Goal: Navigation & Orientation: Go to known website

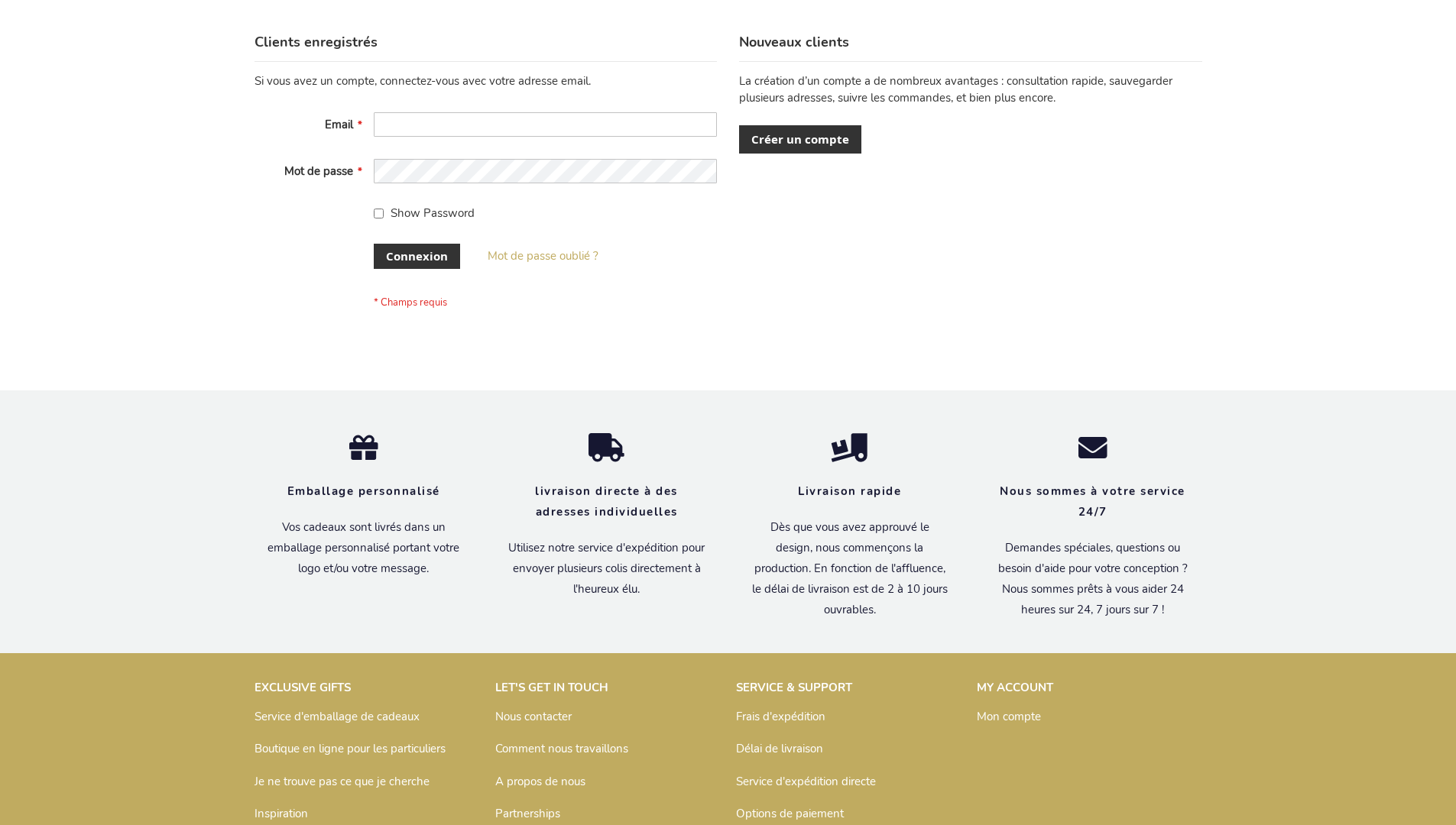
scroll to position [527, 0]
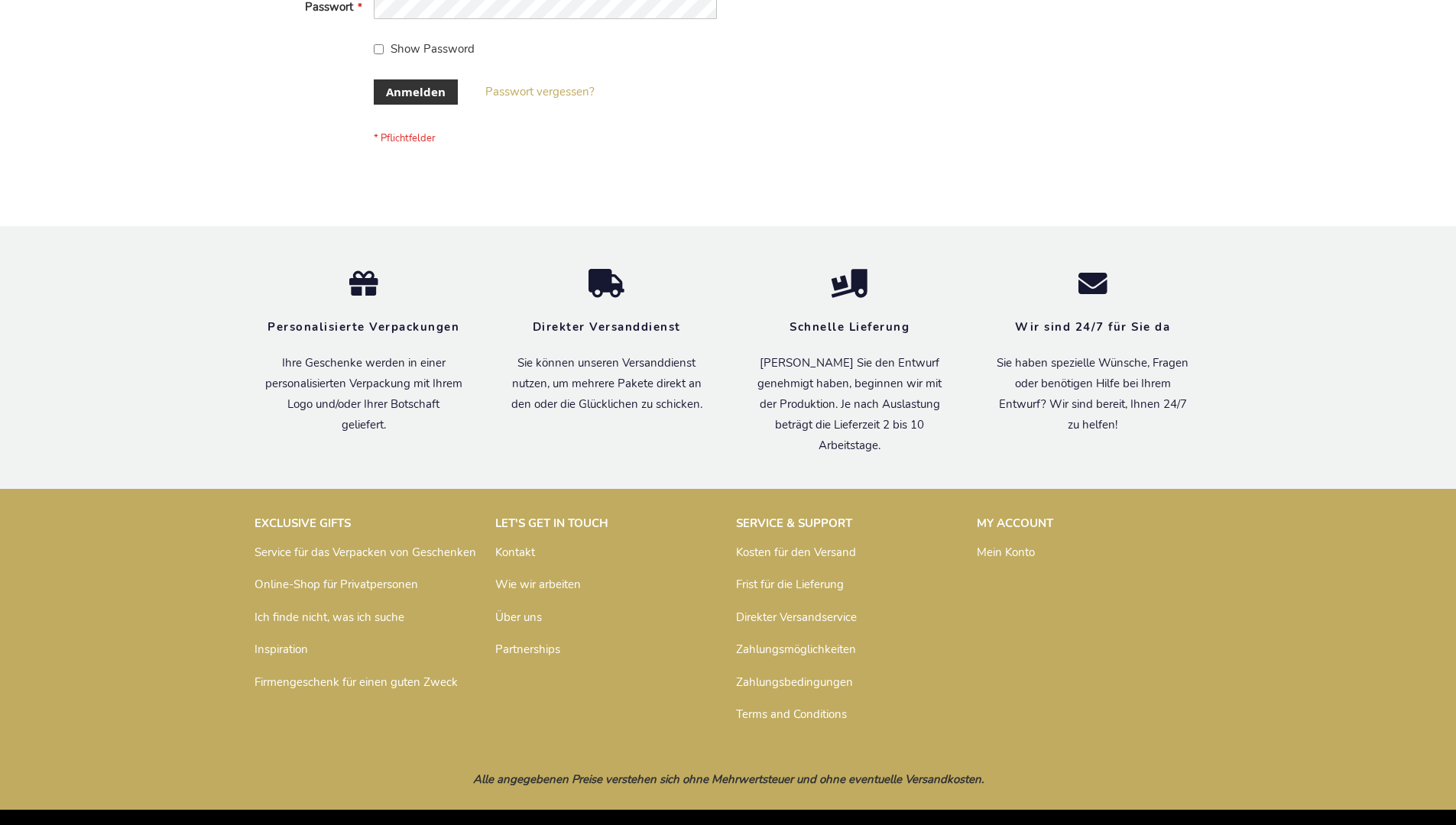
scroll to position [512, 0]
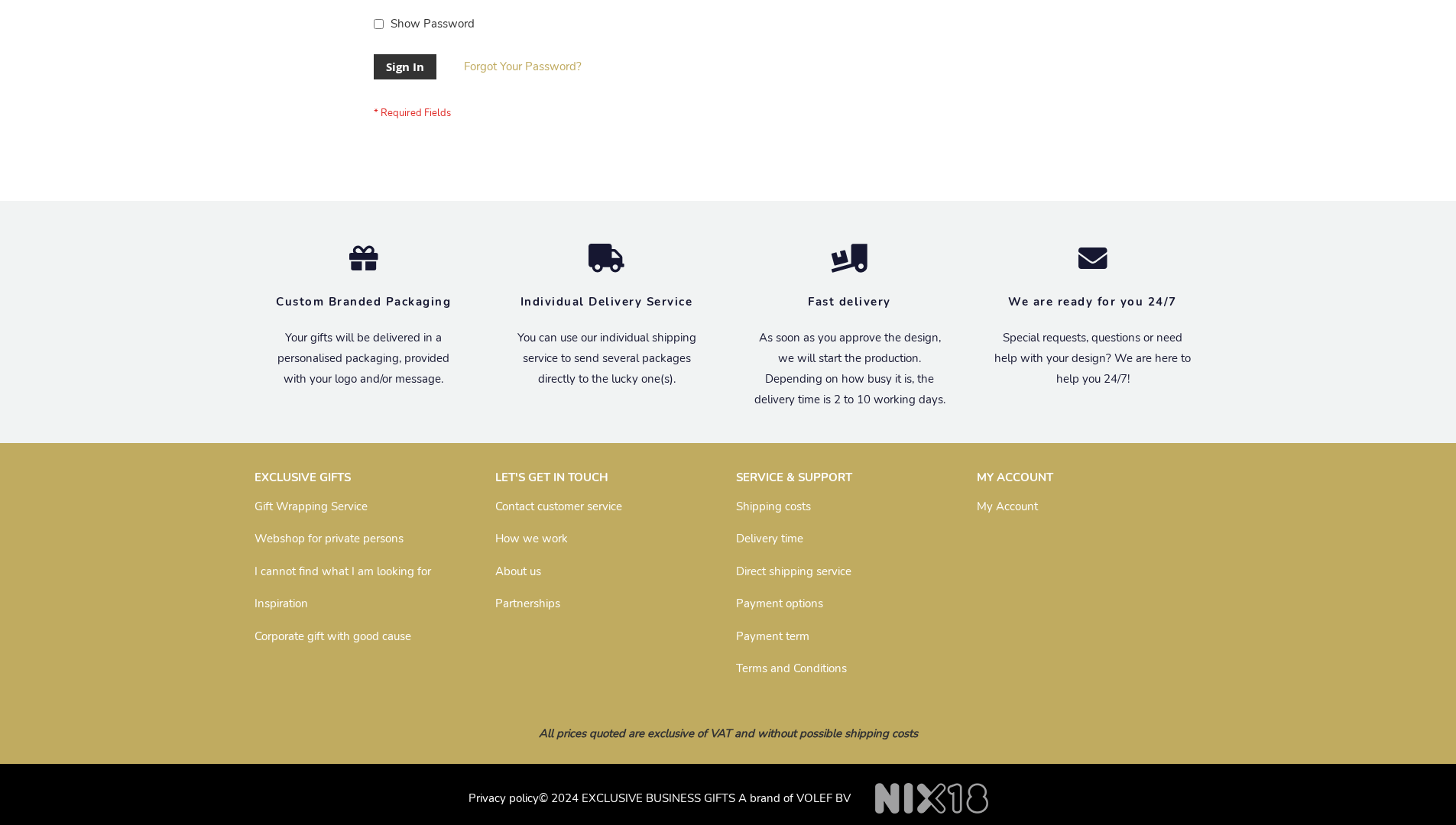
scroll to position [492, 0]
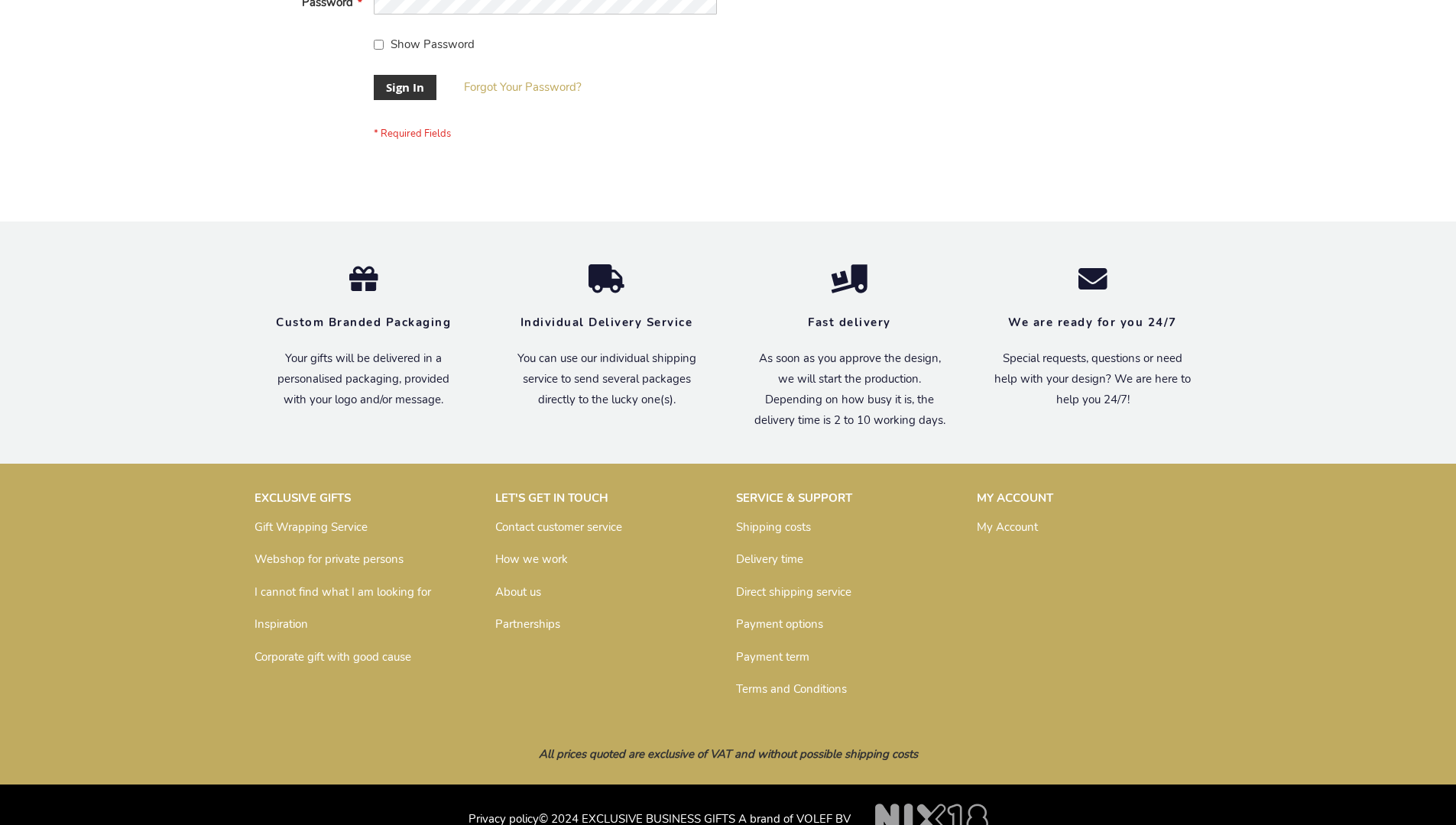
scroll to position [492, 0]
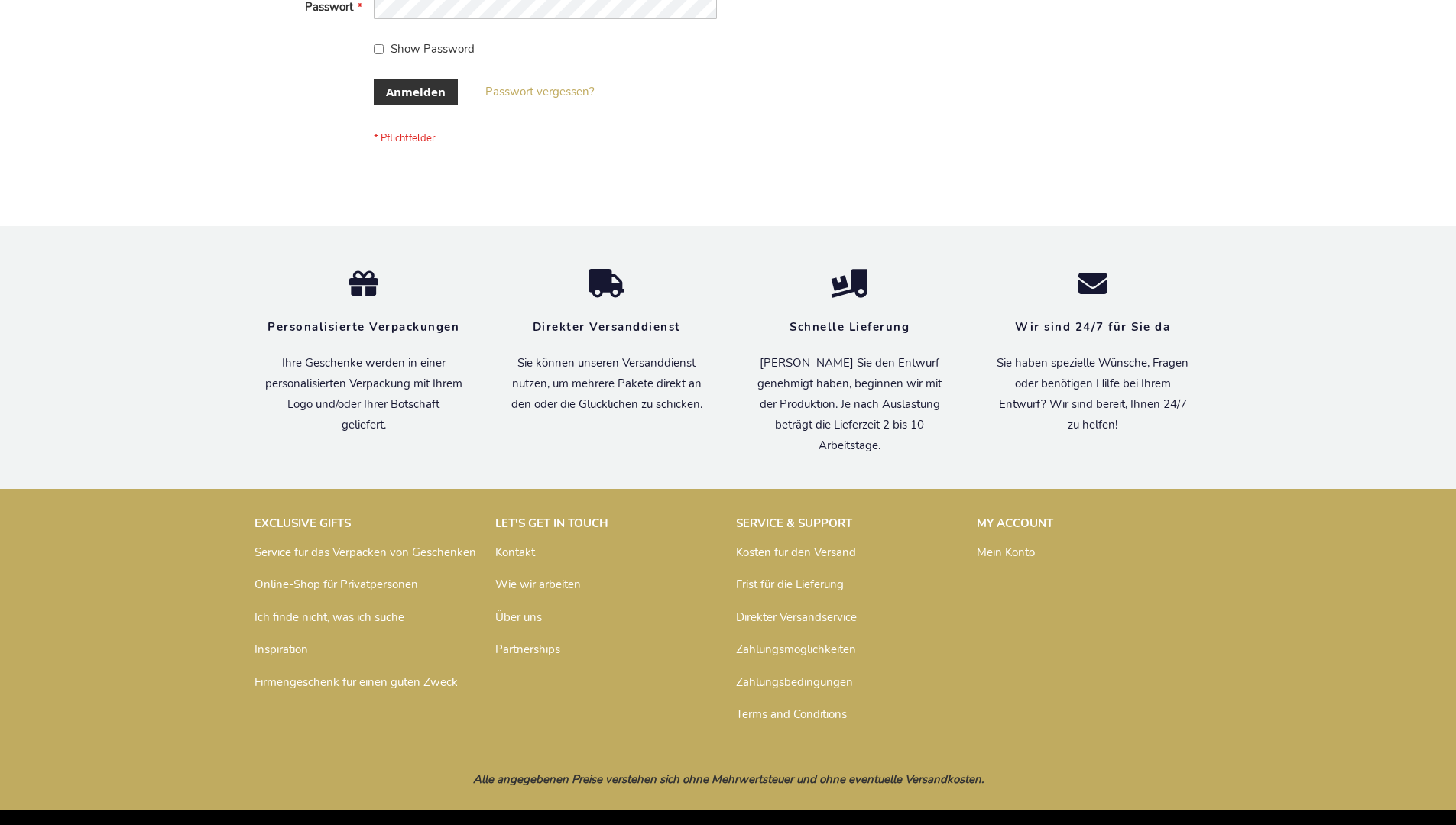
scroll to position [512, 0]
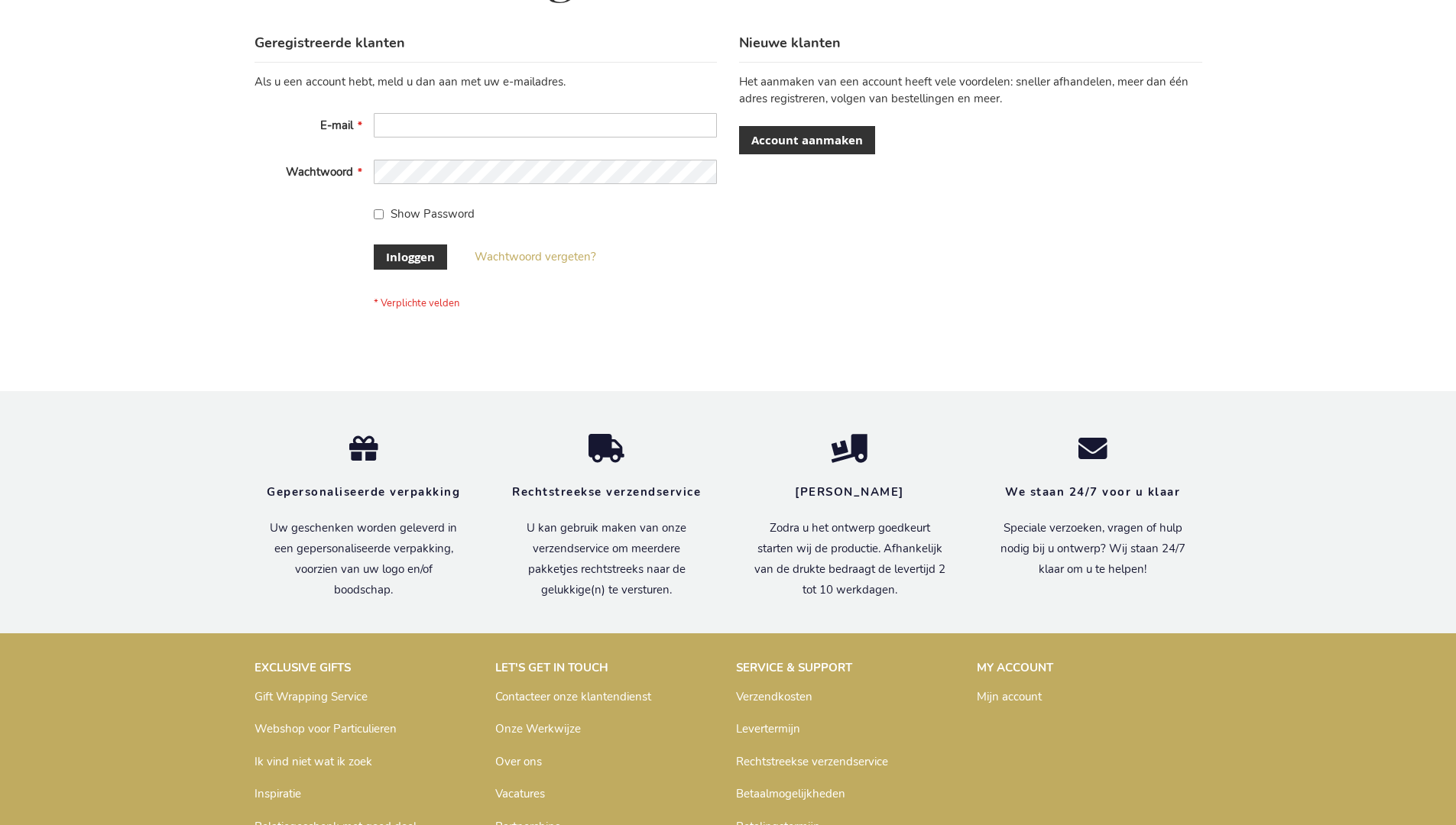
scroll to position [519, 0]
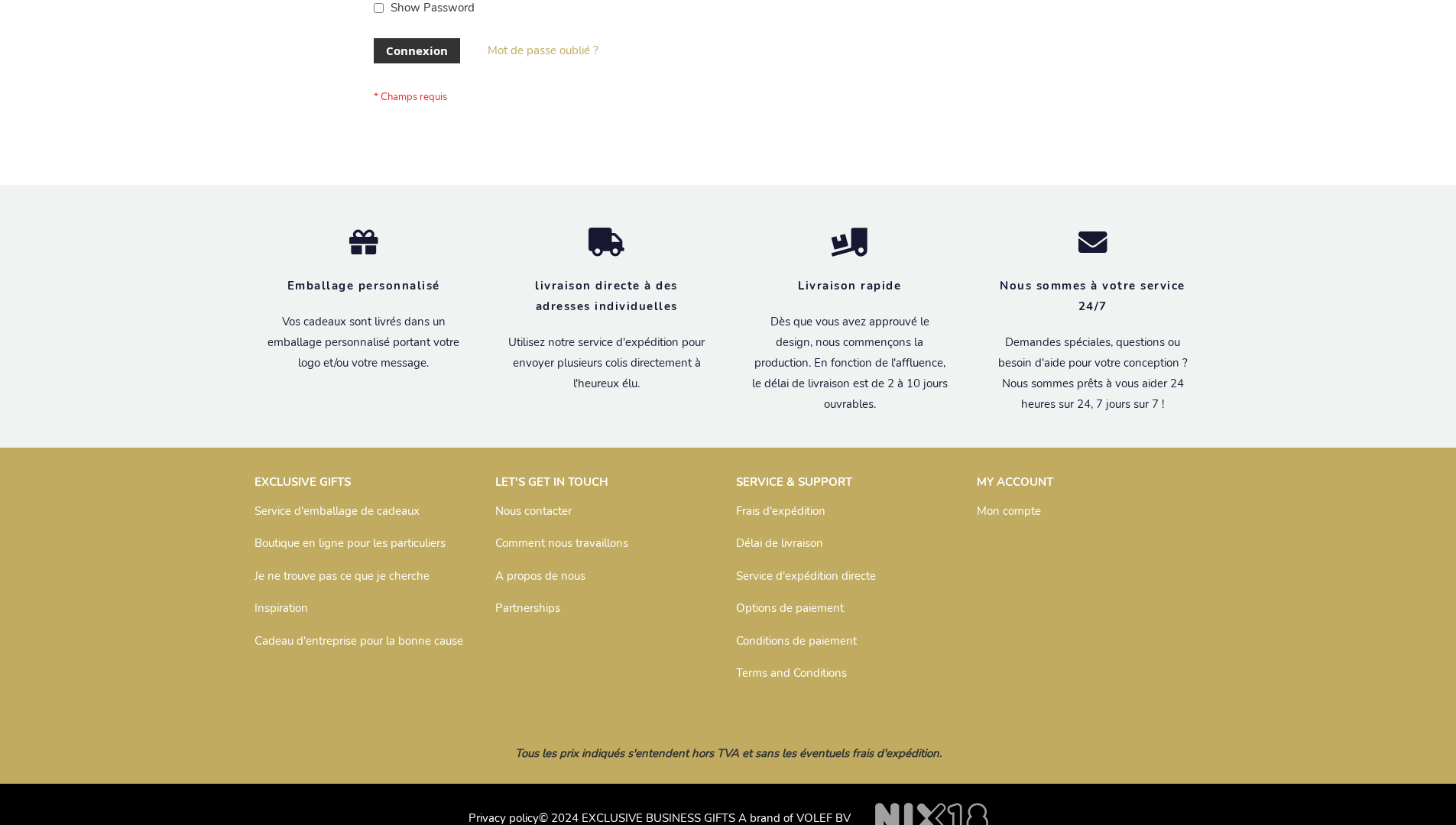
scroll to position [527, 0]
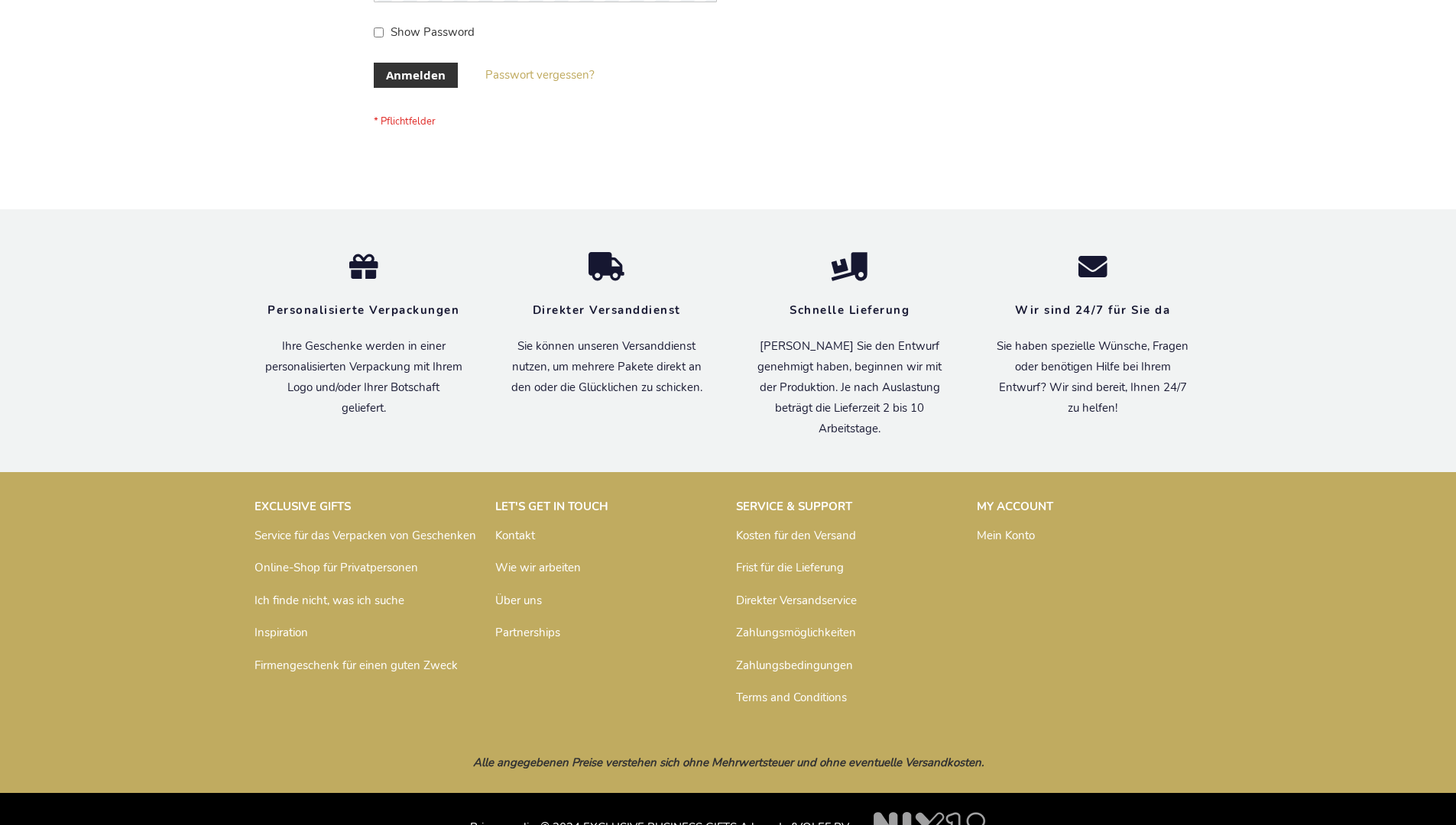
scroll to position [512, 0]
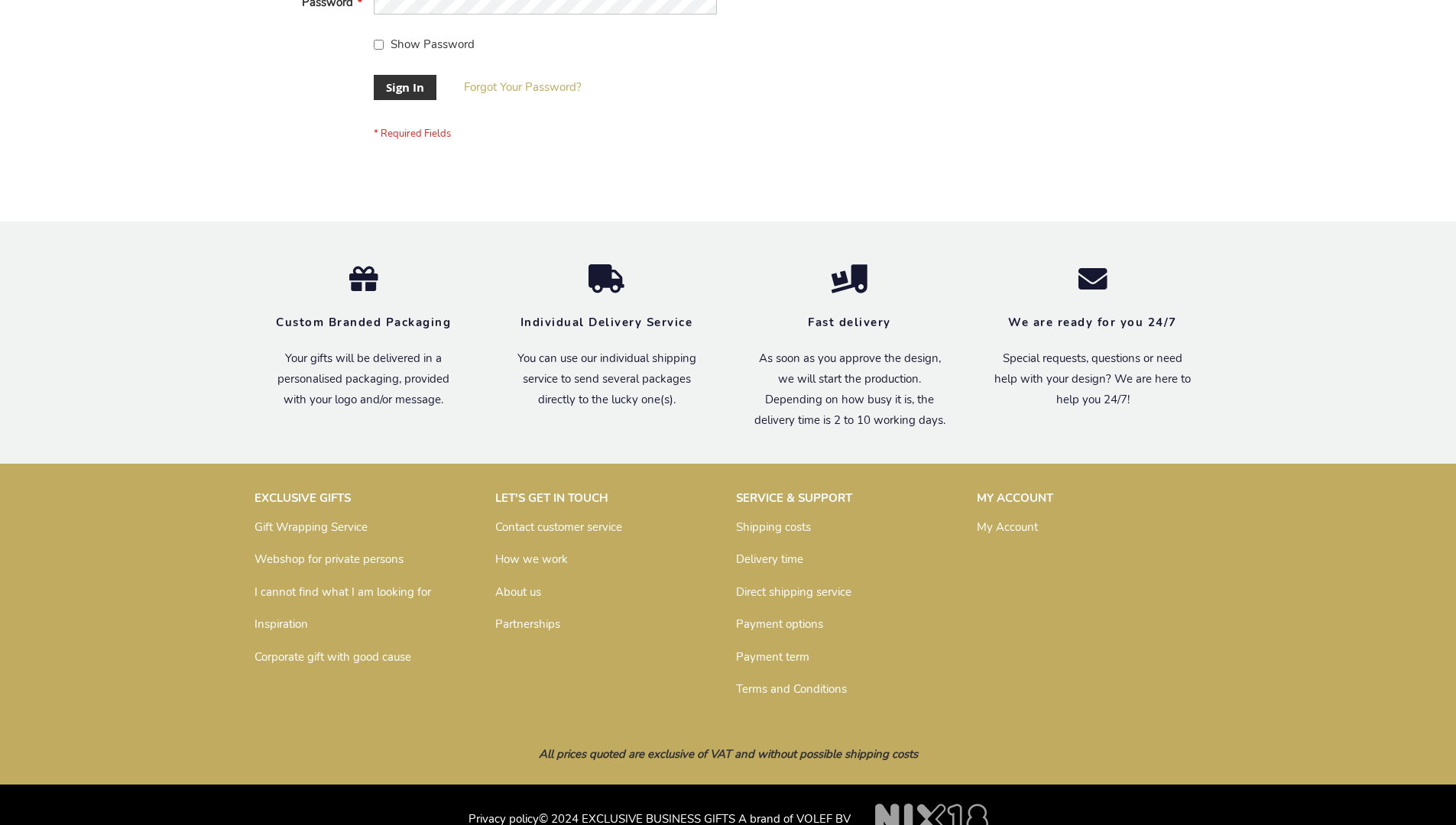
scroll to position [492, 0]
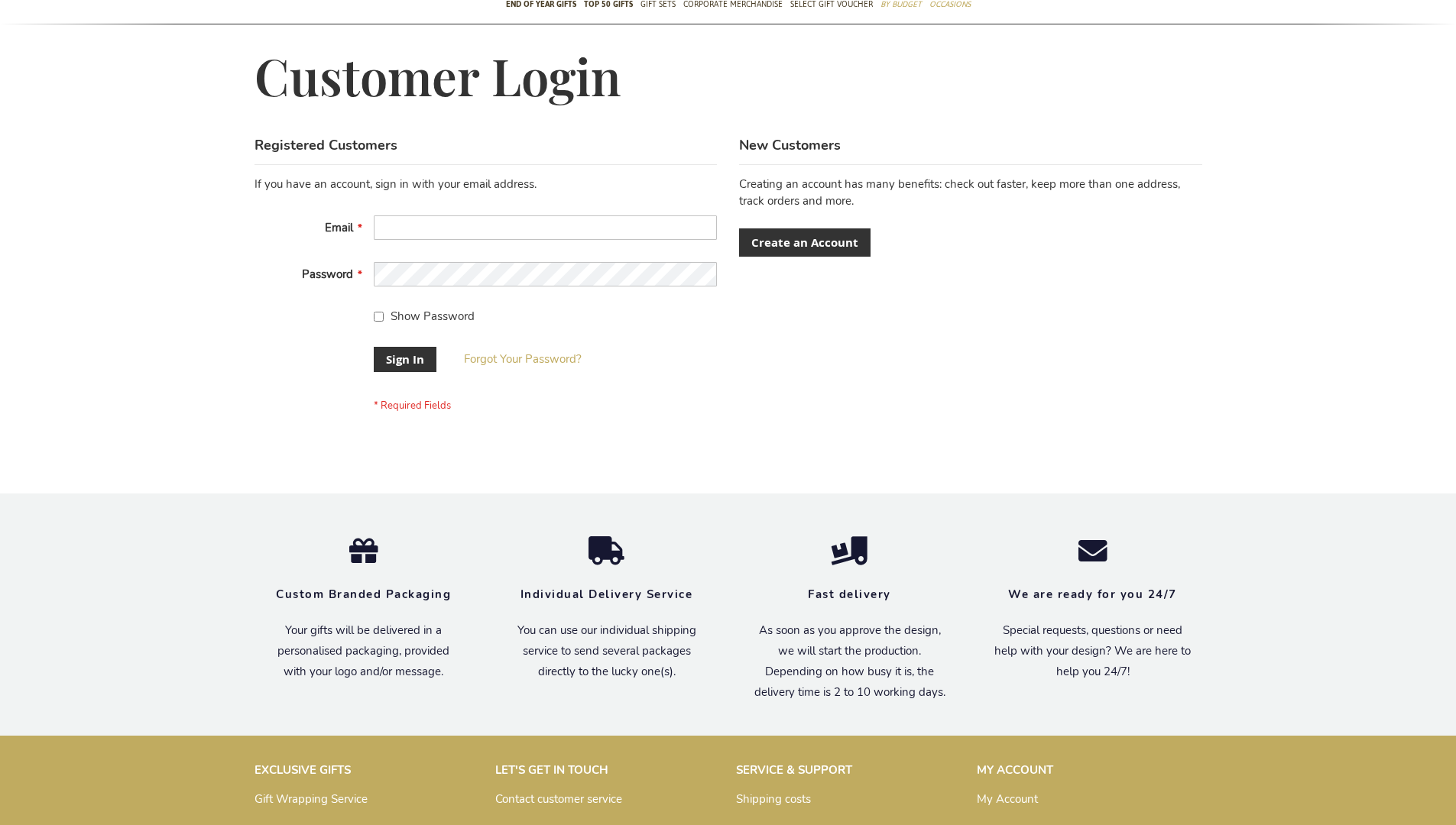
scroll to position [492, 0]
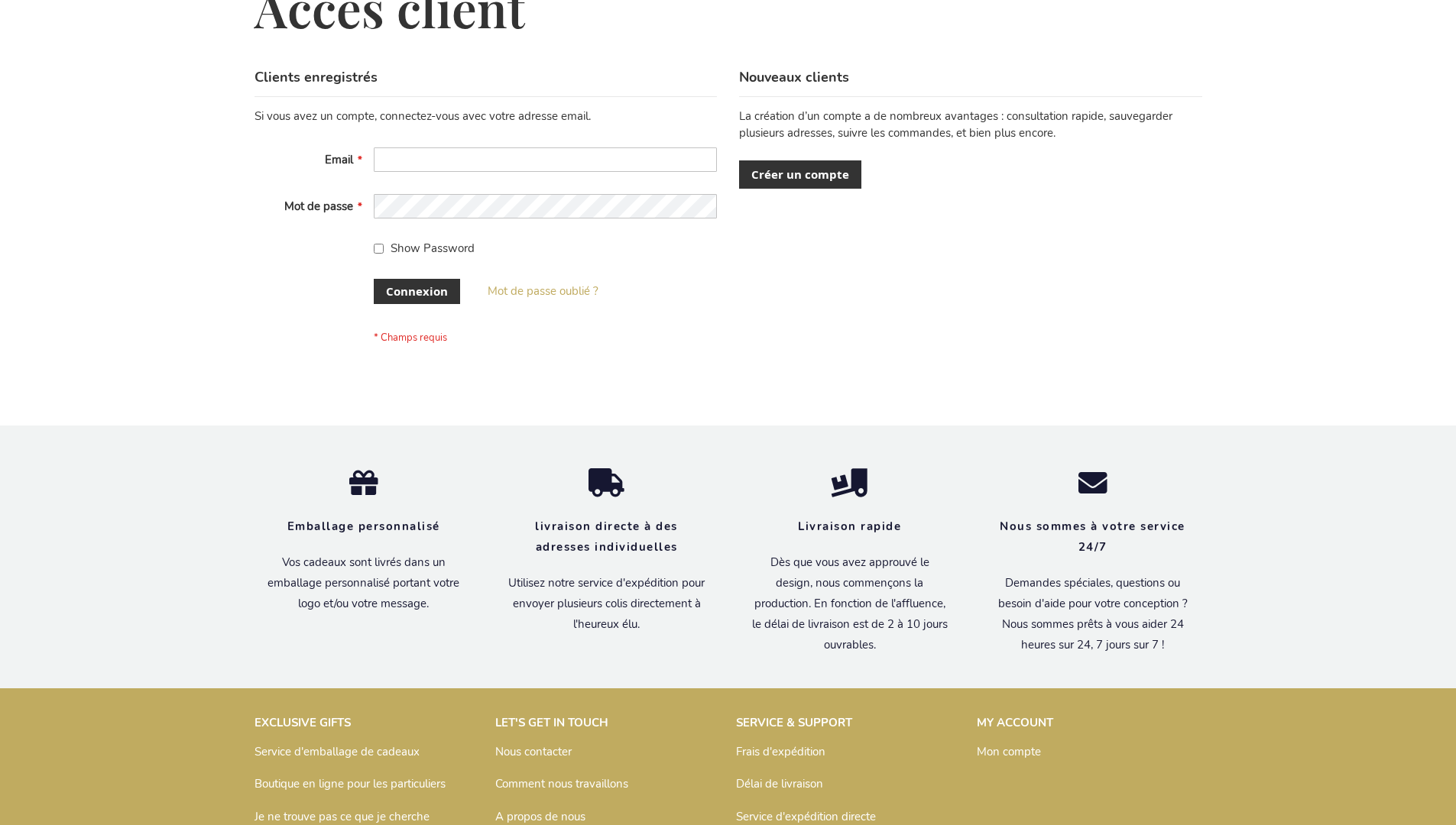
scroll to position [515, 0]
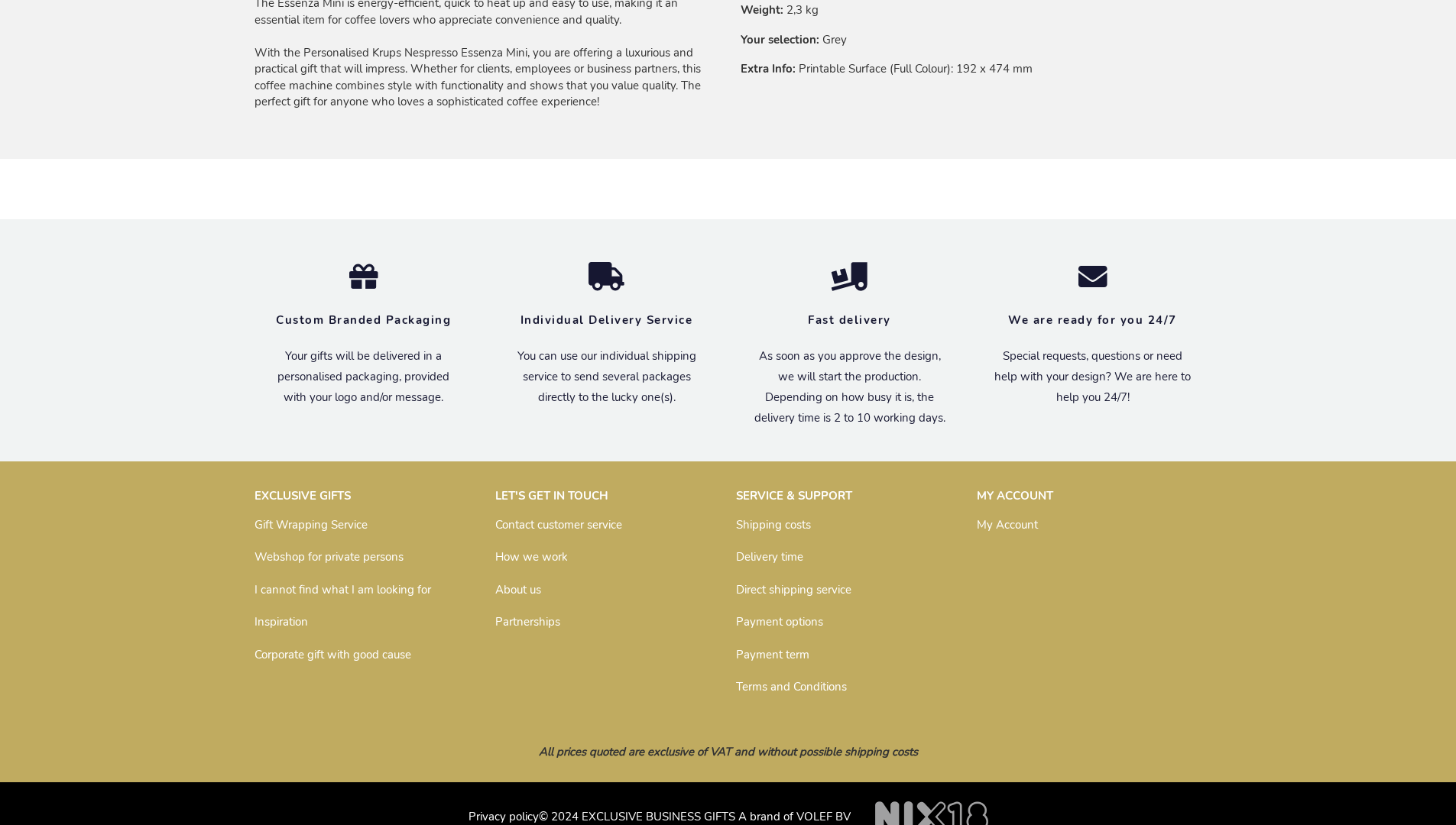
scroll to position [1235, 0]
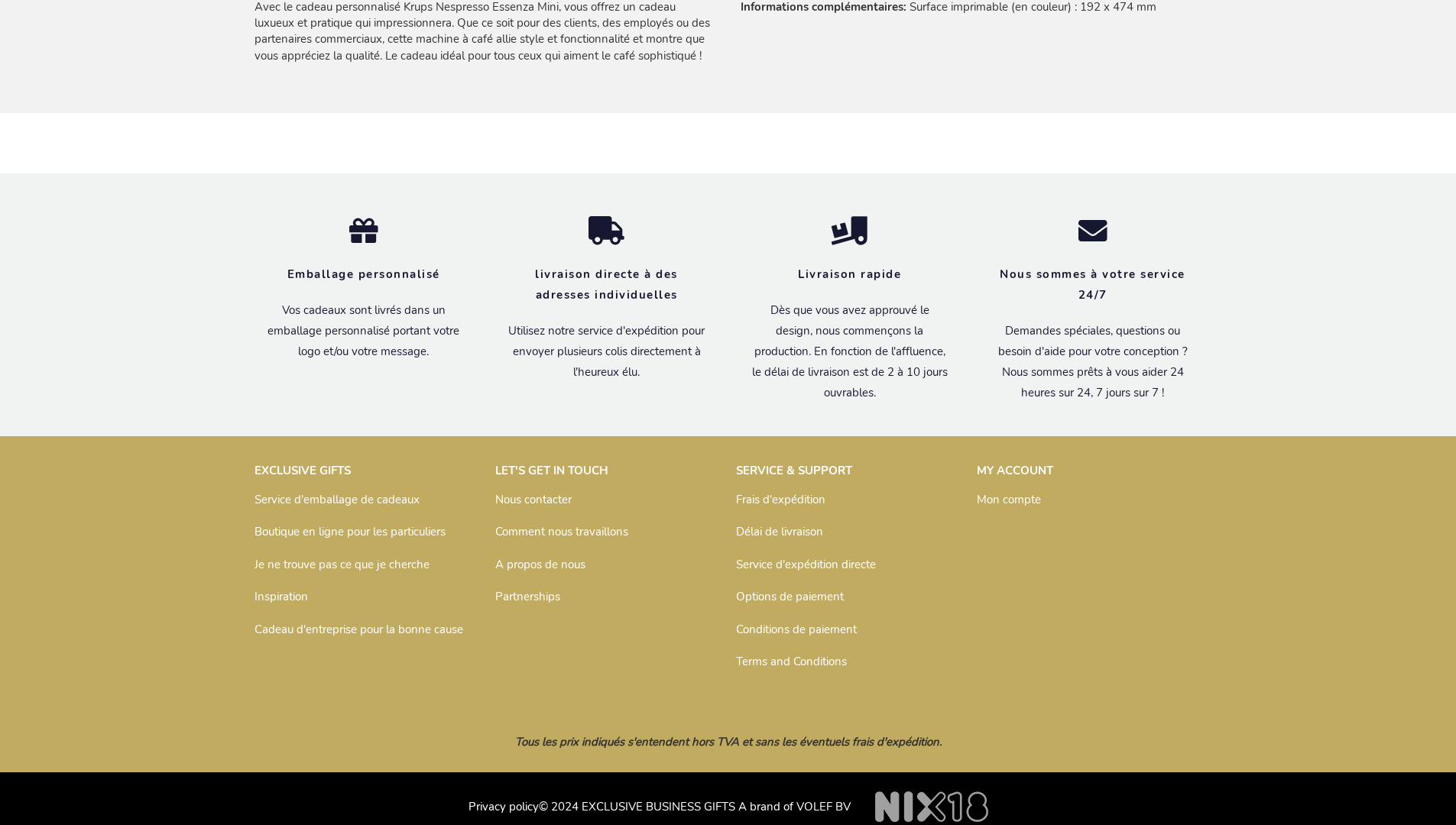
scroll to position [1304, 0]
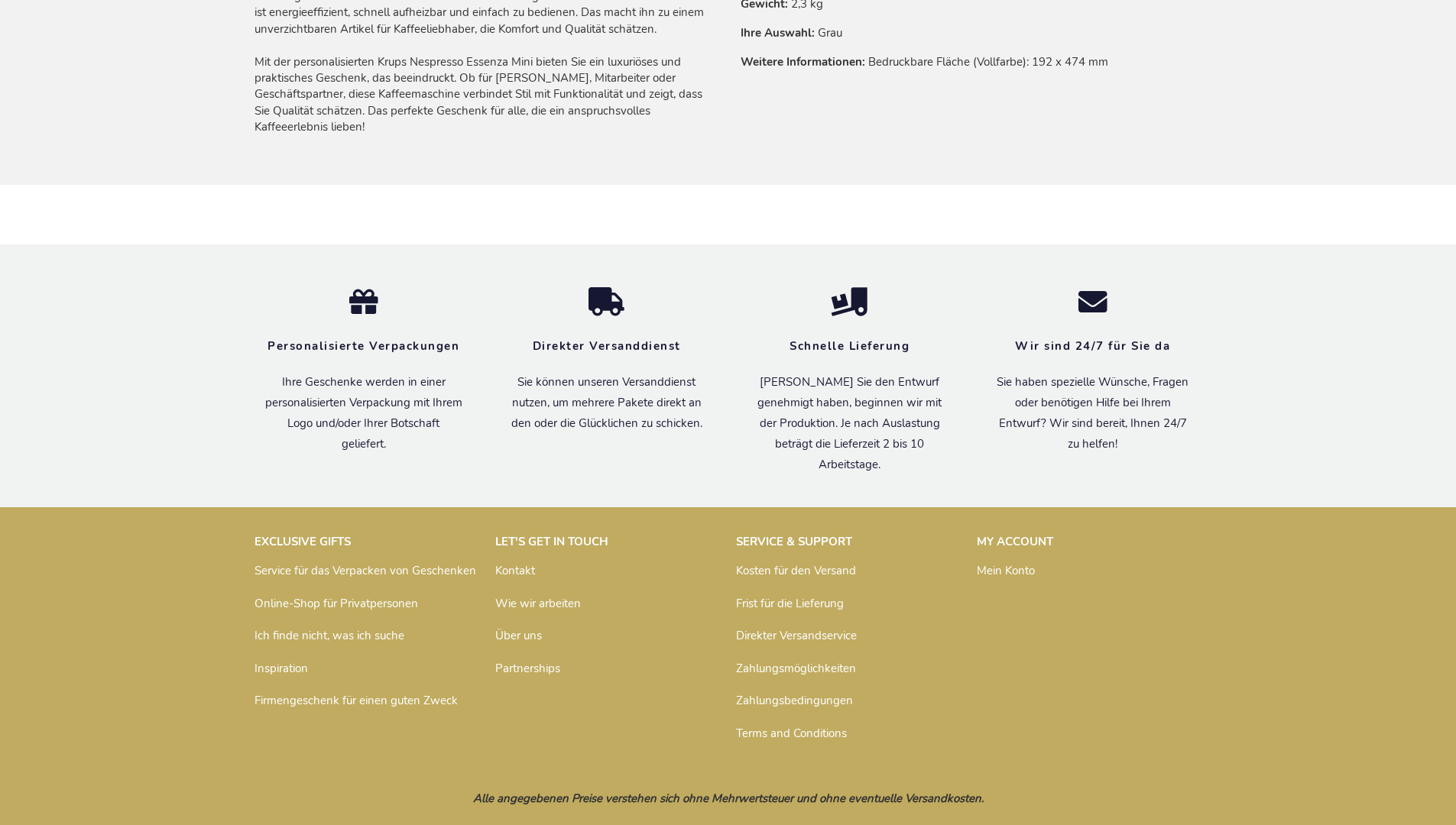
scroll to position [1289, 0]
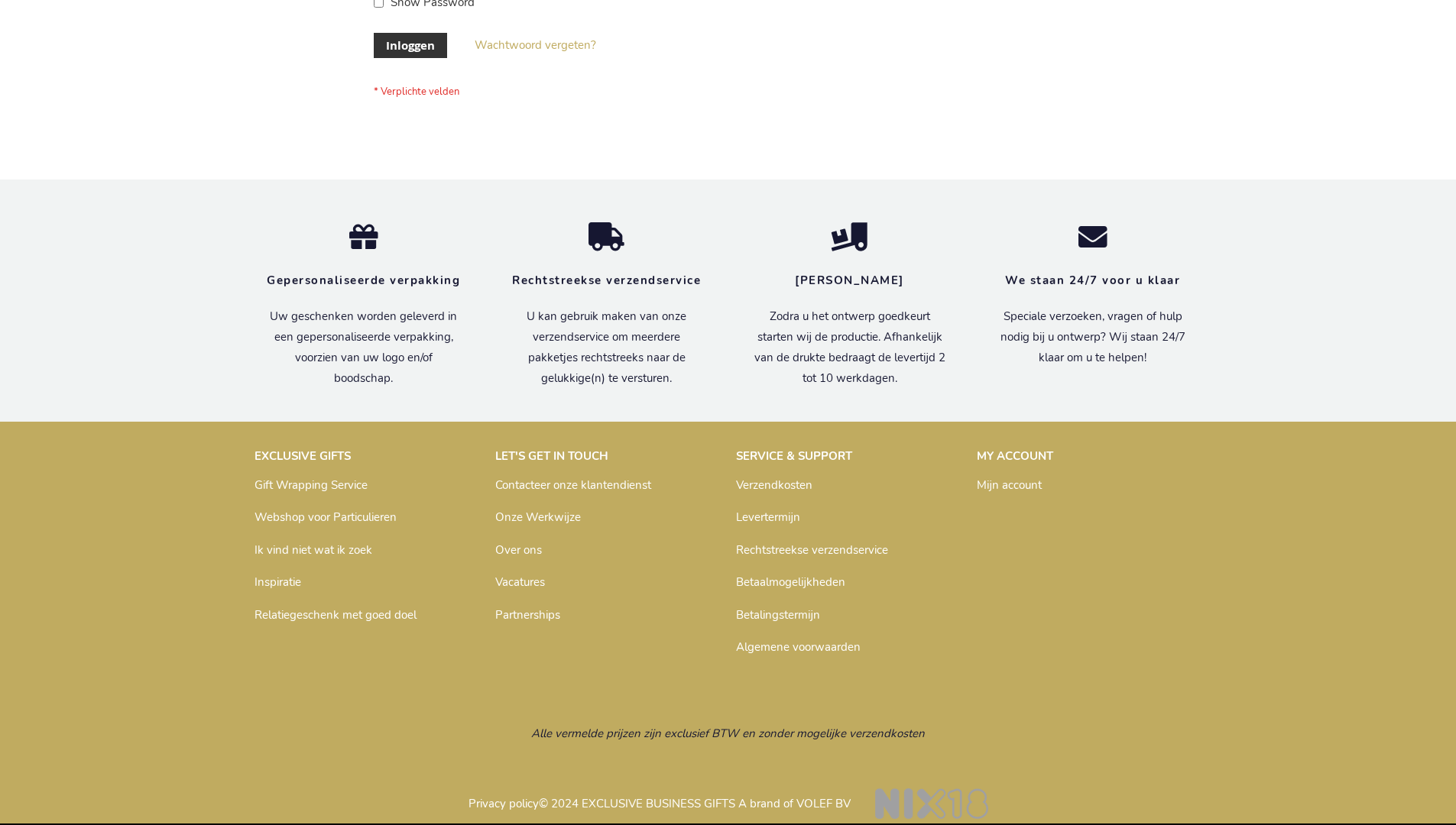
scroll to position [519, 0]
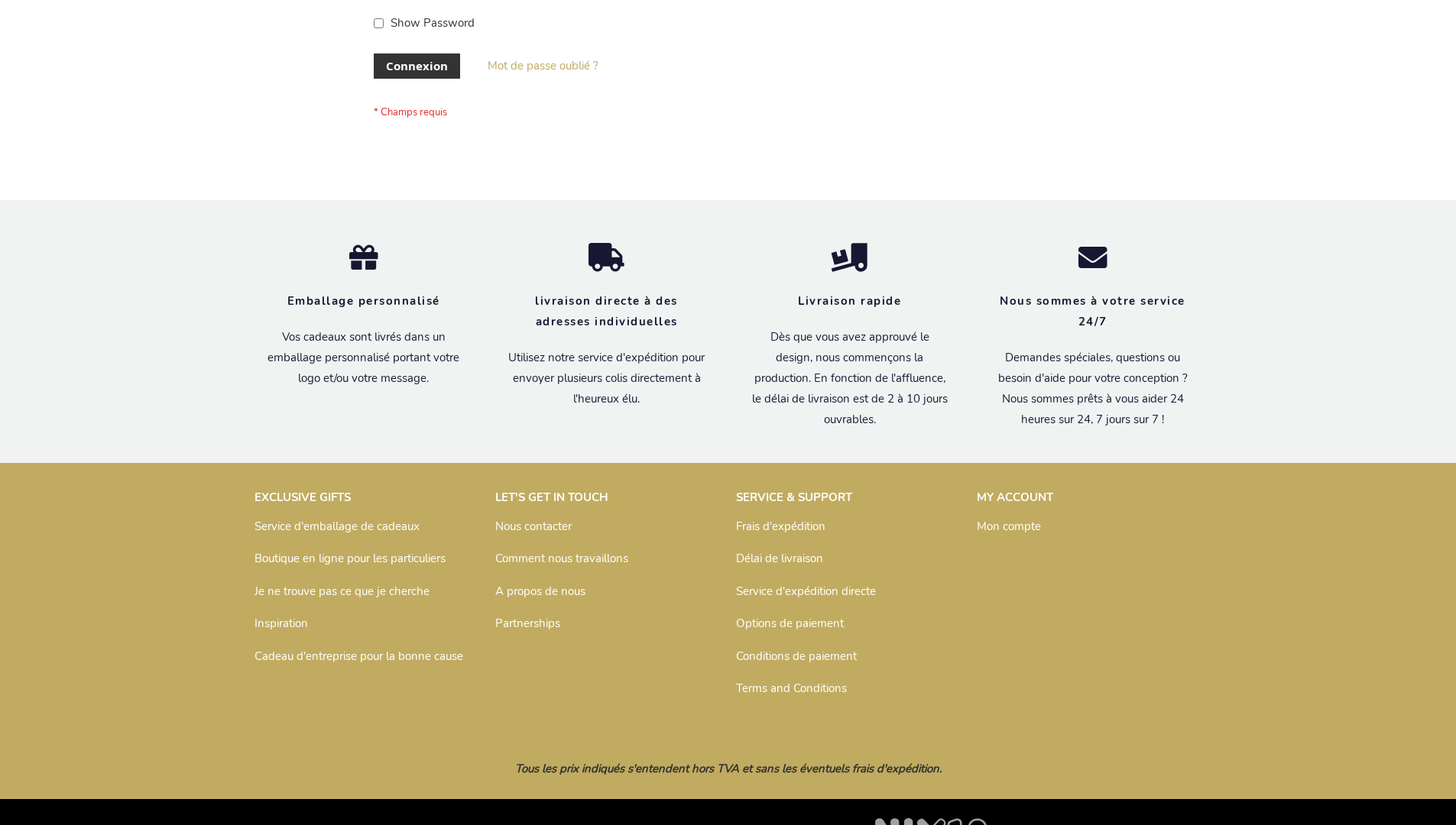
scroll to position [527, 0]
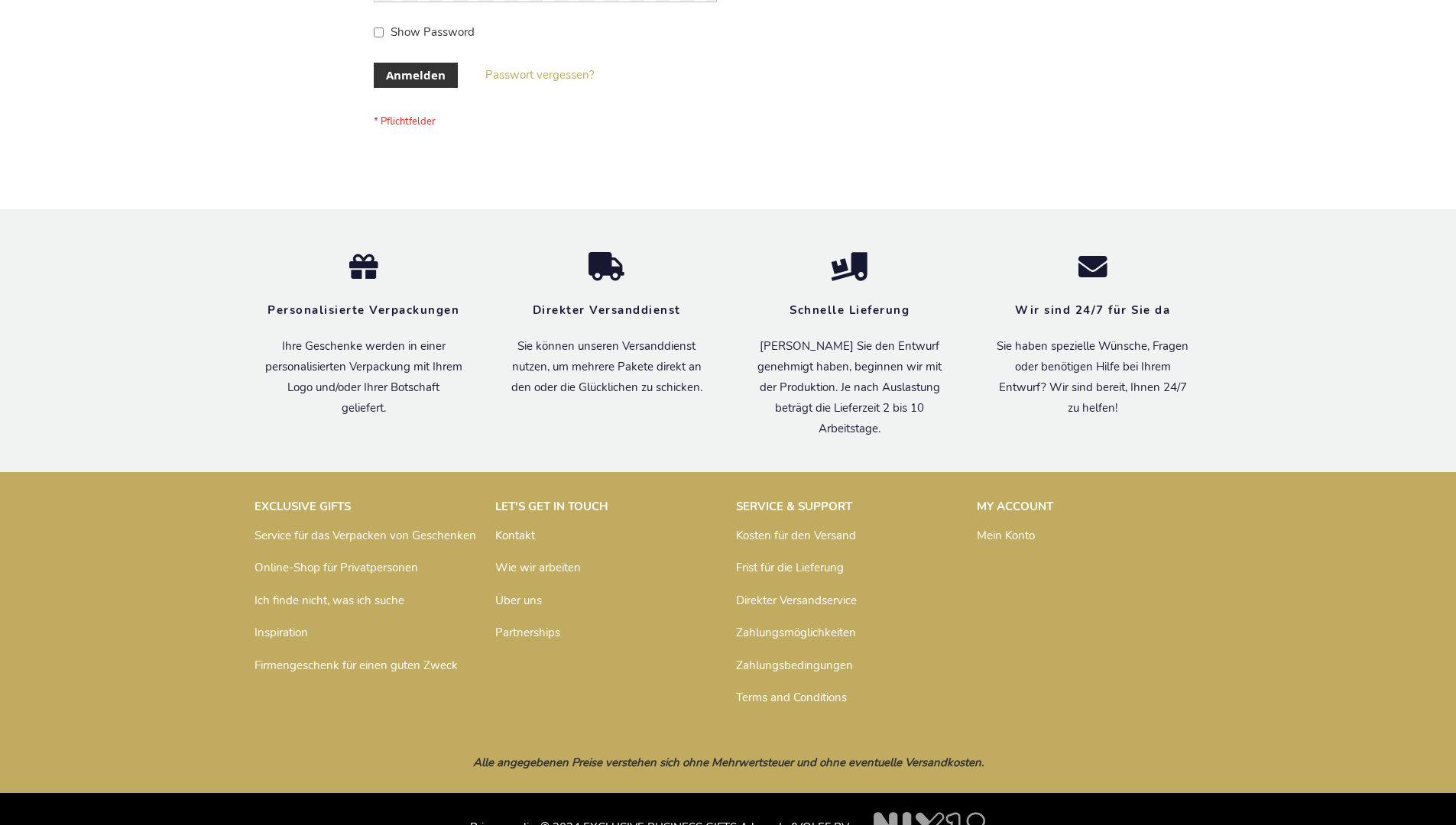
scroll to position [512, 0]
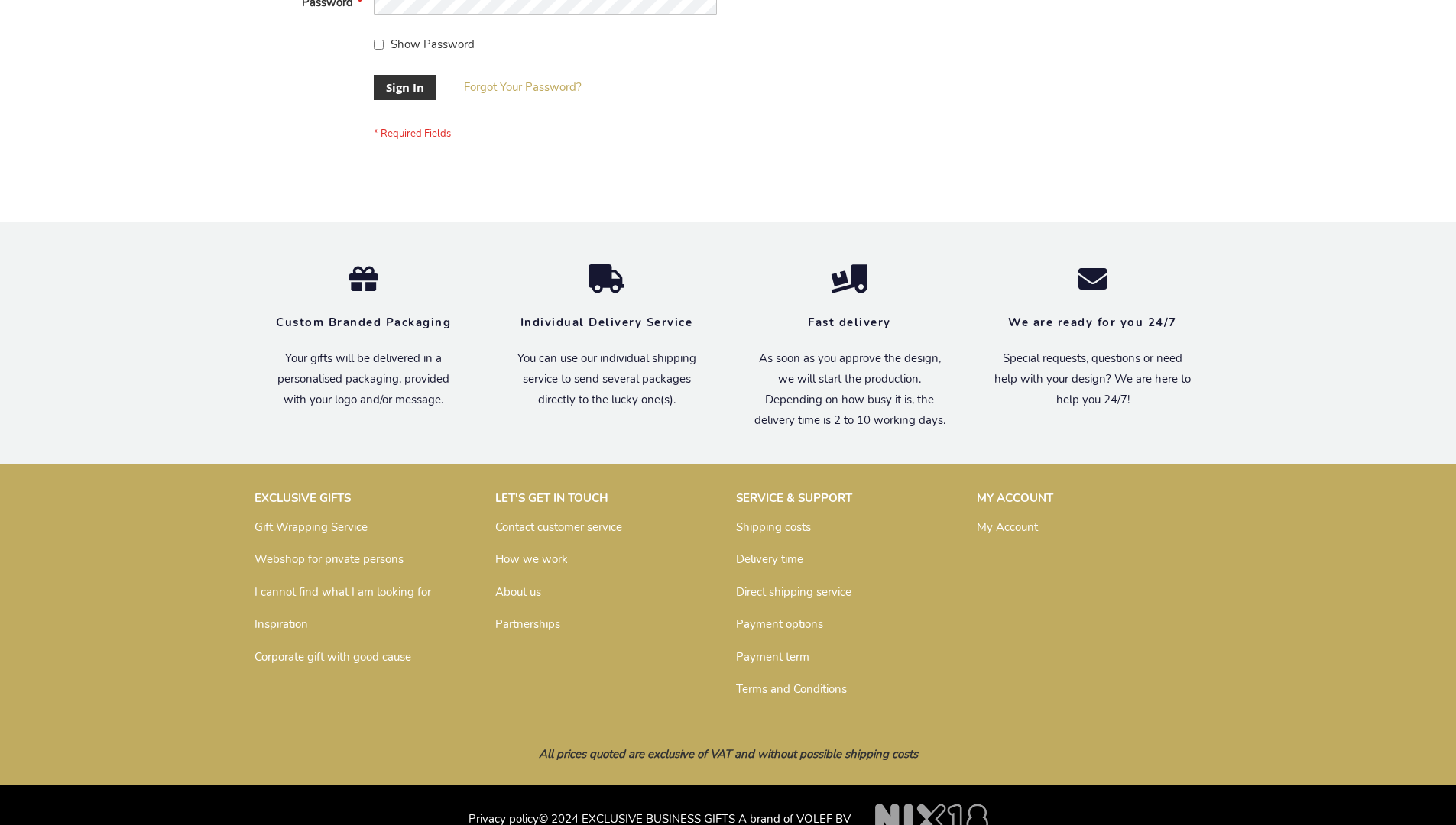
scroll to position [492, 0]
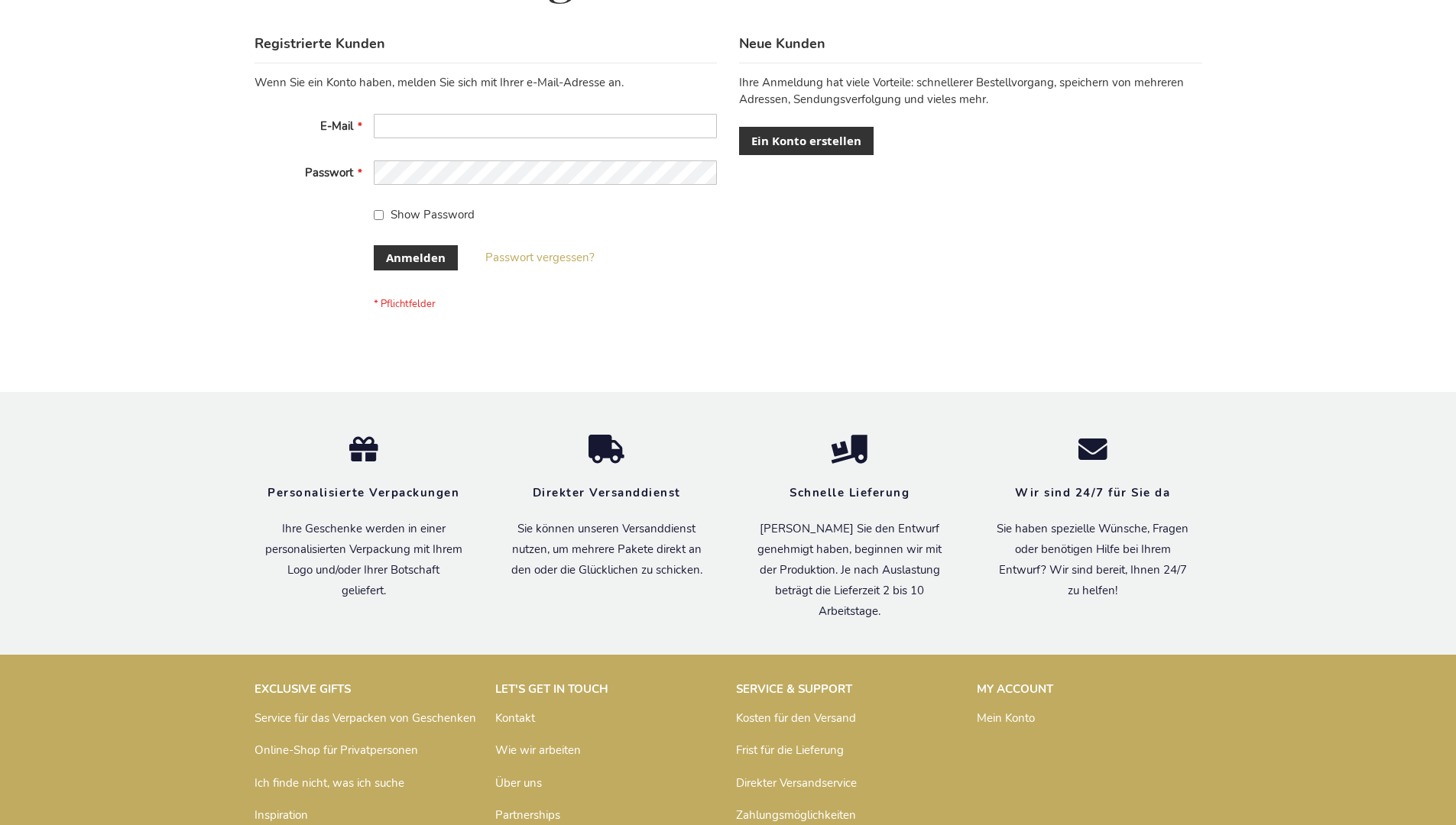
scroll to position [512, 0]
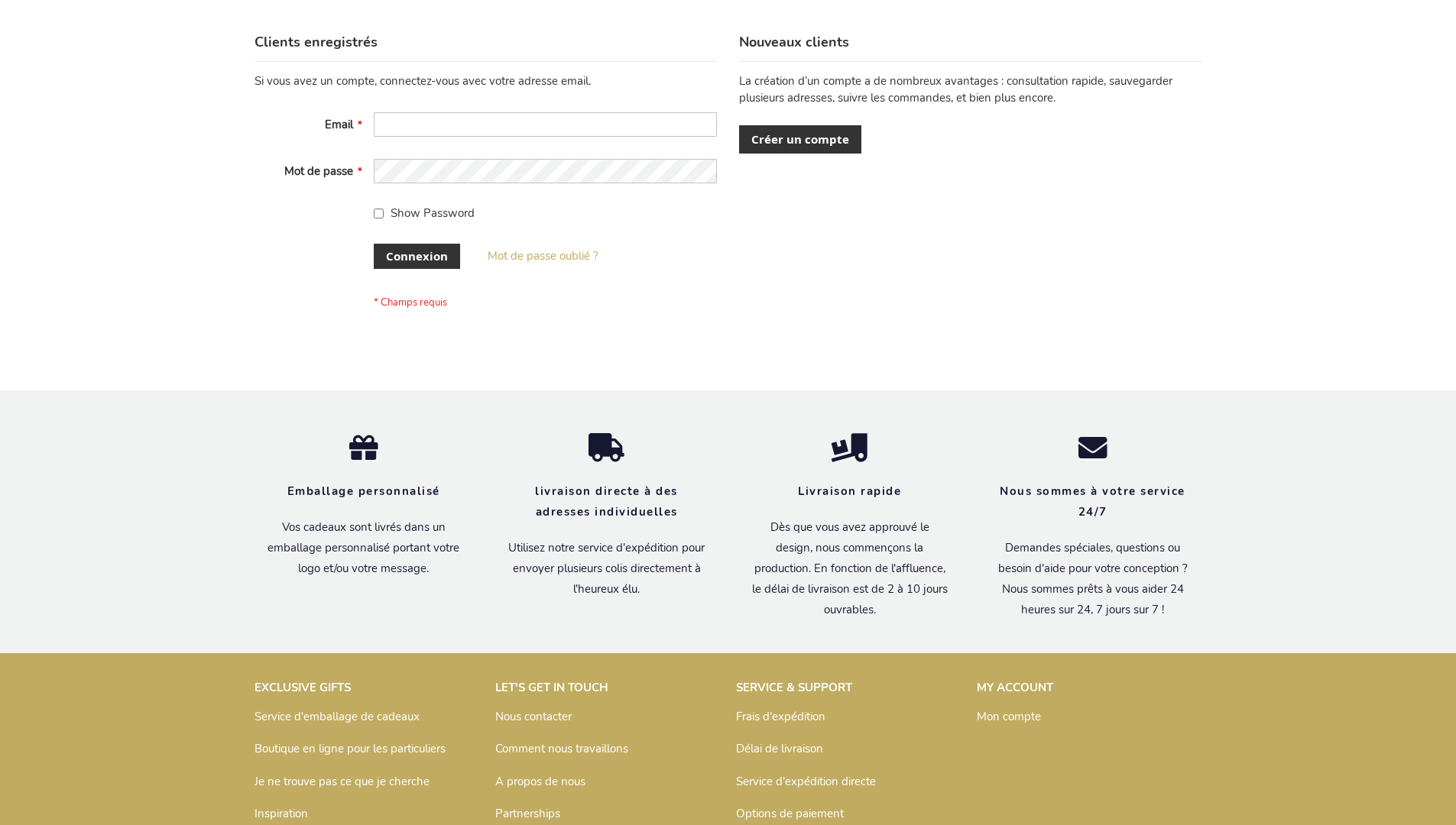
scroll to position [527, 0]
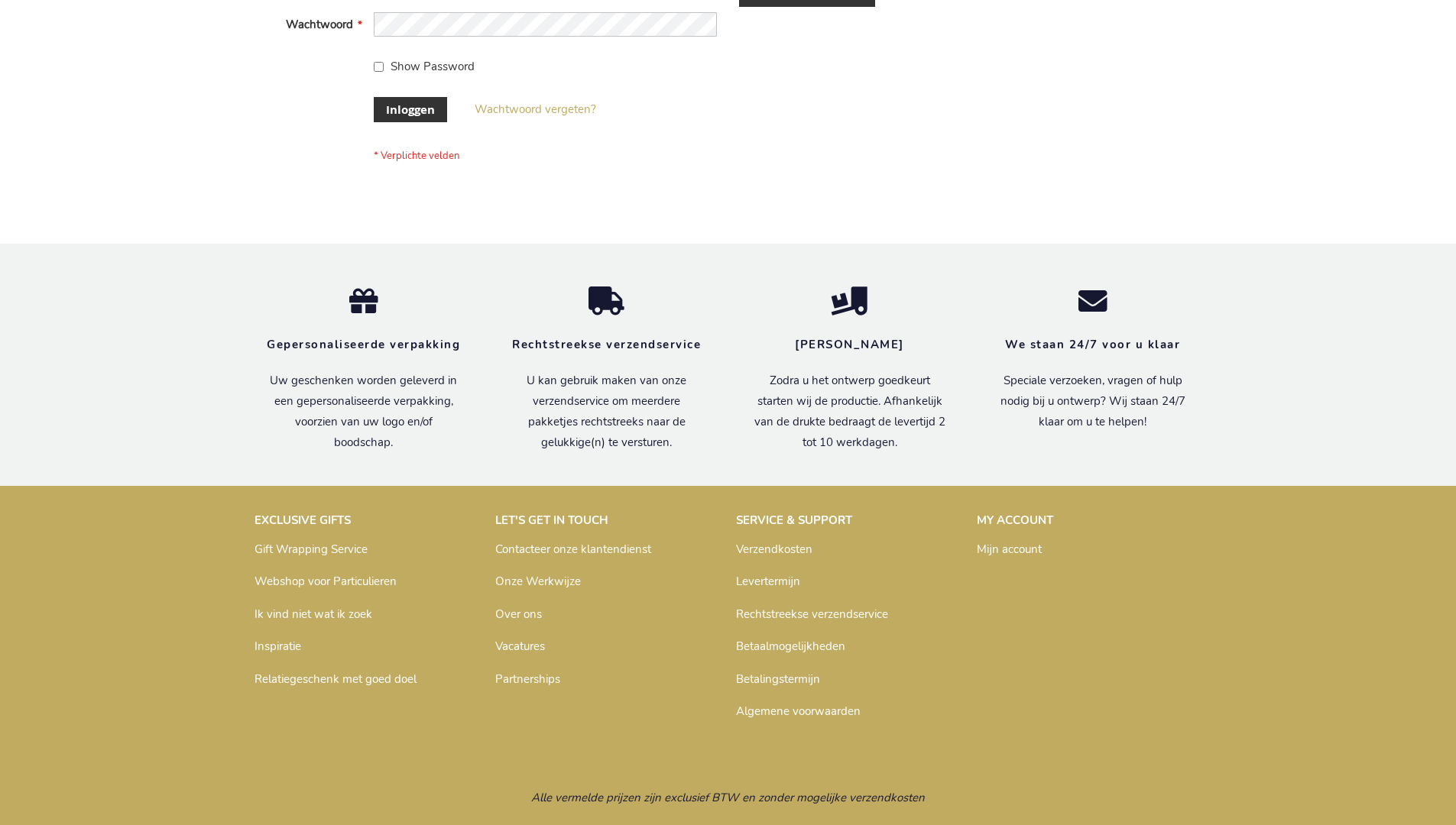
scroll to position [519, 0]
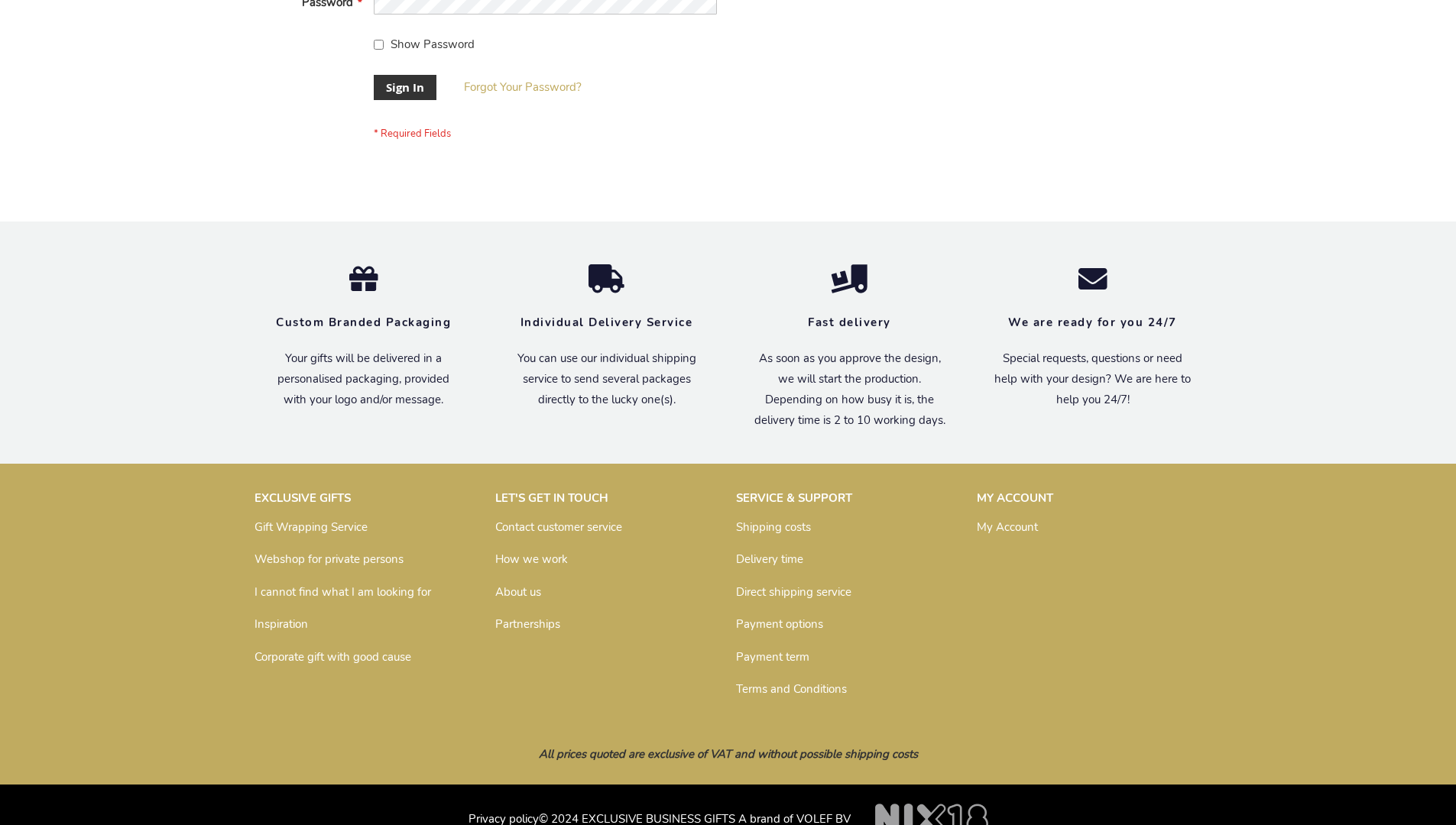
scroll to position [492, 0]
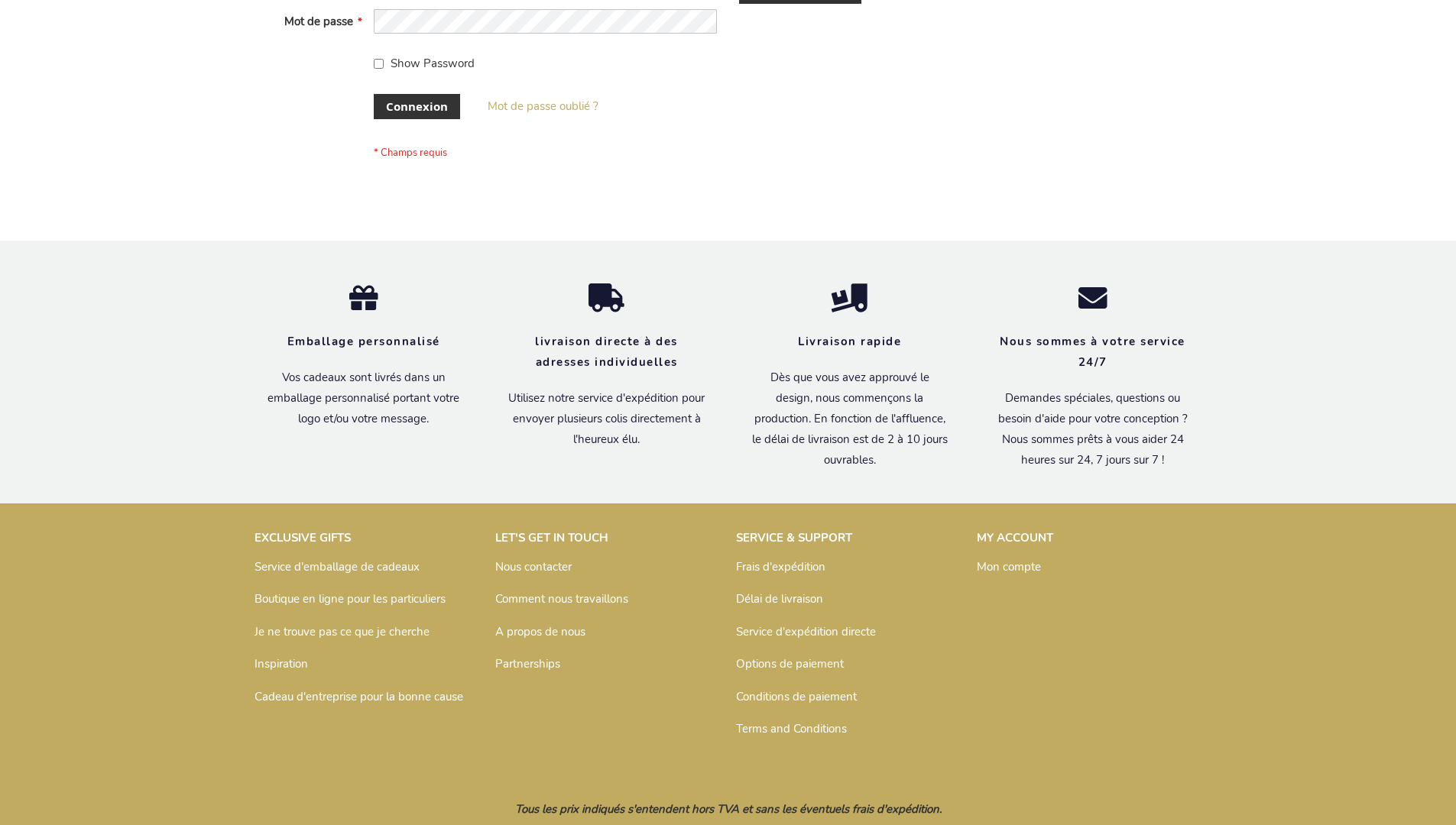
scroll to position [527, 0]
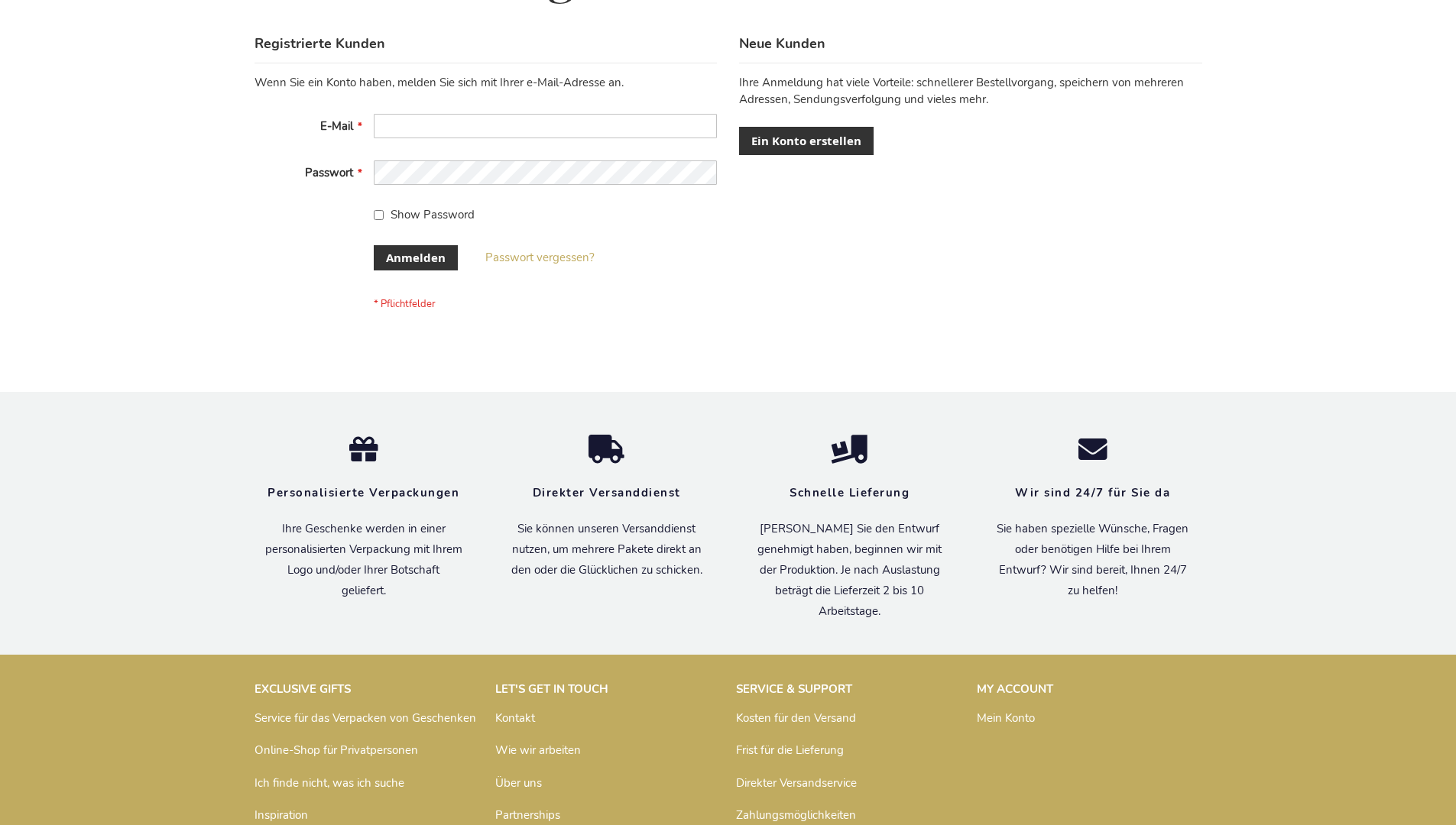
scroll to position [512, 0]
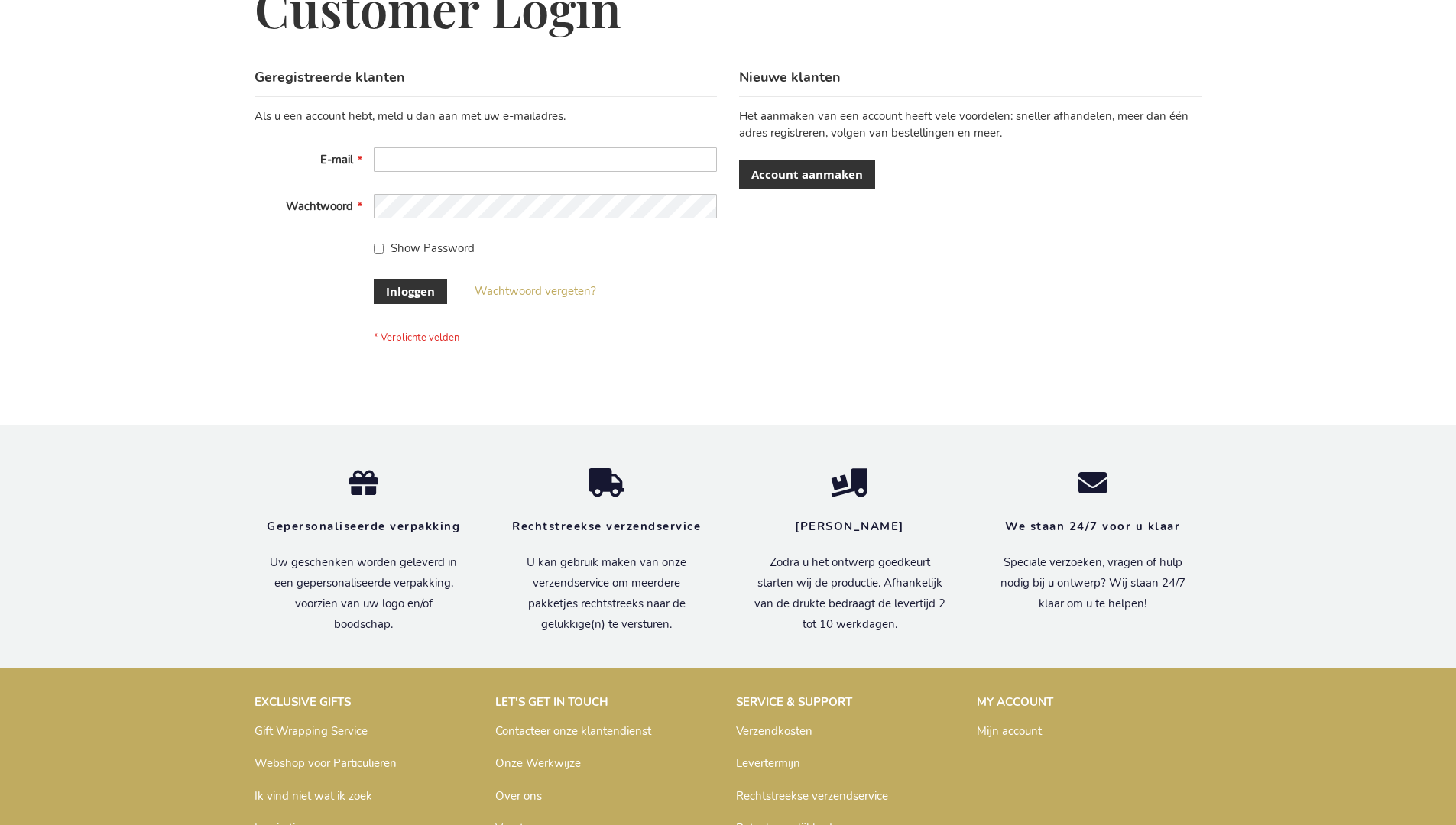
scroll to position [519, 0]
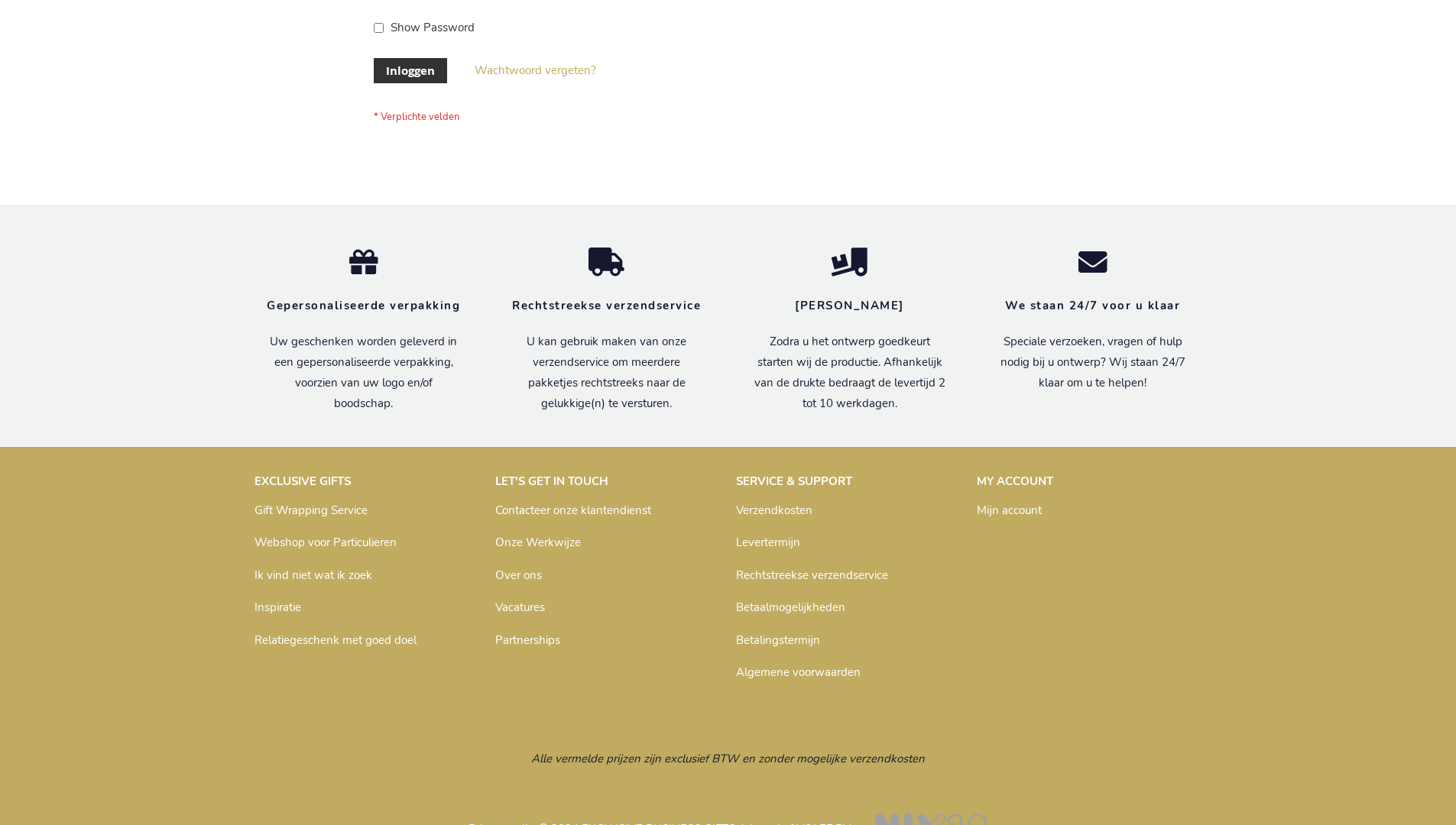
scroll to position [519, 0]
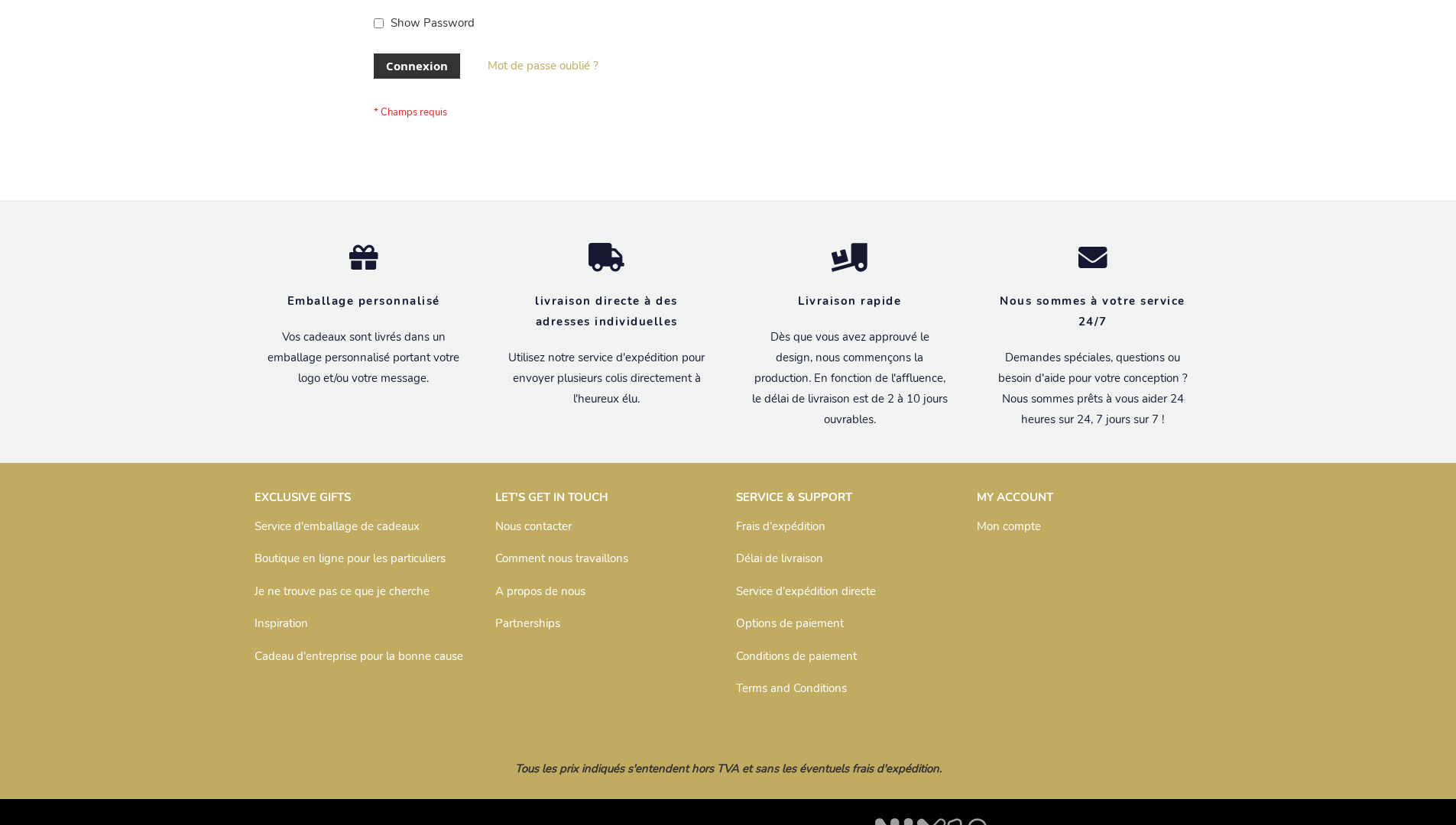
scroll to position [527, 0]
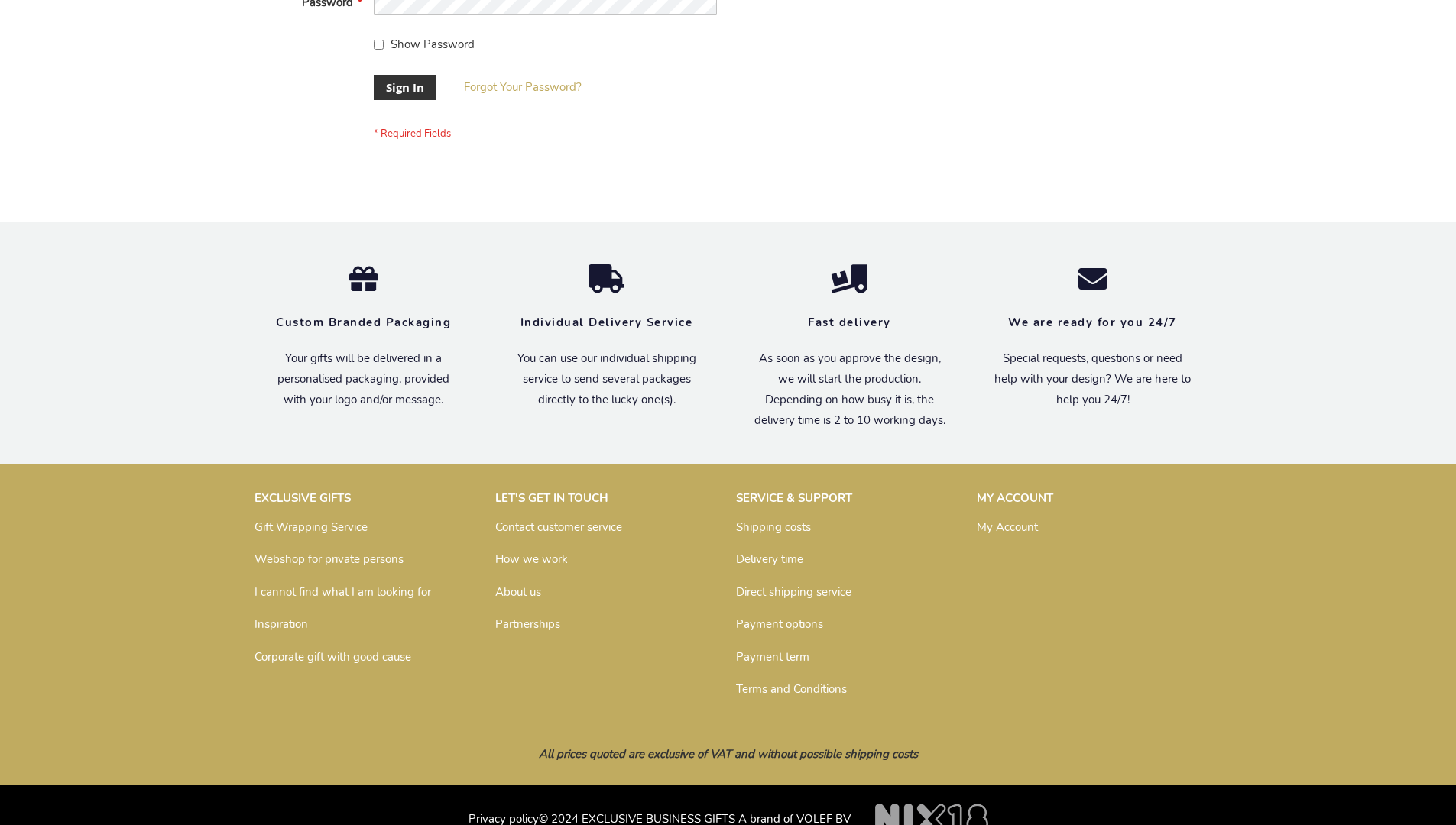
scroll to position [492, 0]
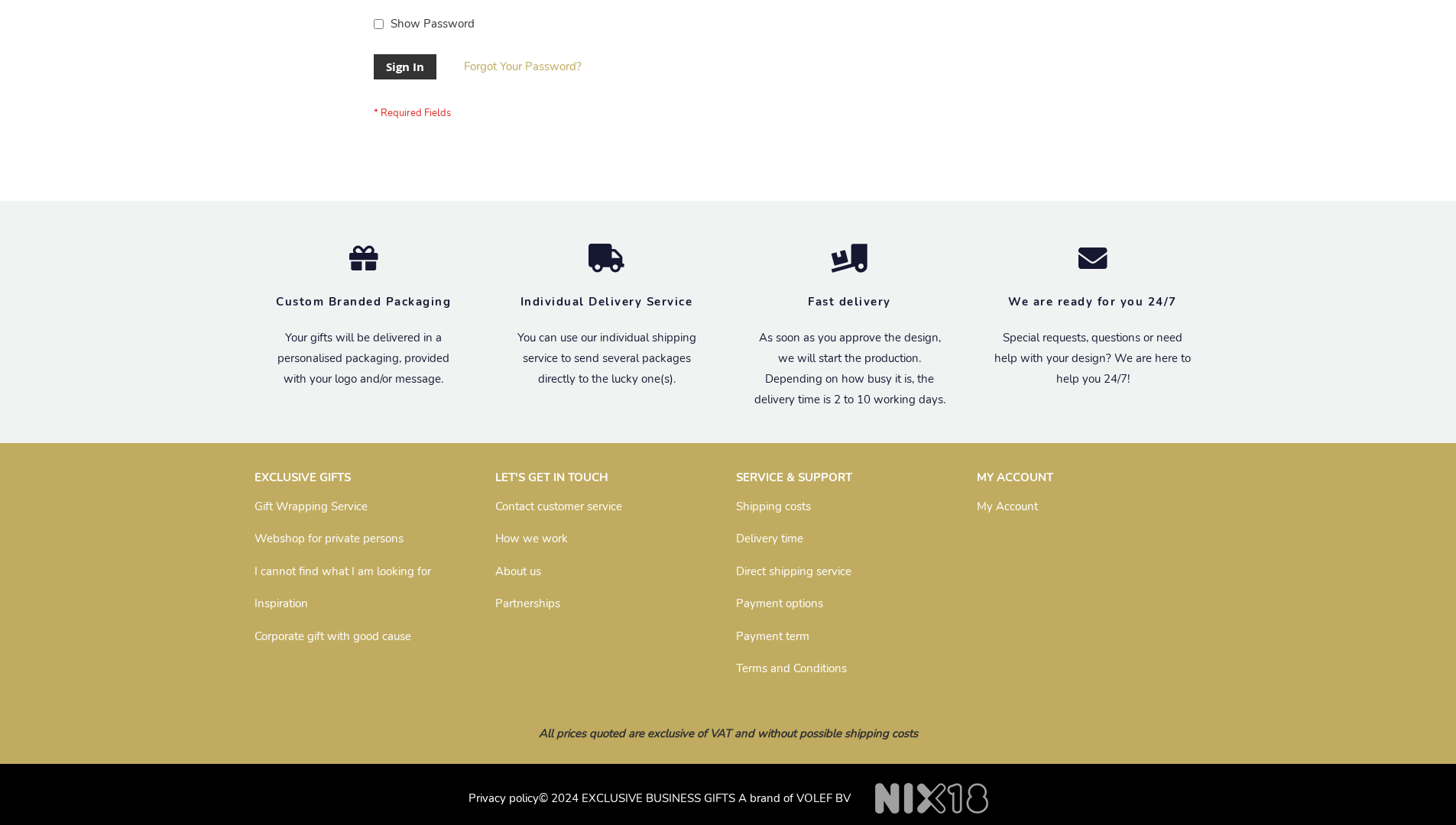
scroll to position [492, 0]
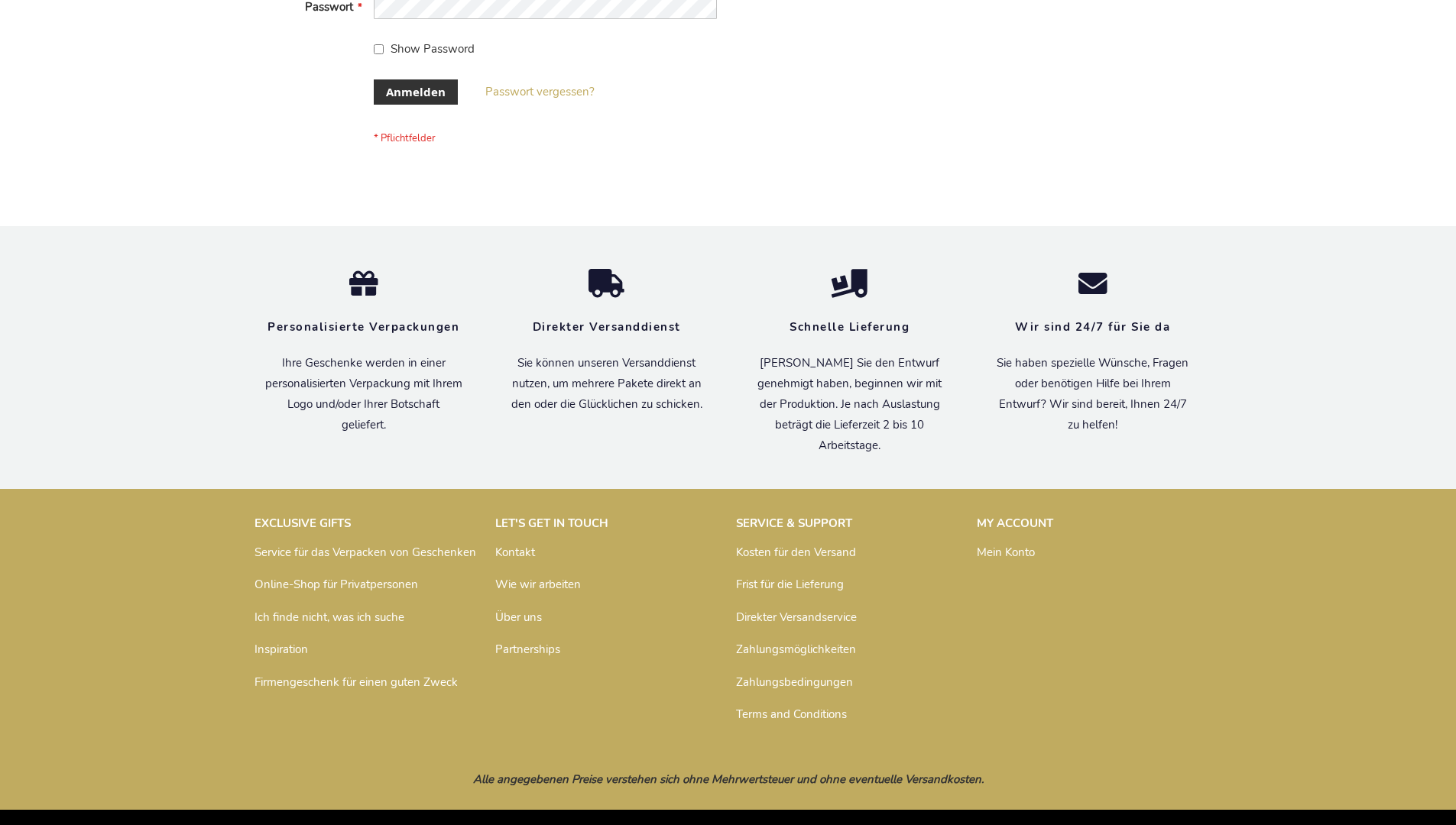
scroll to position [512, 0]
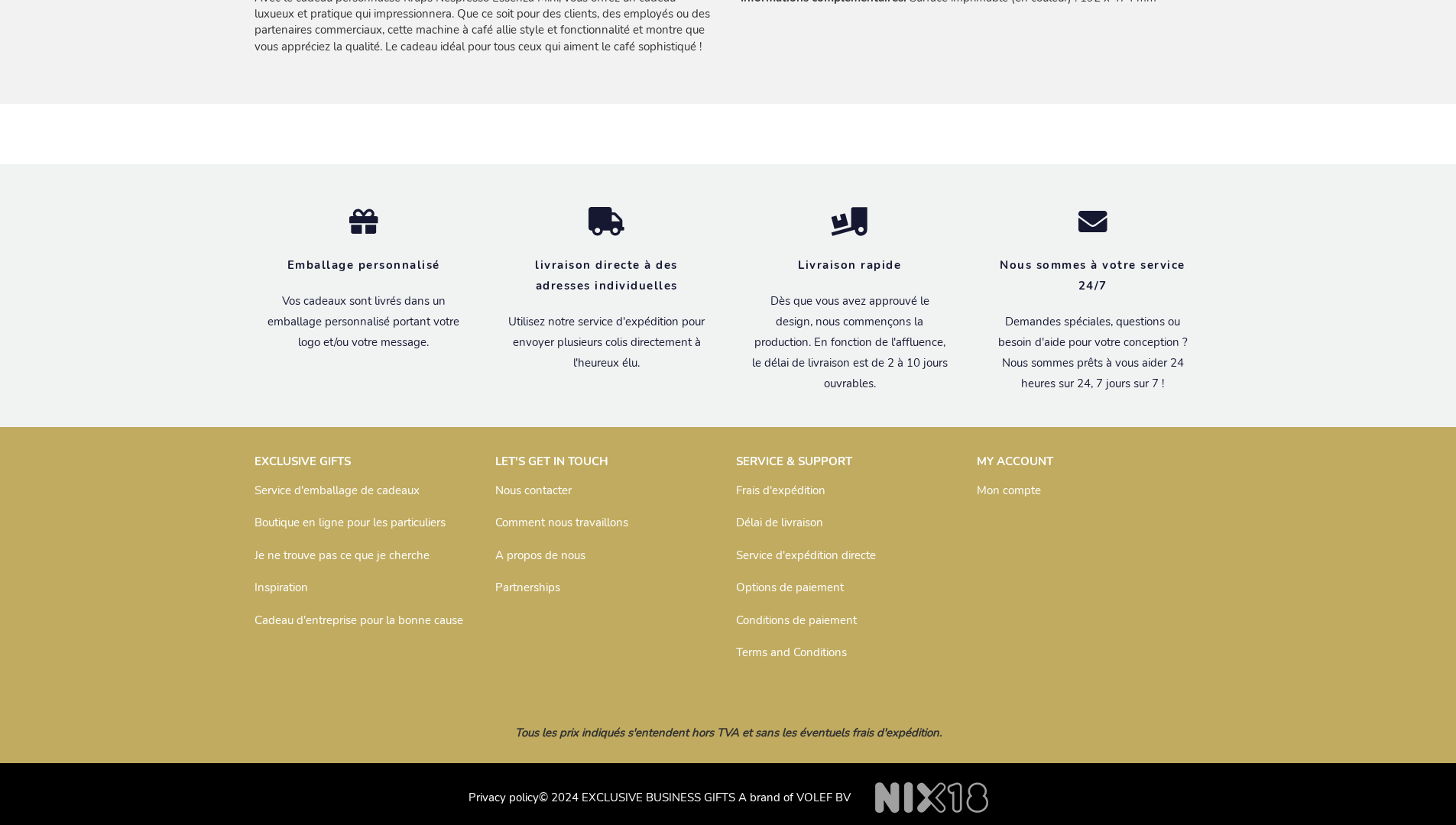
scroll to position [1304, 0]
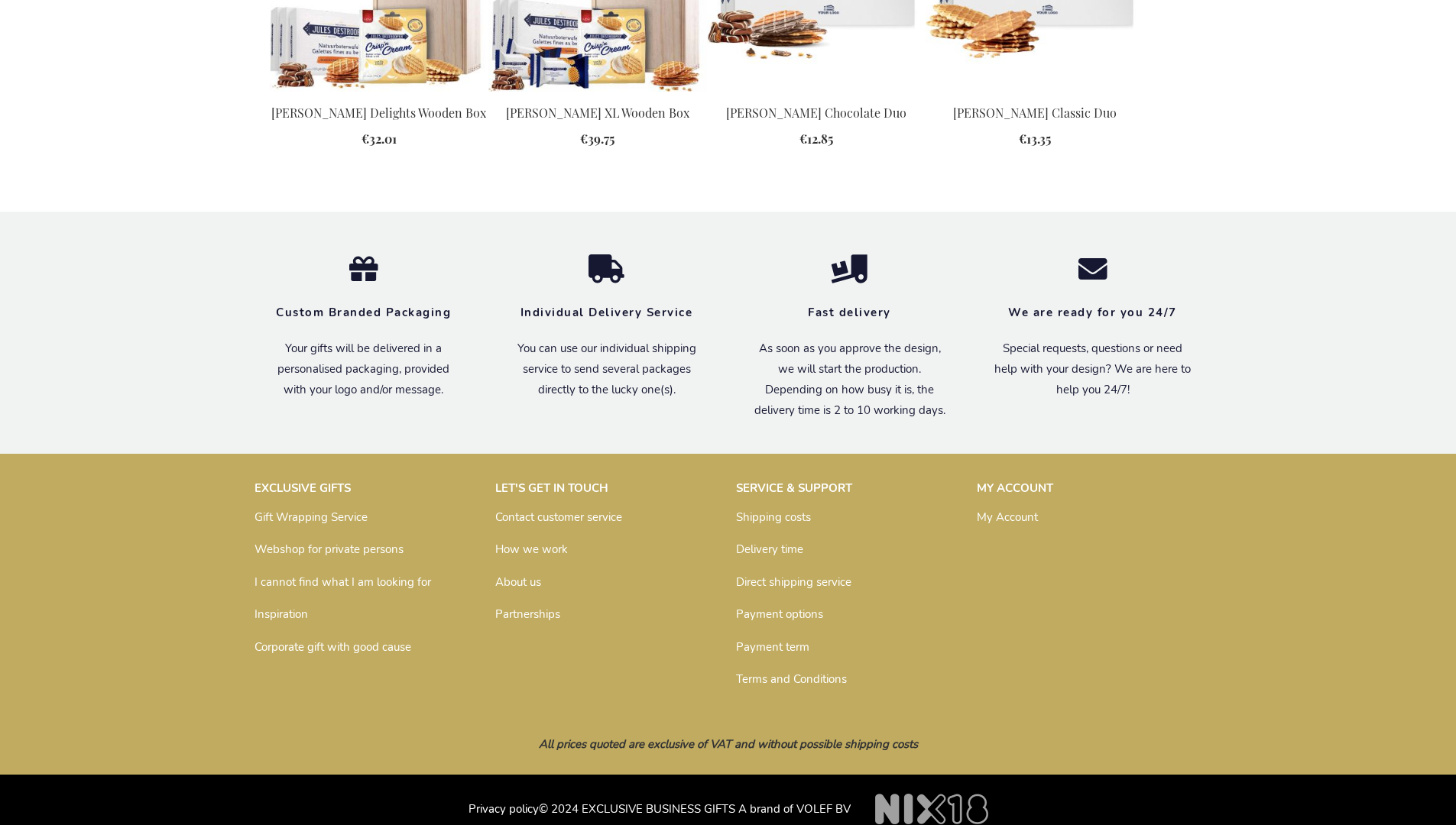
scroll to position [1922, 0]
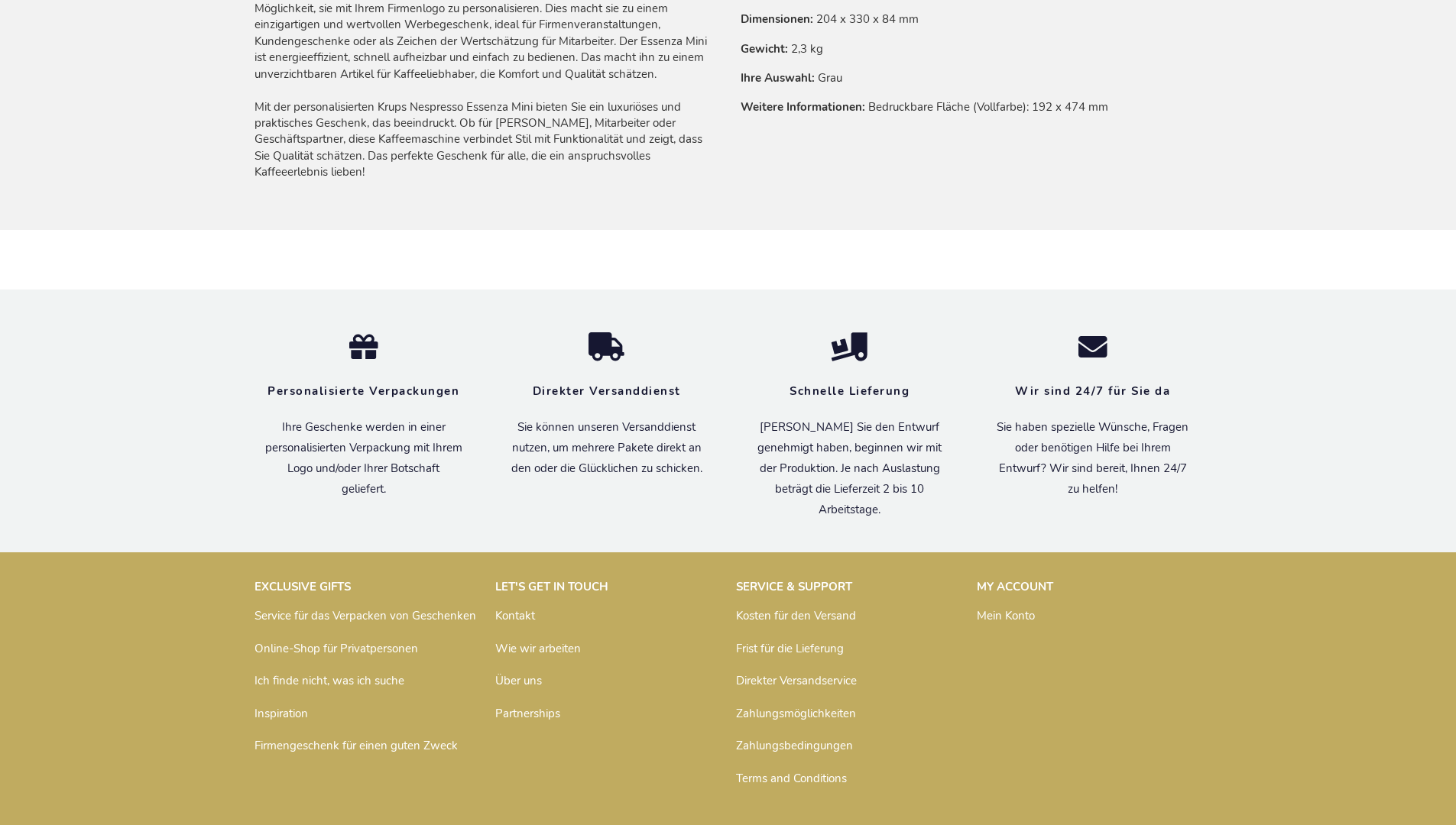
scroll to position [1289, 0]
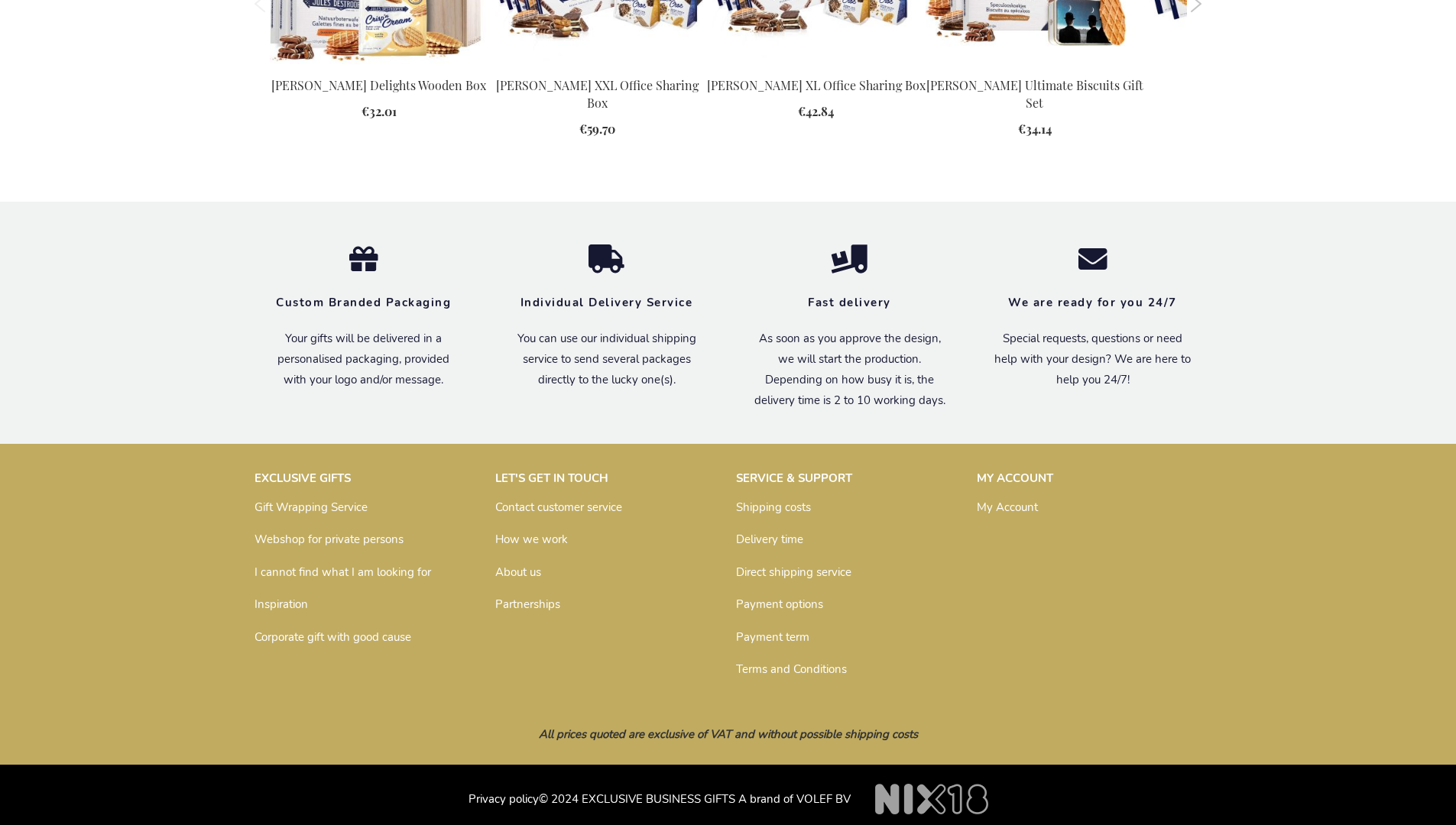
scroll to position [2021, 0]
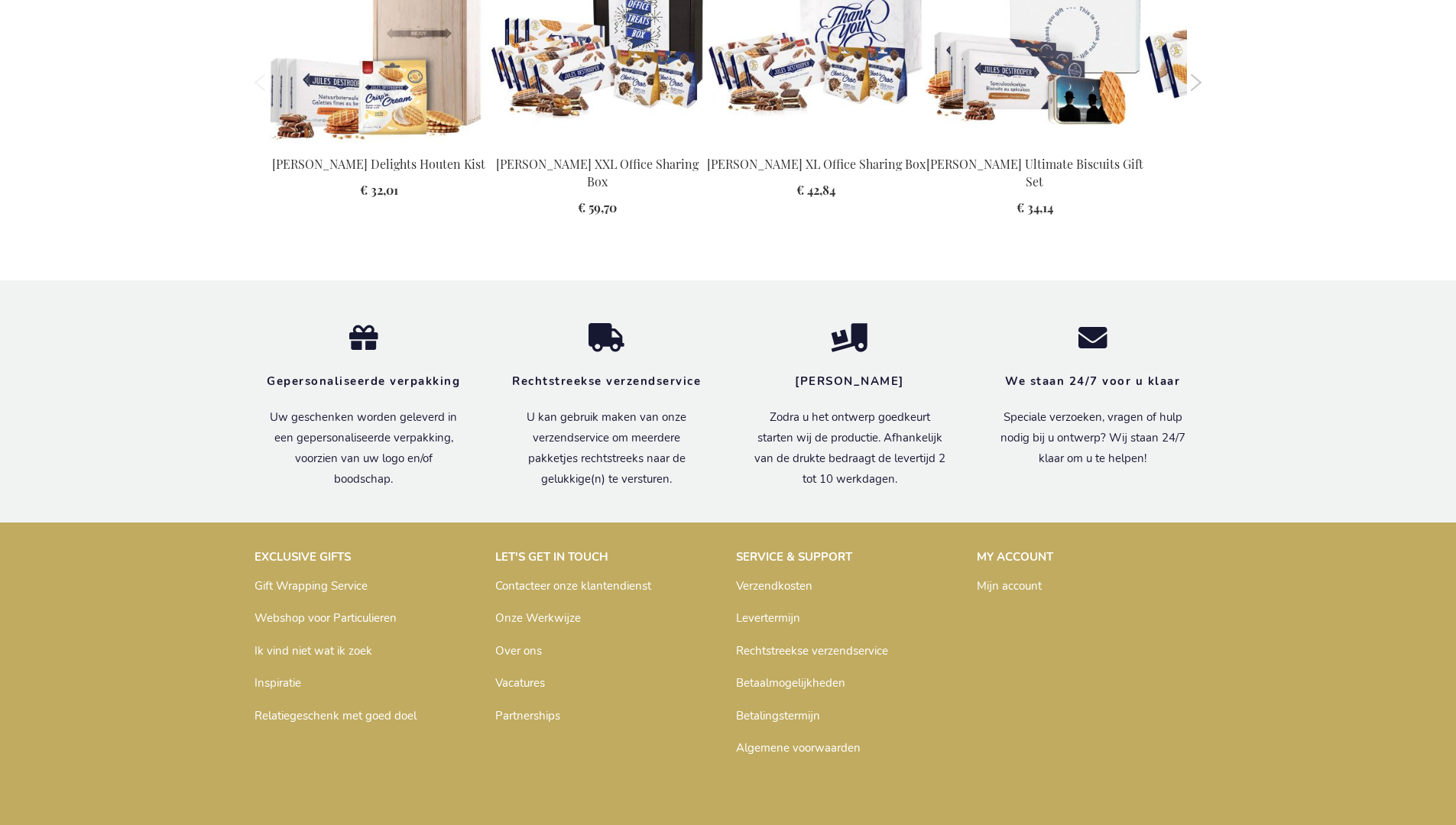
scroll to position [2049, 0]
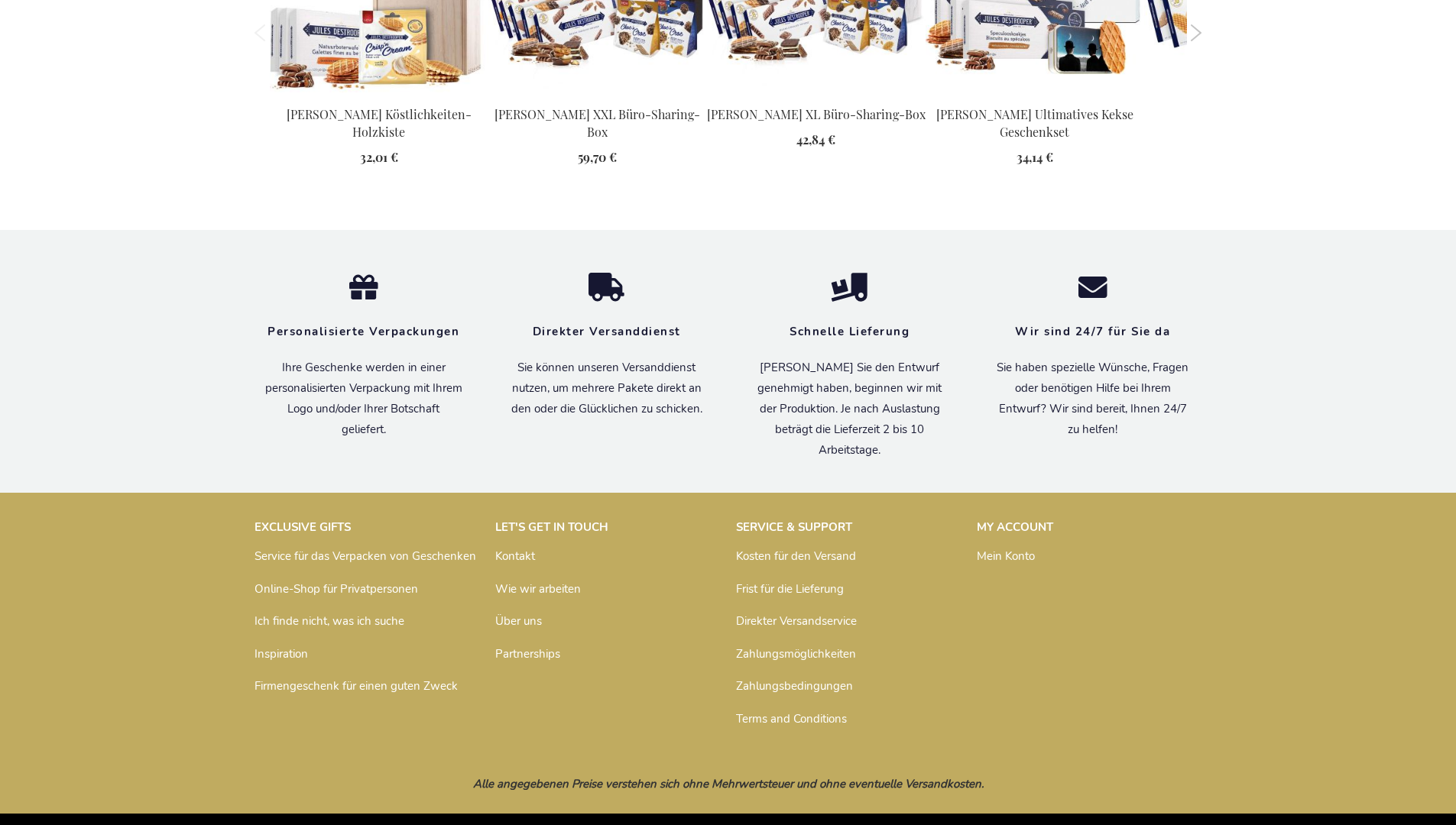
scroll to position [2058, 0]
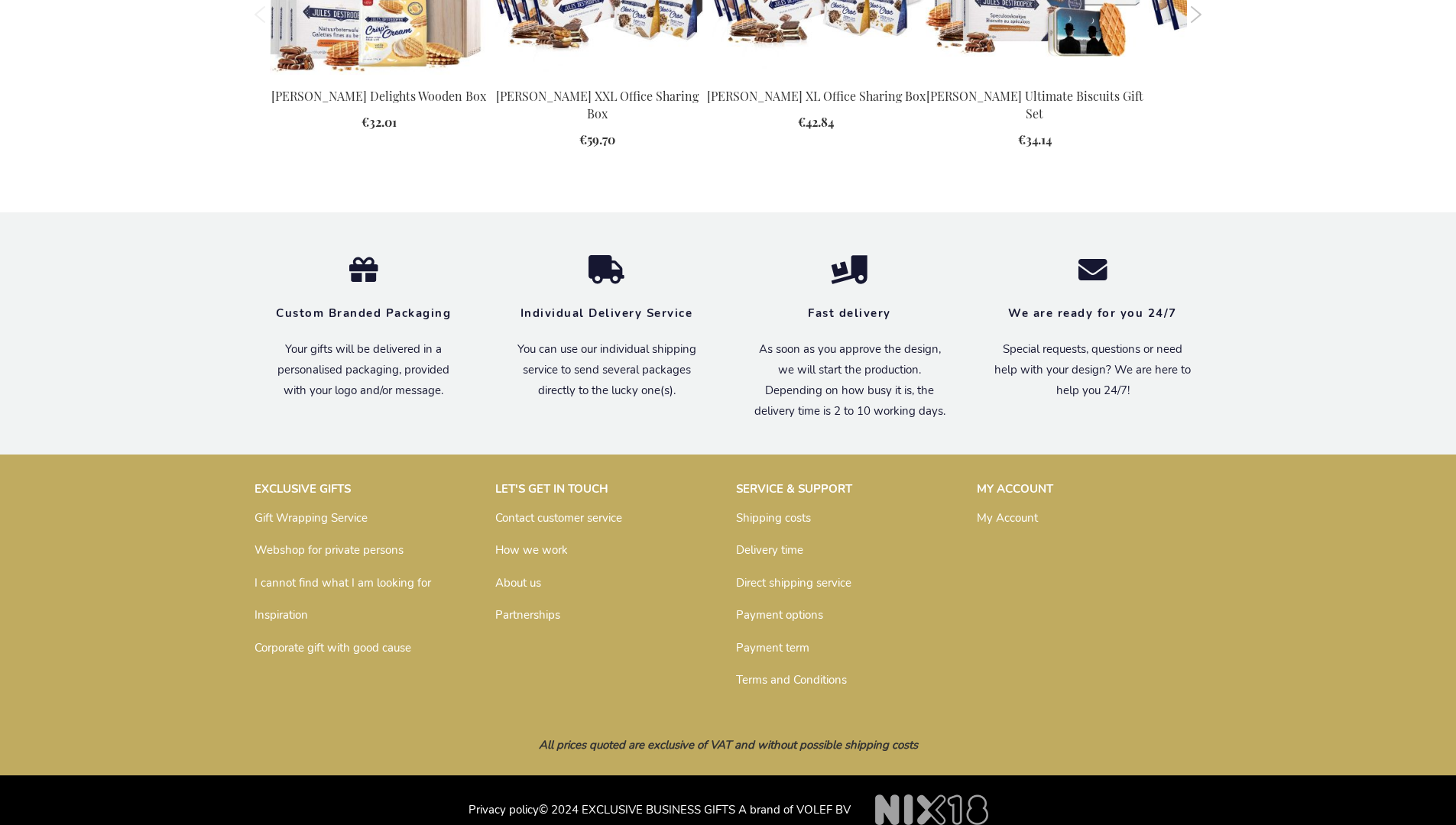
scroll to position [2021, 0]
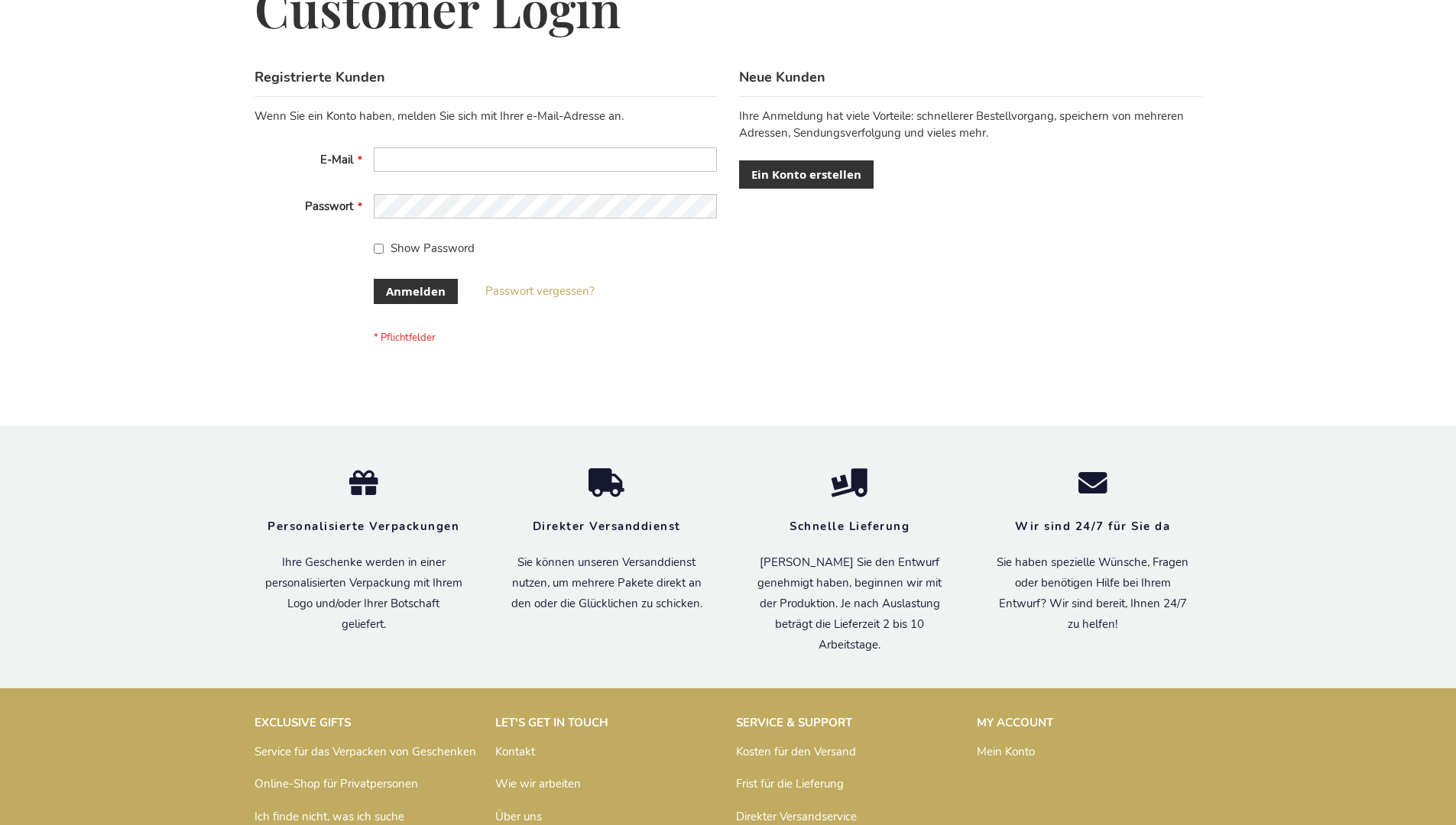
scroll to position [512, 0]
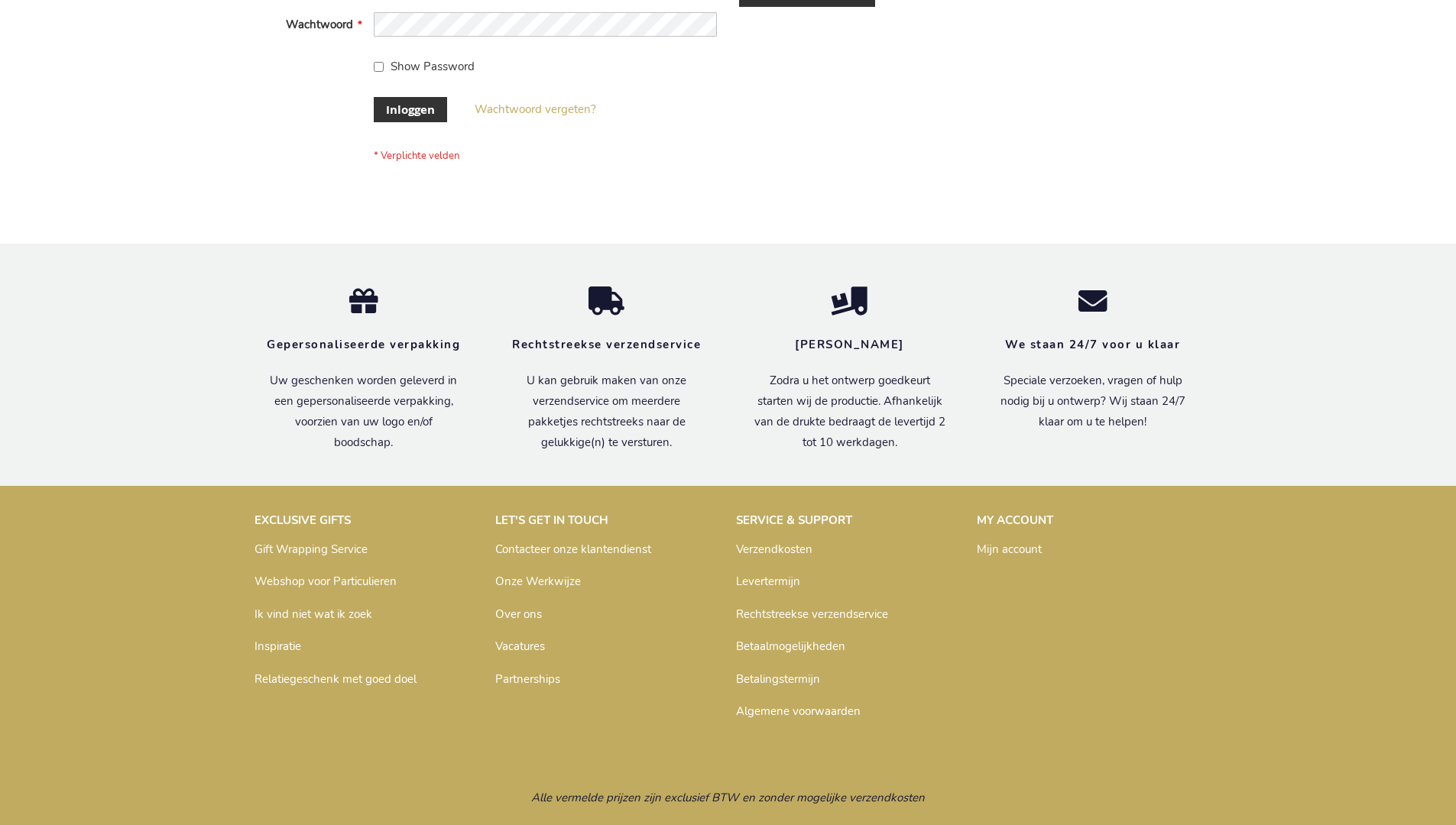
scroll to position [519, 0]
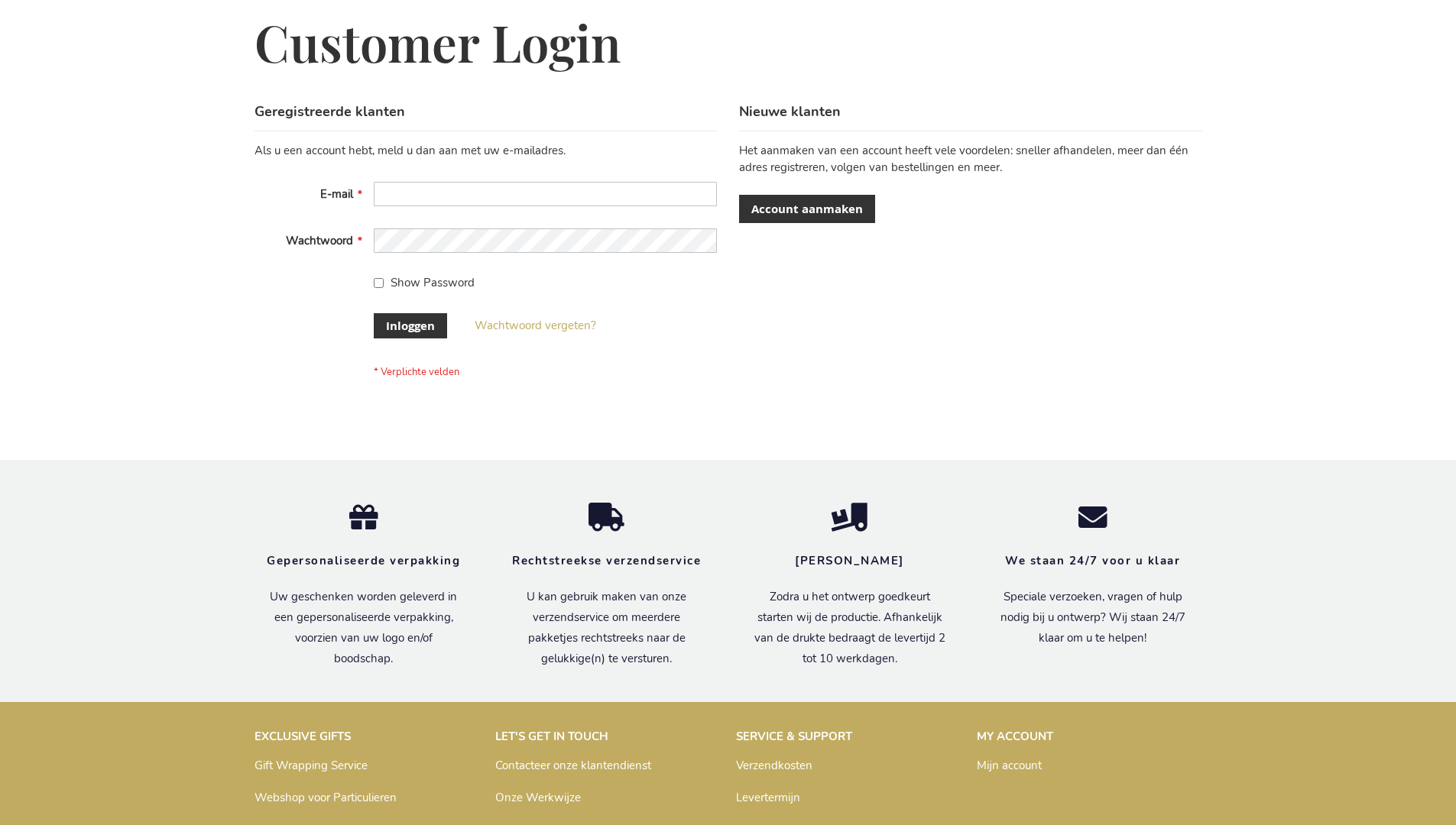
scroll to position [519, 0]
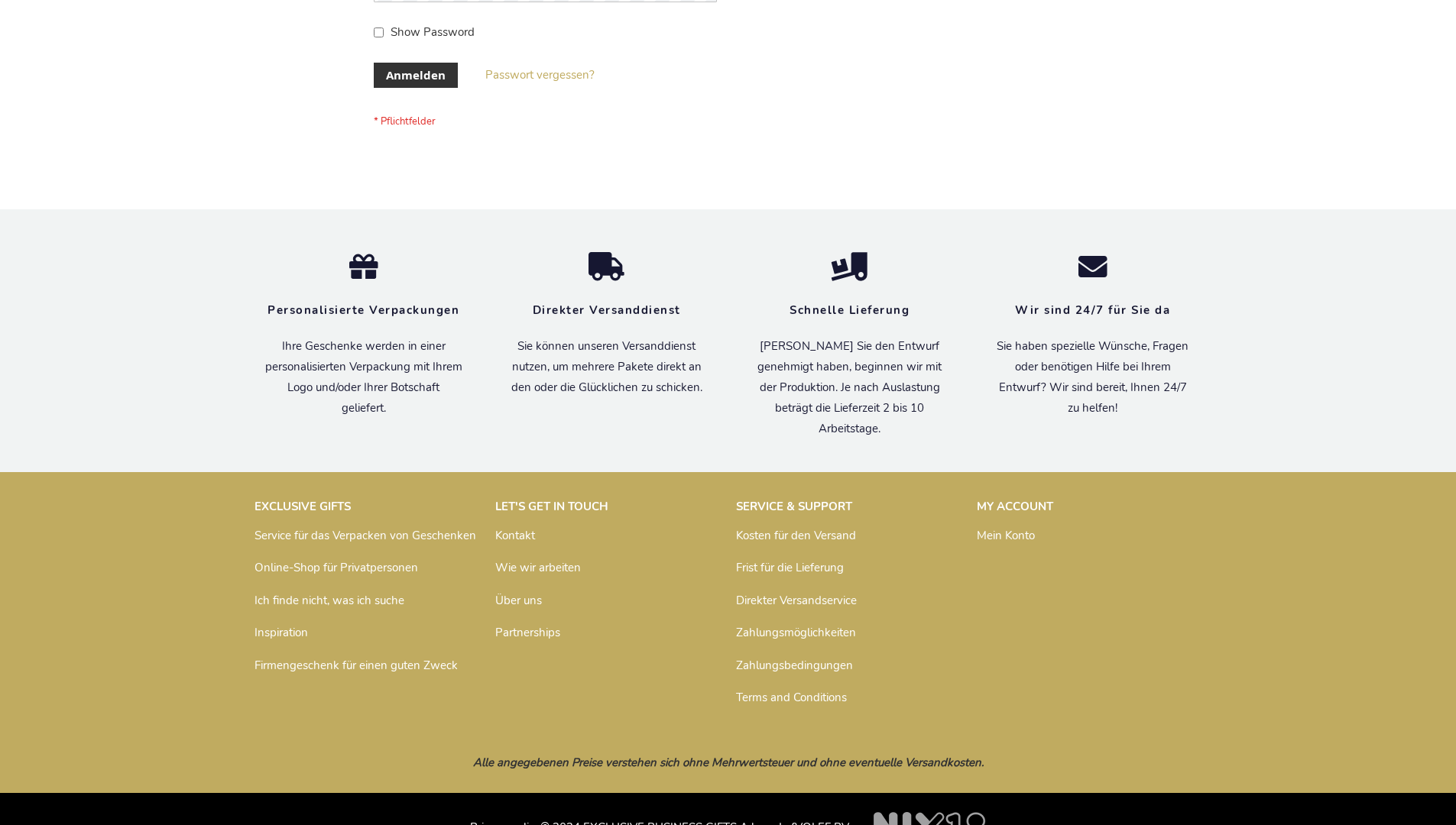
scroll to position [512, 0]
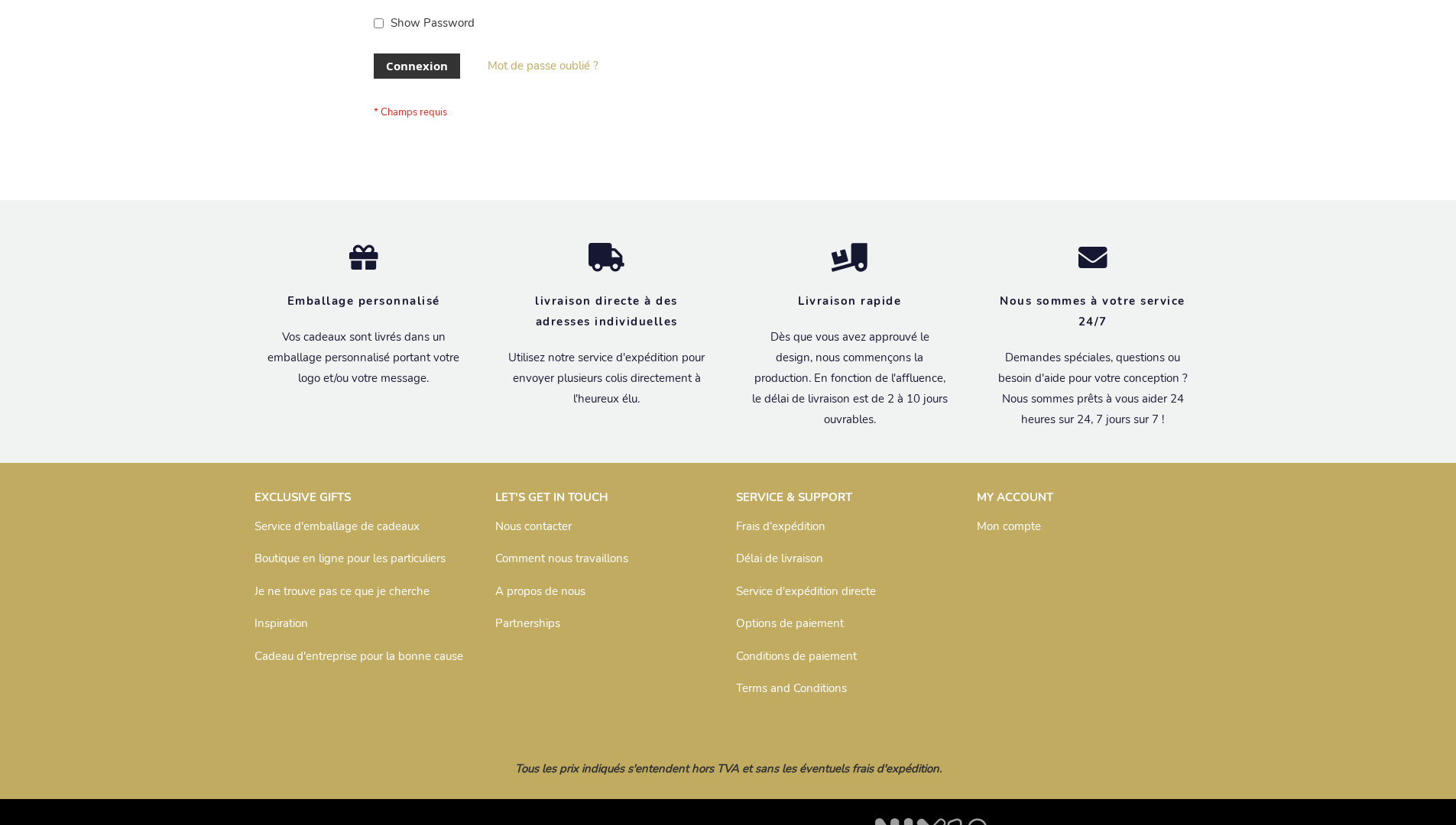
scroll to position [527, 0]
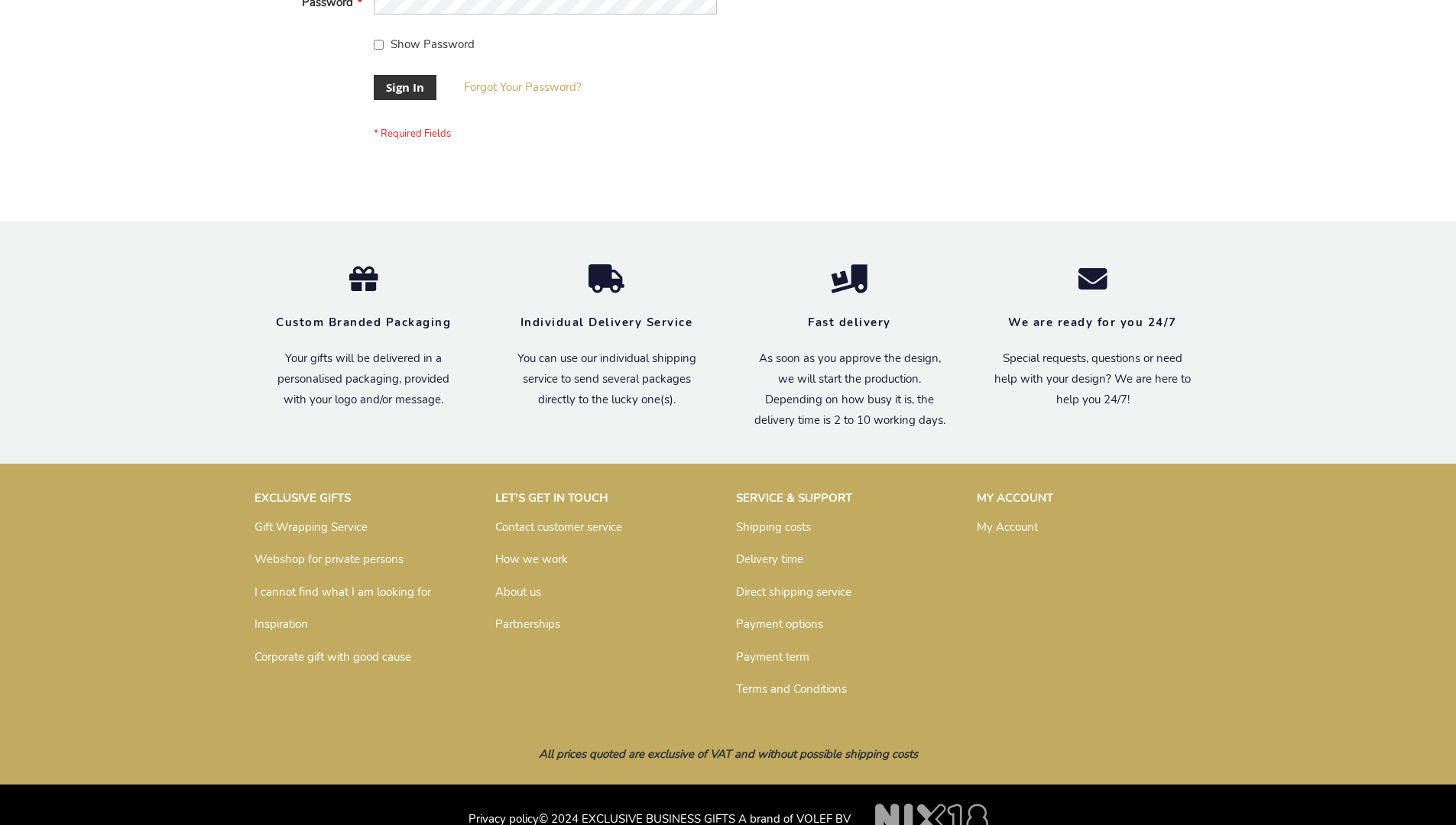
scroll to position [492, 0]
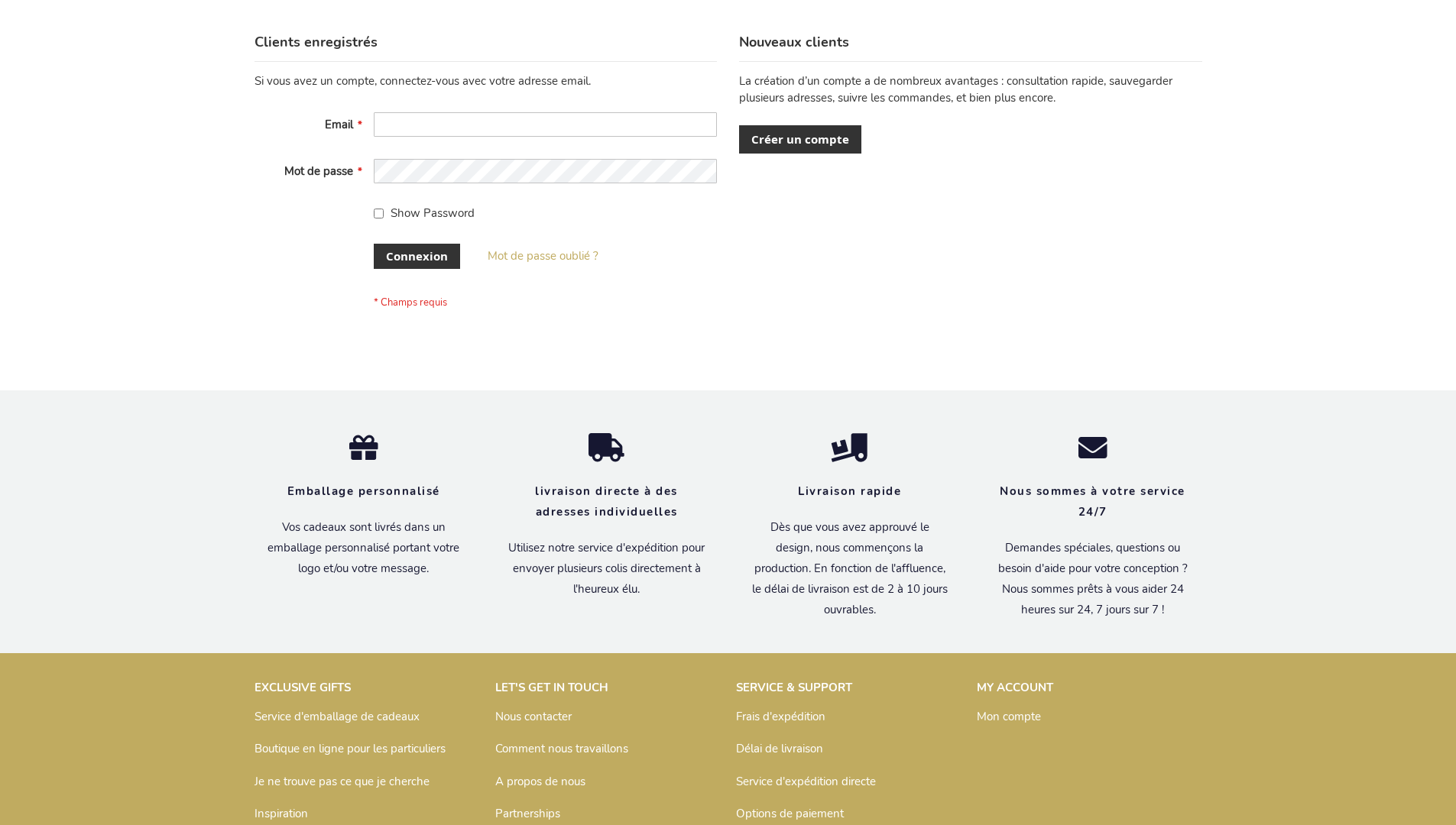
scroll to position [527, 0]
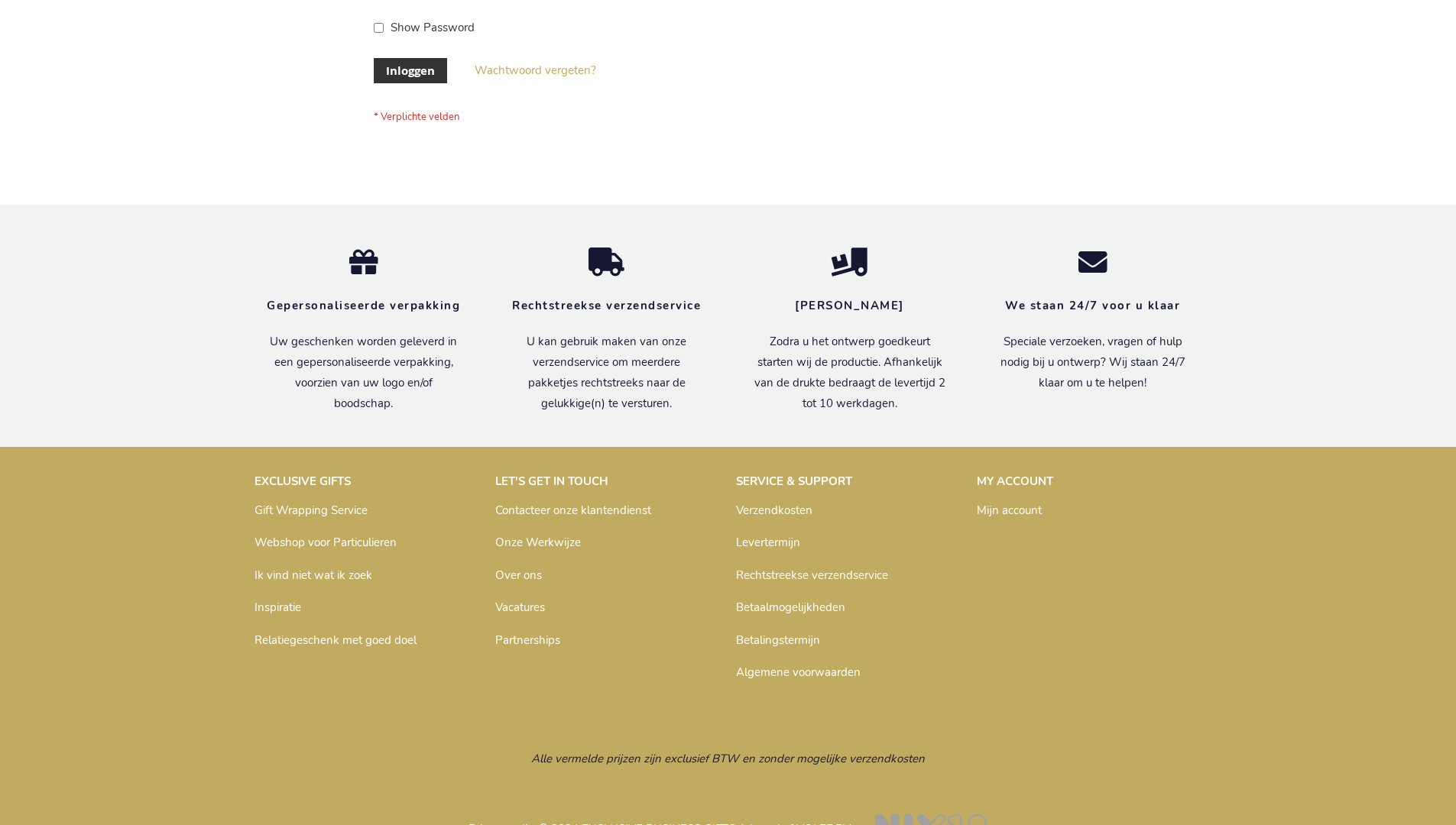
scroll to position [519, 0]
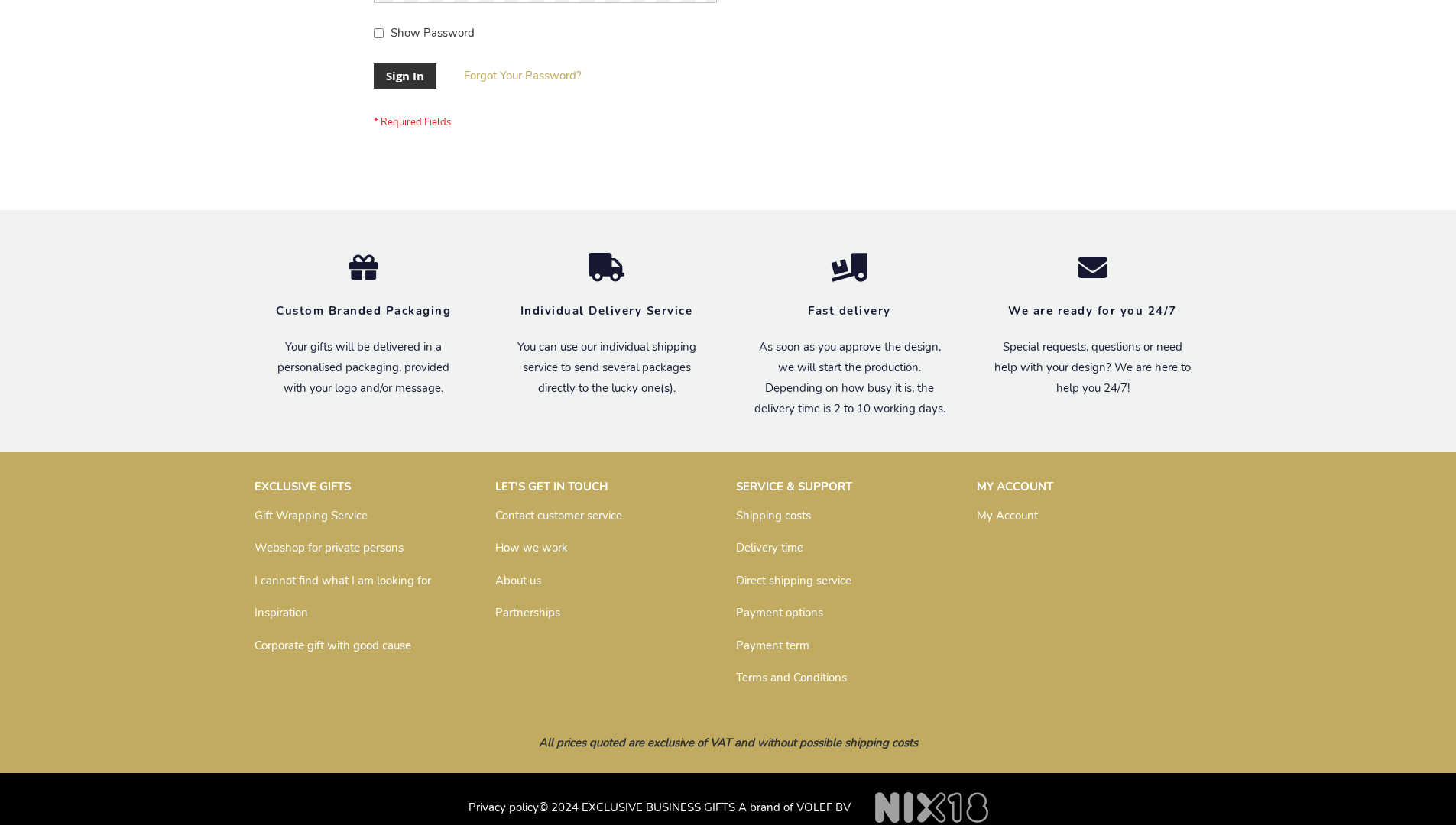
scroll to position [492, 0]
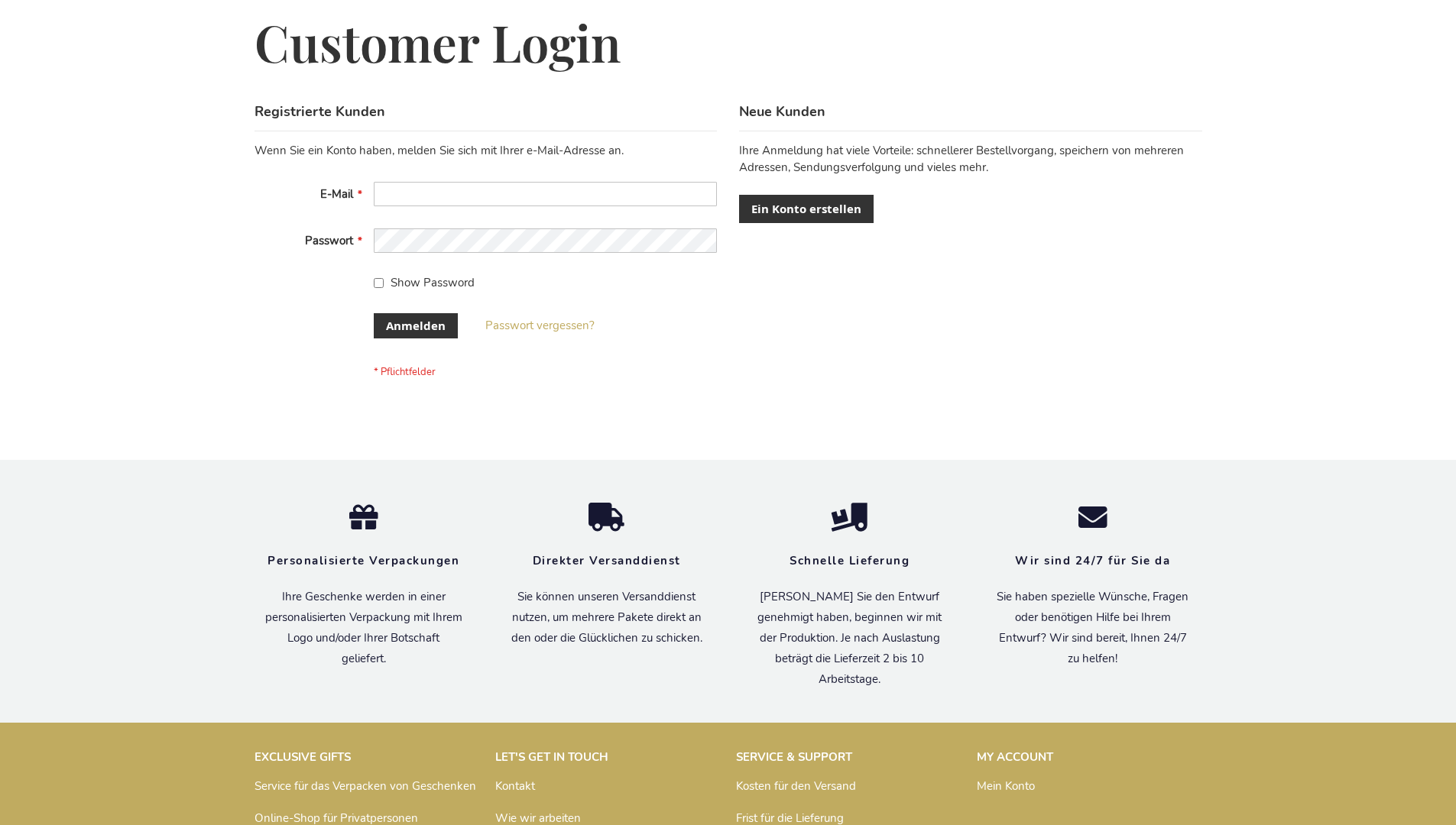
scroll to position [512, 0]
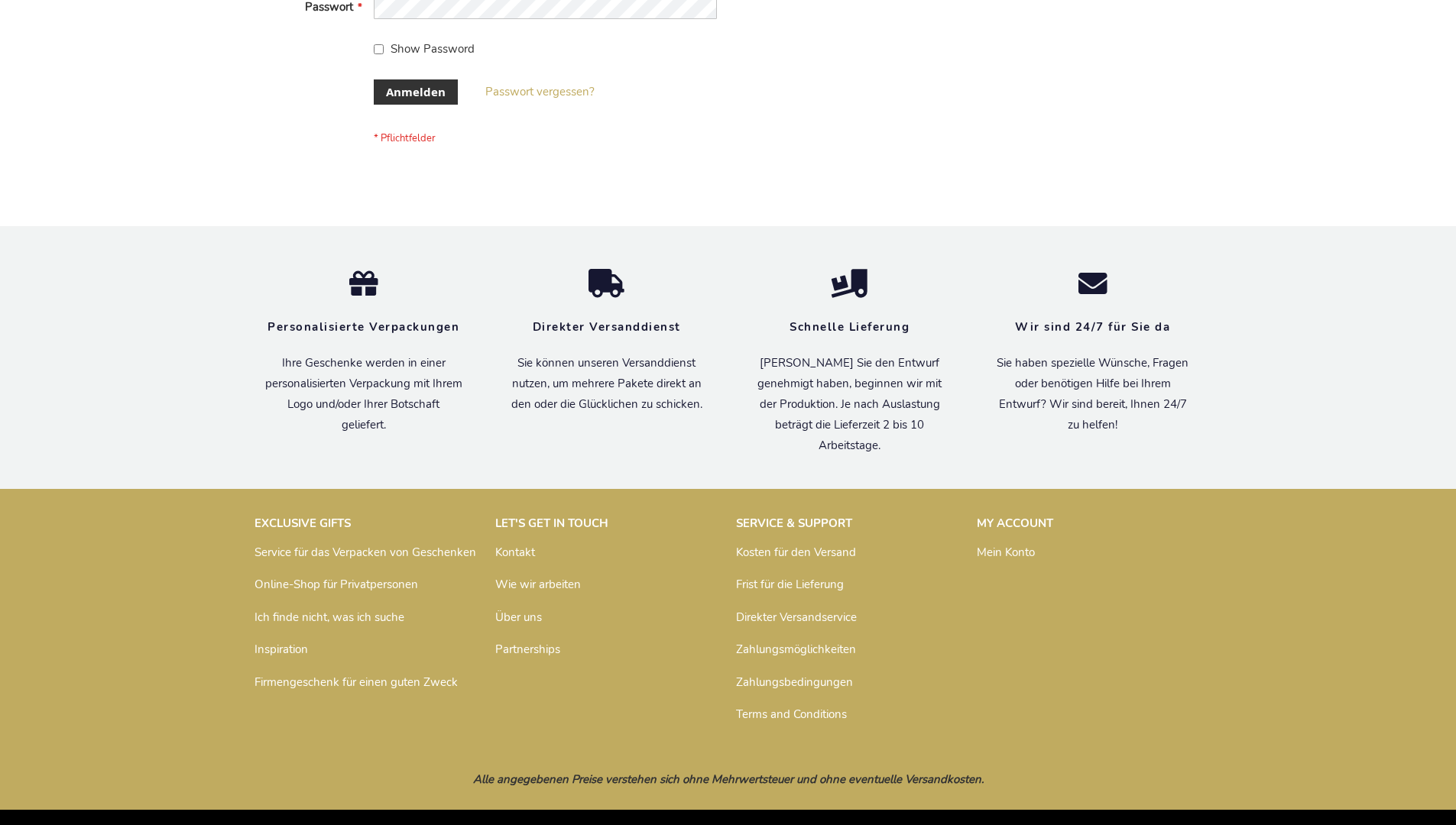
scroll to position [512, 0]
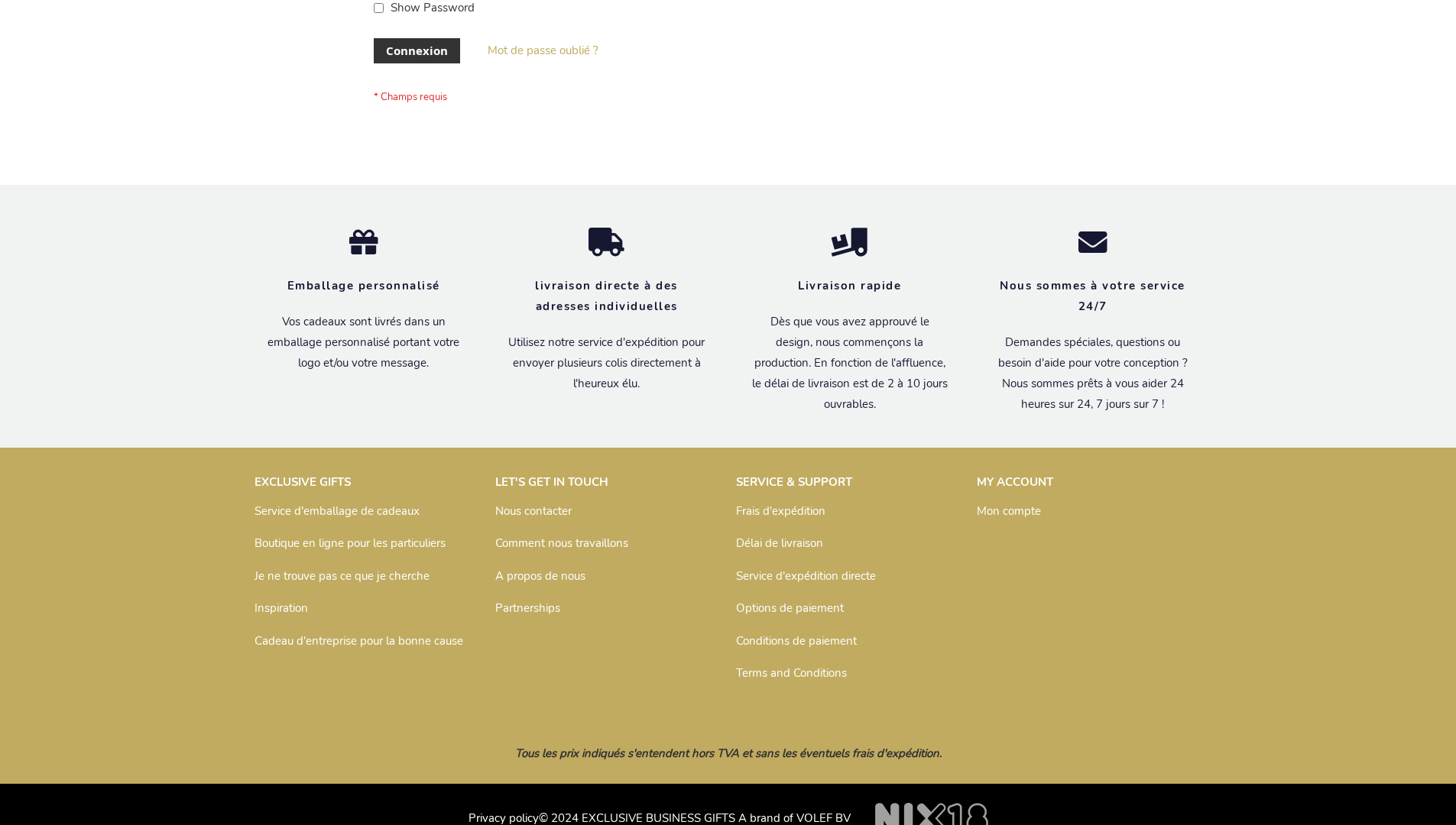
scroll to position [527, 0]
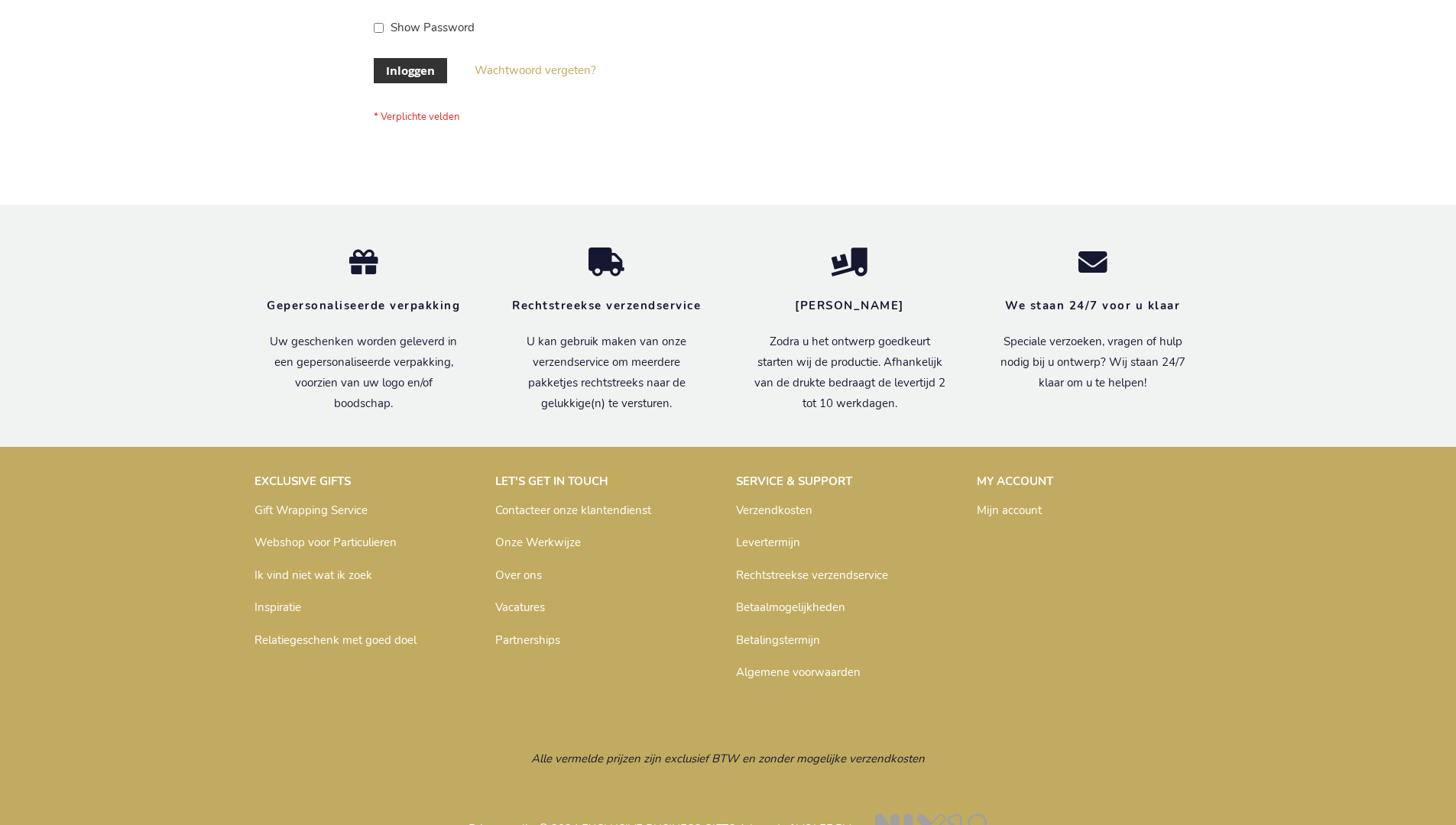
scroll to position [519, 0]
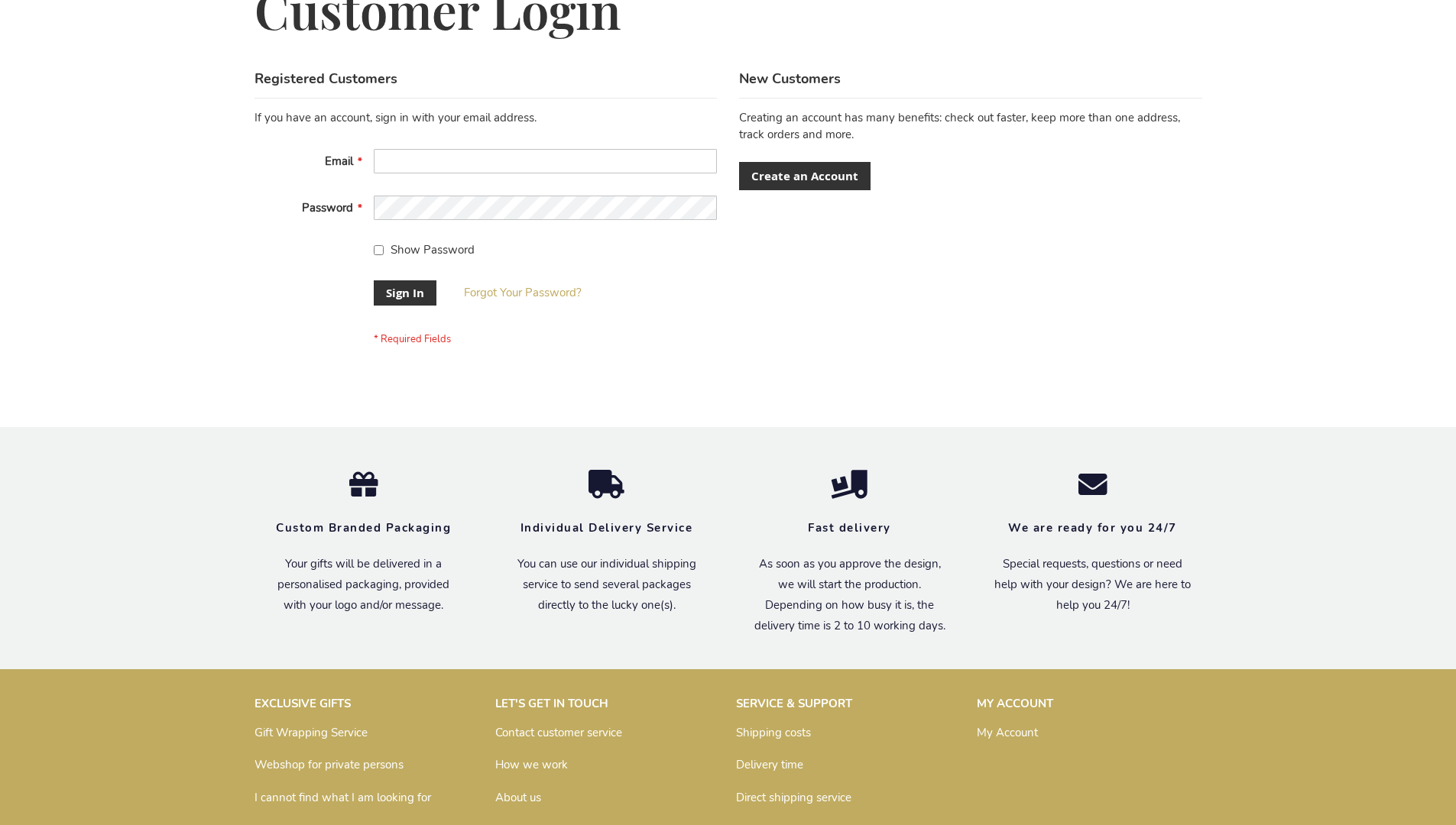
scroll to position [492, 0]
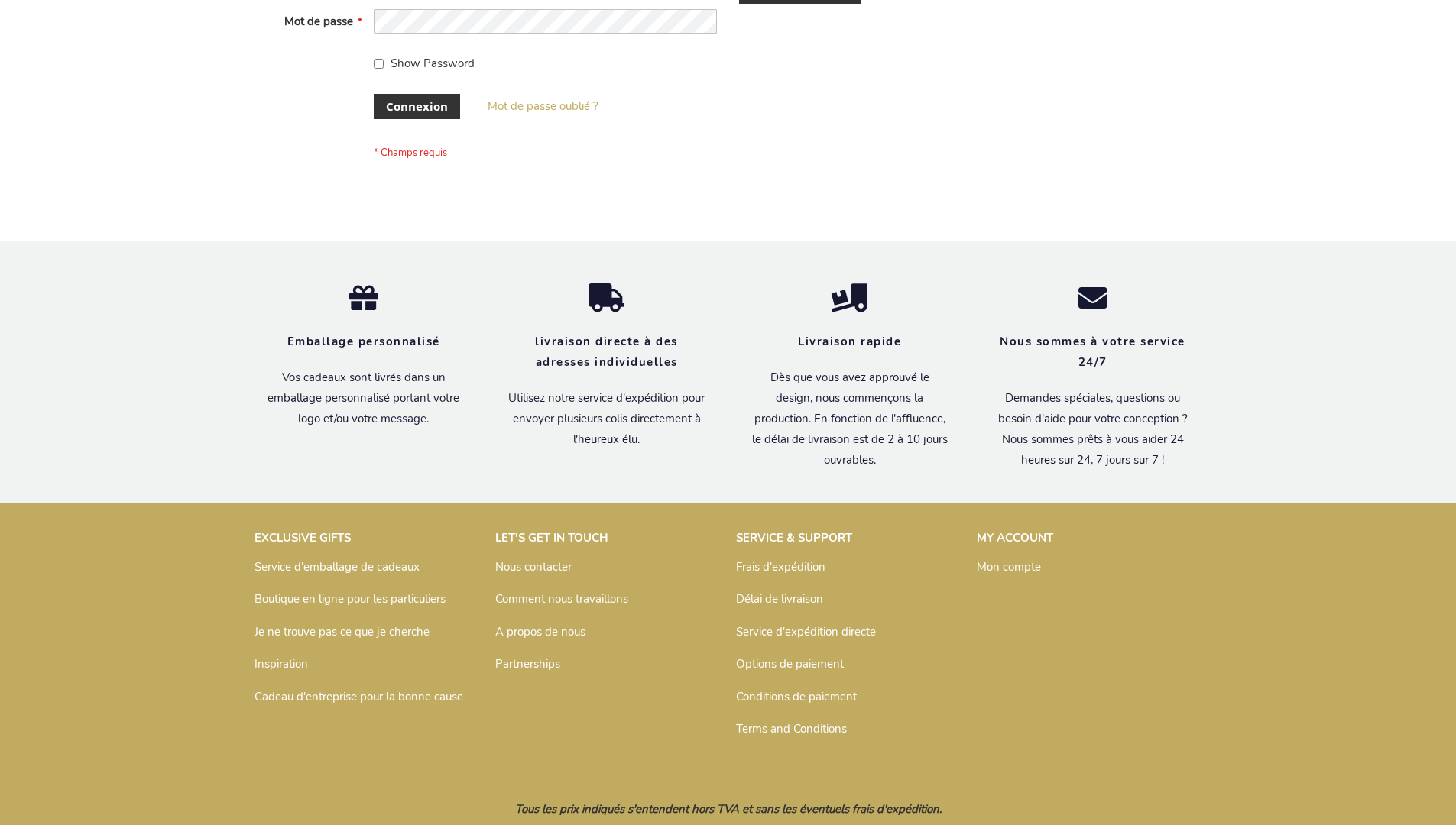
scroll to position [527, 0]
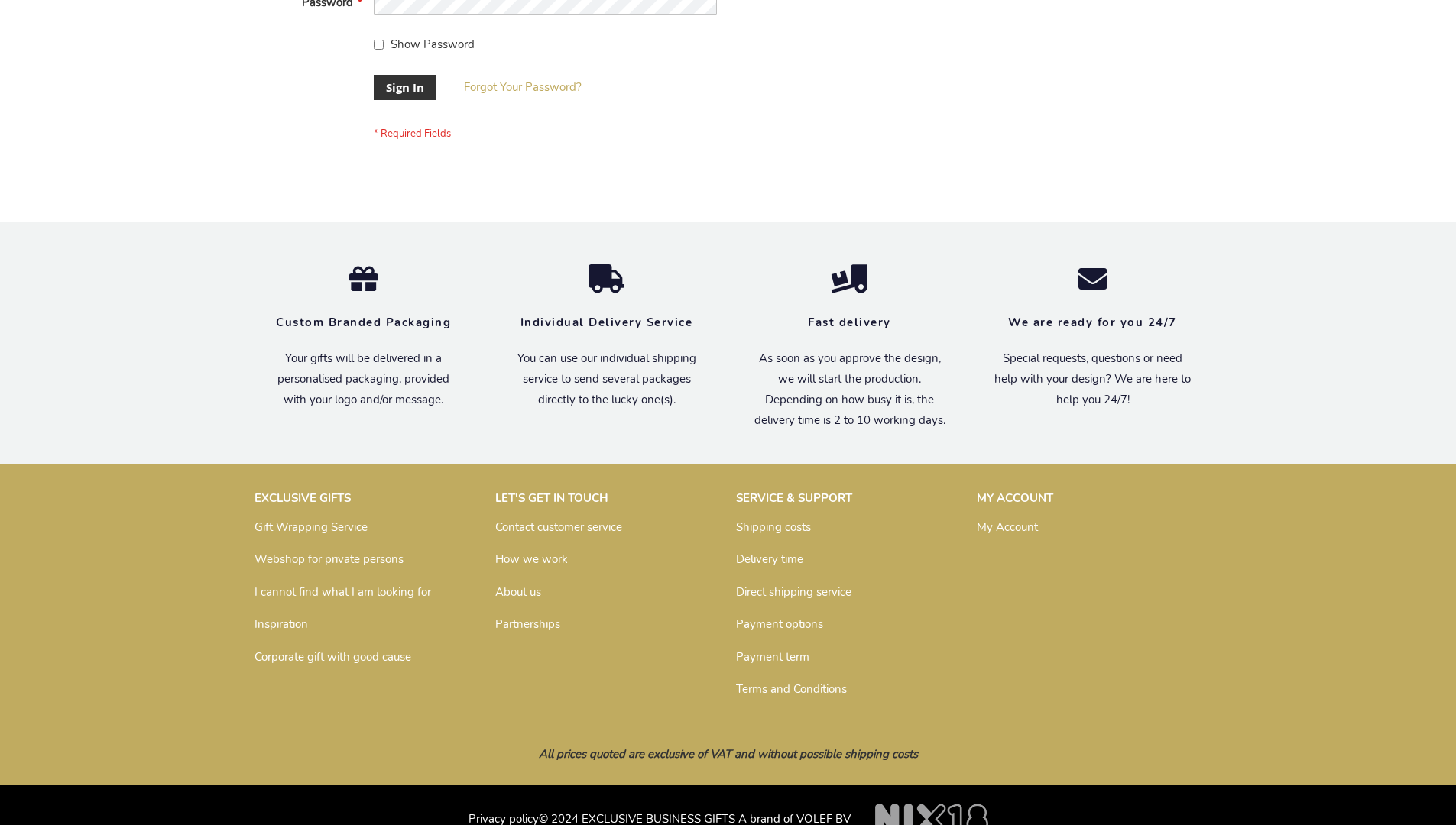
scroll to position [492, 0]
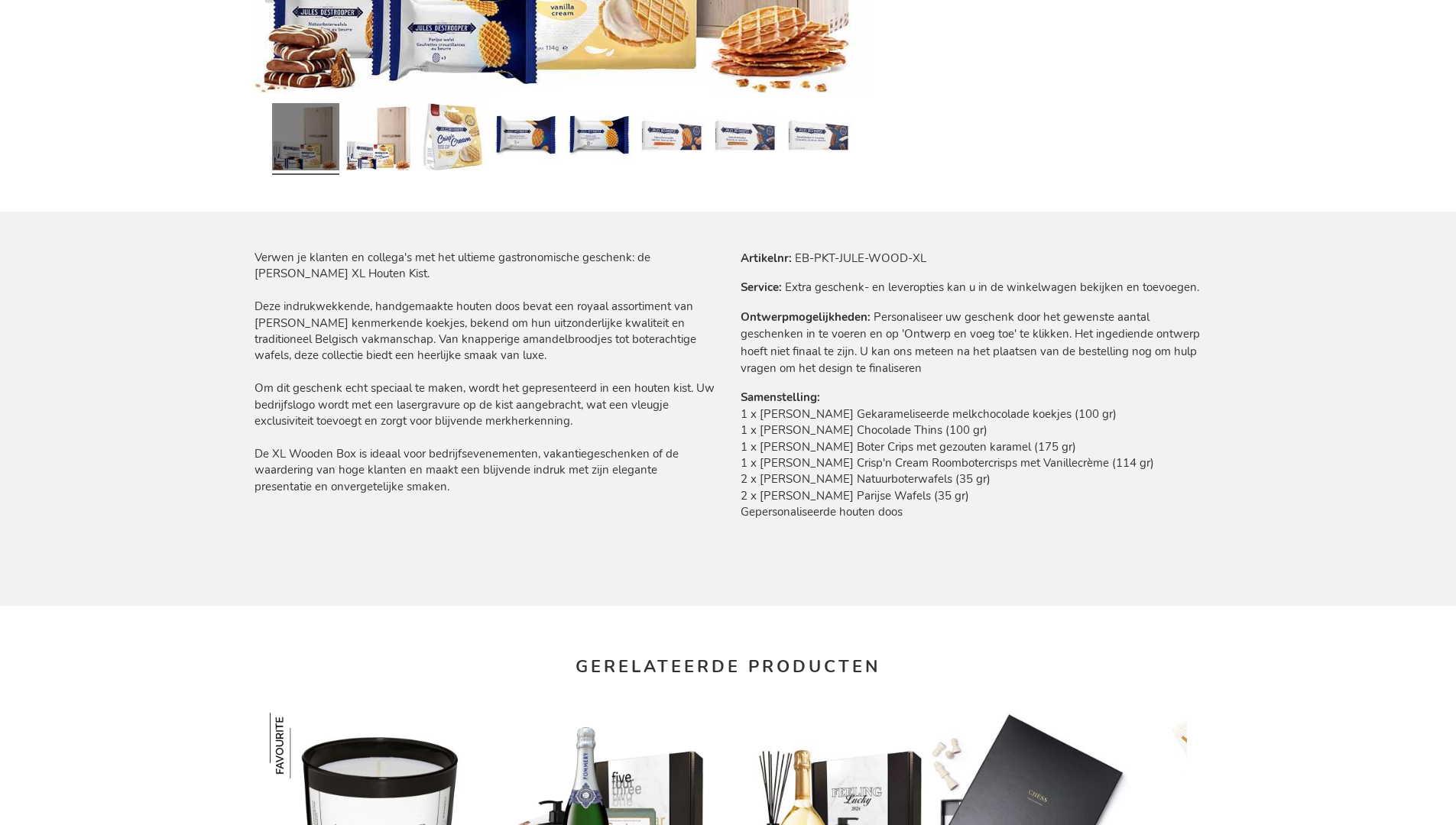
scroll to position [2049, 0]
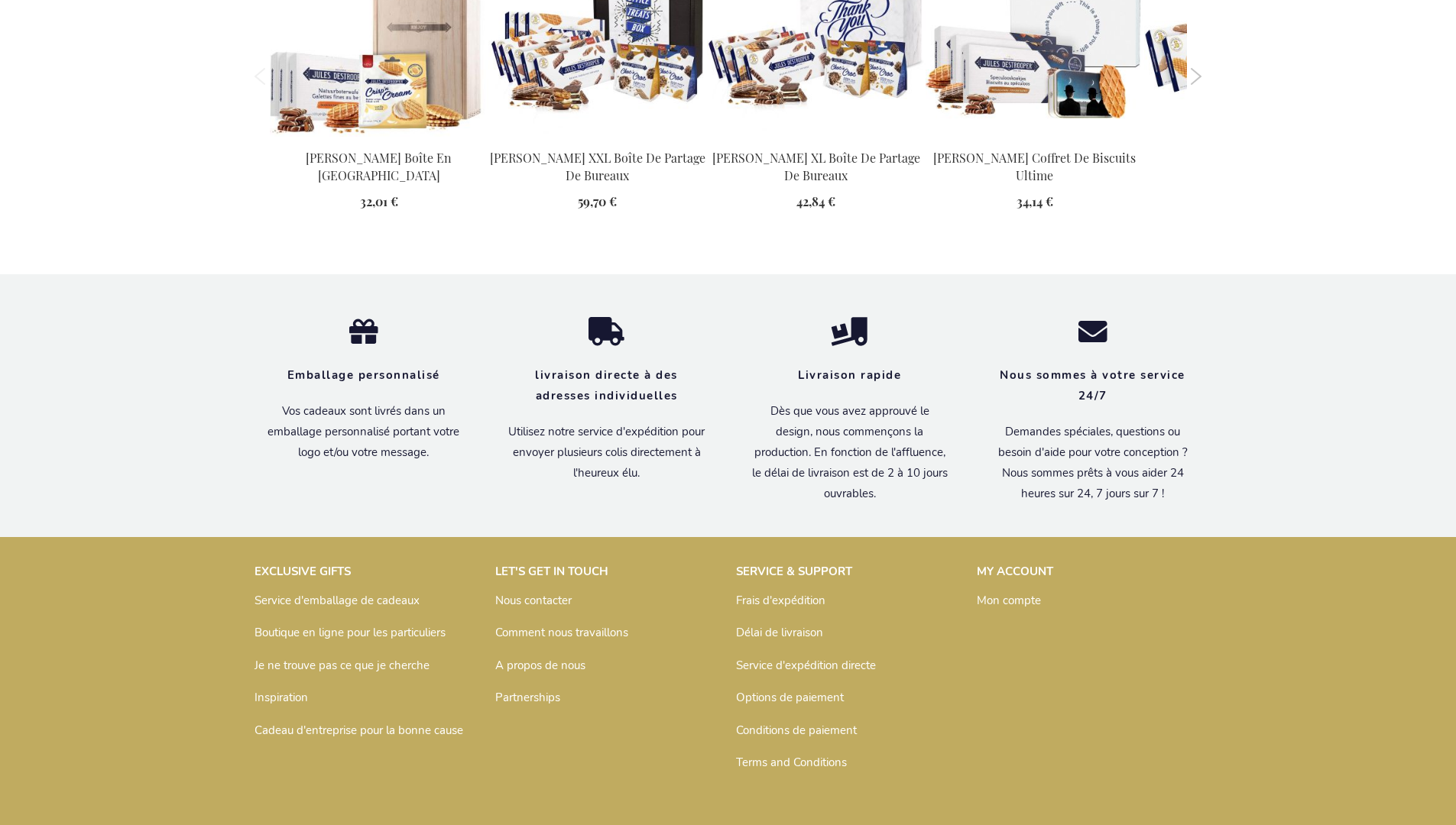
scroll to position [2090, 0]
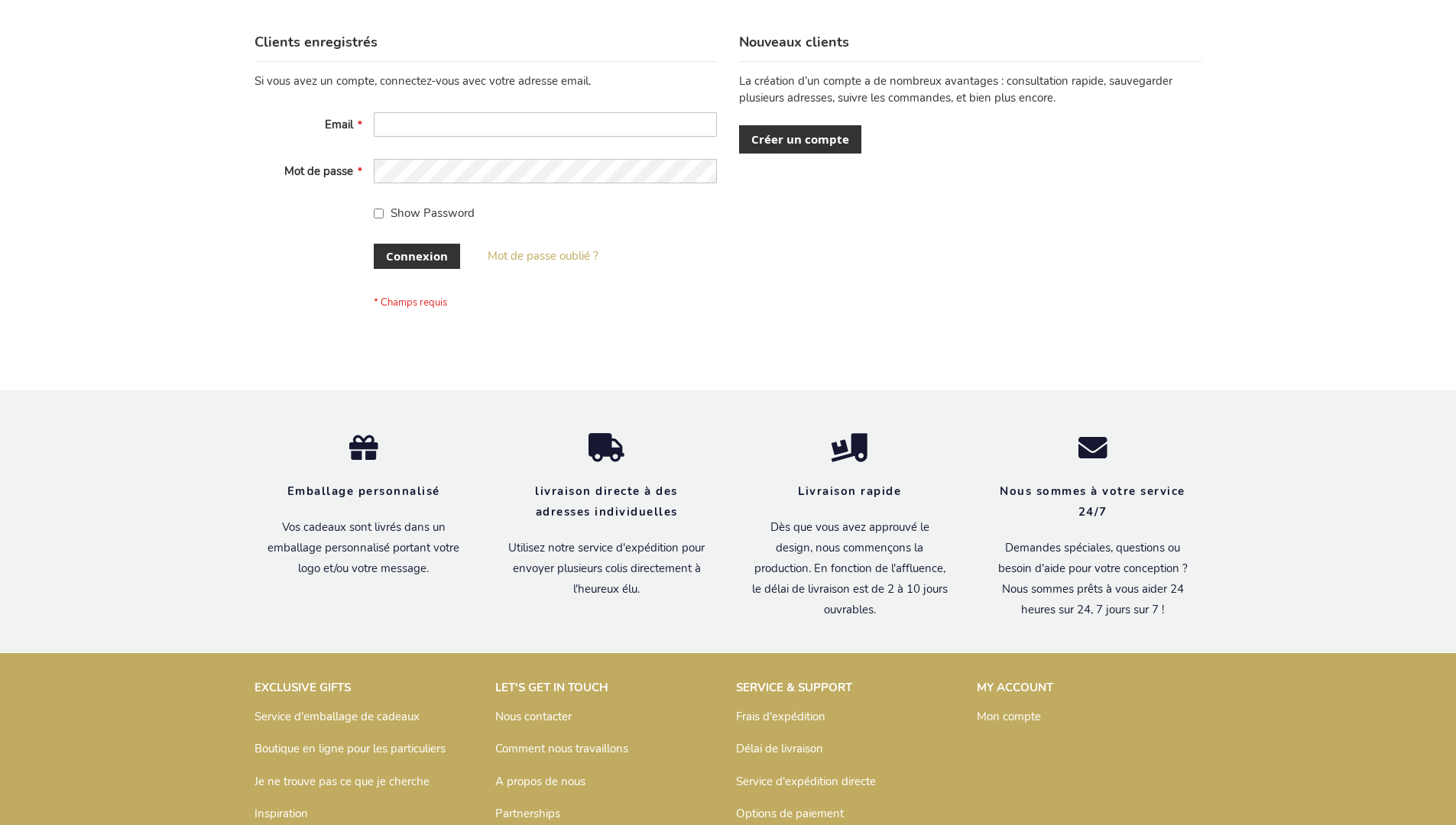
scroll to position [527, 0]
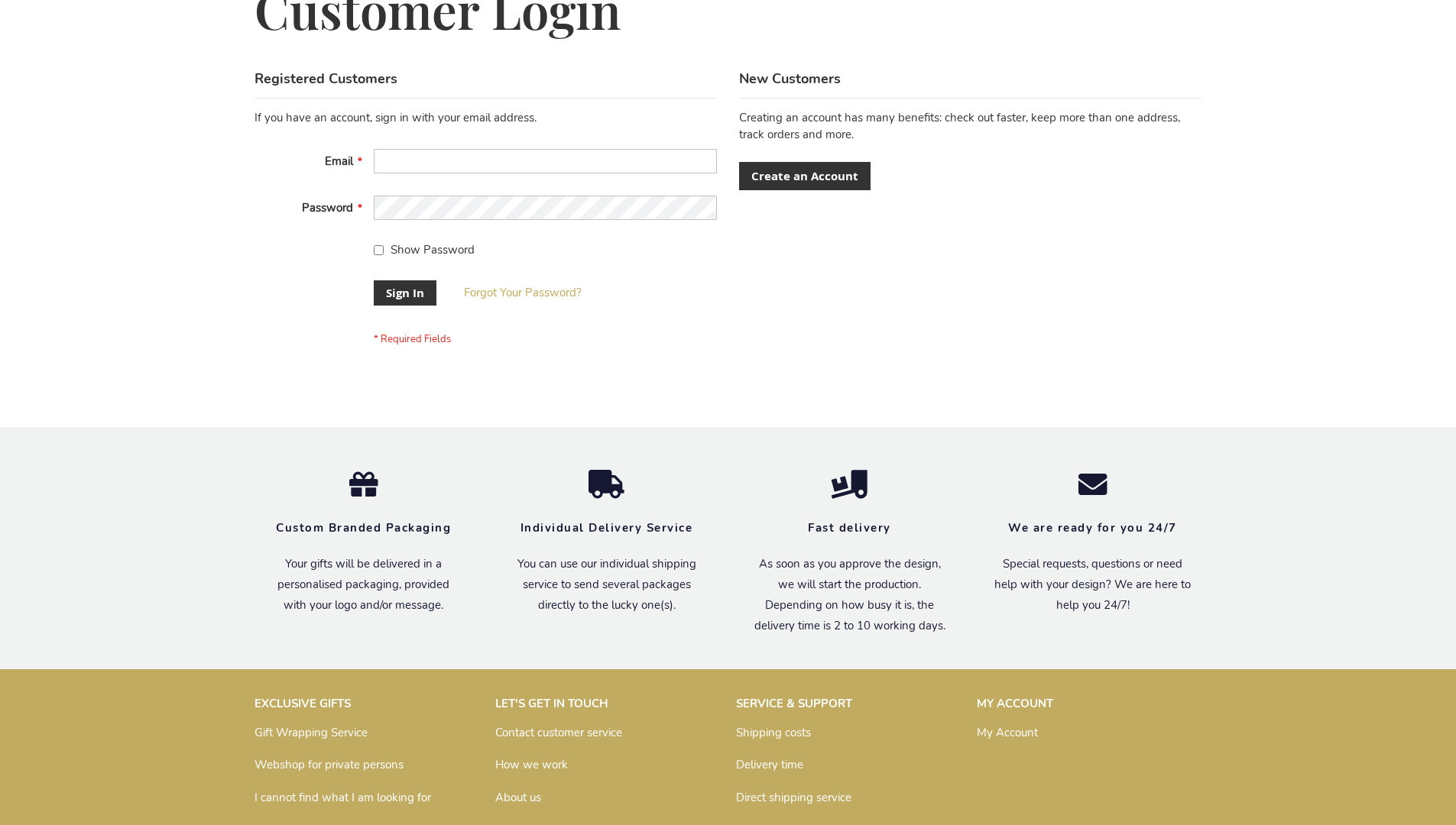
scroll to position [492, 0]
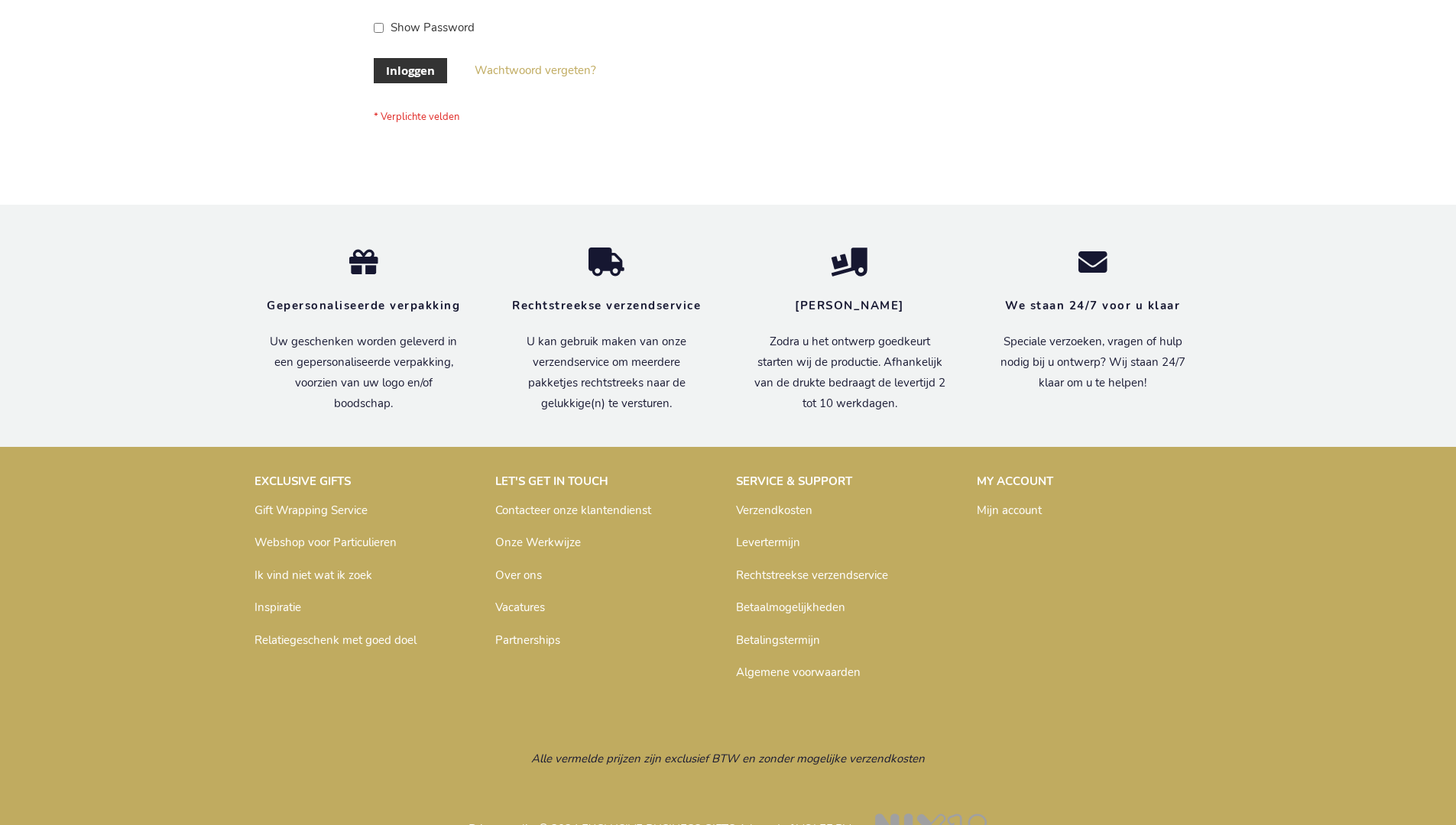
scroll to position [519, 0]
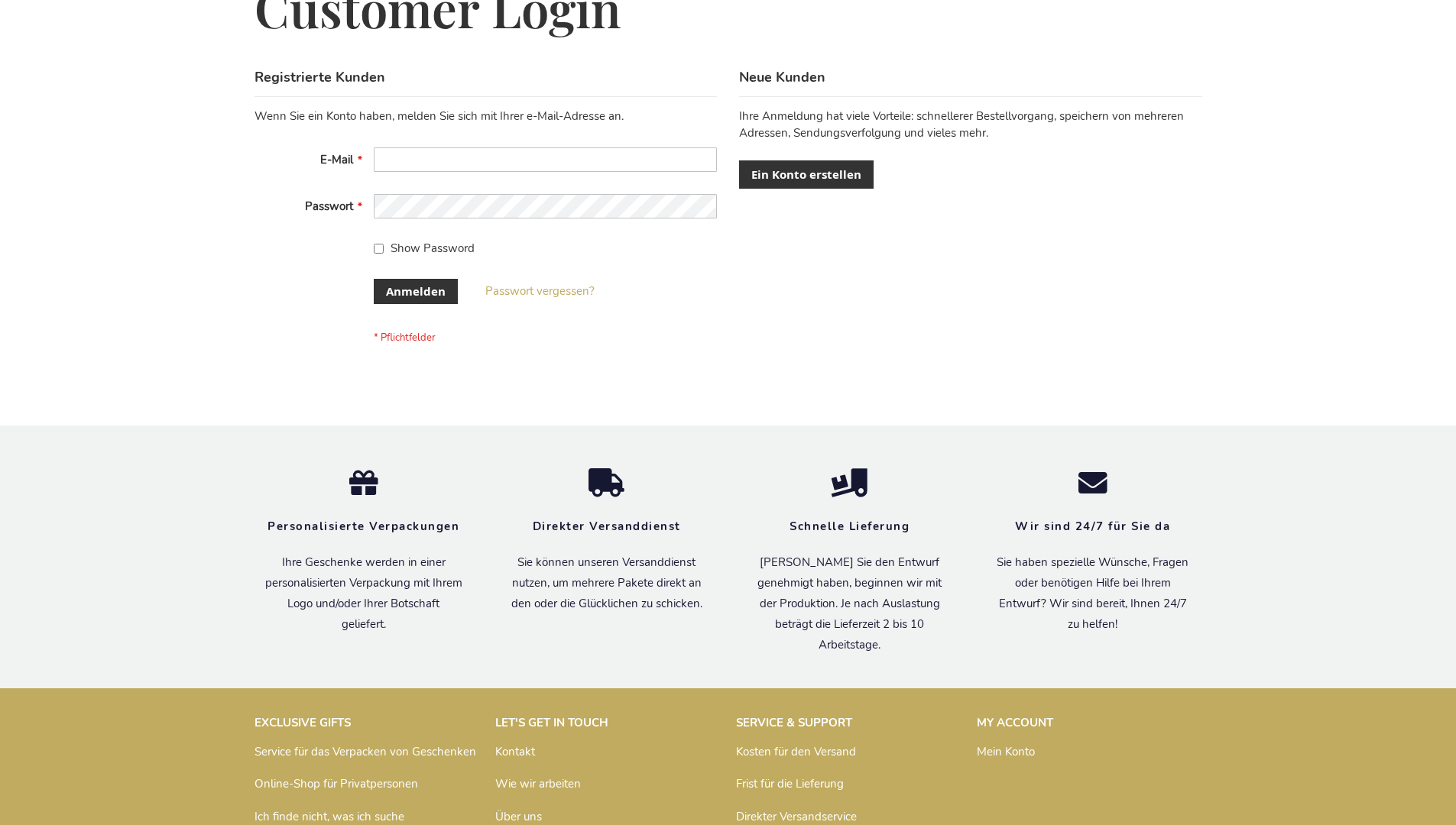
scroll to position [512, 0]
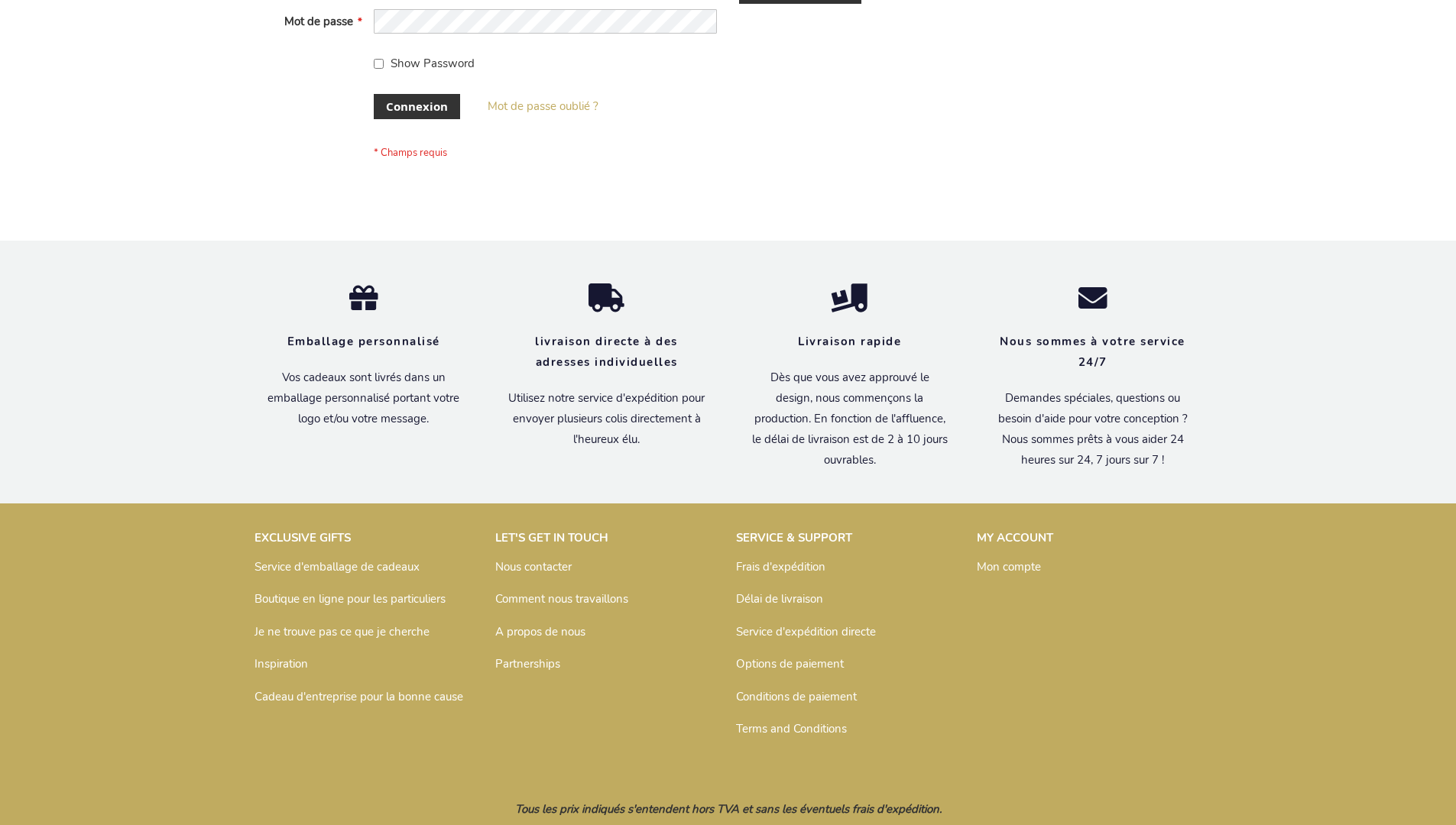
scroll to position [527, 0]
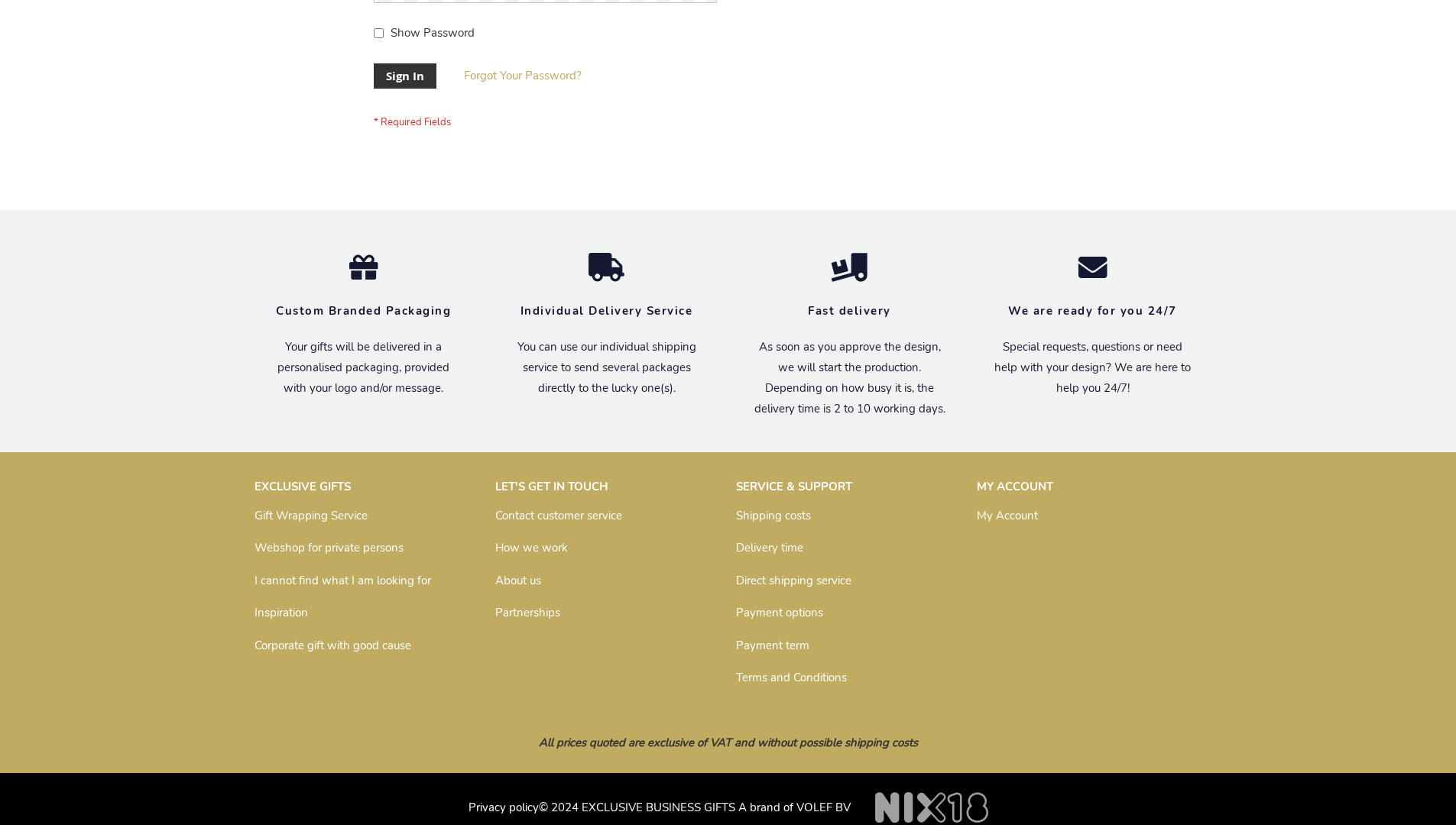
scroll to position [492, 0]
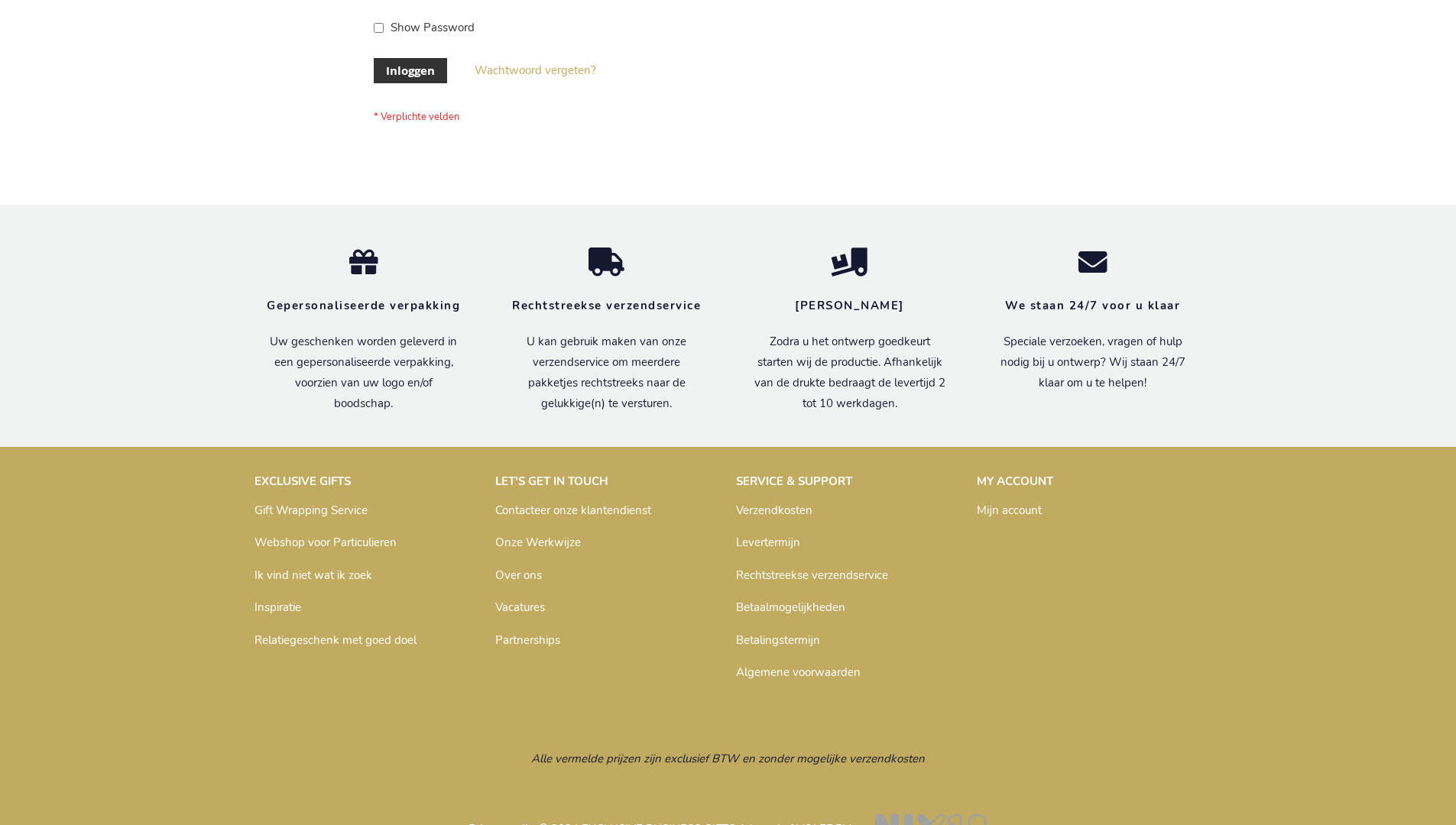
scroll to position [519, 0]
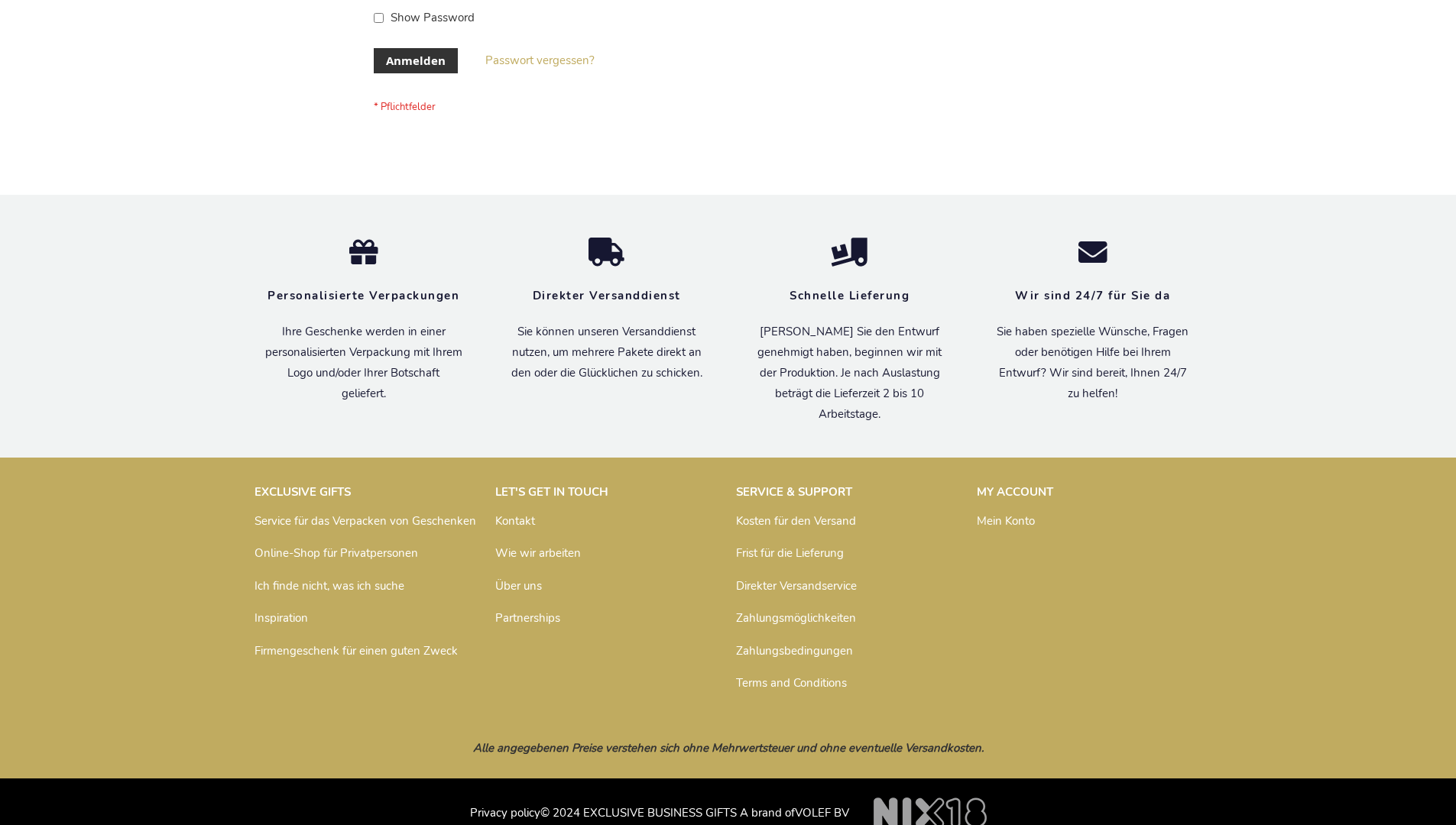
scroll to position [512, 0]
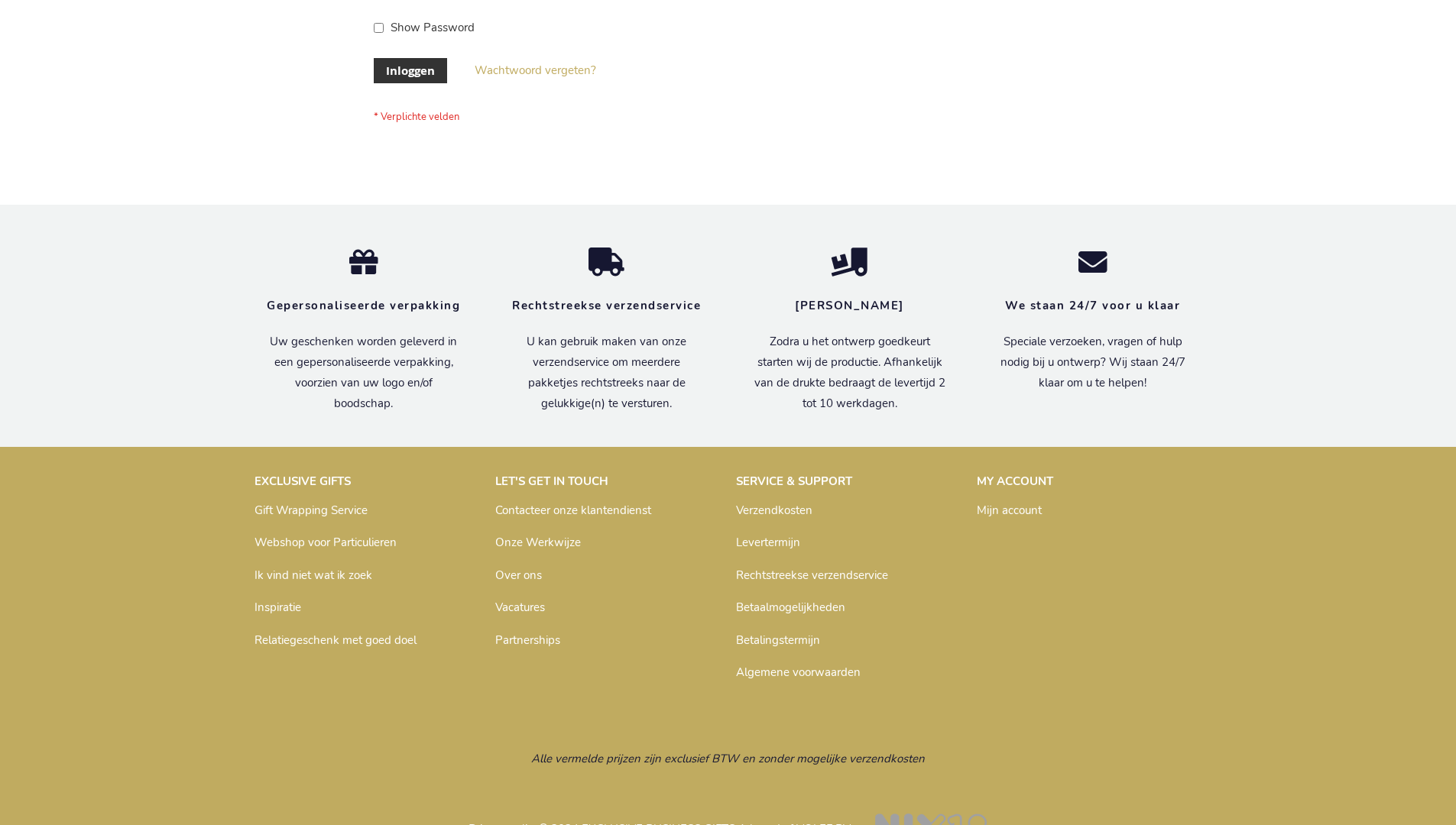
scroll to position [519, 0]
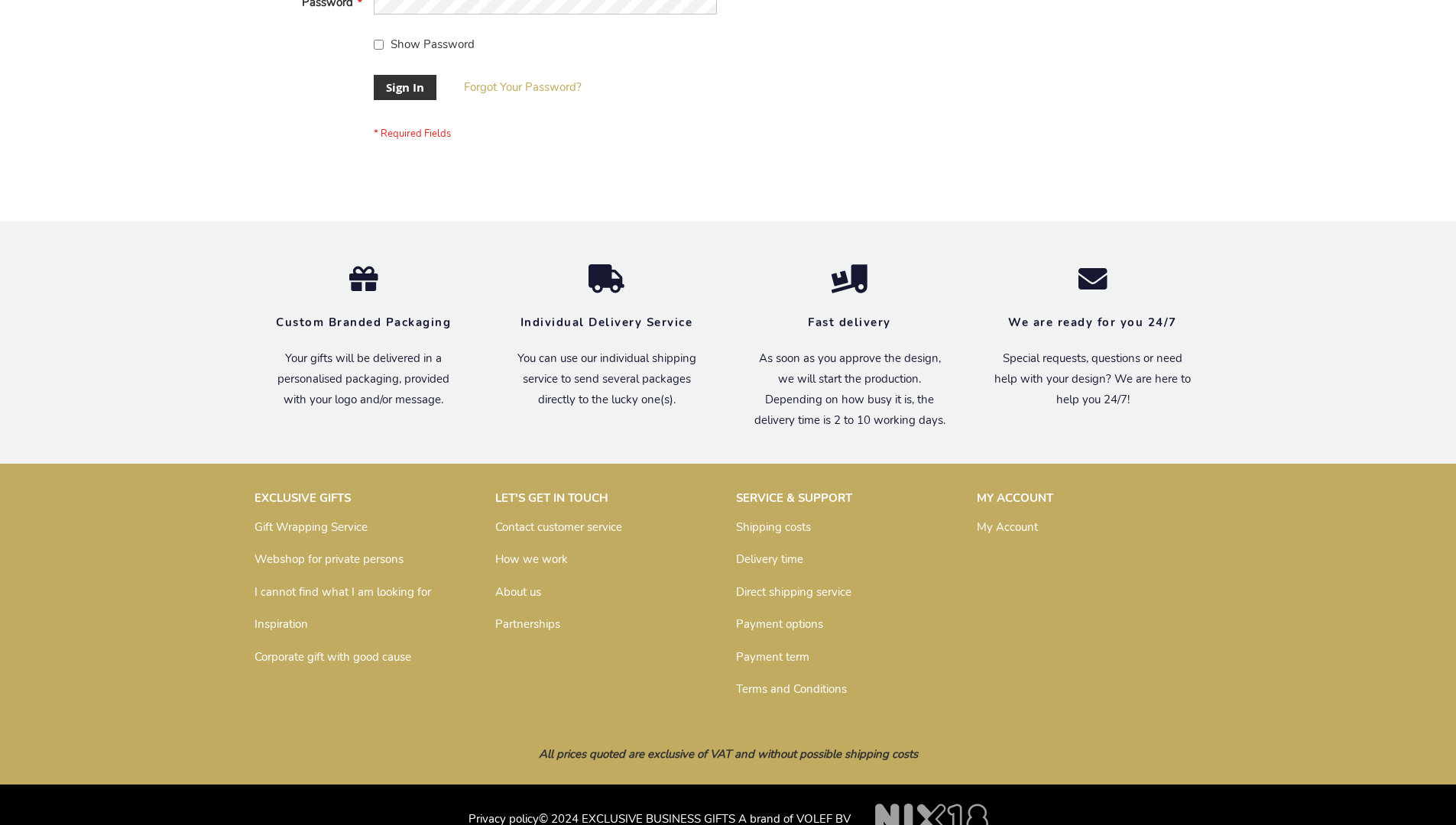
scroll to position [492, 0]
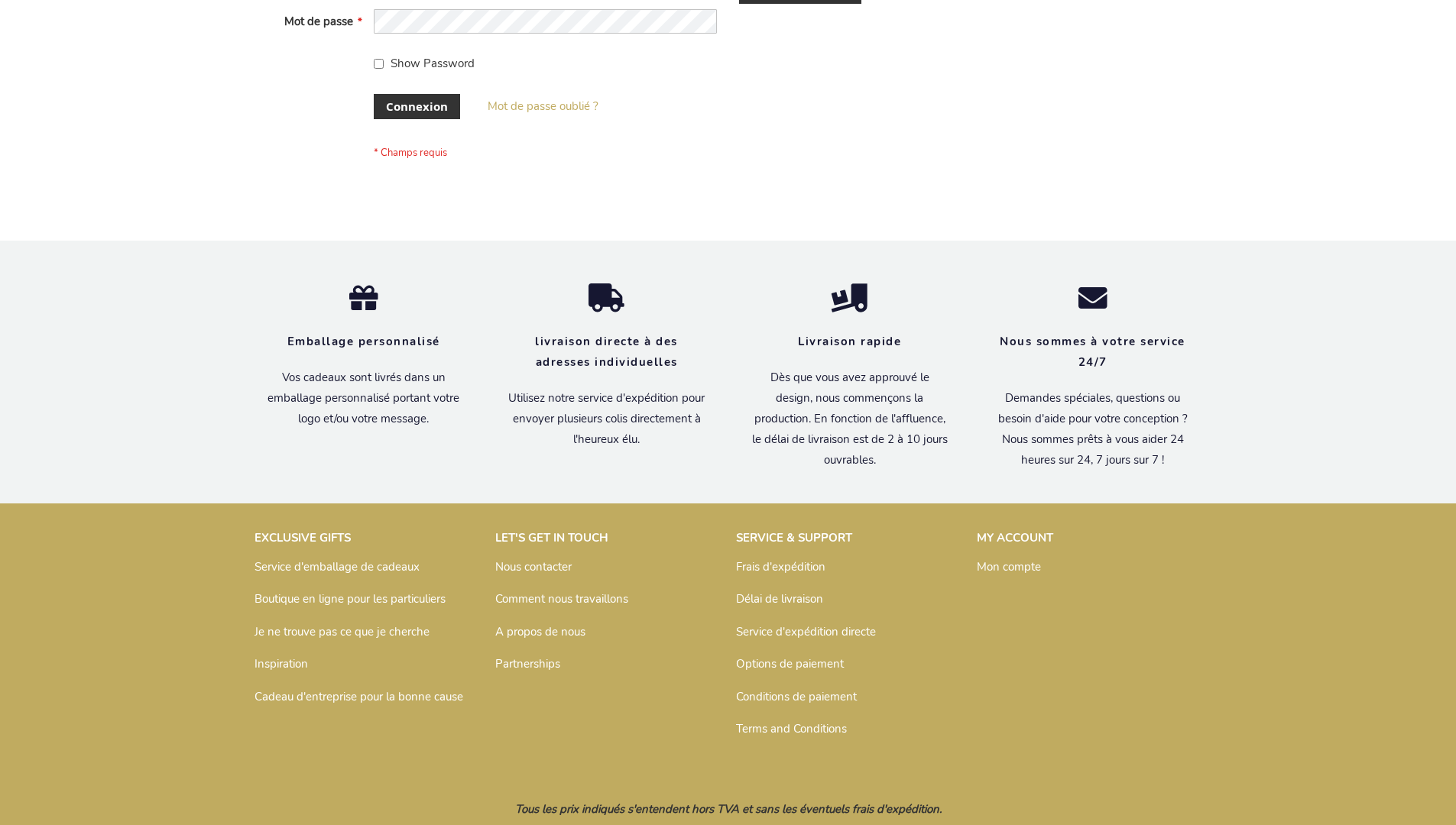
scroll to position [527, 0]
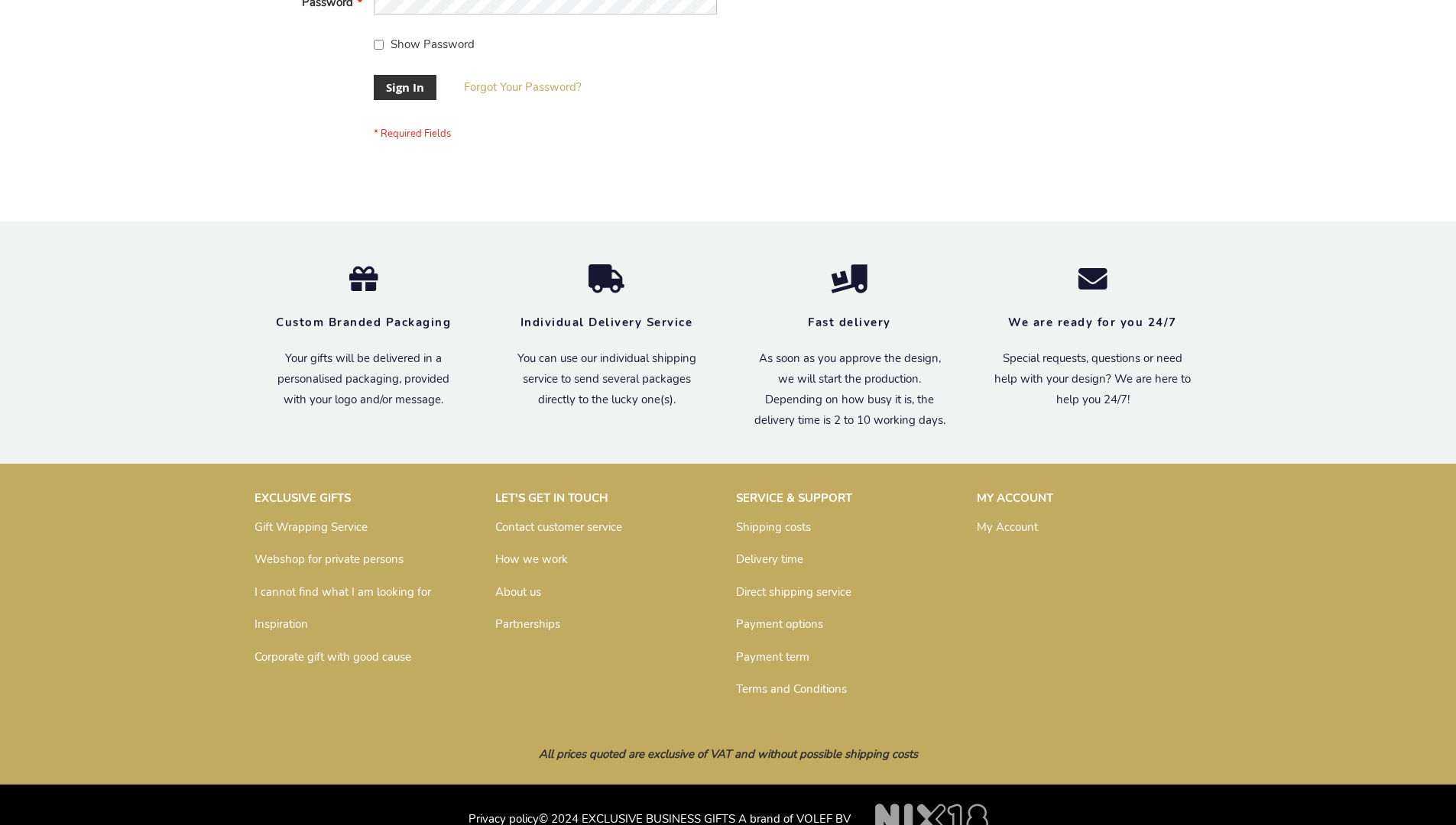
scroll to position [492, 0]
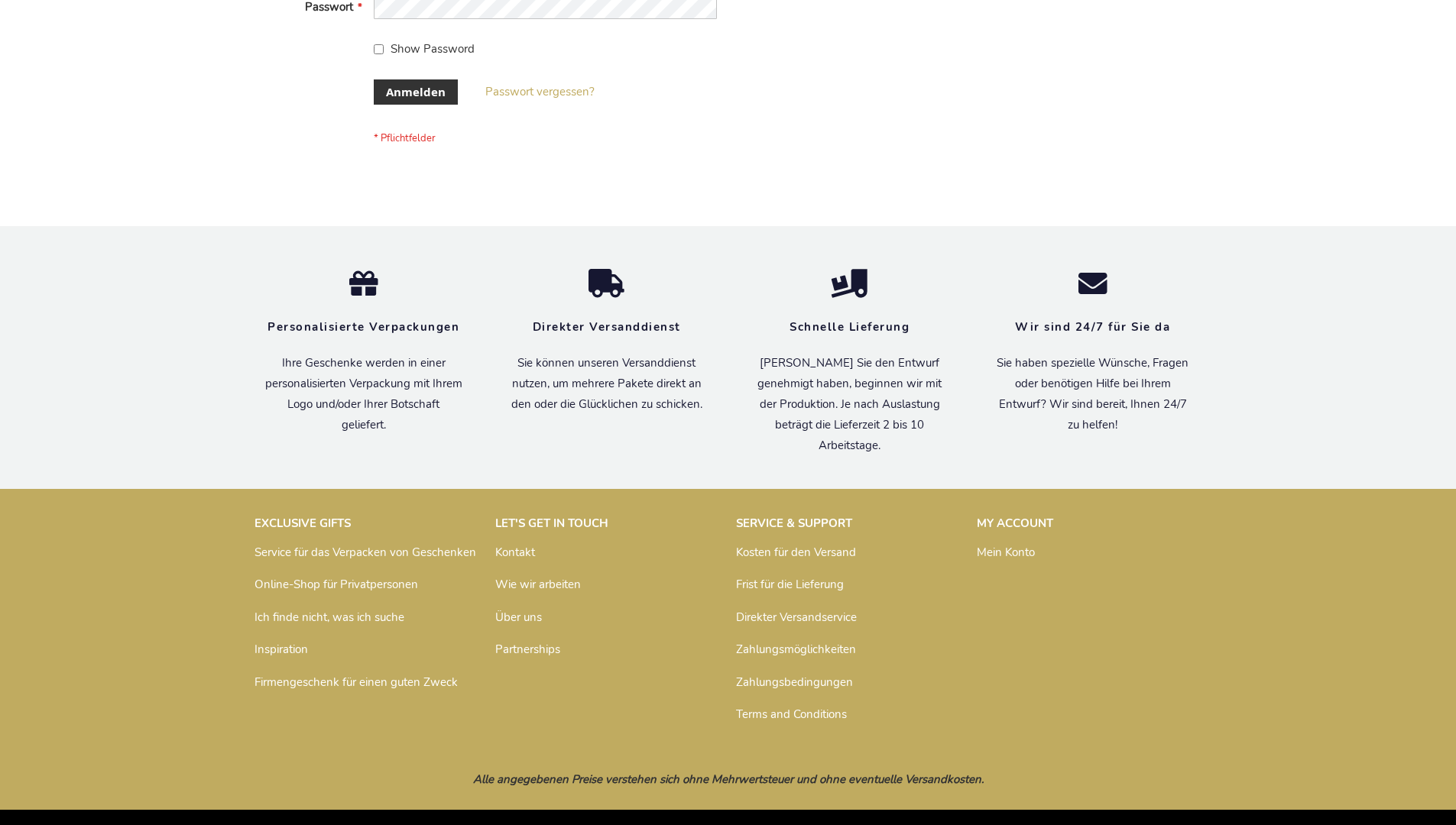
scroll to position [512, 0]
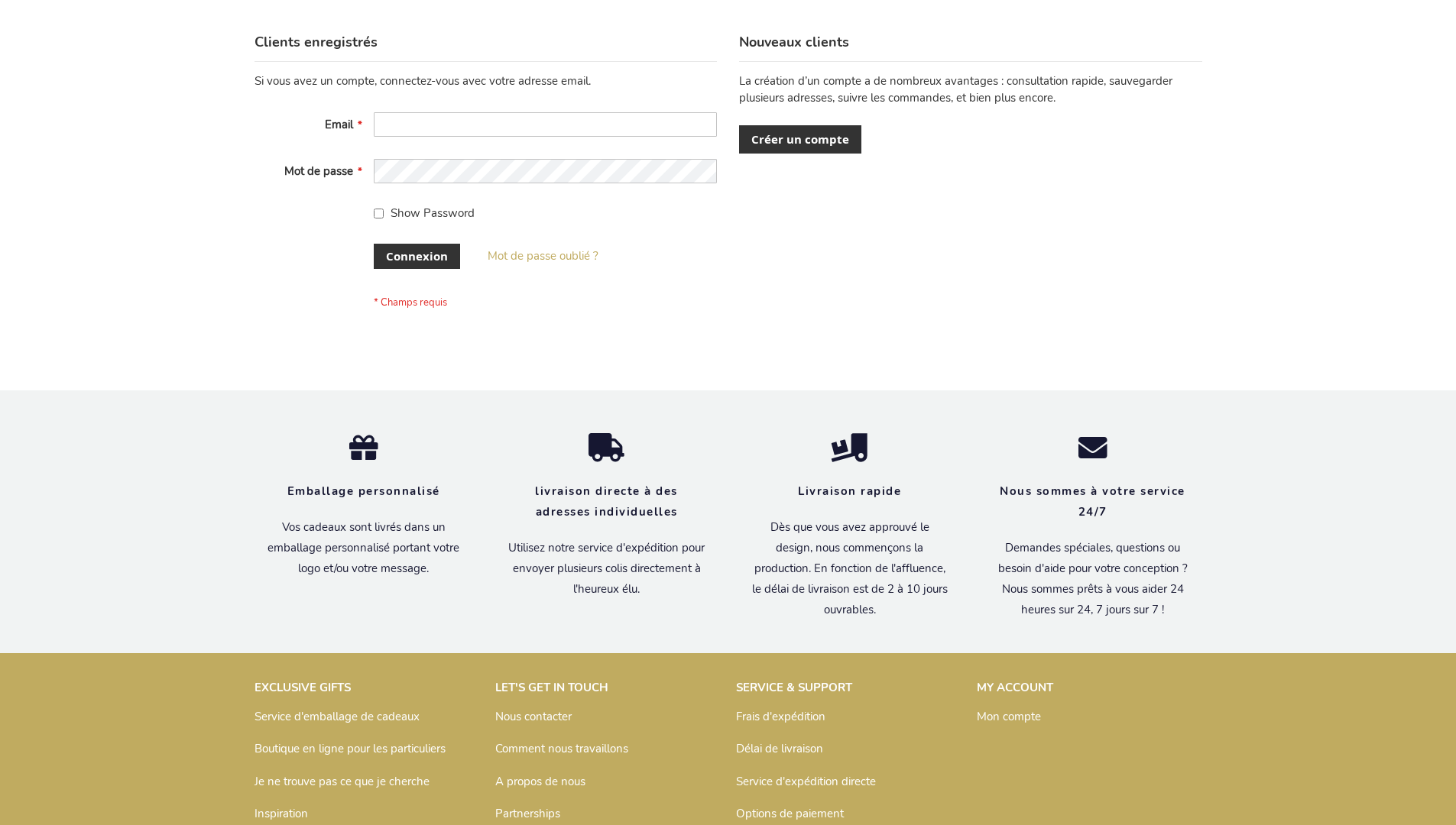
scroll to position [527, 0]
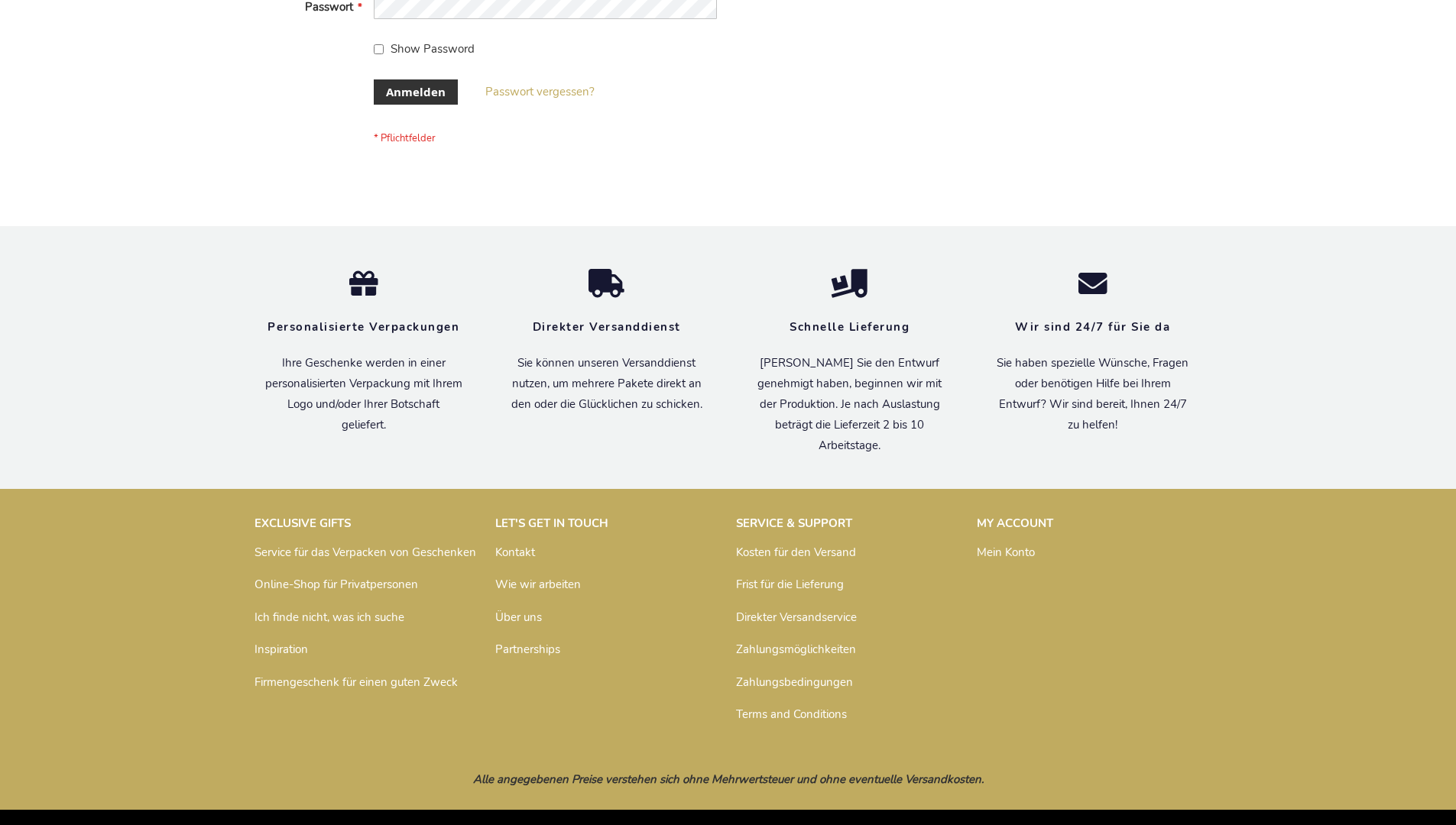
scroll to position [512, 0]
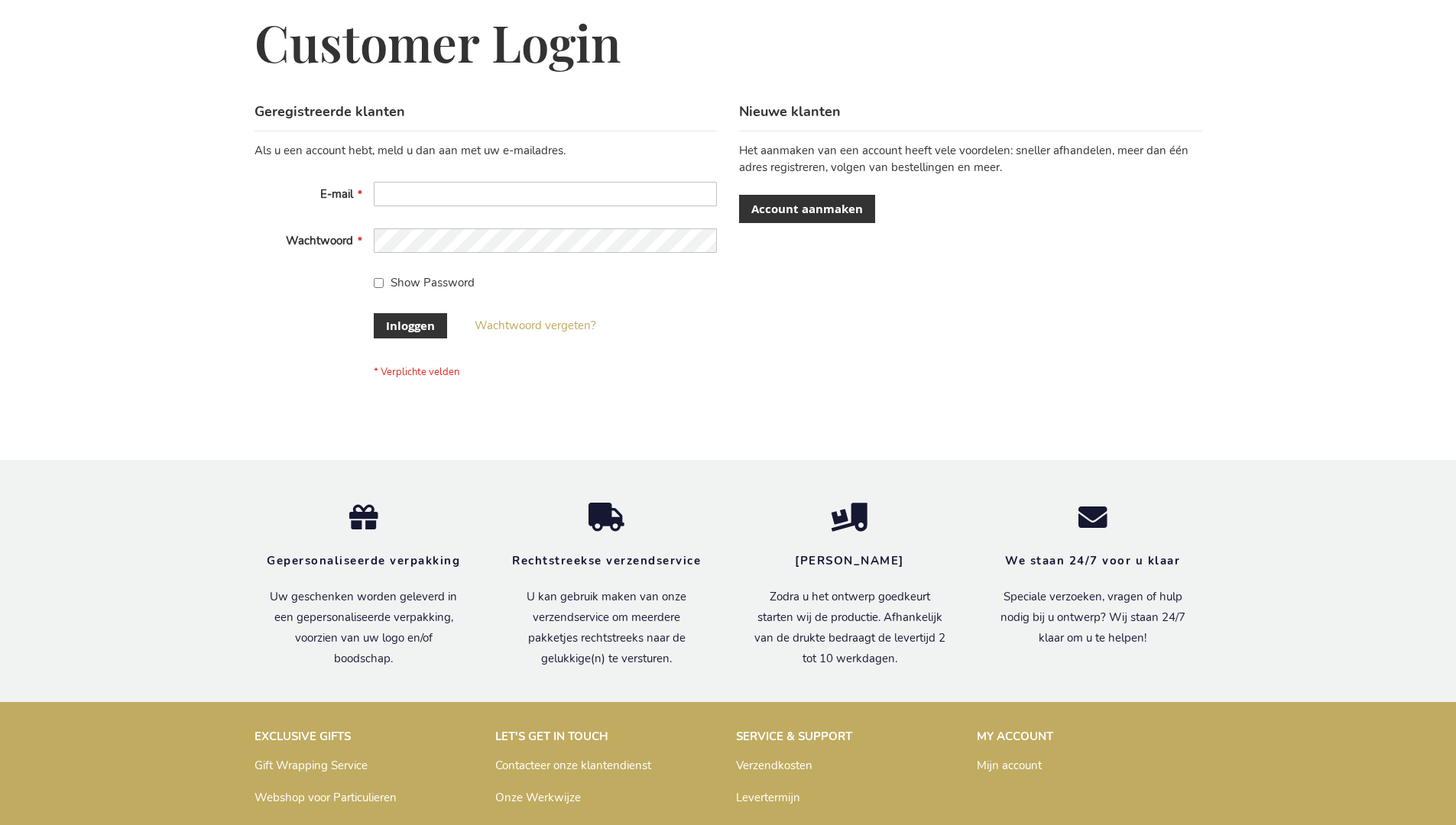
scroll to position [519, 0]
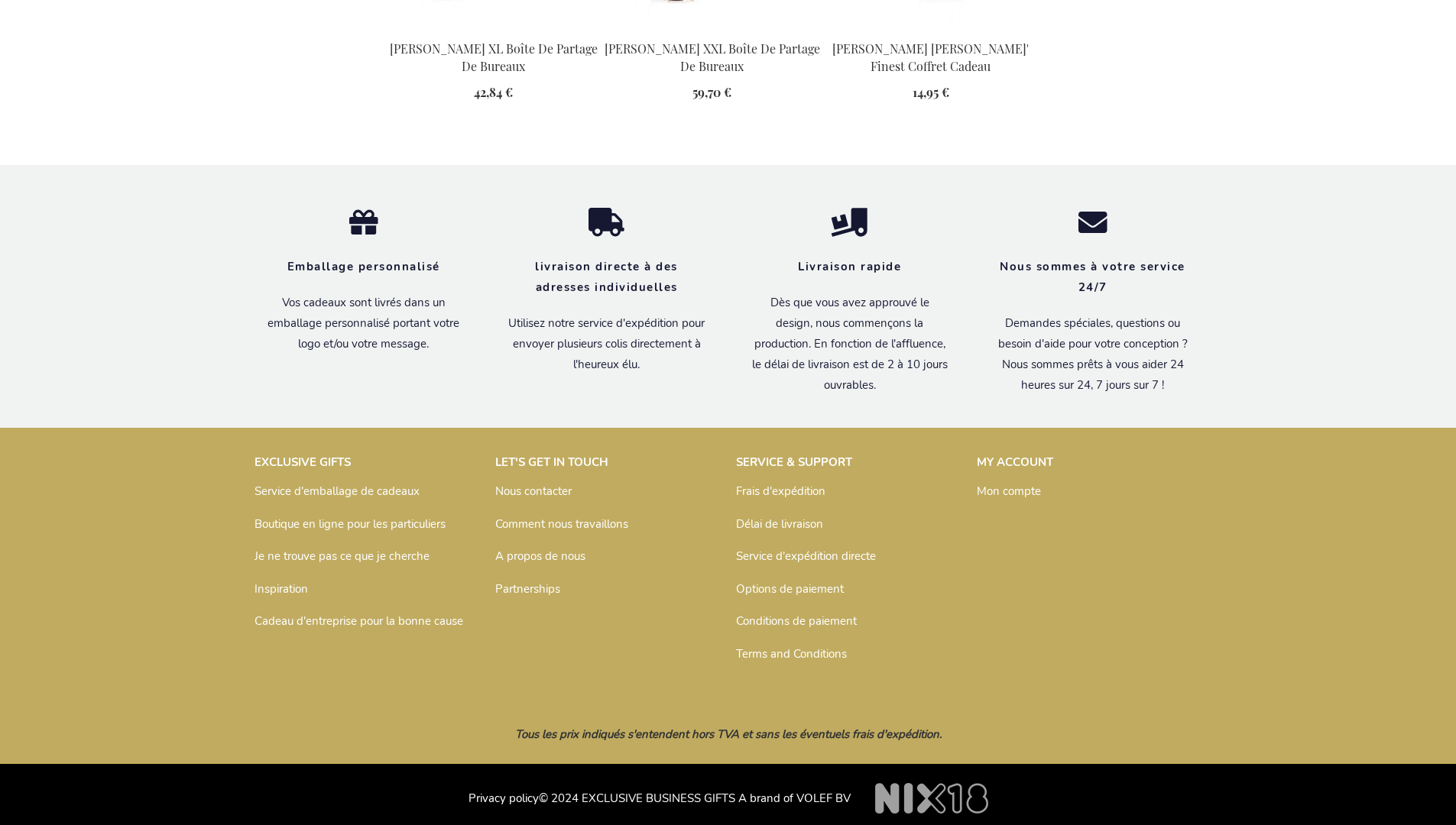
scroll to position [2032, 0]
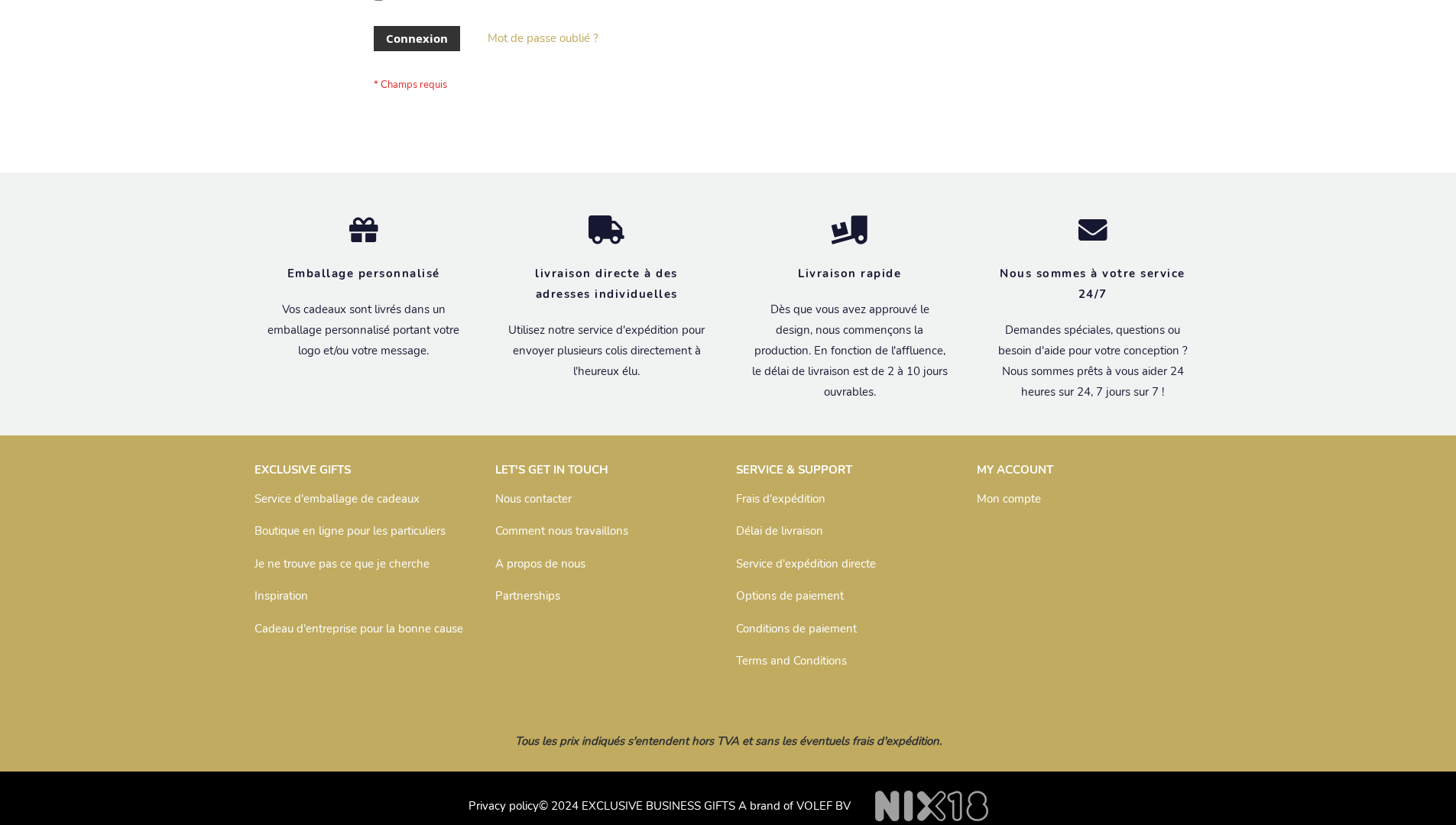
scroll to position [527, 0]
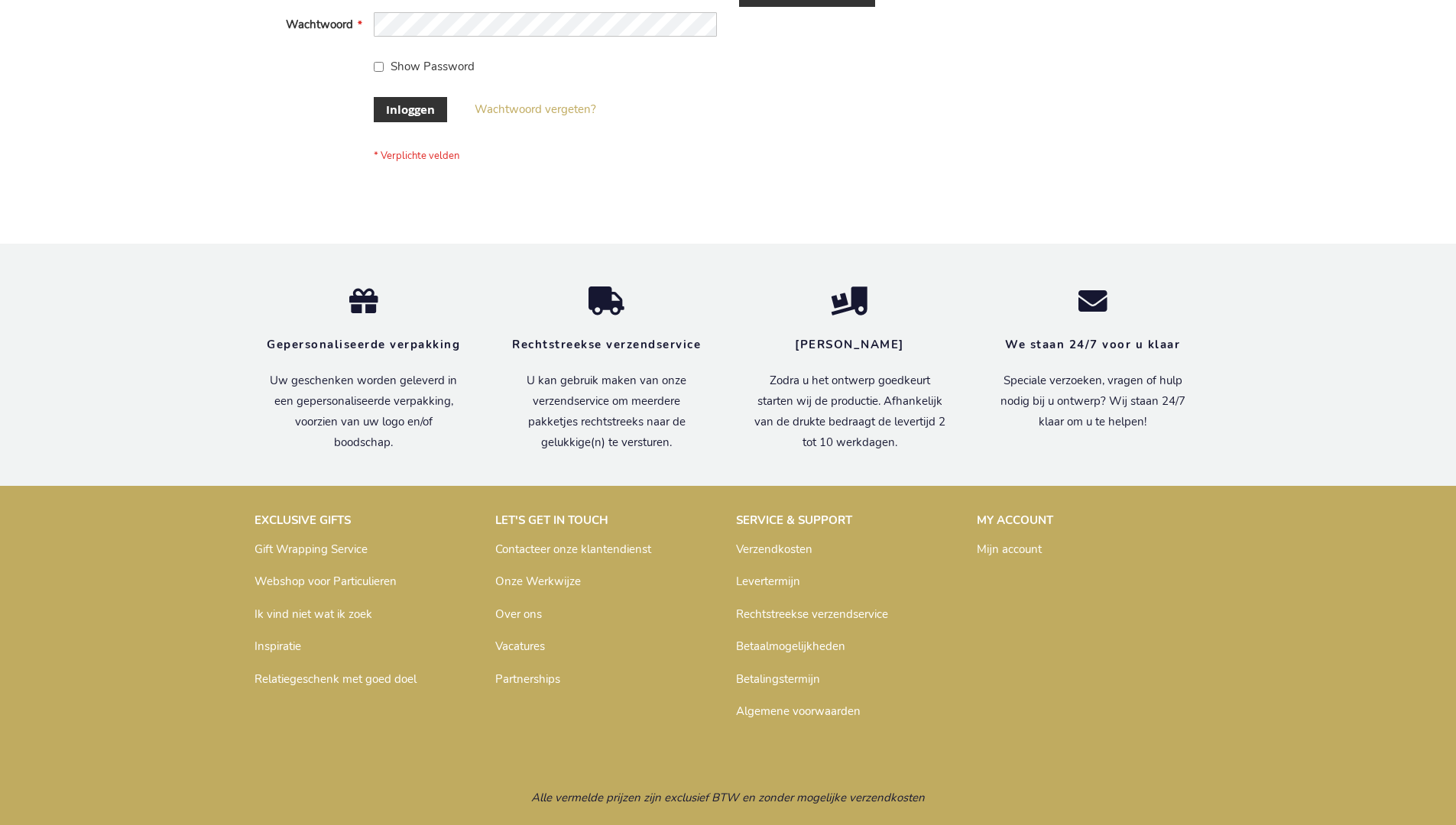
scroll to position [519, 0]
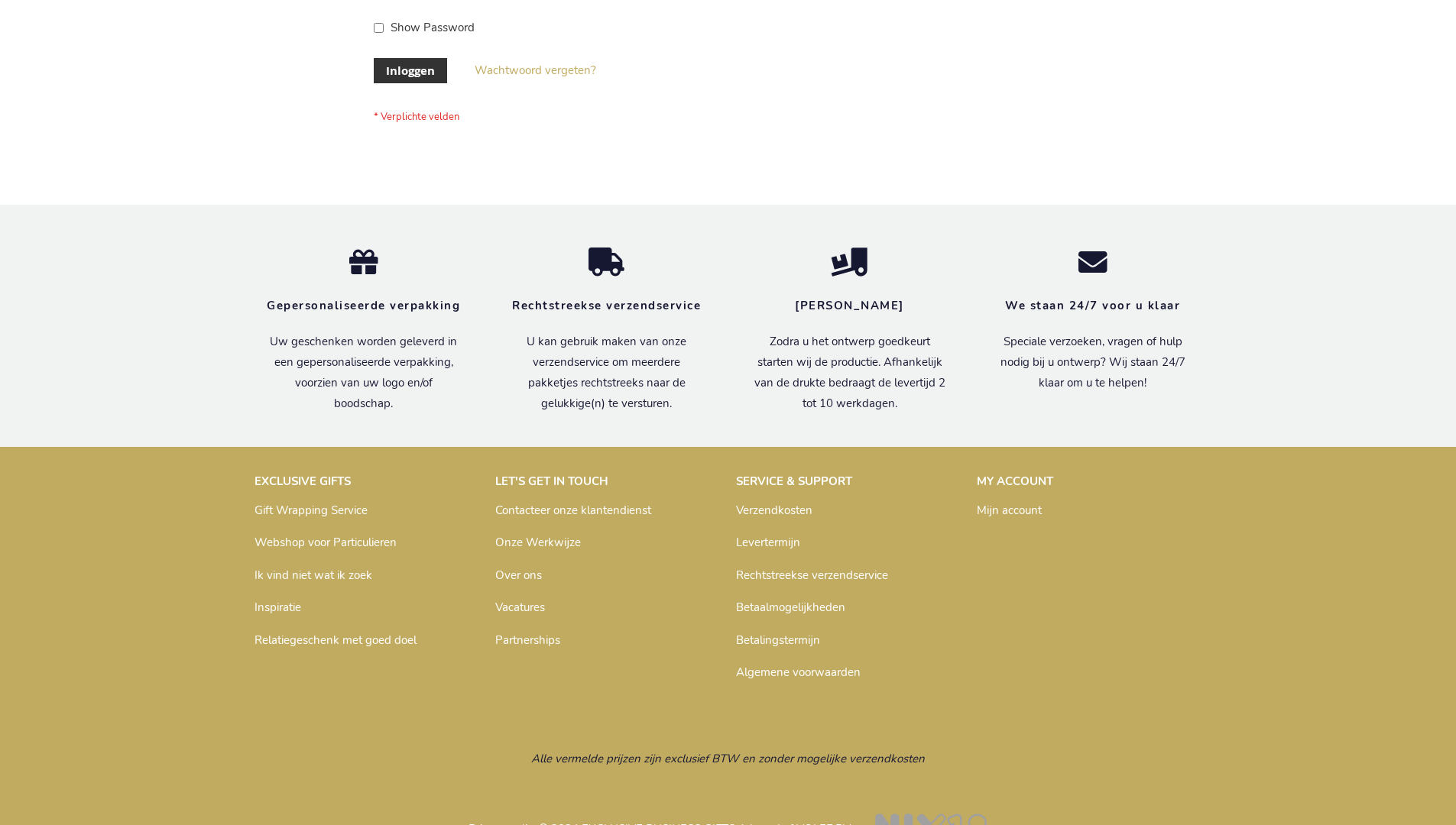
scroll to position [519, 0]
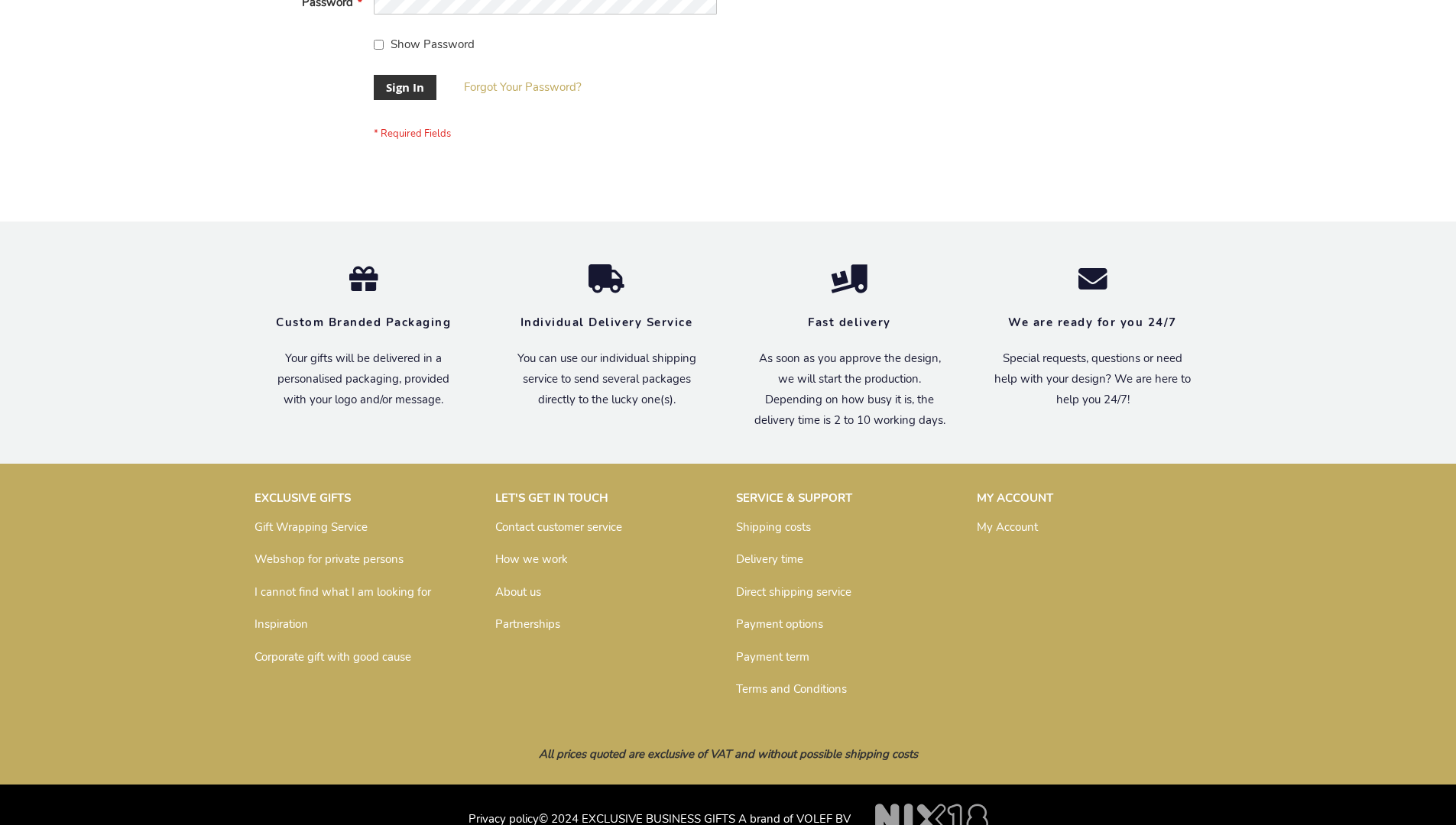
scroll to position [492, 0]
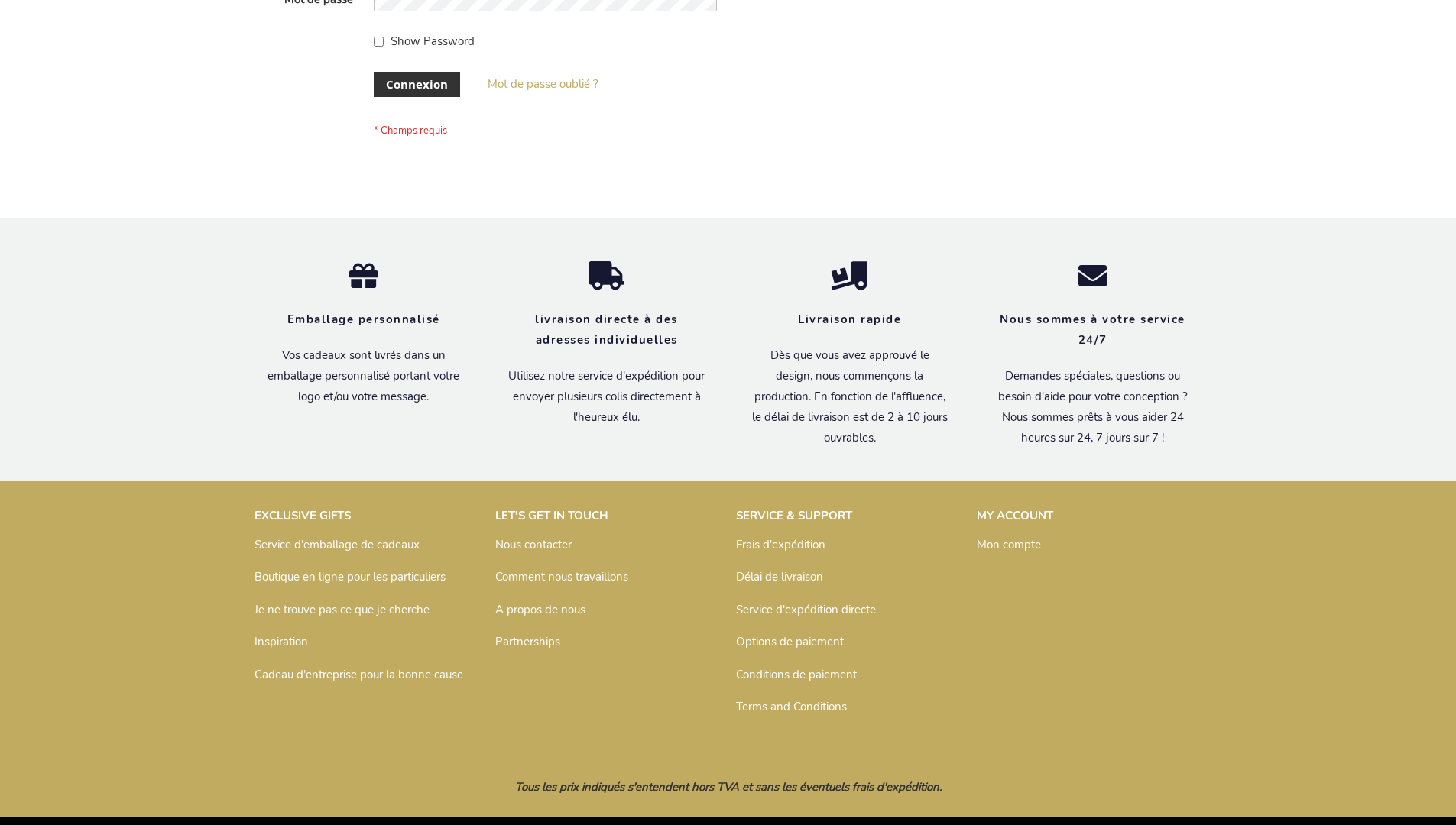
scroll to position [527, 0]
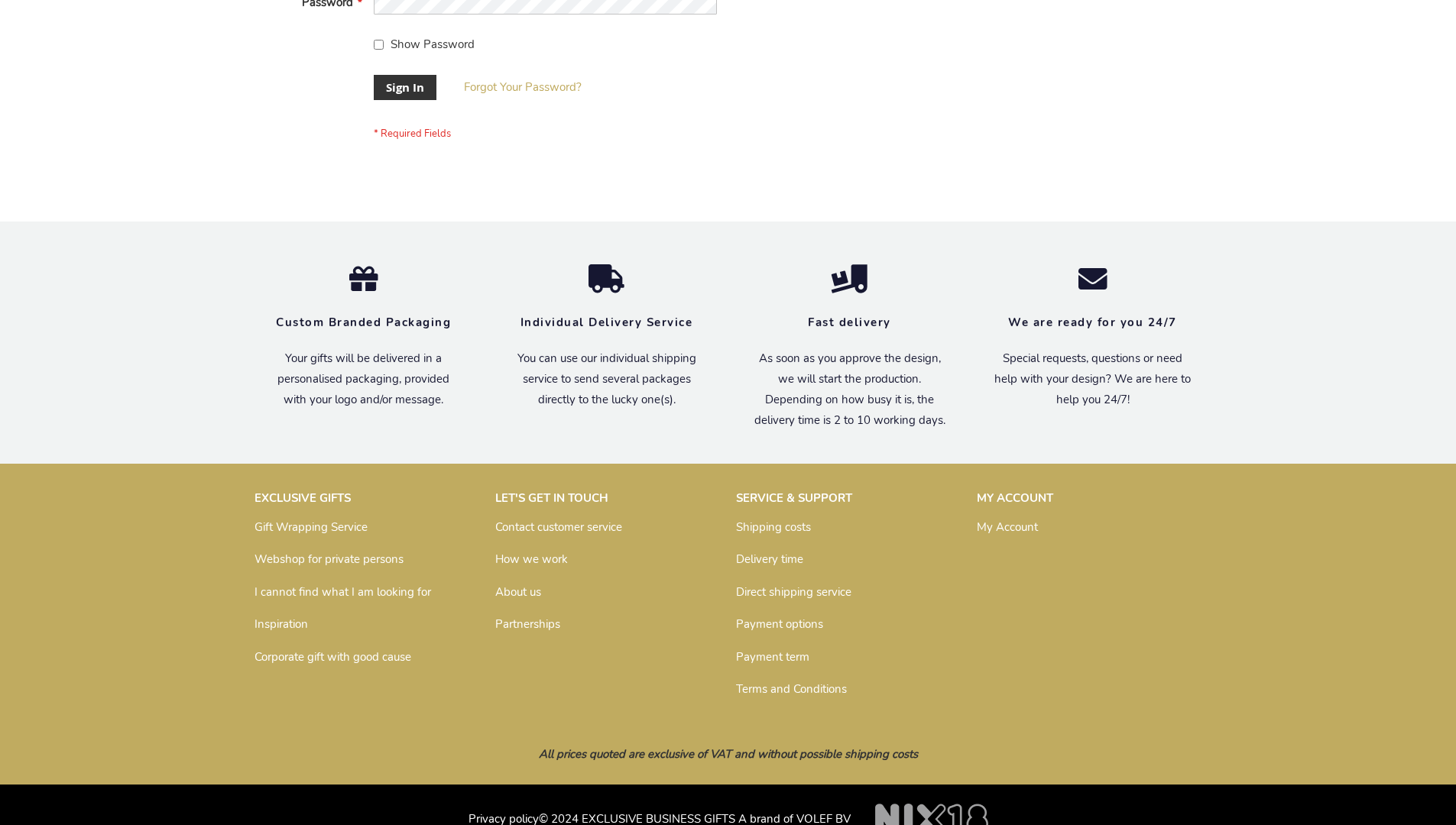
scroll to position [492, 0]
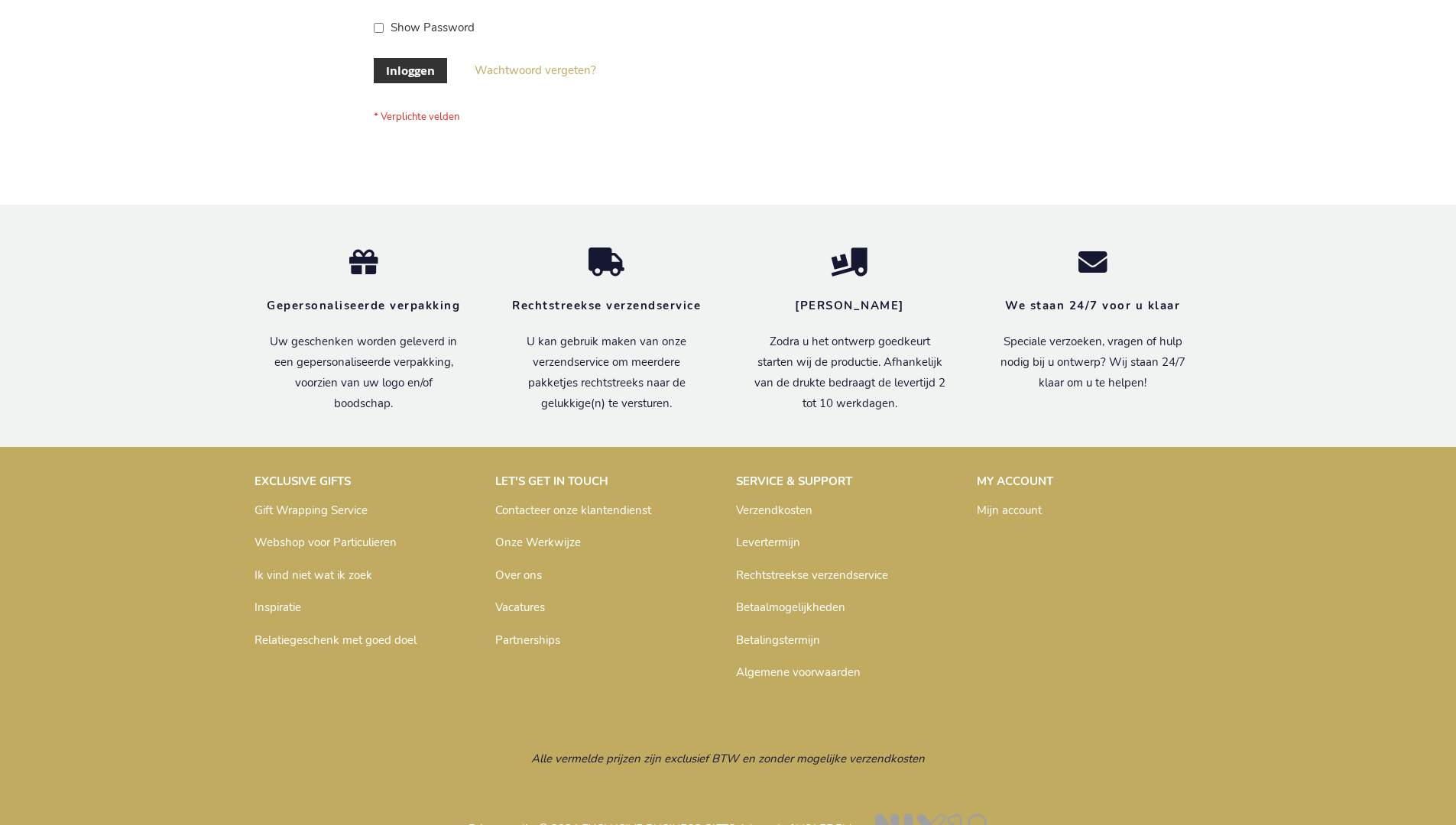
scroll to position [519, 0]
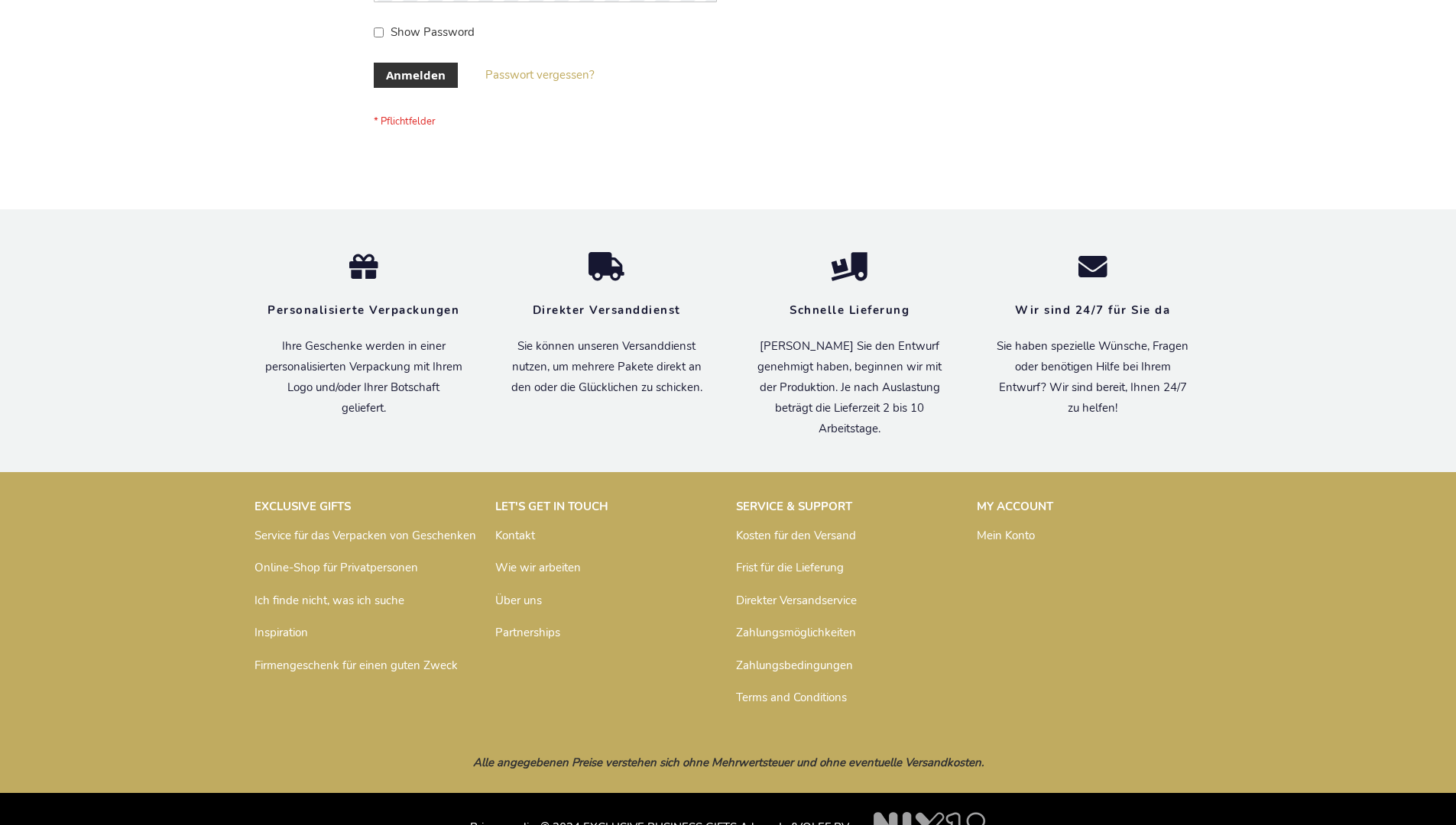
scroll to position [512, 0]
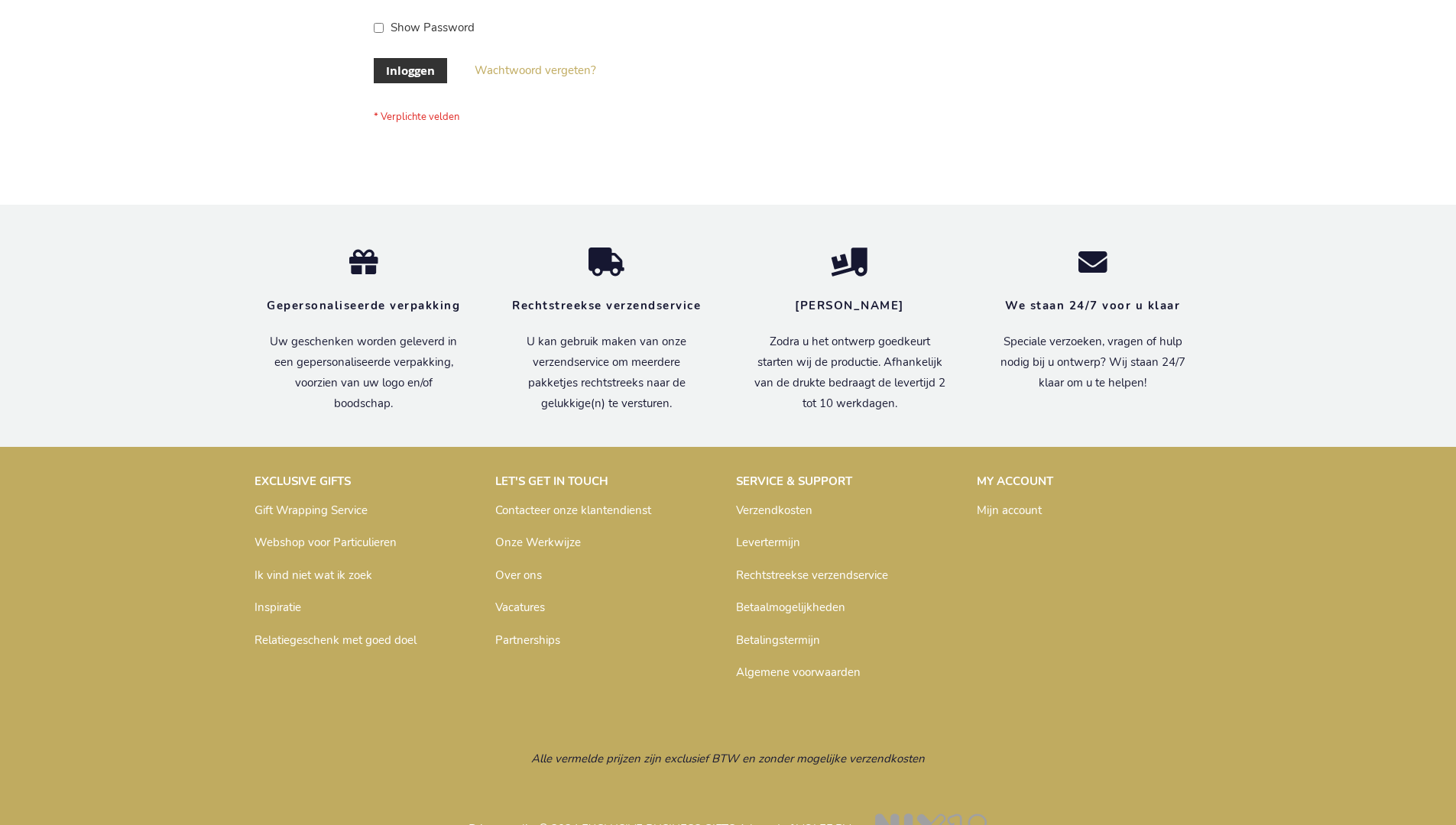
scroll to position [519, 0]
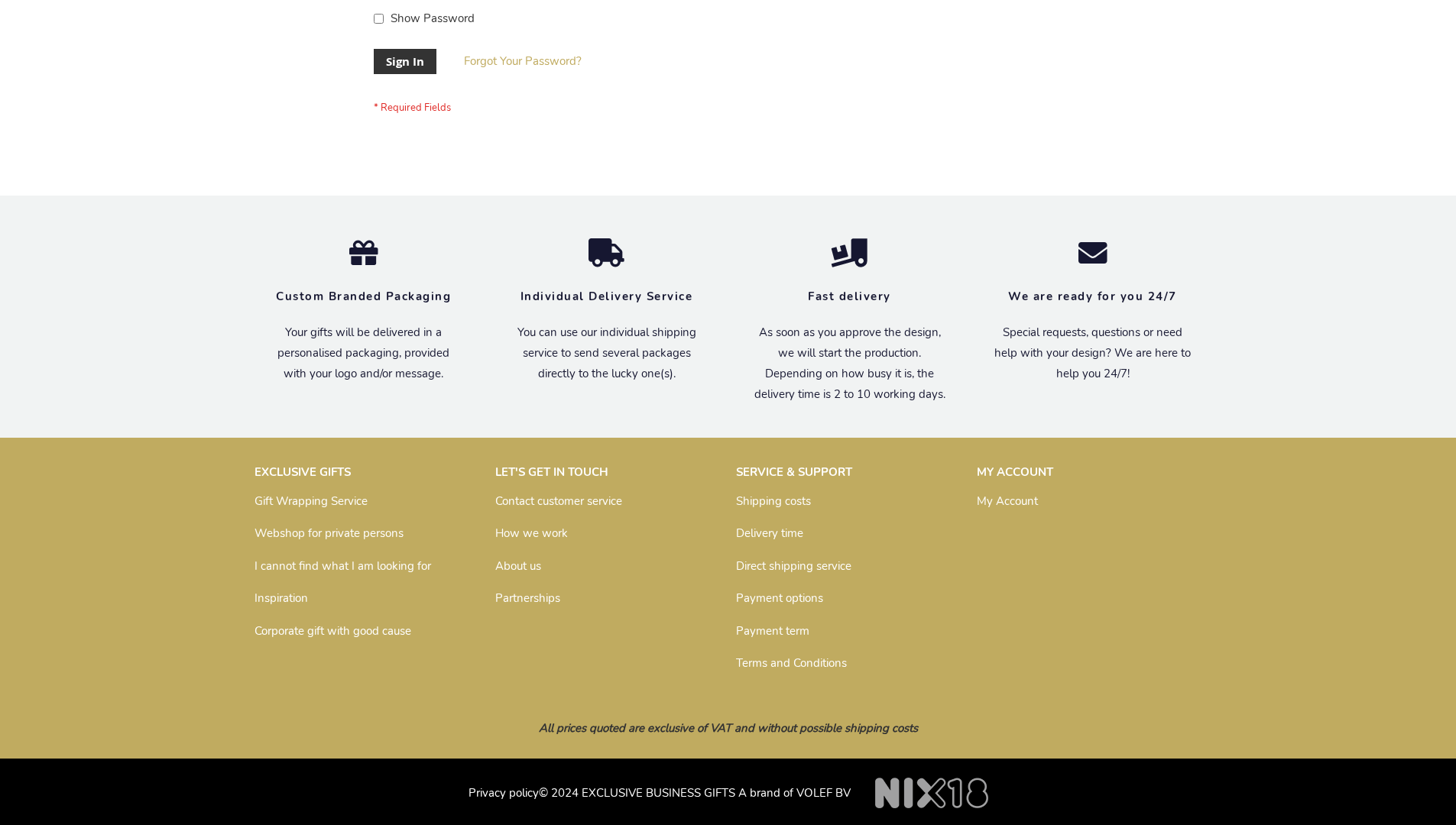
scroll to position [492, 0]
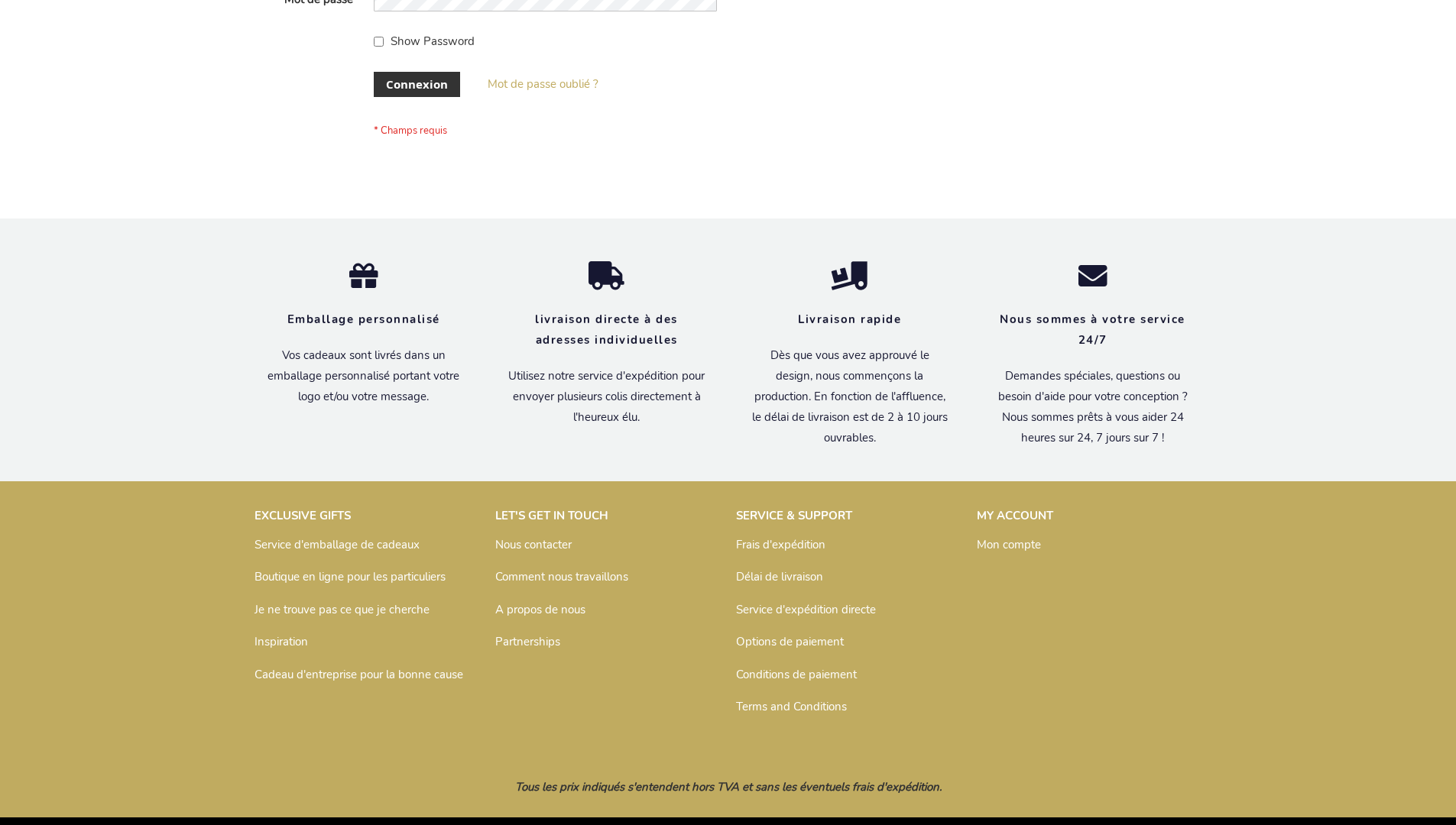
scroll to position [527, 0]
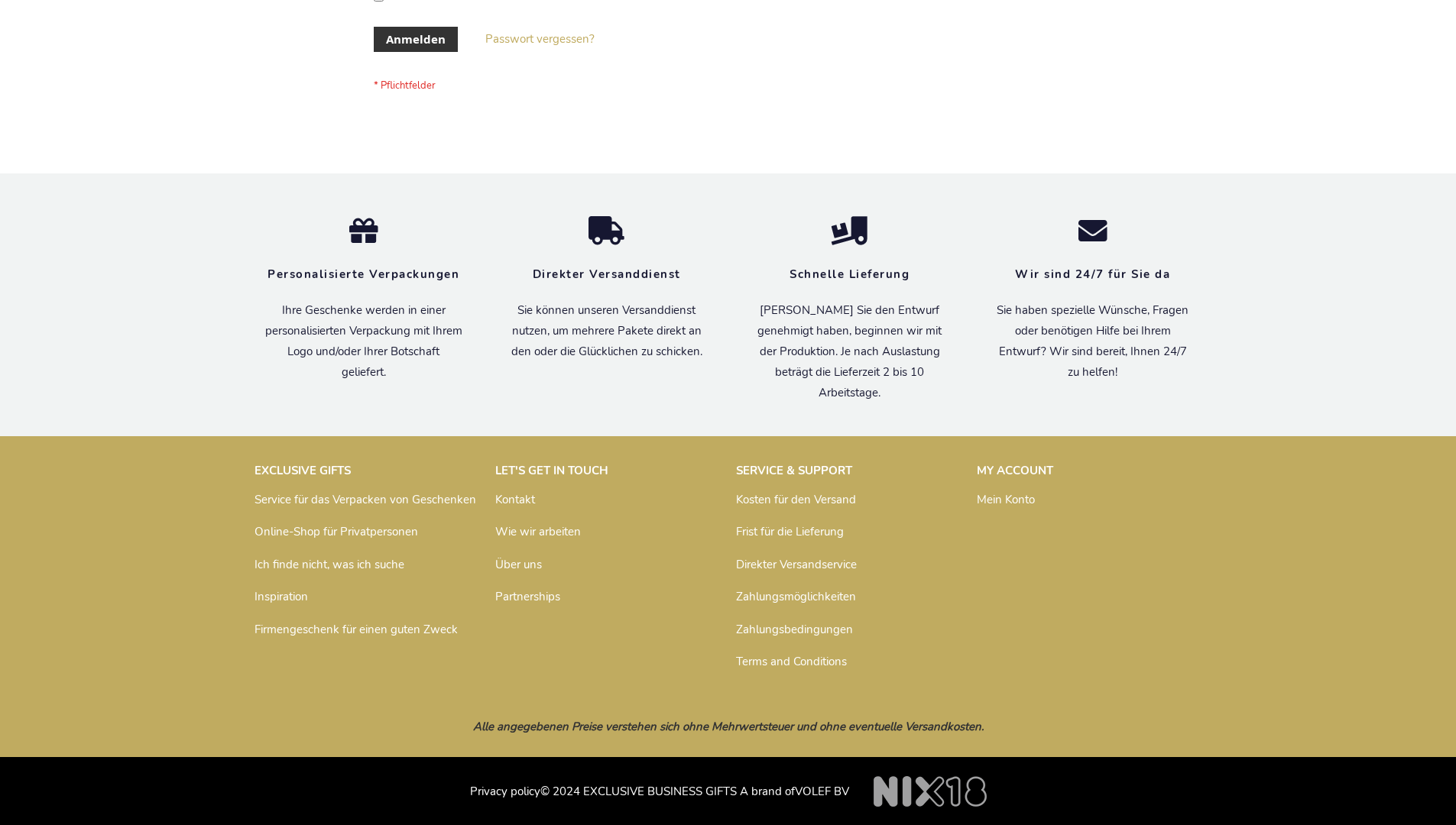
scroll to position [512, 0]
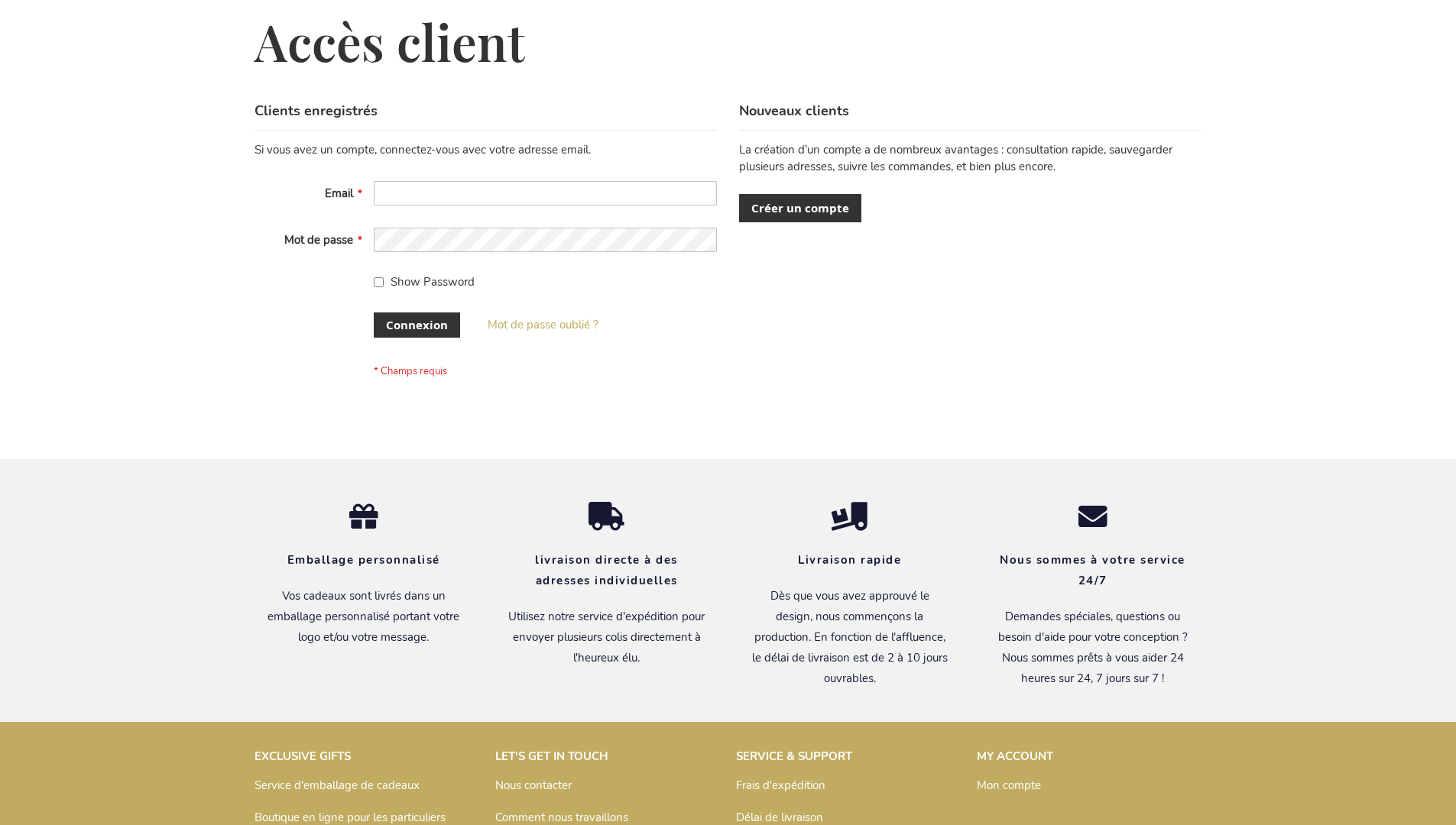
scroll to position [527, 0]
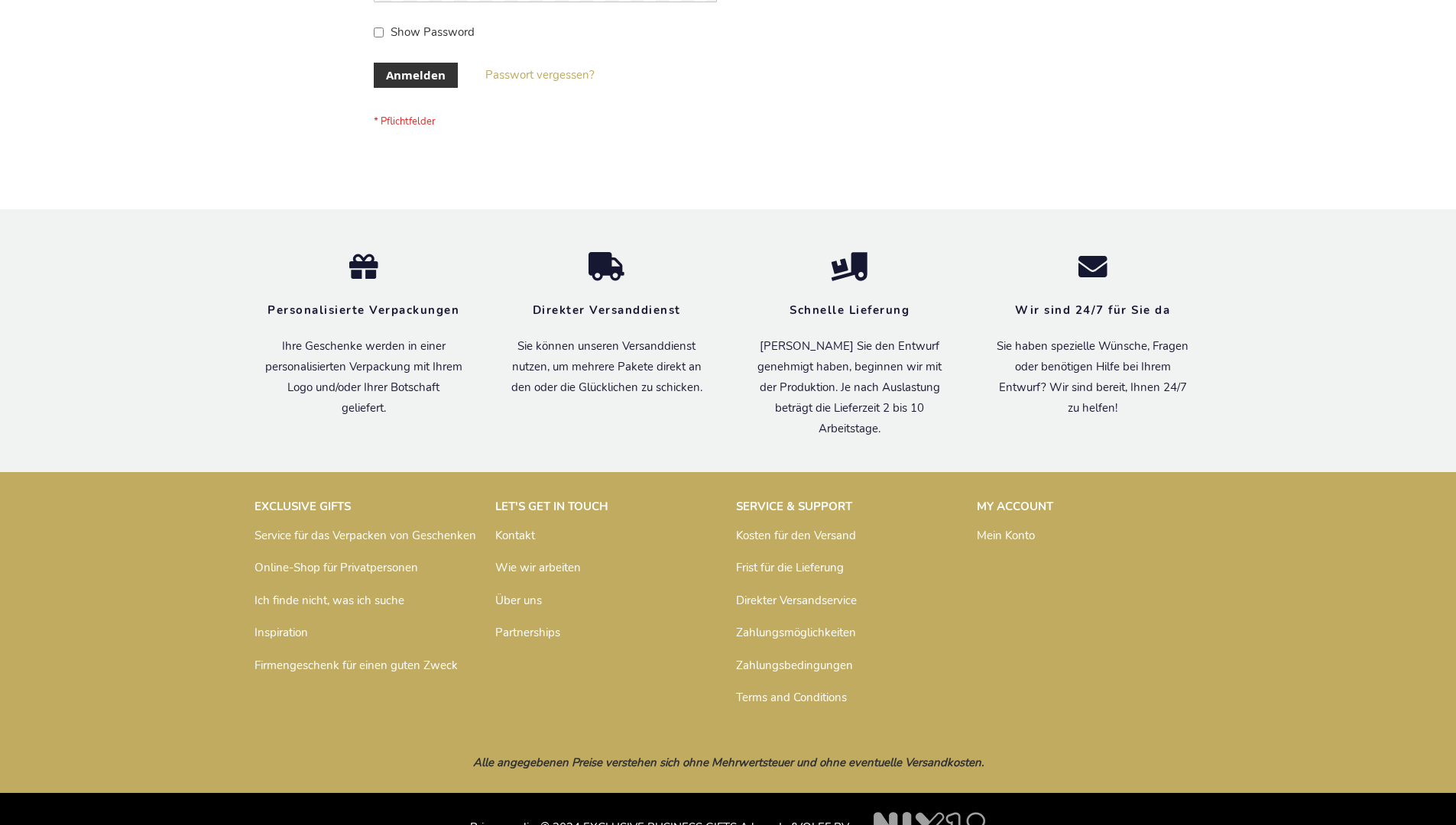
scroll to position [512, 0]
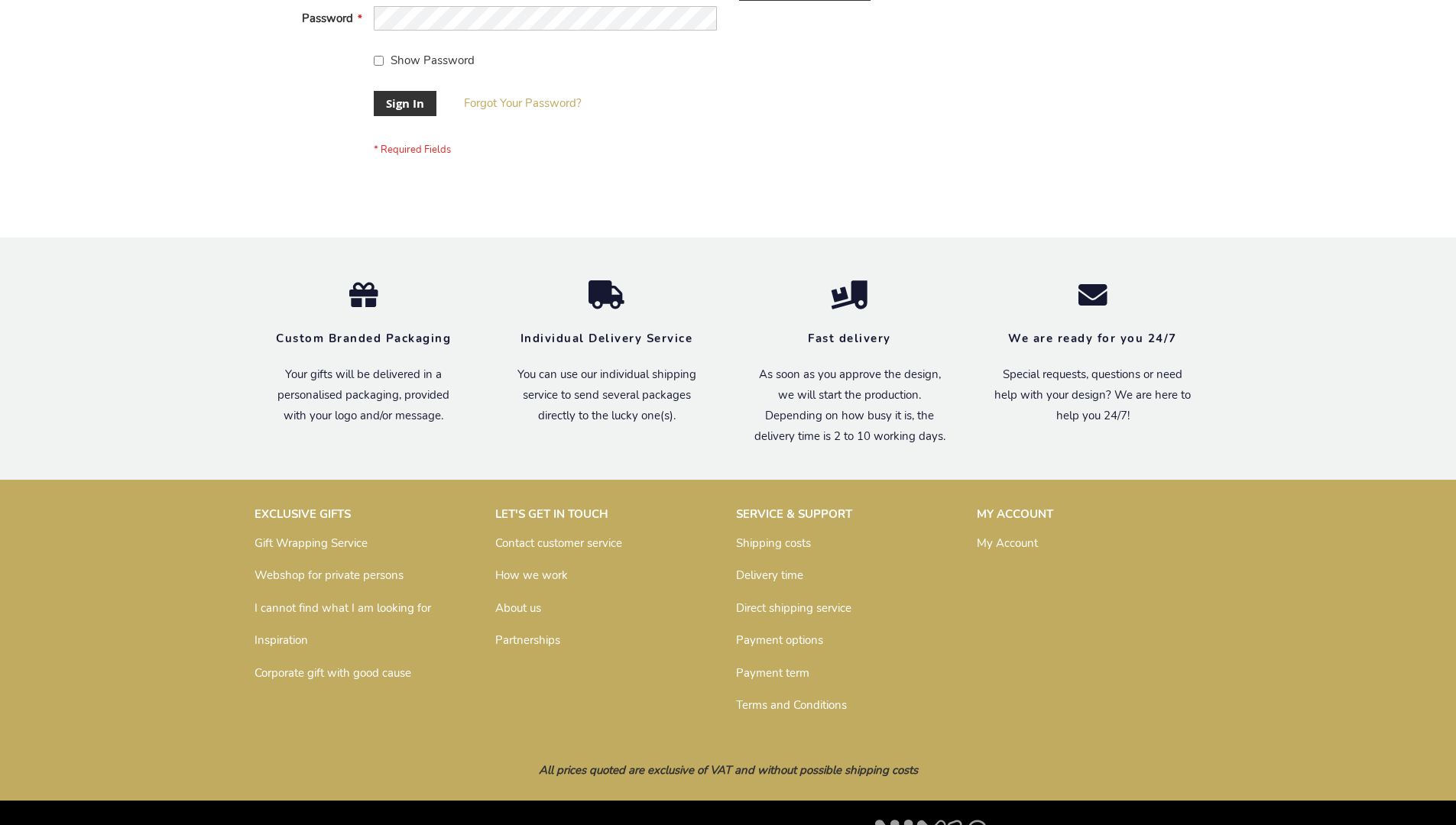
scroll to position [492, 0]
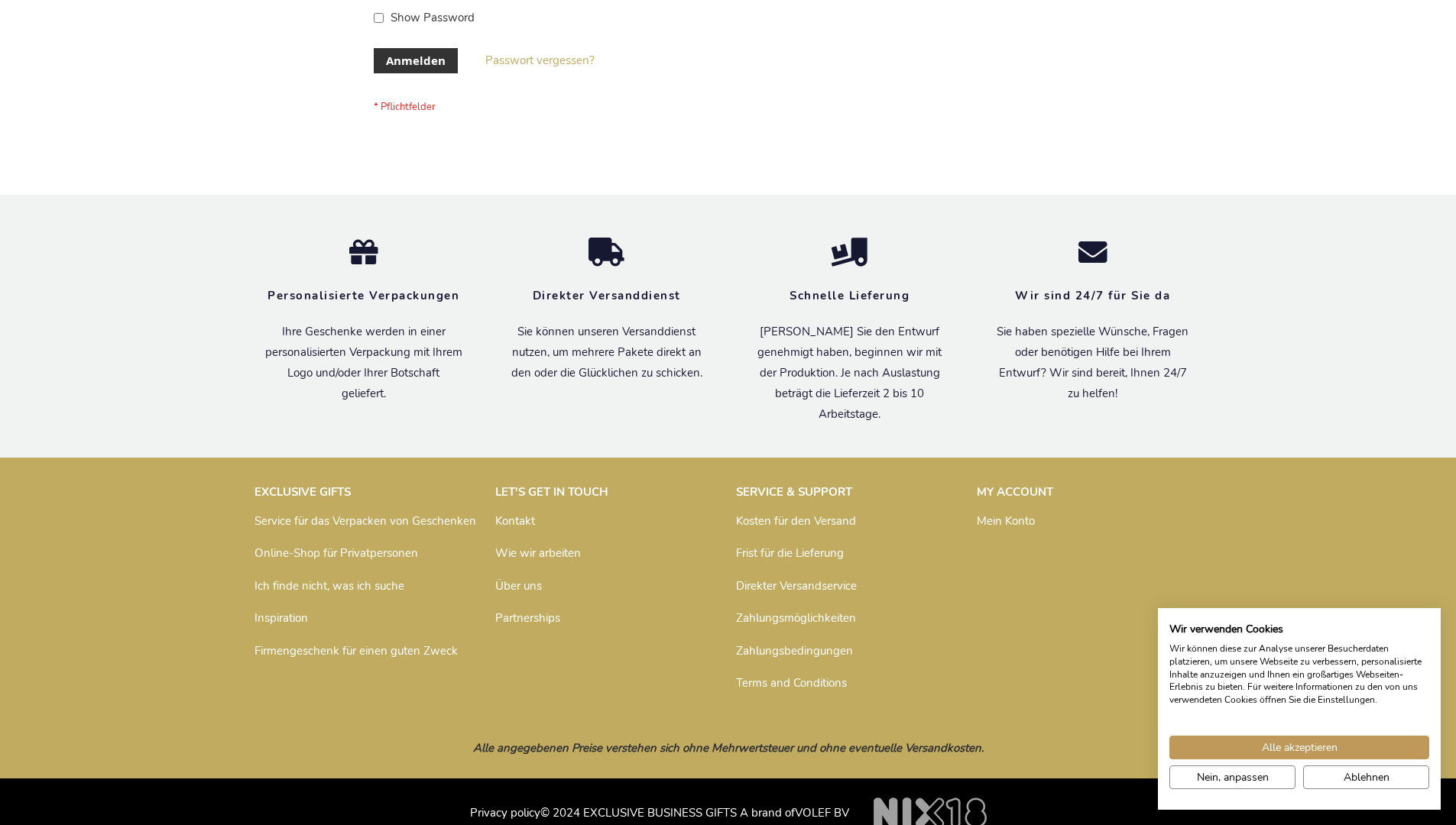
scroll to position [512, 0]
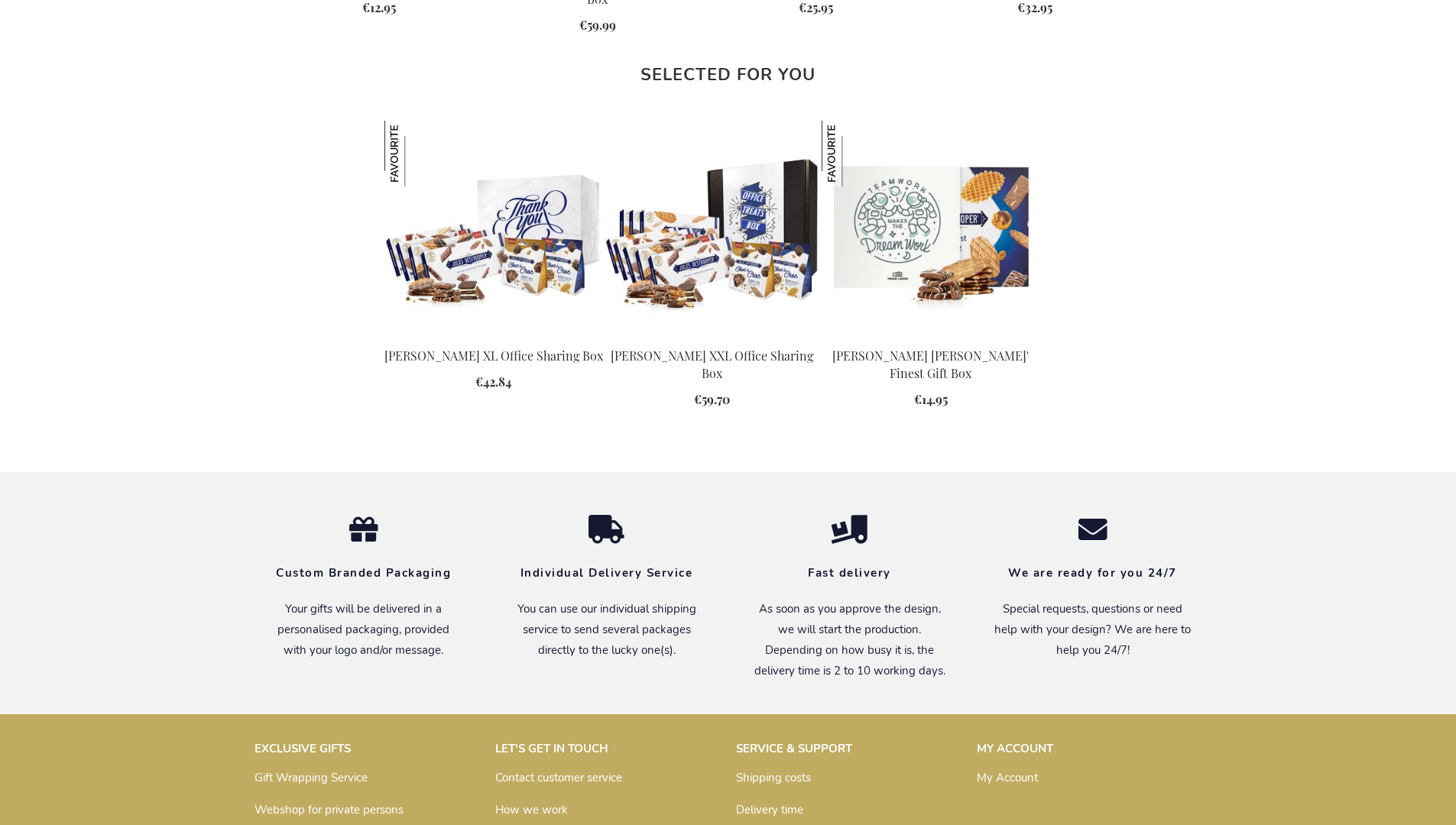
scroll to position [1970, 0]
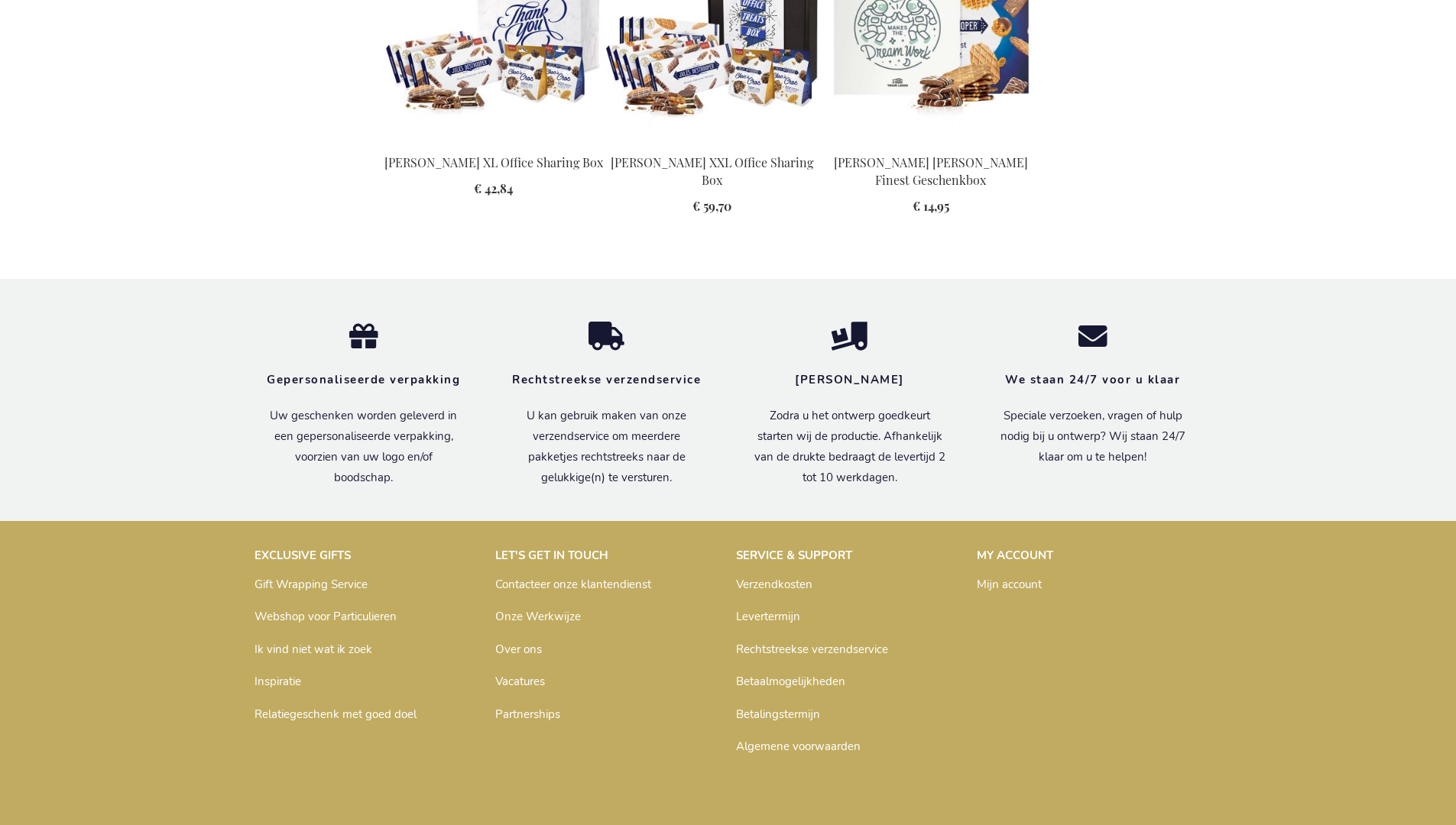
scroll to position [2032, 0]
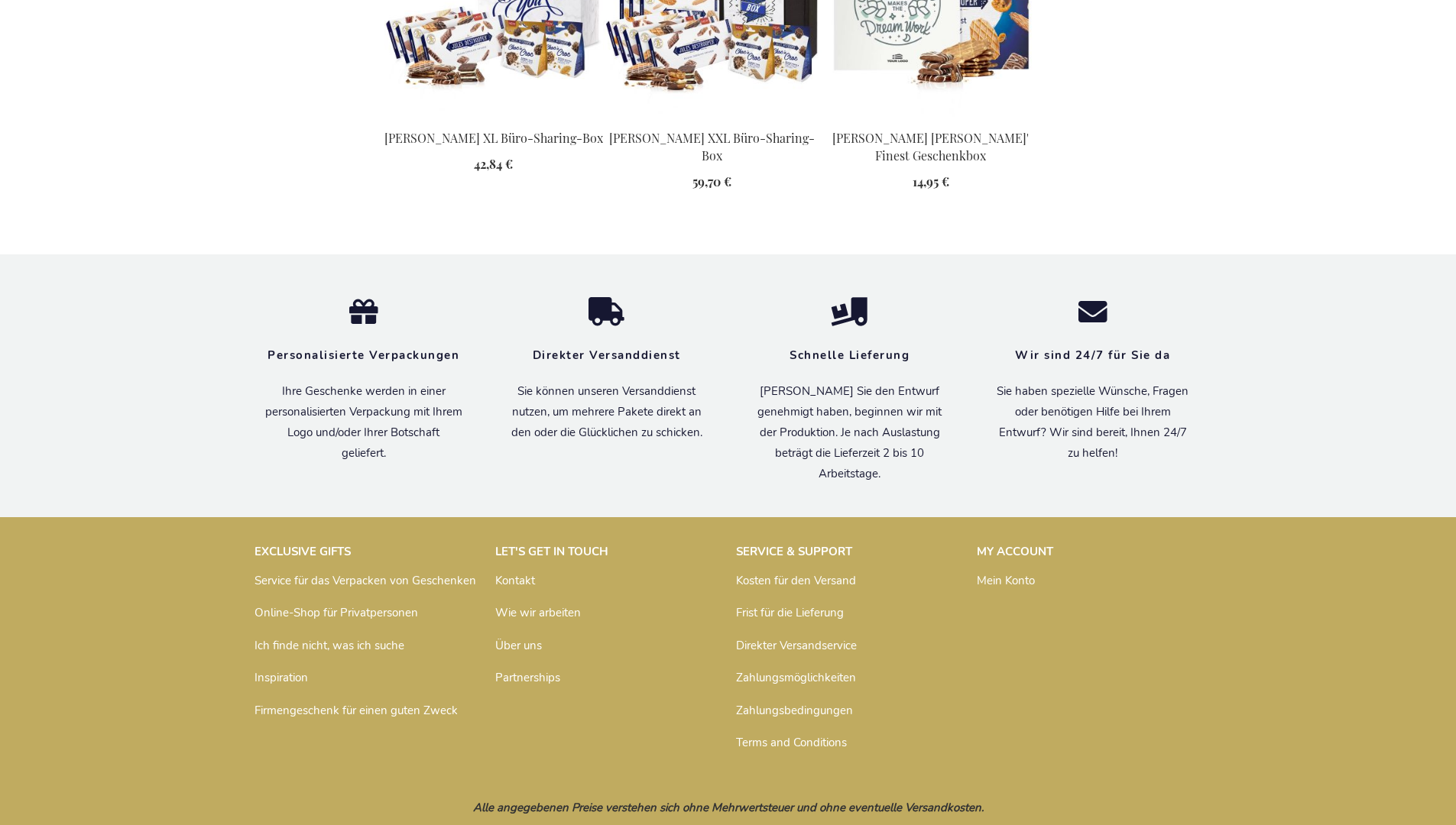
scroll to position [2025, 0]
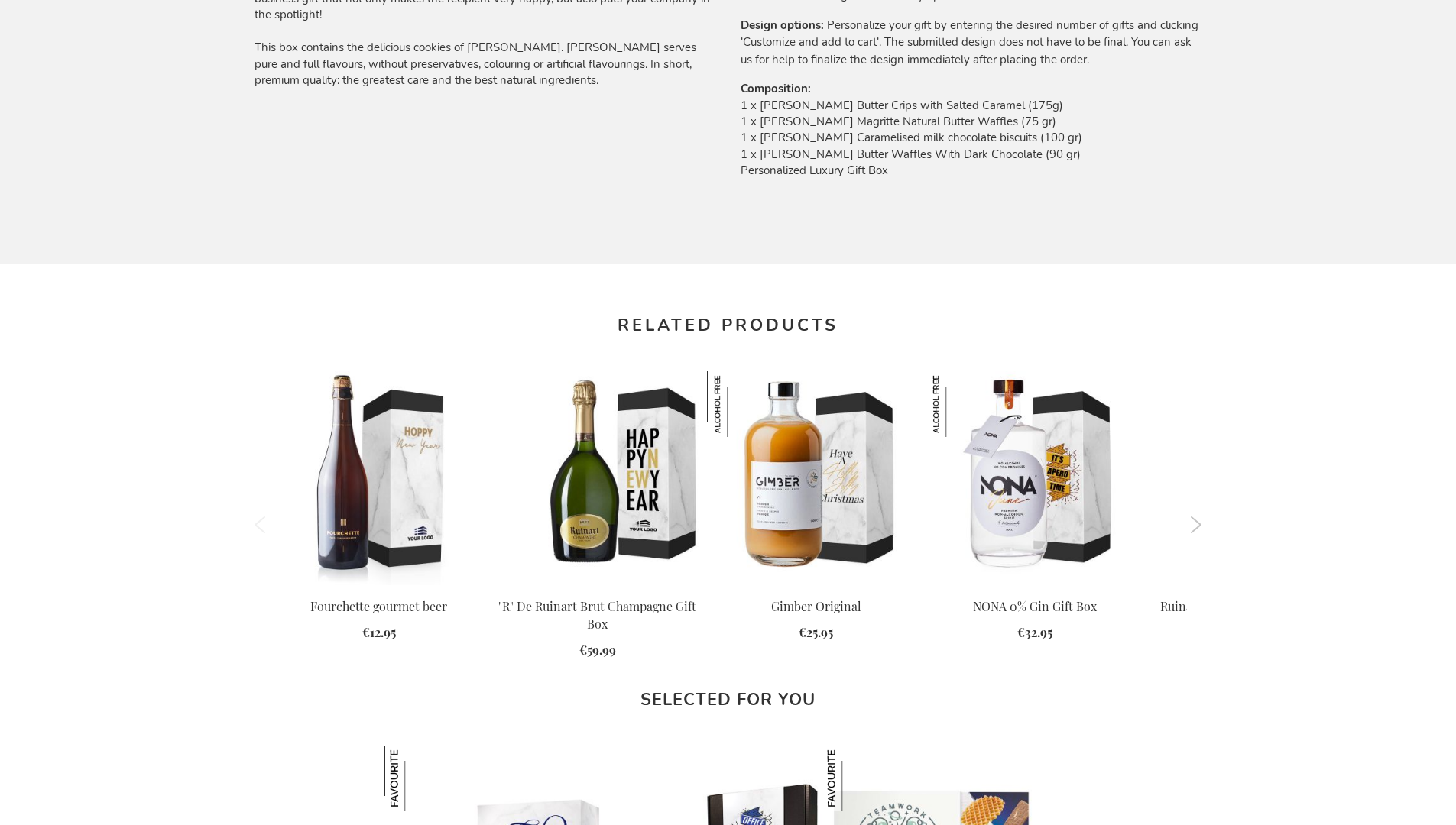
scroll to position [1970, 0]
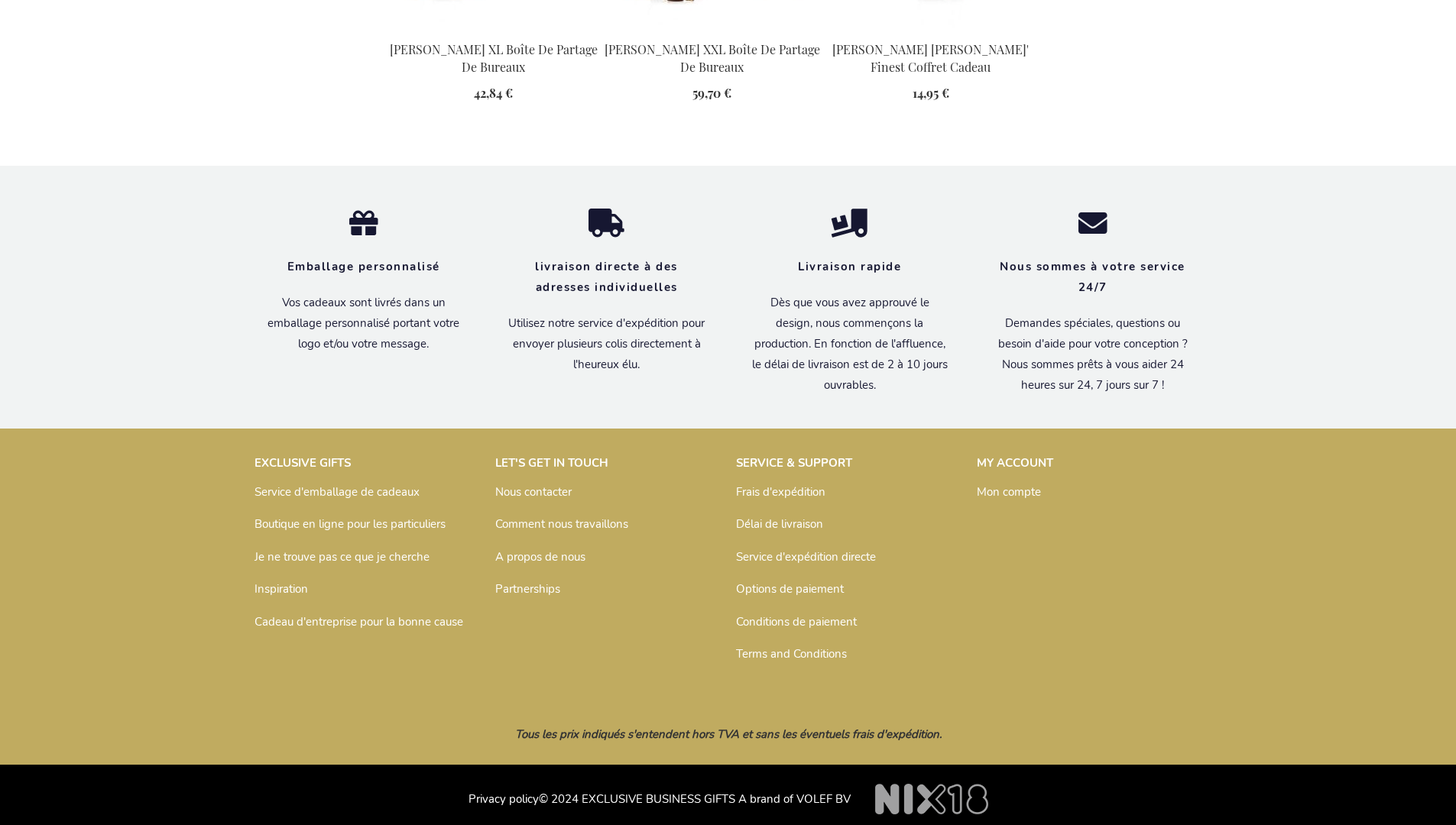
scroll to position [2041, 0]
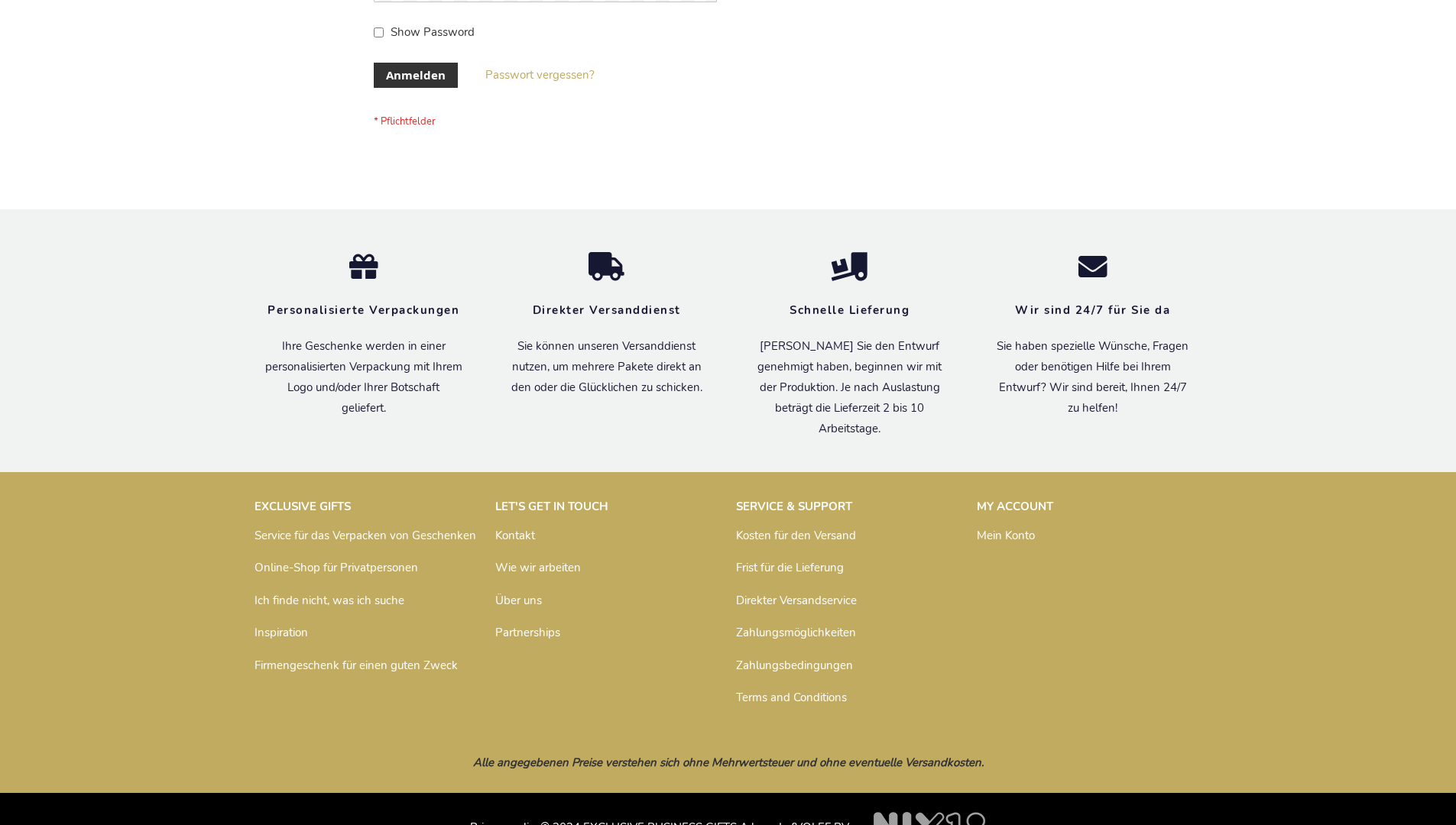
scroll to position [512, 0]
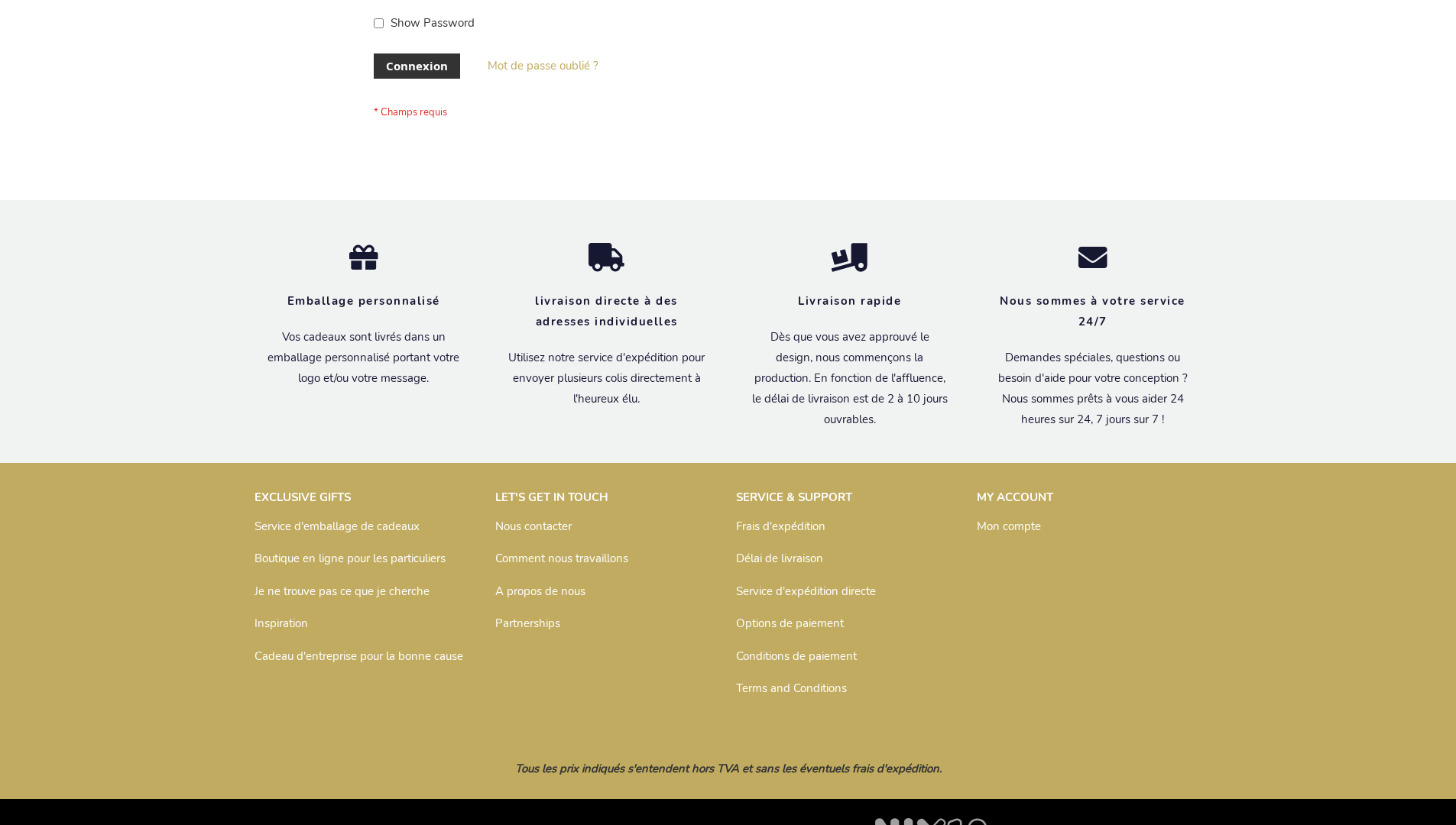
scroll to position [527, 0]
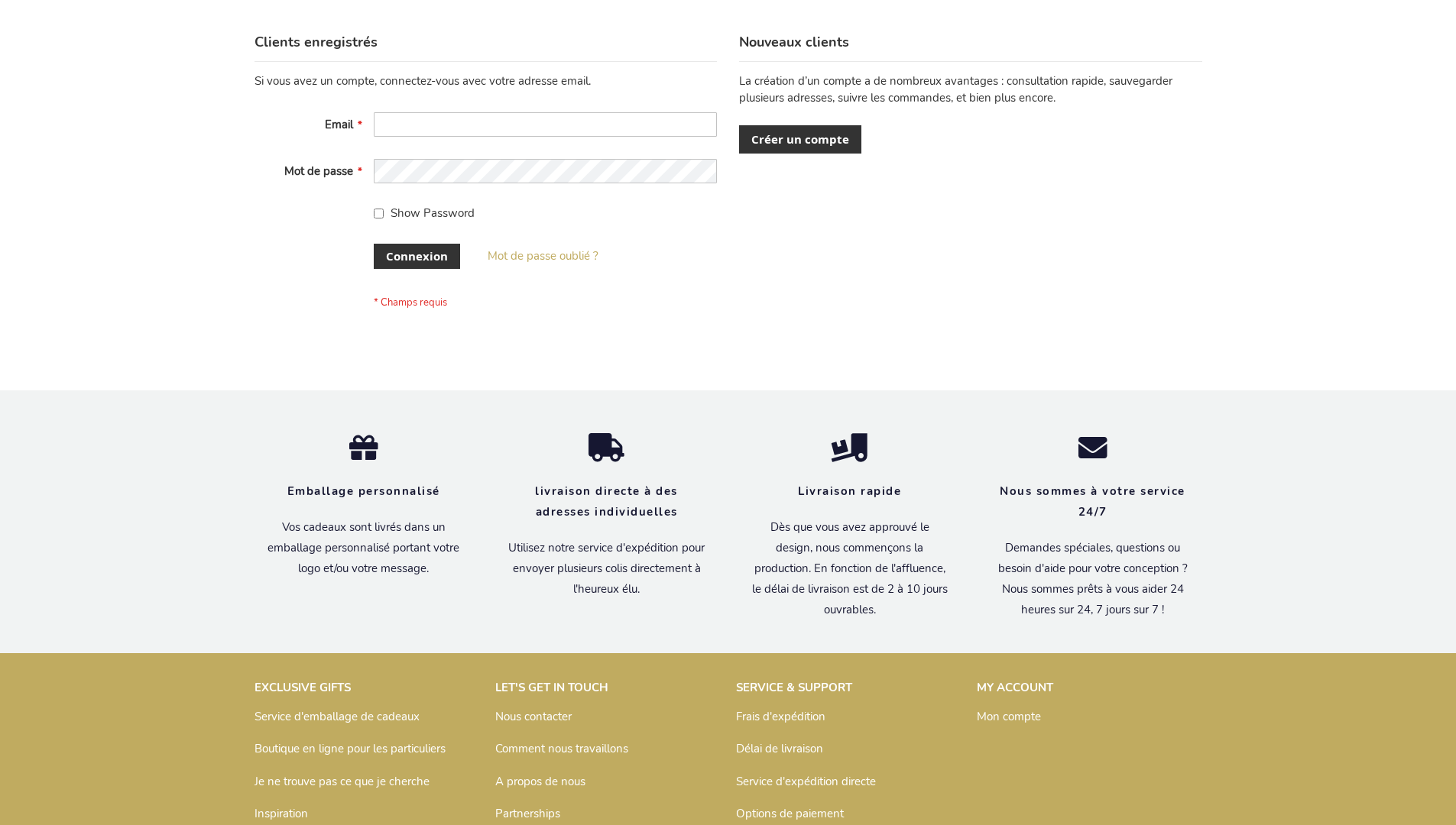
scroll to position [527, 0]
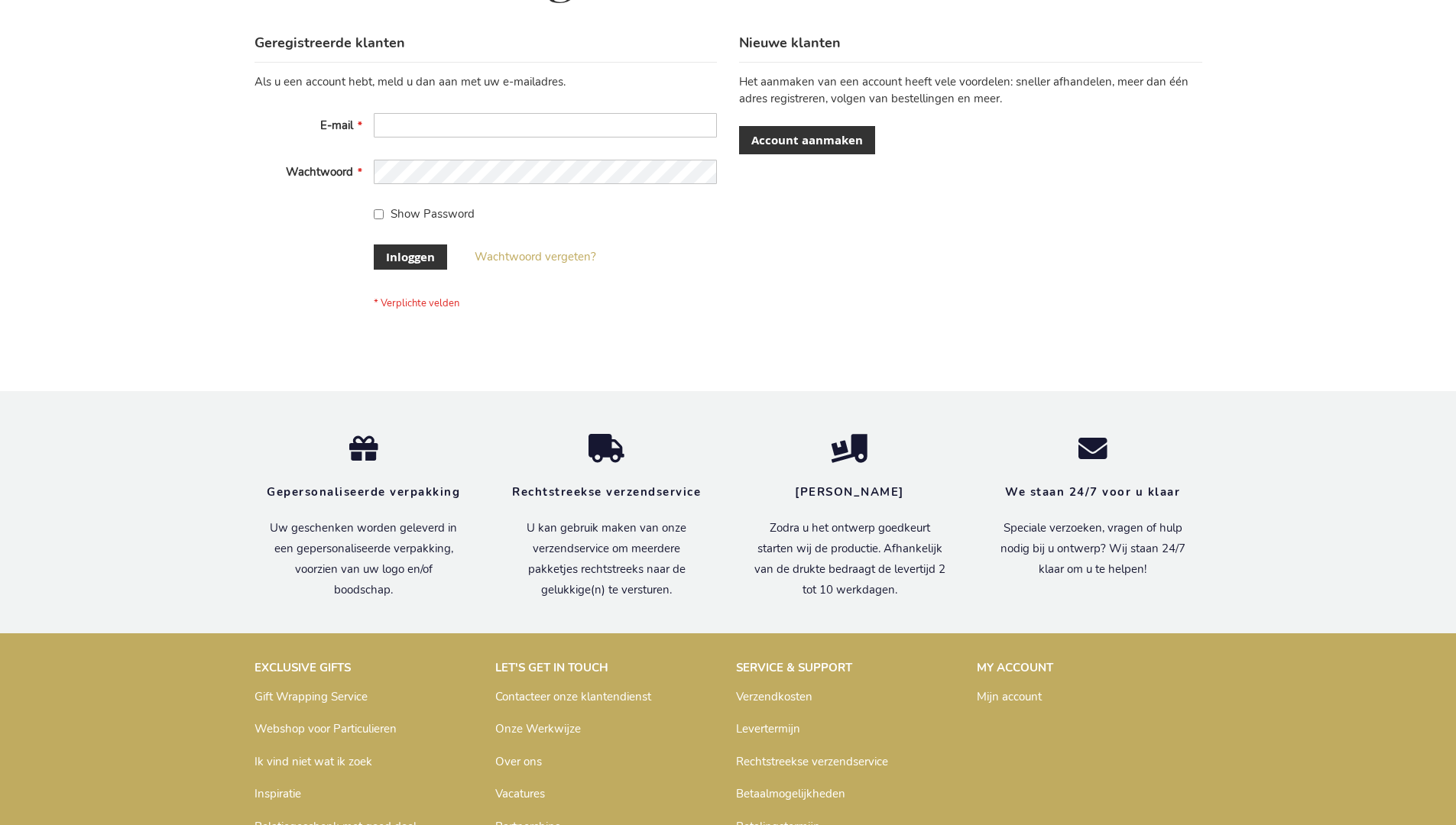
scroll to position [519, 0]
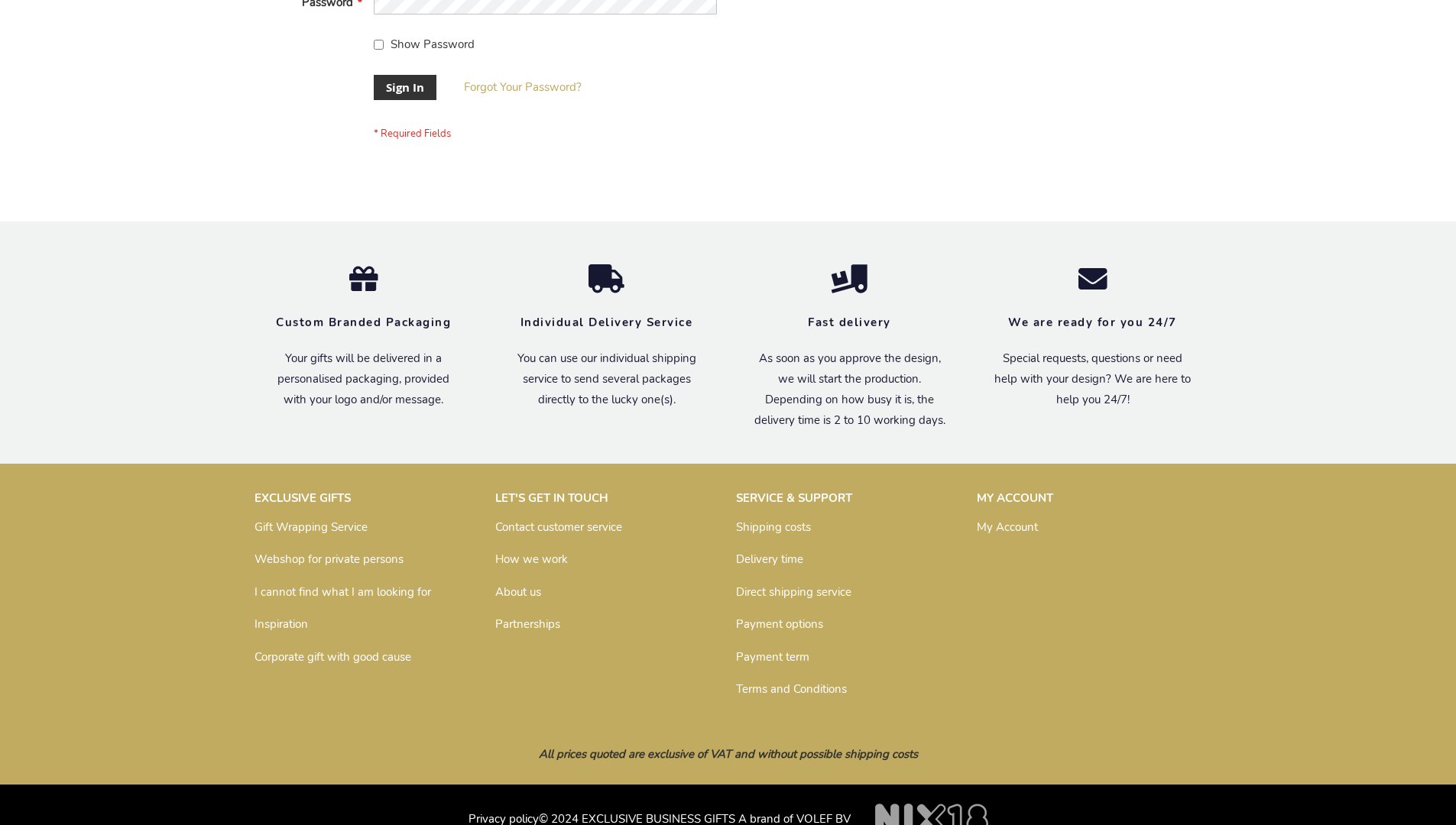
scroll to position [492, 0]
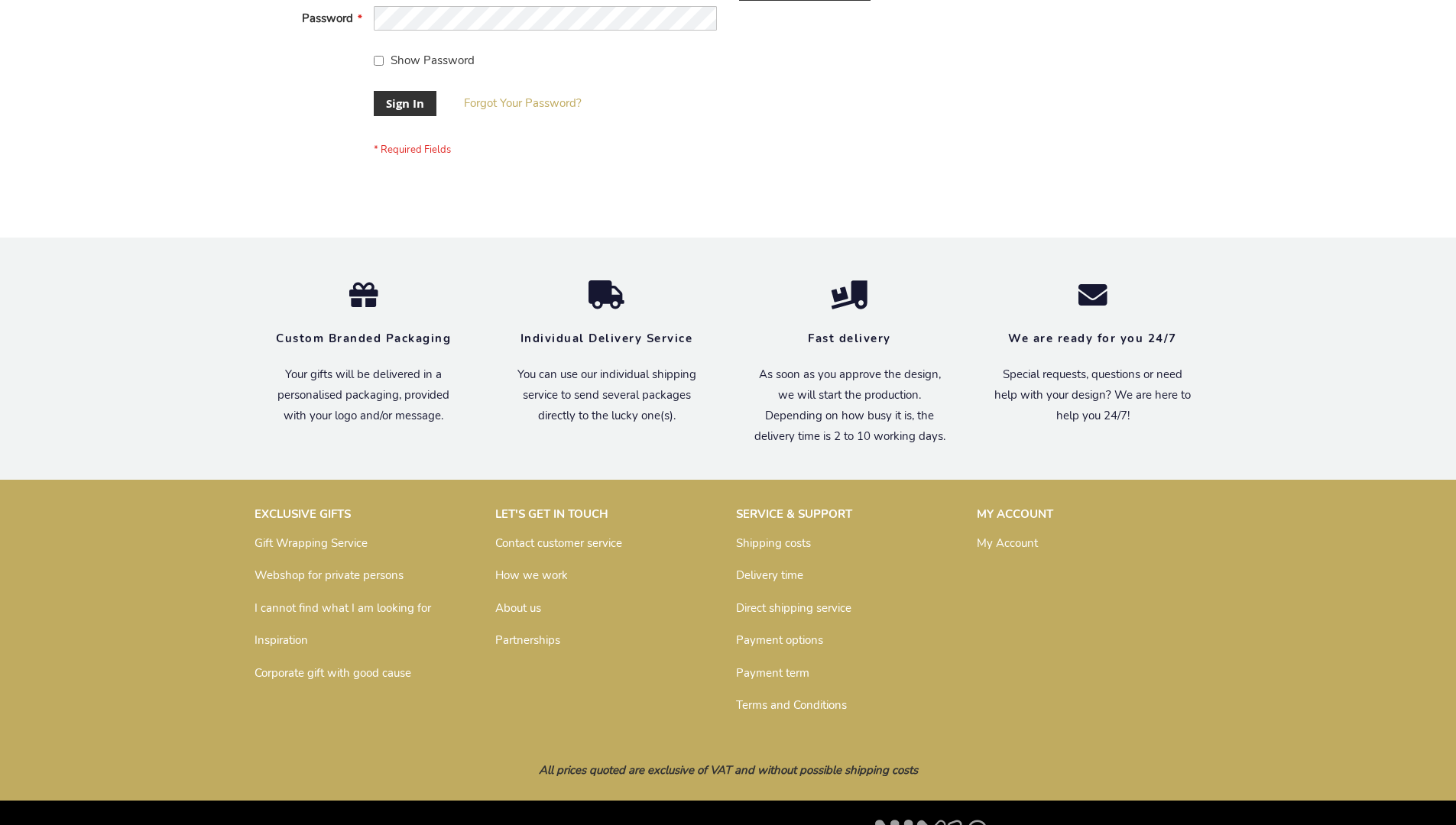
scroll to position [492, 0]
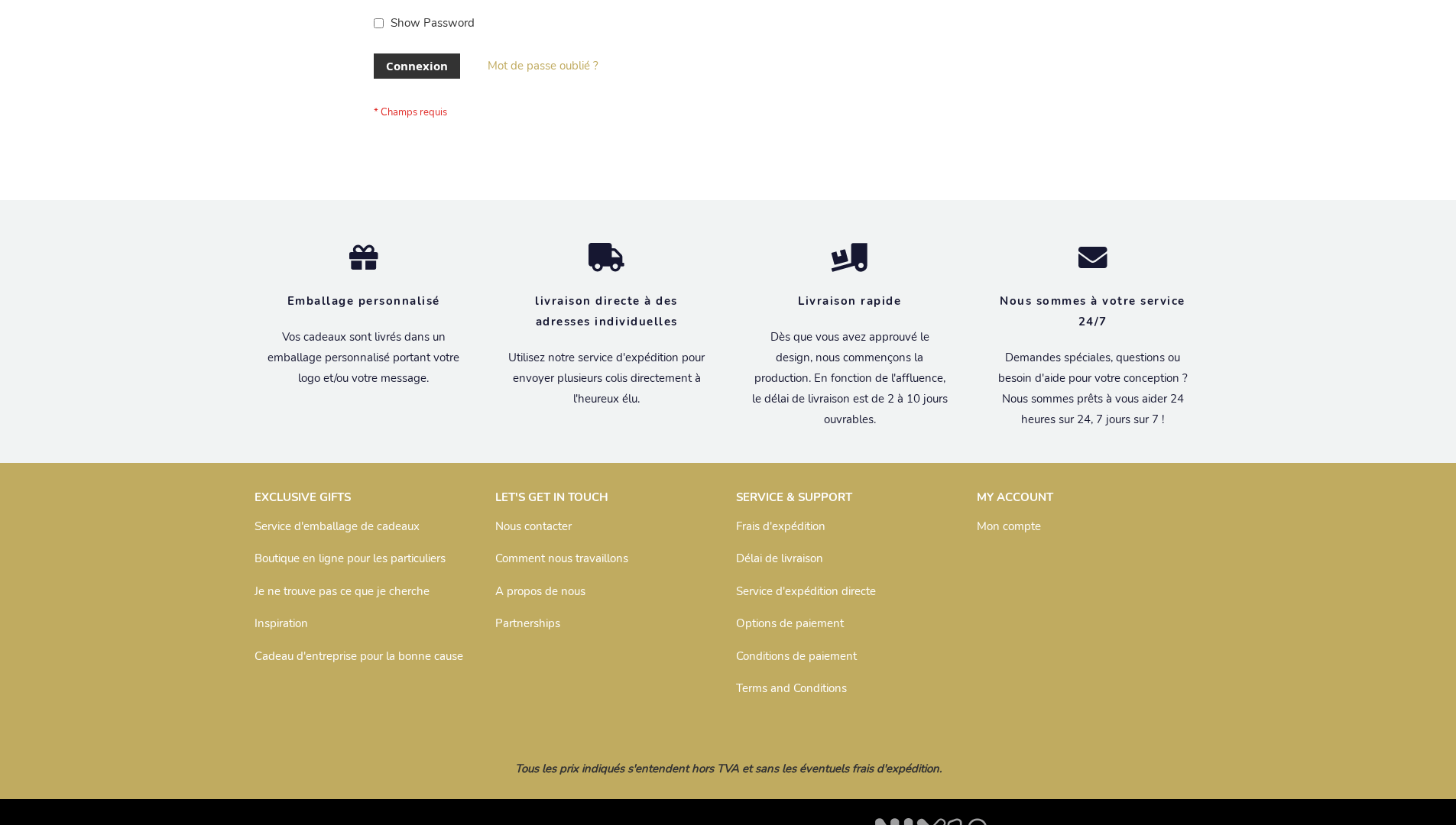
scroll to position [527, 0]
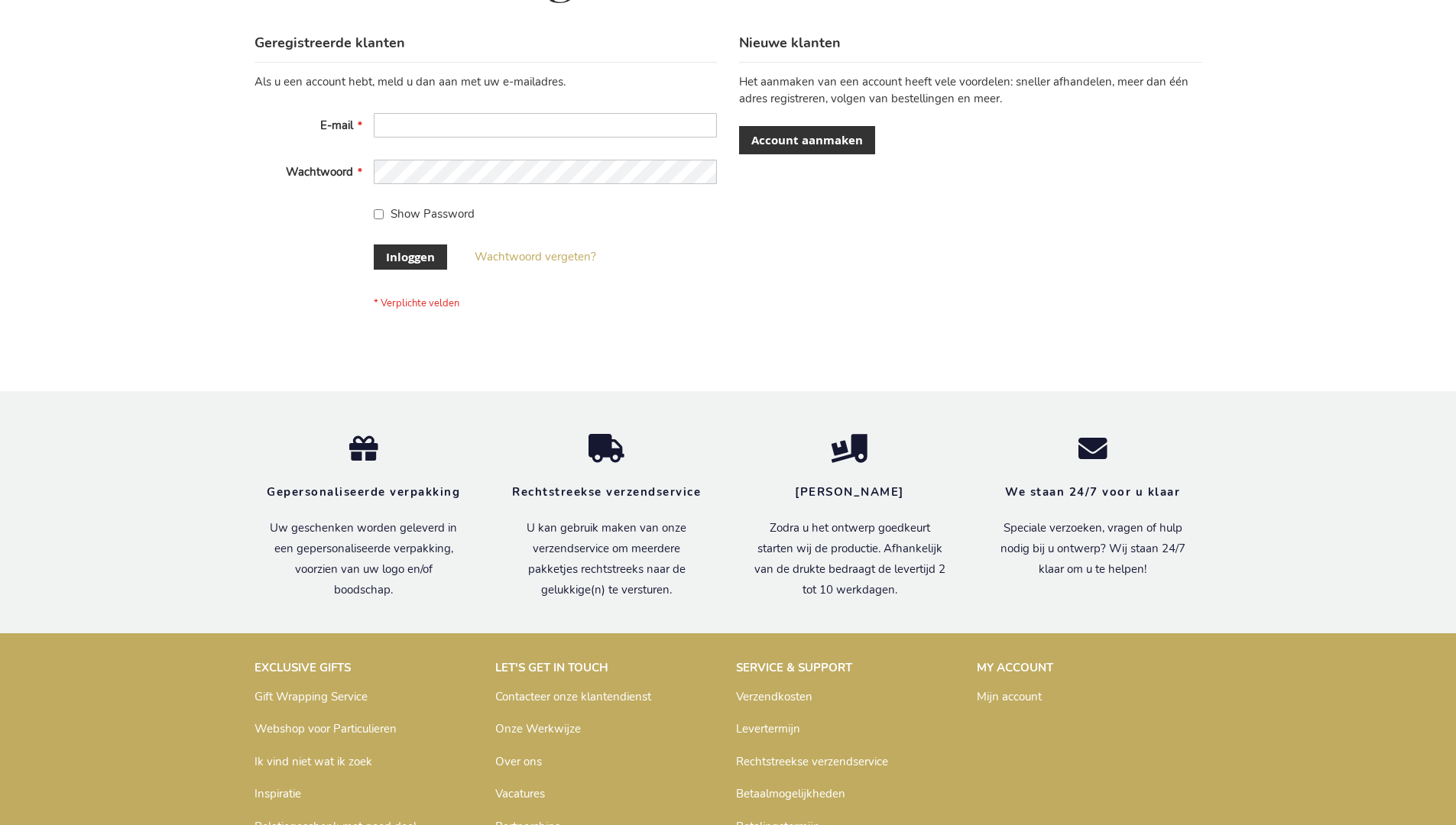
scroll to position [519, 0]
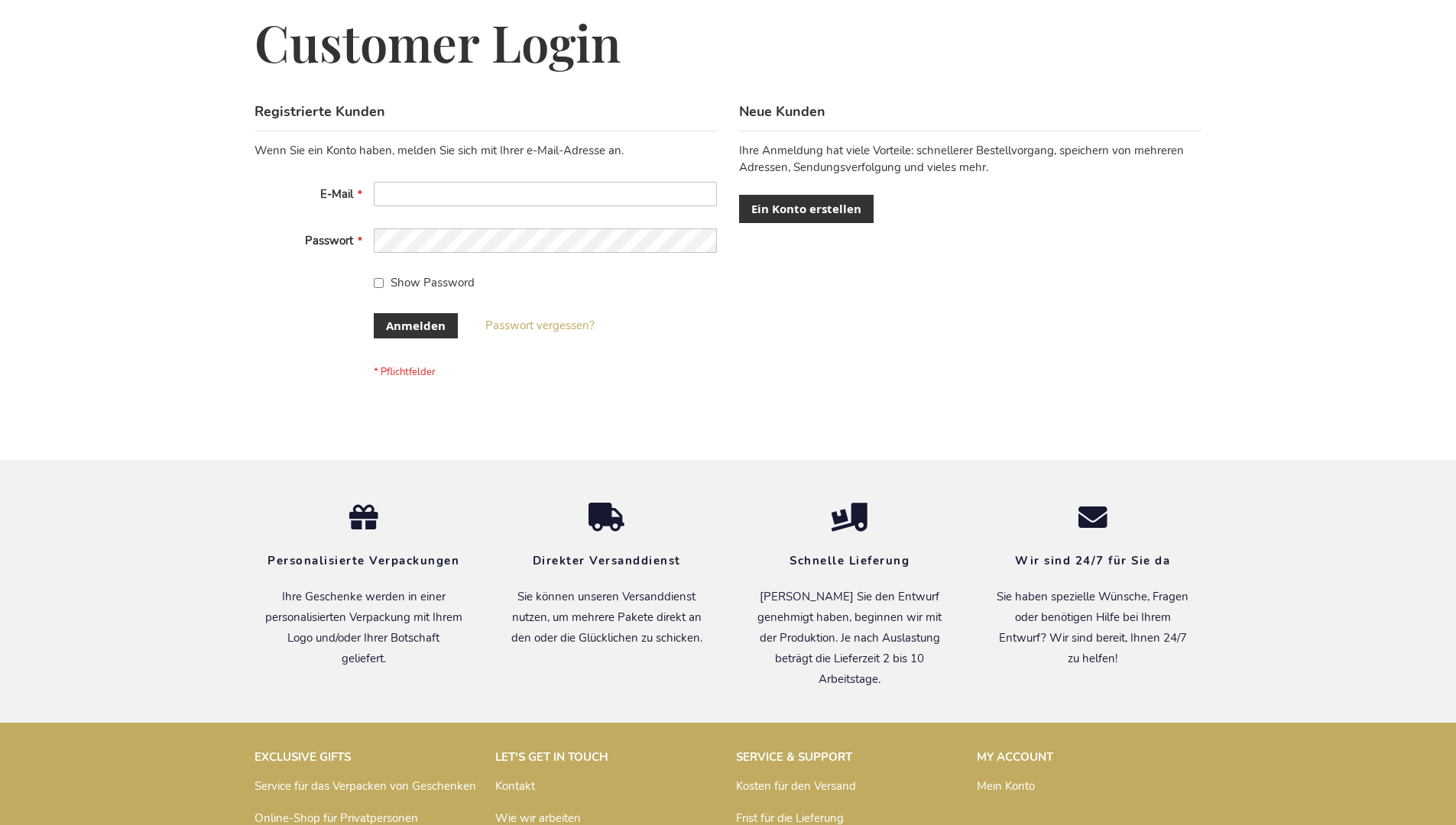
scroll to position [512, 0]
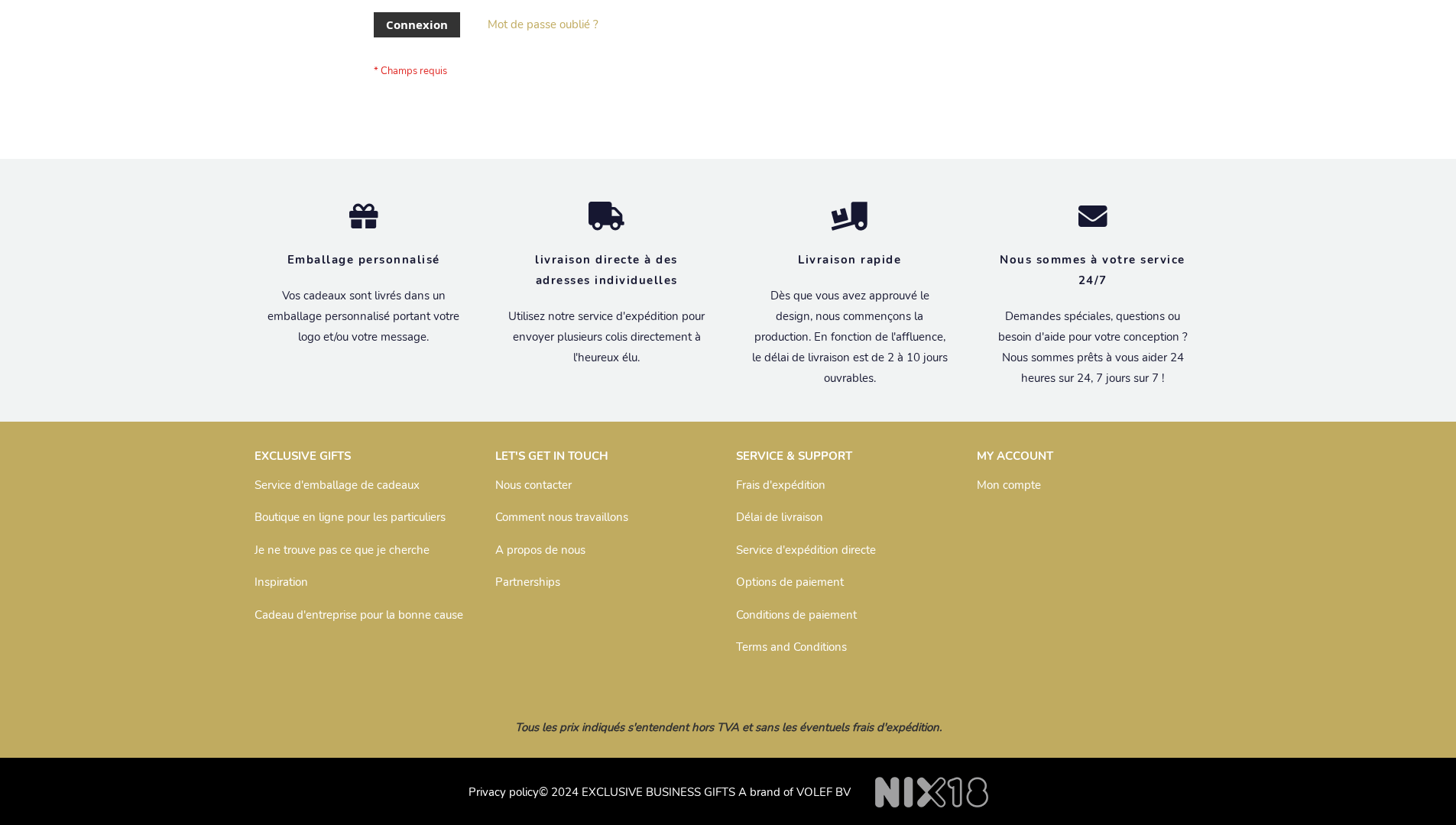
scroll to position [527, 0]
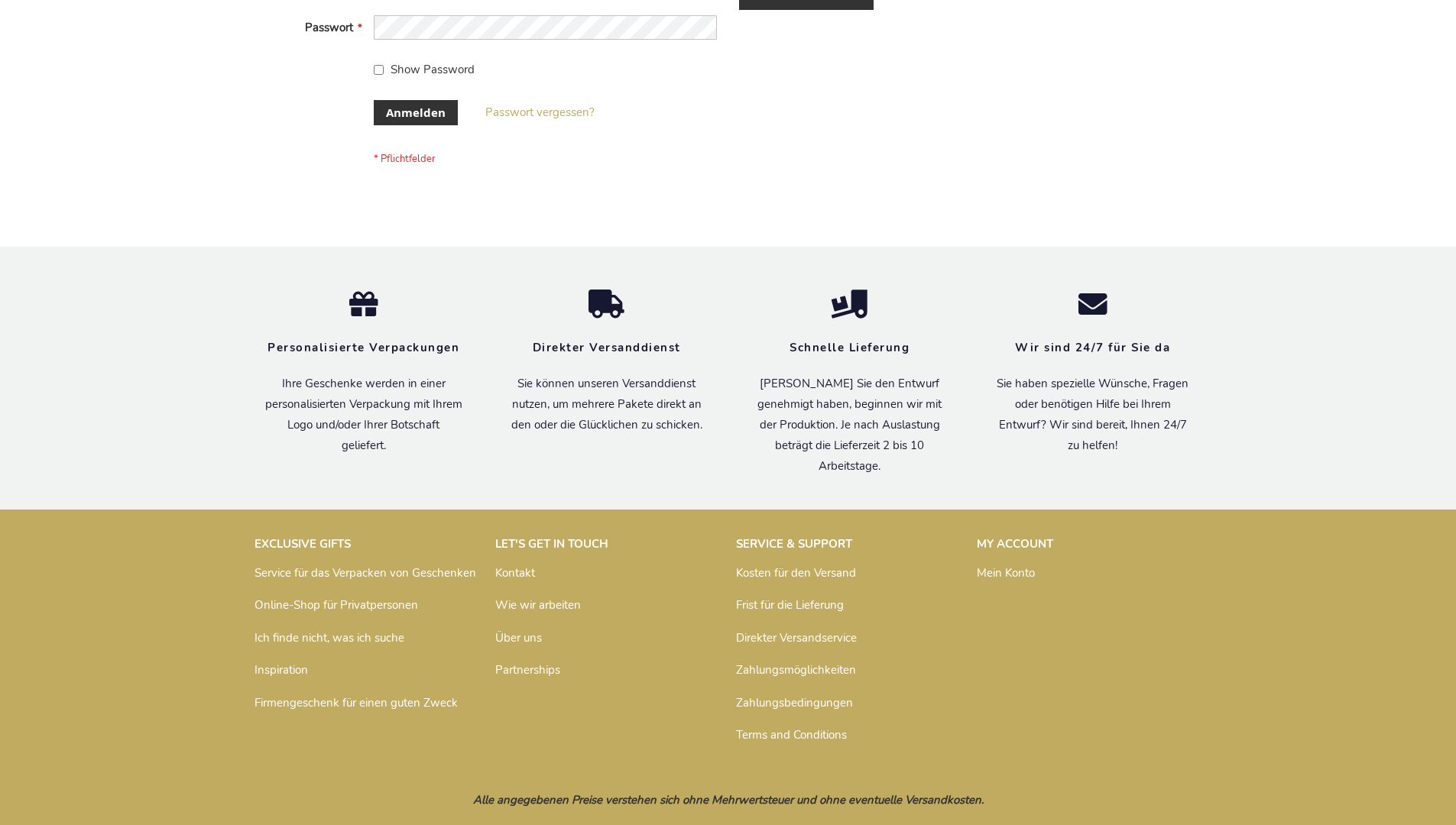
scroll to position [512, 0]
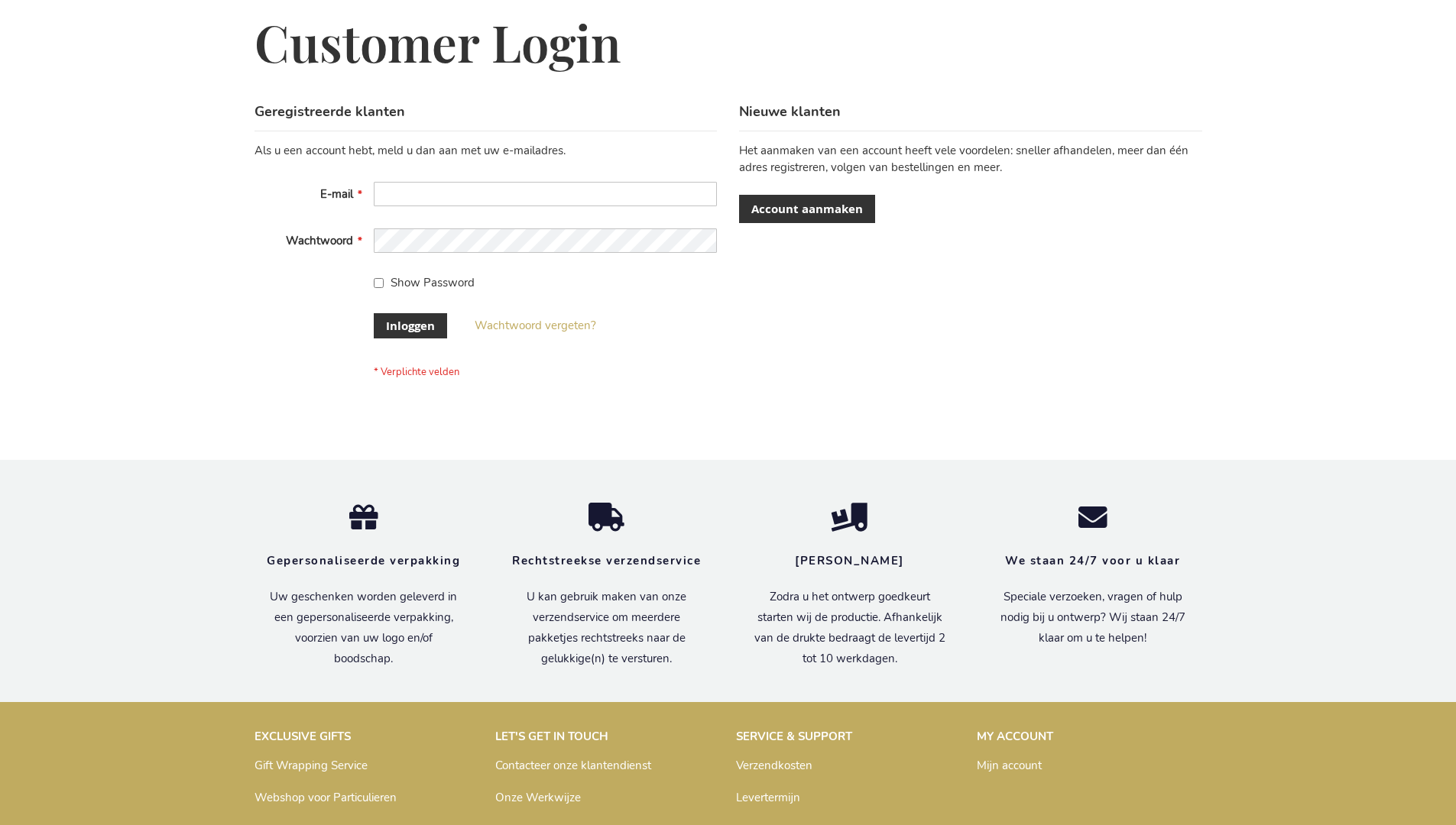
scroll to position [519, 0]
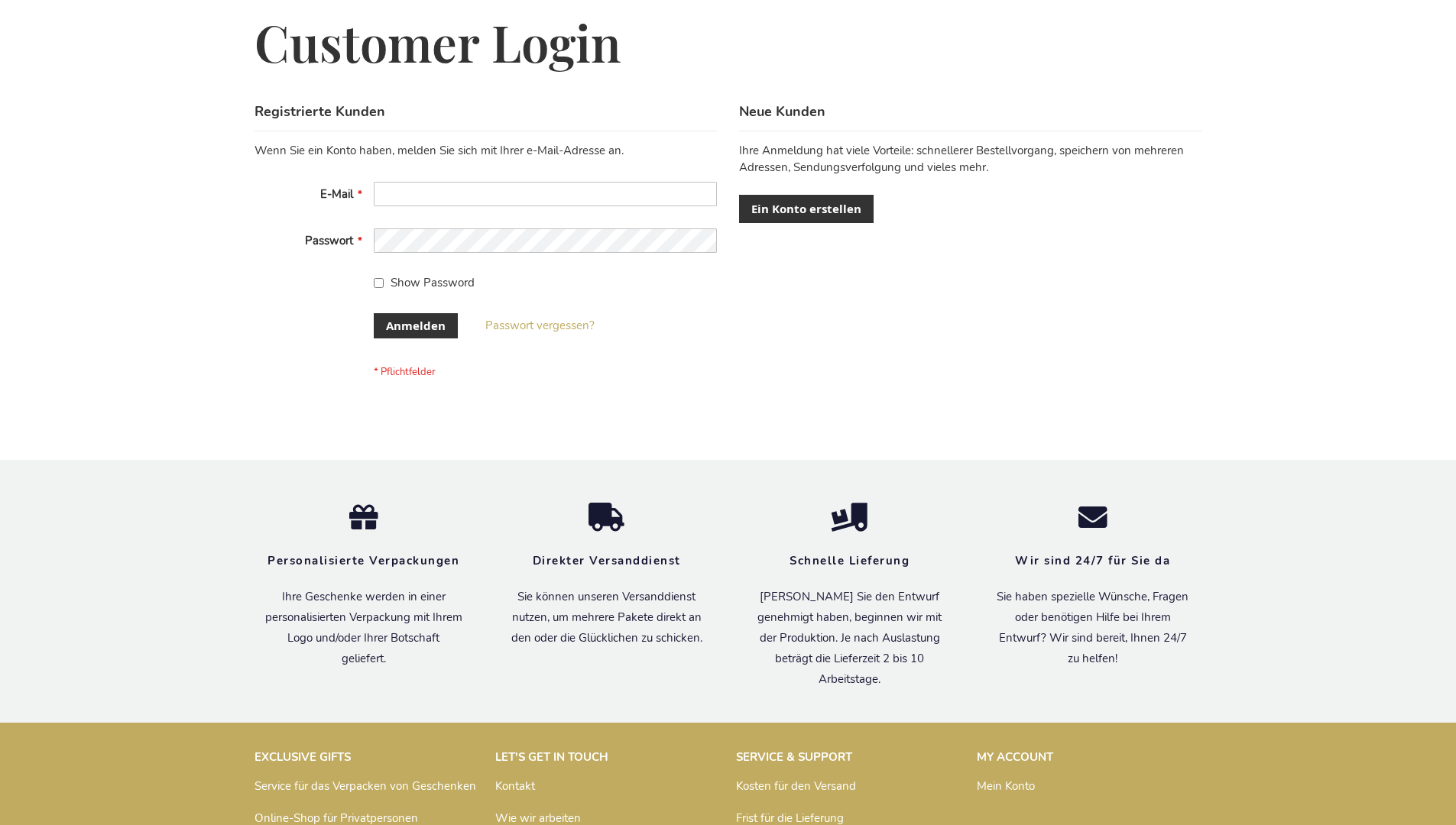
scroll to position [512, 0]
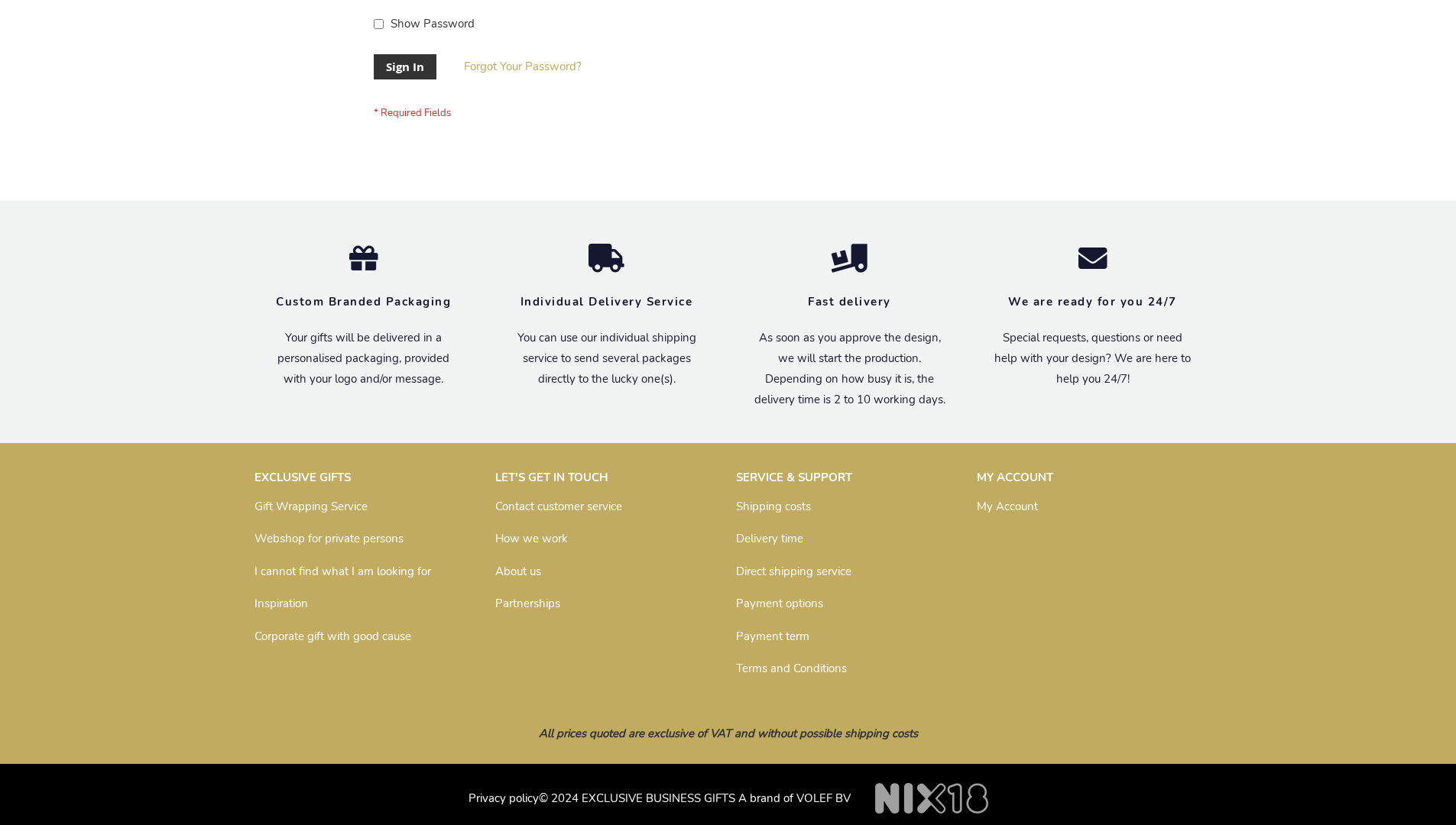
scroll to position [492, 0]
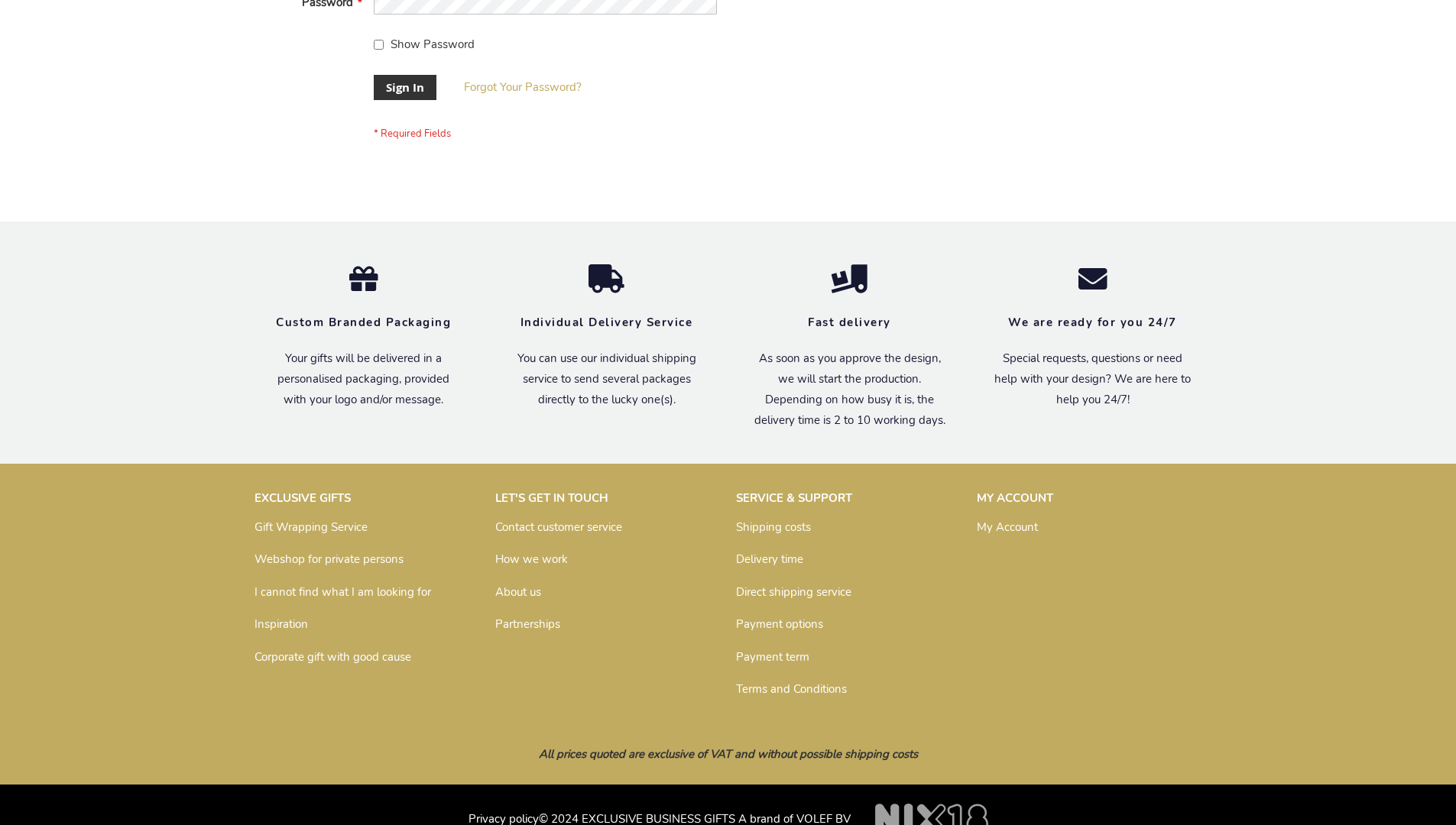
scroll to position [492, 0]
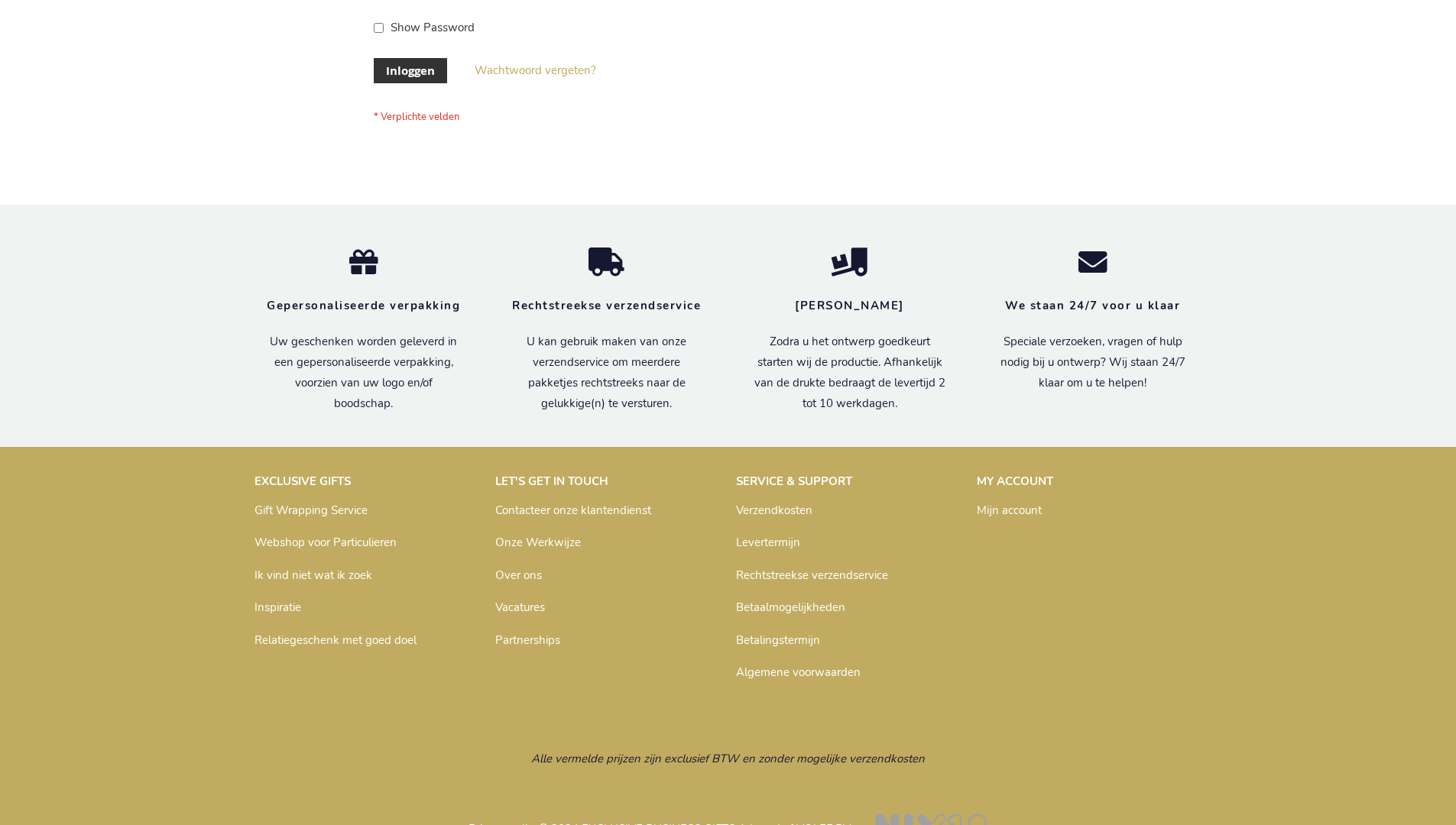
scroll to position [519, 0]
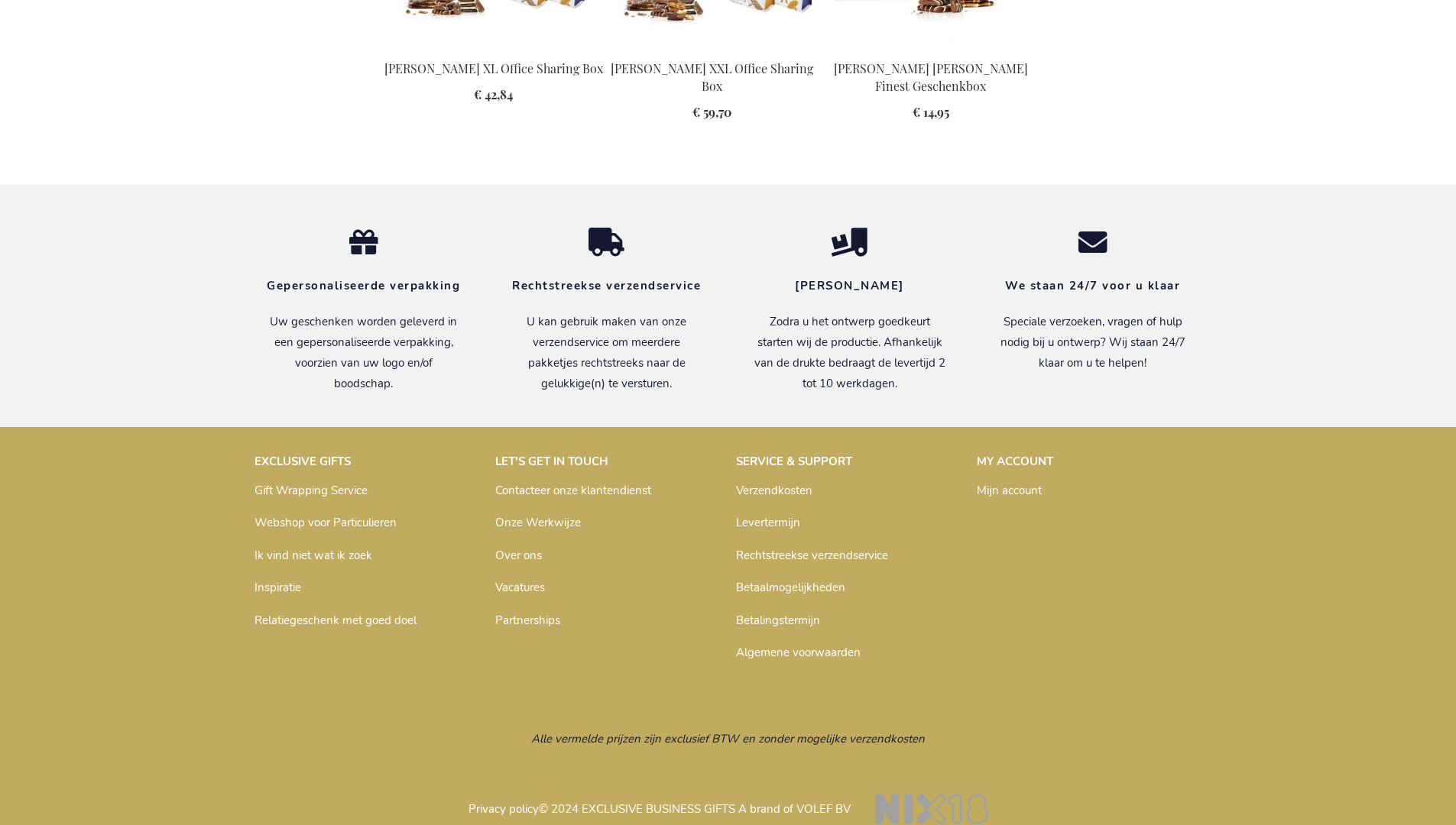
scroll to position [2032, 0]
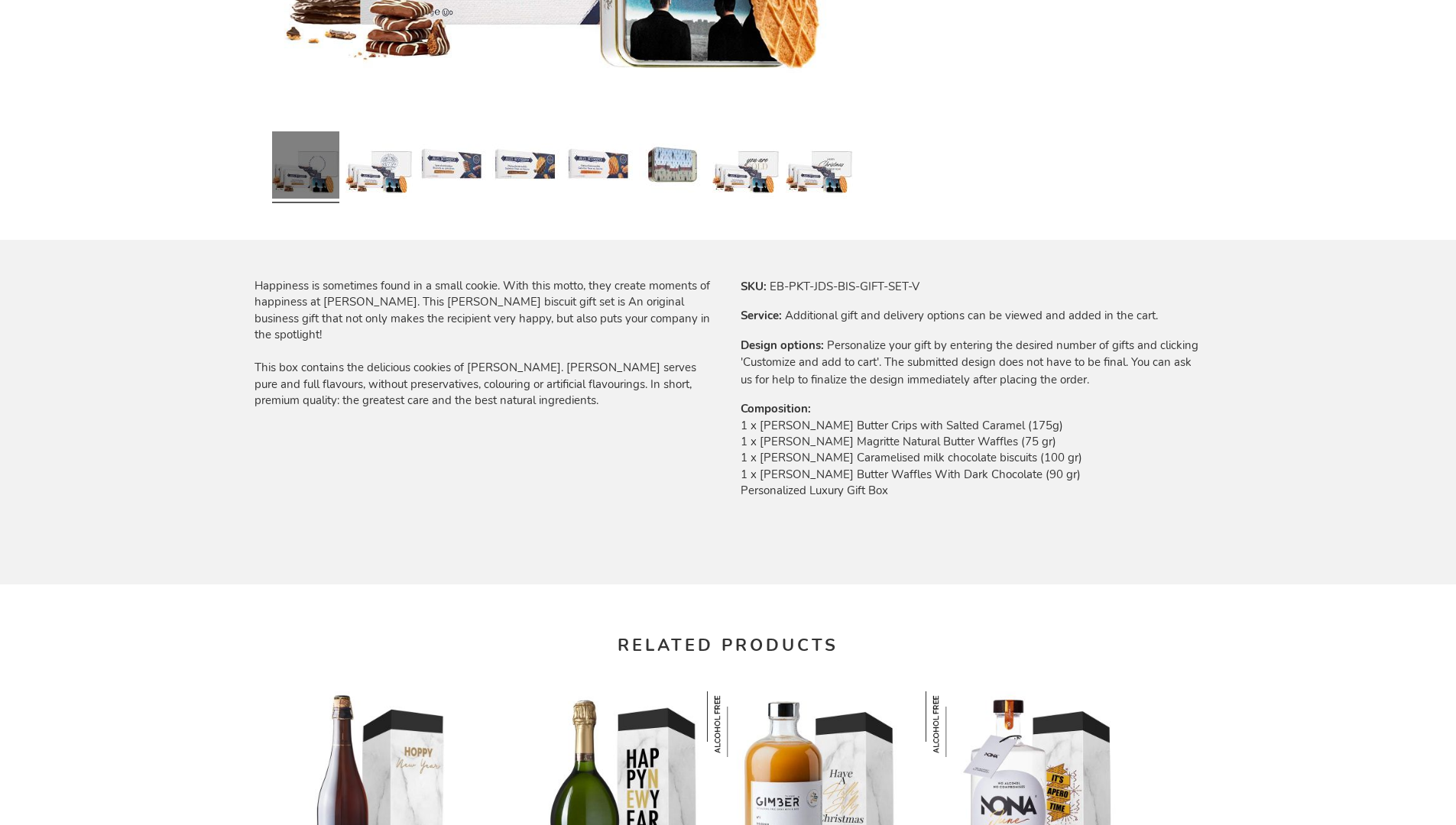
scroll to position [1970, 0]
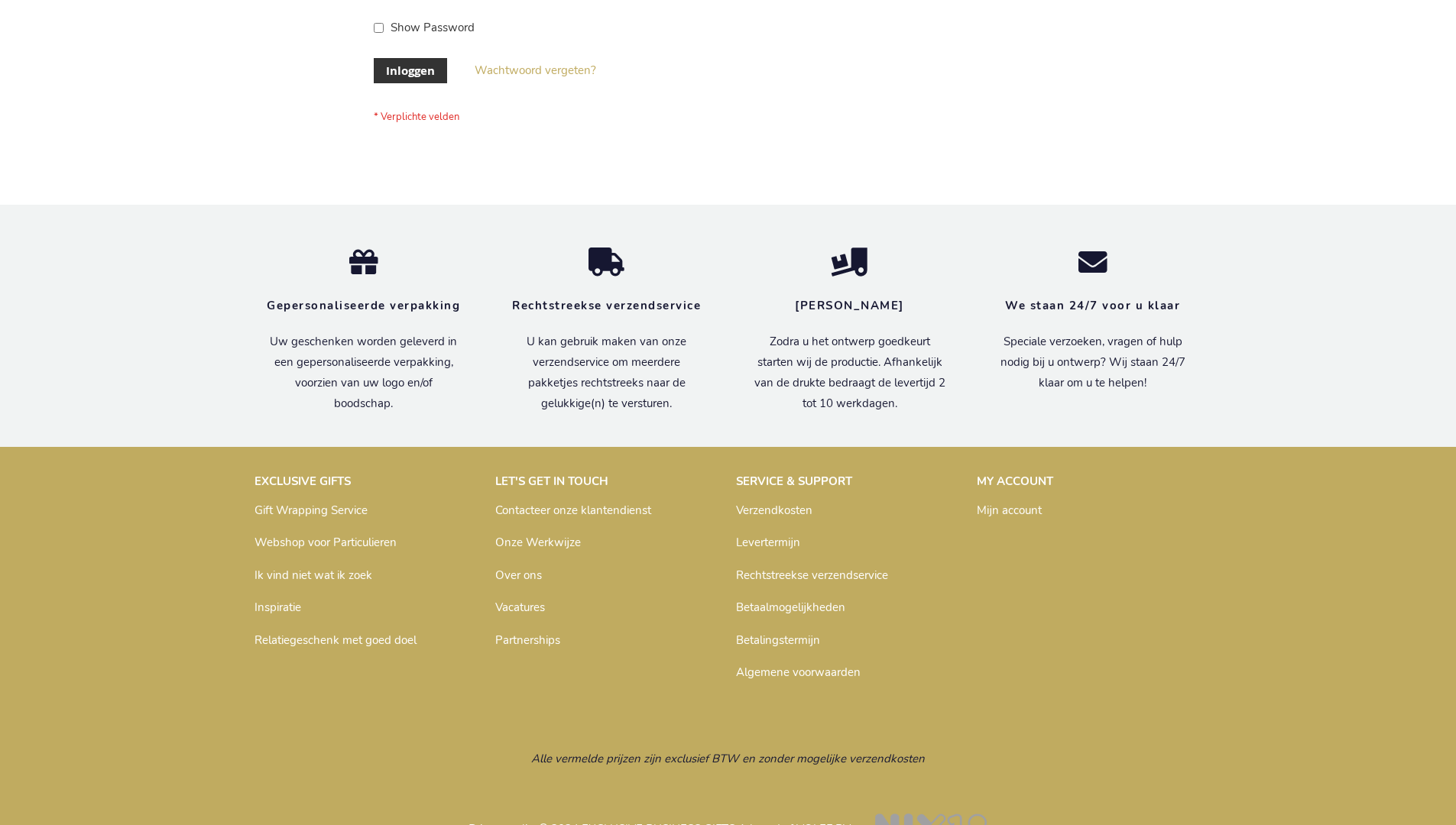
scroll to position [519, 0]
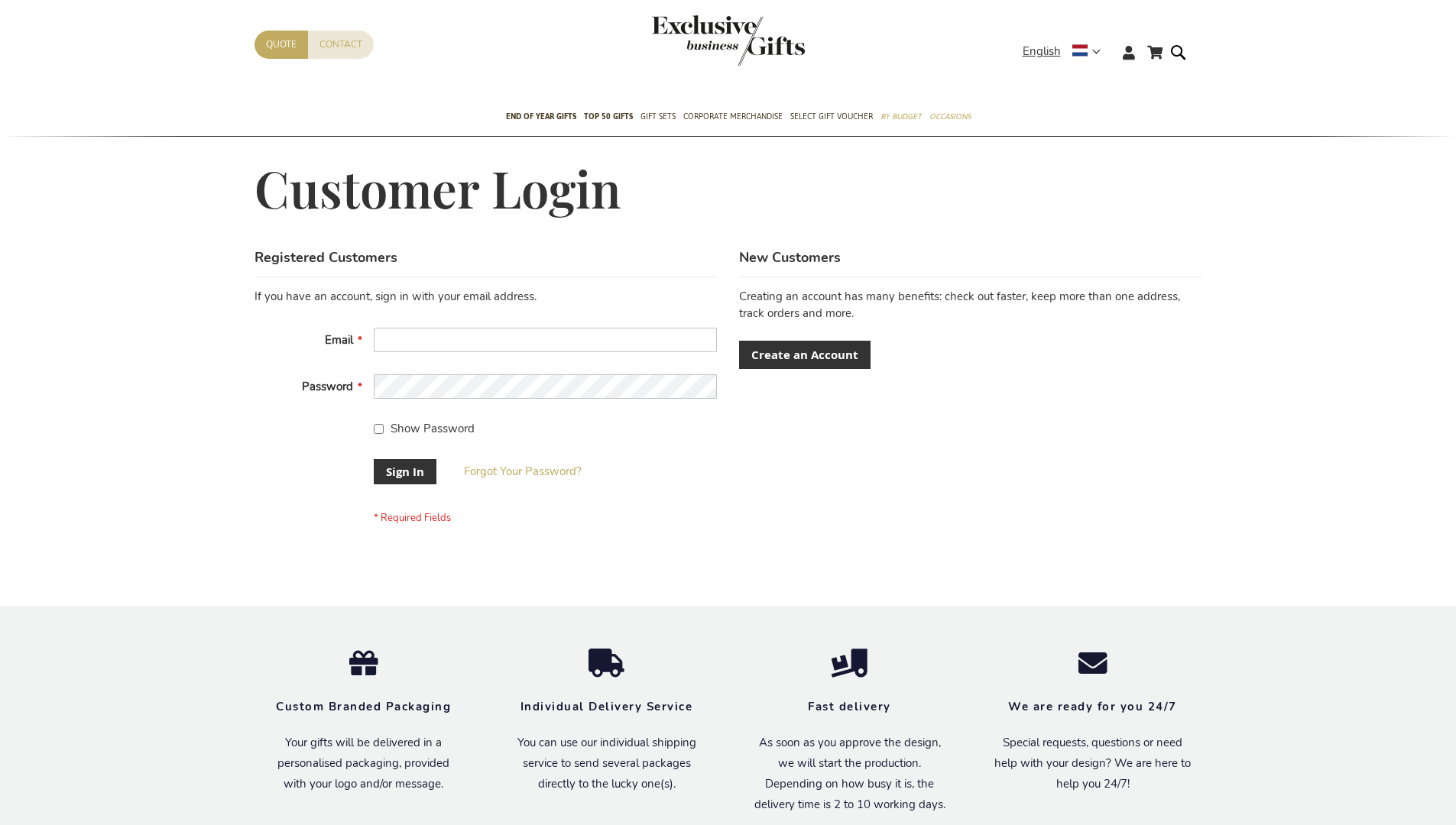
scroll to position [492, 0]
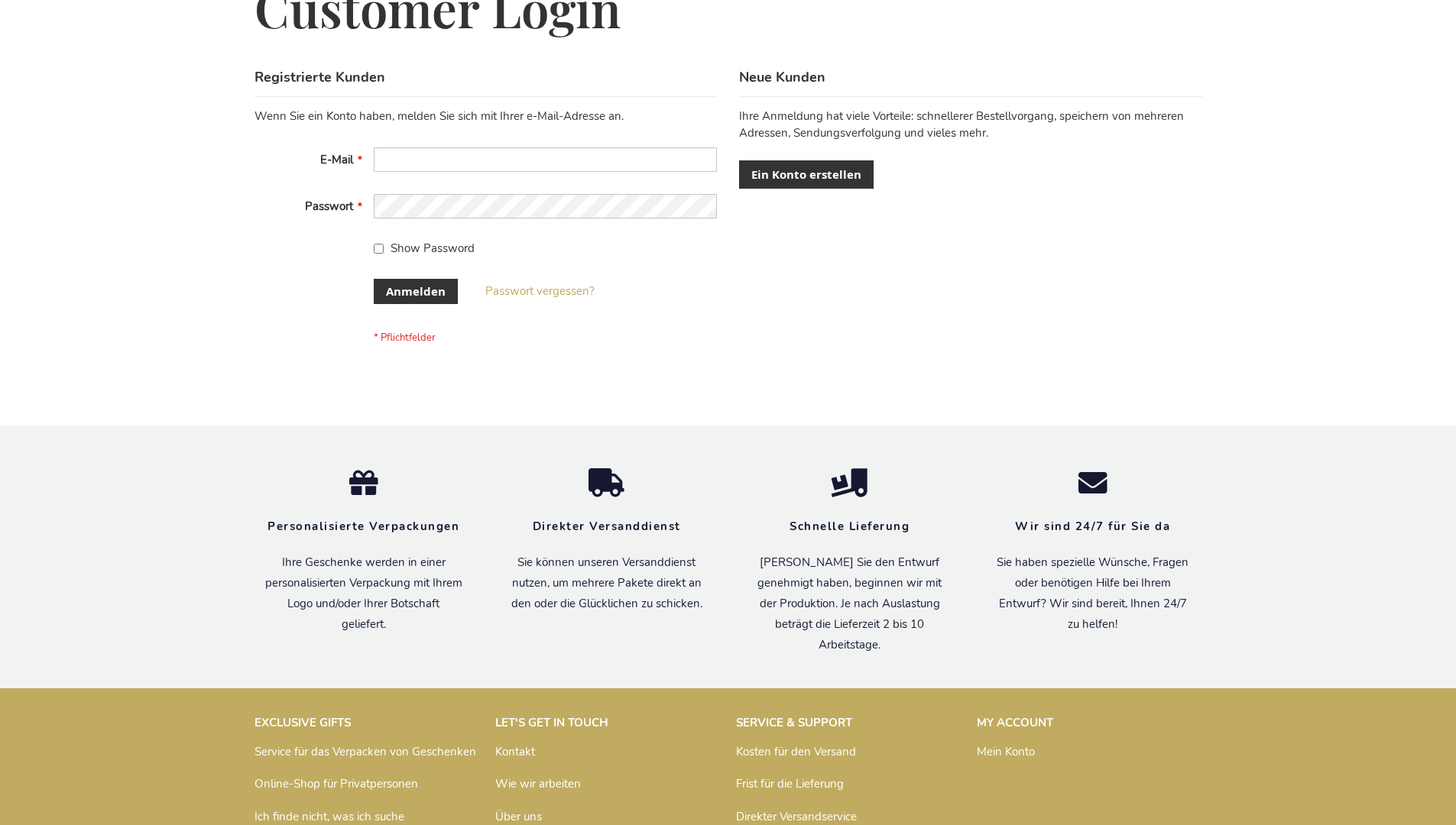
scroll to position [512, 0]
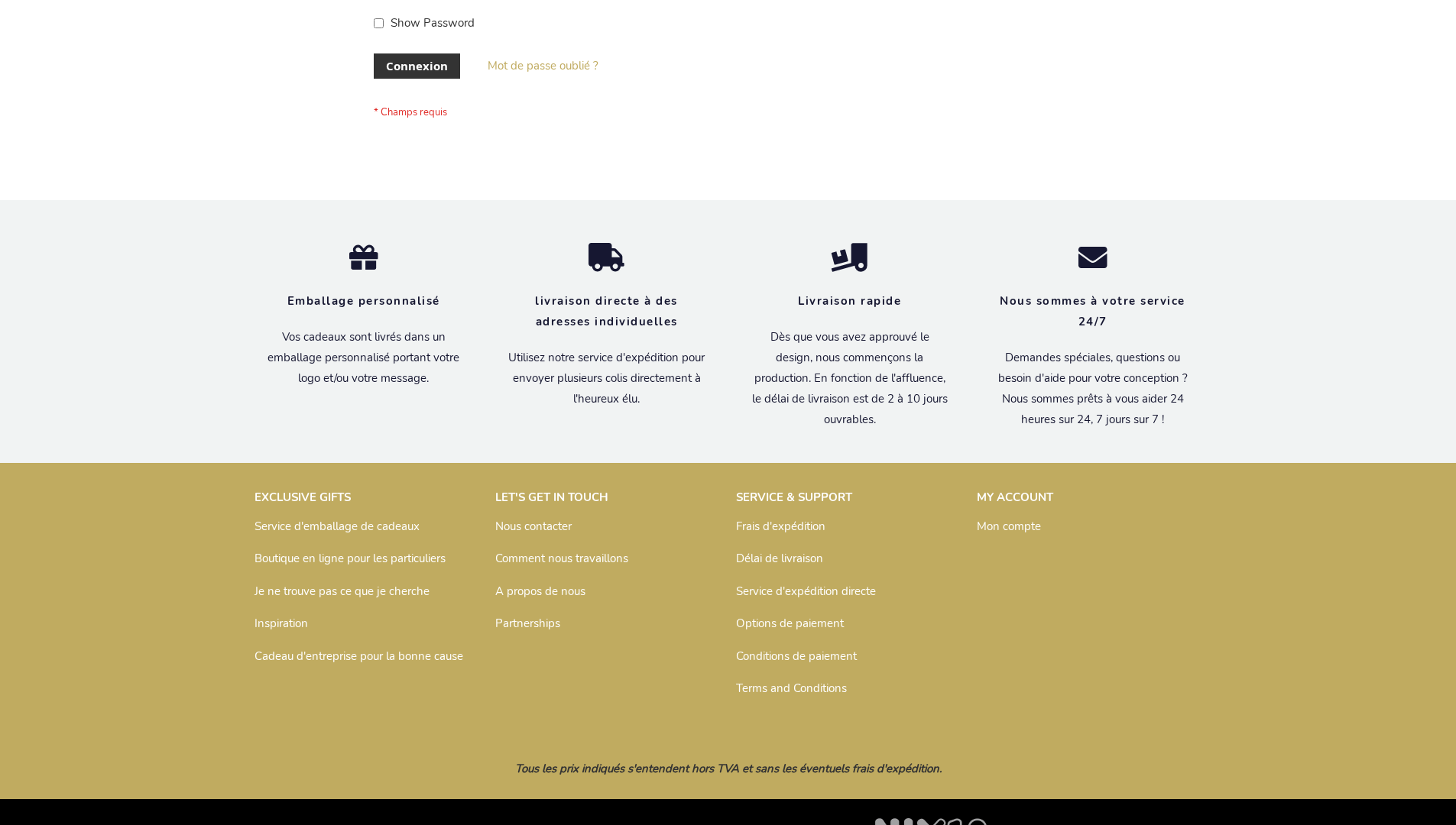
scroll to position [527, 0]
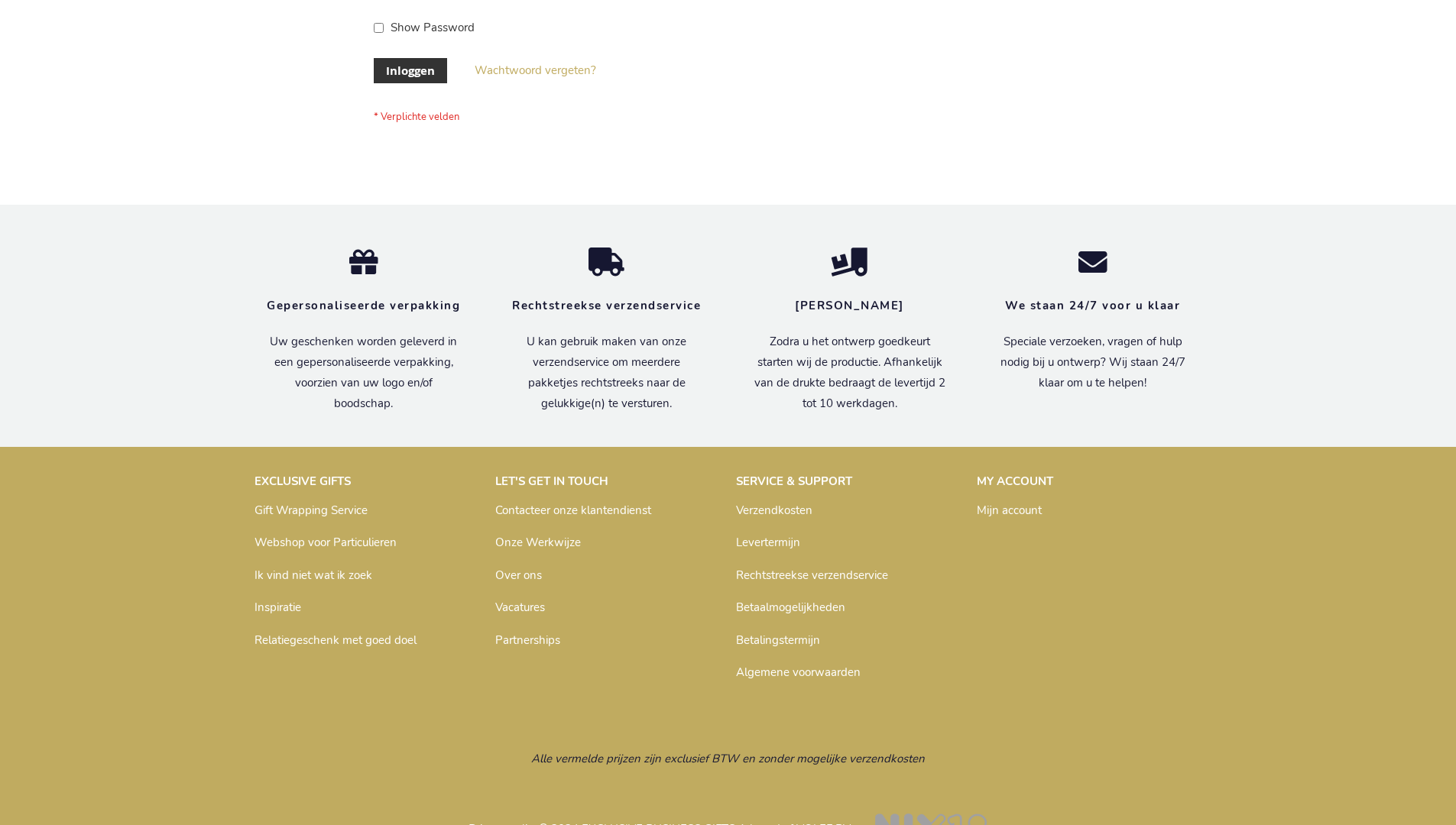
scroll to position [519, 0]
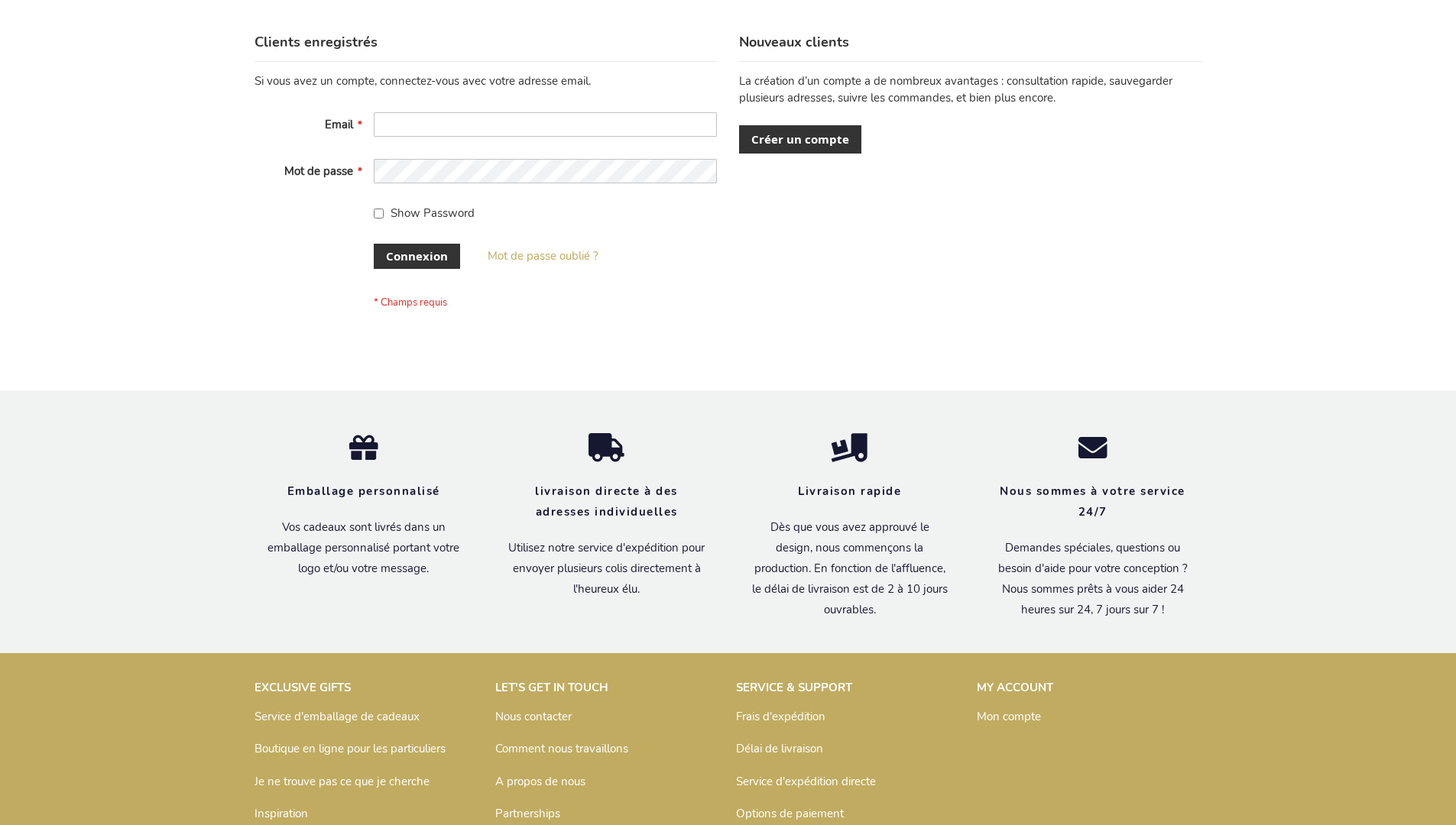
scroll to position [527, 0]
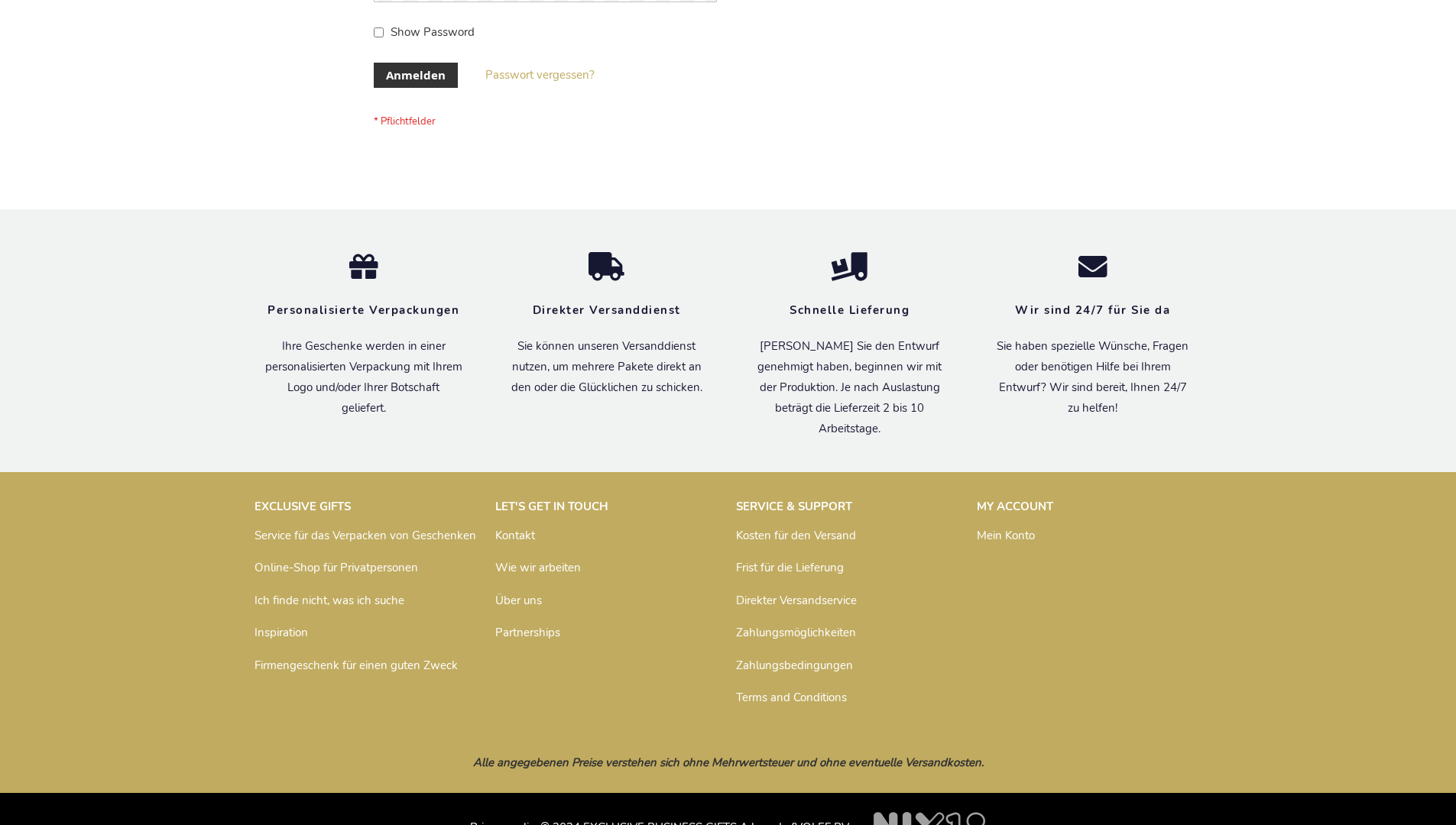
scroll to position [512, 0]
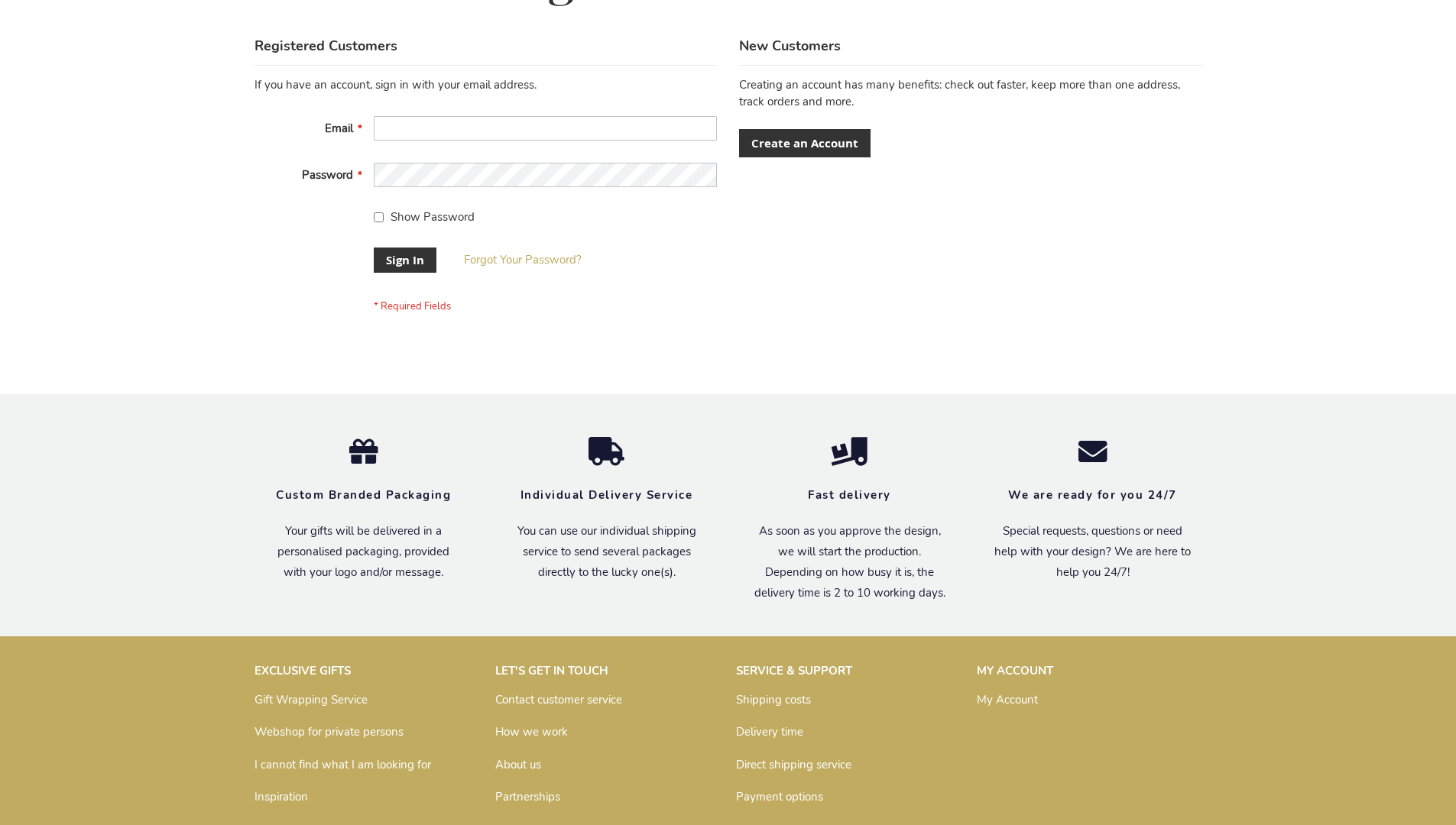
scroll to position [492, 0]
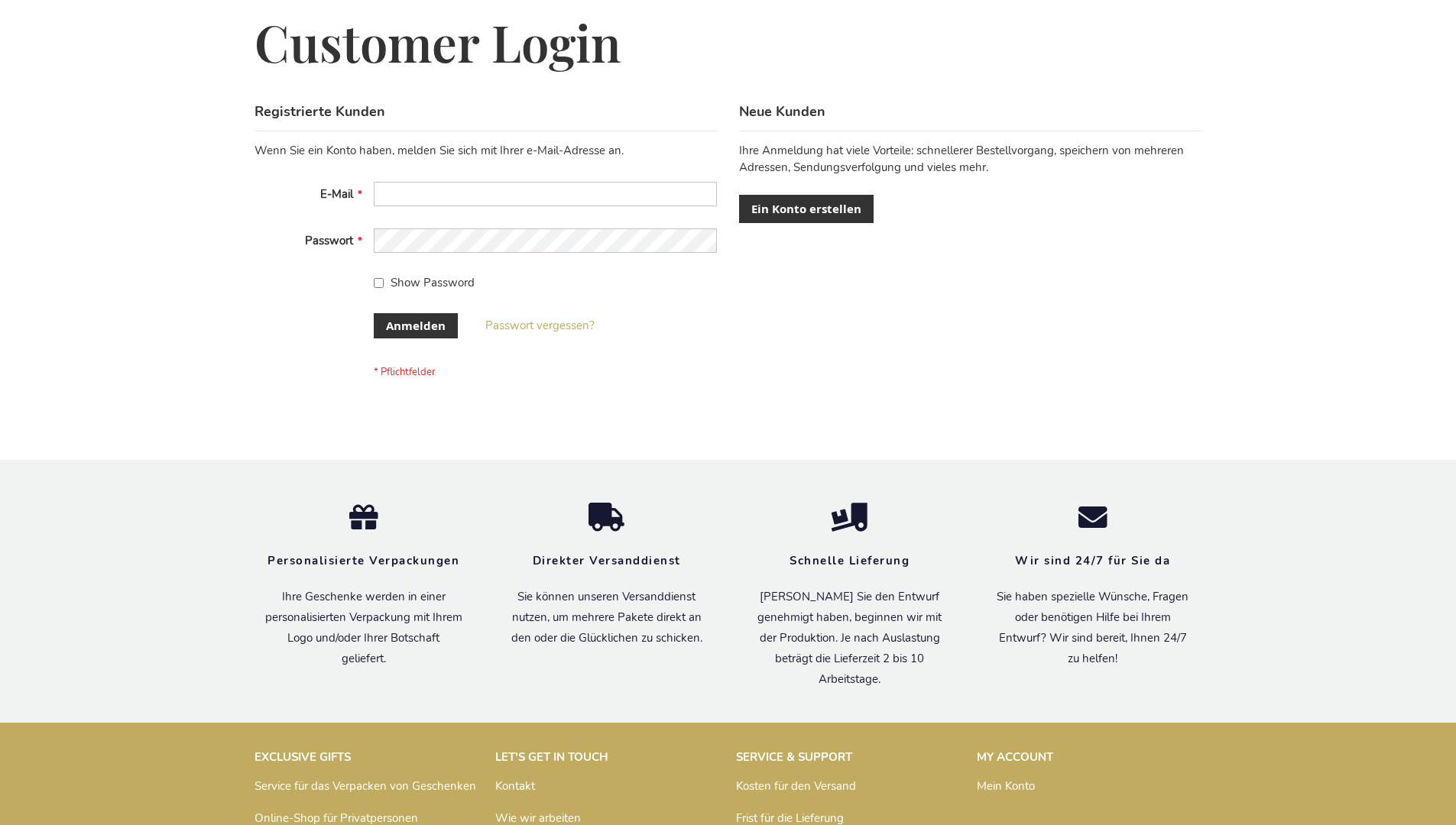
scroll to position [512, 0]
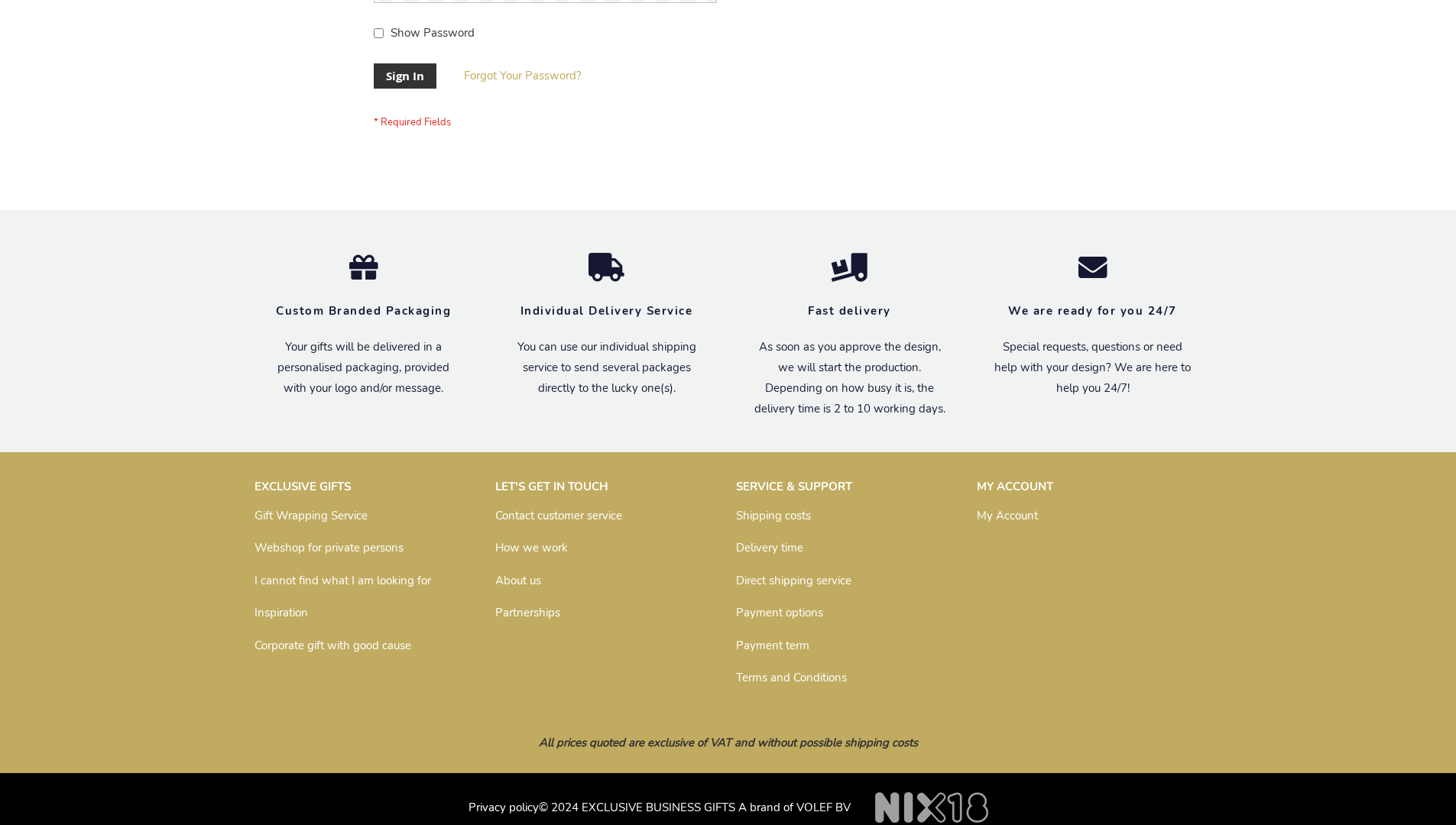
scroll to position [492, 0]
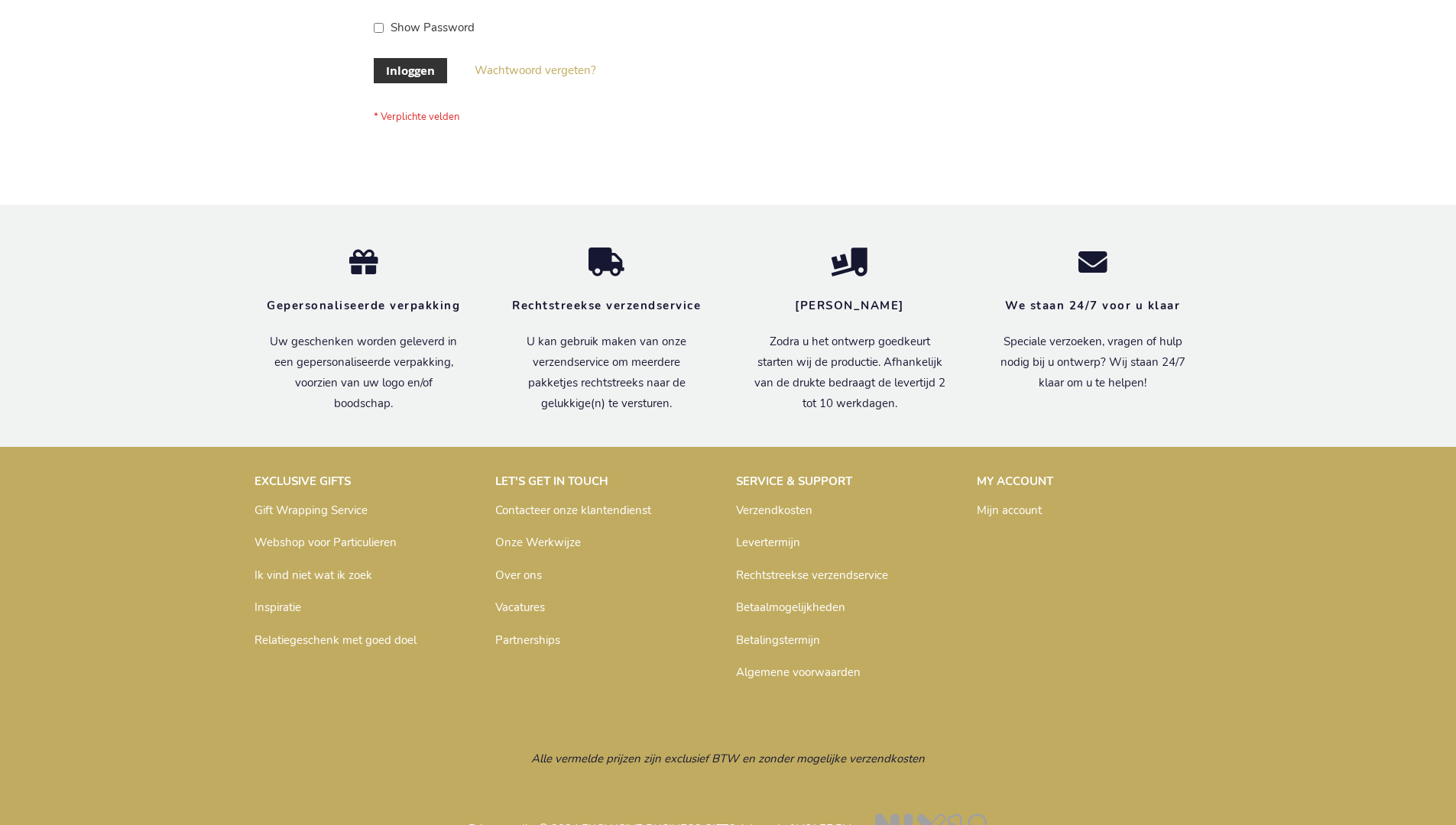
scroll to position [519, 0]
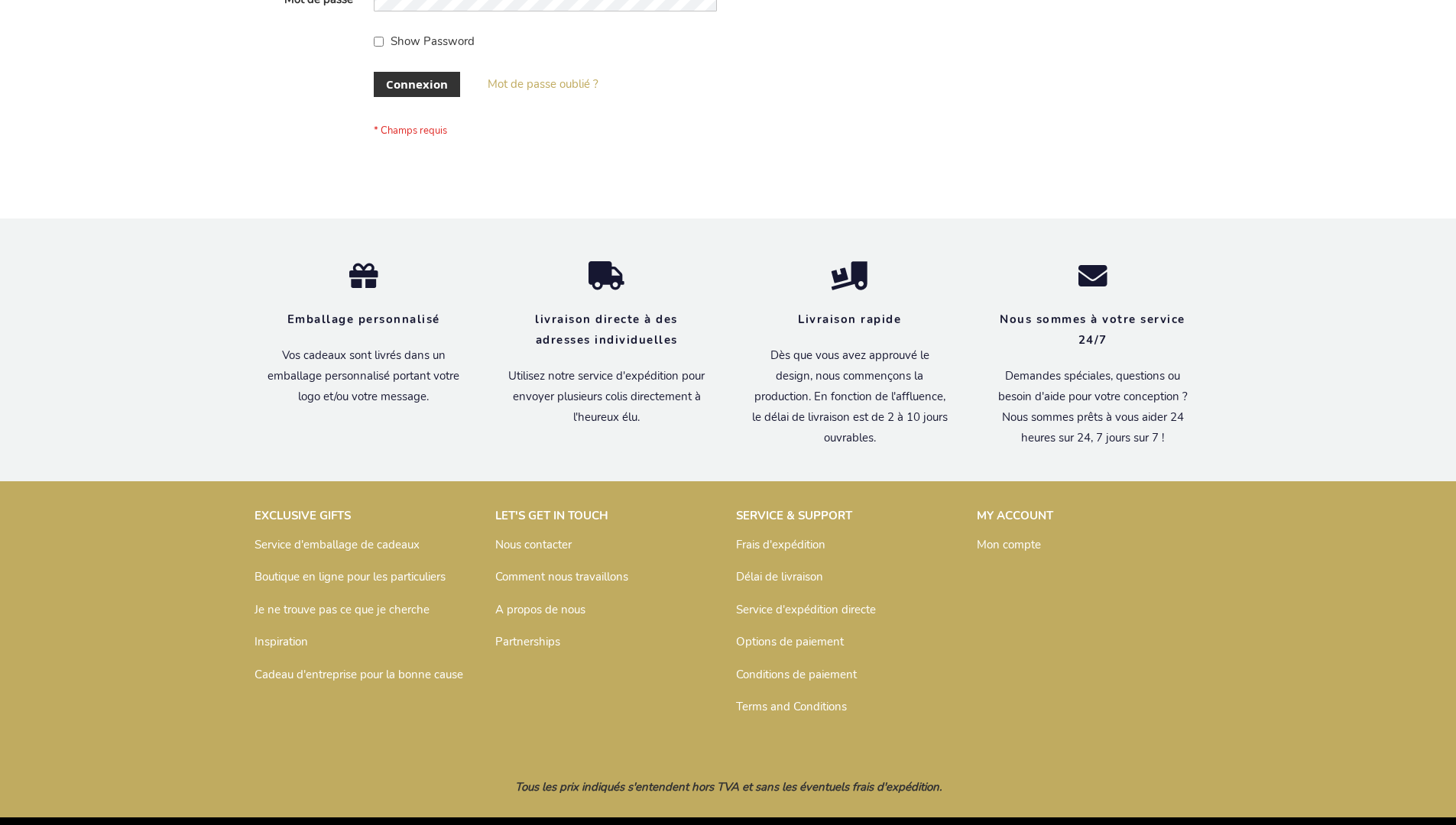
scroll to position [527, 0]
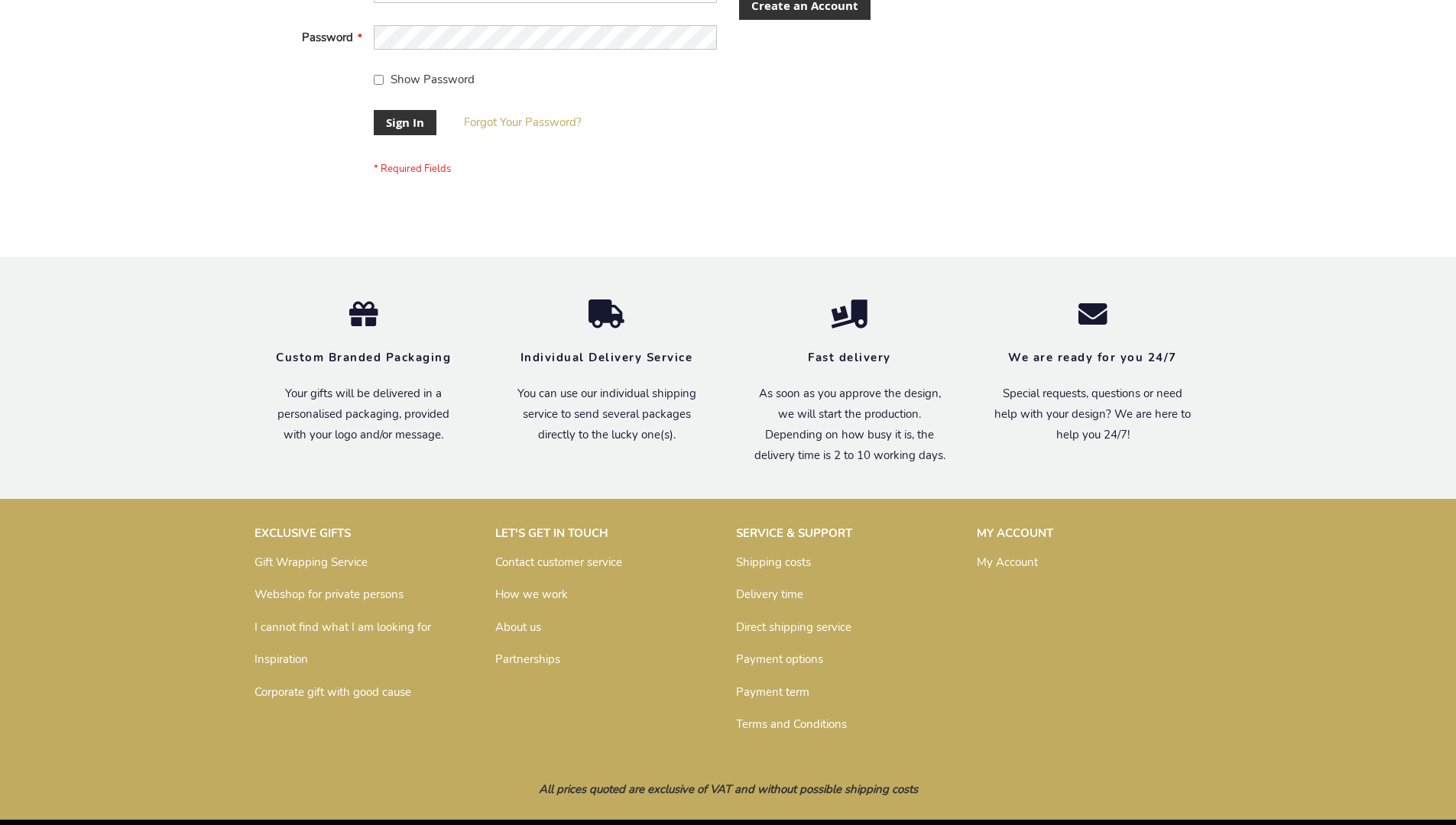
scroll to position [492, 0]
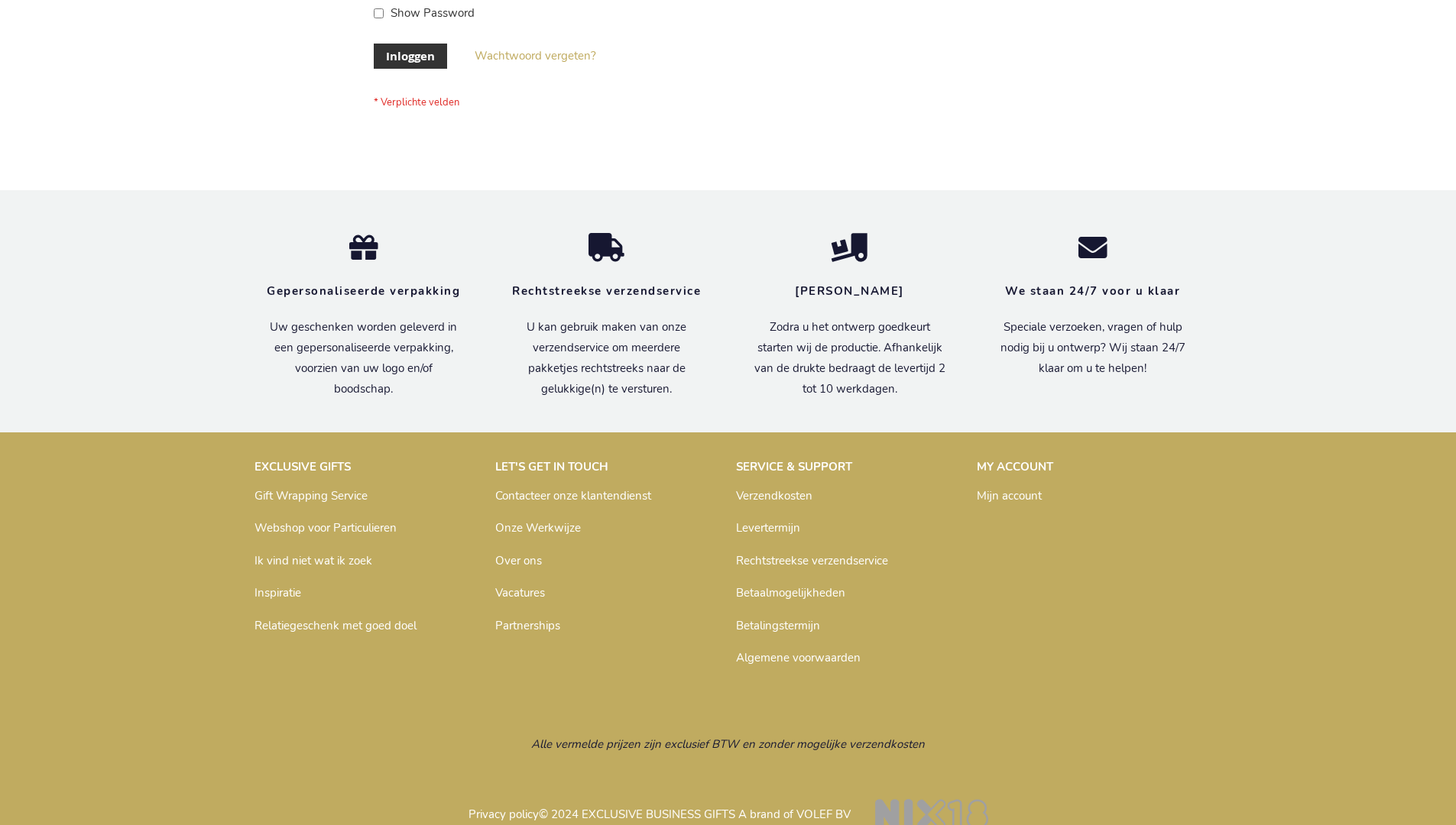
scroll to position [519, 0]
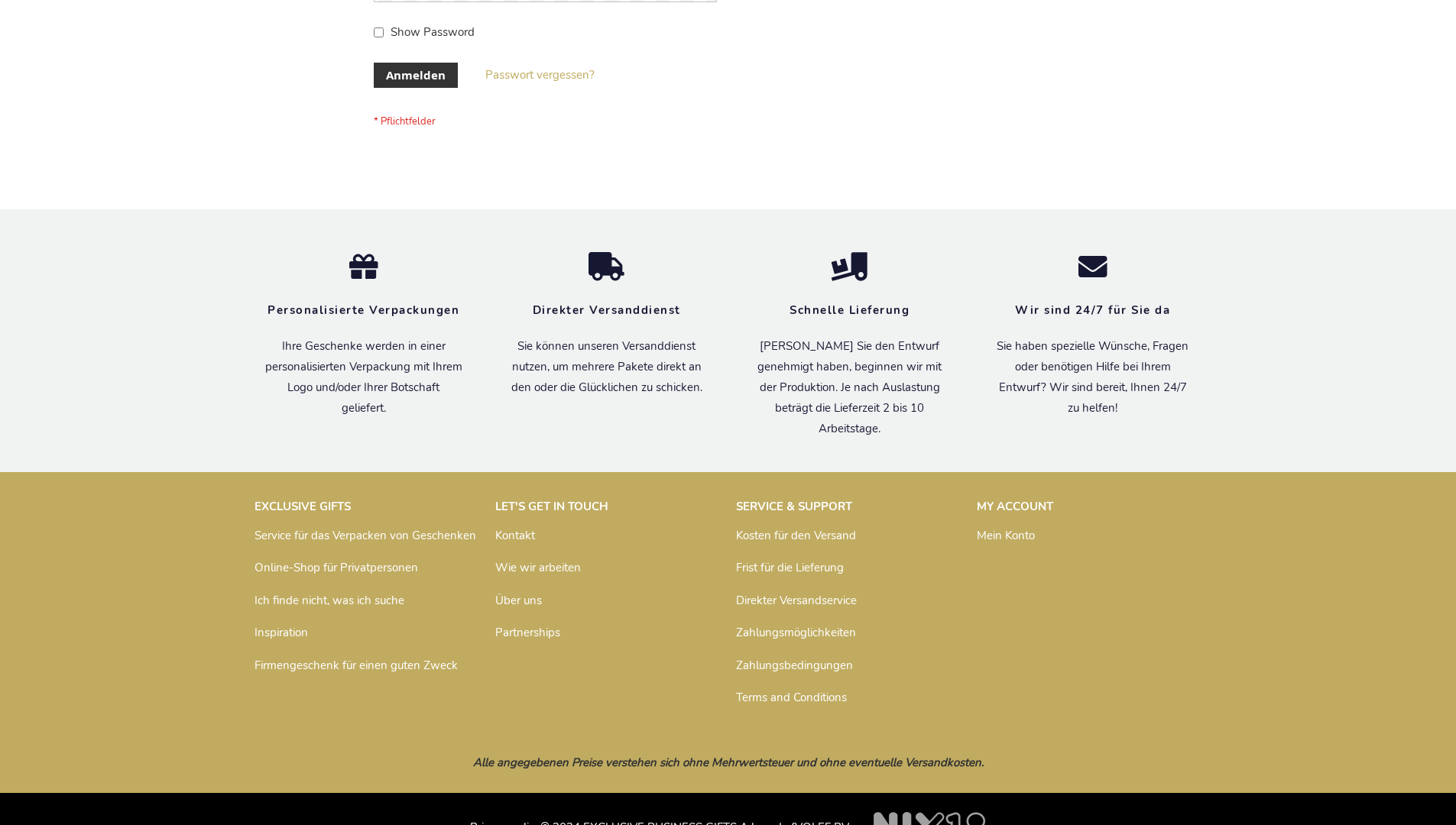
scroll to position [512, 0]
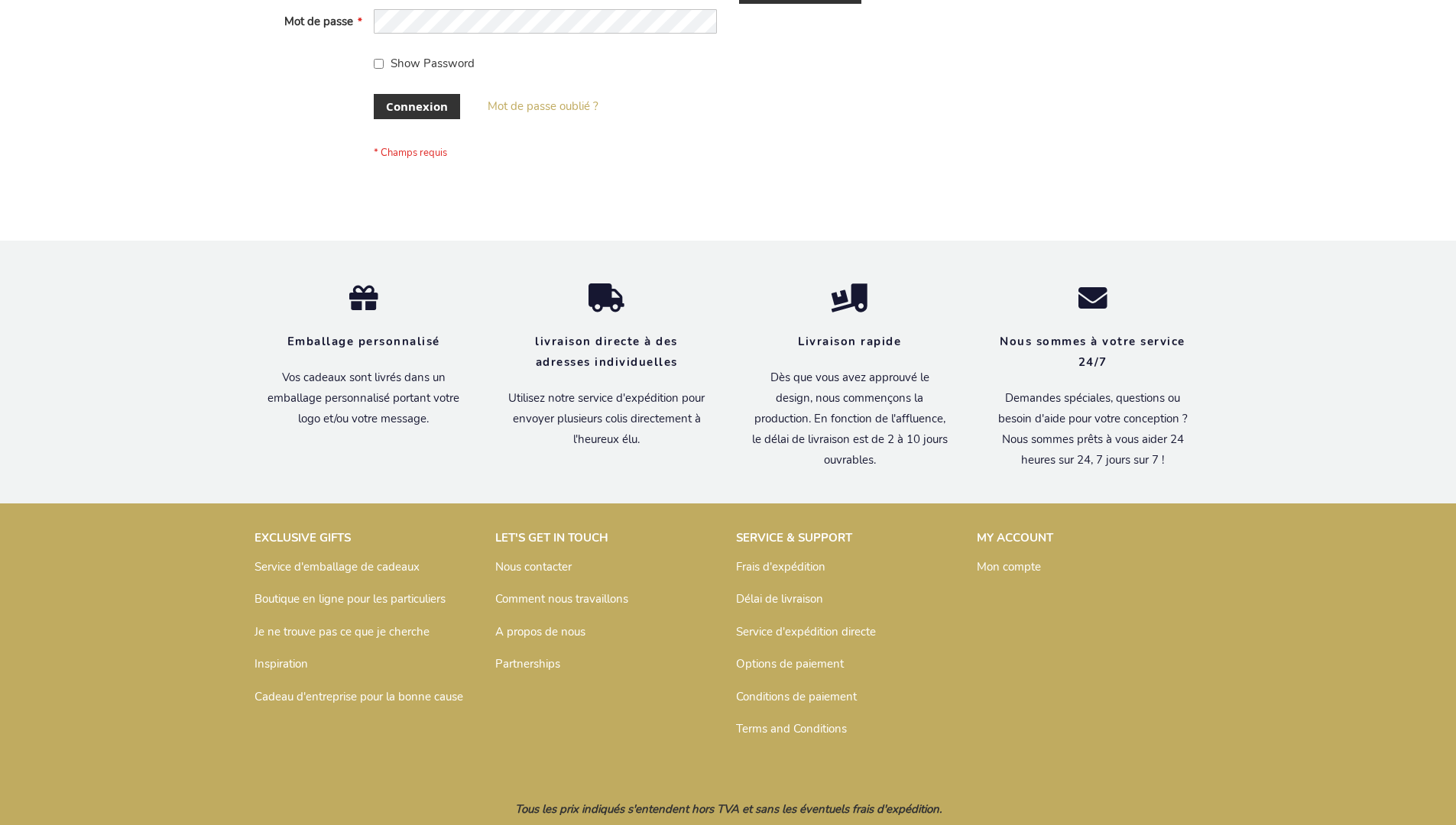
scroll to position [527, 0]
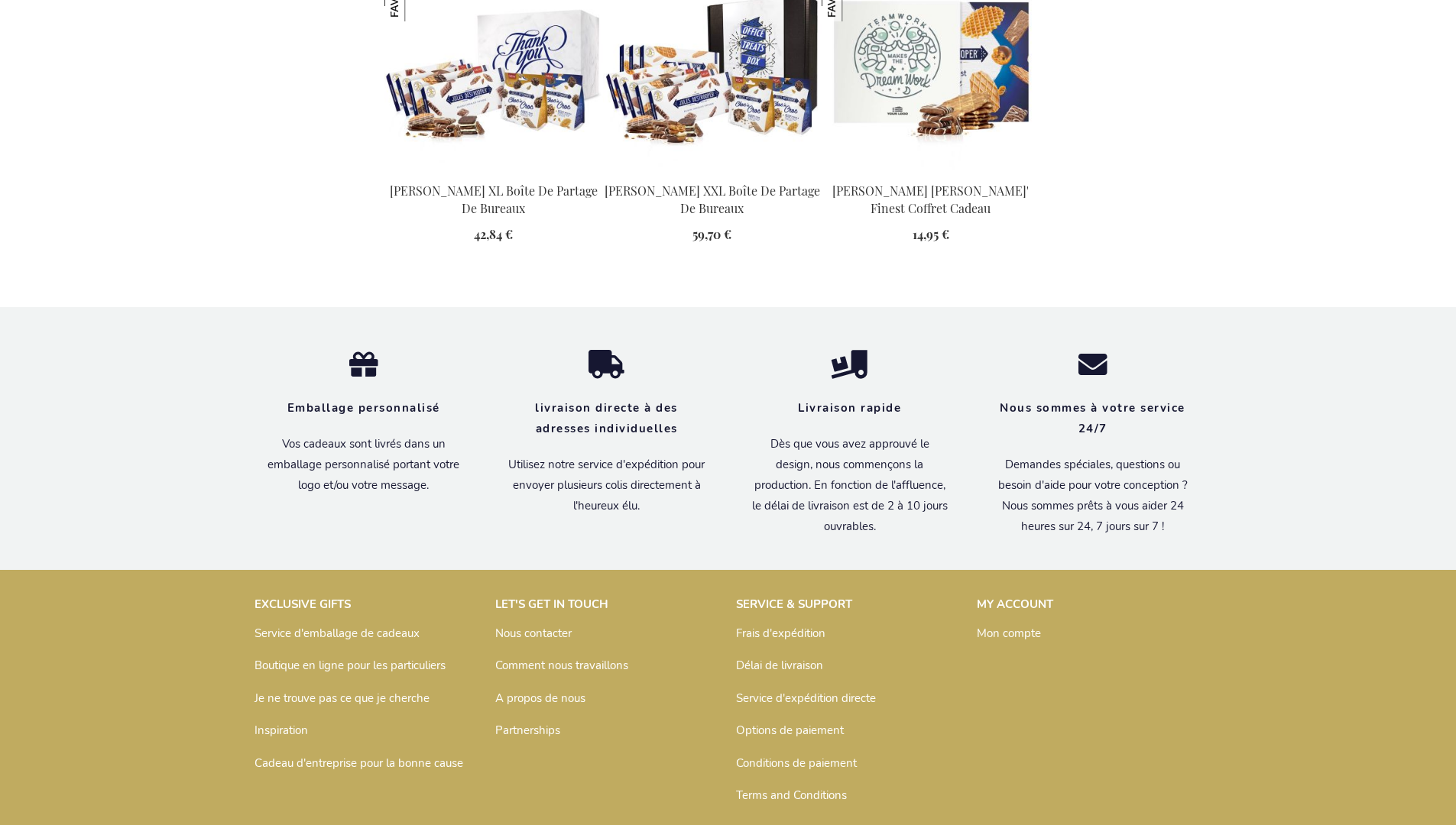
scroll to position [2041, 0]
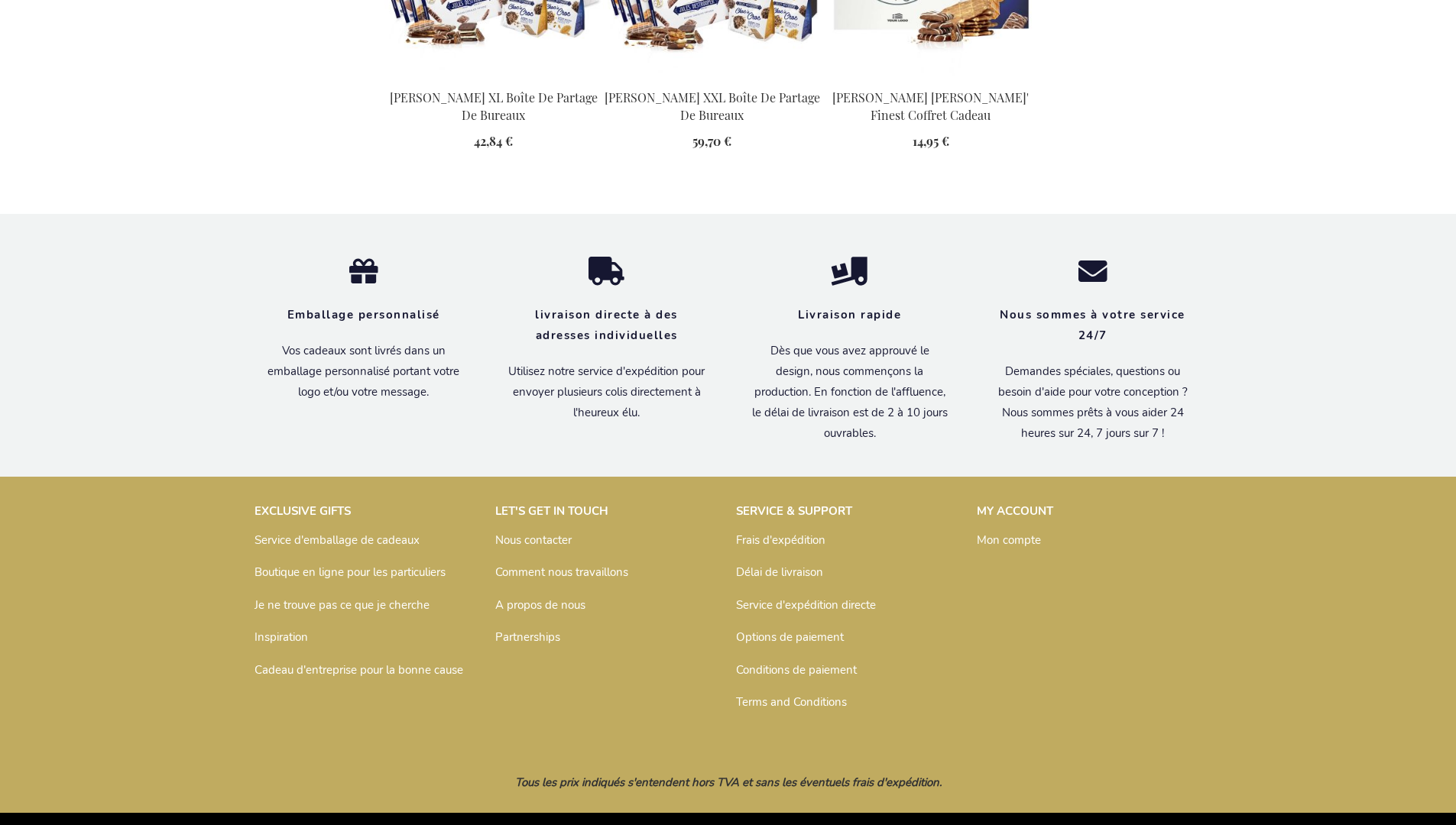
scroll to position [2041, 0]
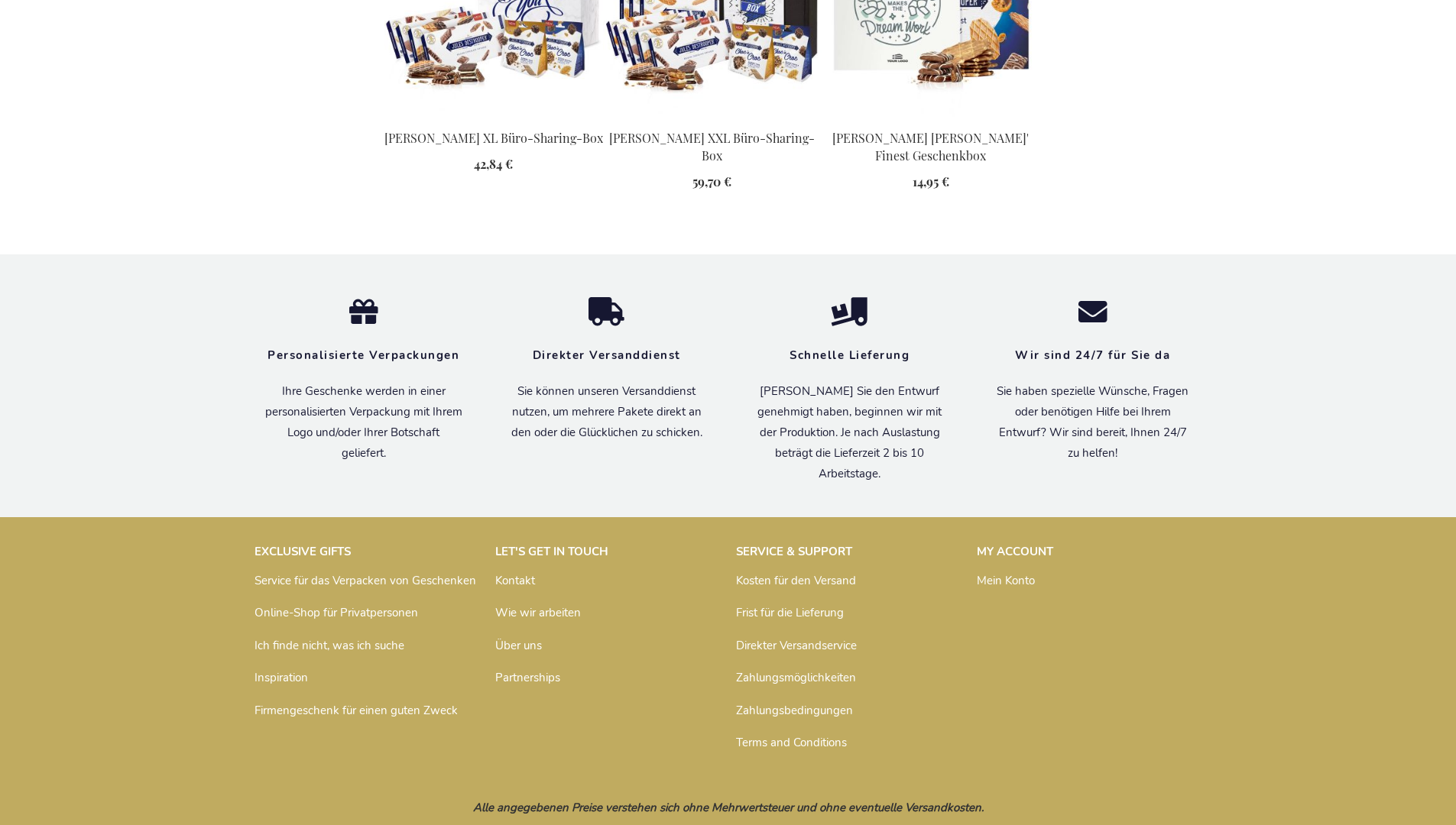
scroll to position [2025, 0]
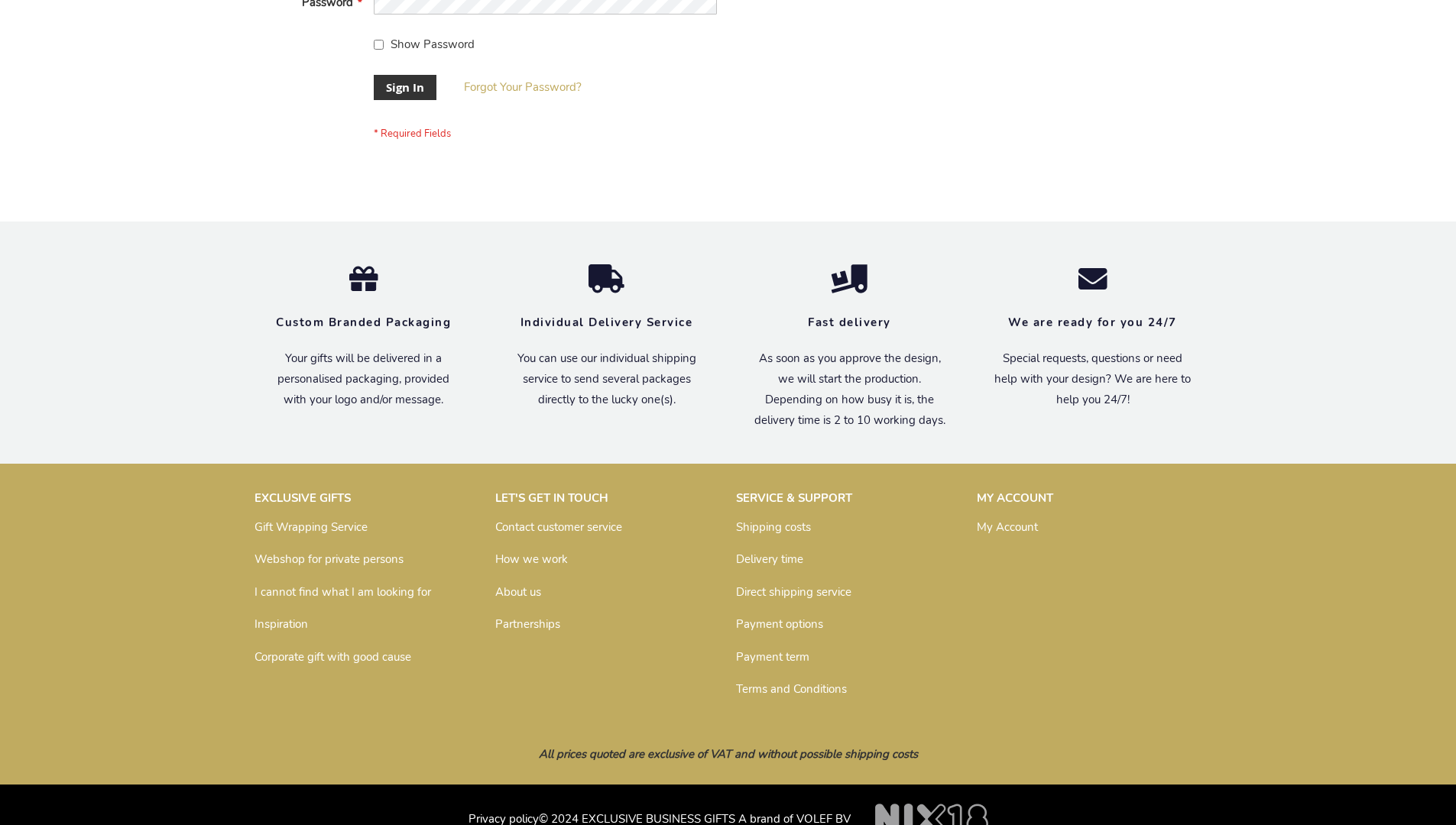
scroll to position [492, 0]
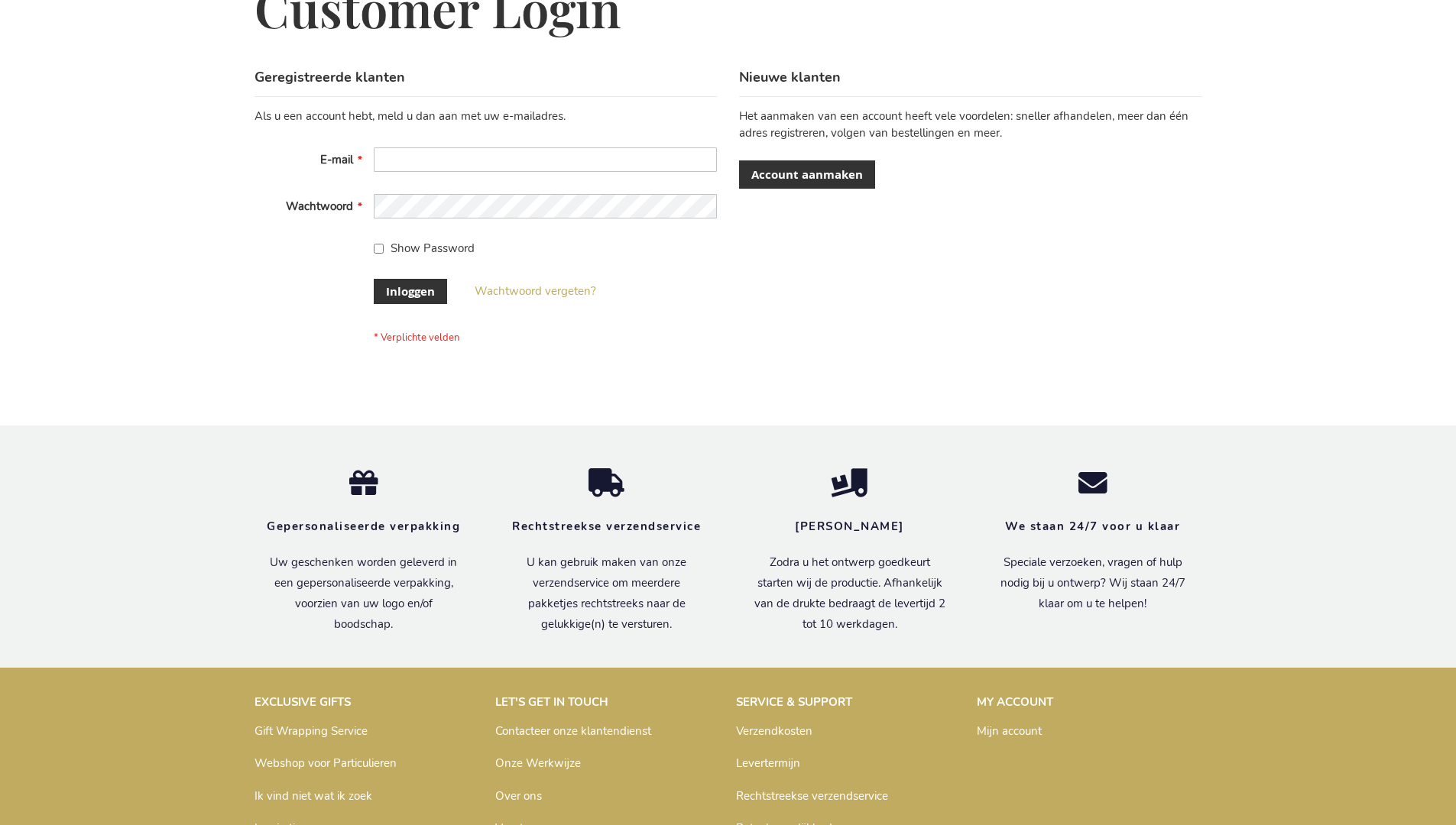
scroll to position [519, 0]
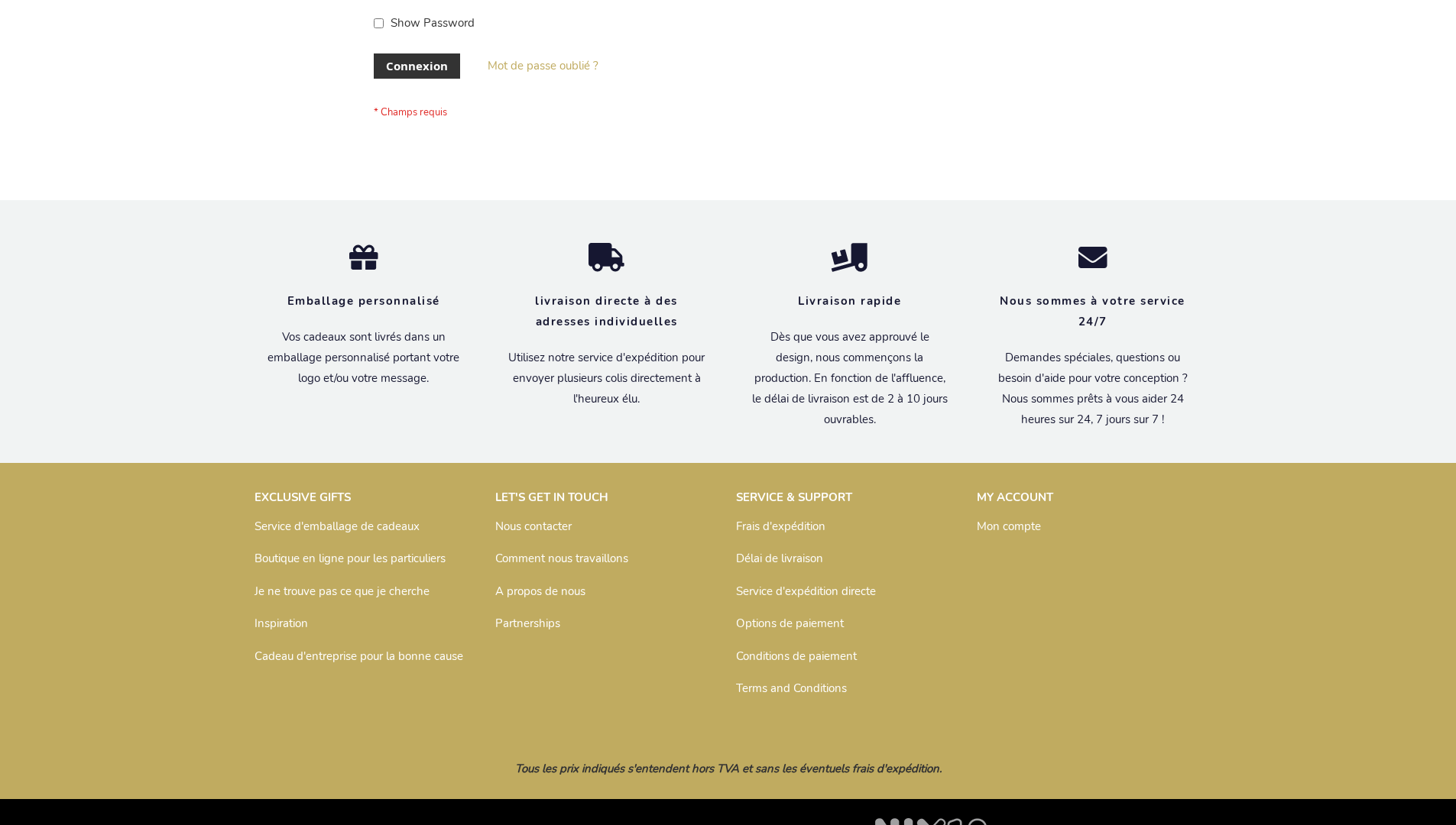
scroll to position [527, 0]
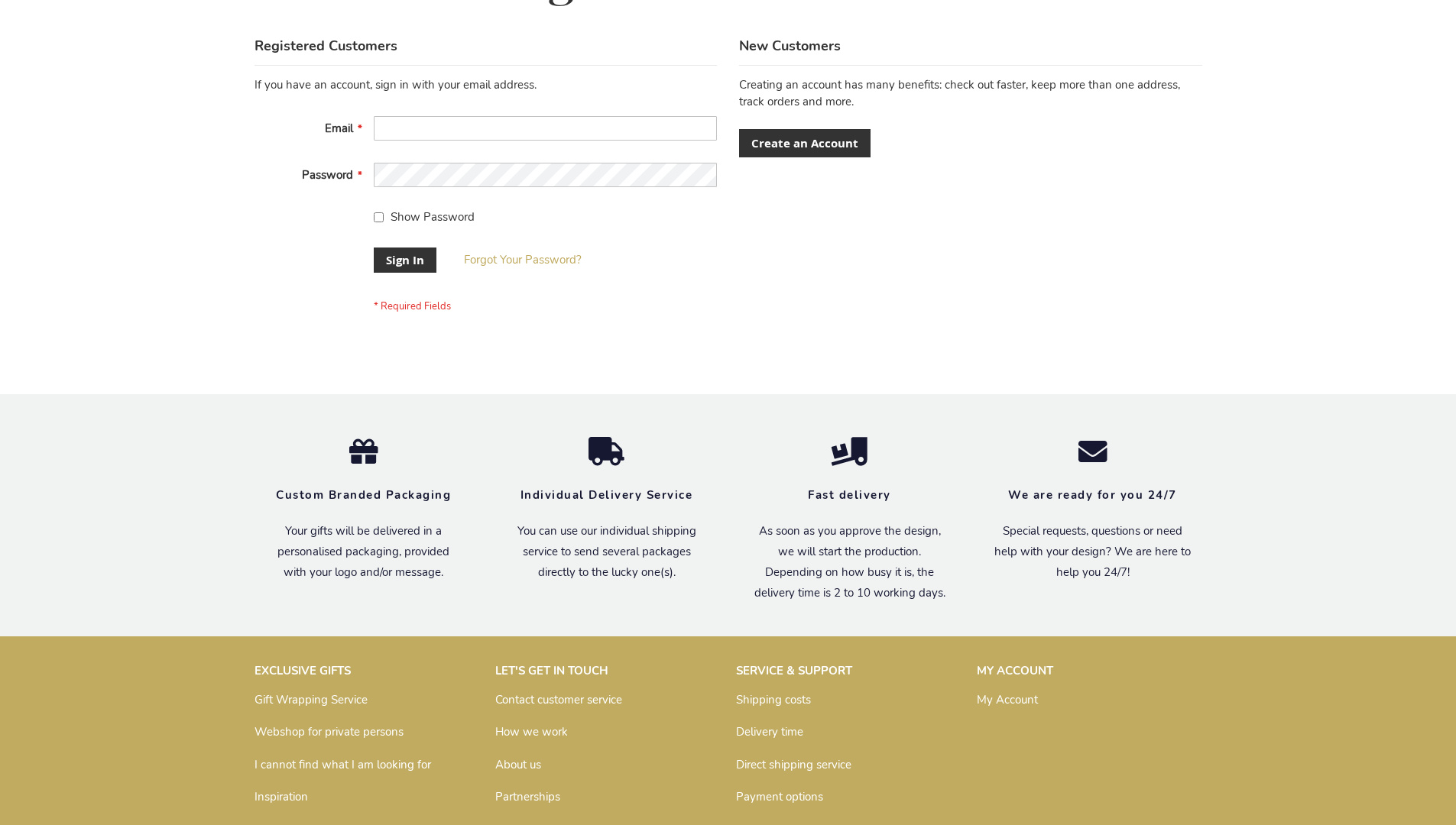
scroll to position [492, 0]
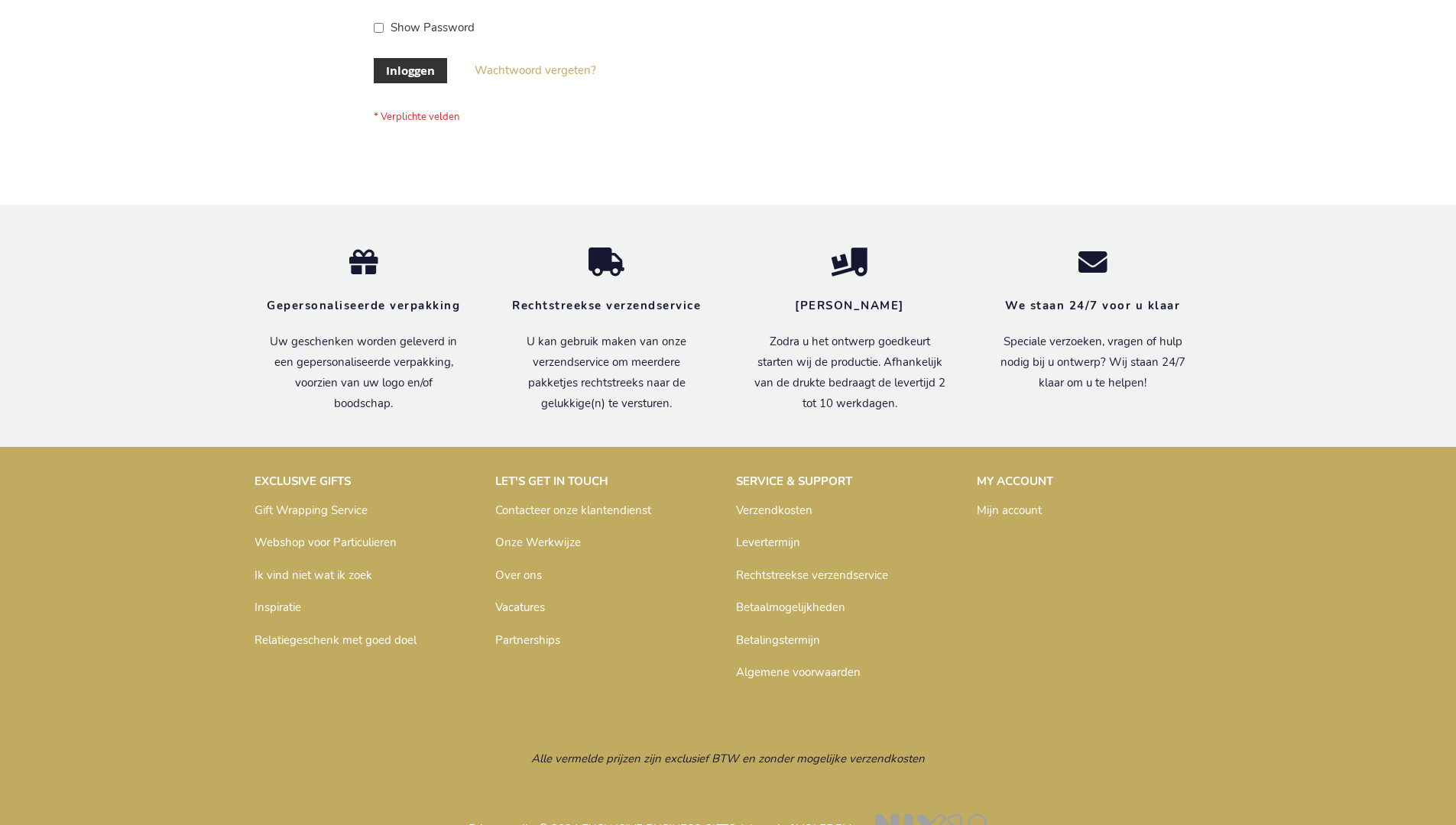
scroll to position [519, 0]
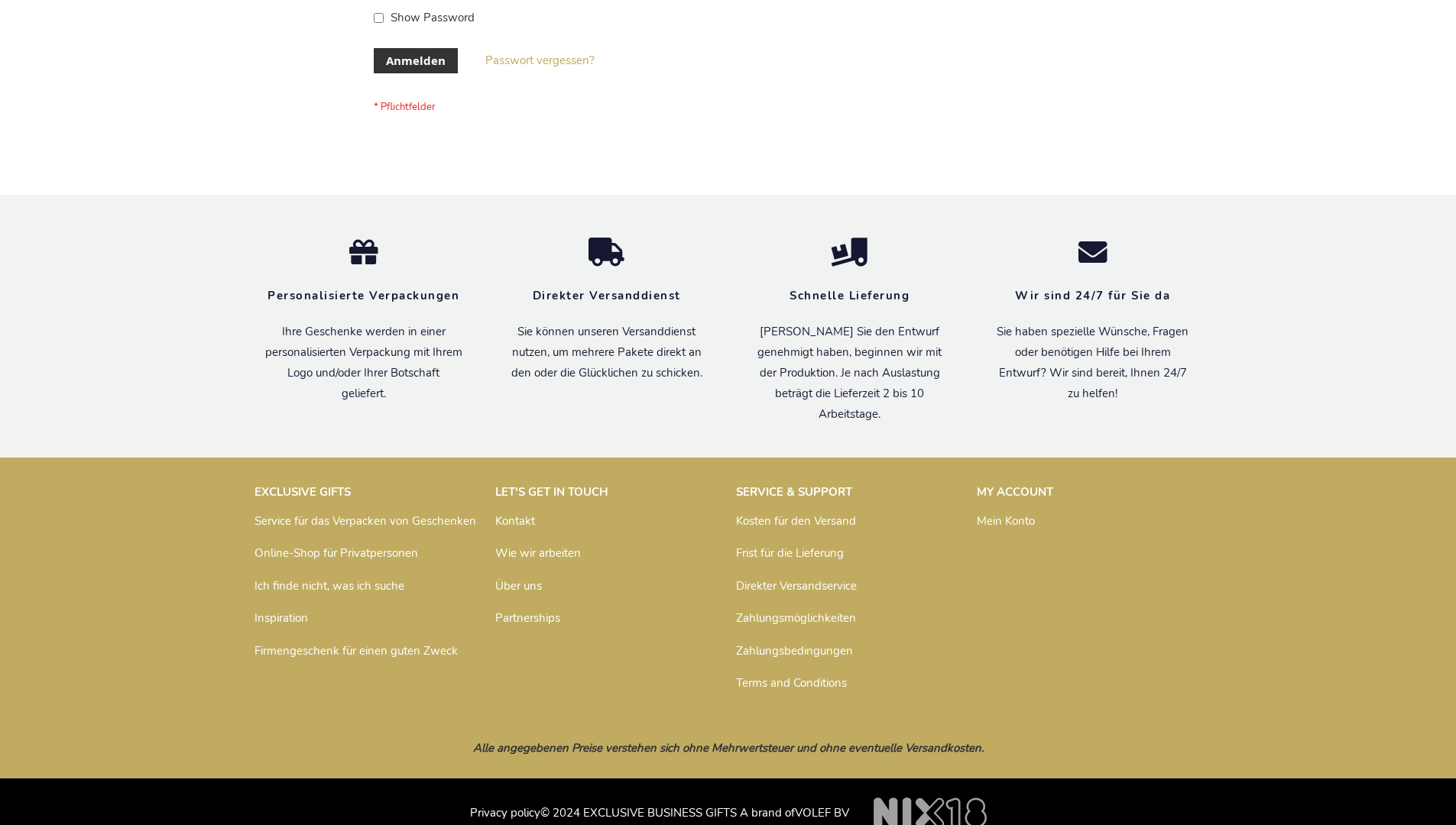
scroll to position [512, 0]
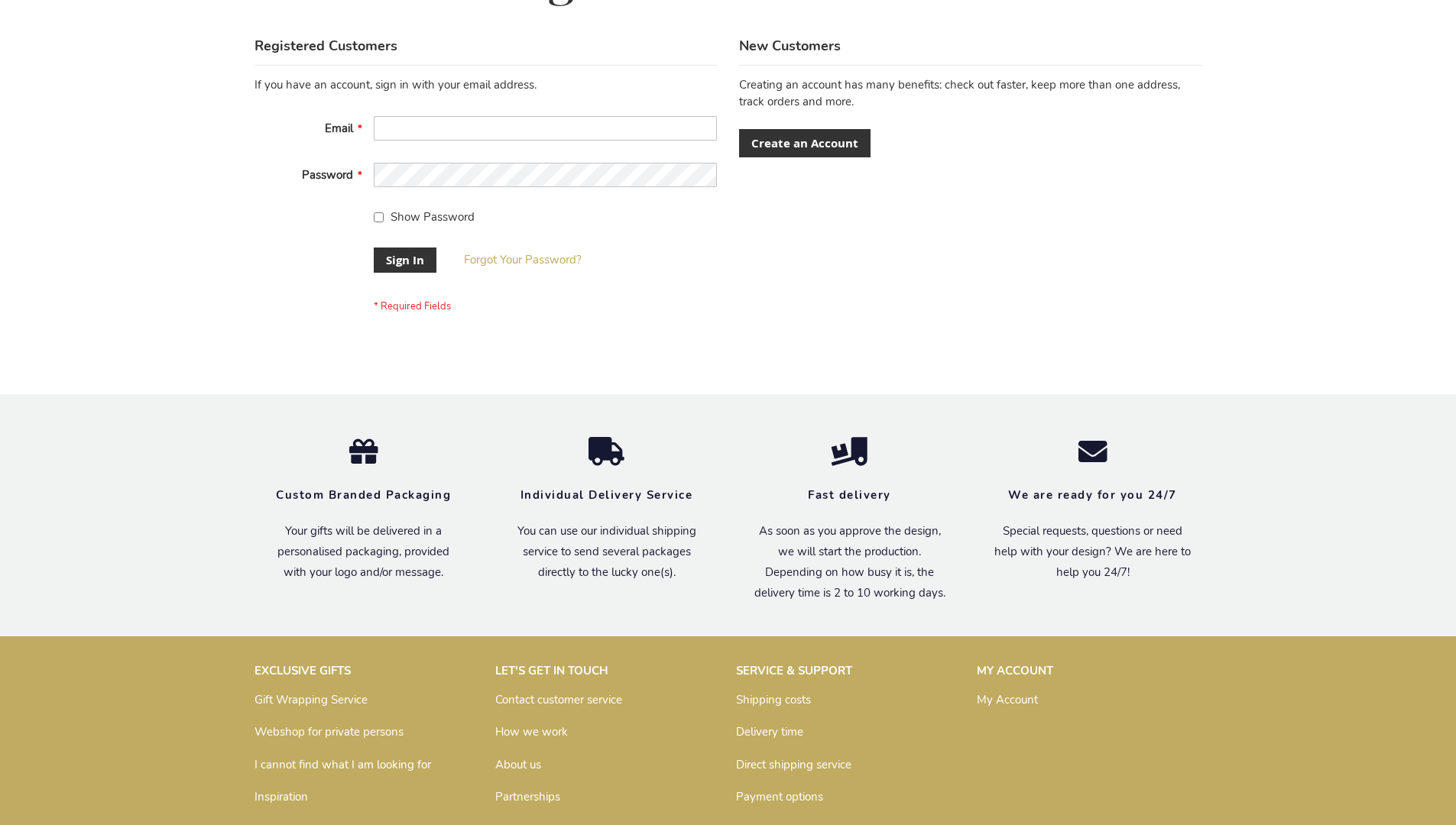
scroll to position [492, 0]
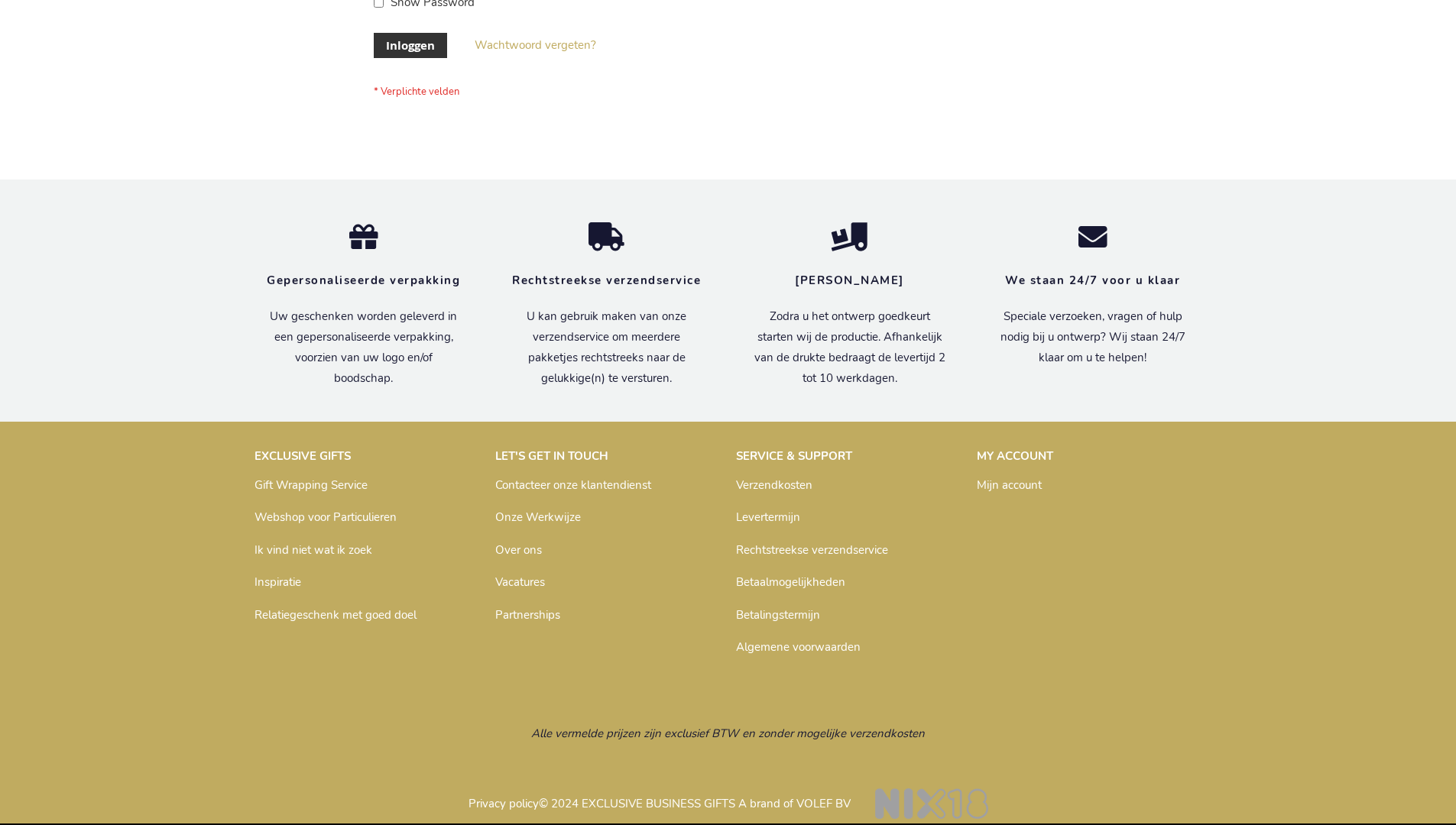
scroll to position [519, 0]
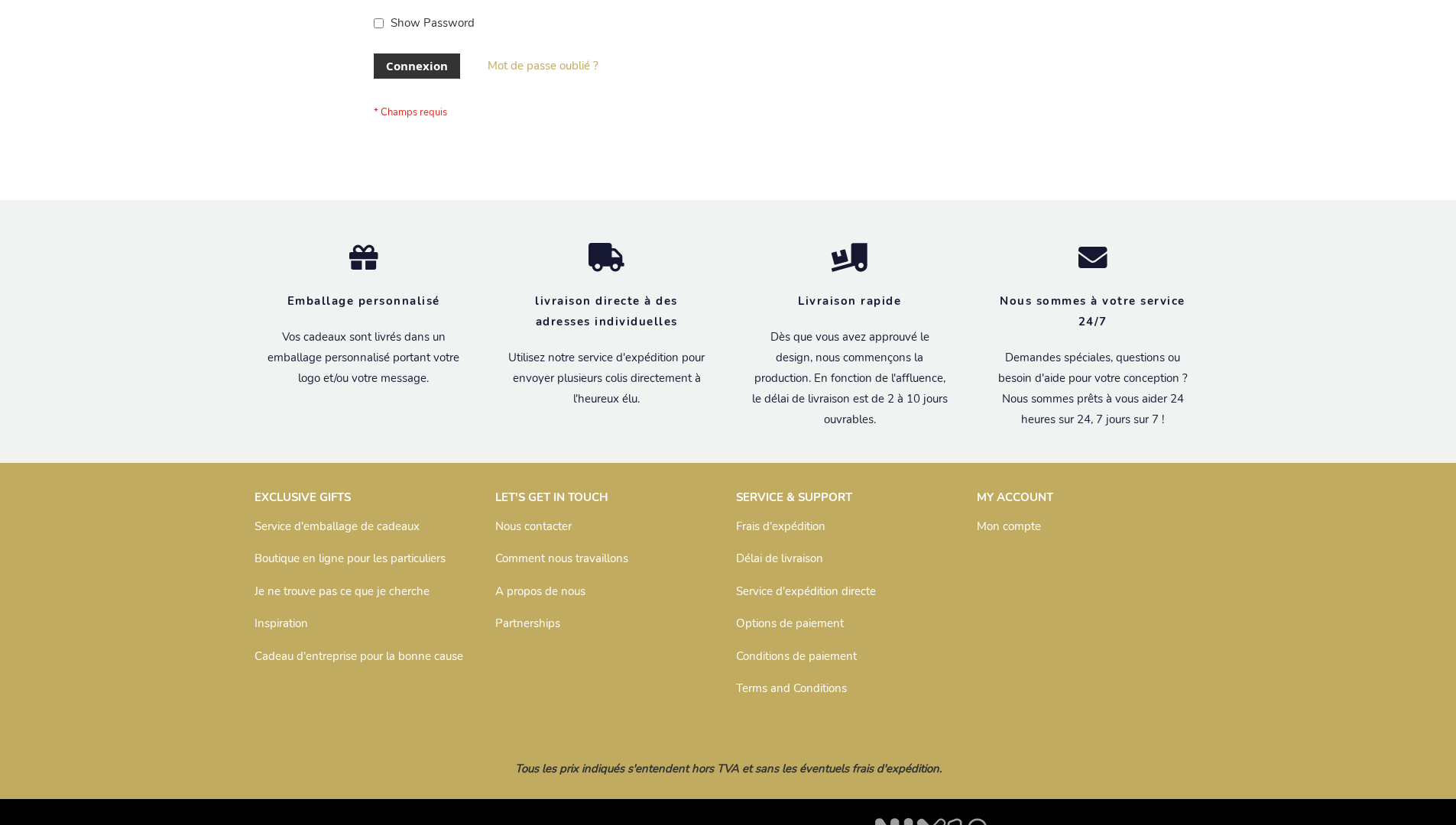
scroll to position [527, 0]
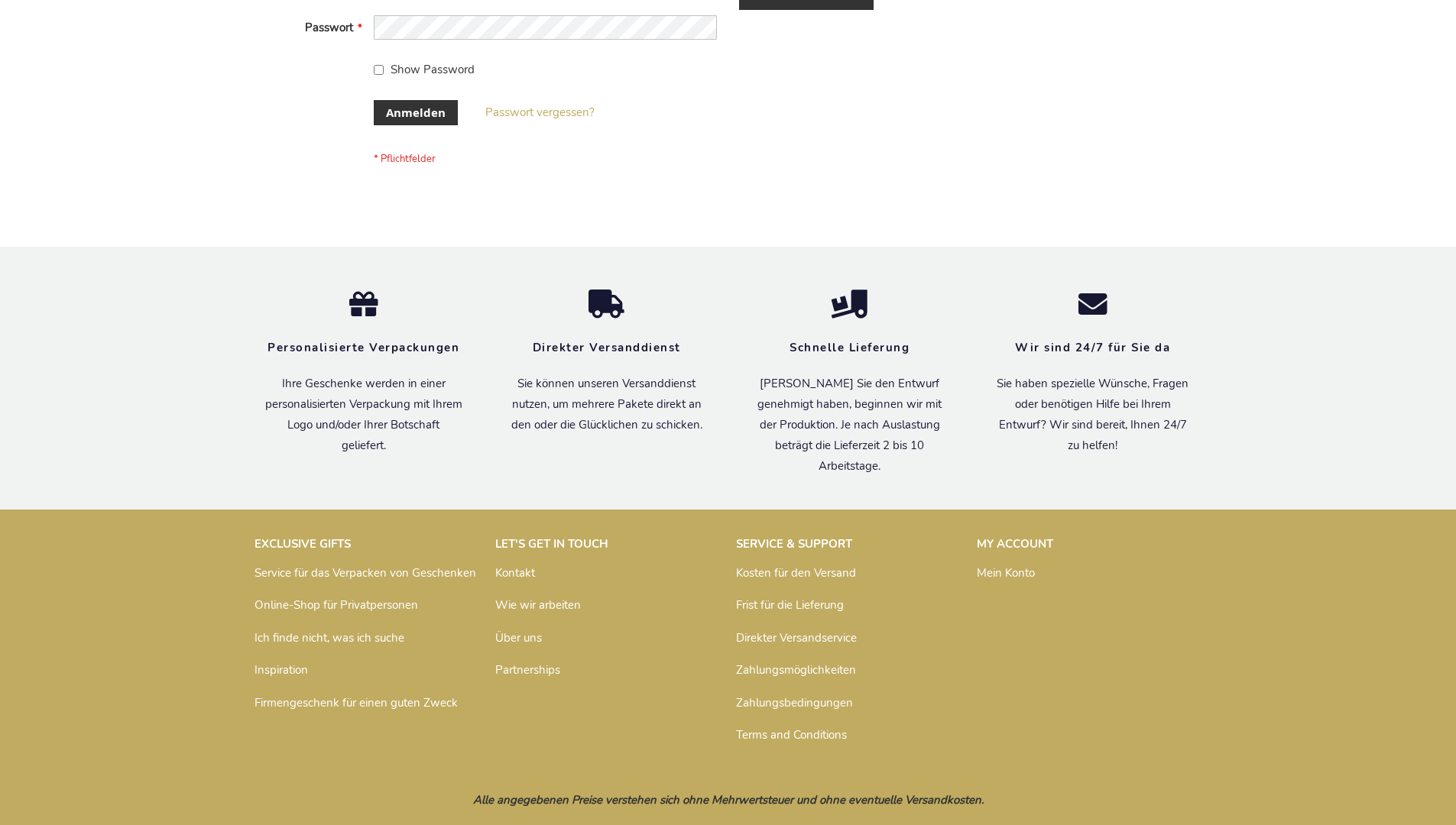
scroll to position [512, 0]
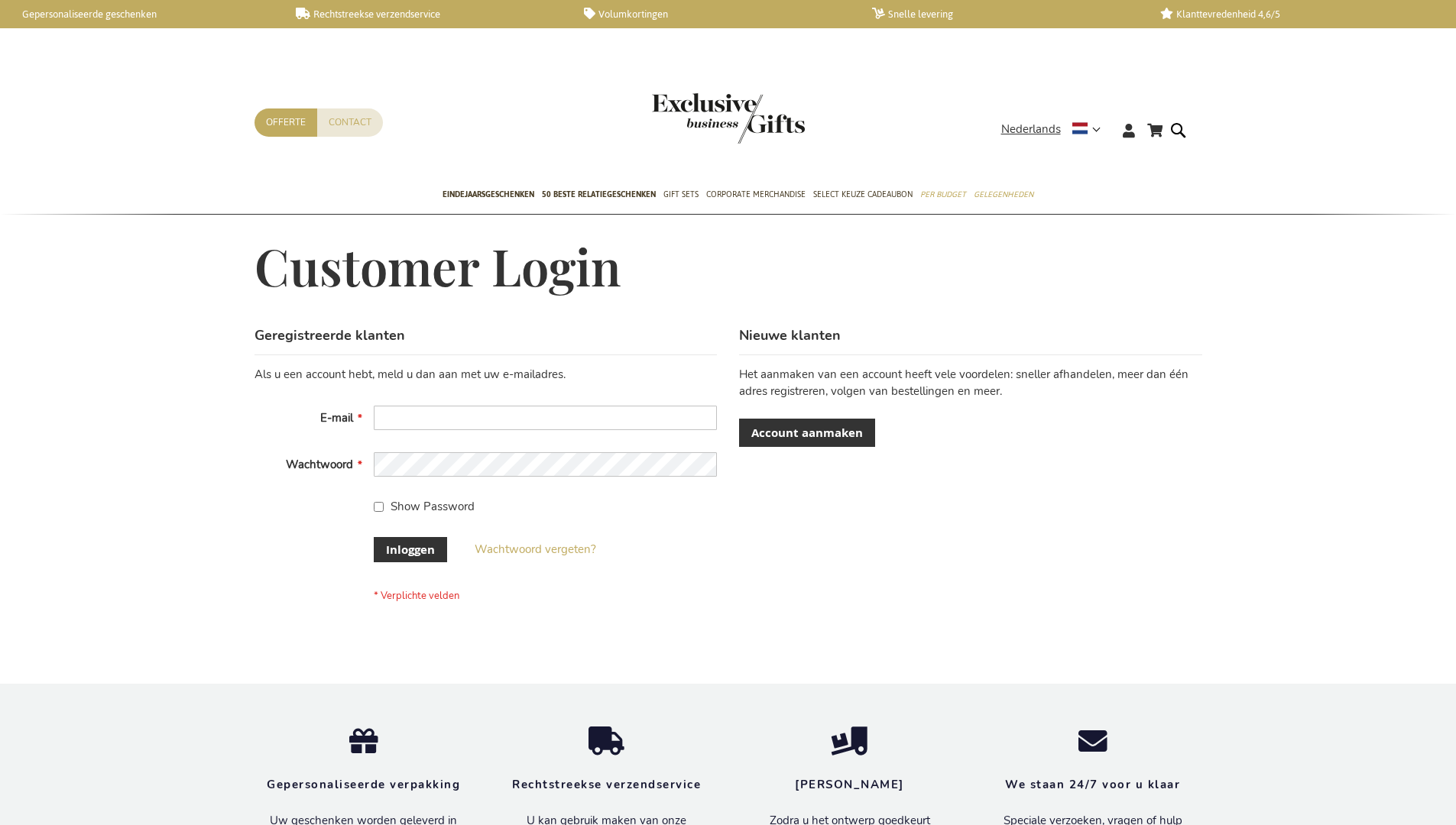
scroll to position [519, 0]
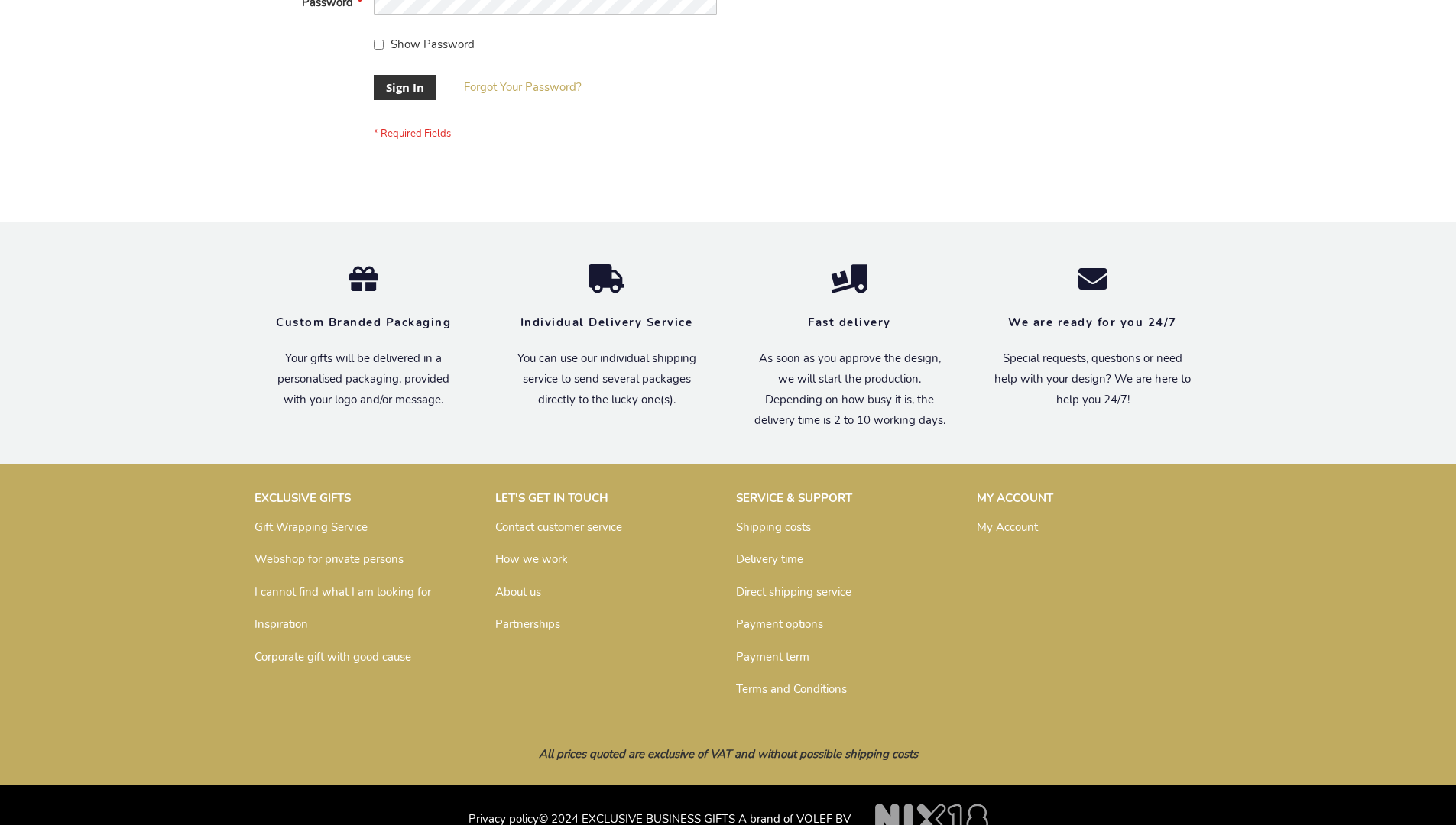
scroll to position [492, 0]
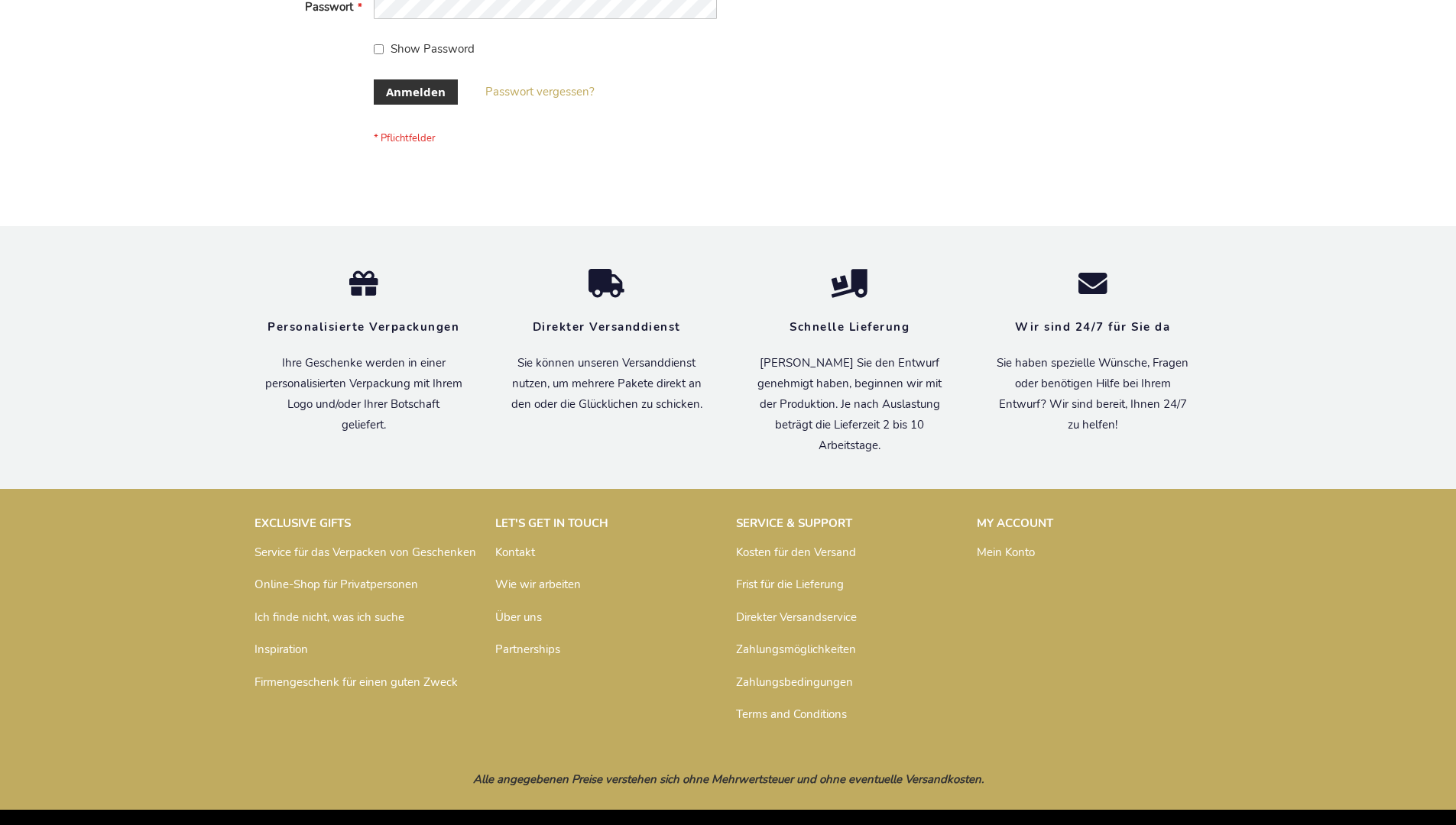
scroll to position [512, 0]
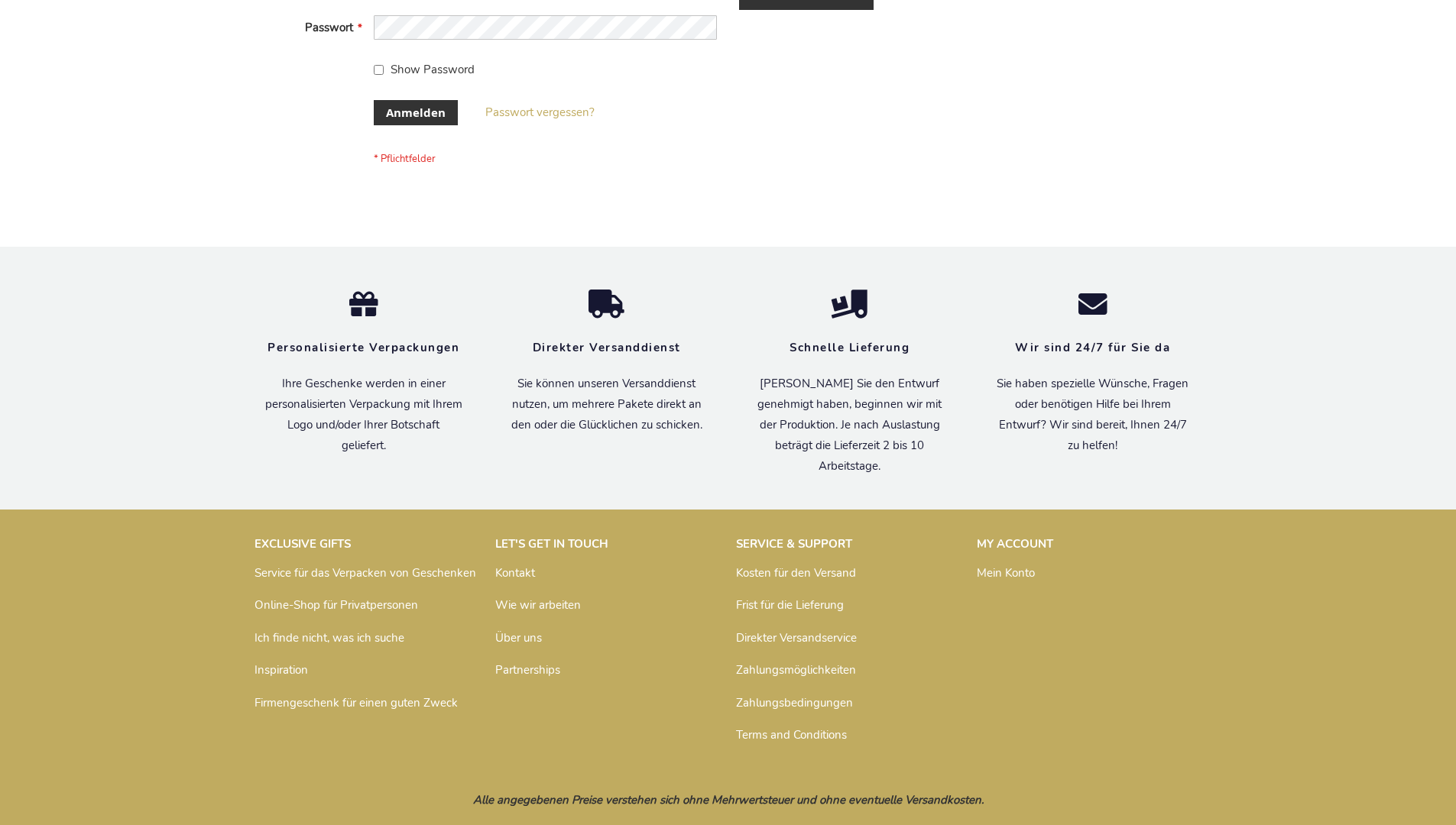
scroll to position [512, 0]
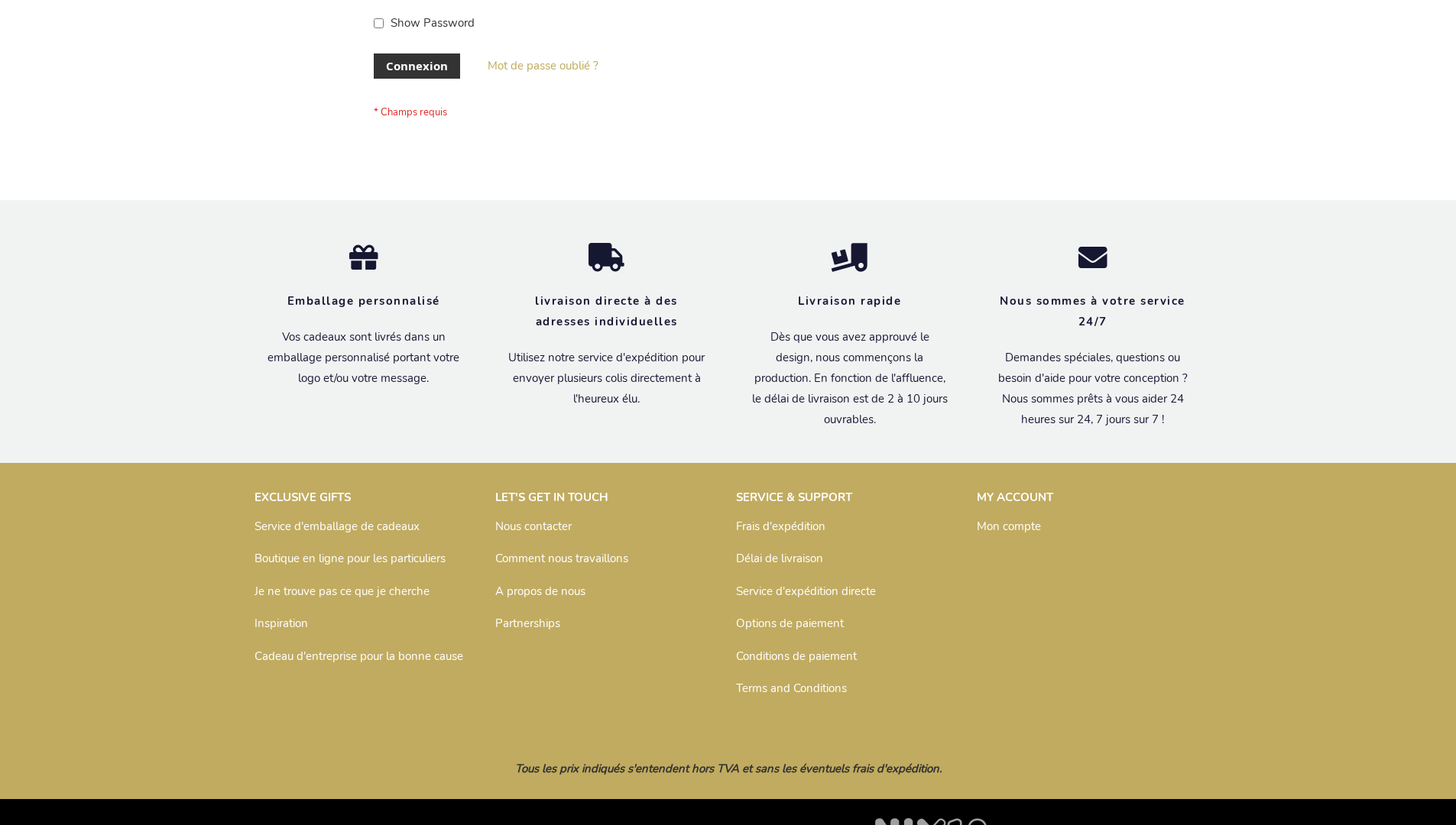
scroll to position [527, 0]
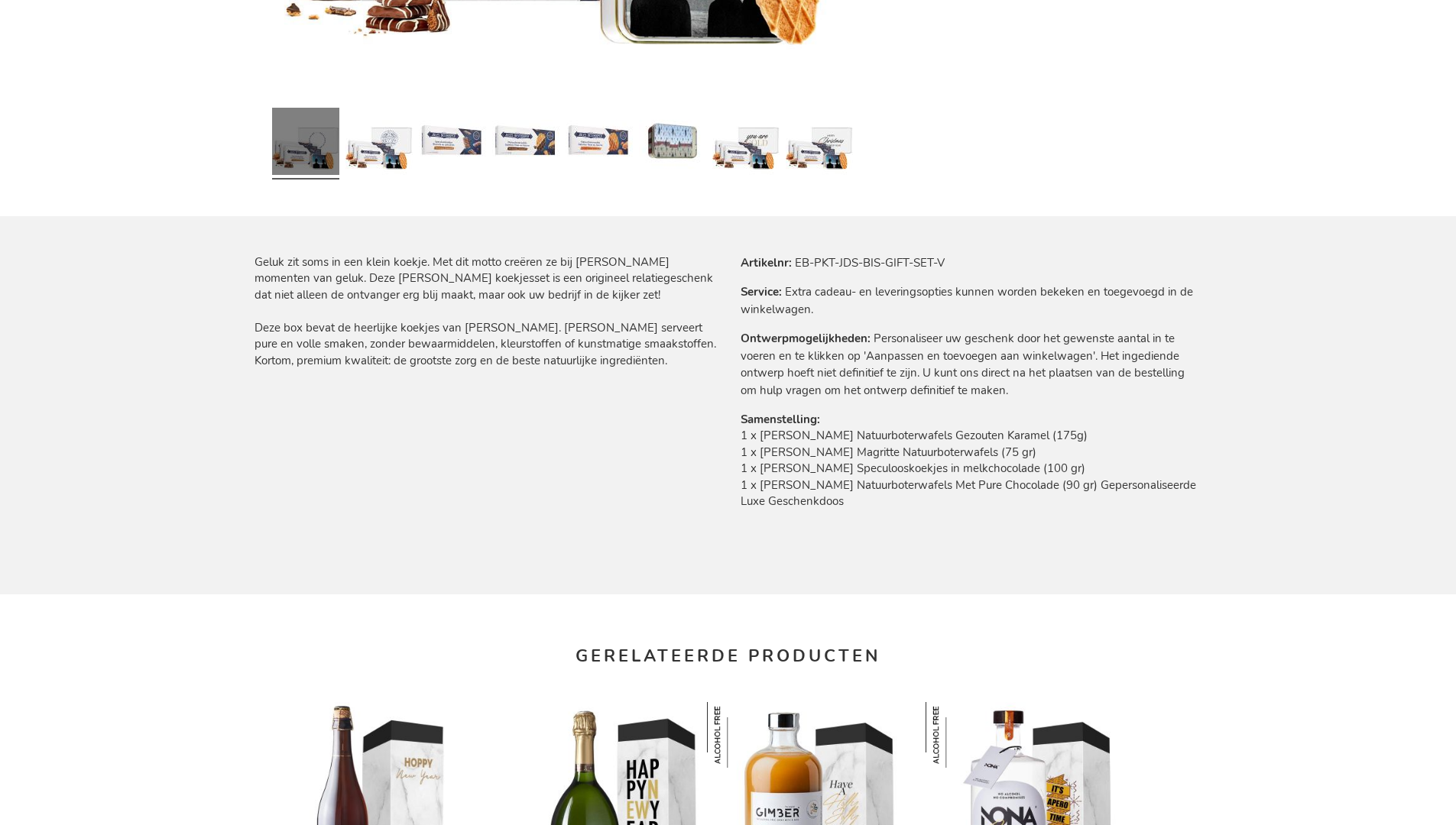
scroll to position [2032, 0]
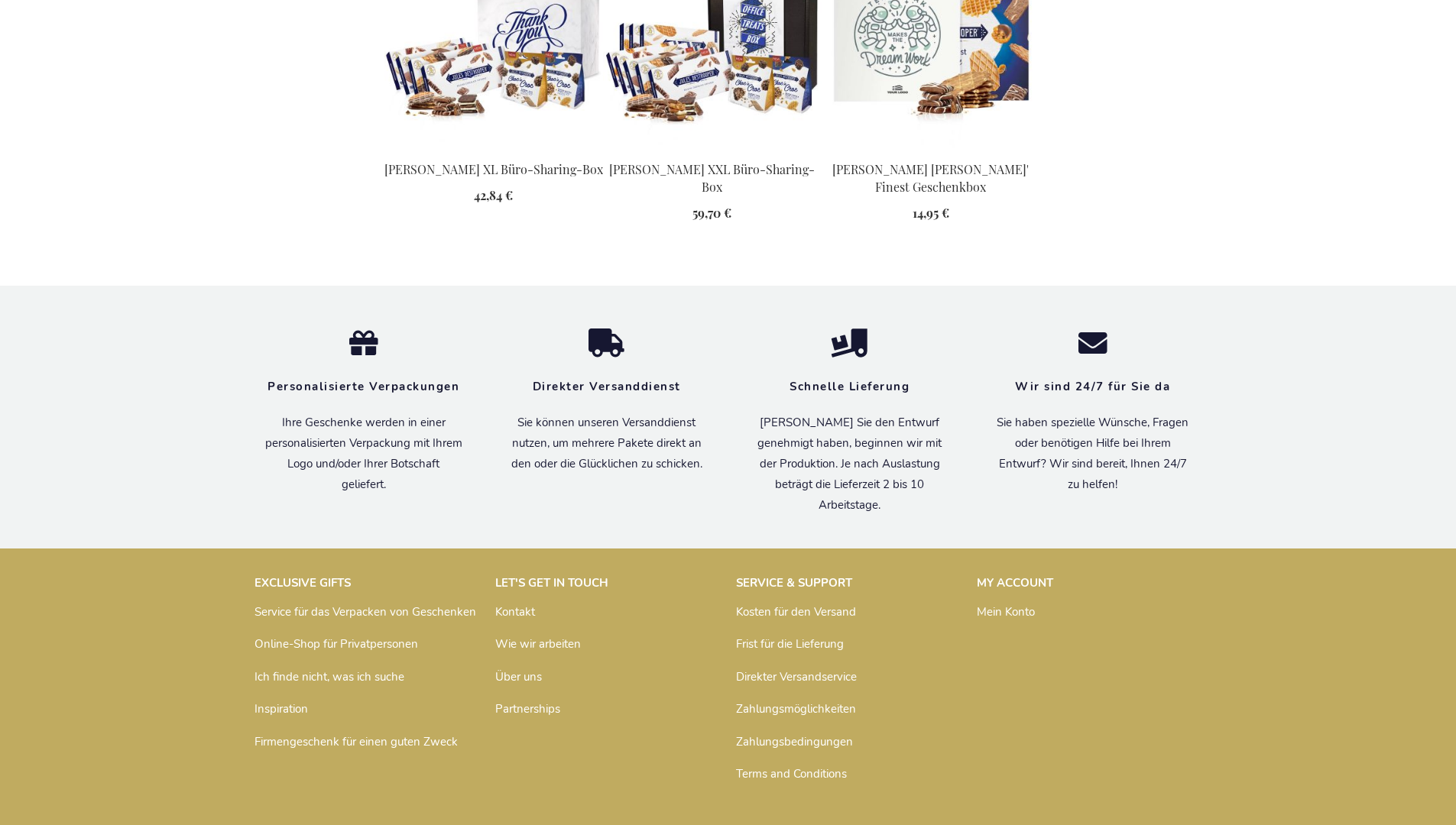
scroll to position [2025, 0]
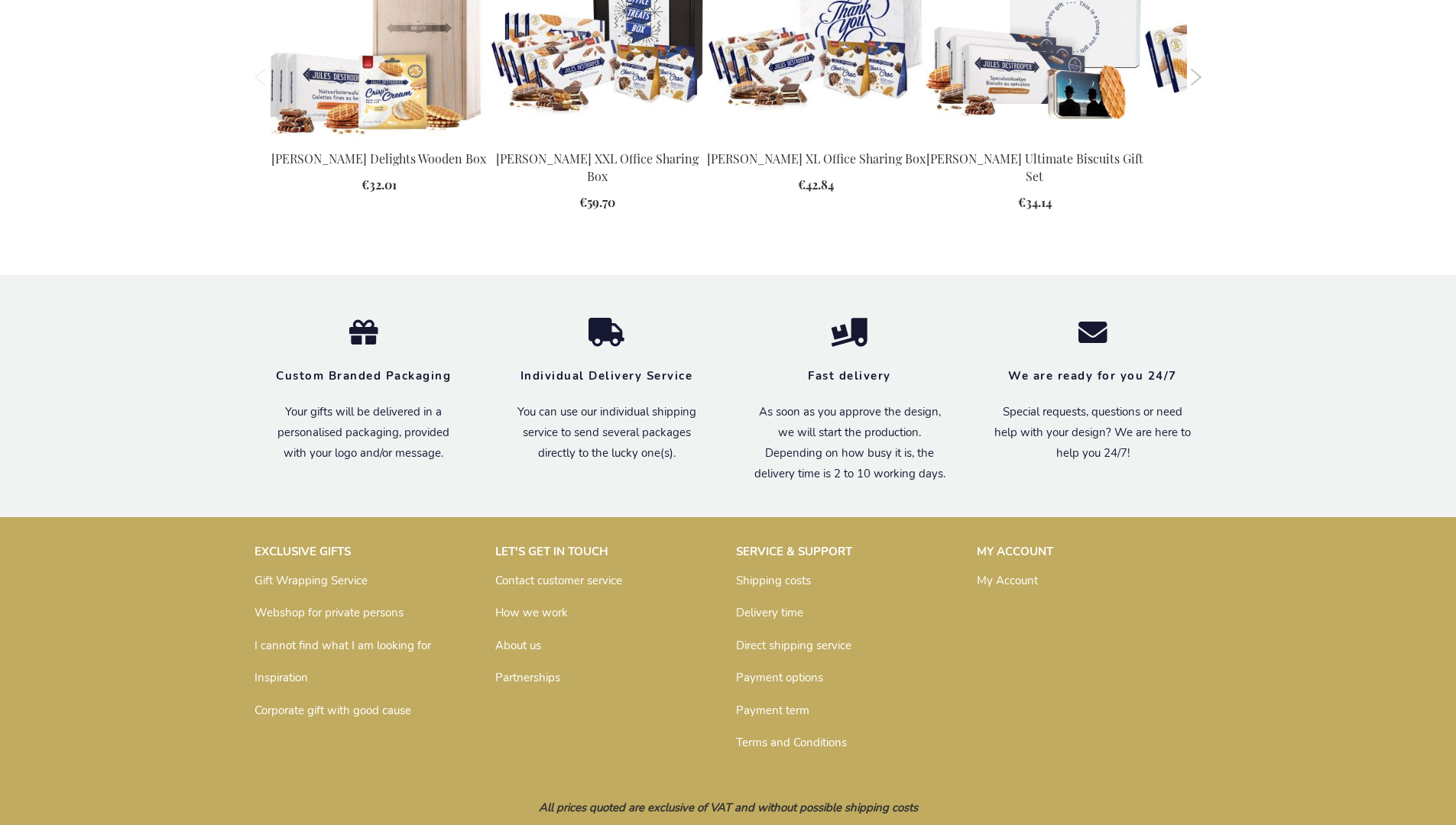
scroll to position [2021, 0]
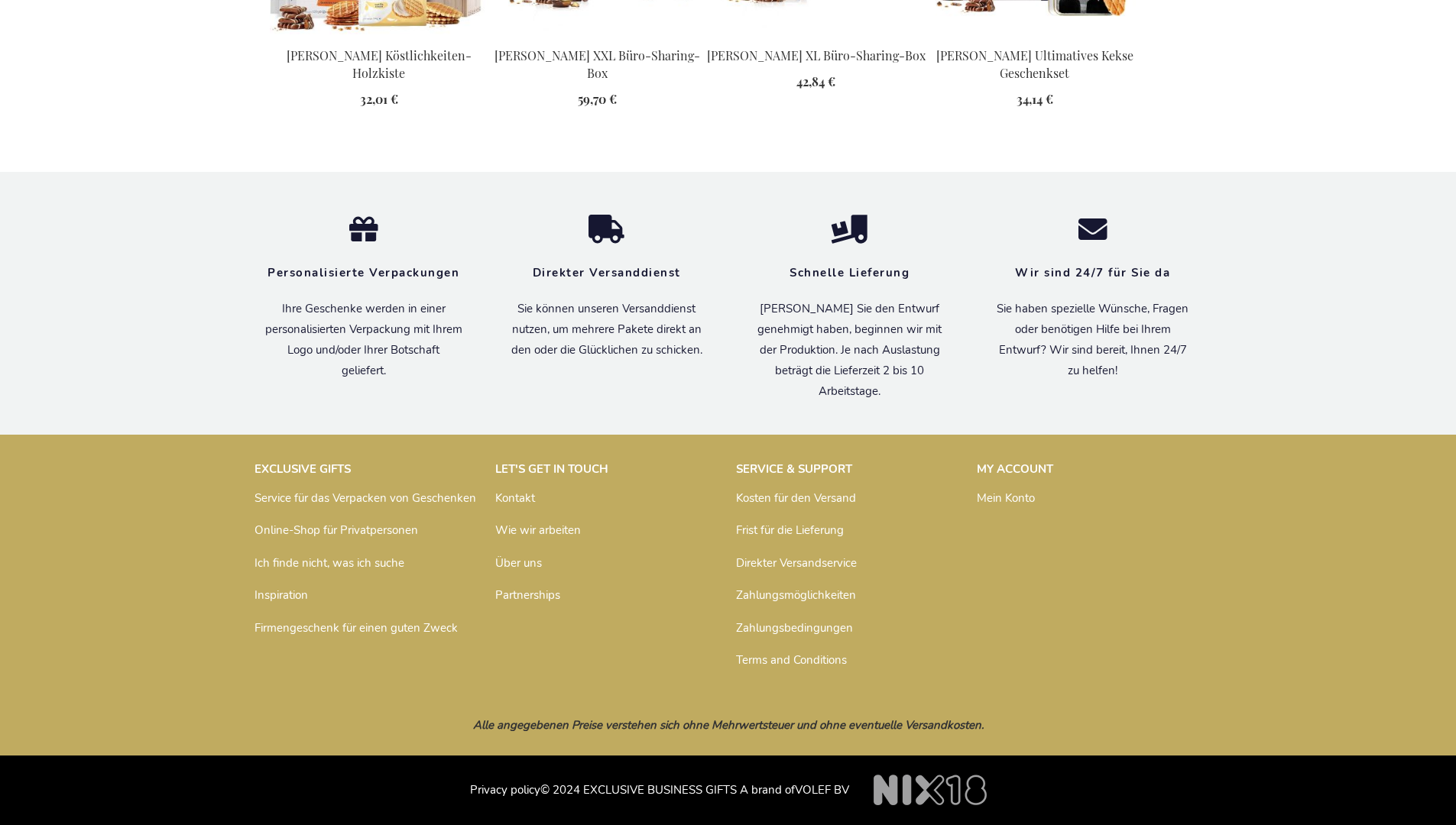
scroll to position [2058, 0]
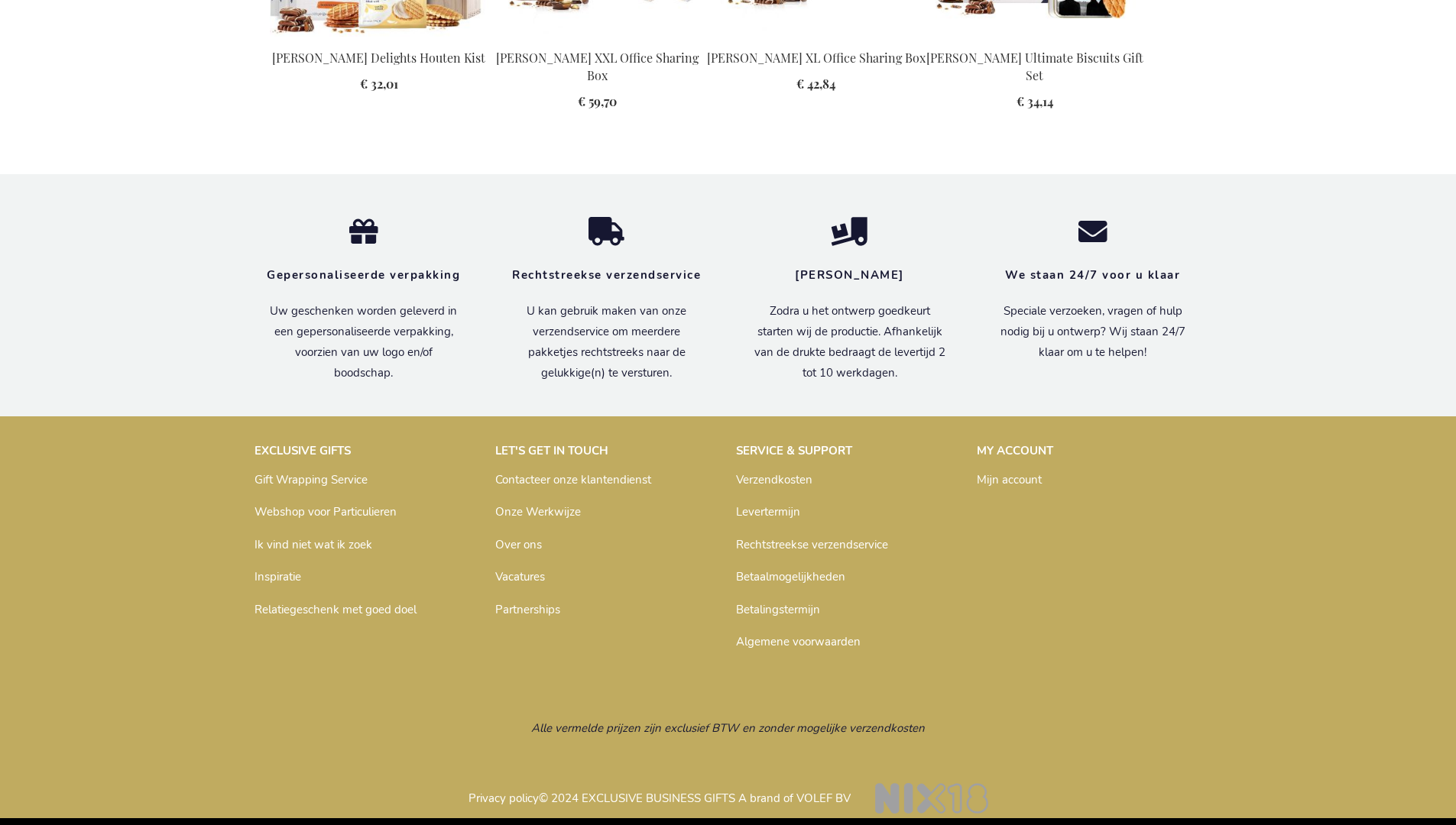
scroll to position [2049, 0]
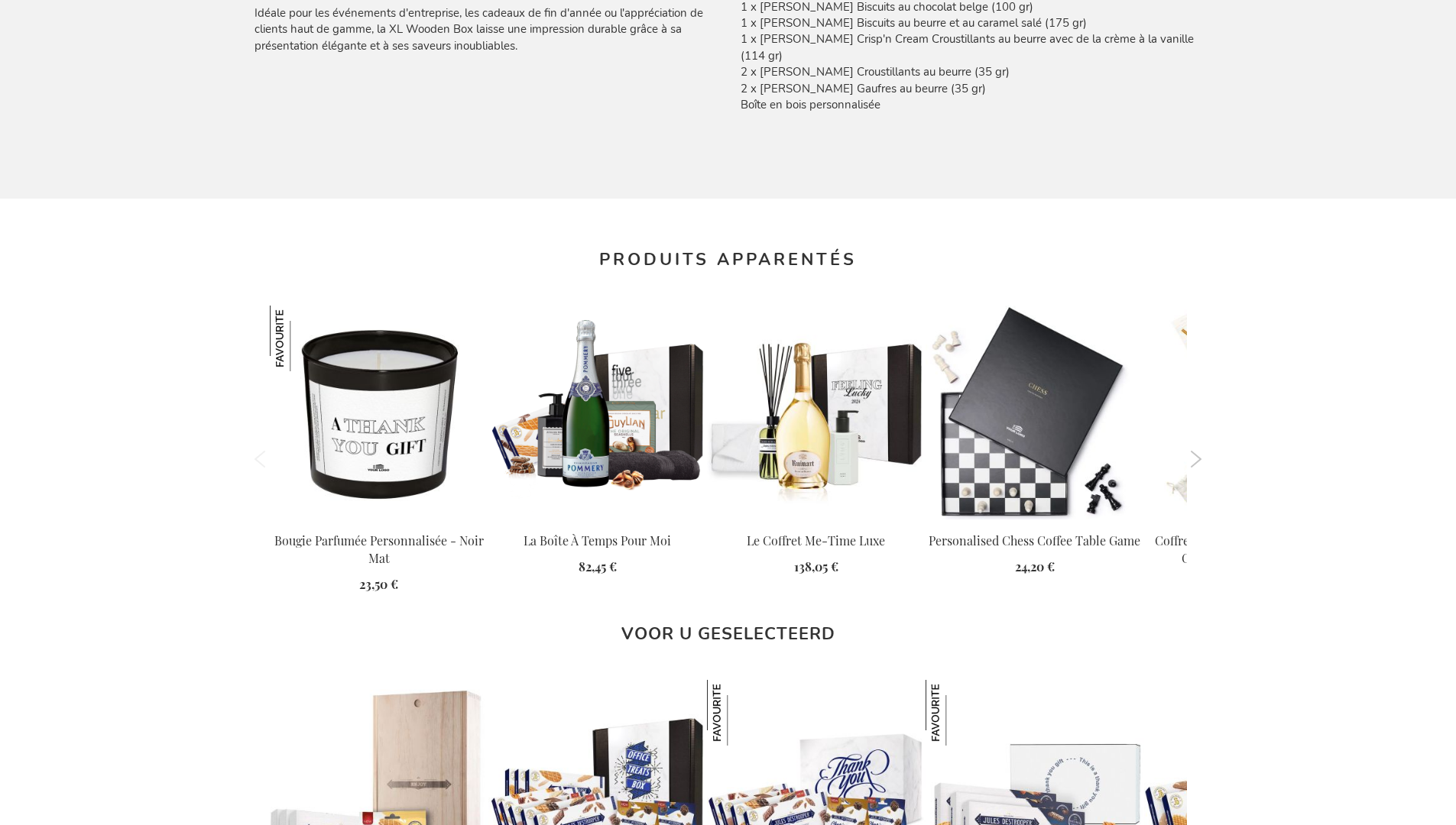
scroll to position [2090, 0]
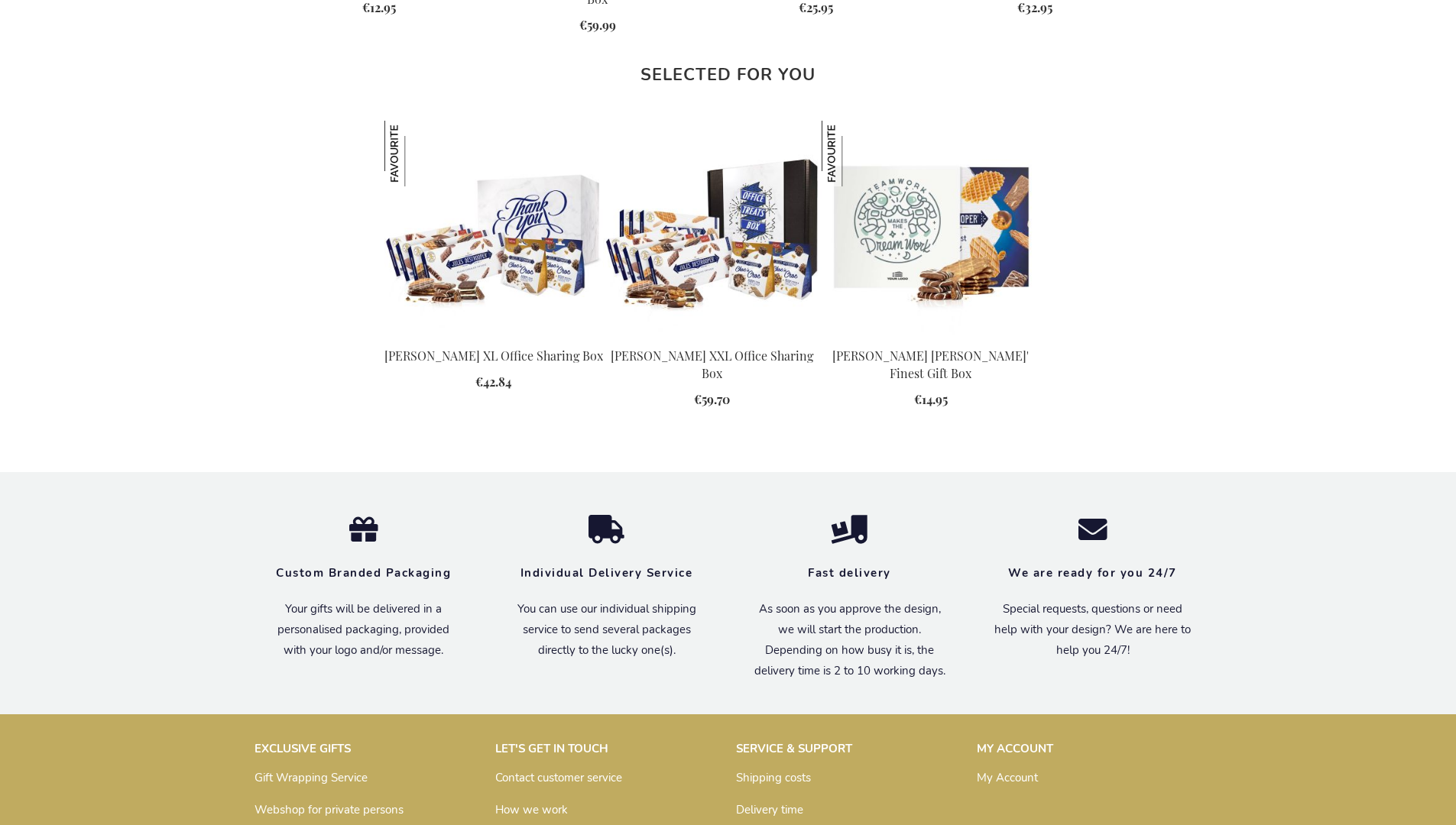
scroll to position [1970, 0]
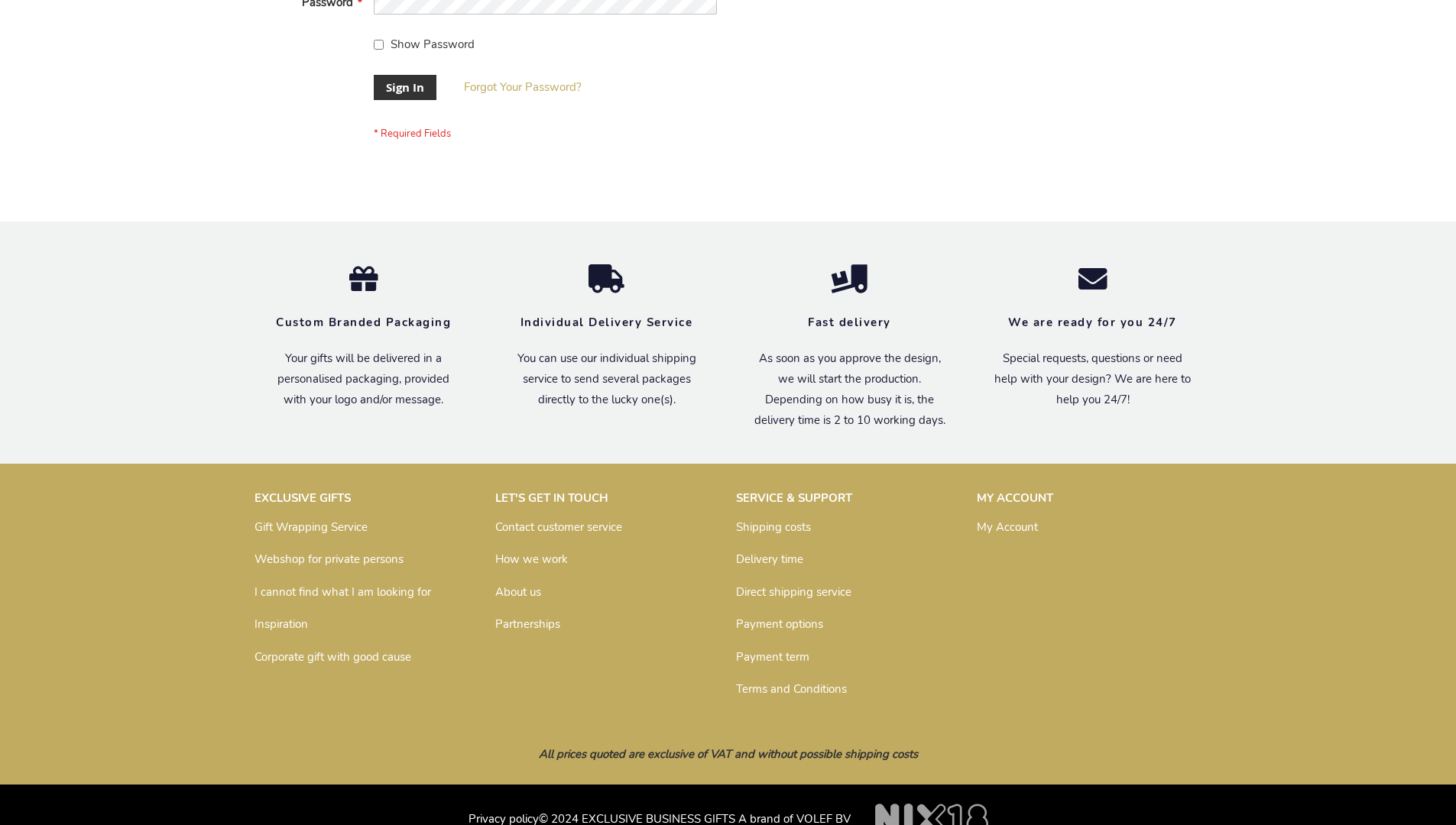
scroll to position [492, 0]
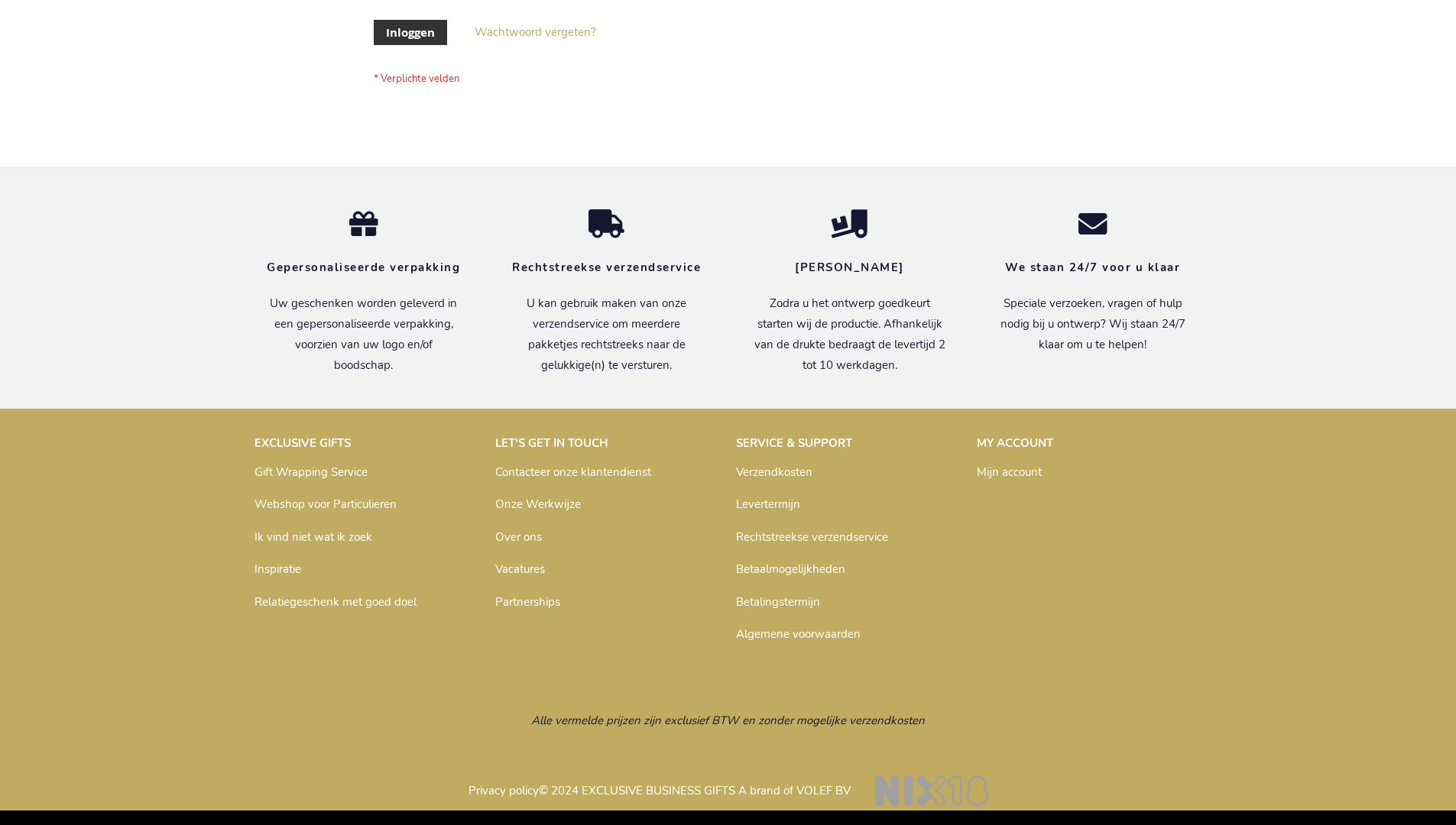
scroll to position [519, 0]
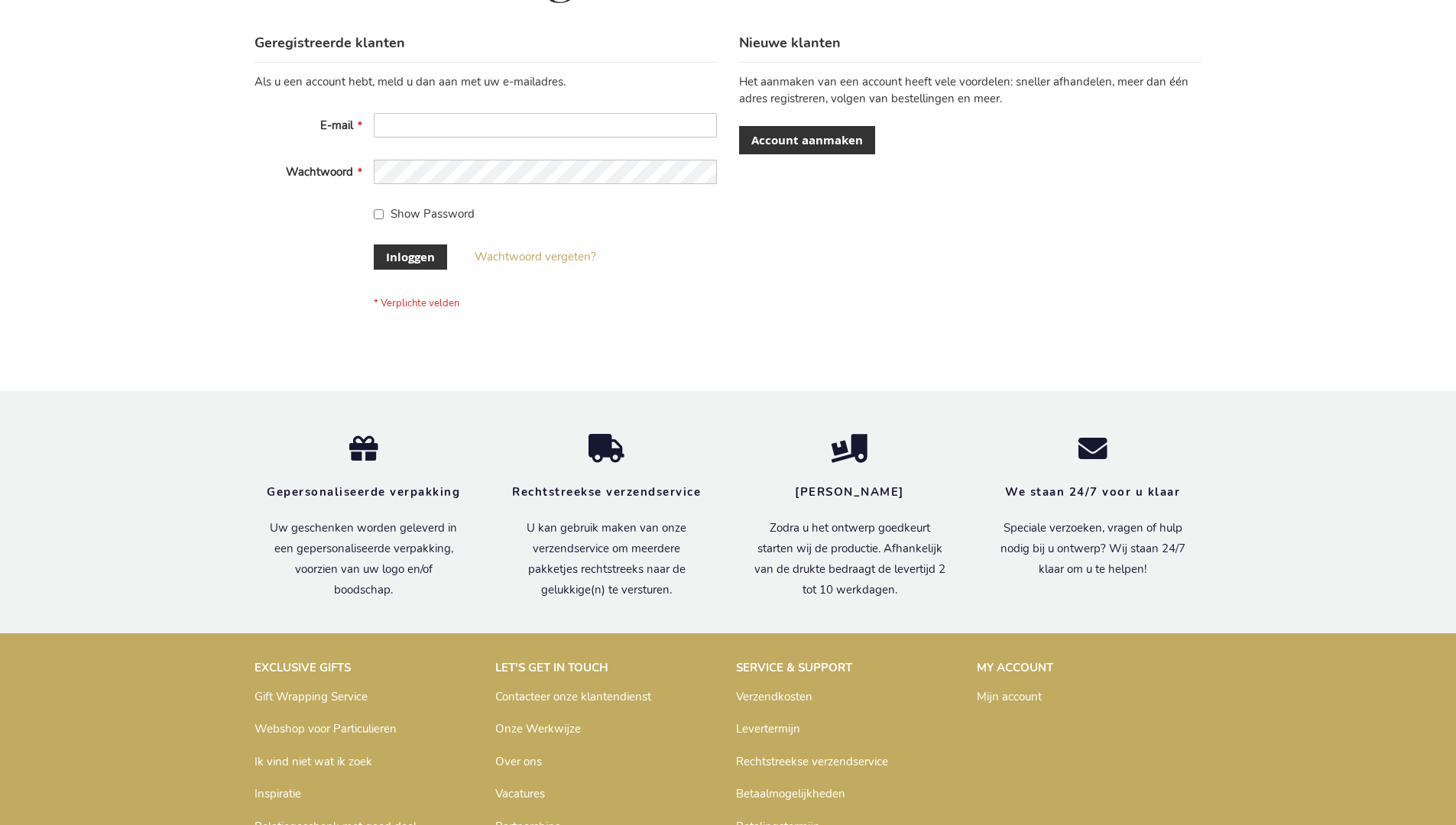
scroll to position [519, 0]
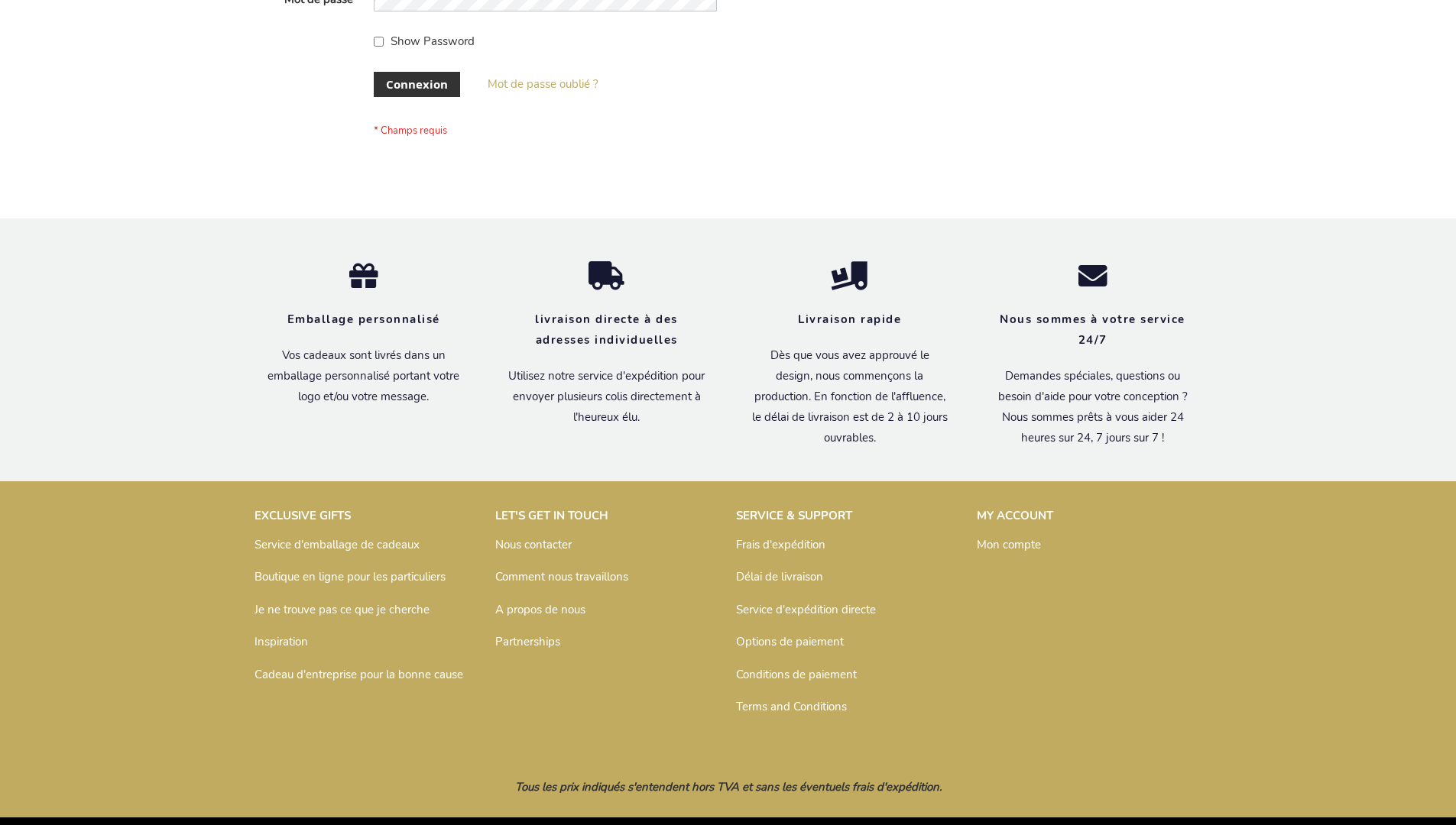
scroll to position [527, 0]
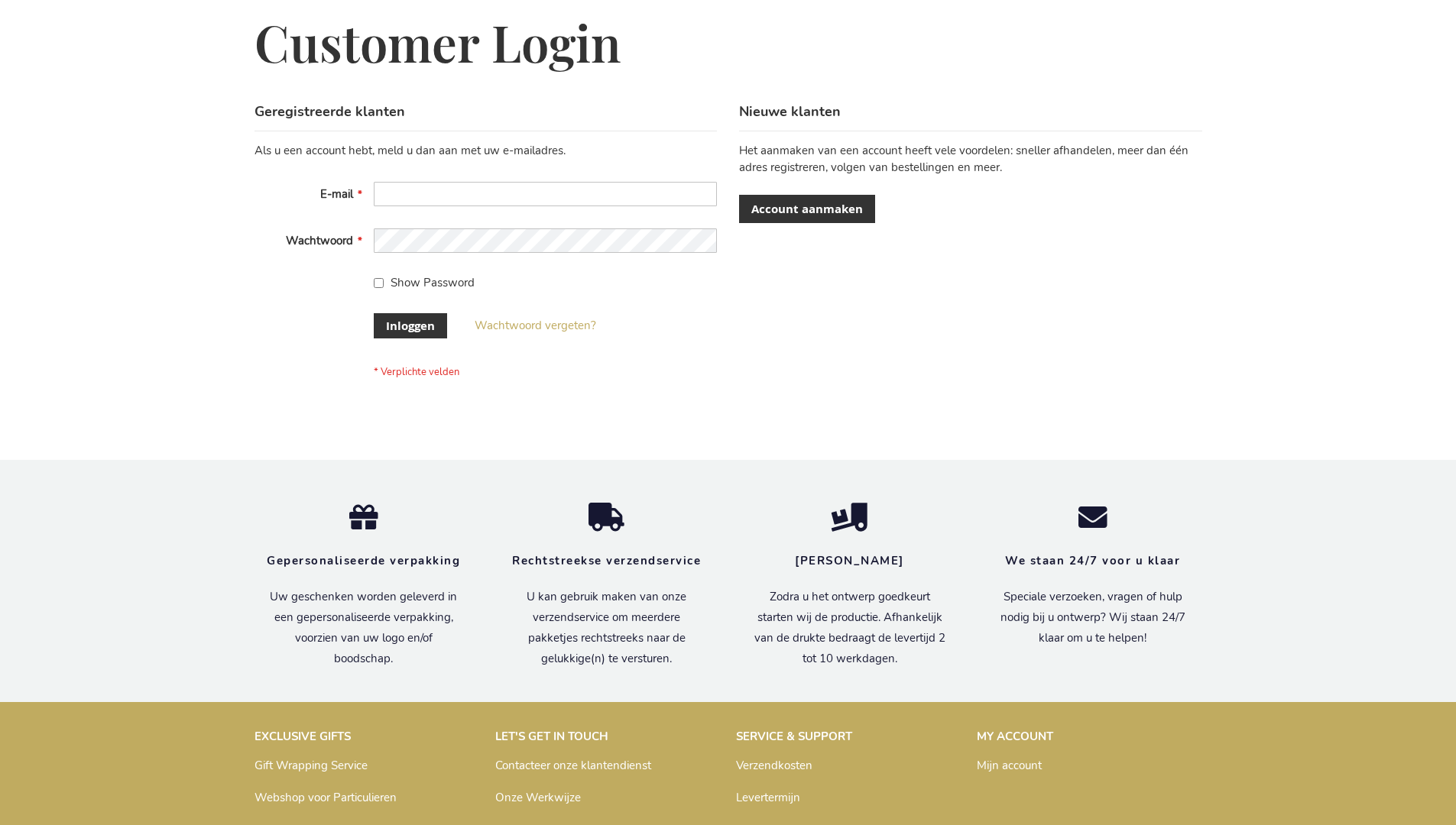
scroll to position [519, 0]
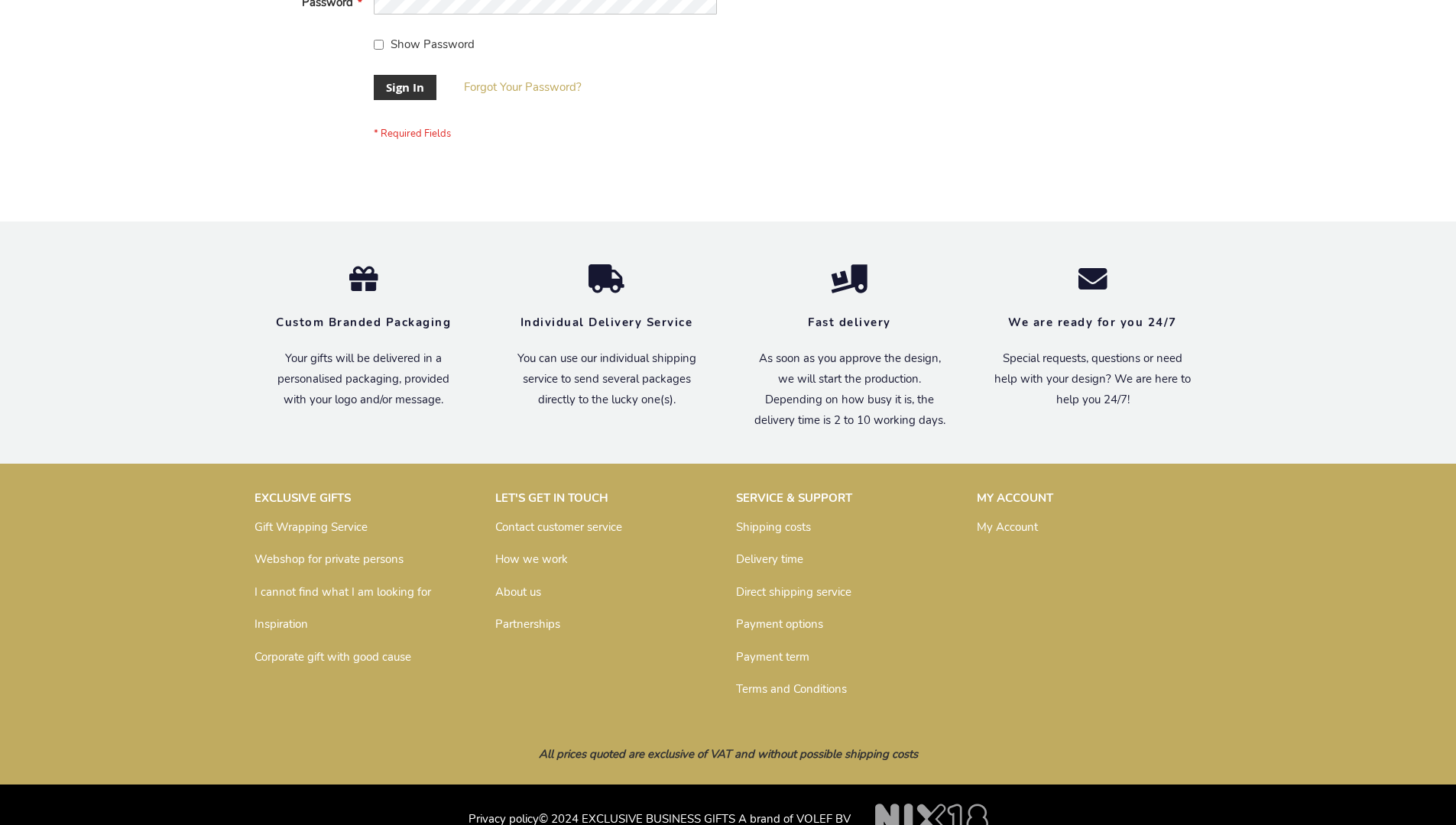
scroll to position [492, 0]
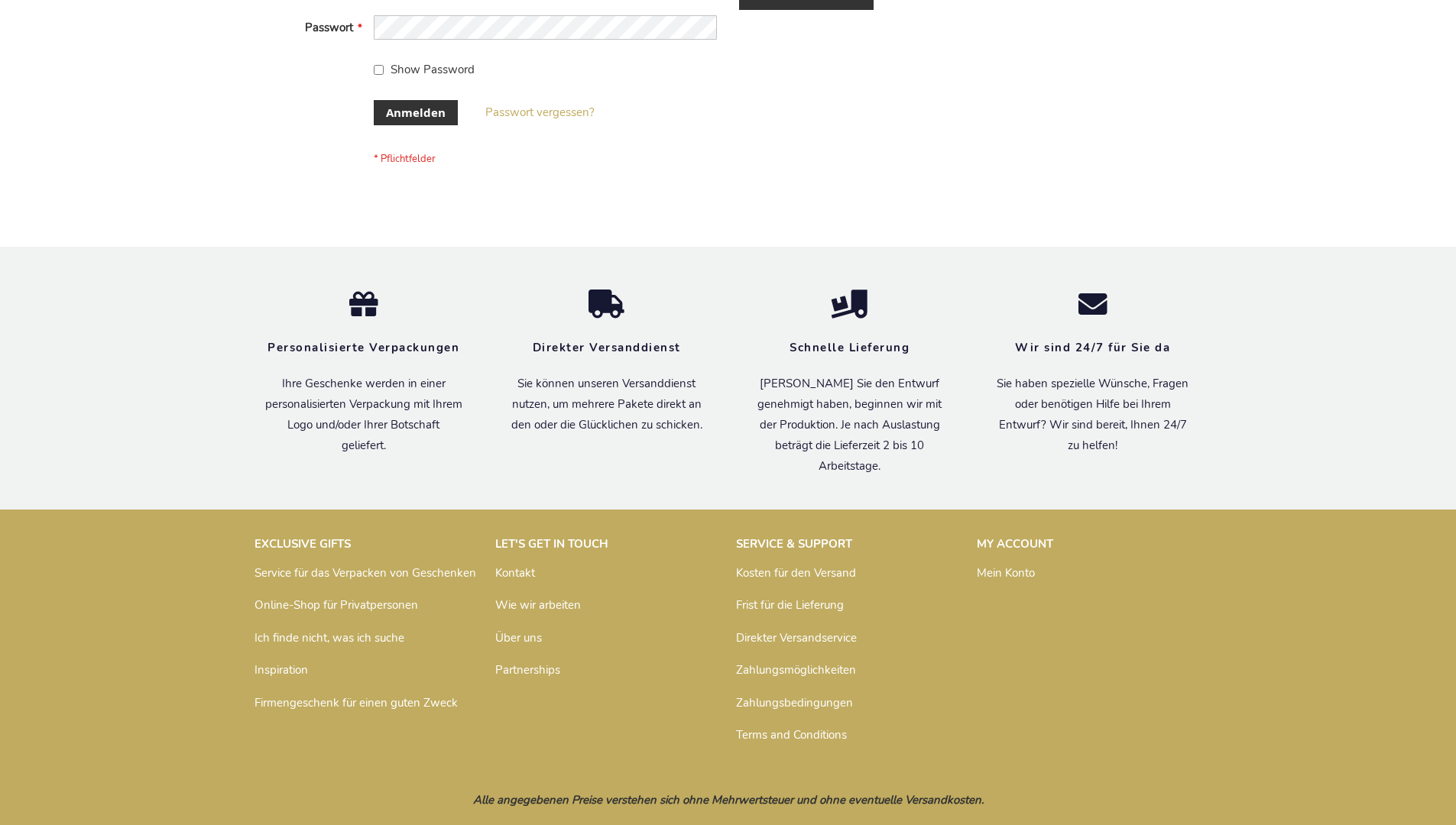
scroll to position [512, 0]
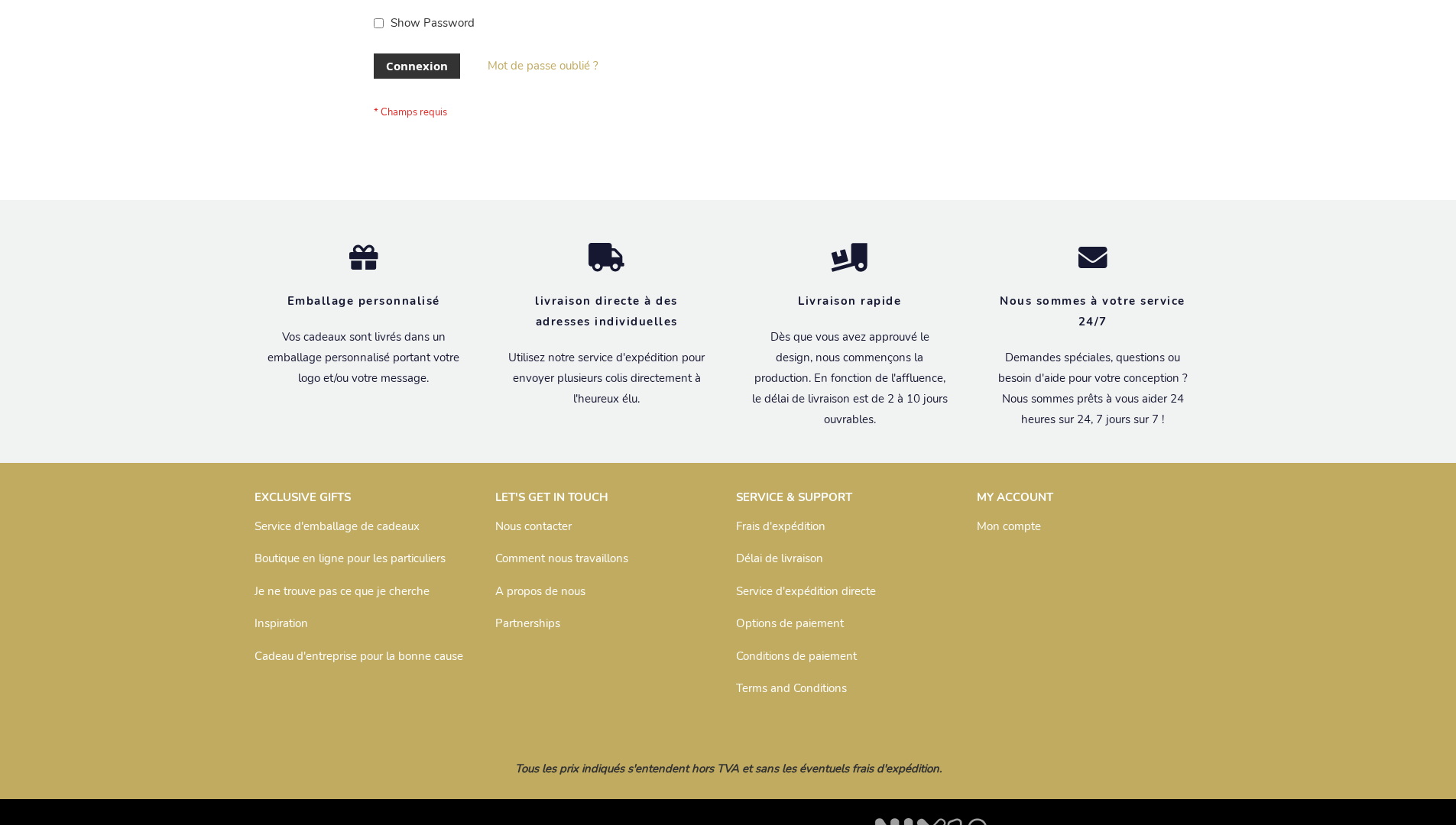
scroll to position [527, 0]
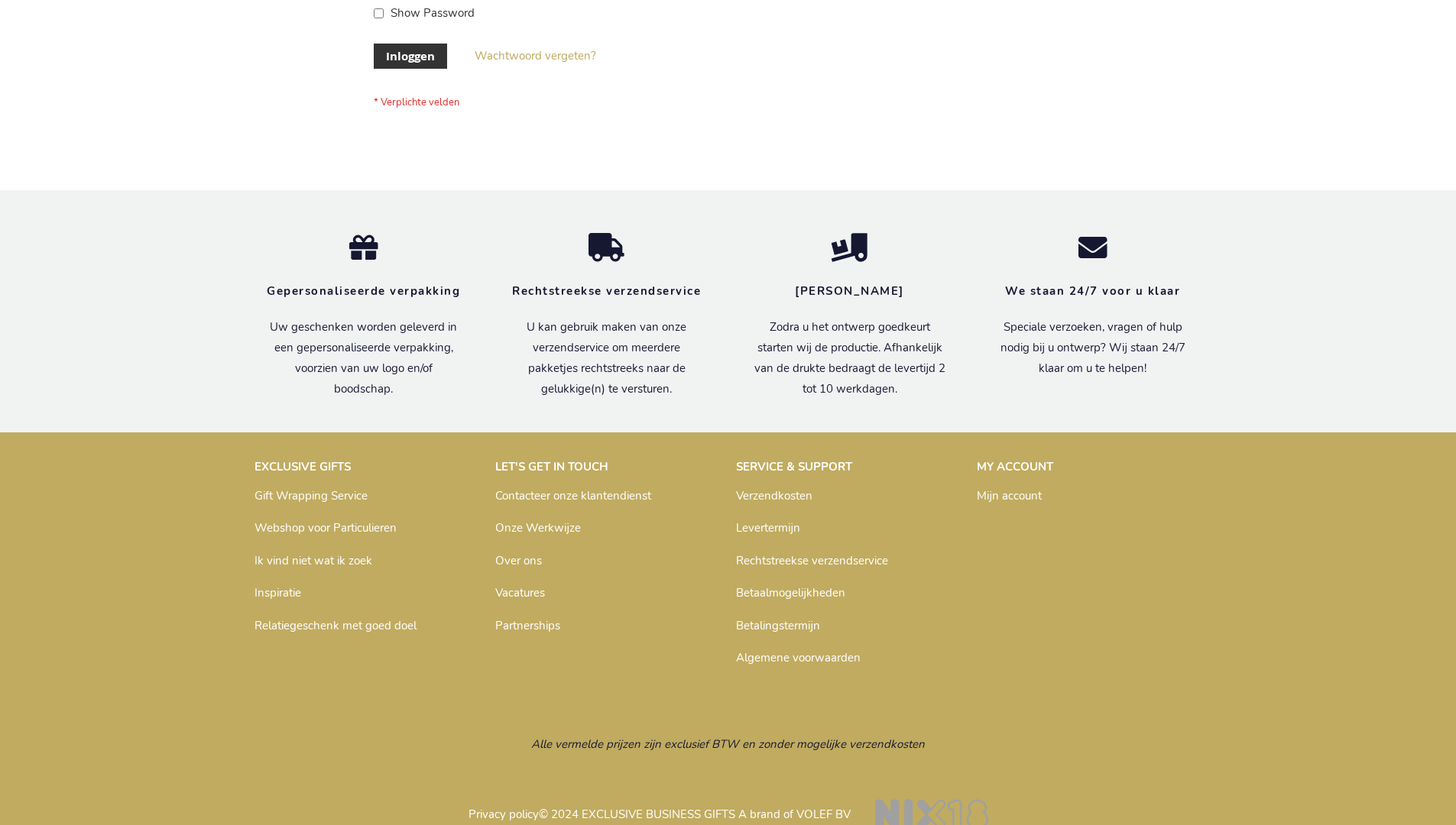
scroll to position [519, 0]
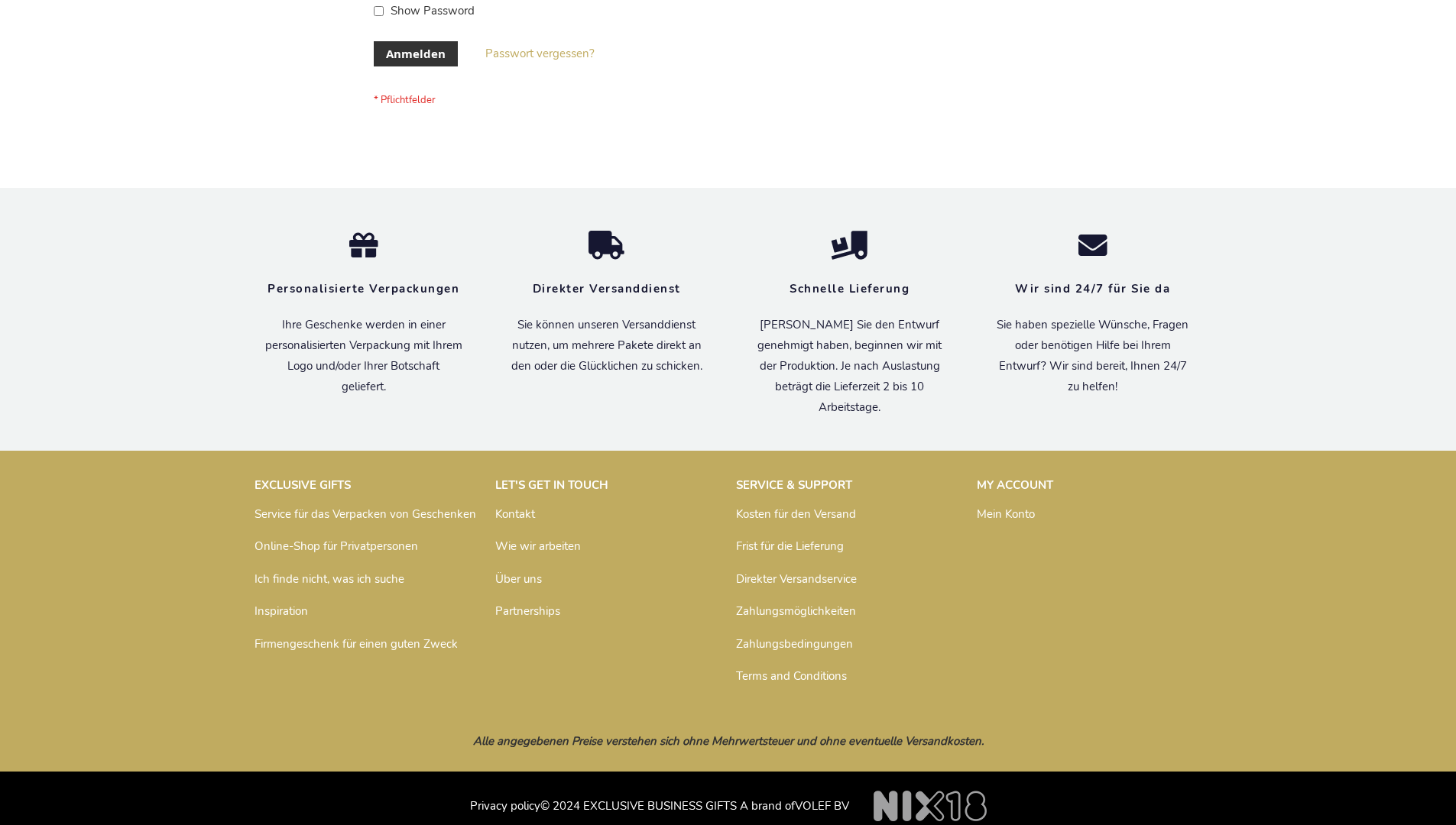
scroll to position [500, 0]
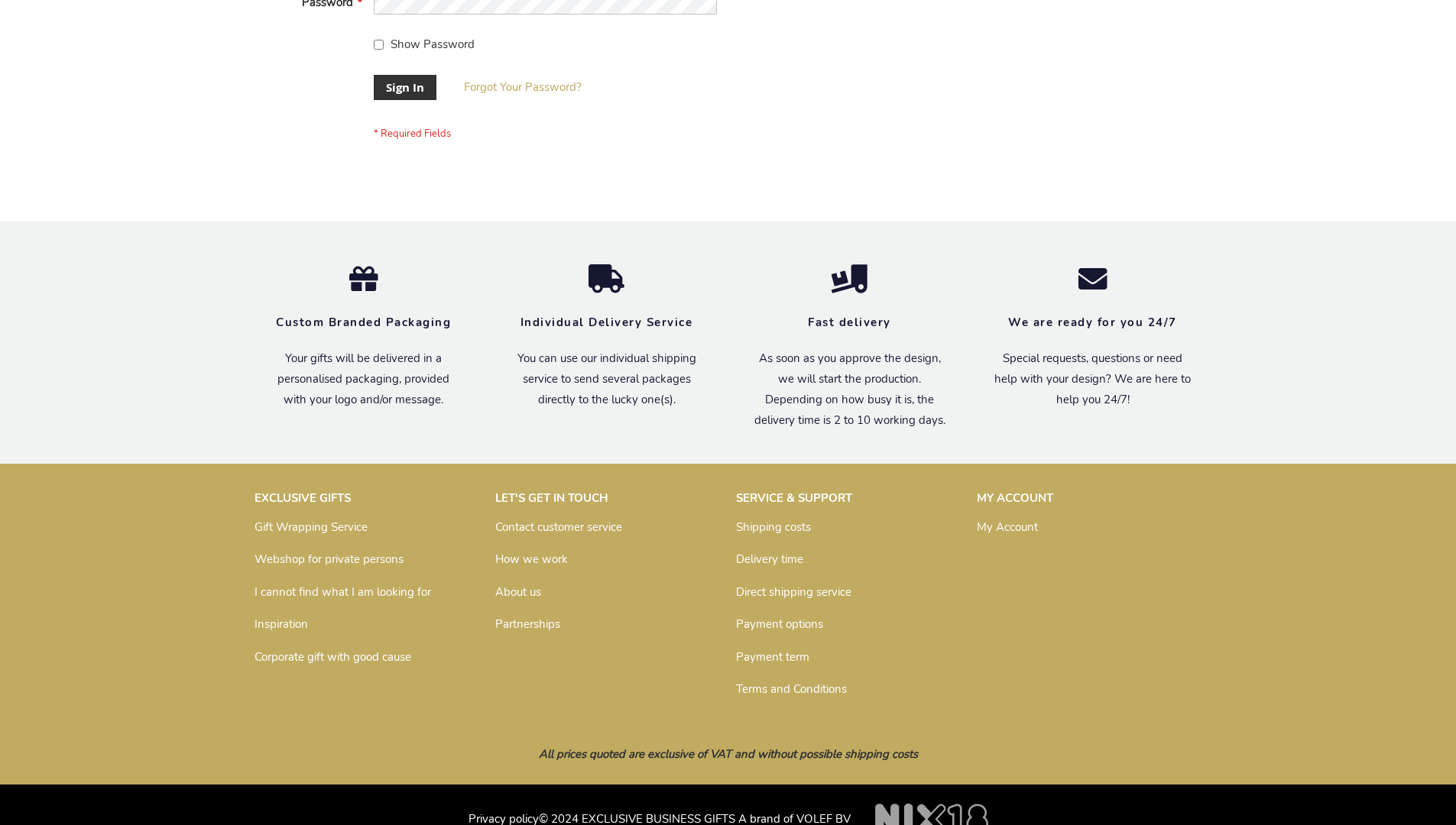
scroll to position [492, 0]
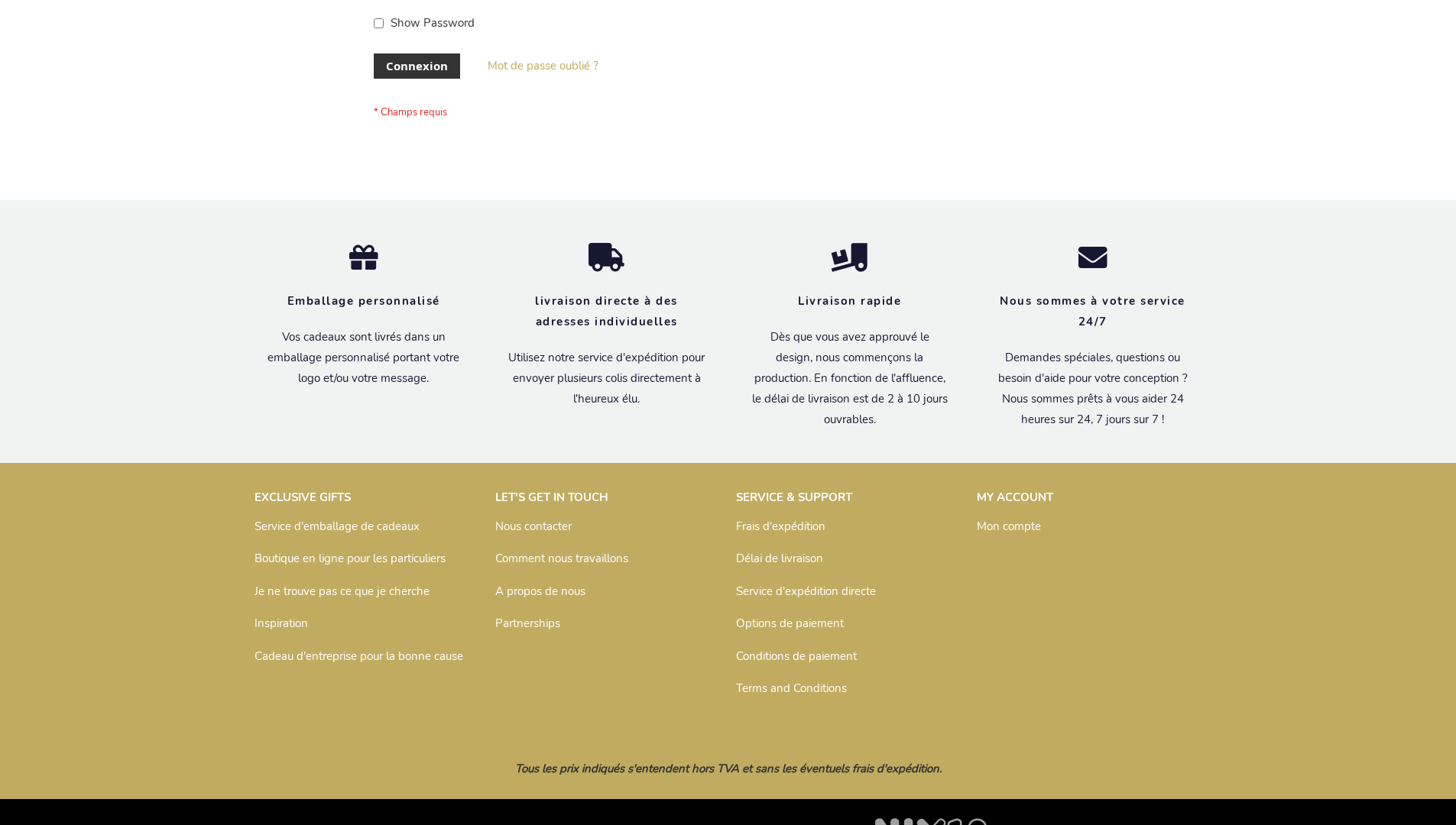
scroll to position [527, 0]
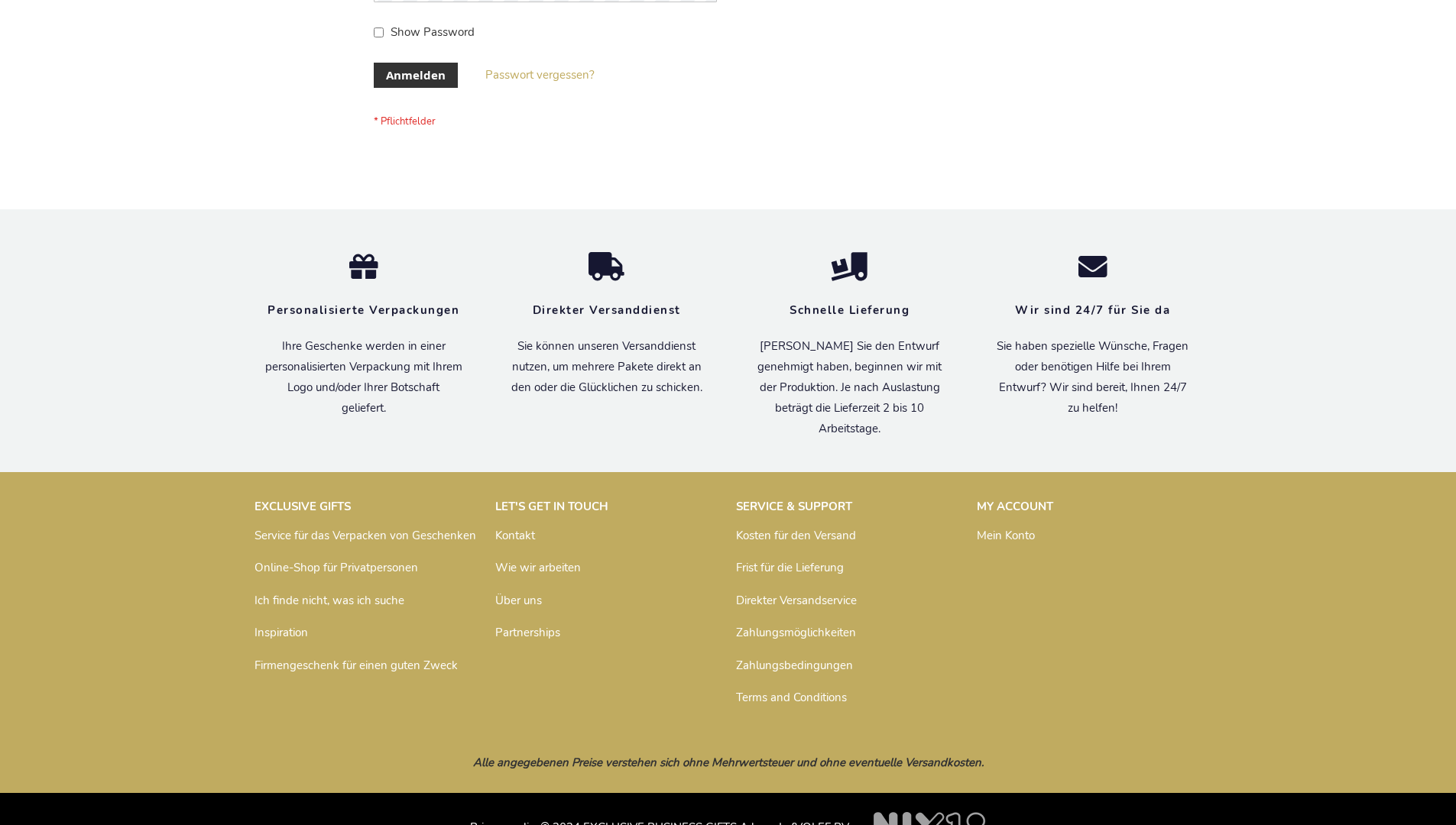
scroll to position [512, 0]
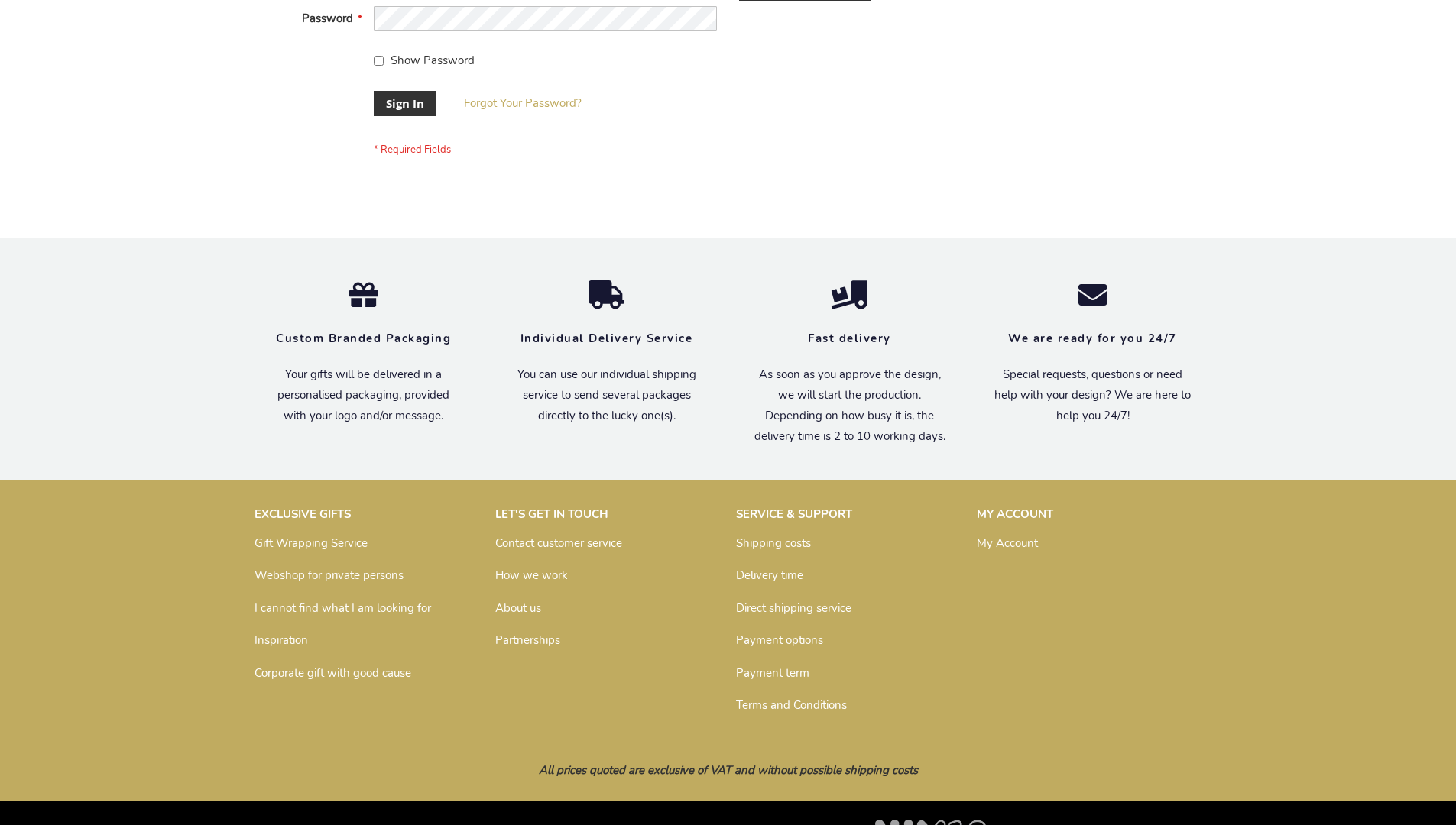
scroll to position [492, 0]
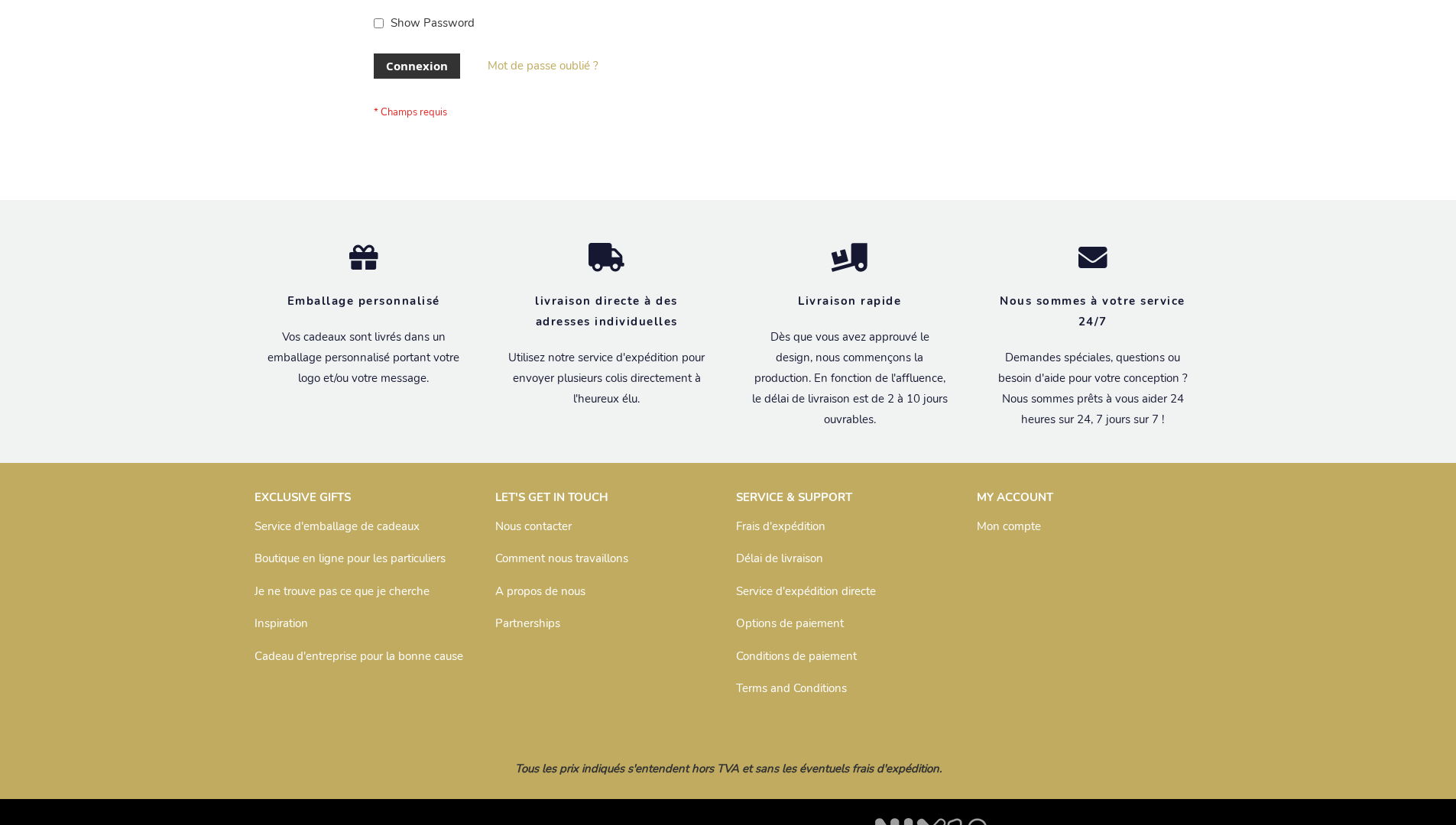
scroll to position [527, 0]
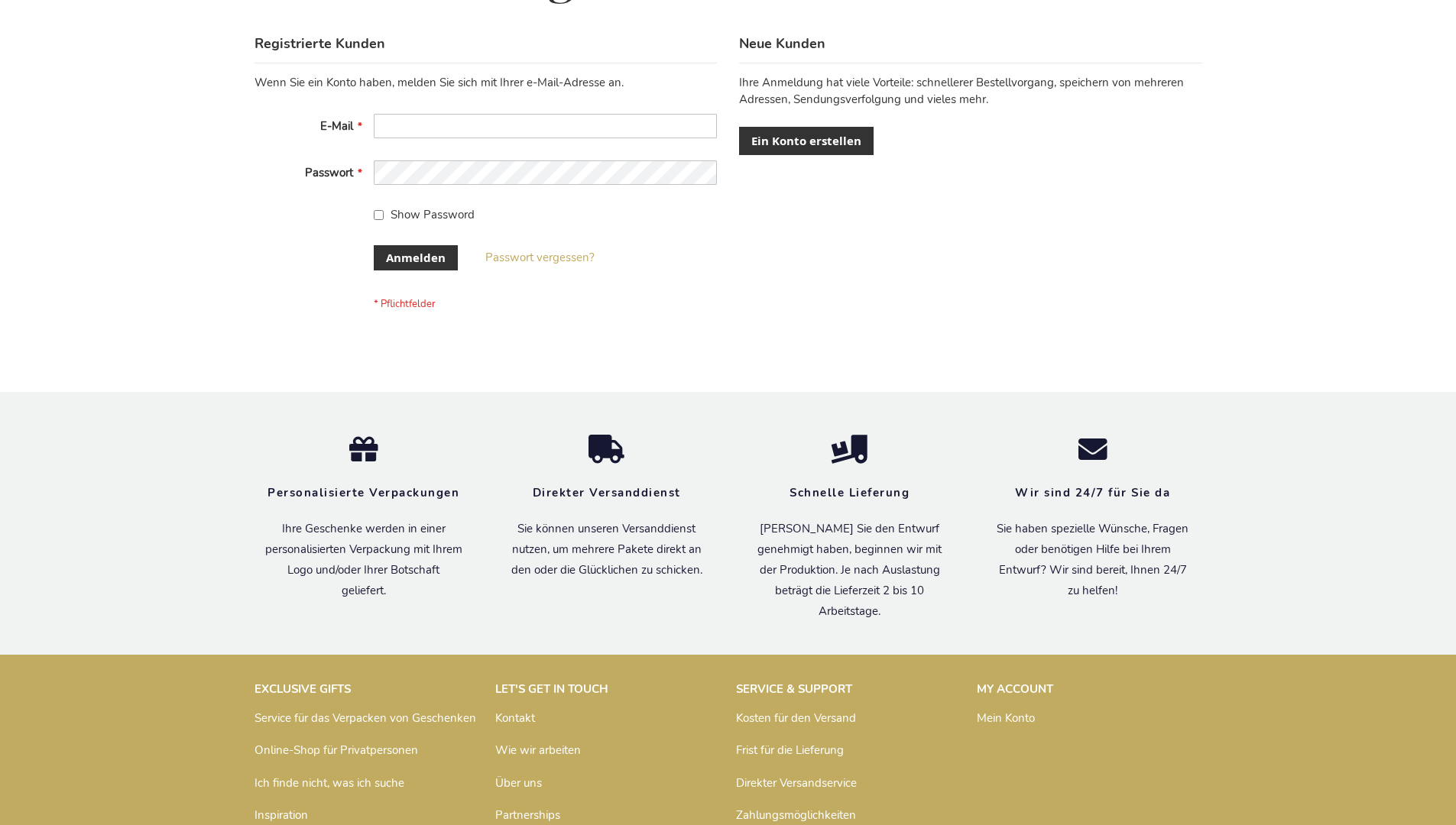
scroll to position [512, 0]
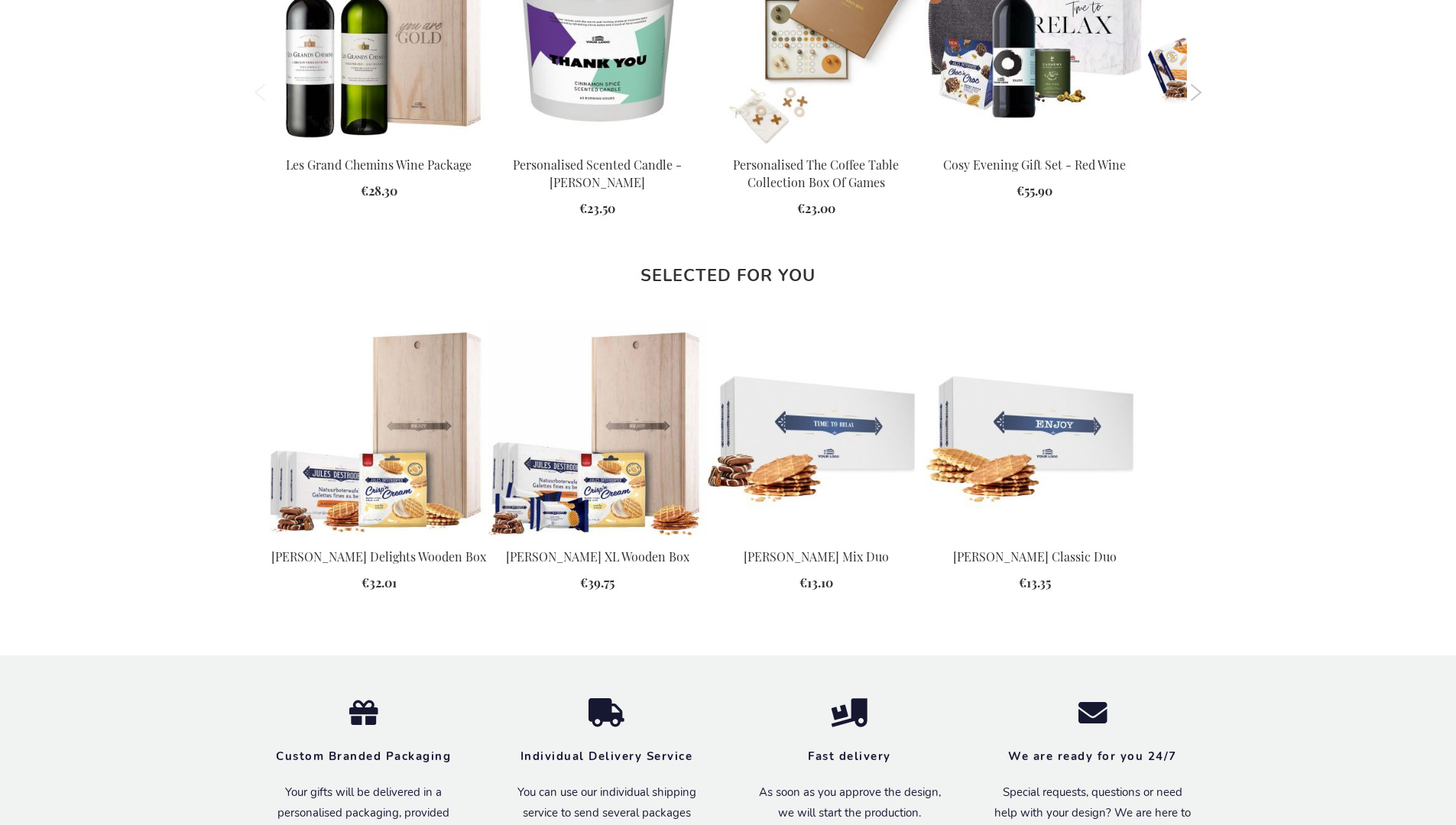
scroll to position [1922, 0]
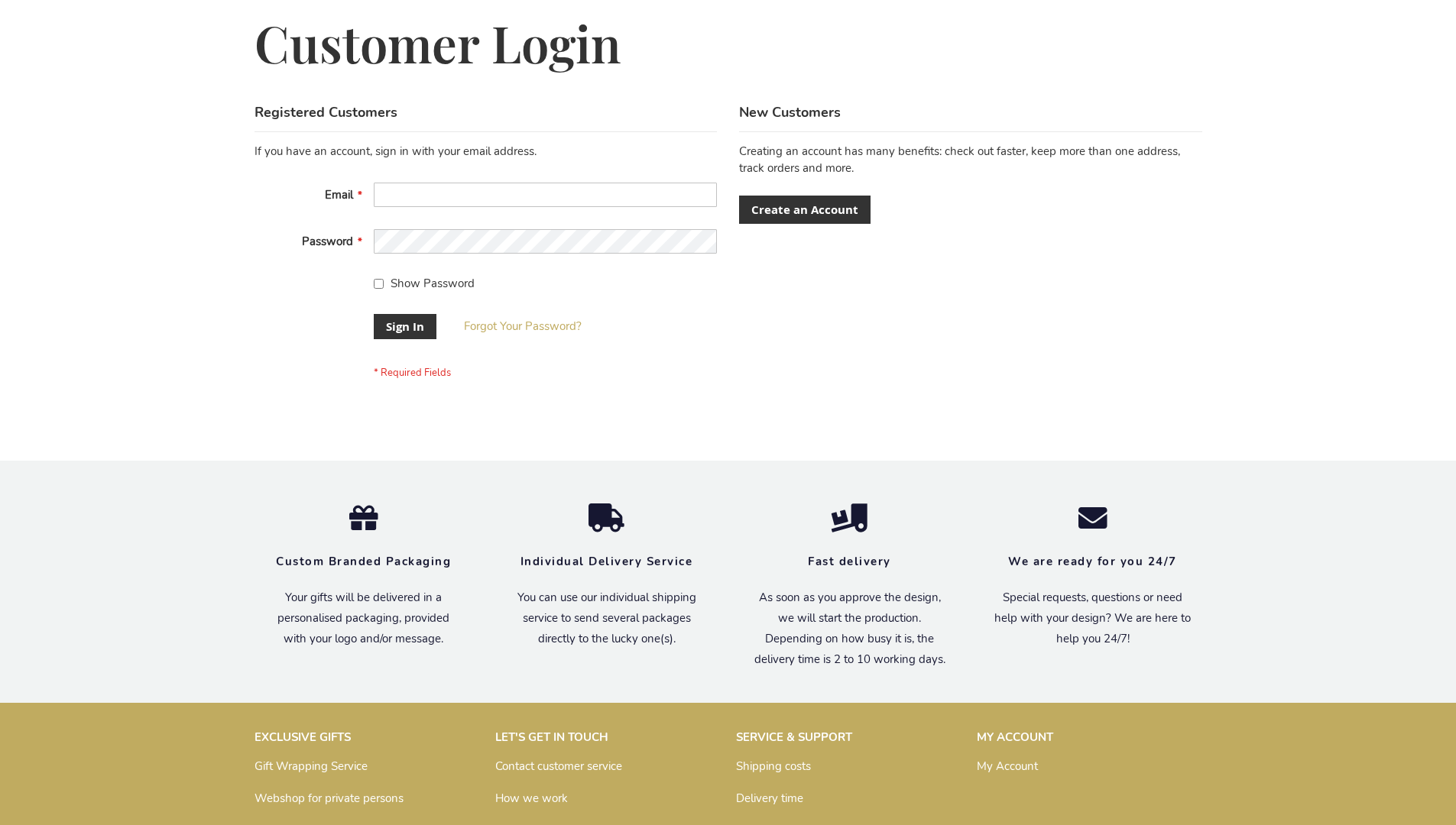
scroll to position [492, 0]
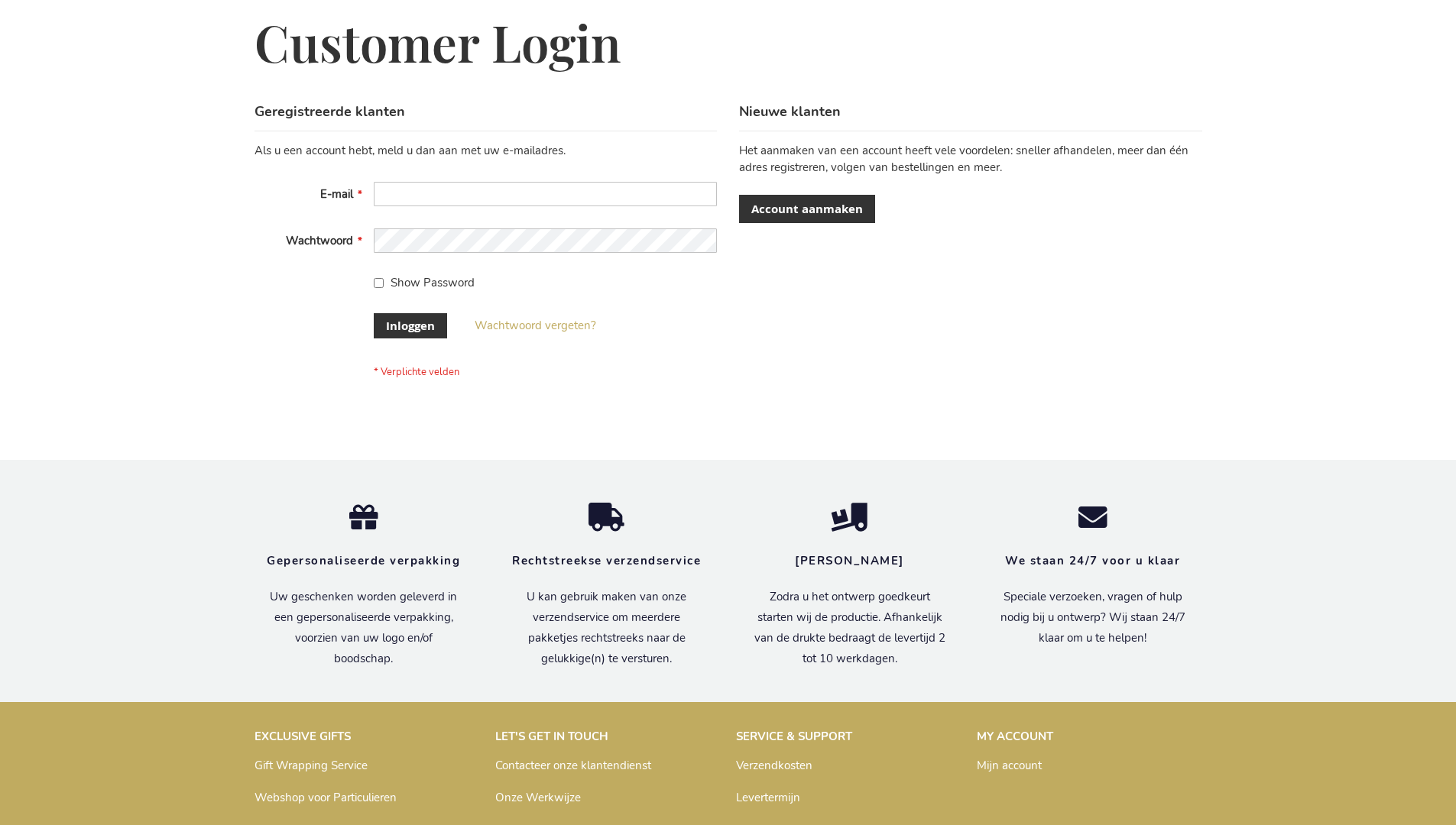
scroll to position [519, 0]
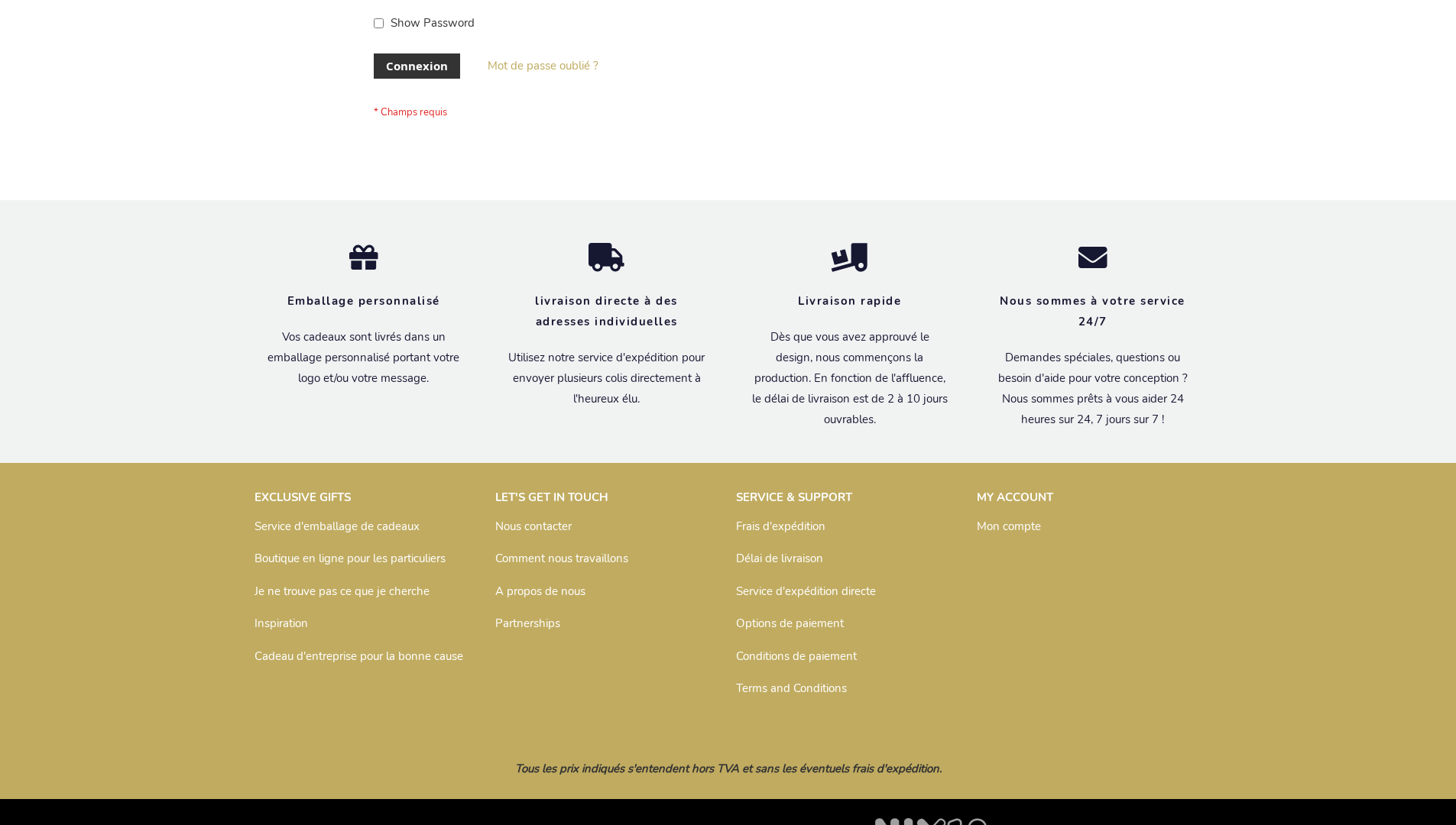
scroll to position [527, 0]
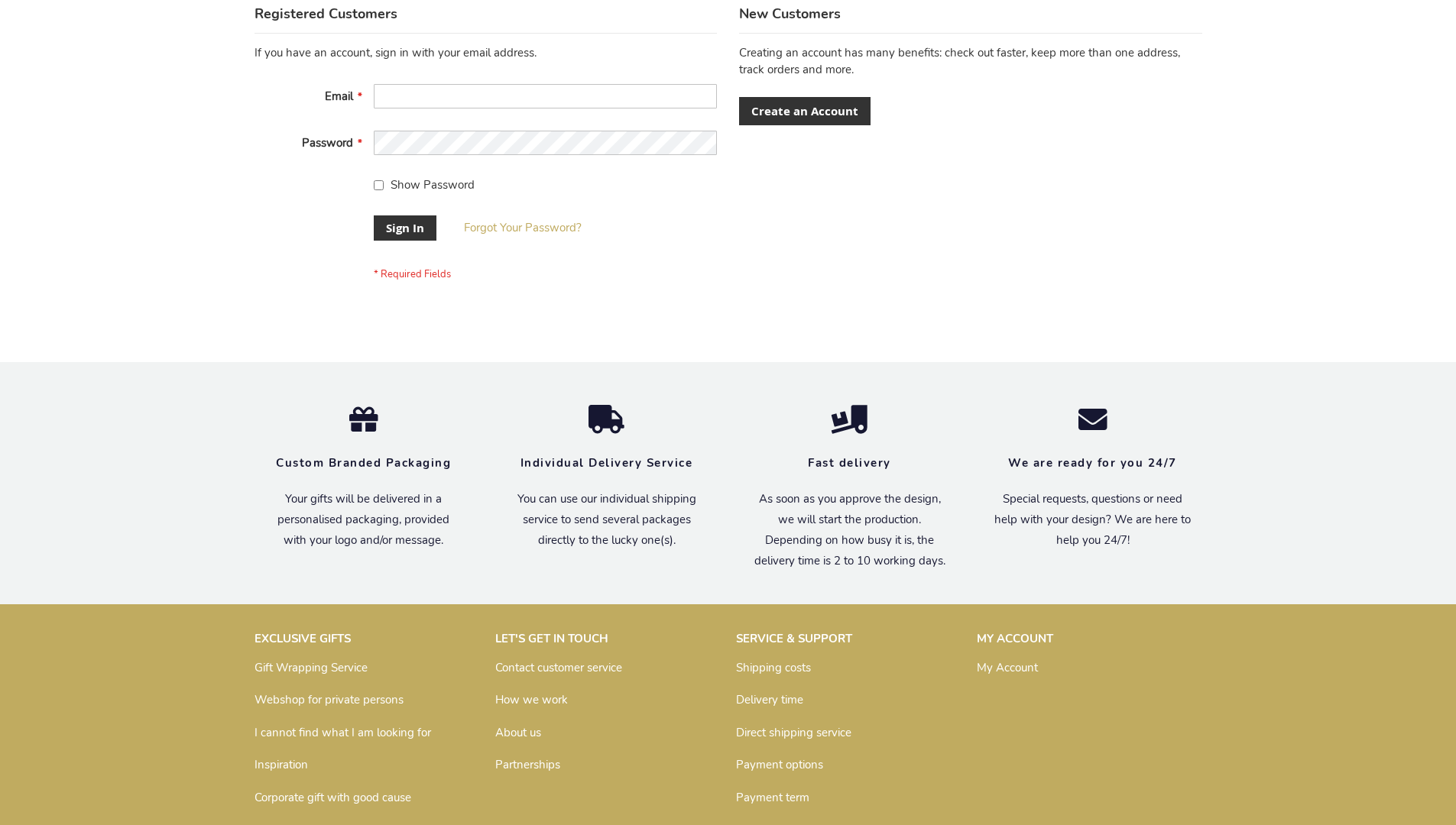
scroll to position [492, 0]
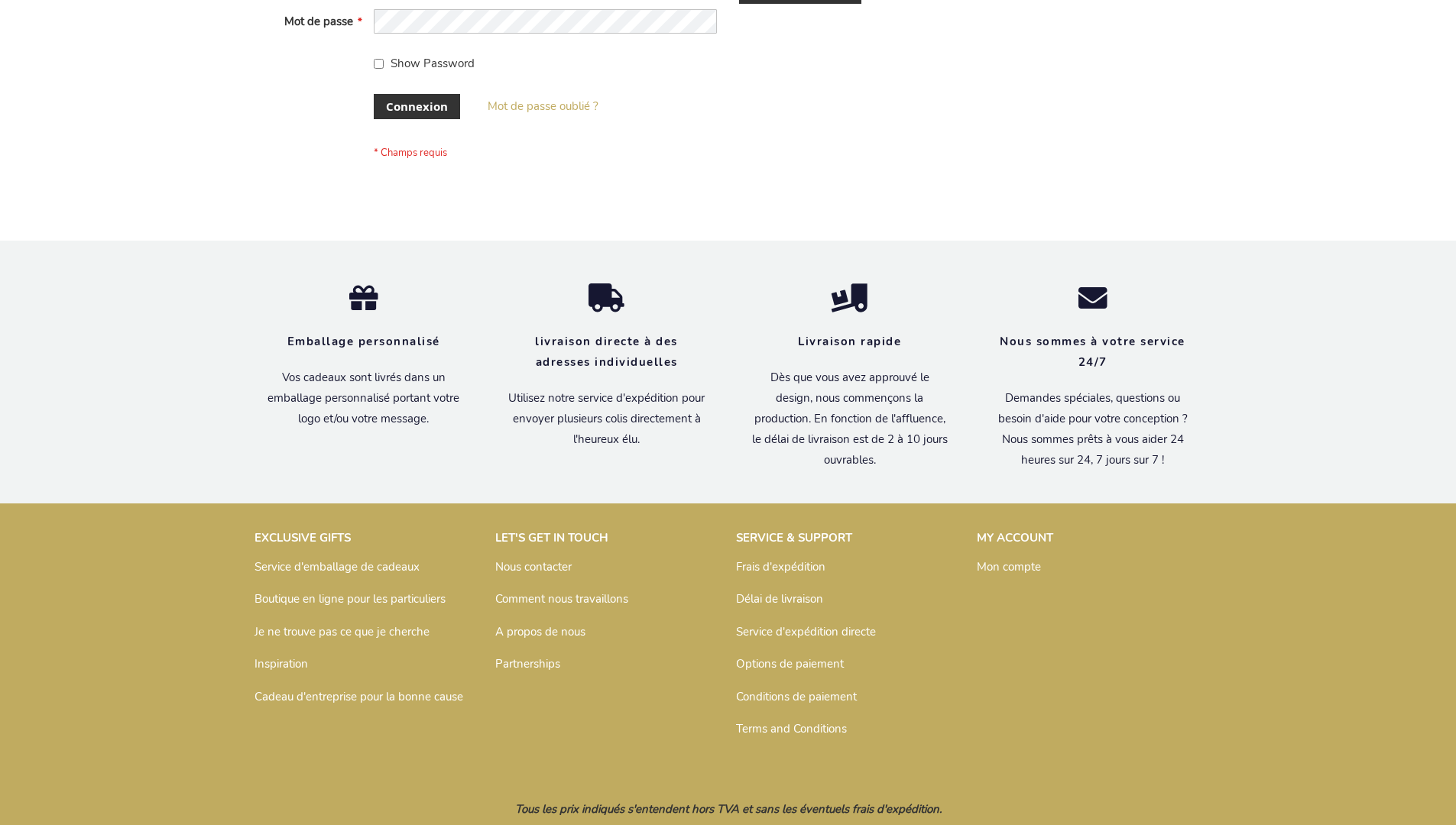
scroll to position [527, 0]
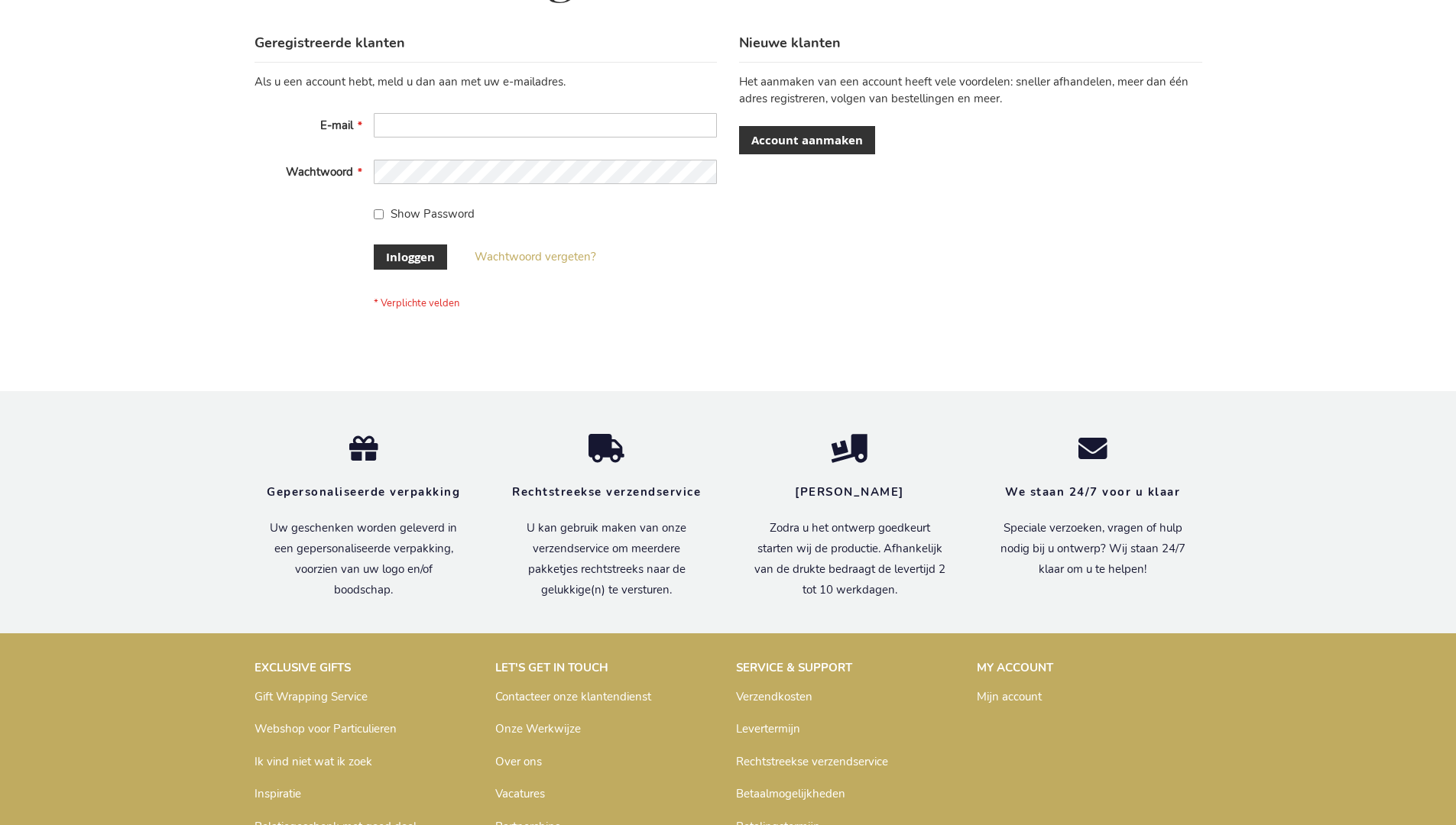
scroll to position [519, 0]
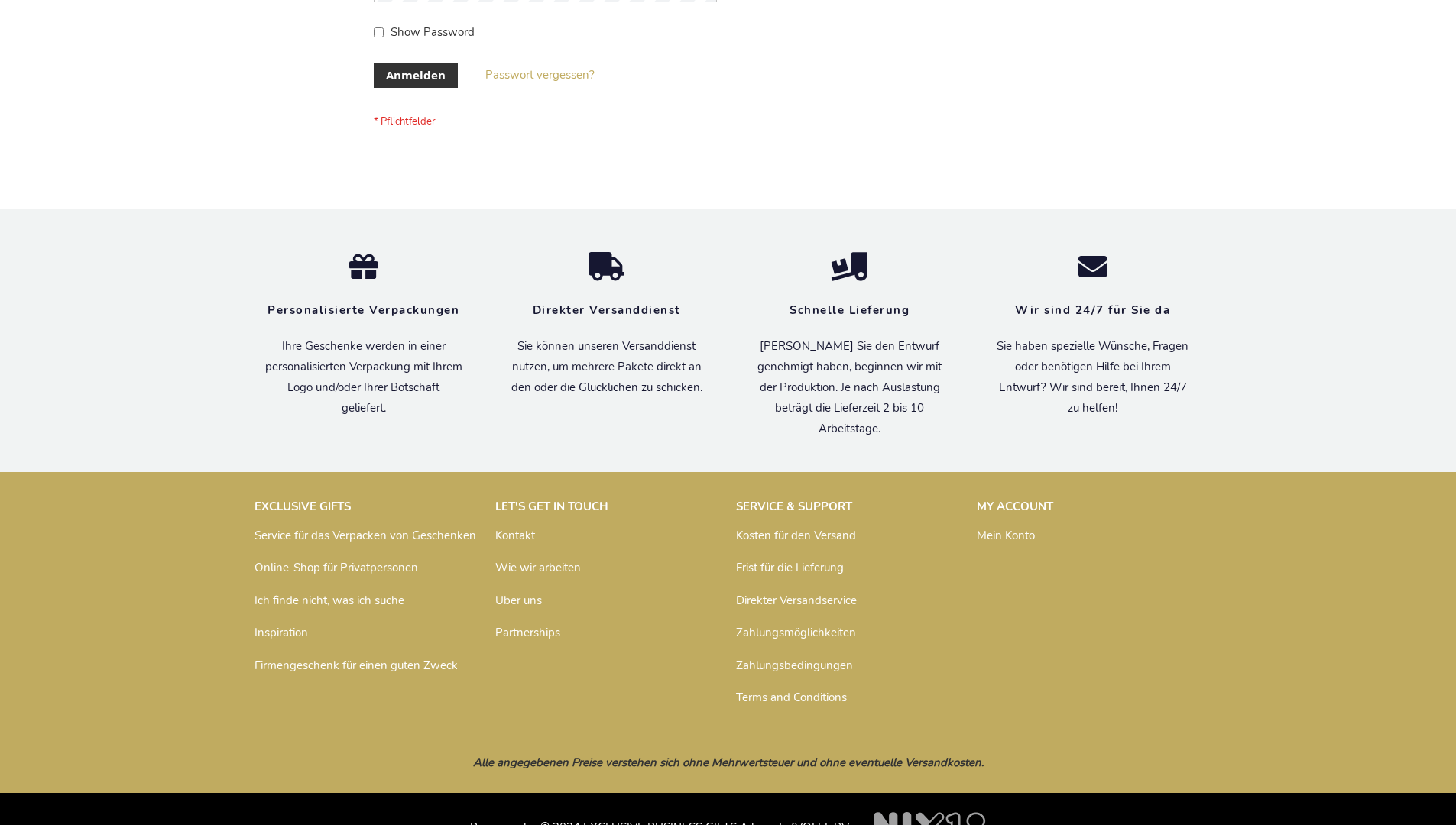
scroll to position [512, 0]
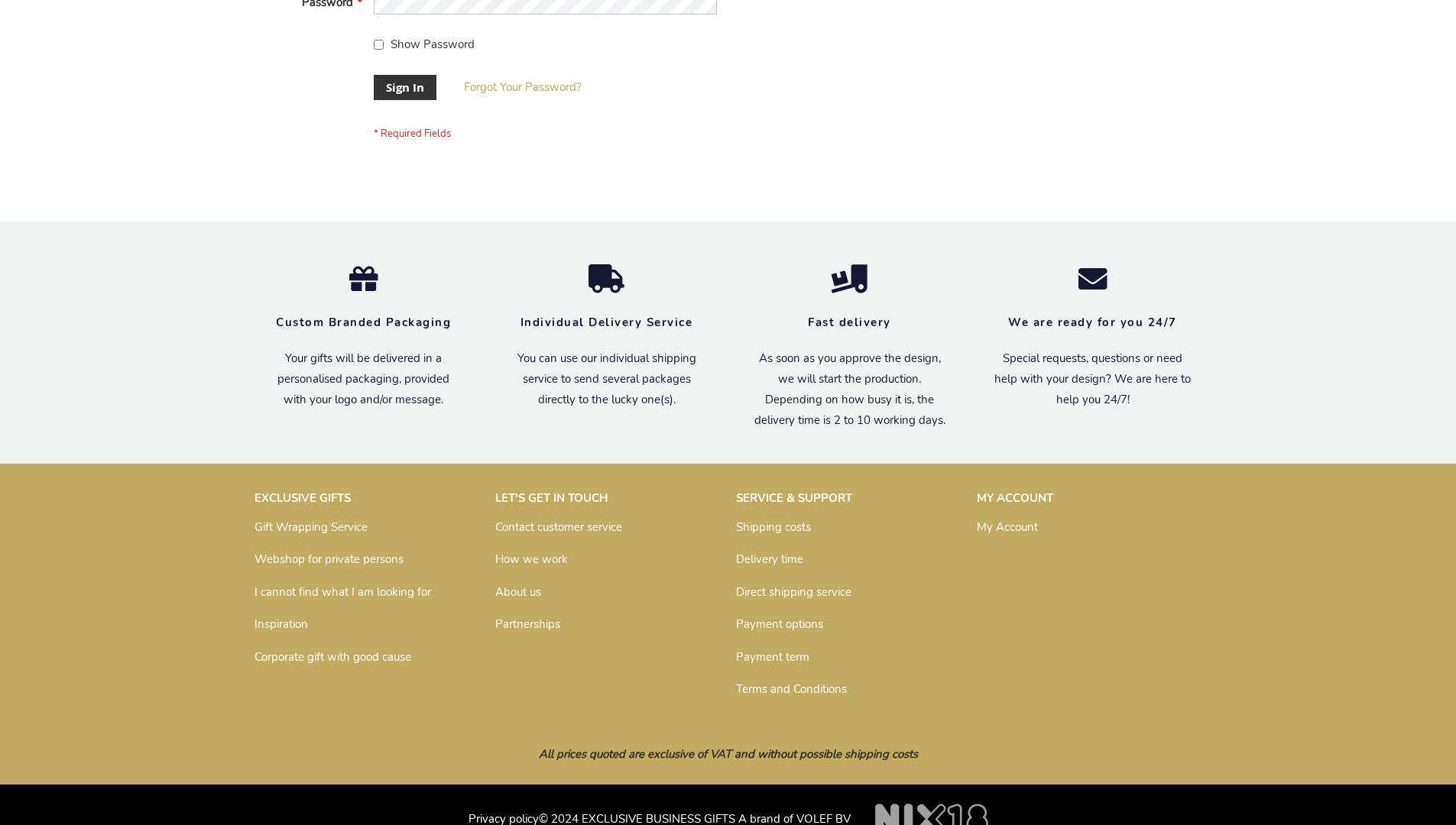
scroll to position [492, 0]
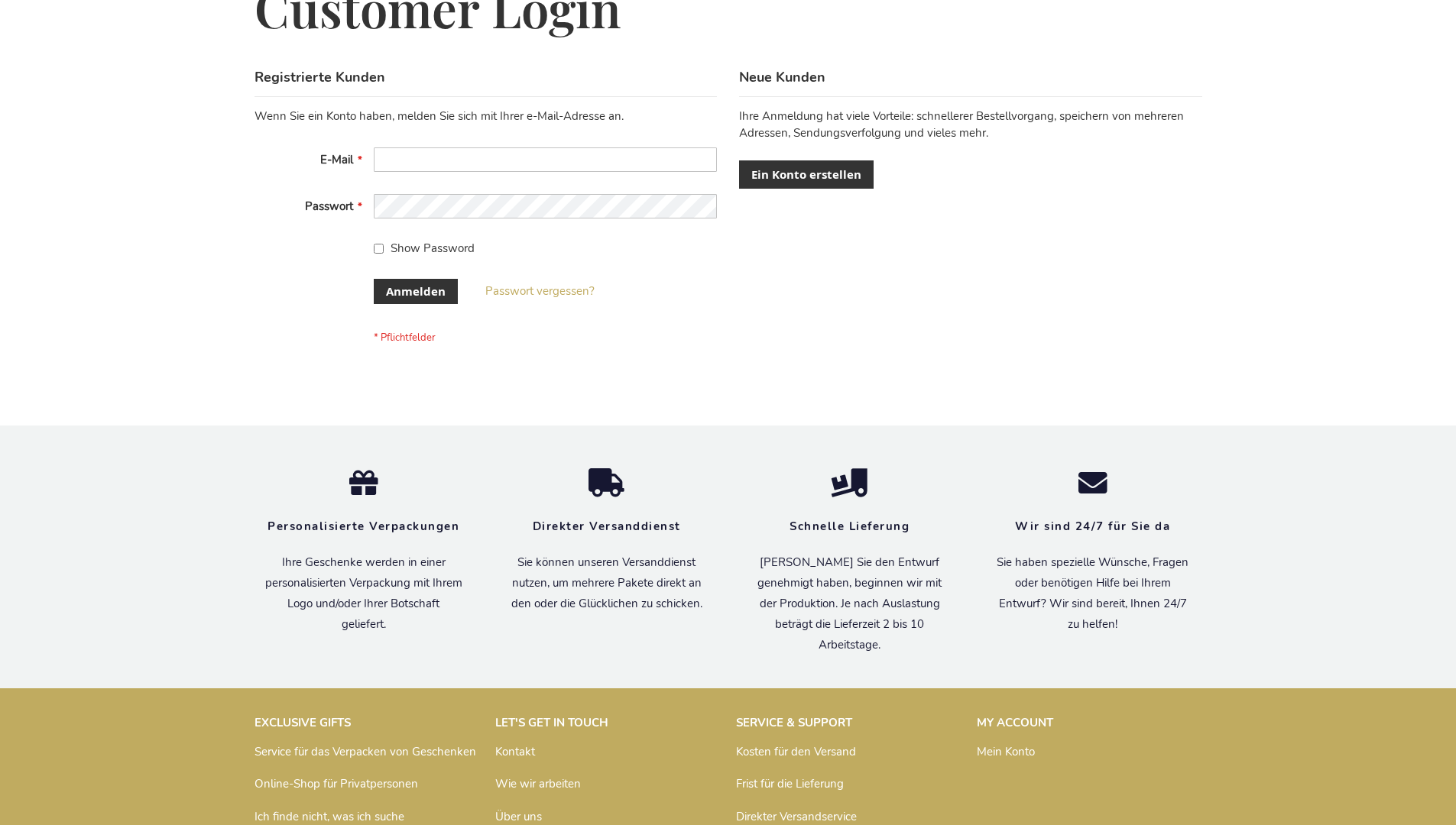
scroll to position [512, 0]
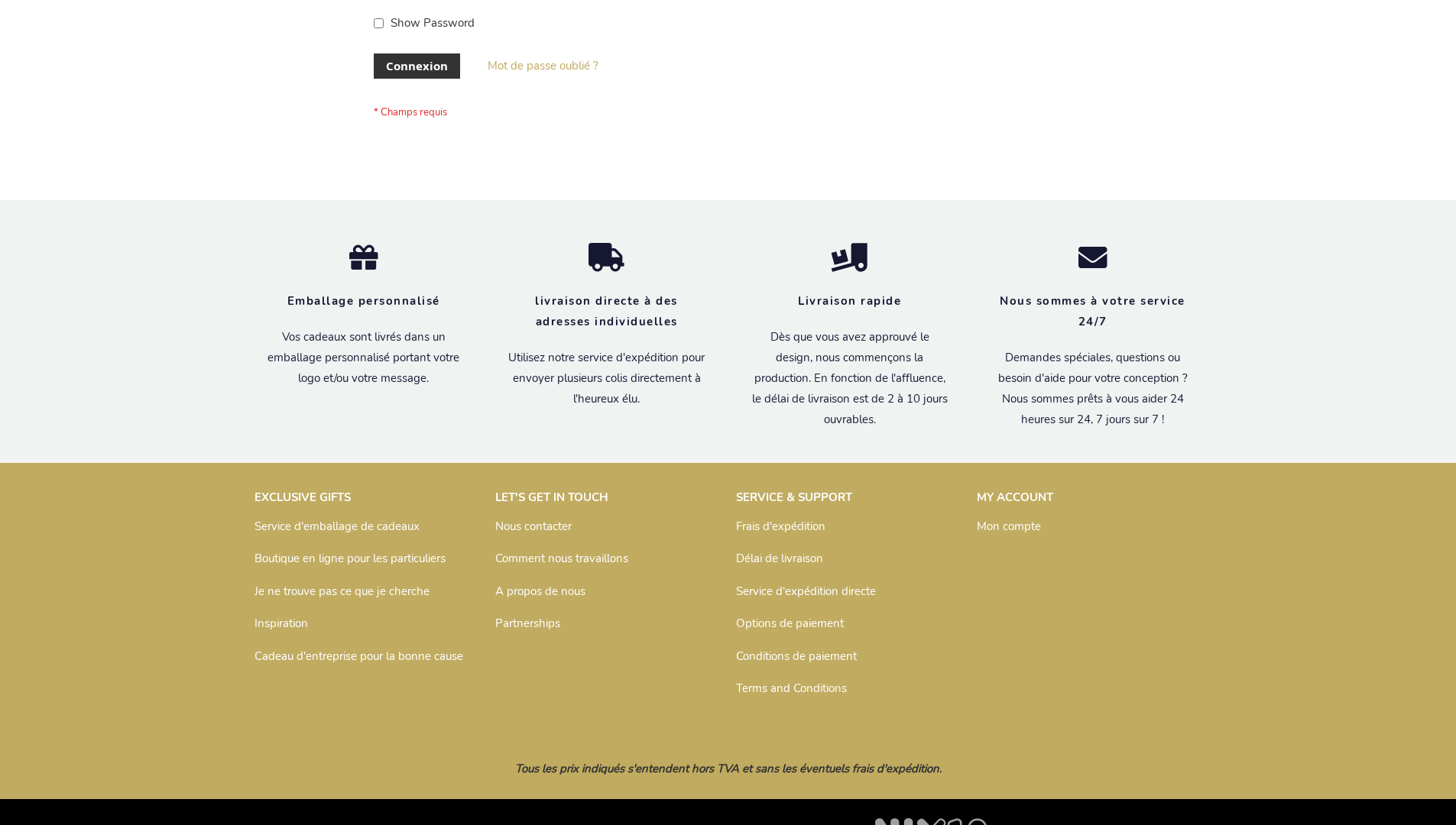
scroll to position [527, 0]
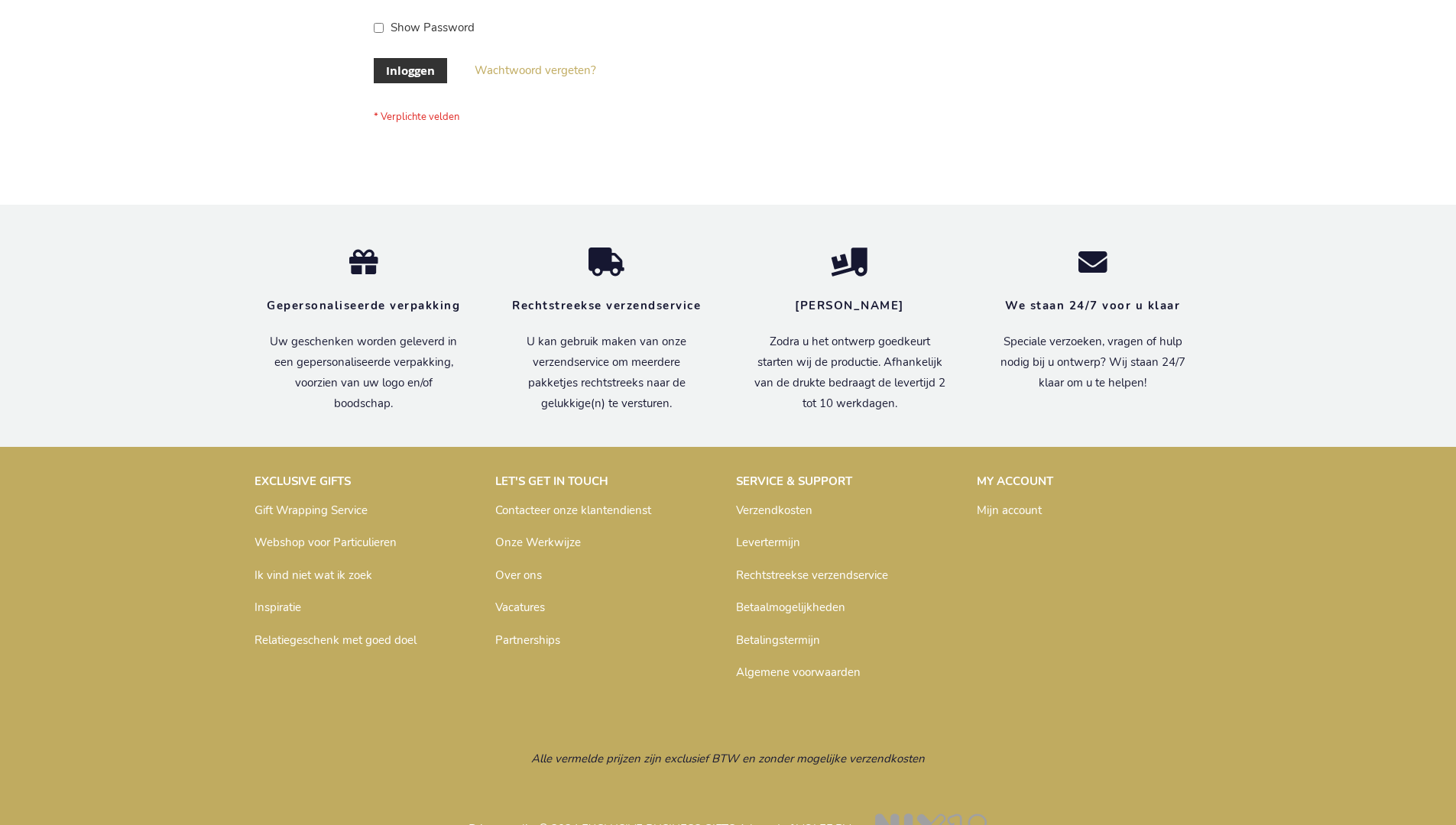
scroll to position [519, 0]
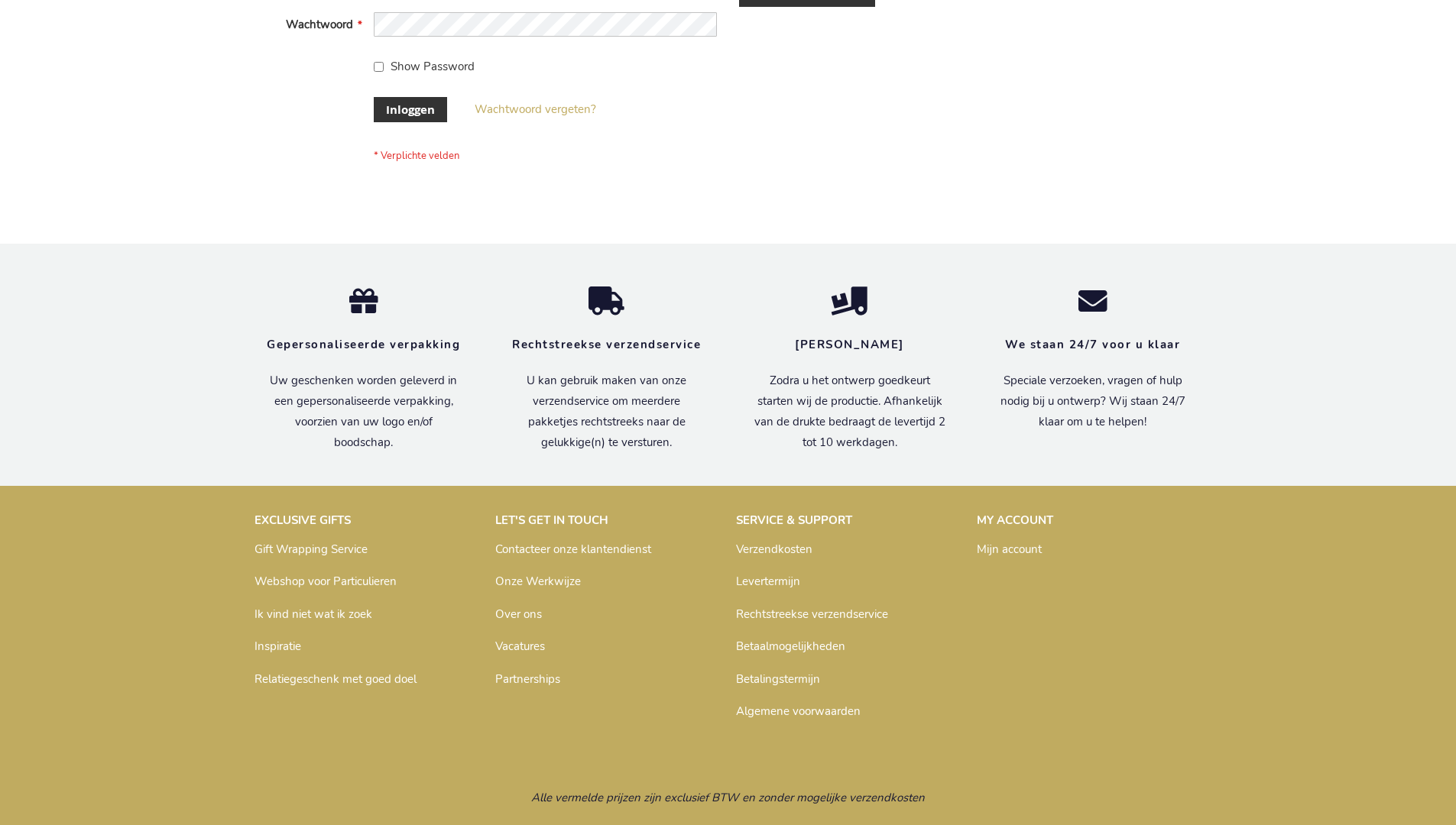
scroll to position [519, 0]
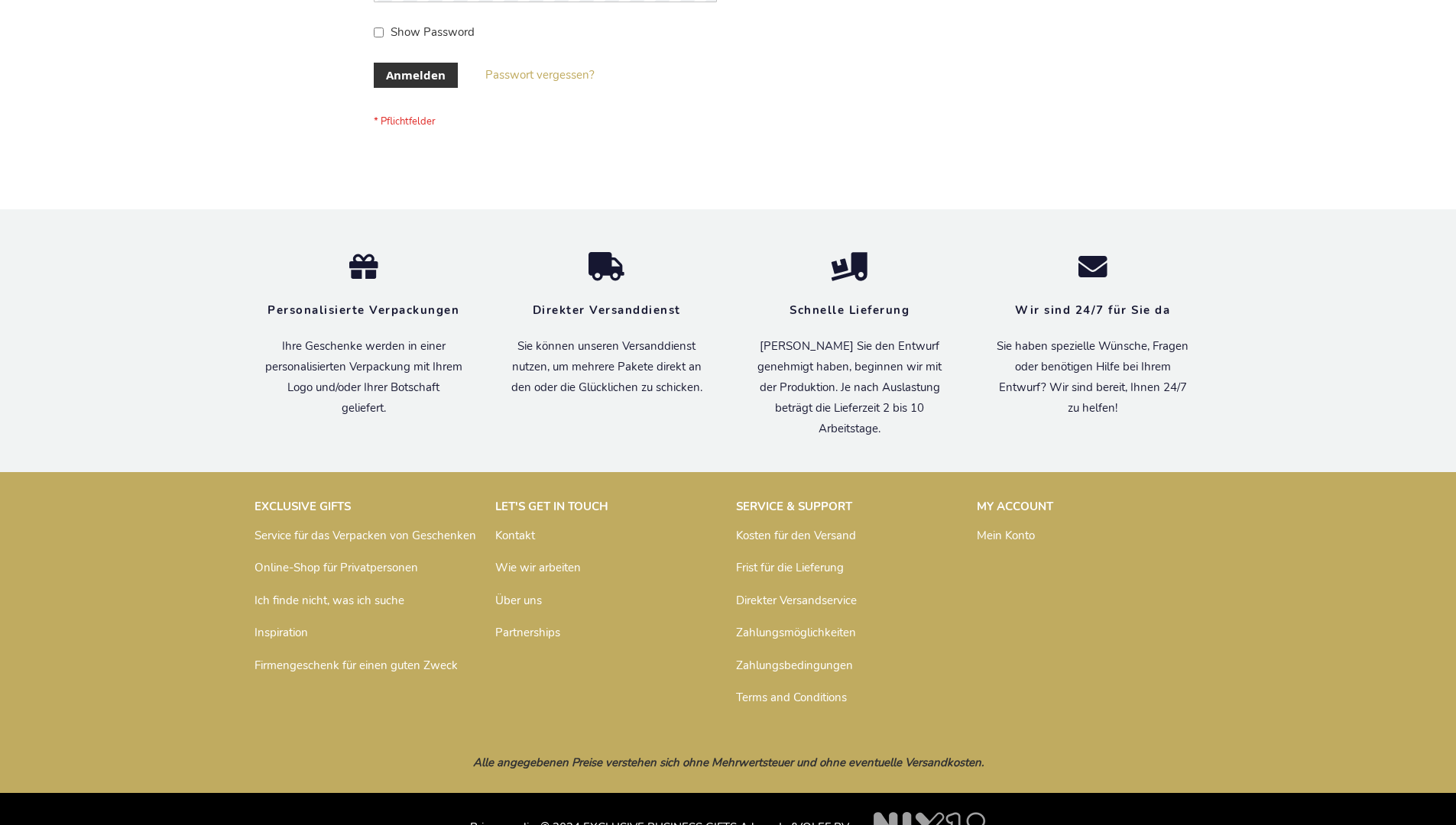
scroll to position [512, 0]
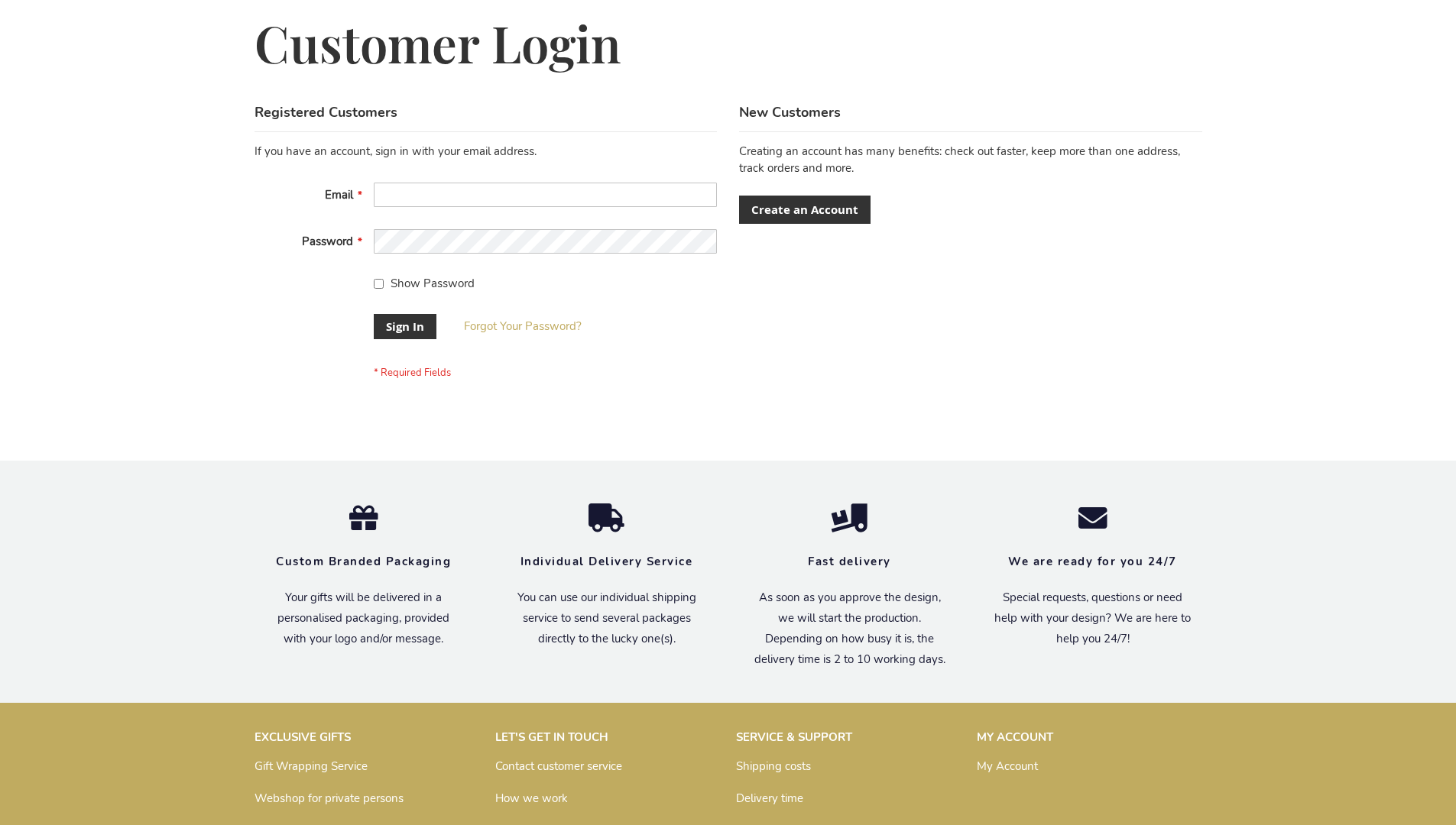
scroll to position [492, 0]
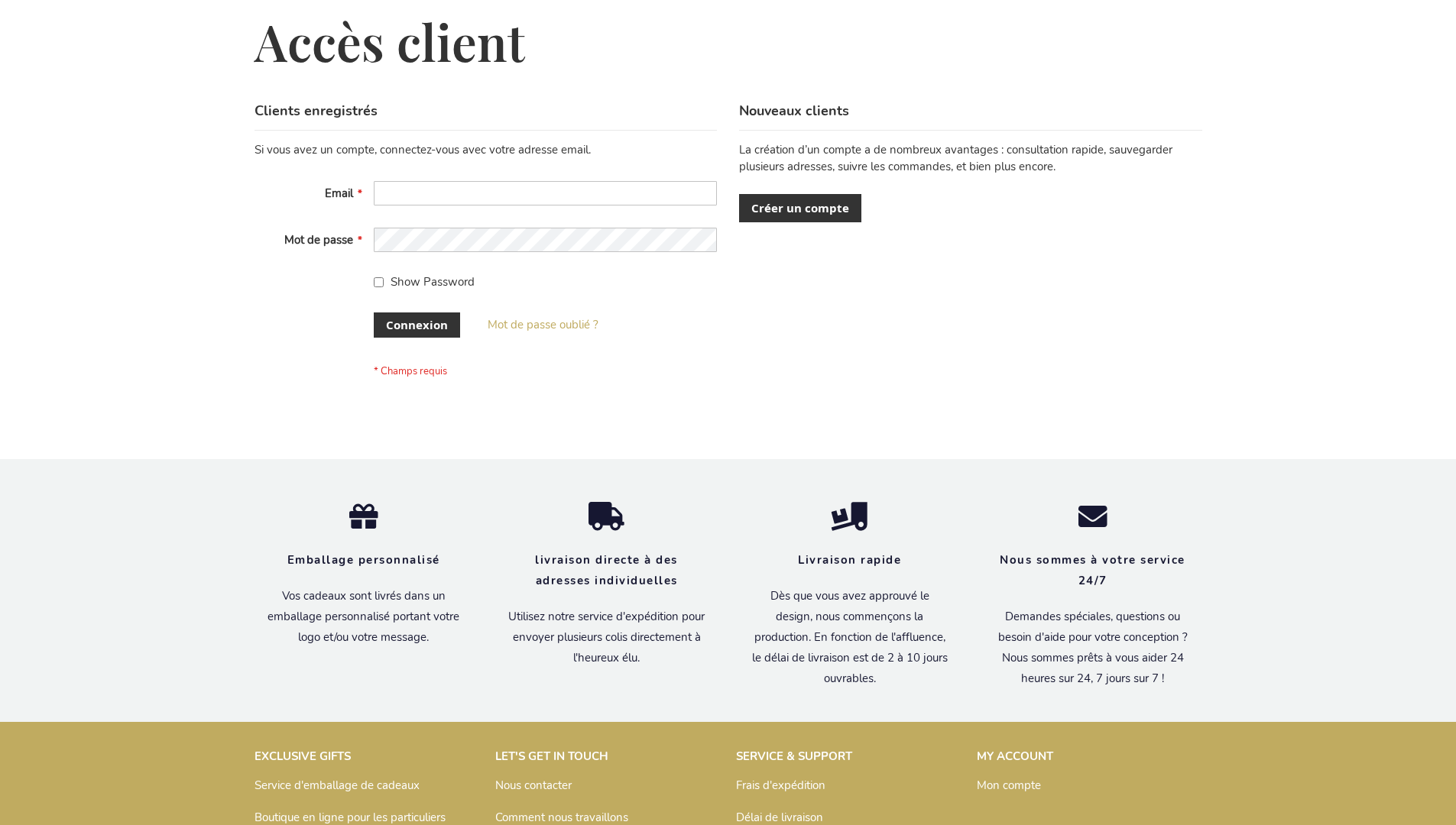
scroll to position [527, 0]
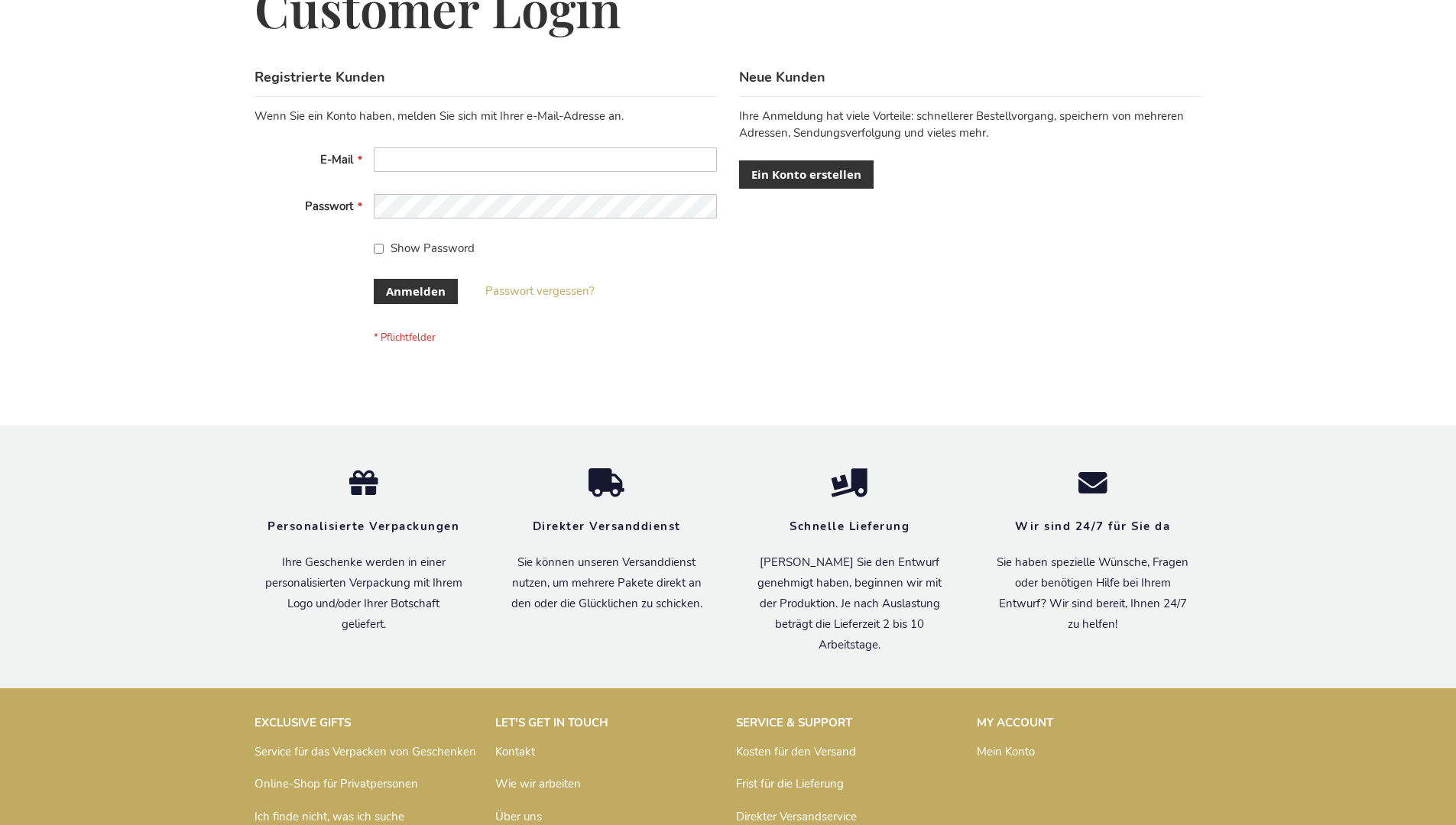
scroll to position [512, 0]
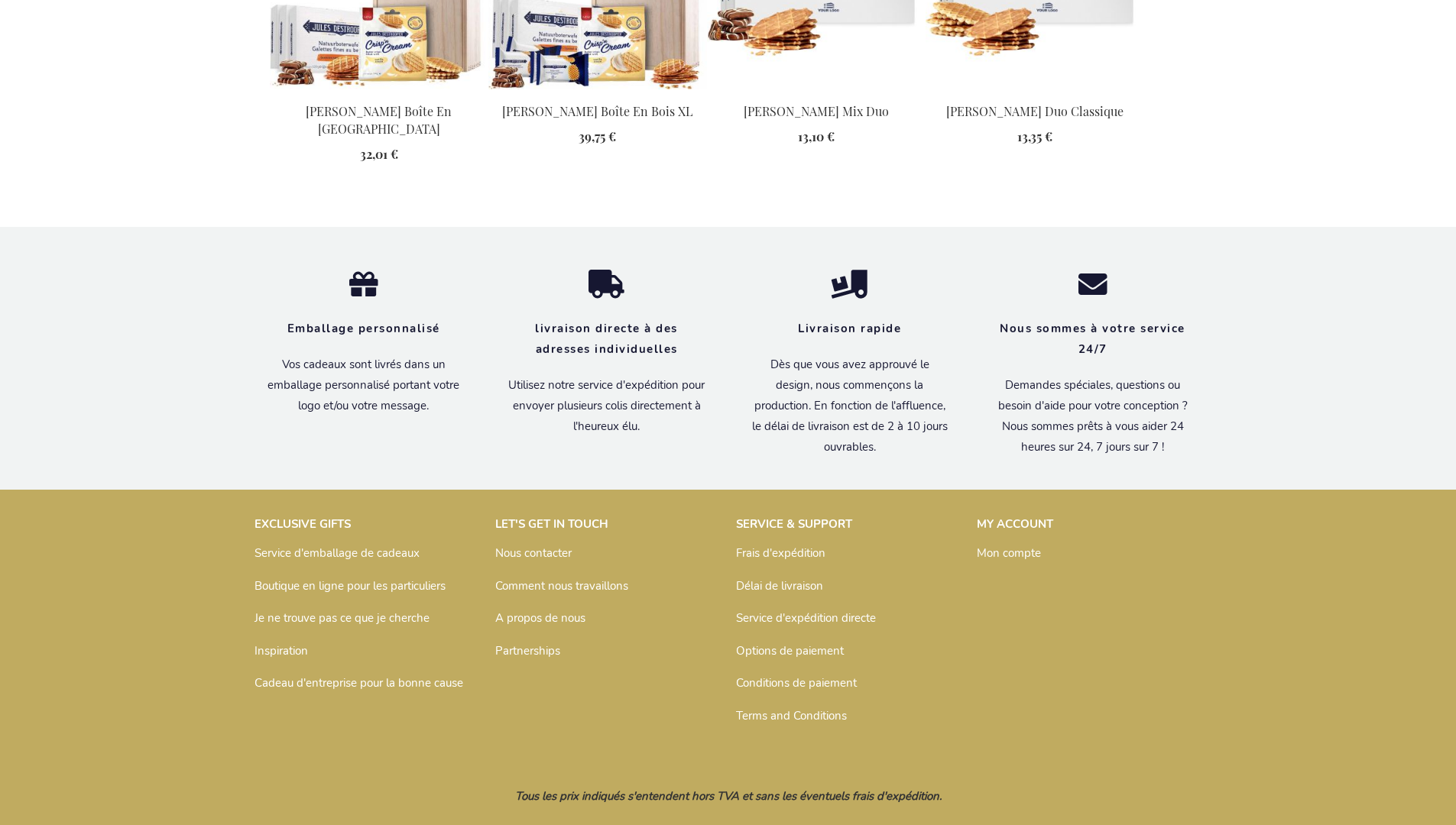
scroll to position [1974, 0]
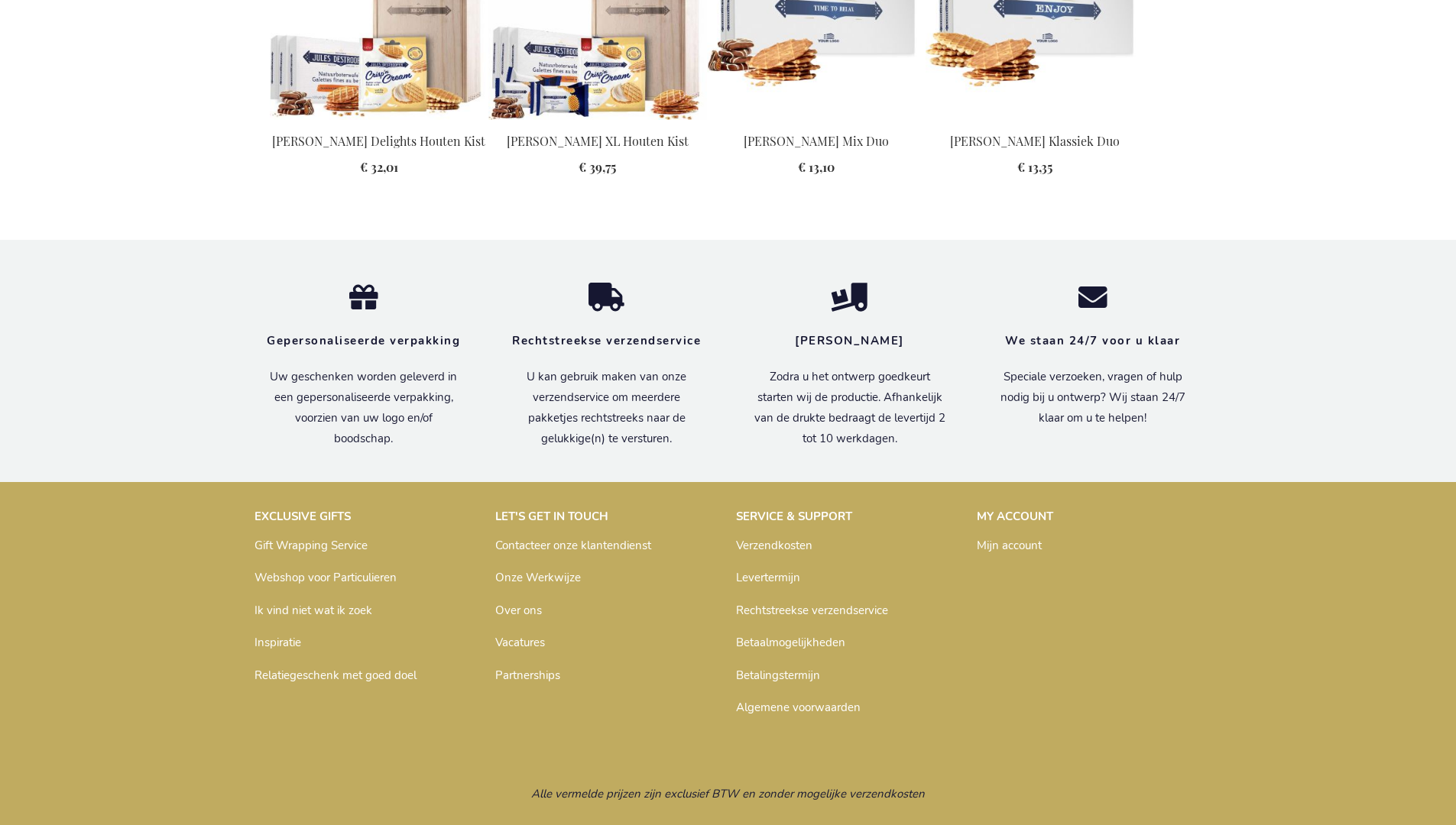
scroll to position [1949, 0]
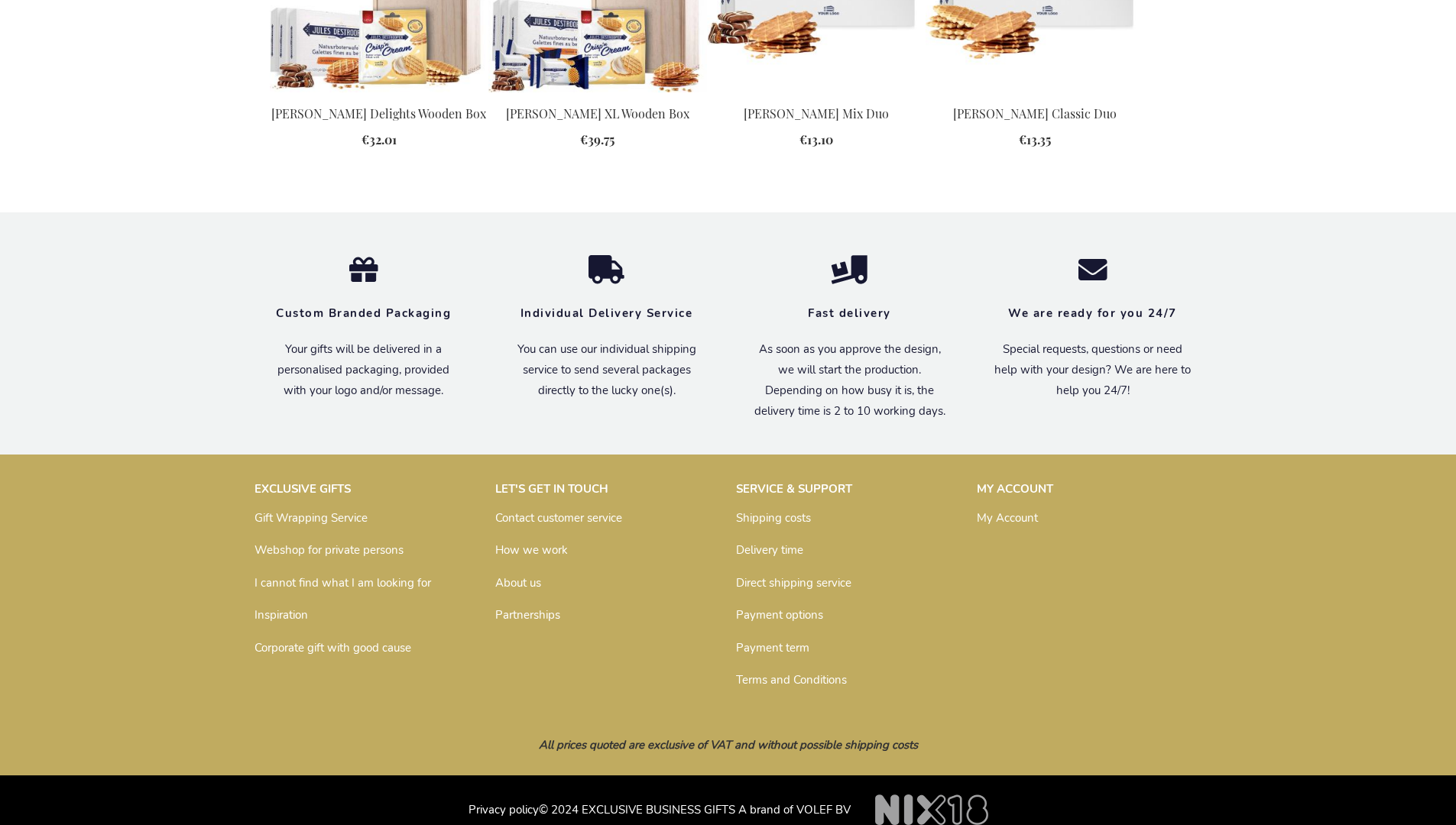
scroll to position [1922, 0]
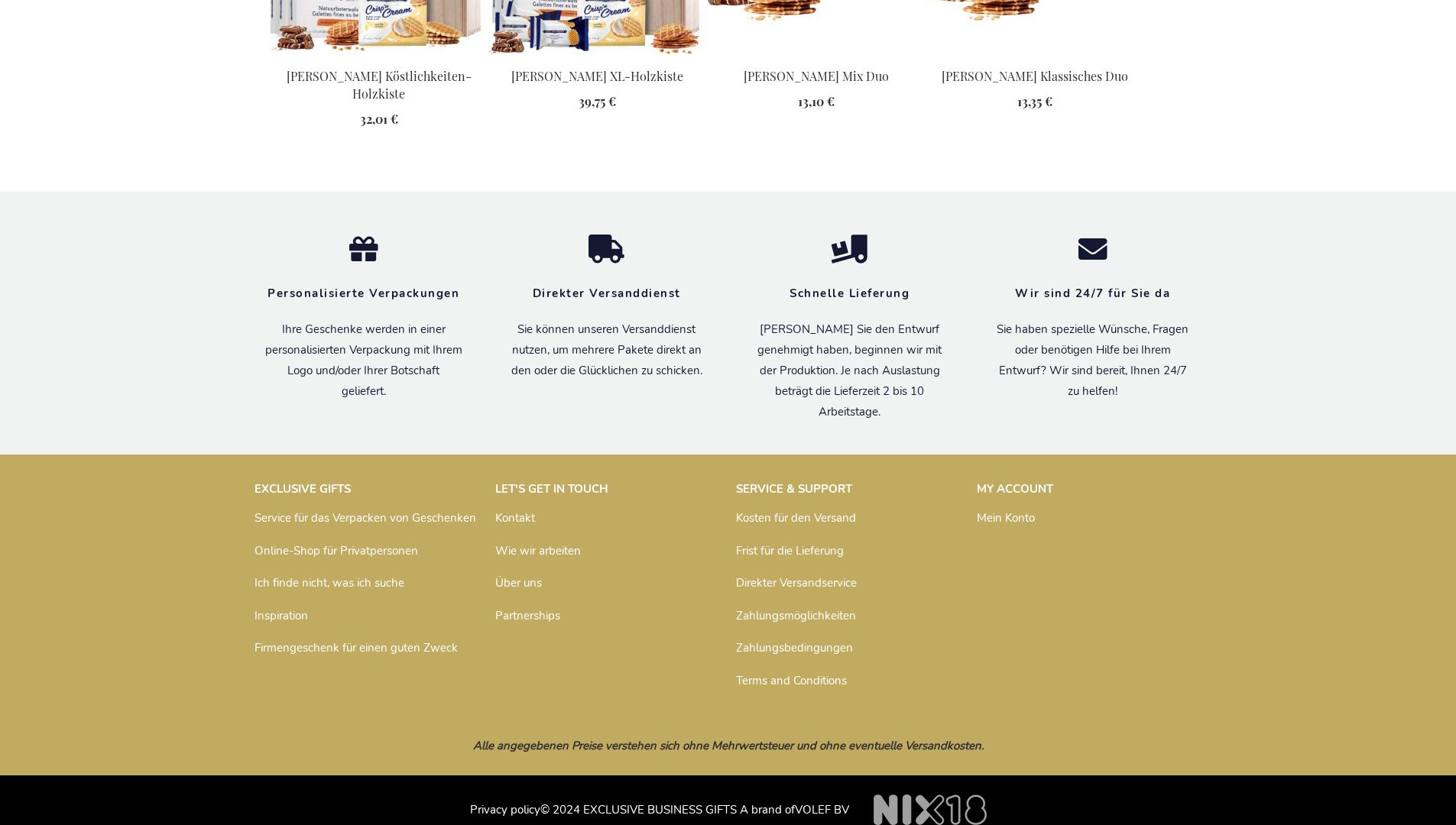
scroll to position [1977, 0]
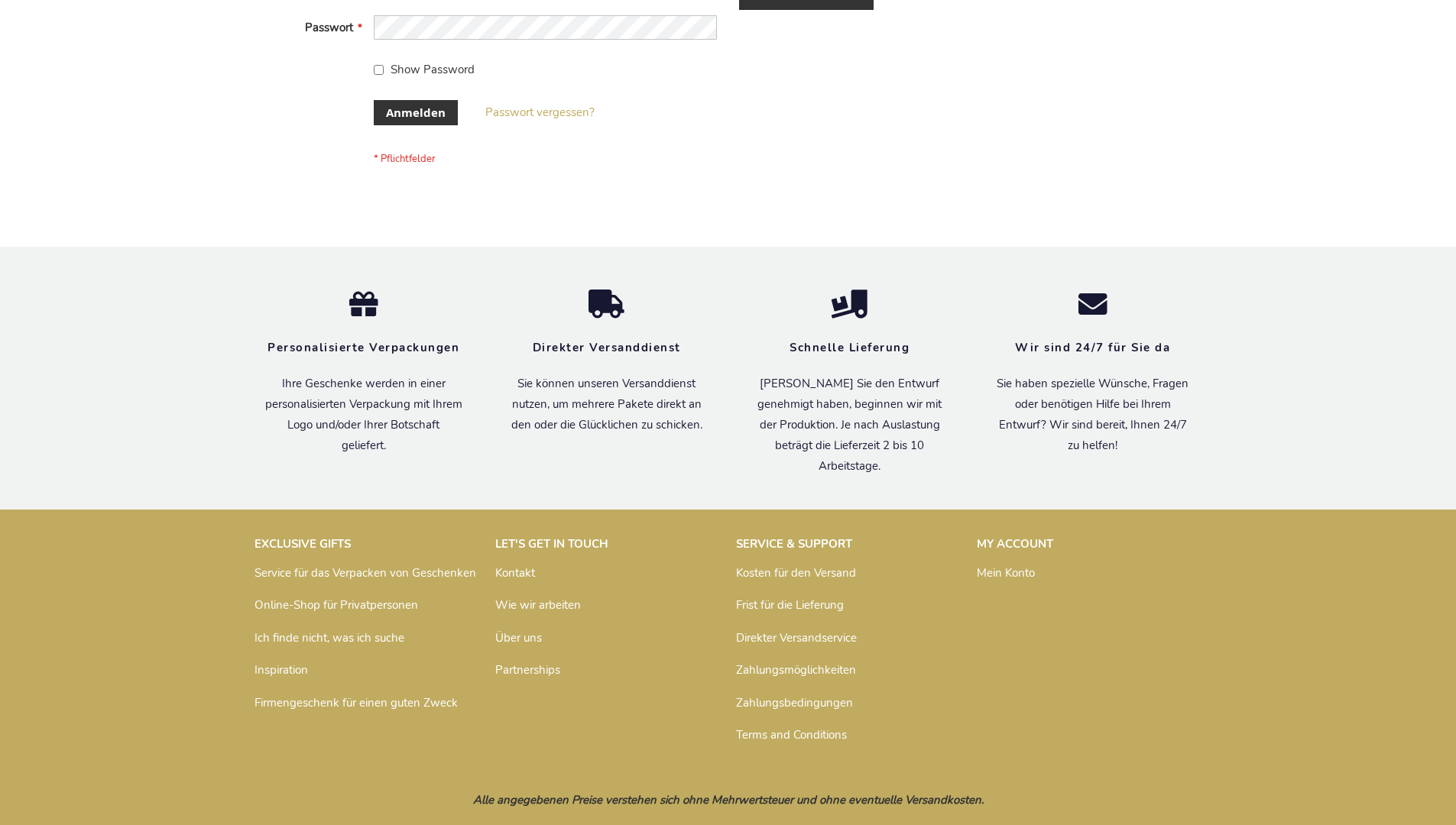
scroll to position [512, 0]
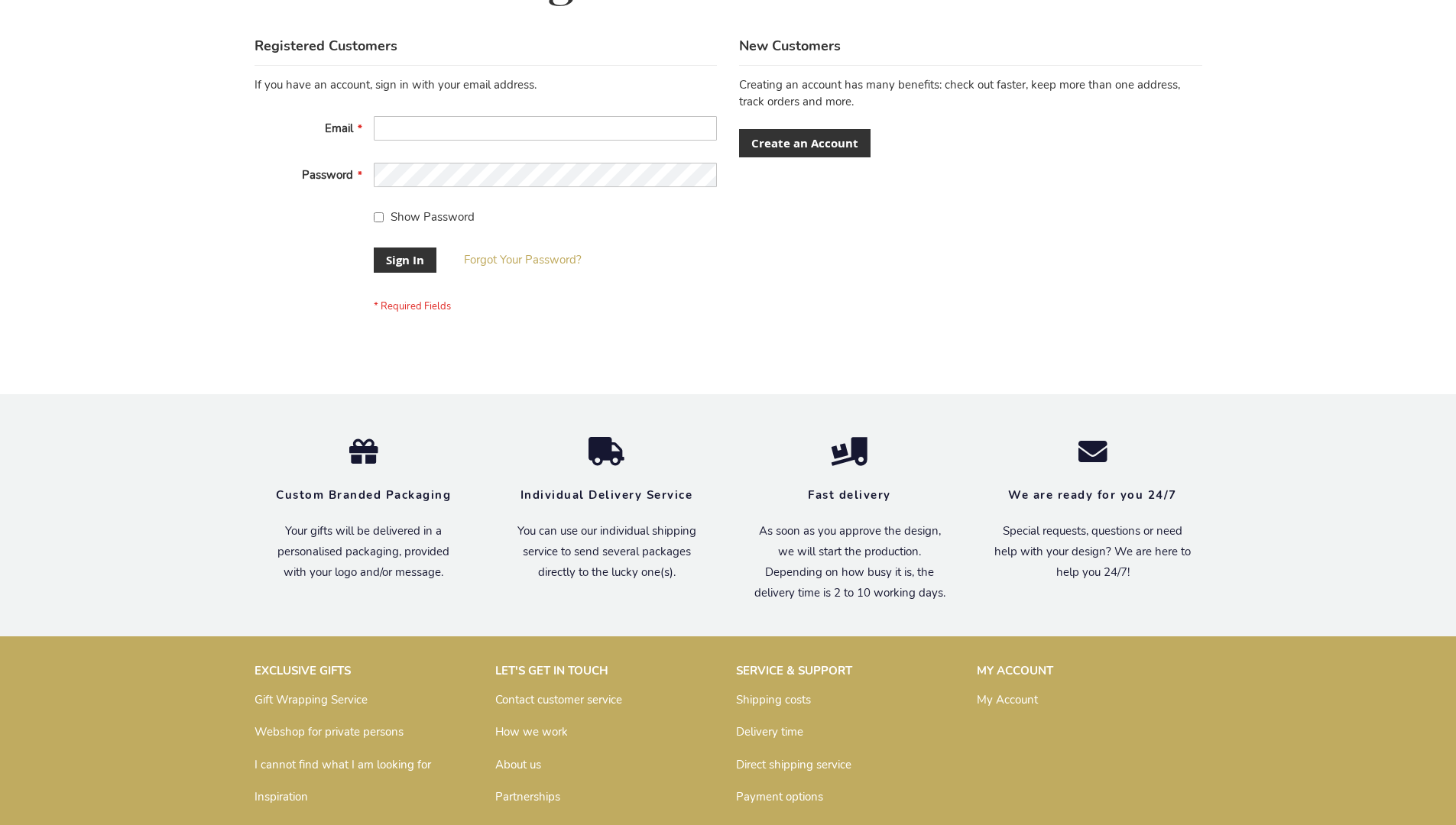
scroll to position [492, 0]
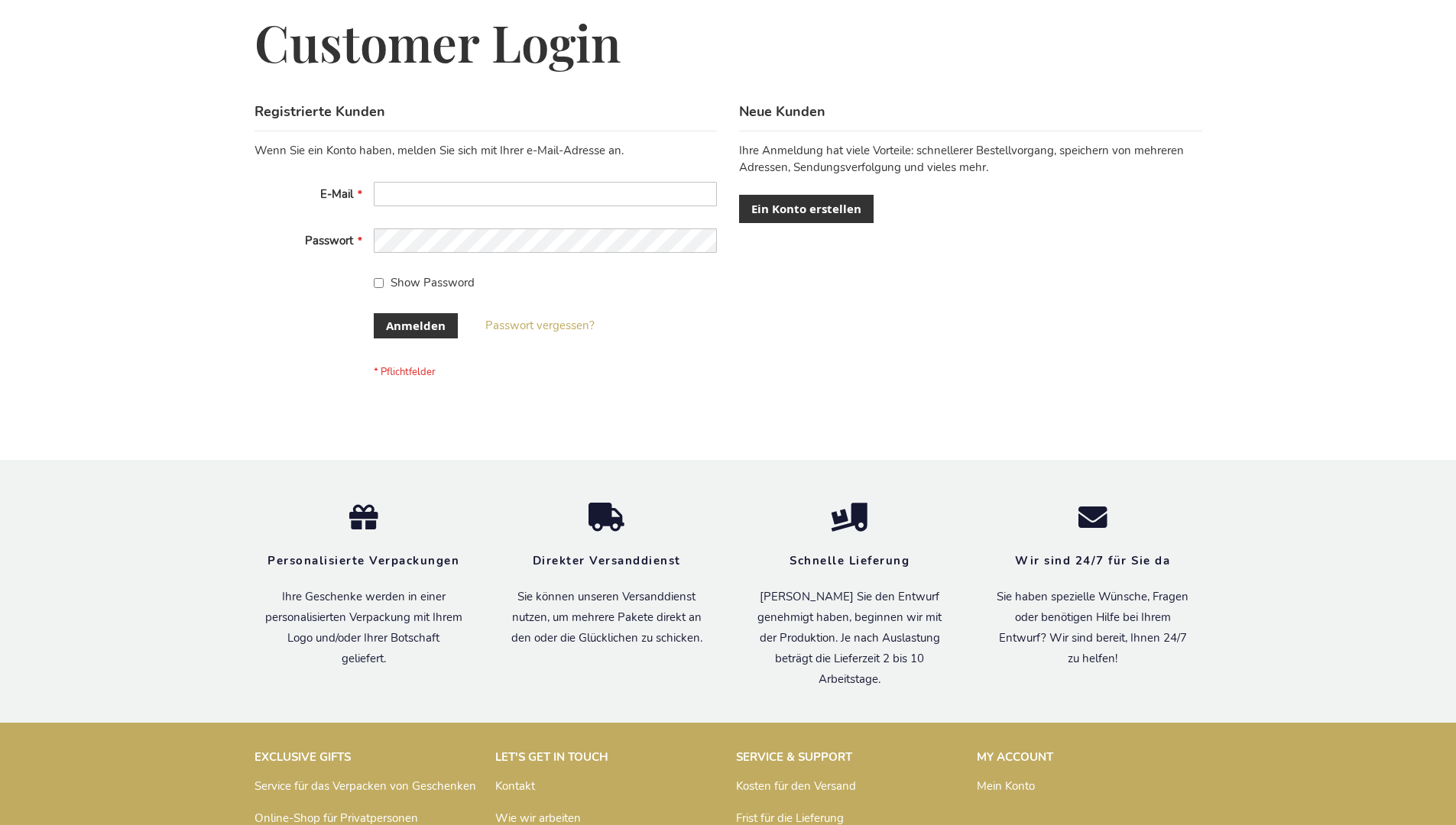
scroll to position [512, 0]
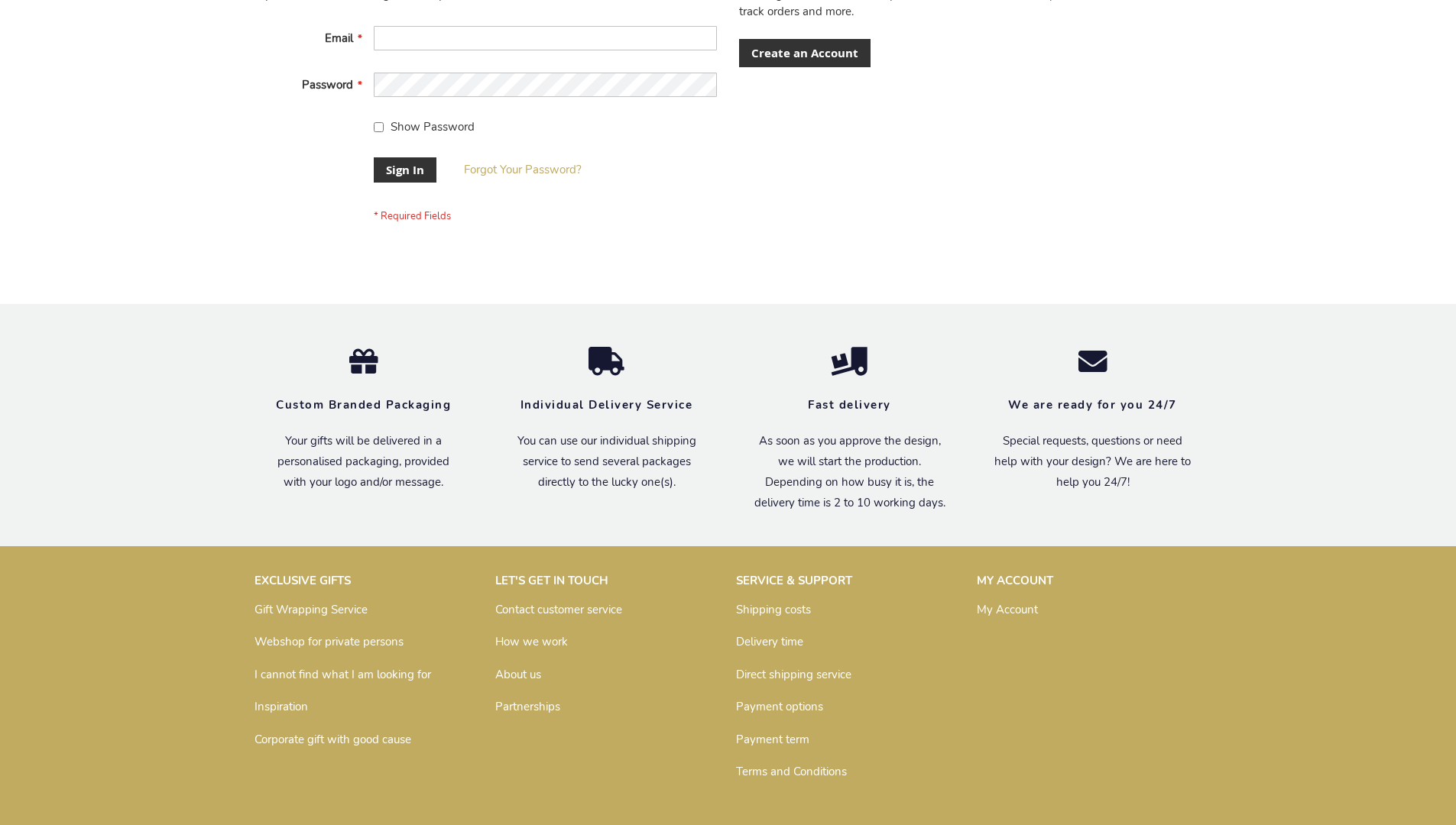
scroll to position [492, 0]
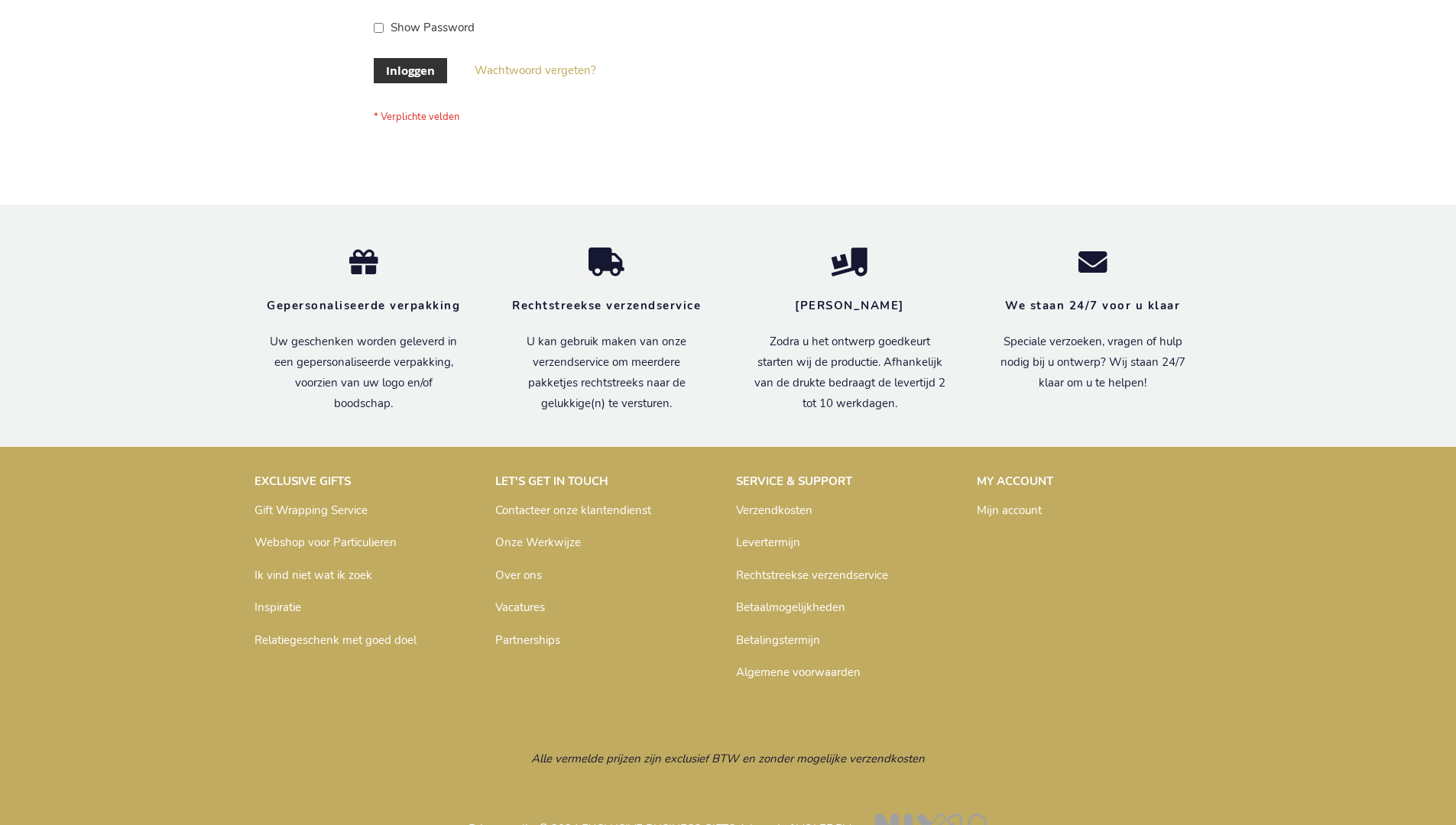
scroll to position [519, 0]
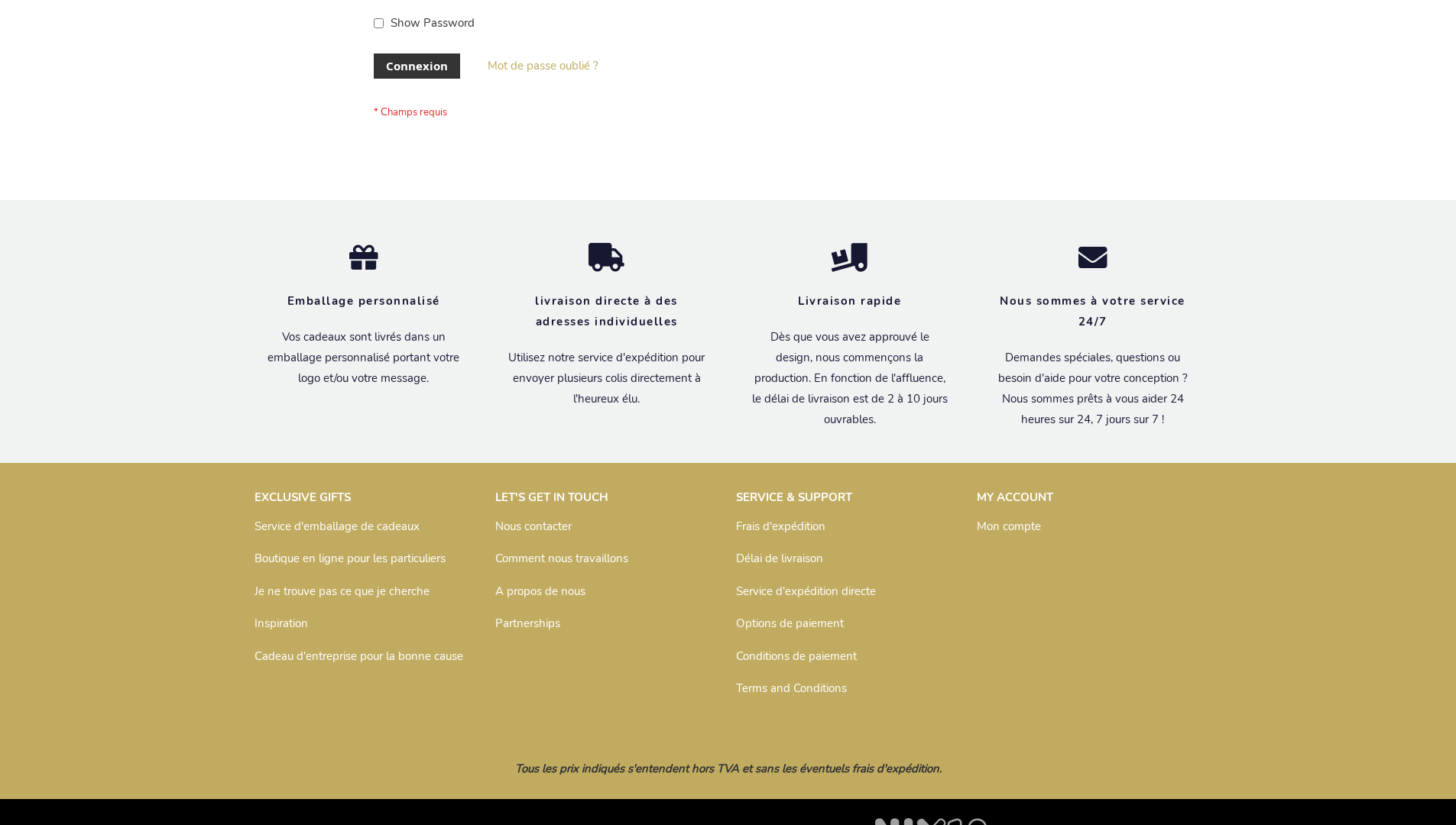
scroll to position [527, 0]
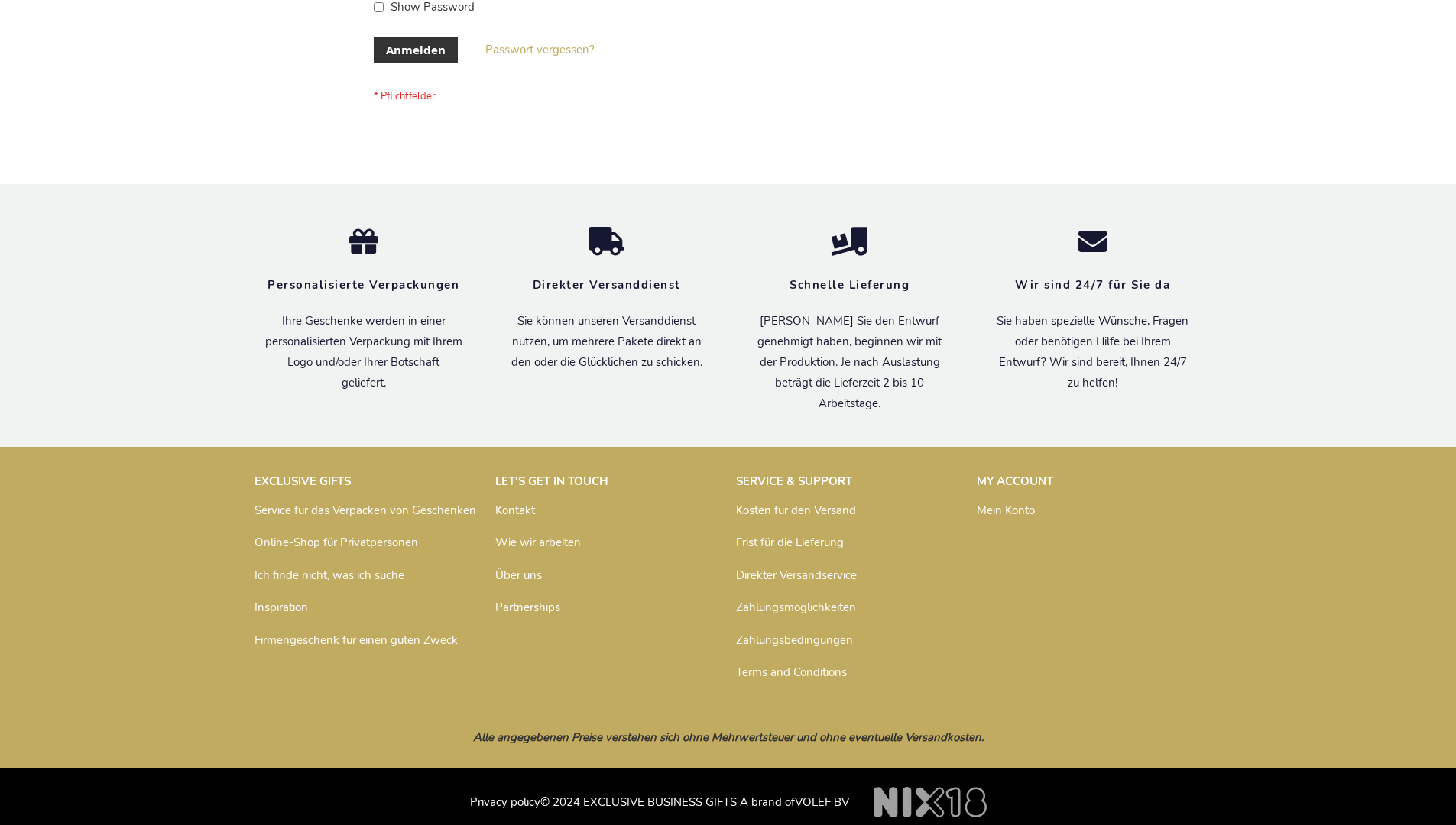
scroll to position [512, 0]
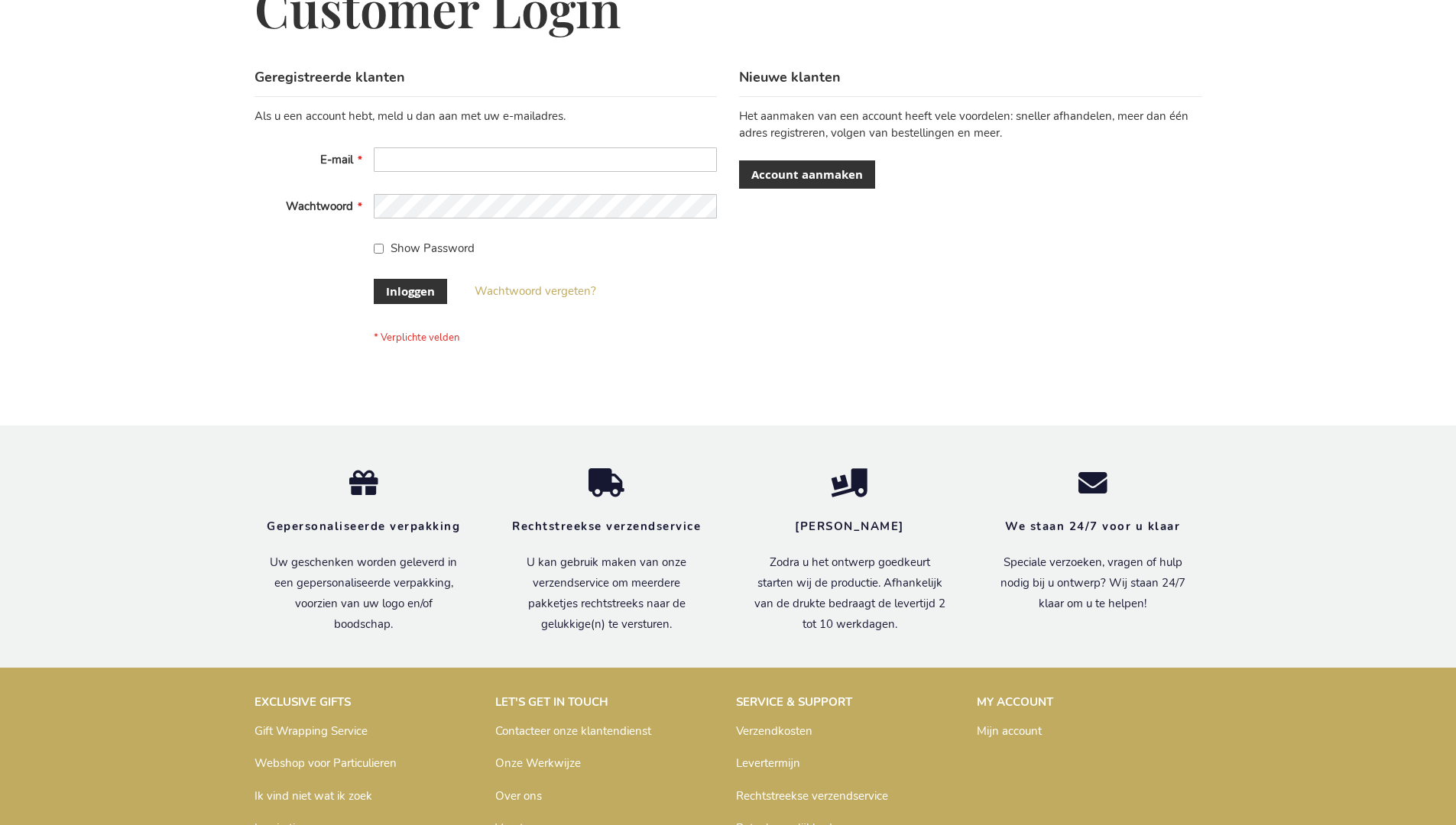
scroll to position [519, 0]
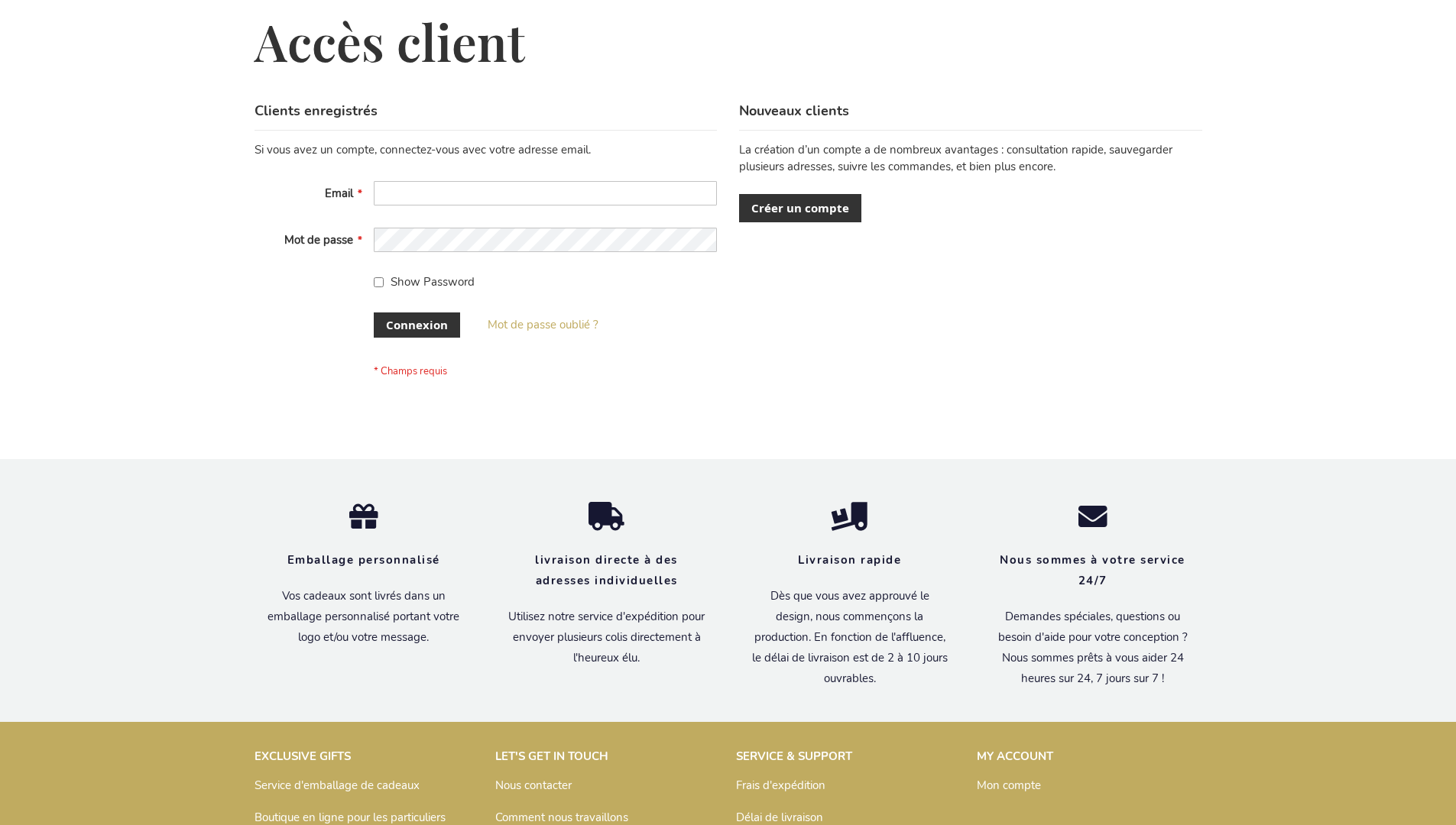
scroll to position [527, 0]
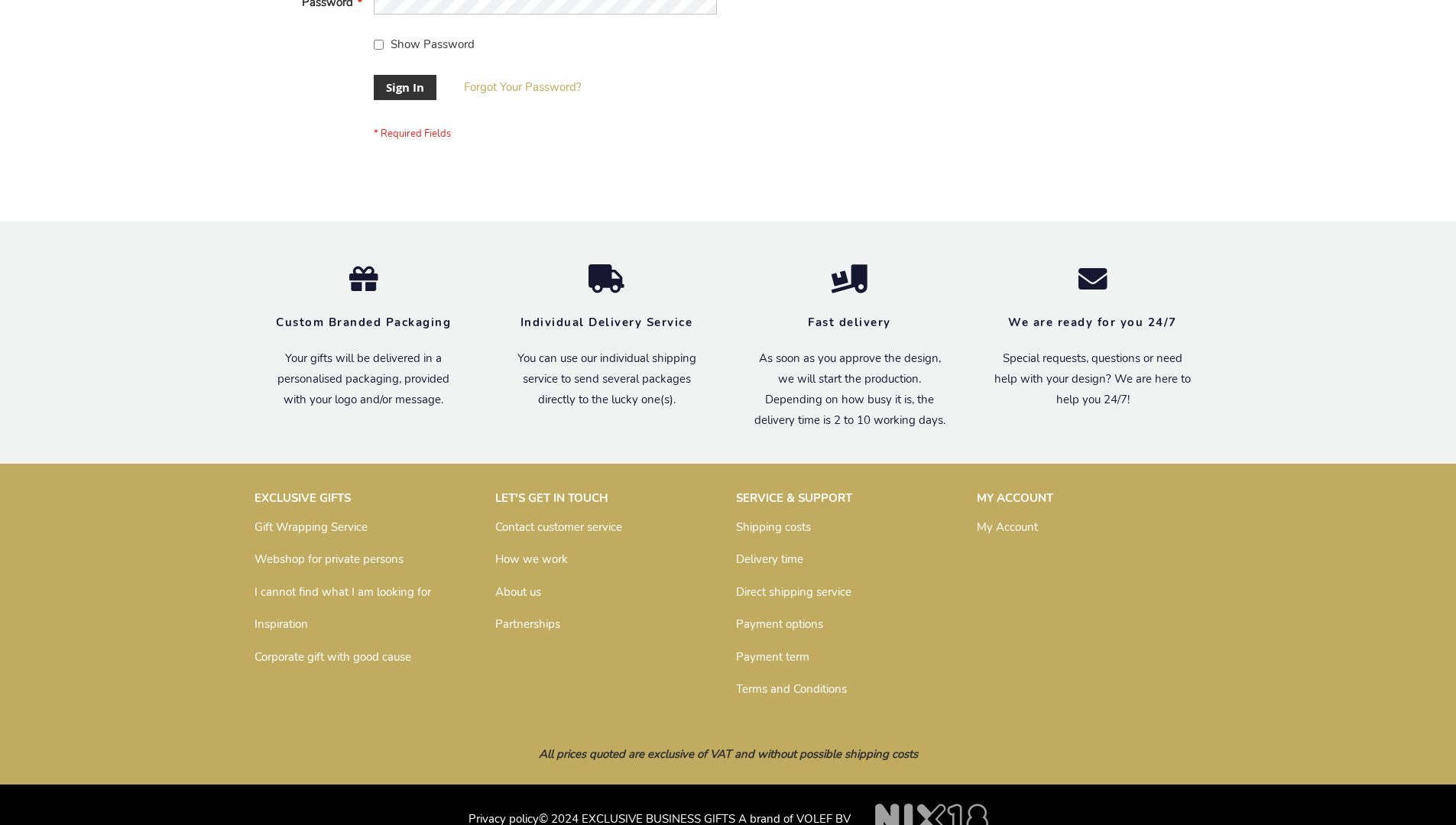
scroll to position [492, 0]
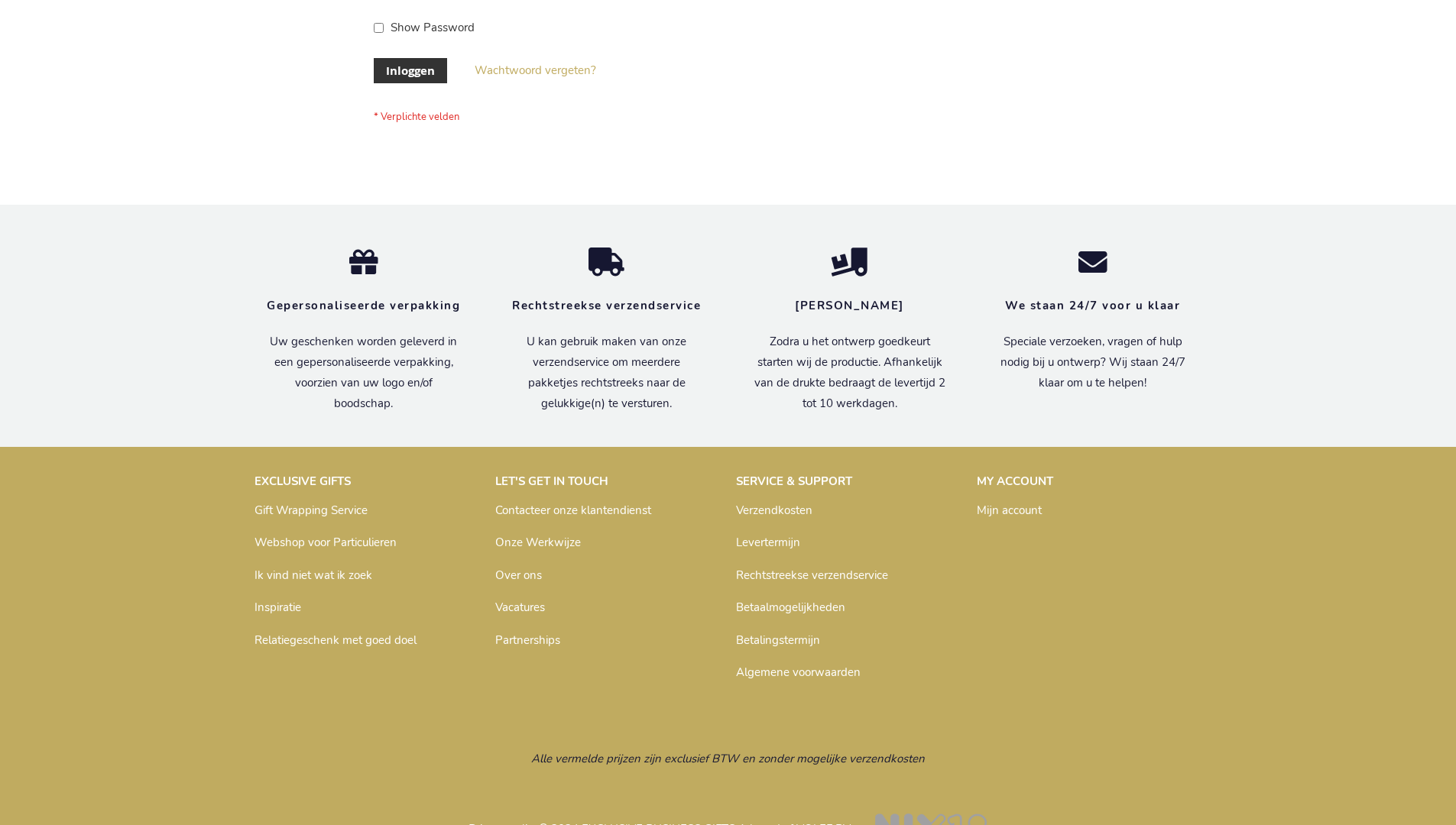
scroll to position [519, 0]
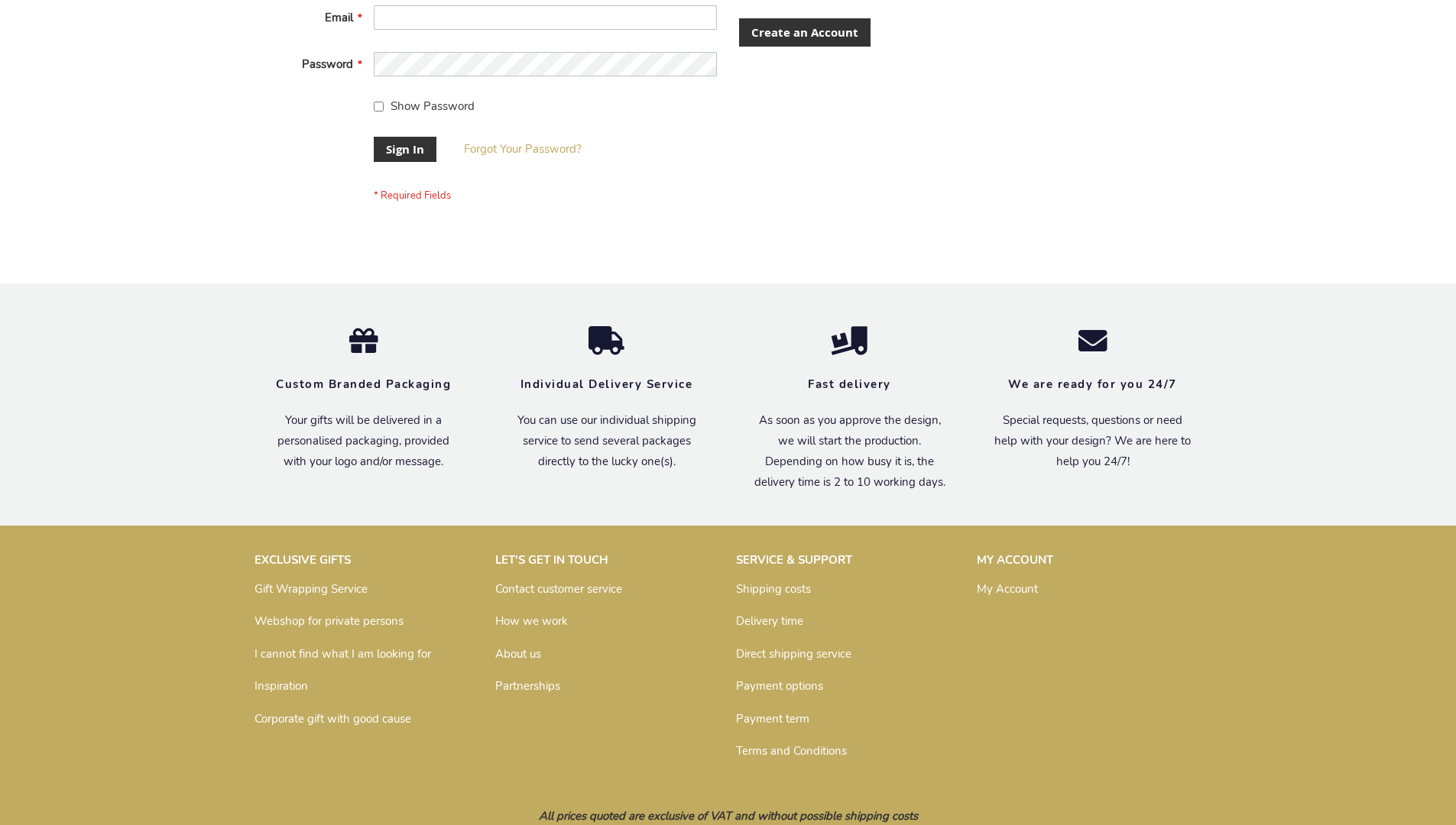
scroll to position [479, 0]
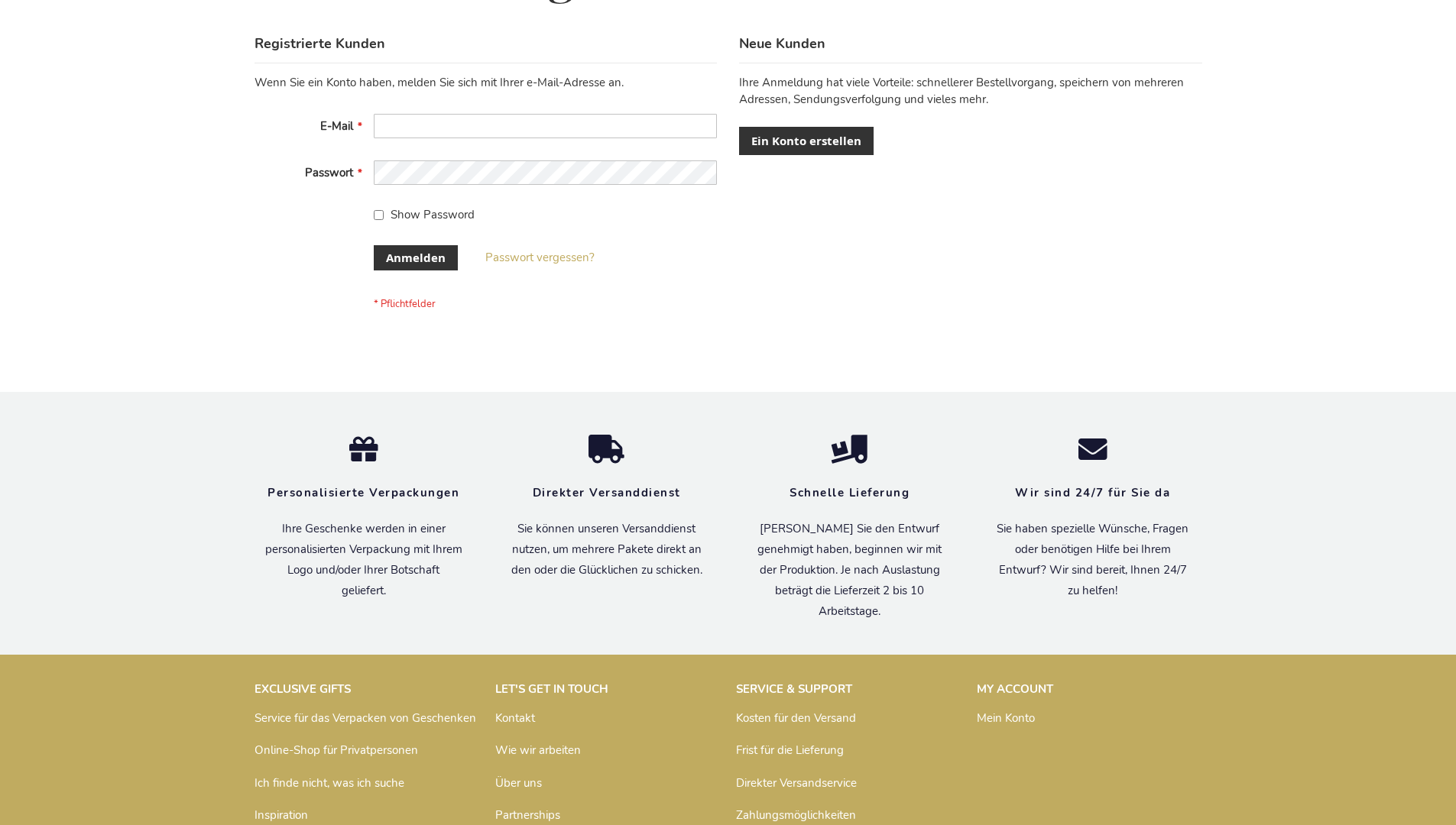
scroll to position [512, 0]
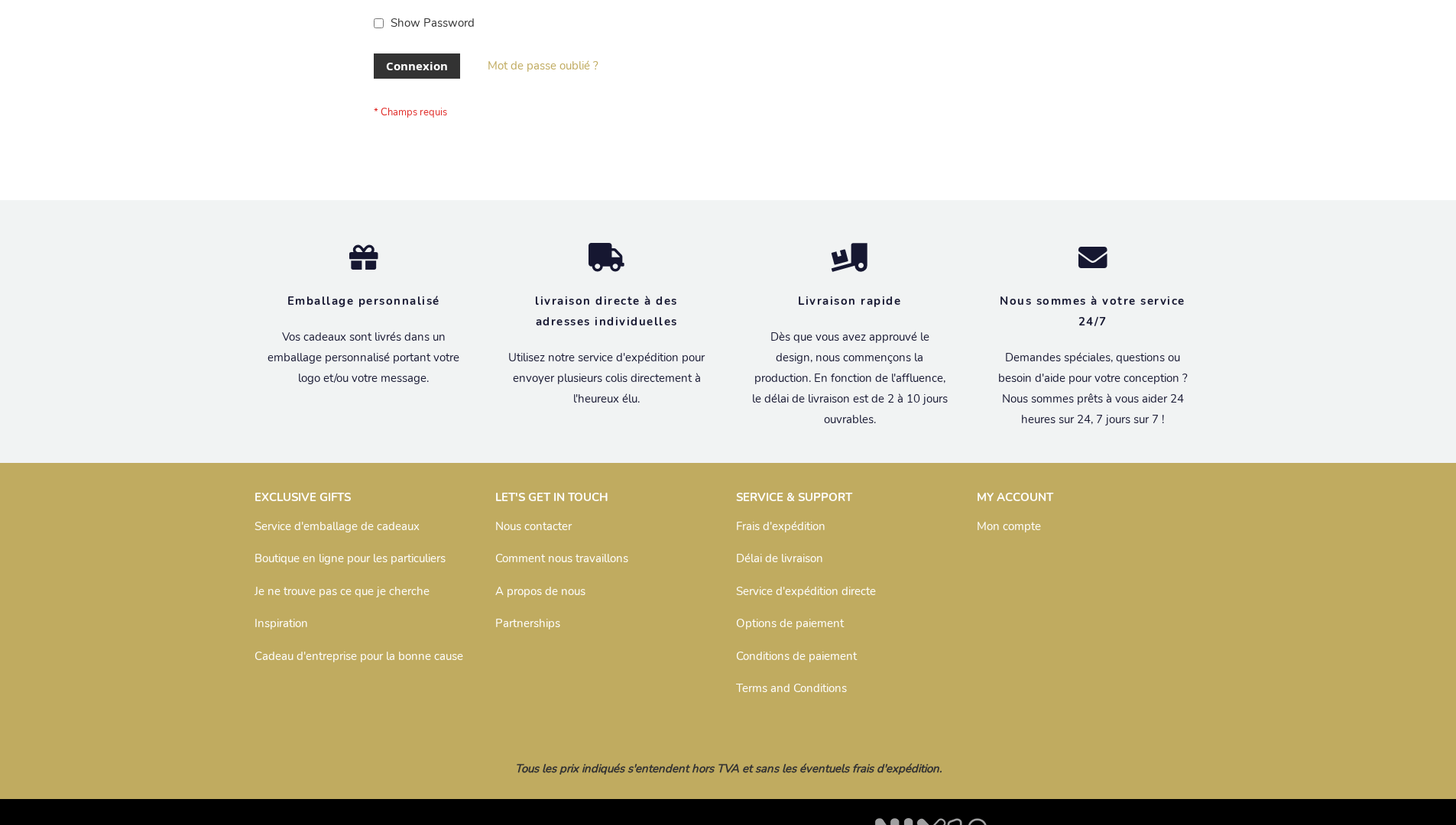
scroll to position [527, 0]
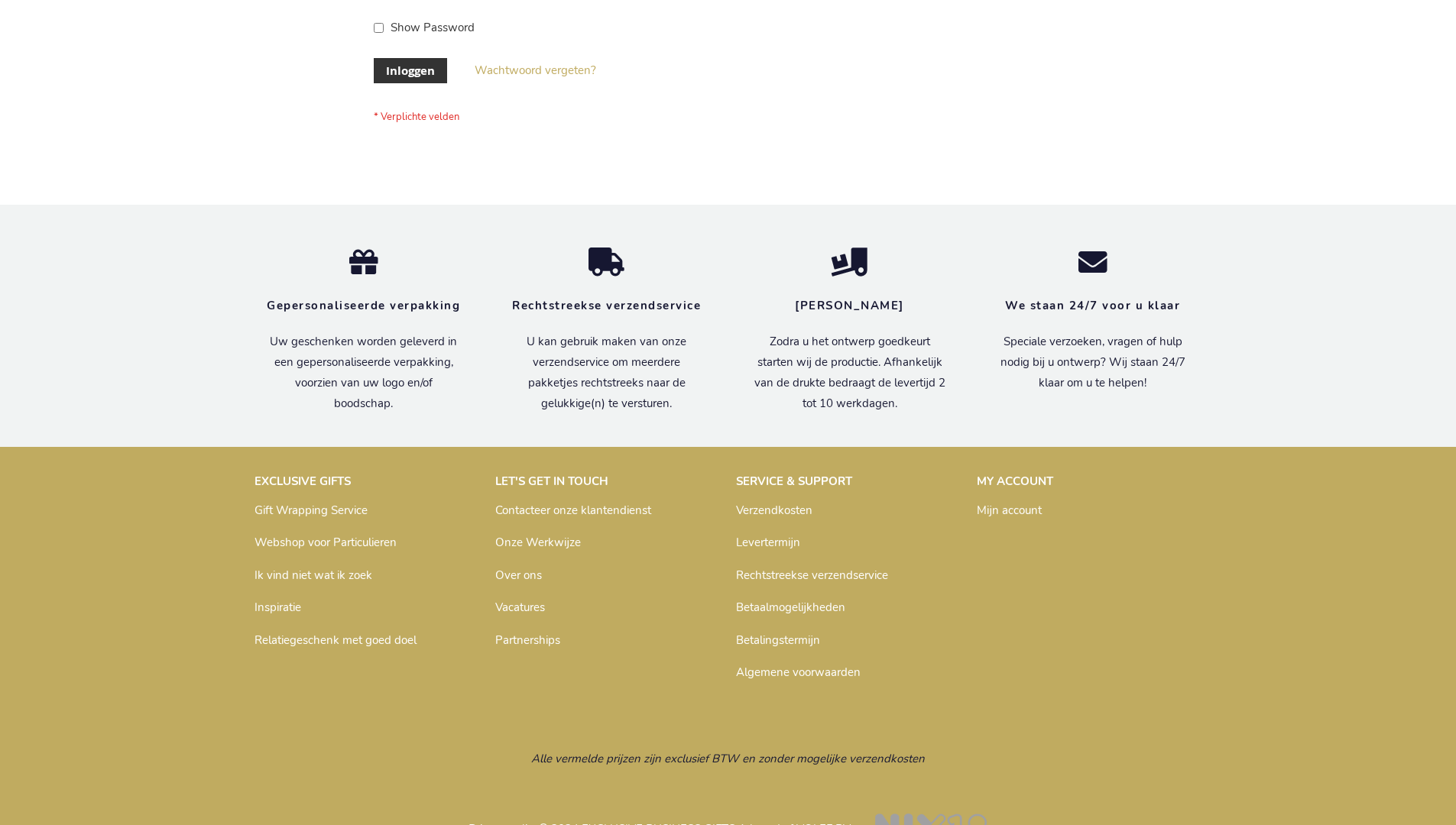
scroll to position [519, 0]
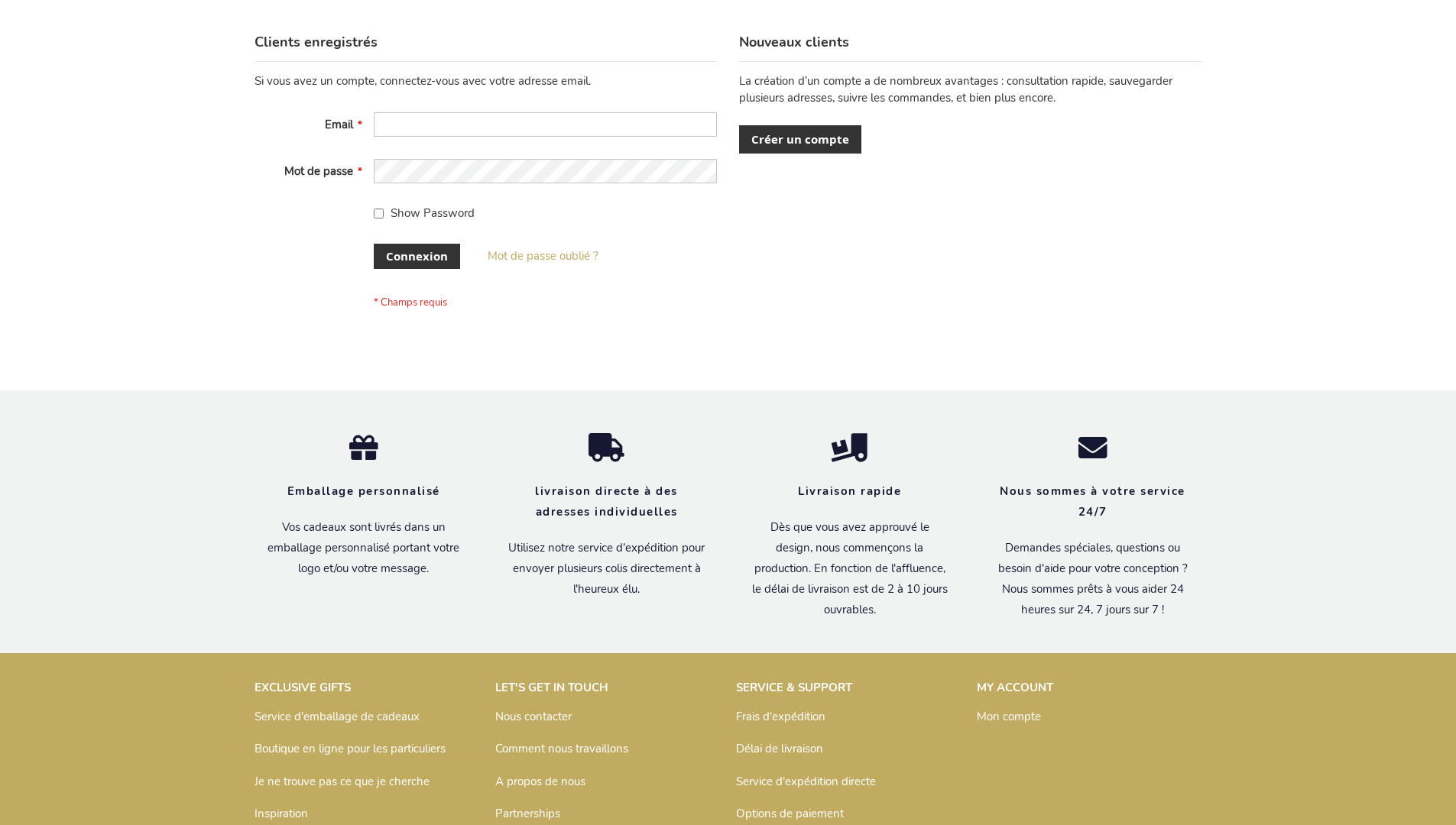
scroll to position [527, 0]
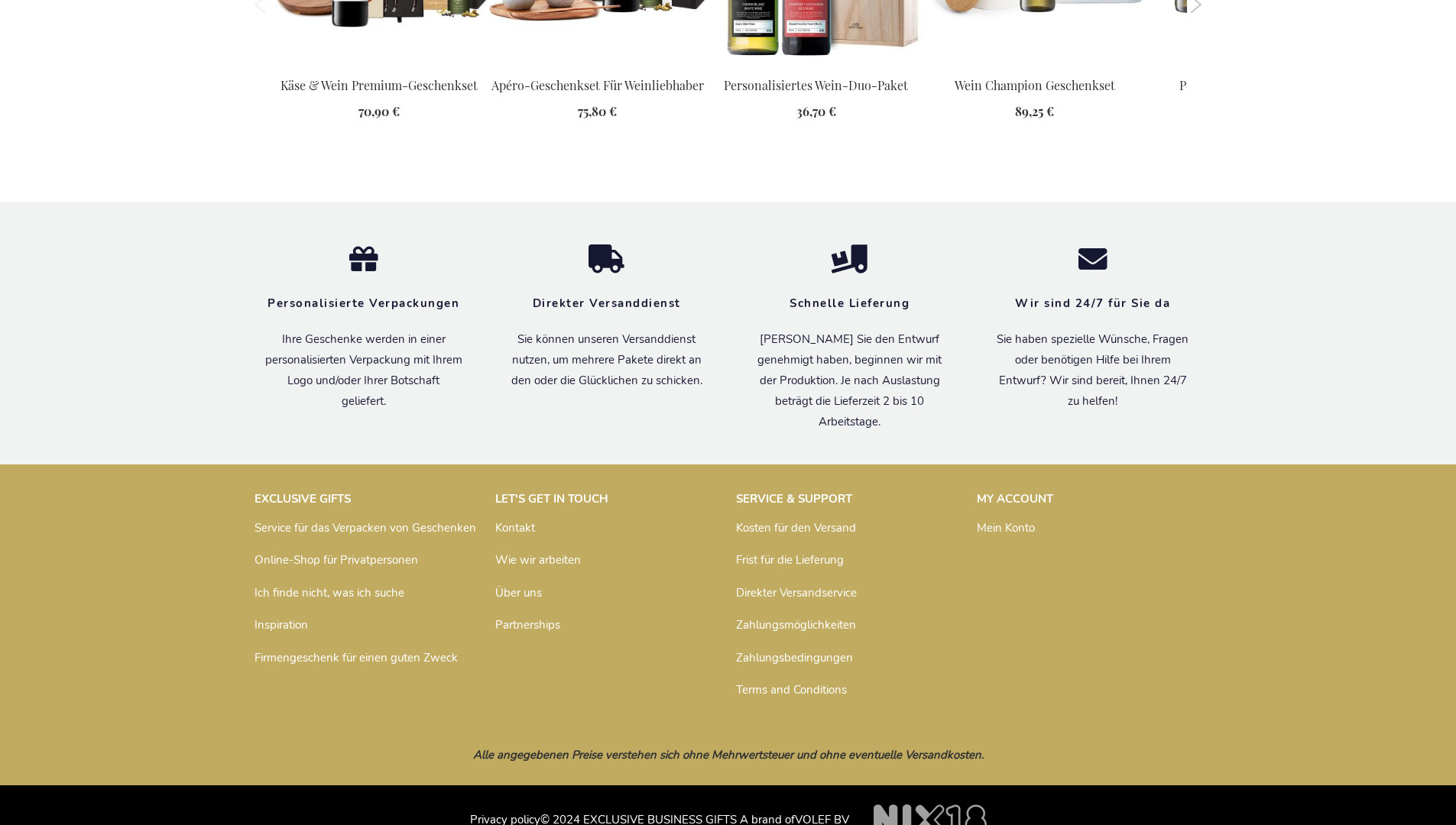
scroll to position [1671, 0]
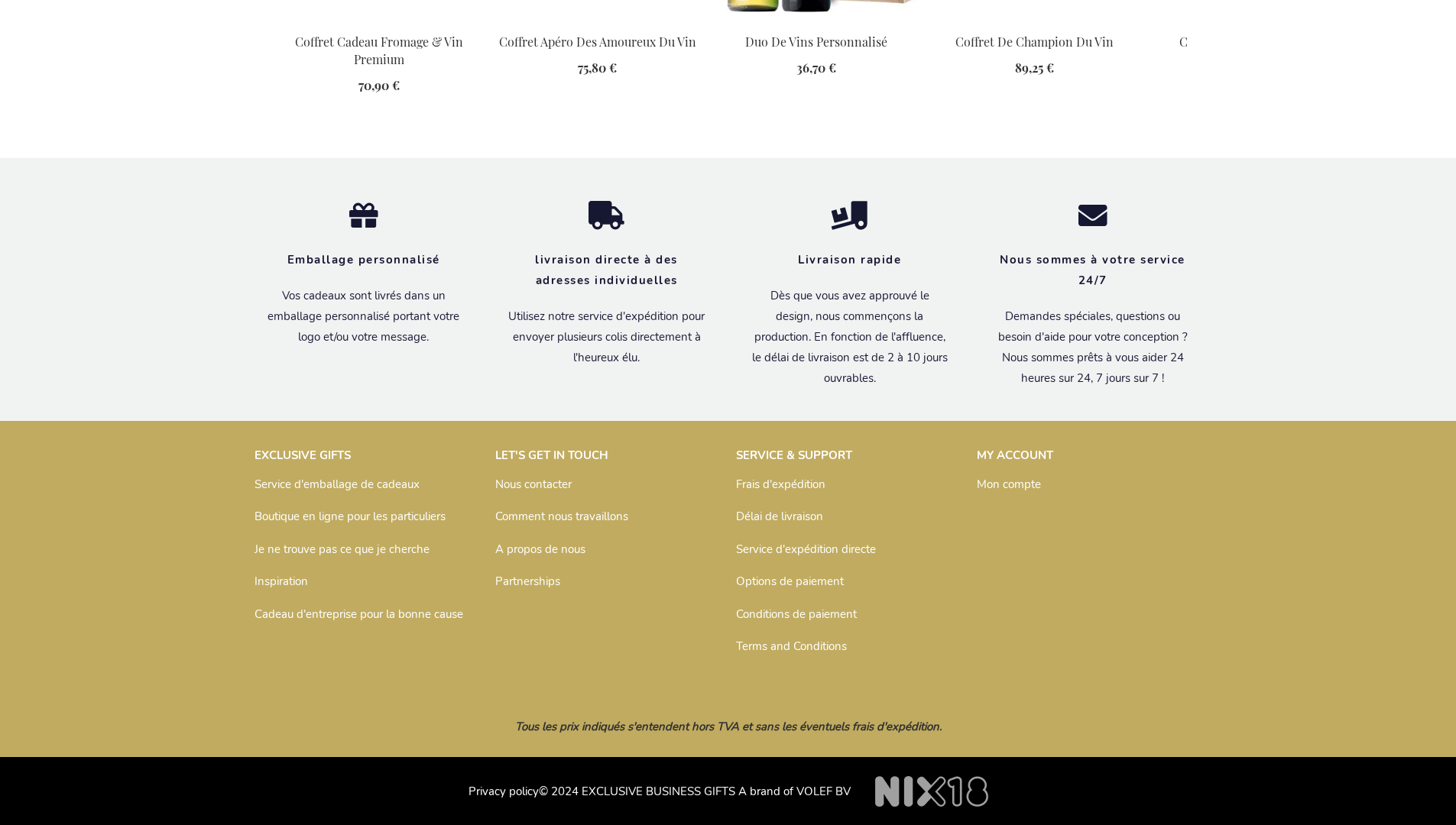
scroll to position [1687, 0]
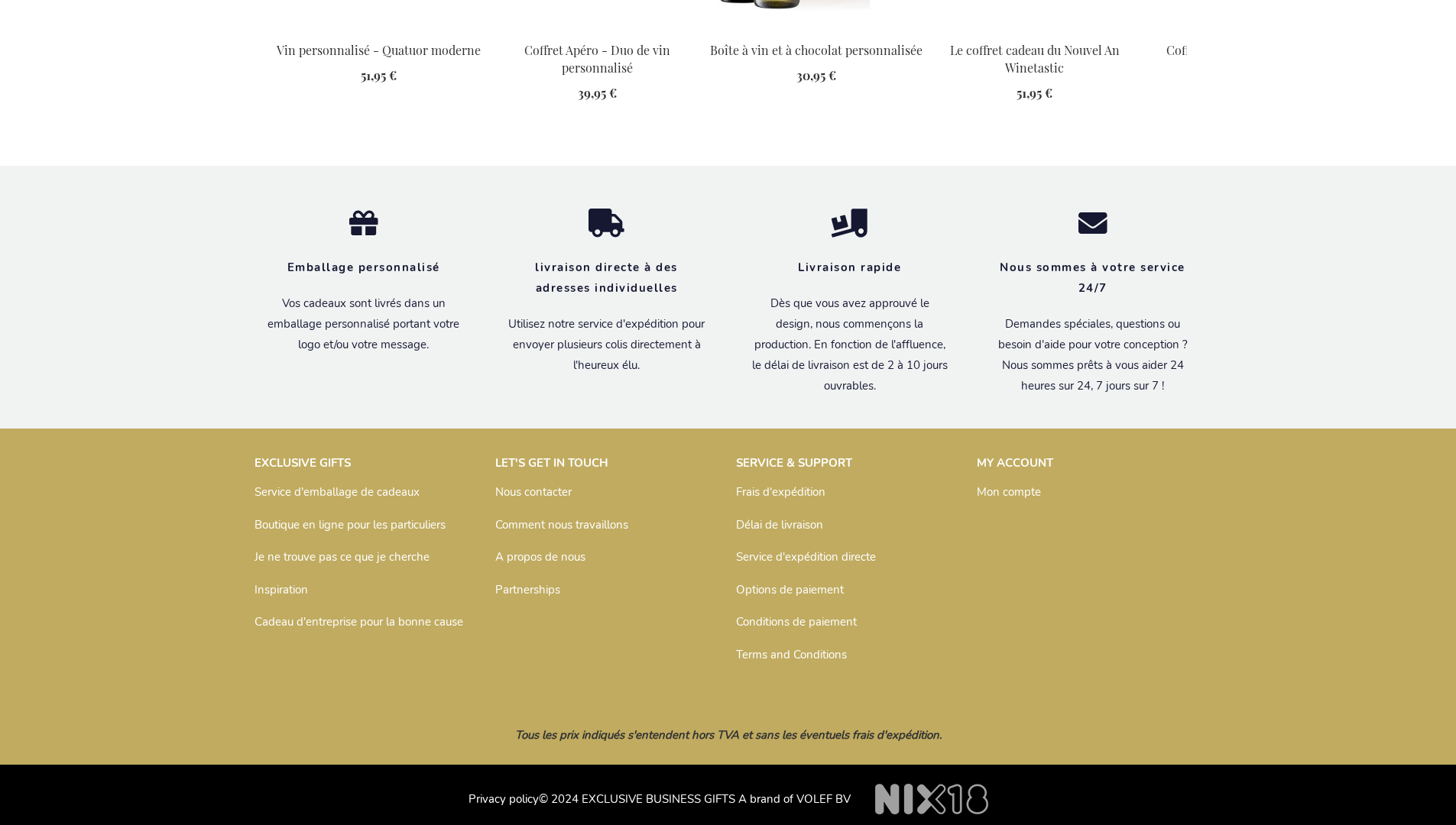
scroll to position [2025, 0]
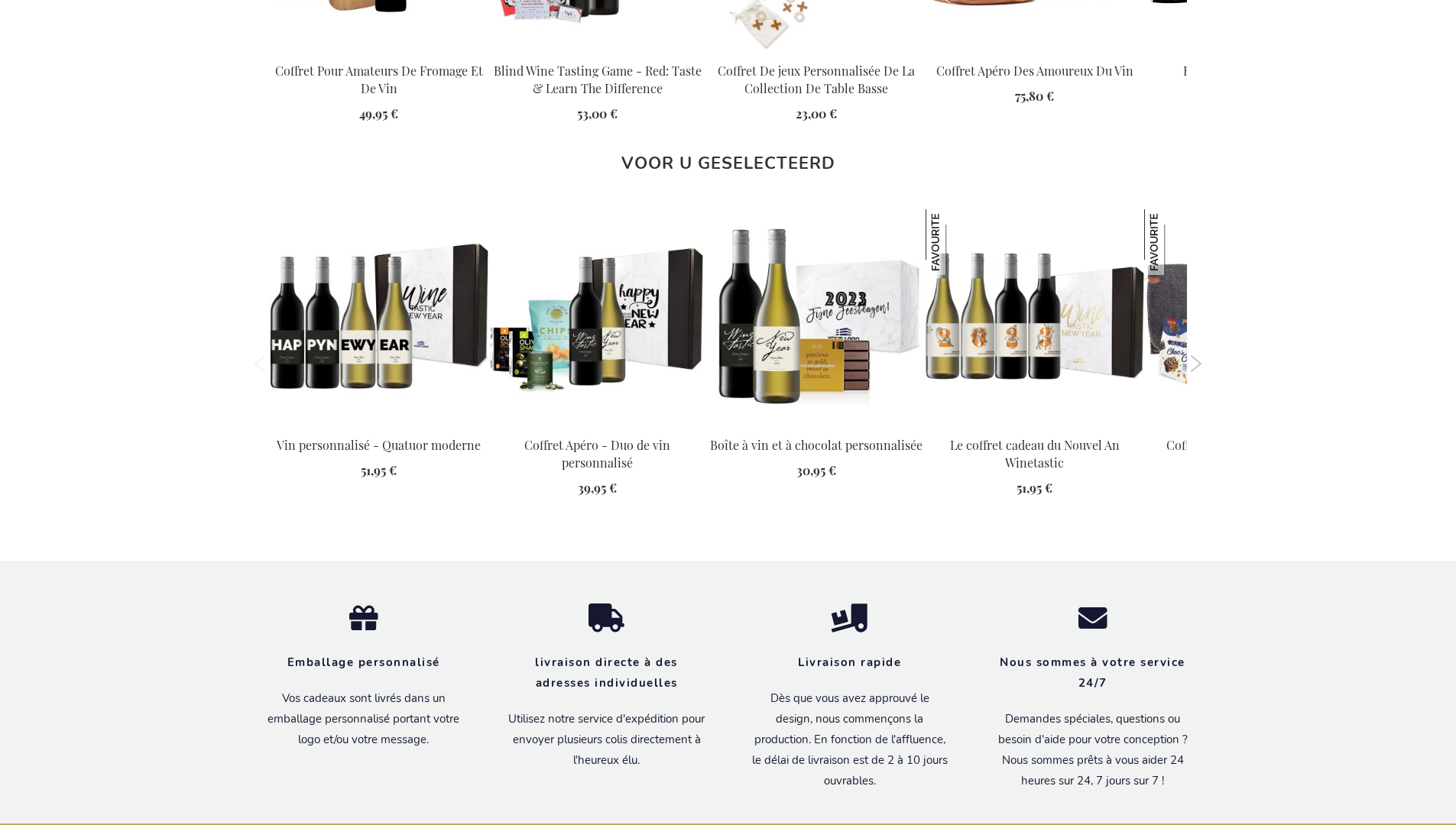
scroll to position [2025, 0]
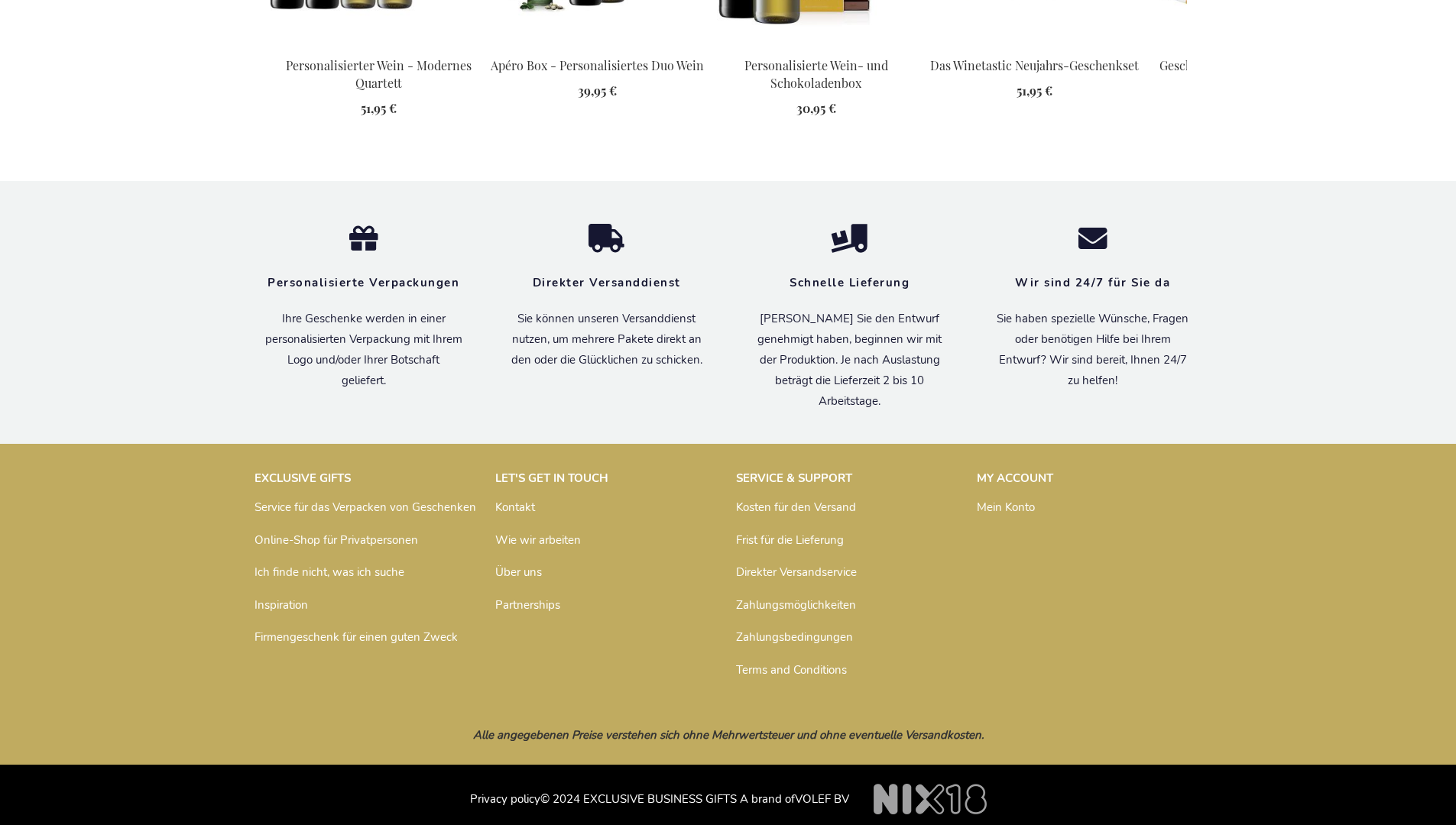
scroll to position [2009, 0]
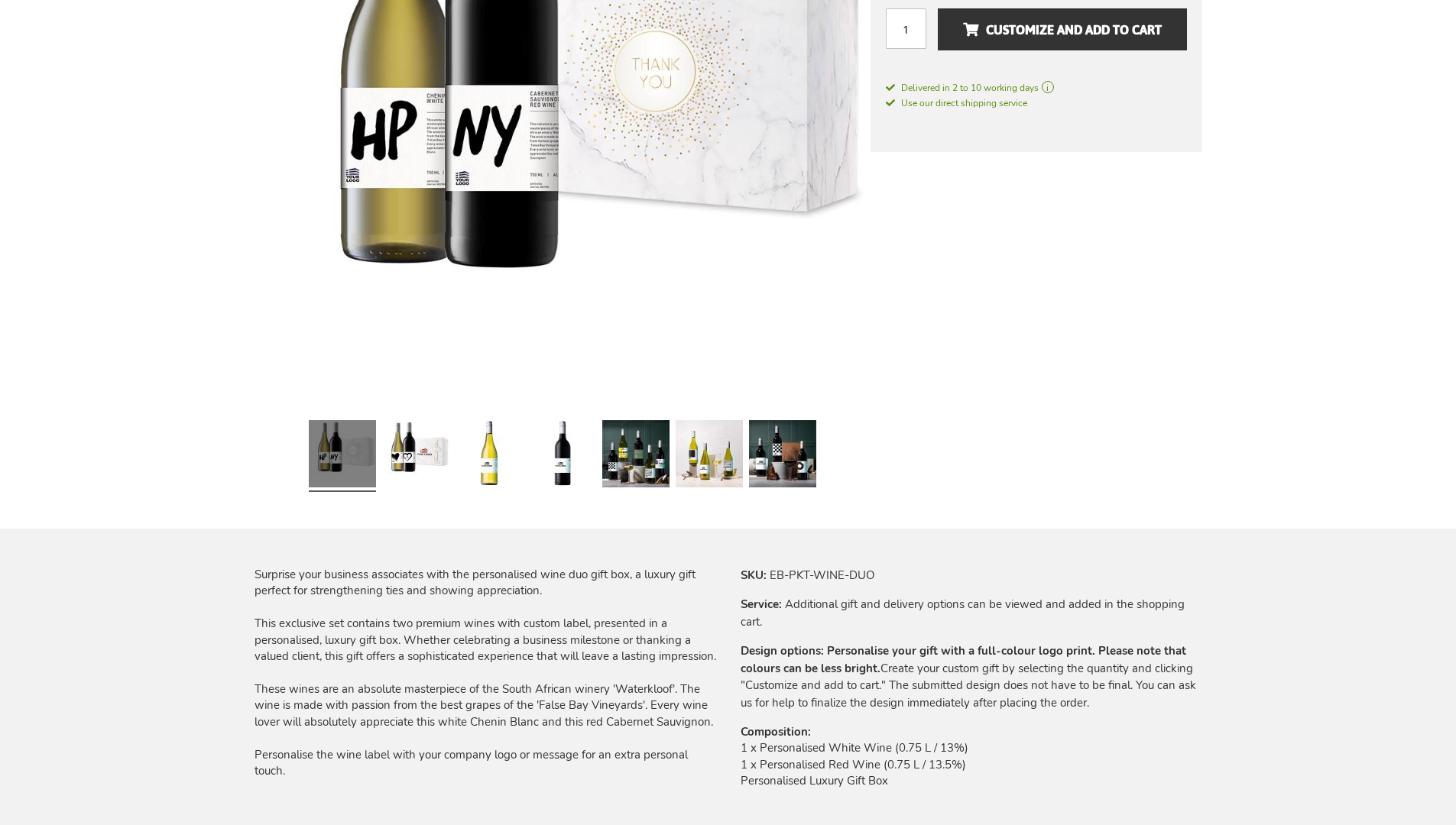
scroll to position [1972, 0]
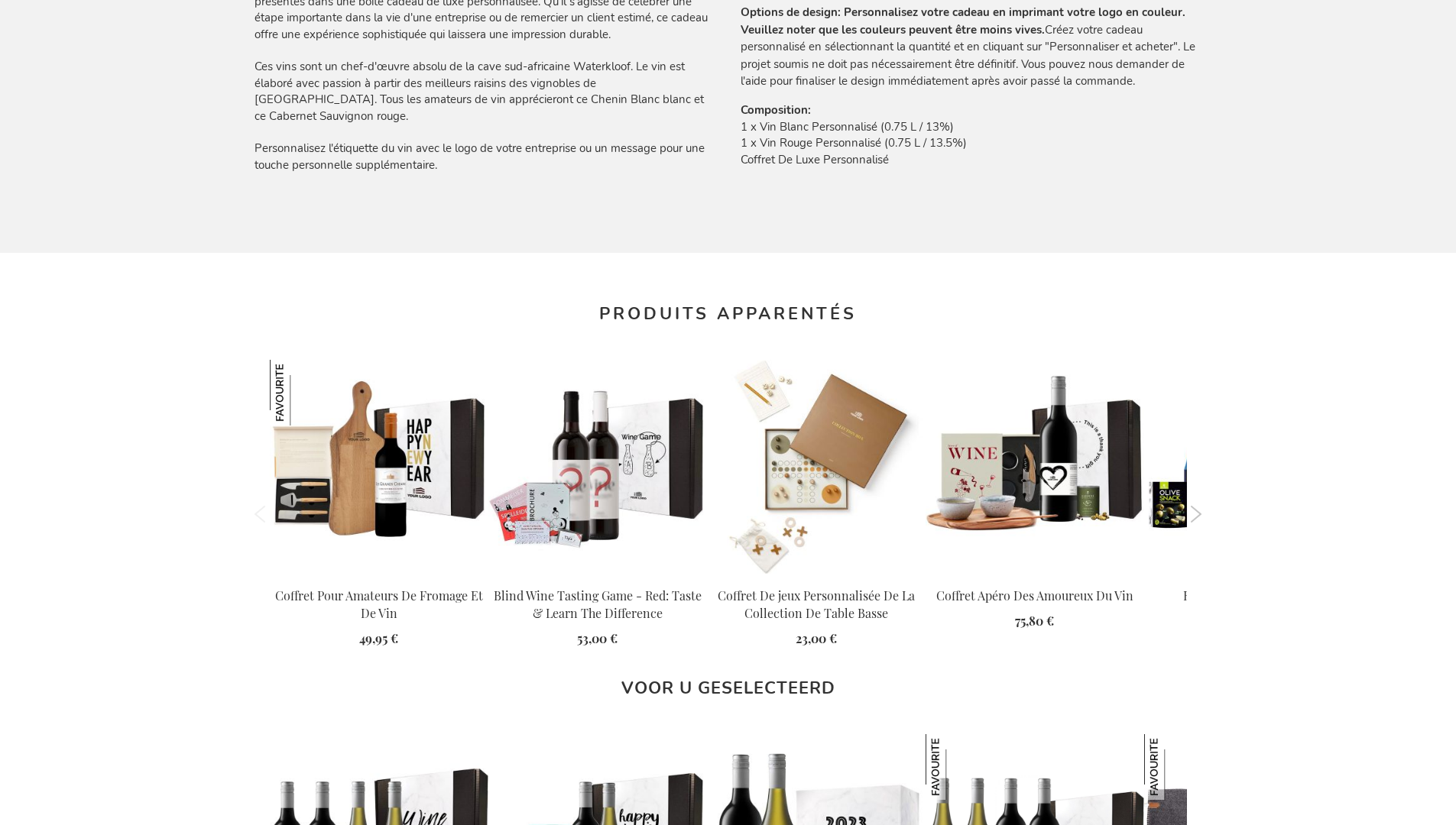
scroll to position [2025, 0]
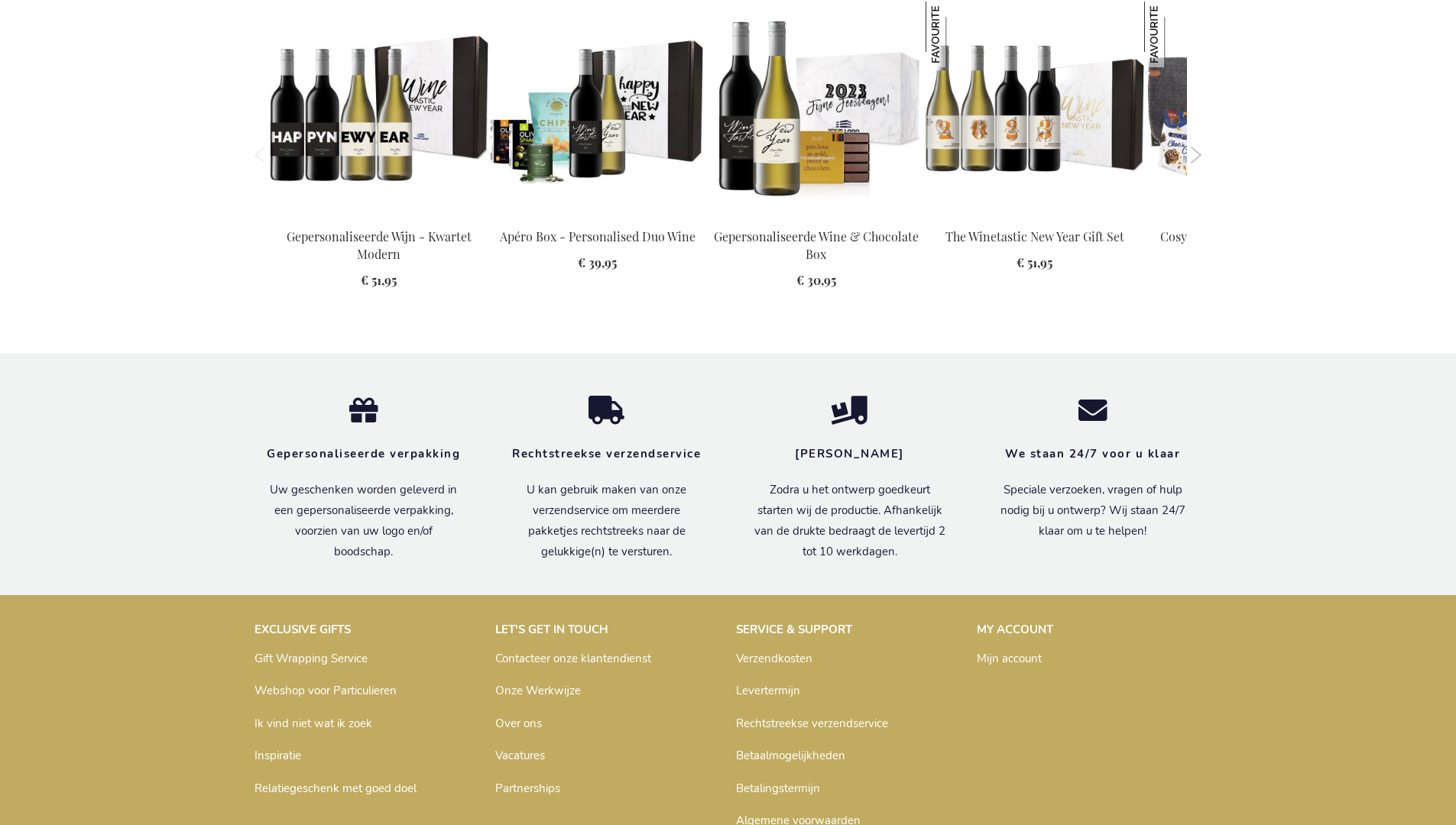
scroll to position [1999, 0]
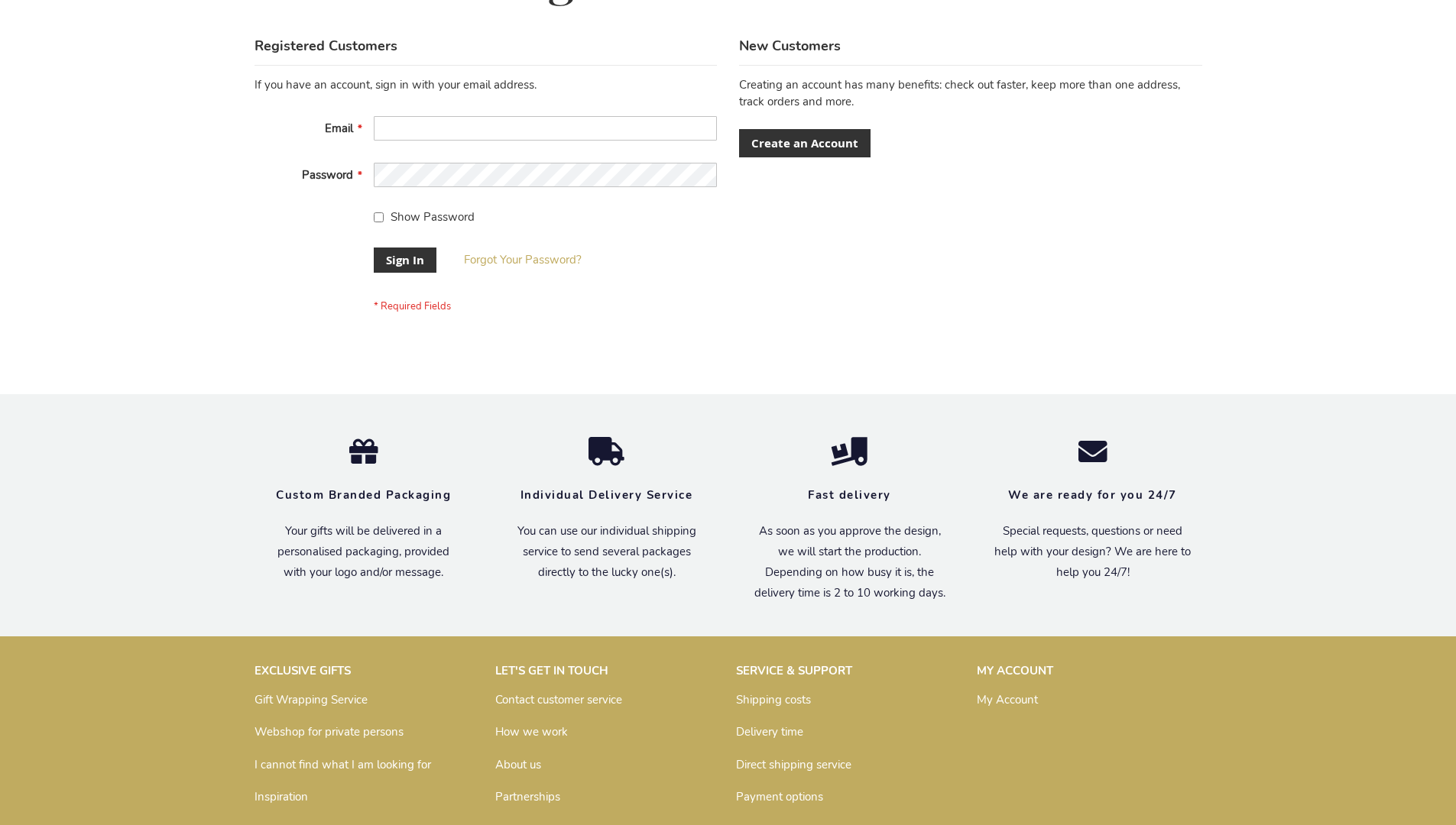
scroll to position [492, 0]
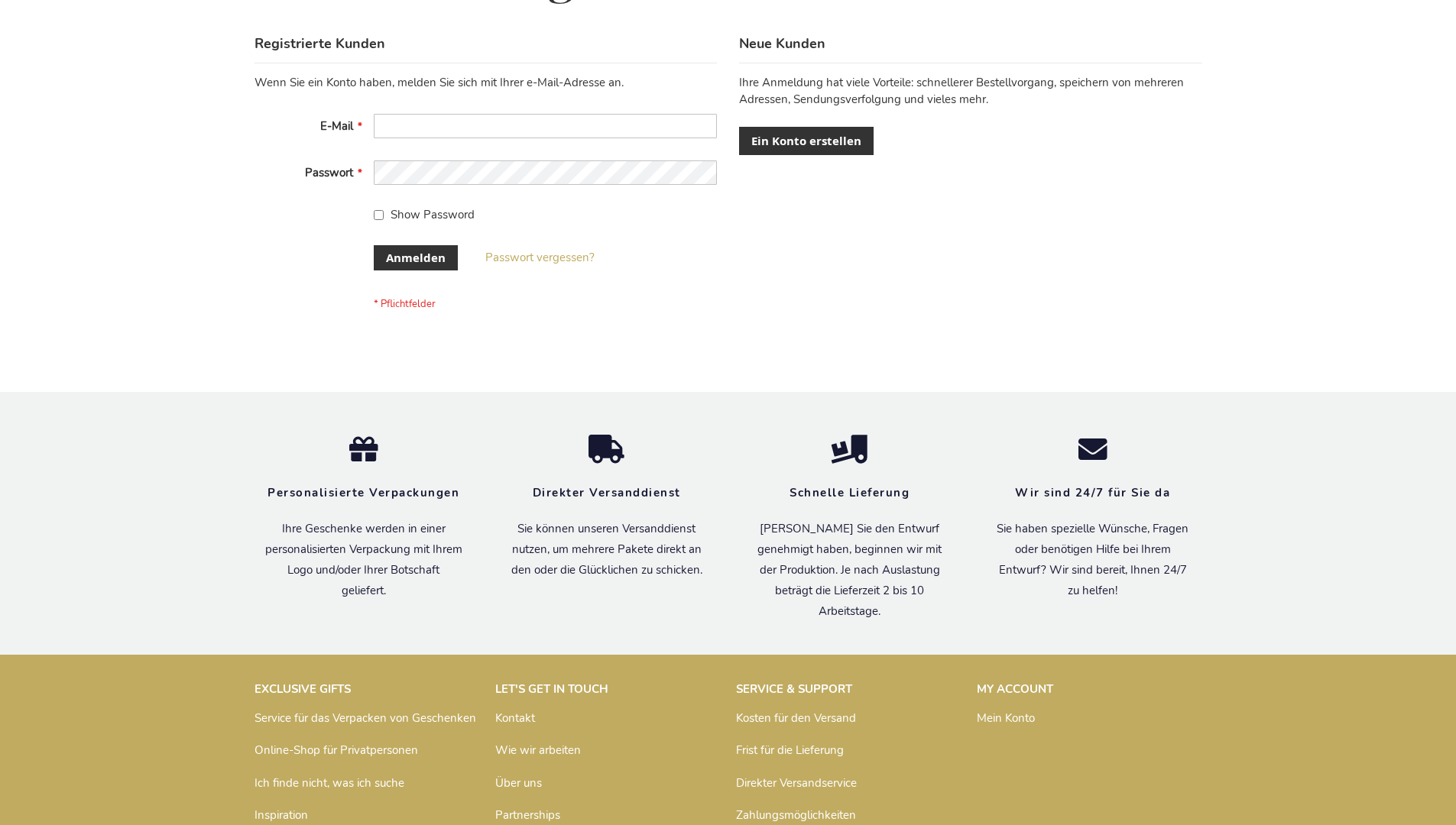
scroll to position [512, 0]
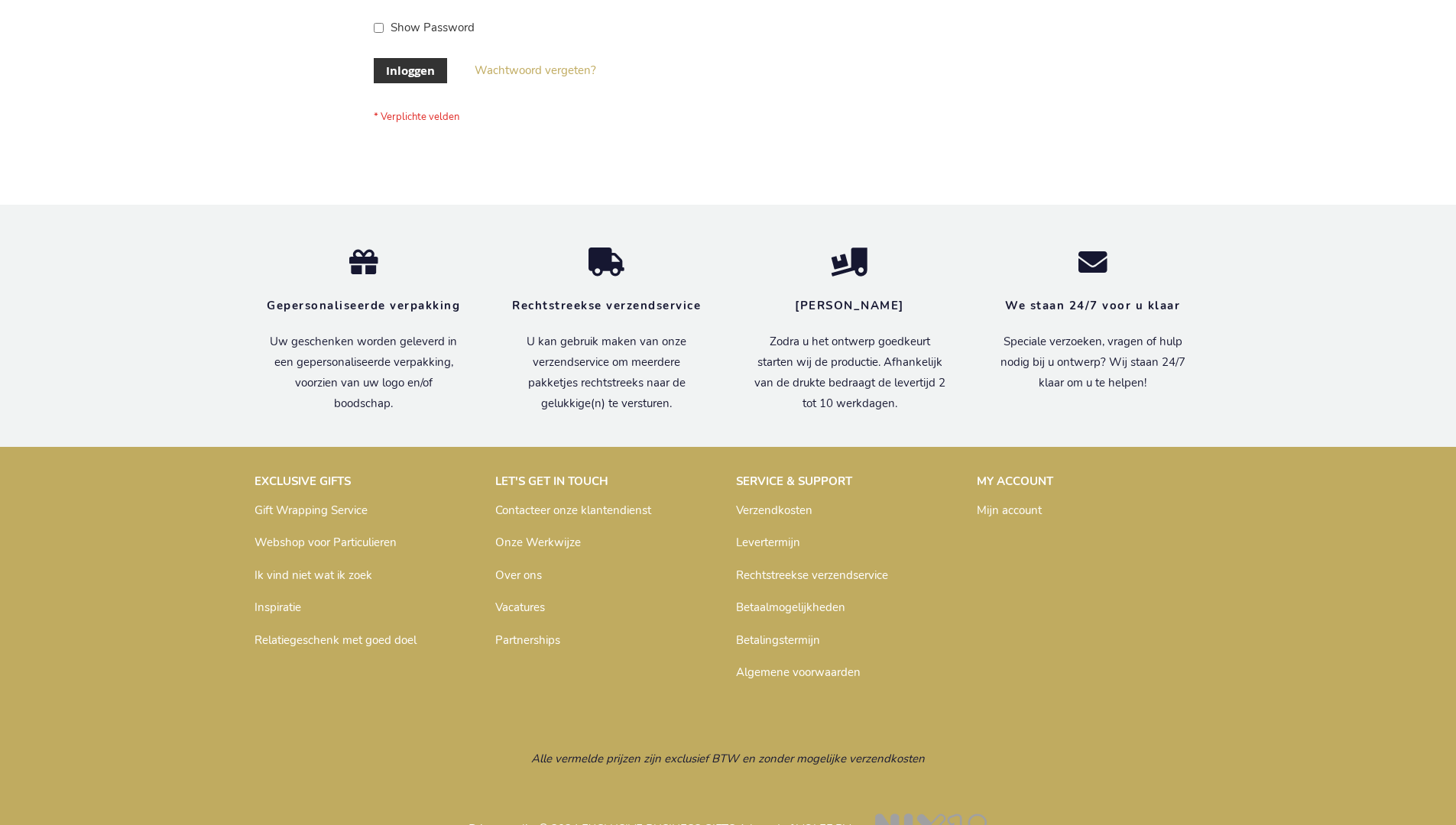
scroll to position [519, 0]
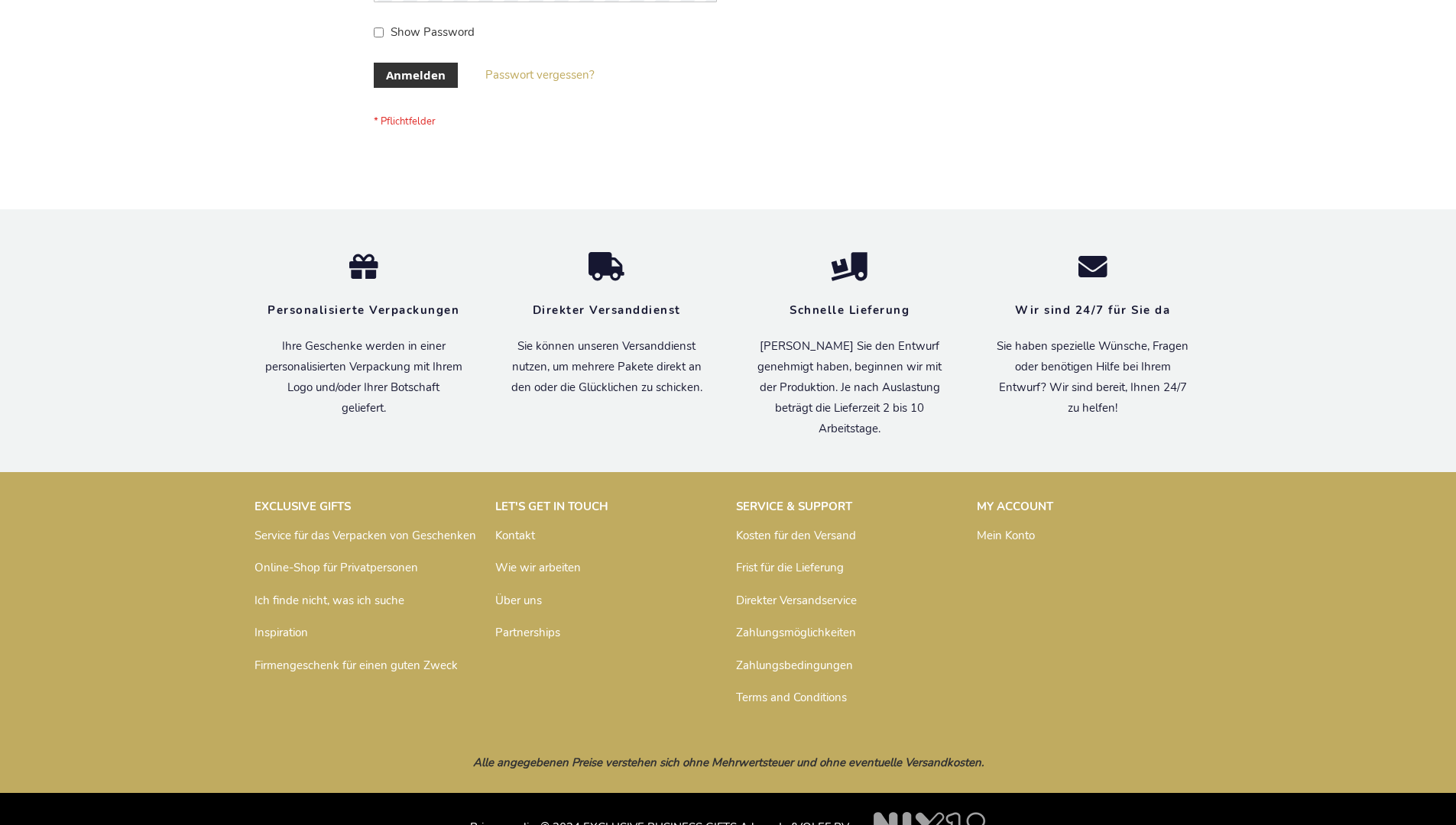
scroll to position [512, 0]
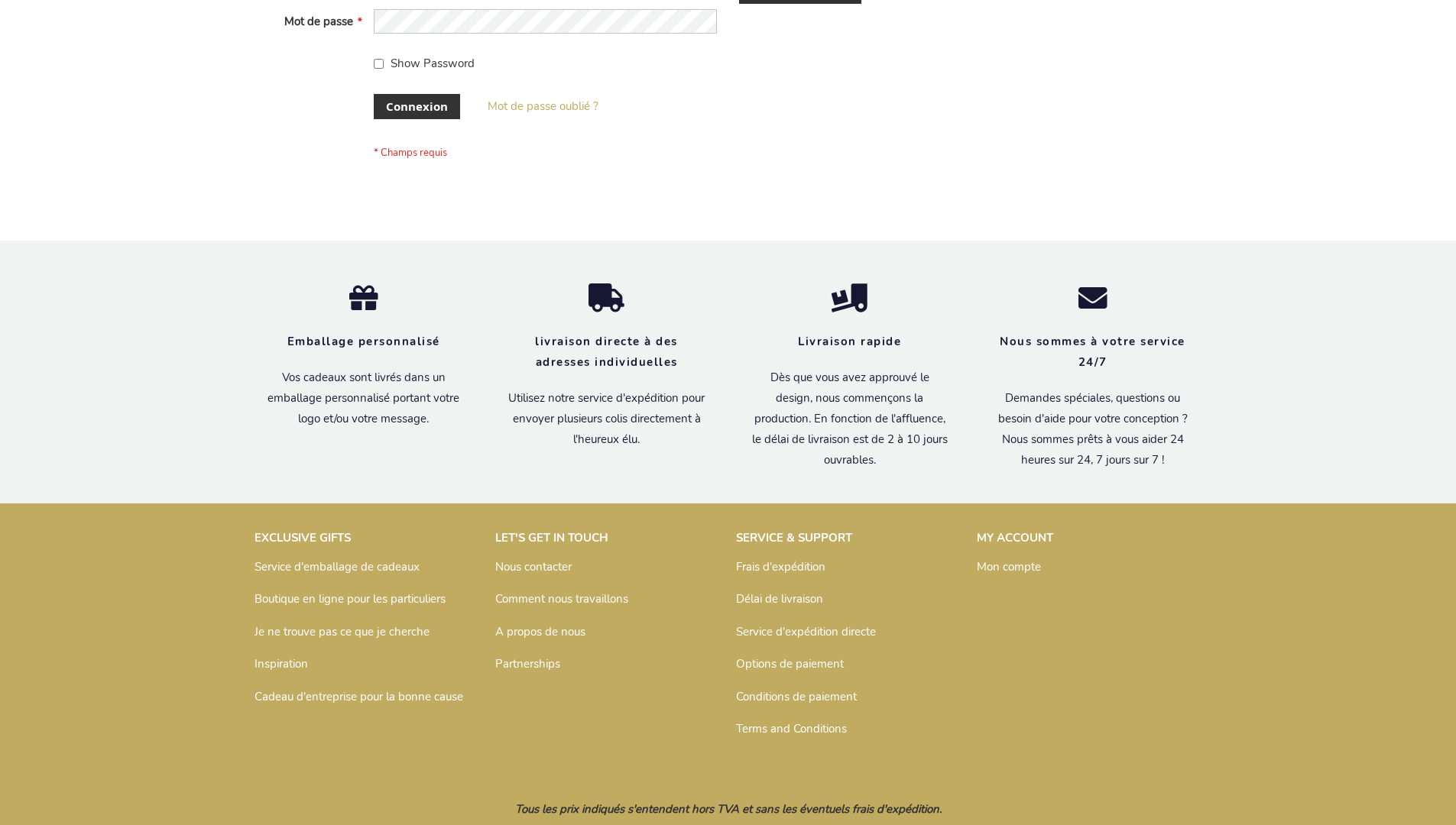
scroll to position [527, 0]
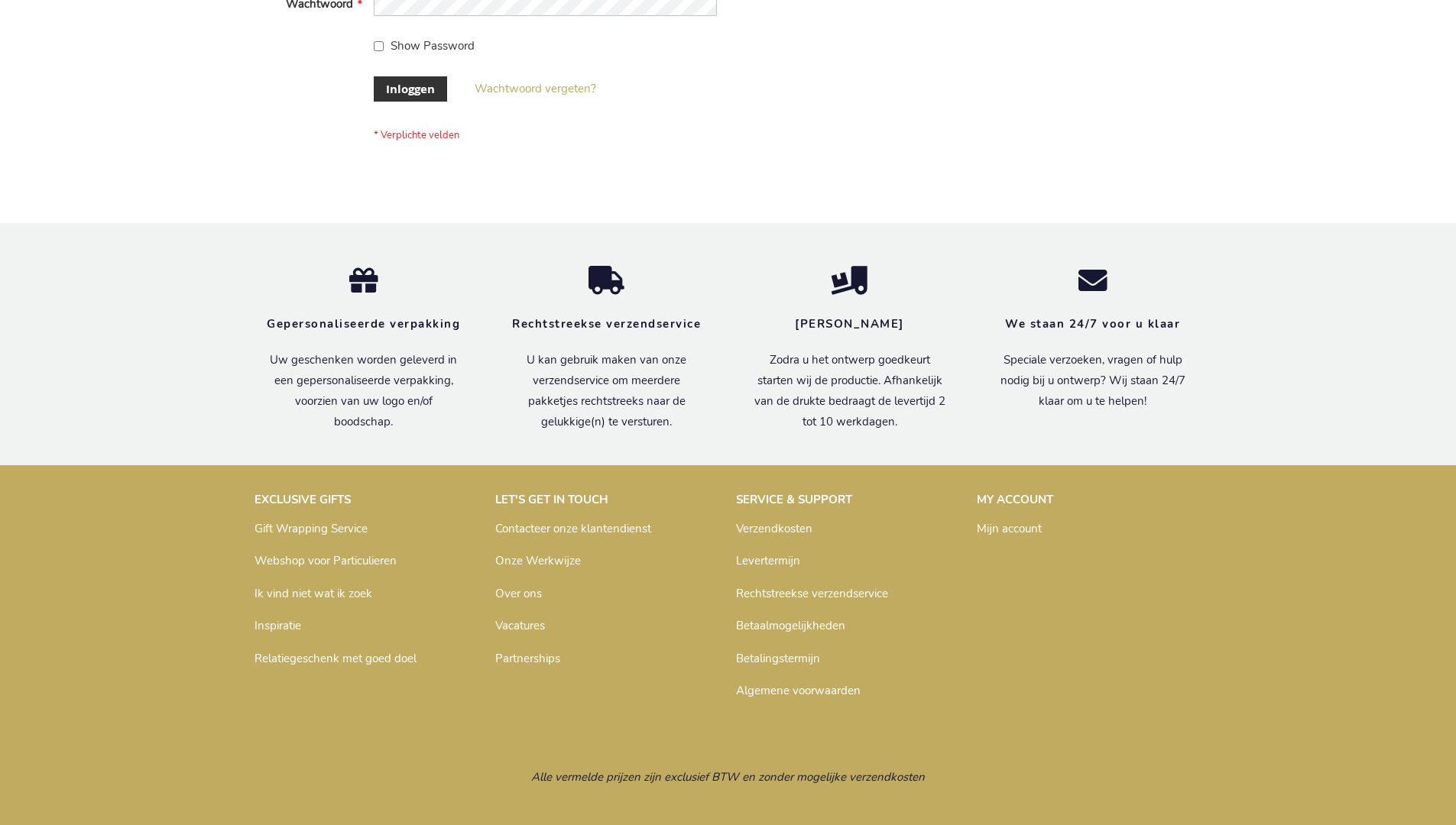
scroll to position [519, 0]
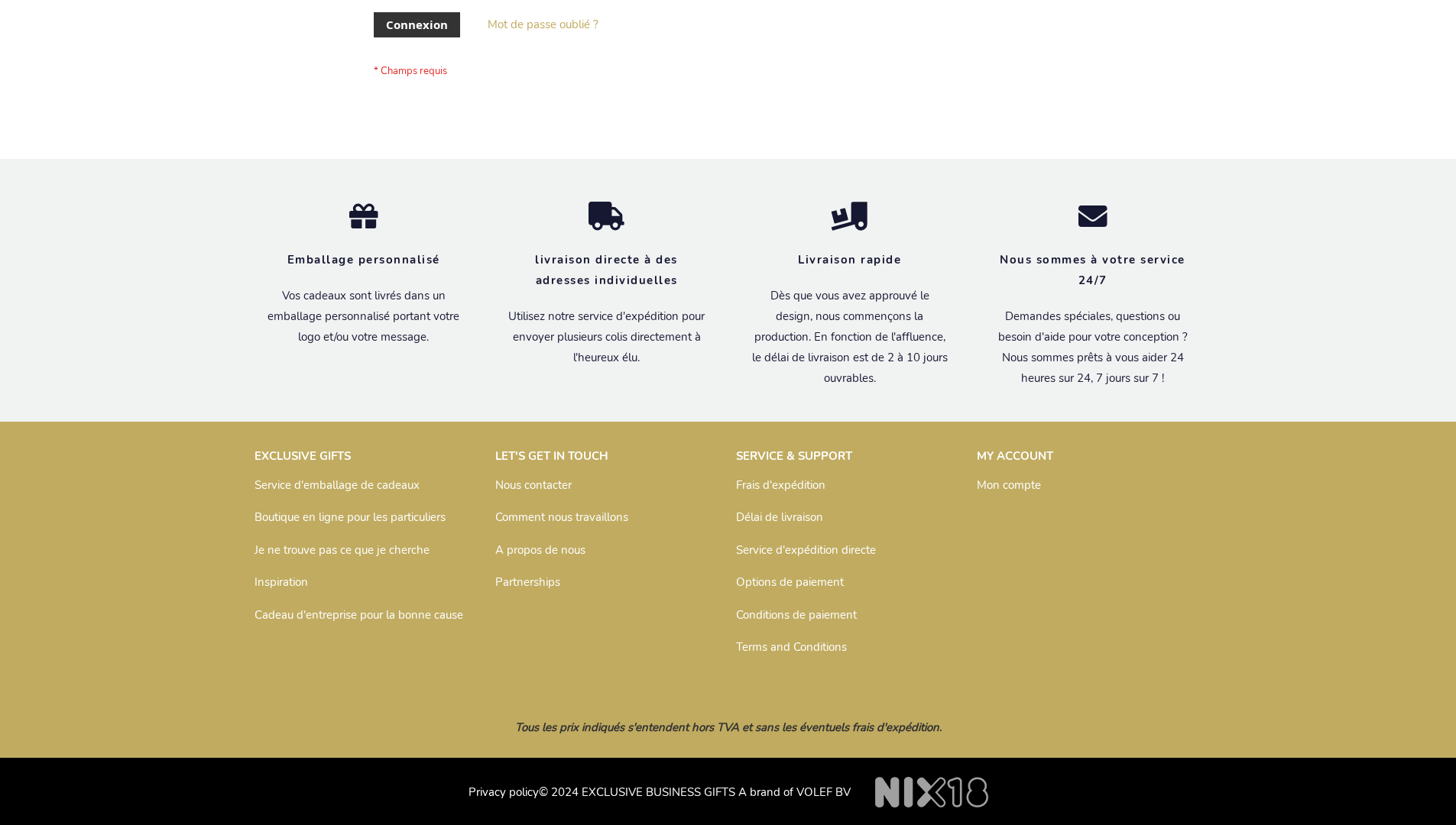
scroll to position [527, 0]
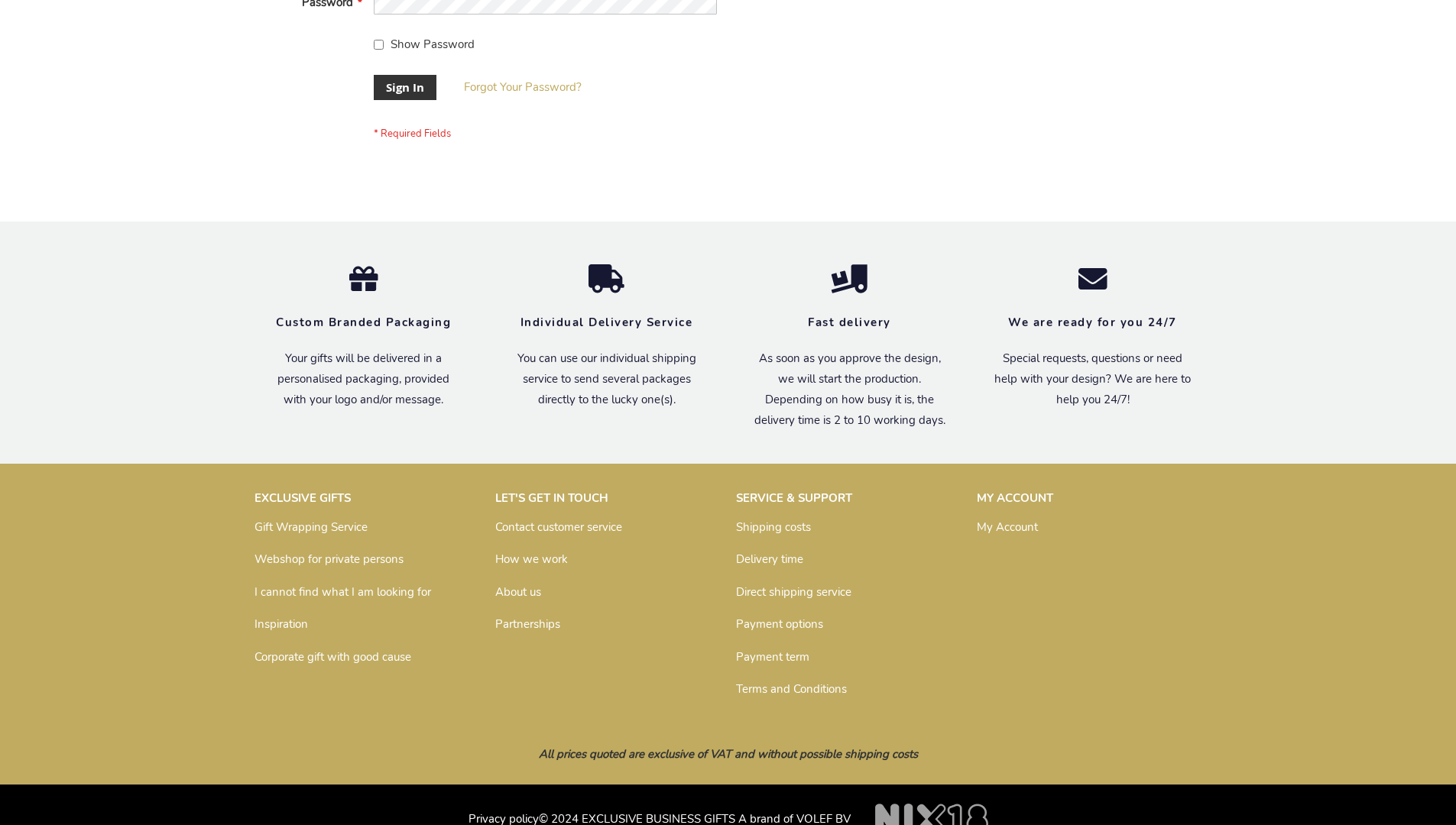
scroll to position [492, 0]
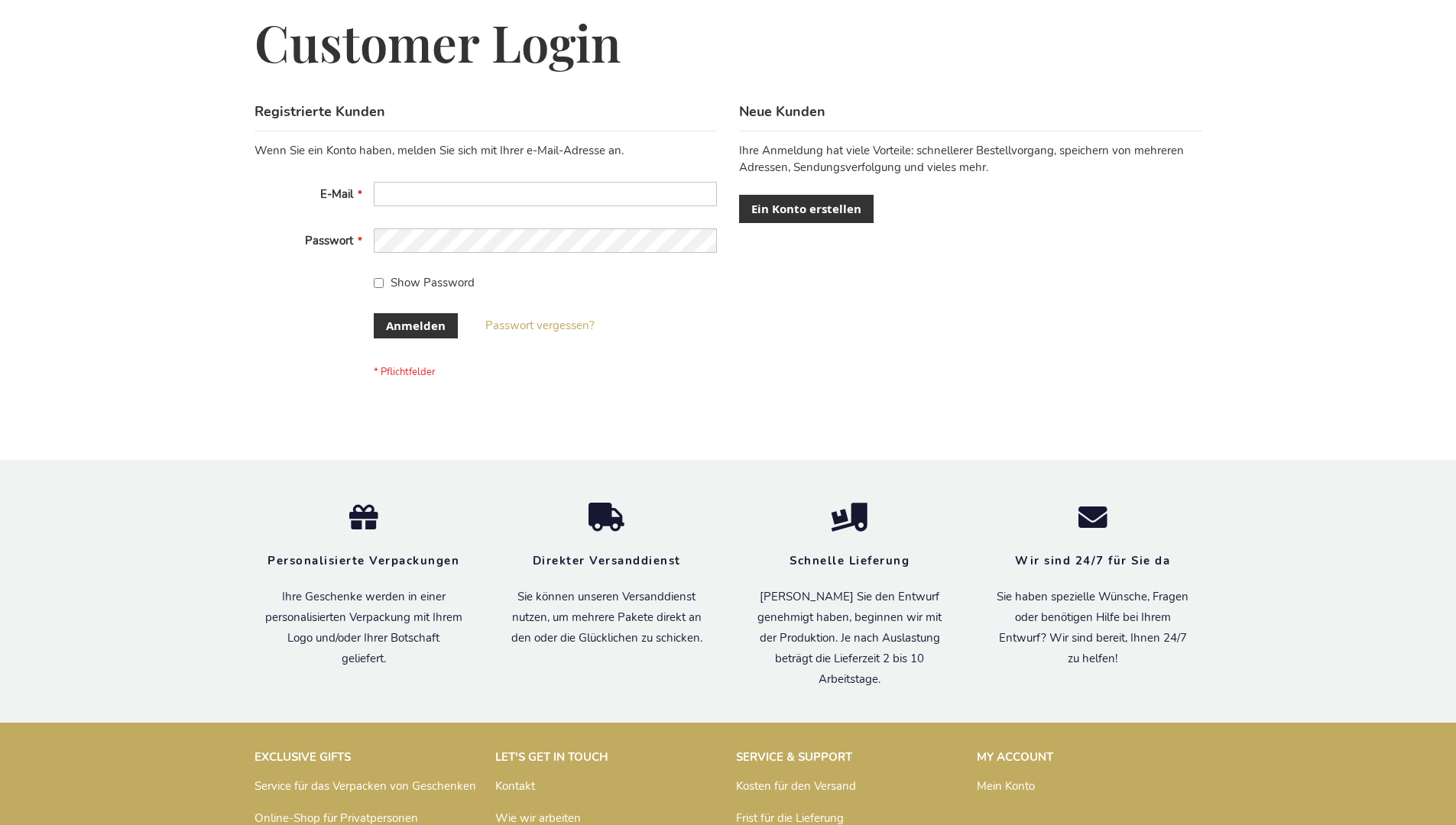
scroll to position [512, 0]
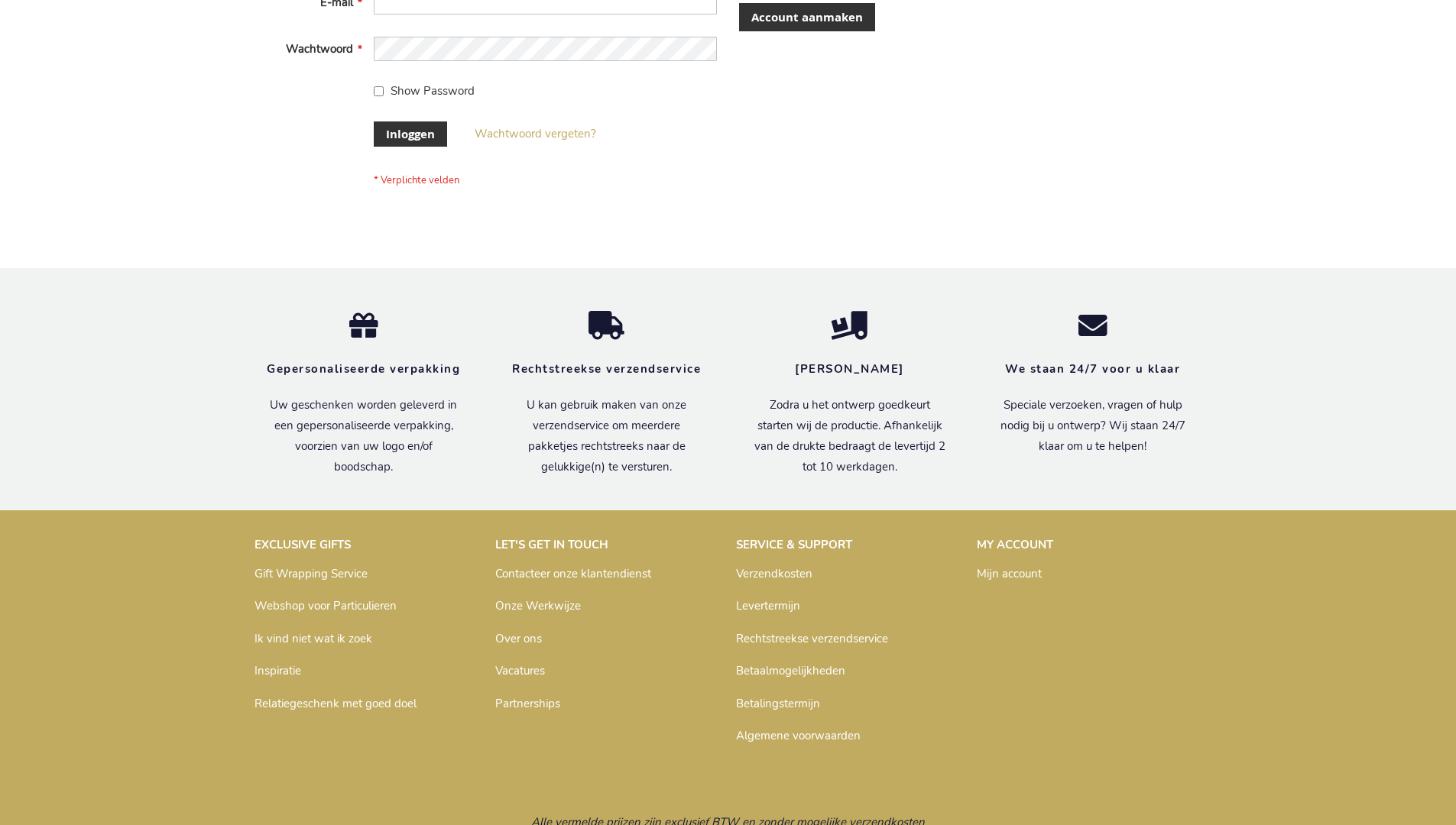
scroll to position [519, 0]
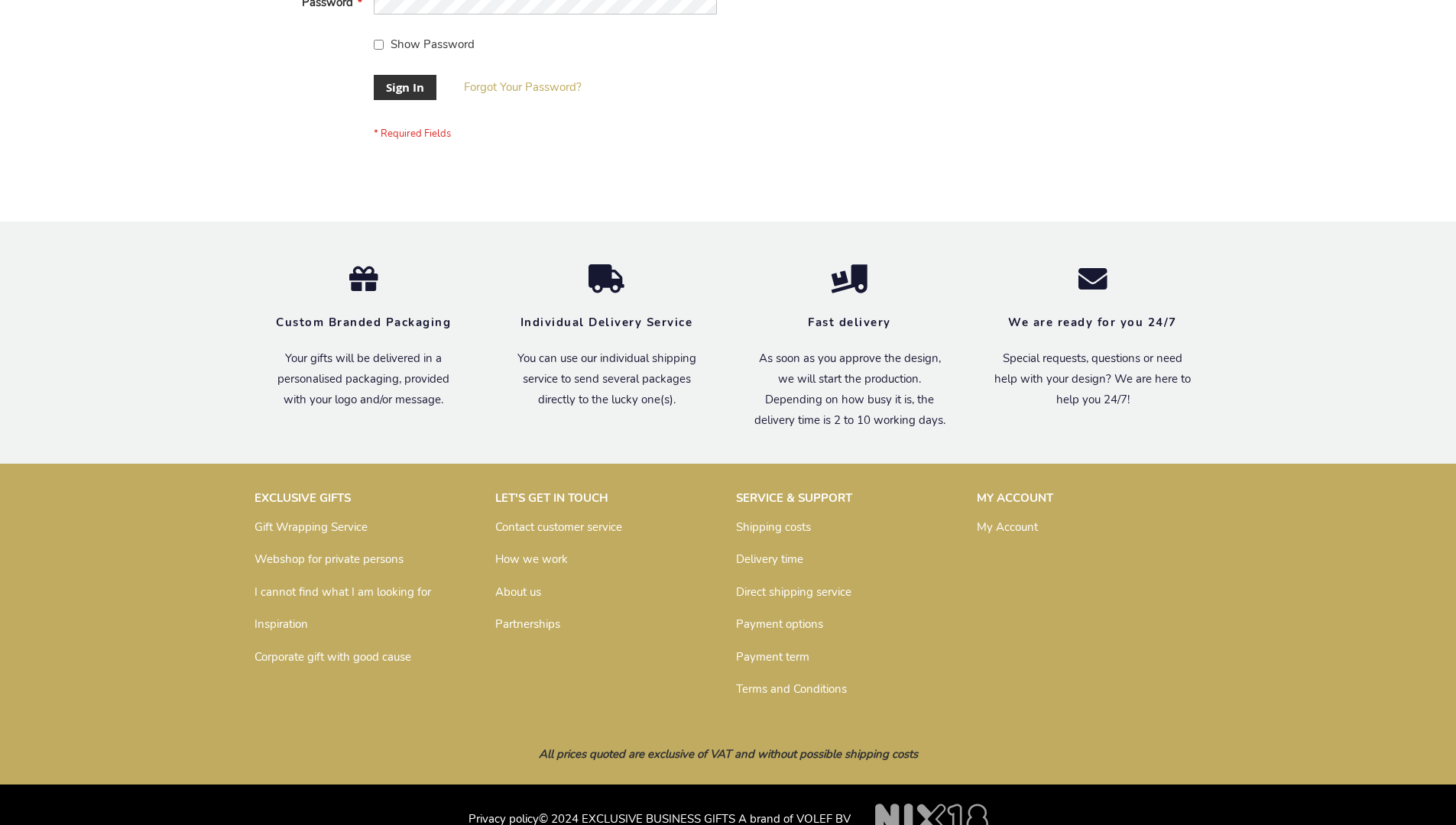
scroll to position [492, 0]
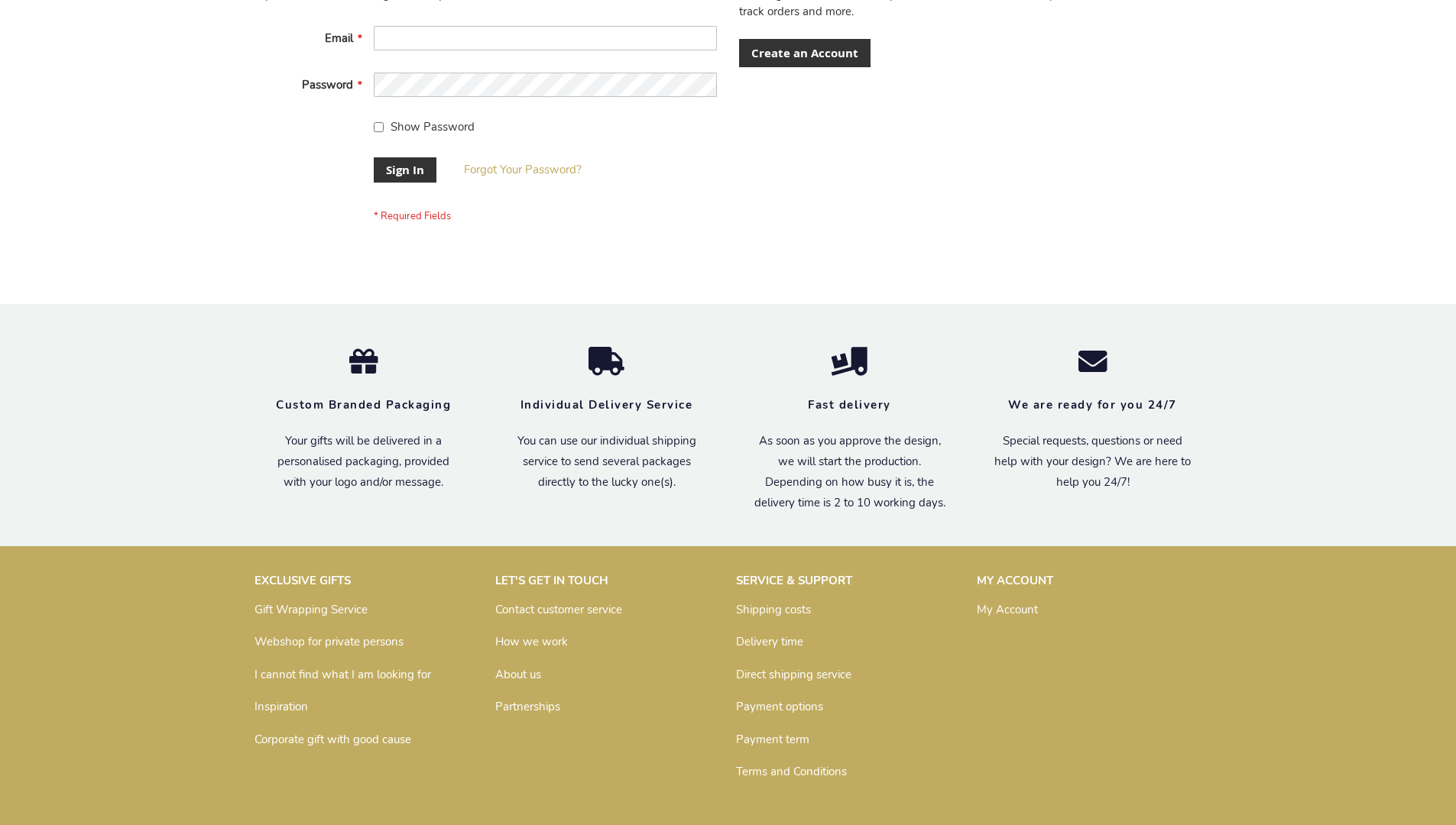
scroll to position [492, 0]
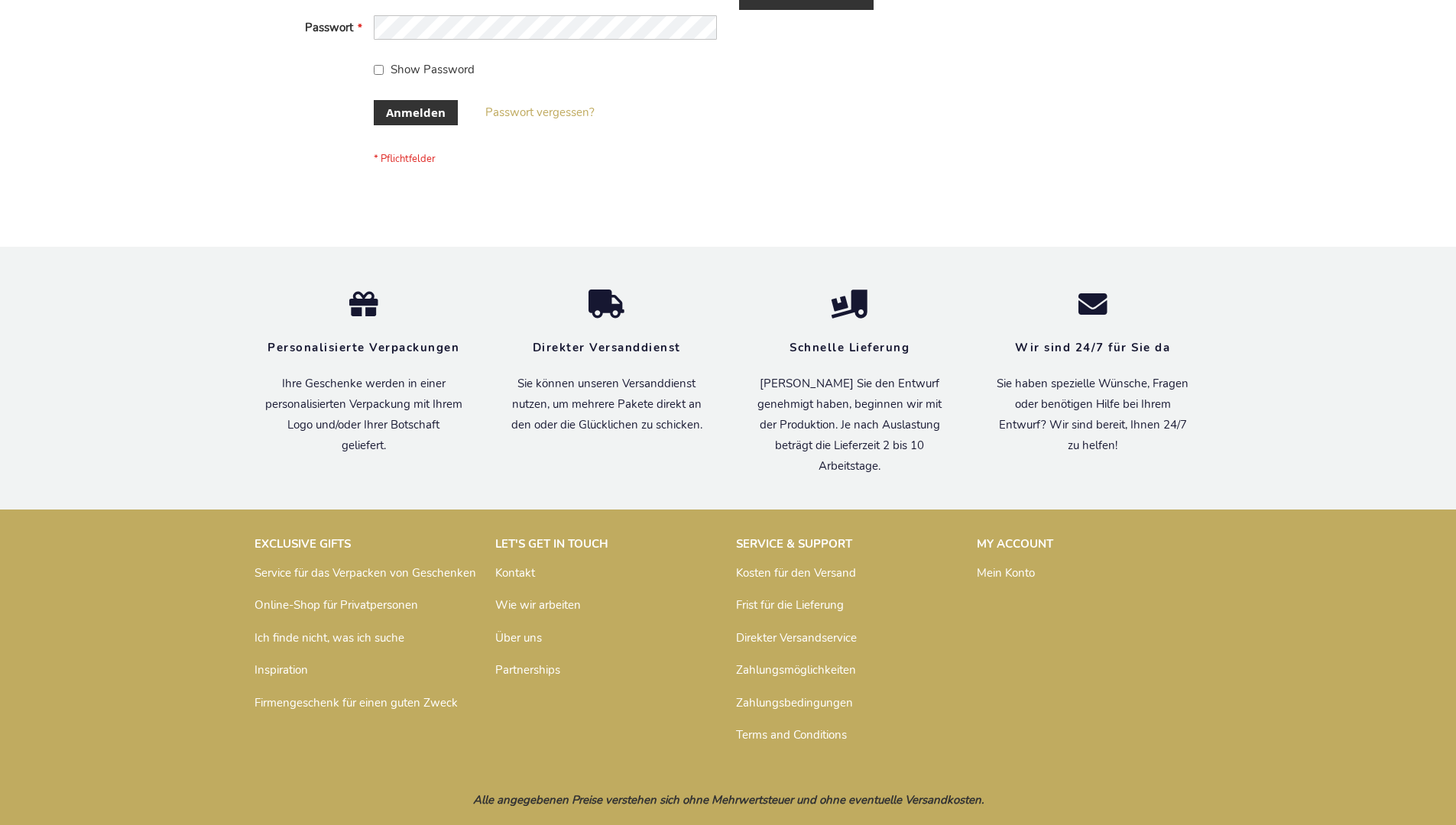
scroll to position [512, 0]
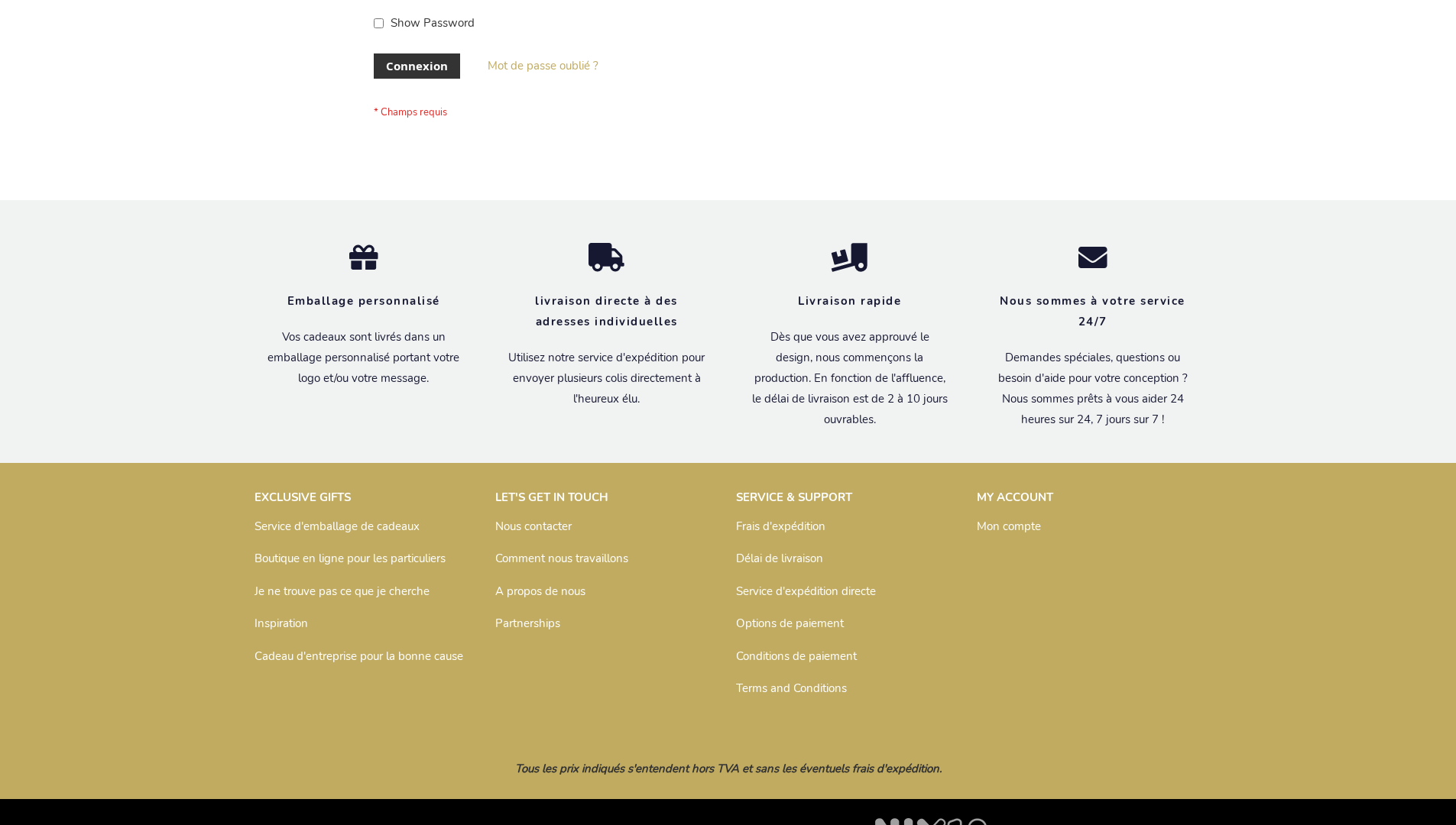
scroll to position [527, 0]
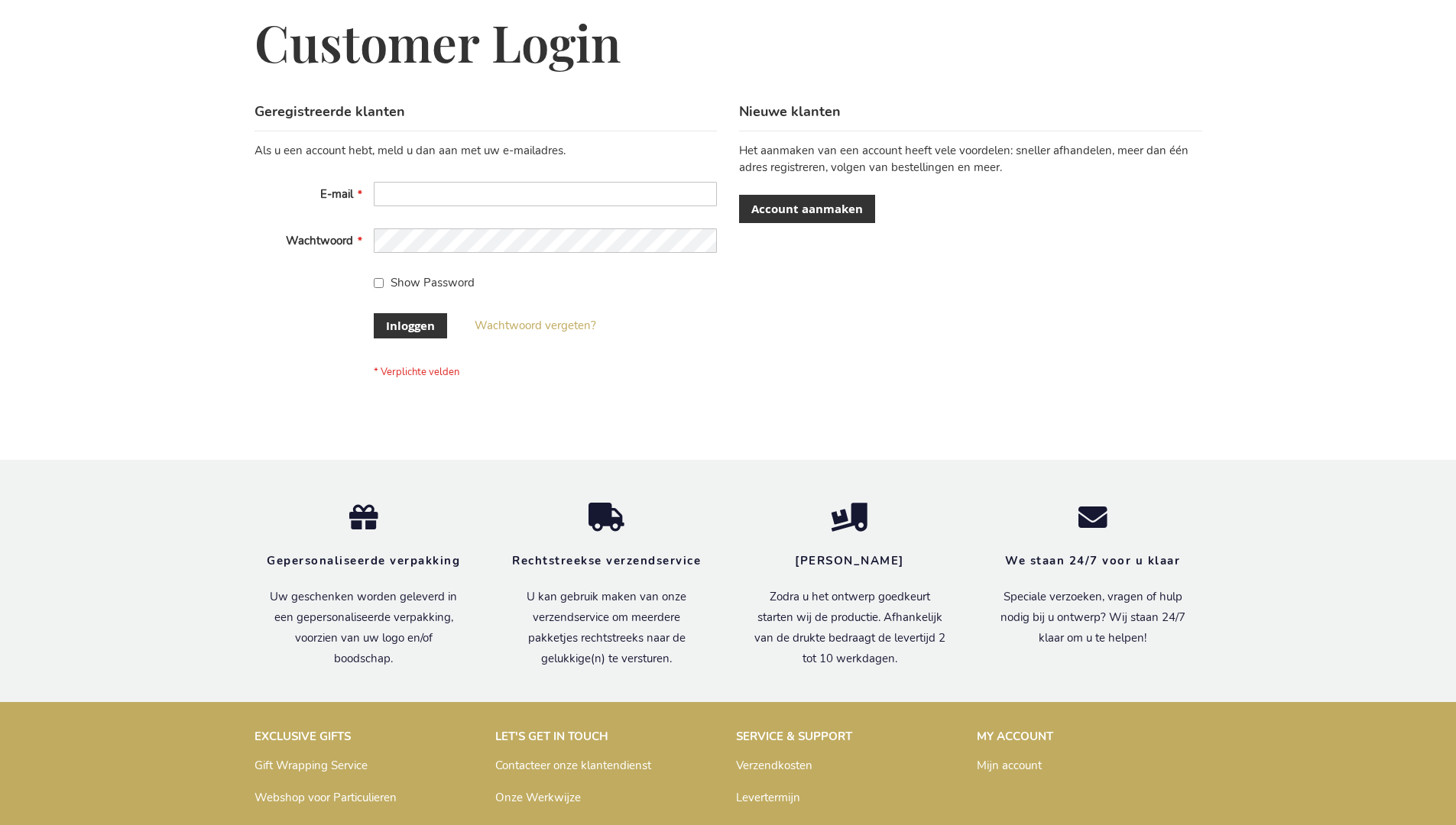
scroll to position [519, 0]
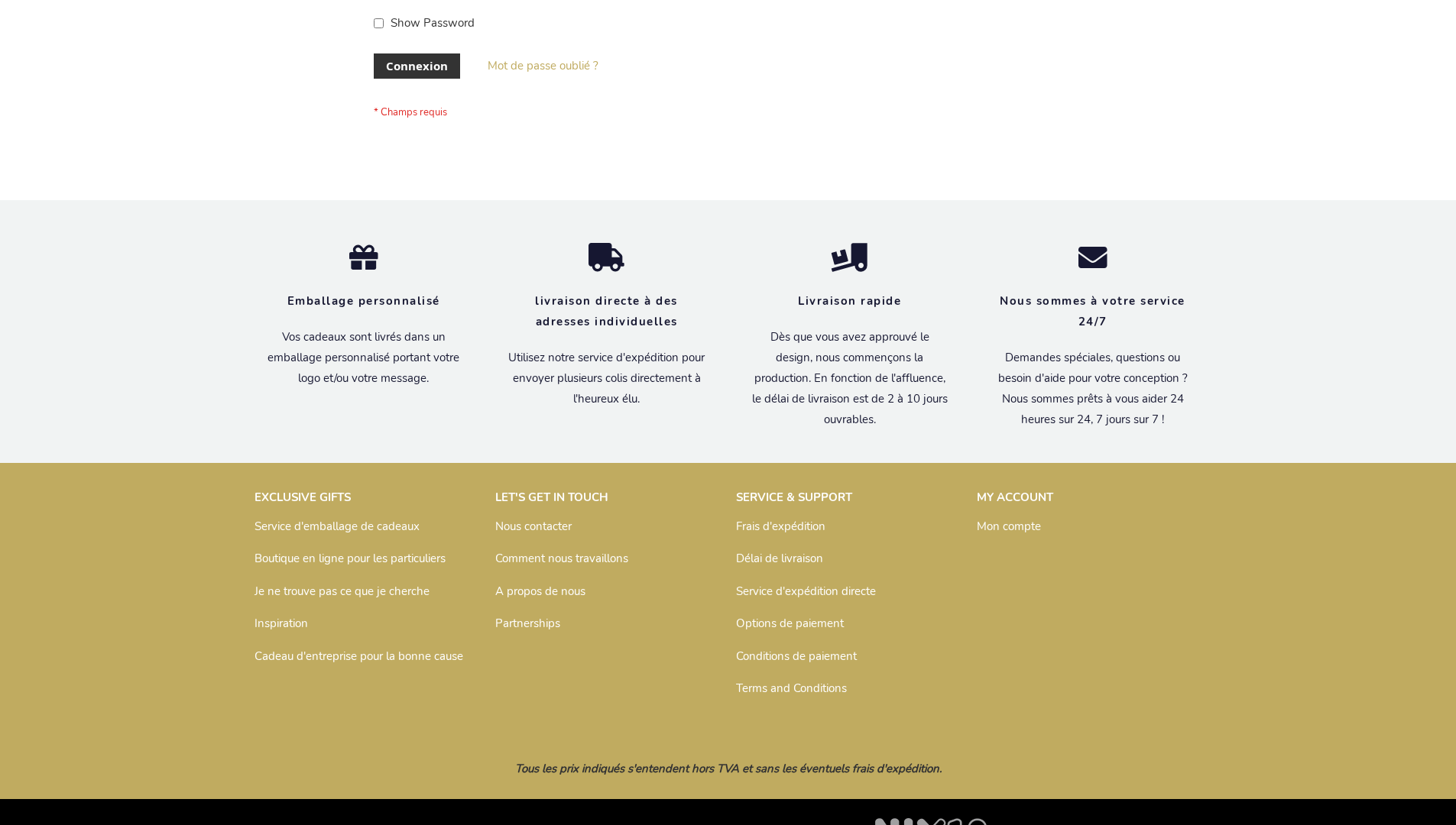
scroll to position [527, 0]
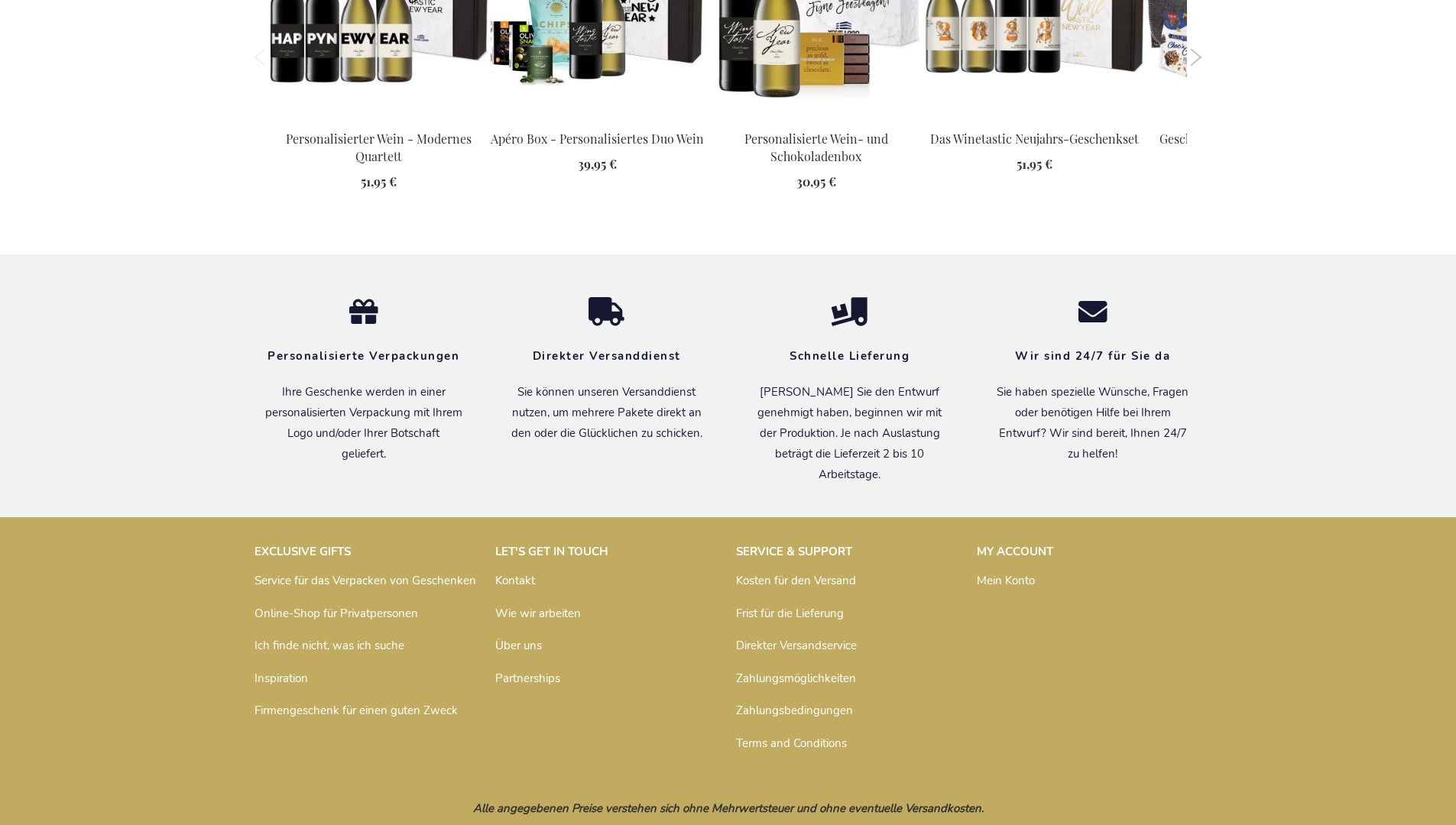
scroll to position [2009, 0]
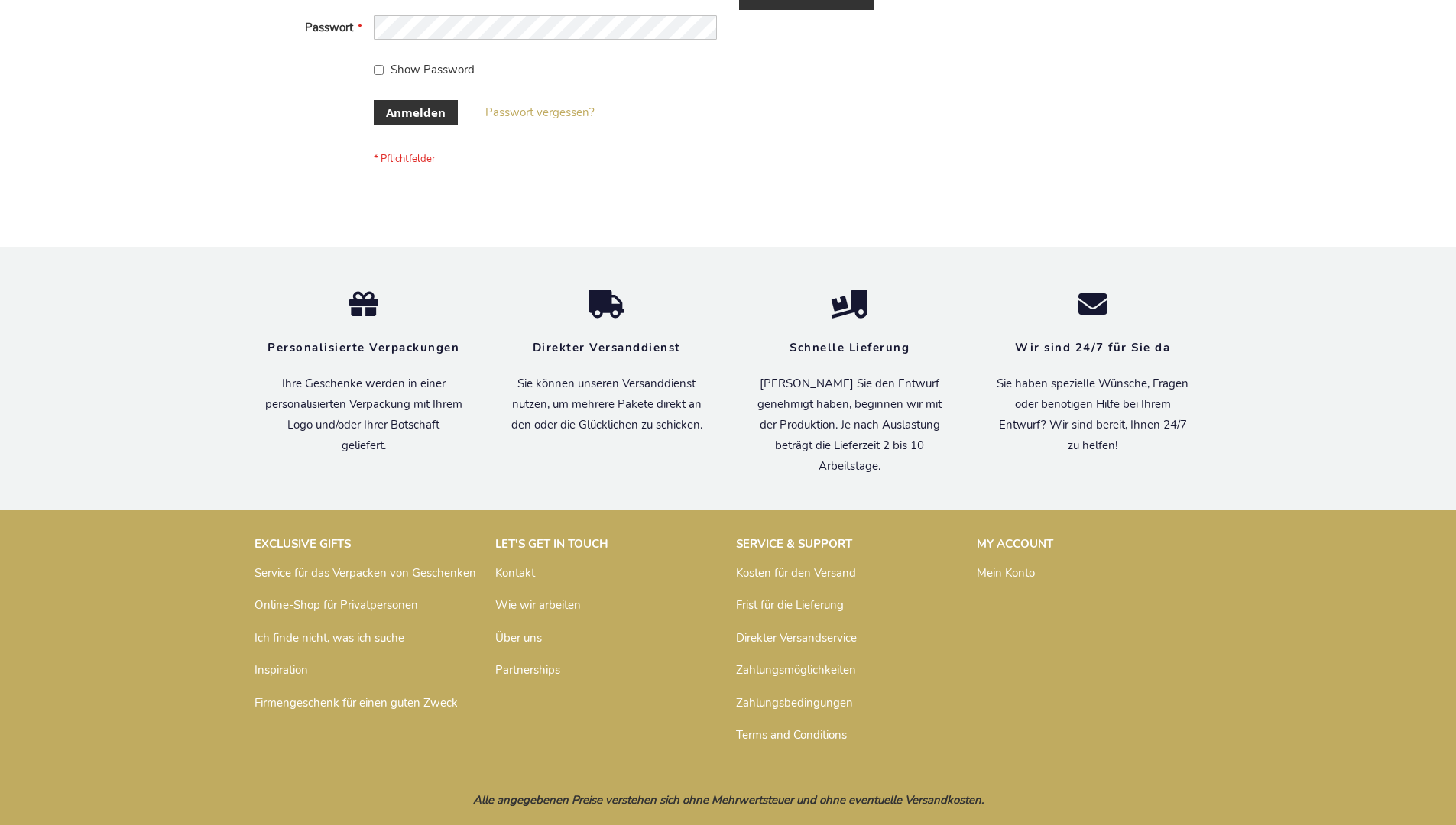
scroll to position [512, 0]
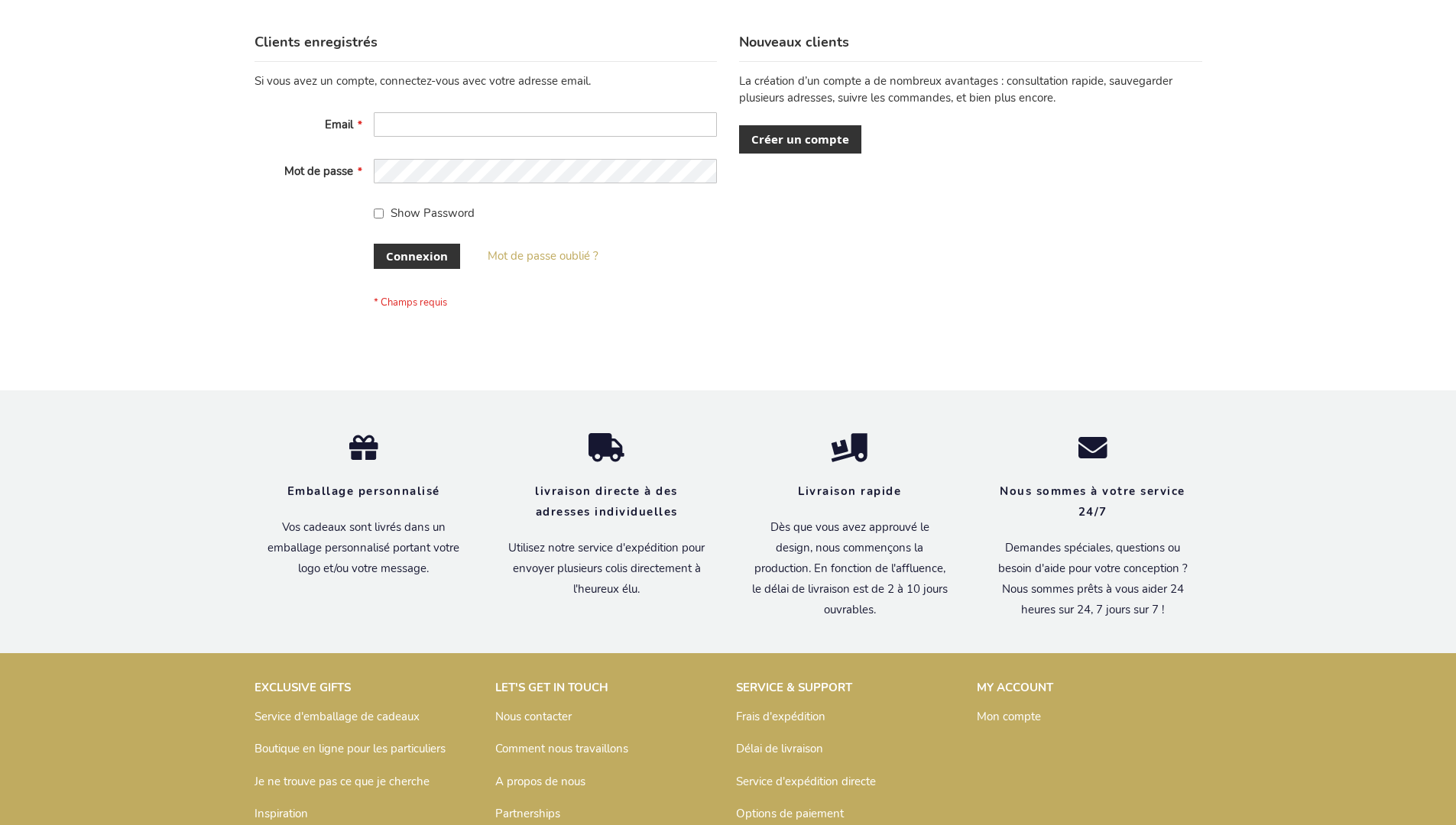
scroll to position [527, 0]
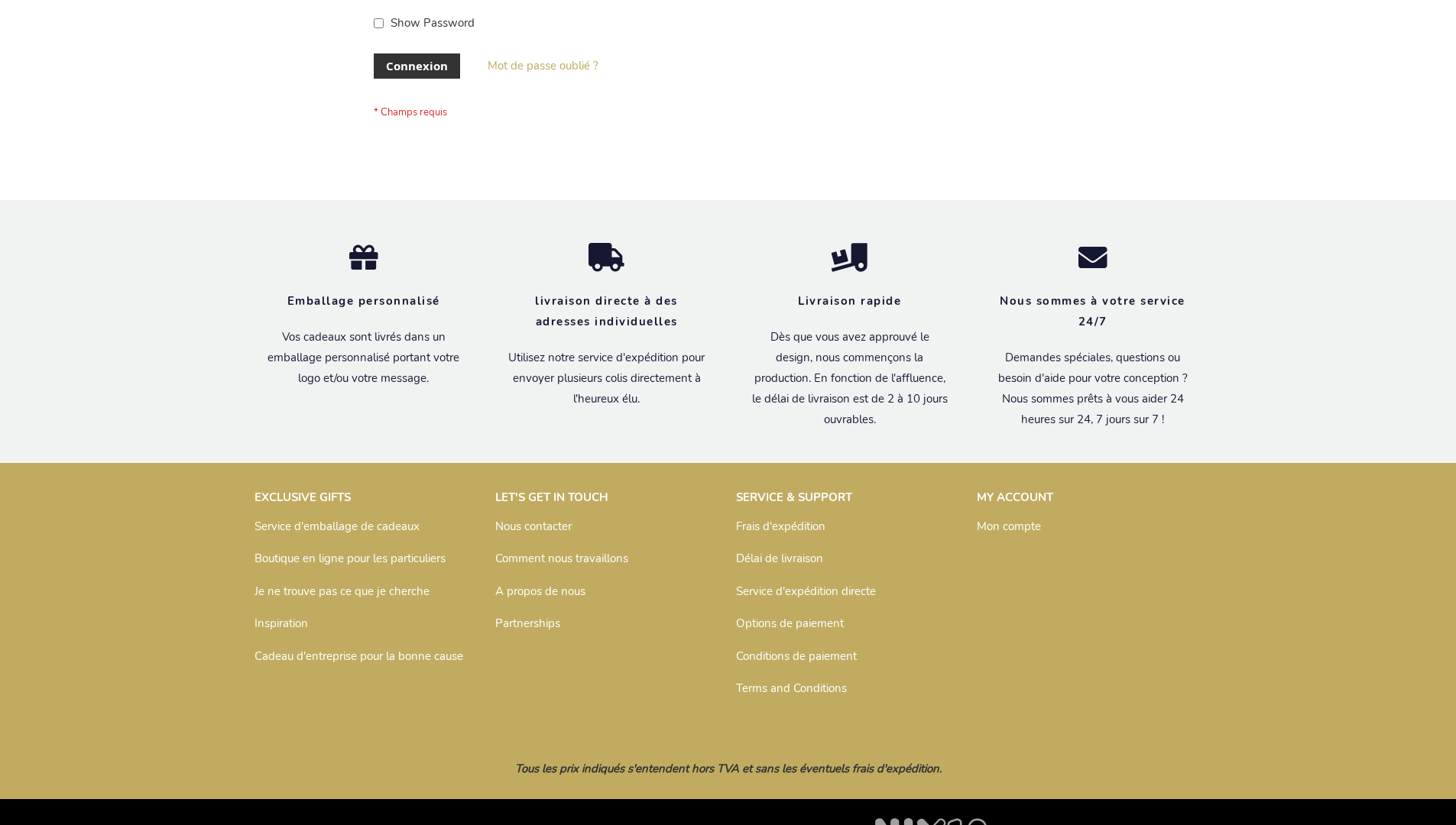
scroll to position [527, 0]
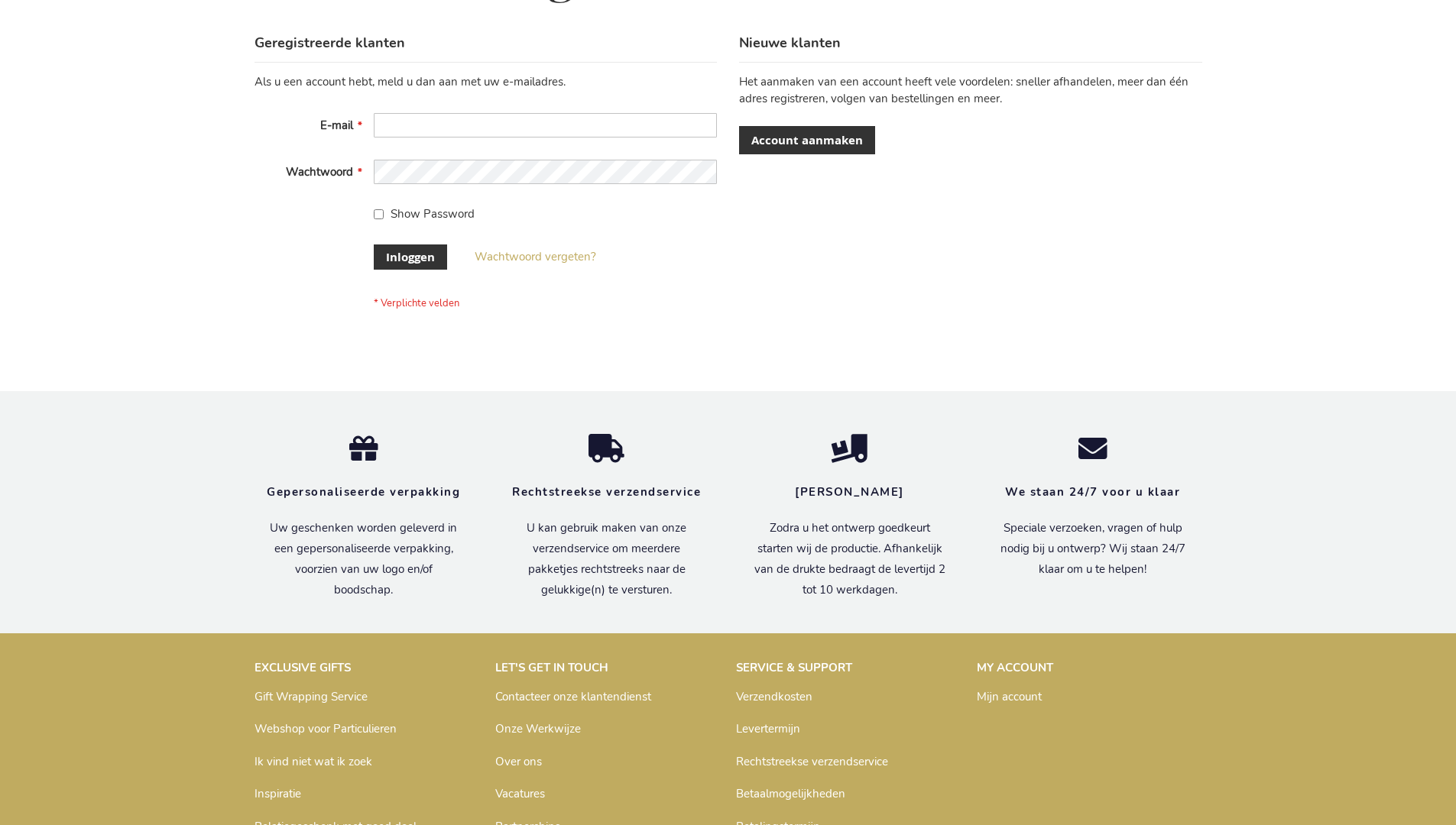
scroll to position [519, 0]
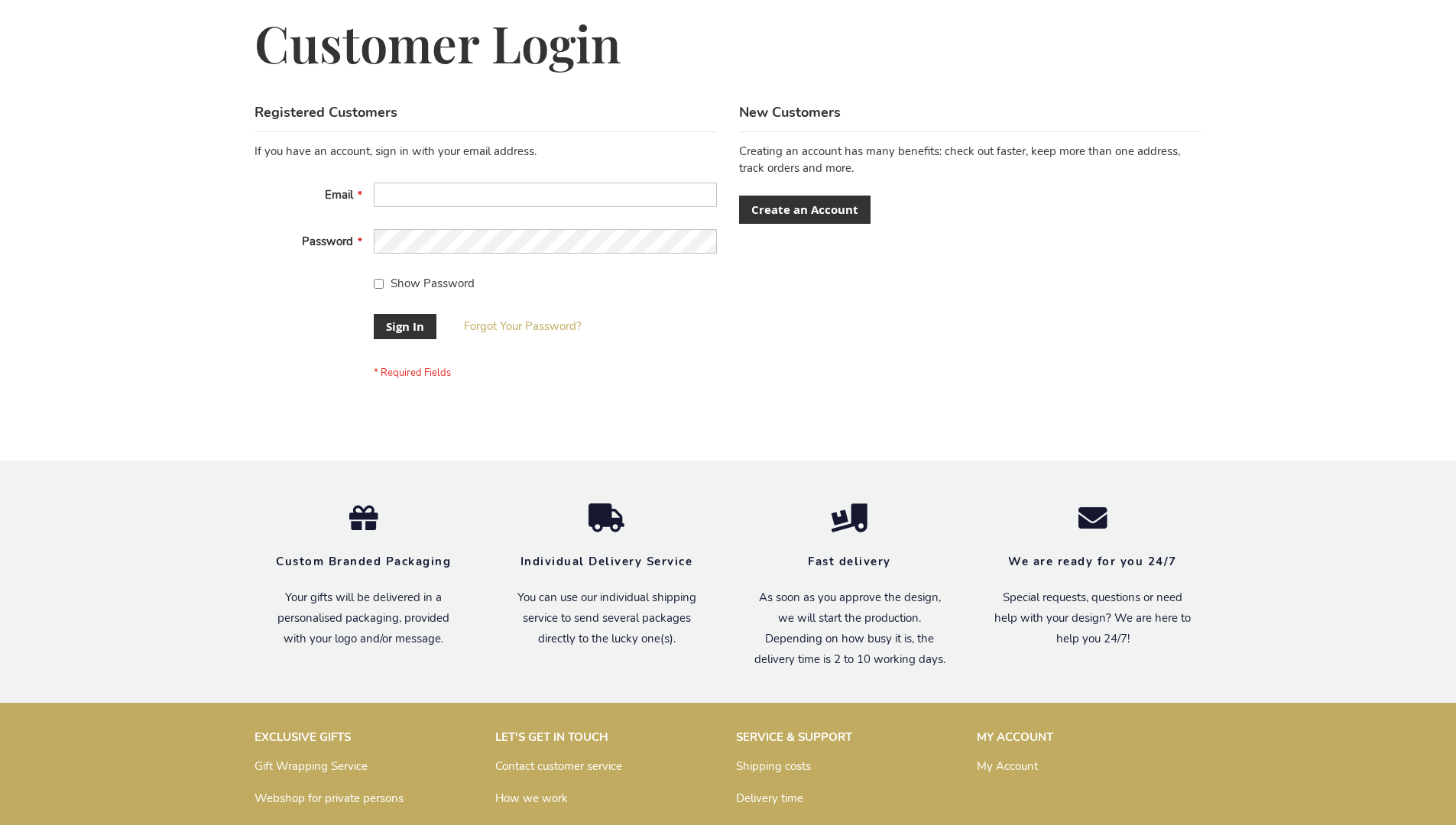
scroll to position [492, 0]
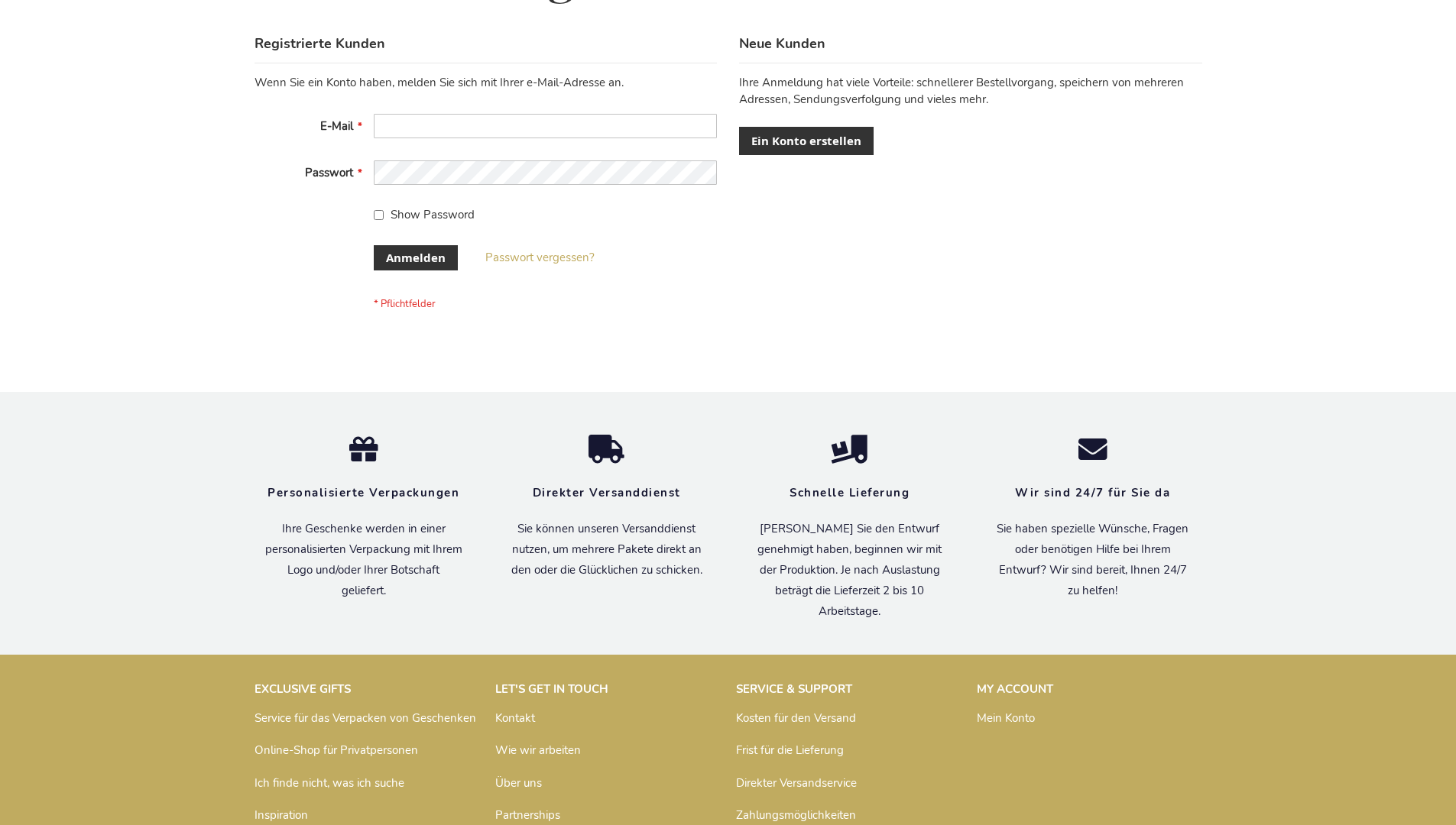
scroll to position [512, 0]
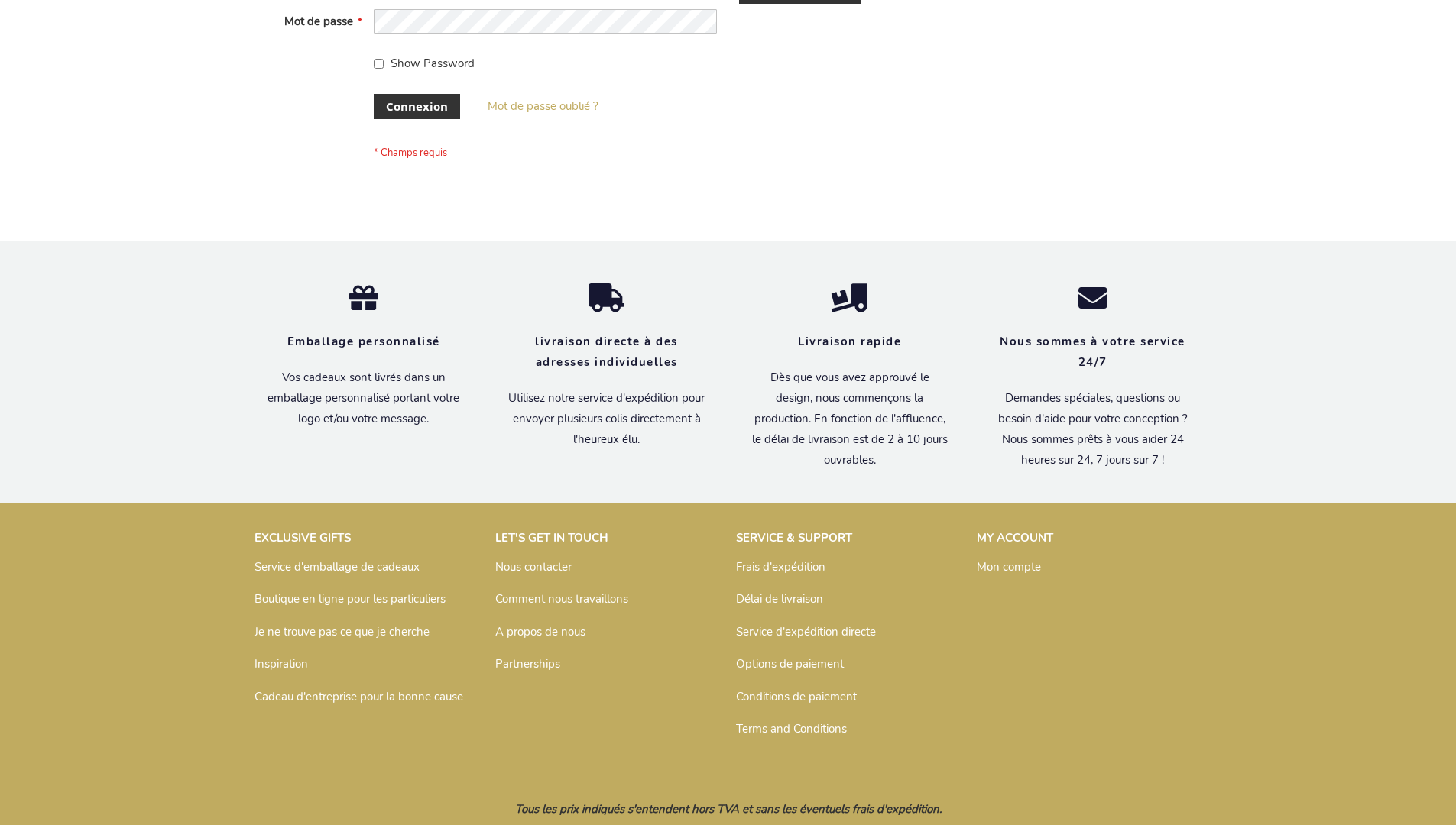
scroll to position [527, 0]
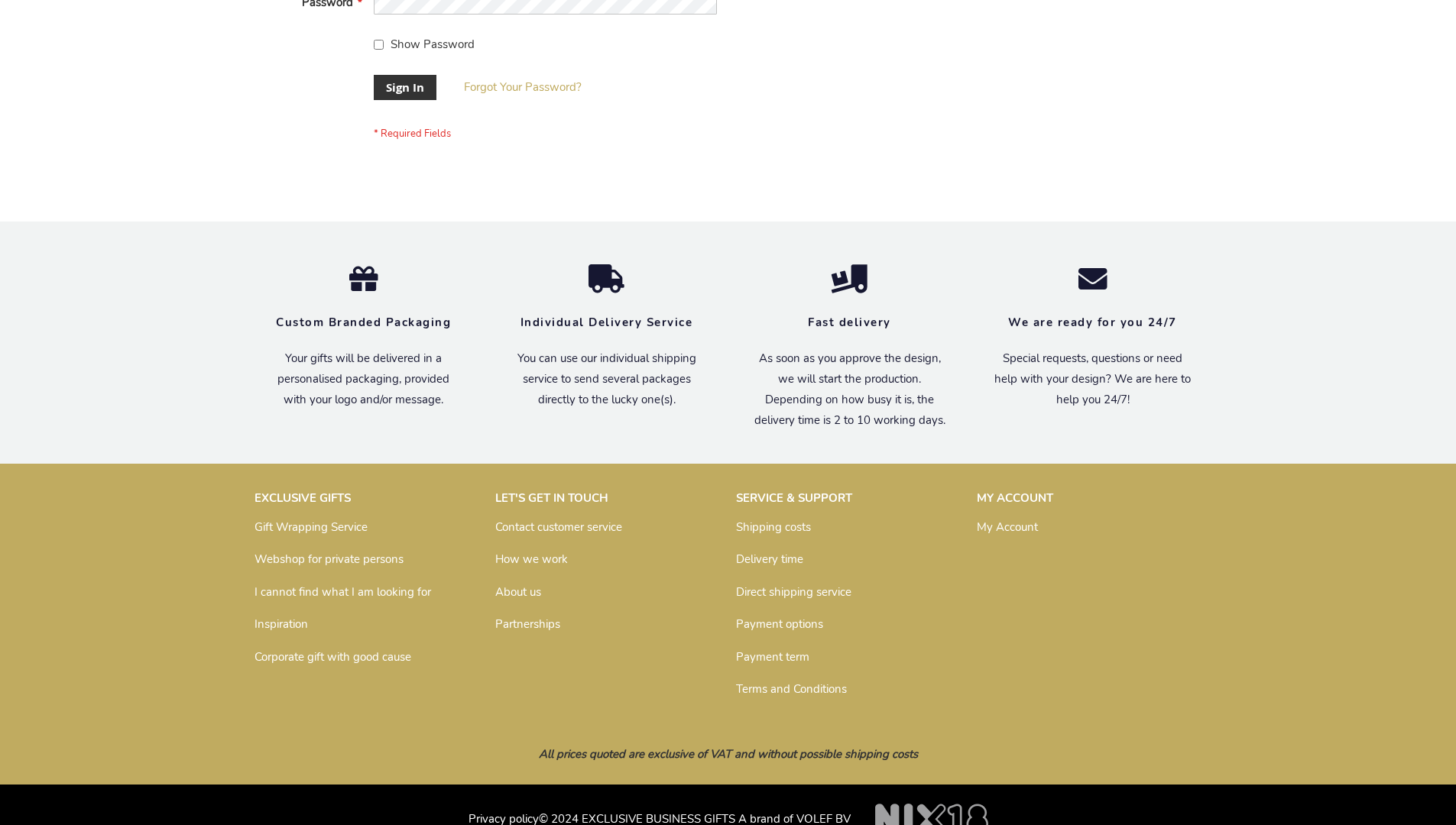
scroll to position [492, 0]
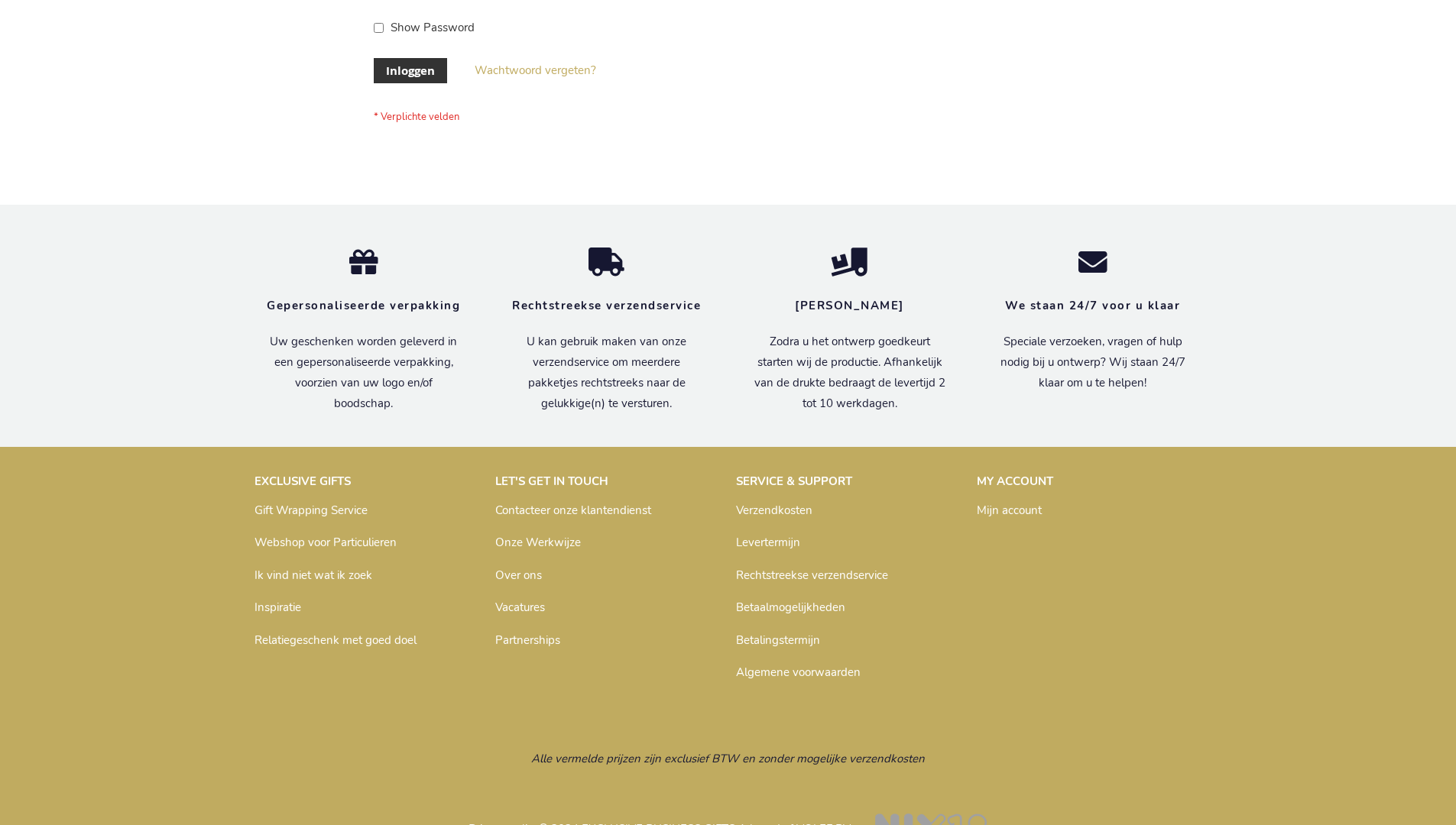
scroll to position [519, 0]
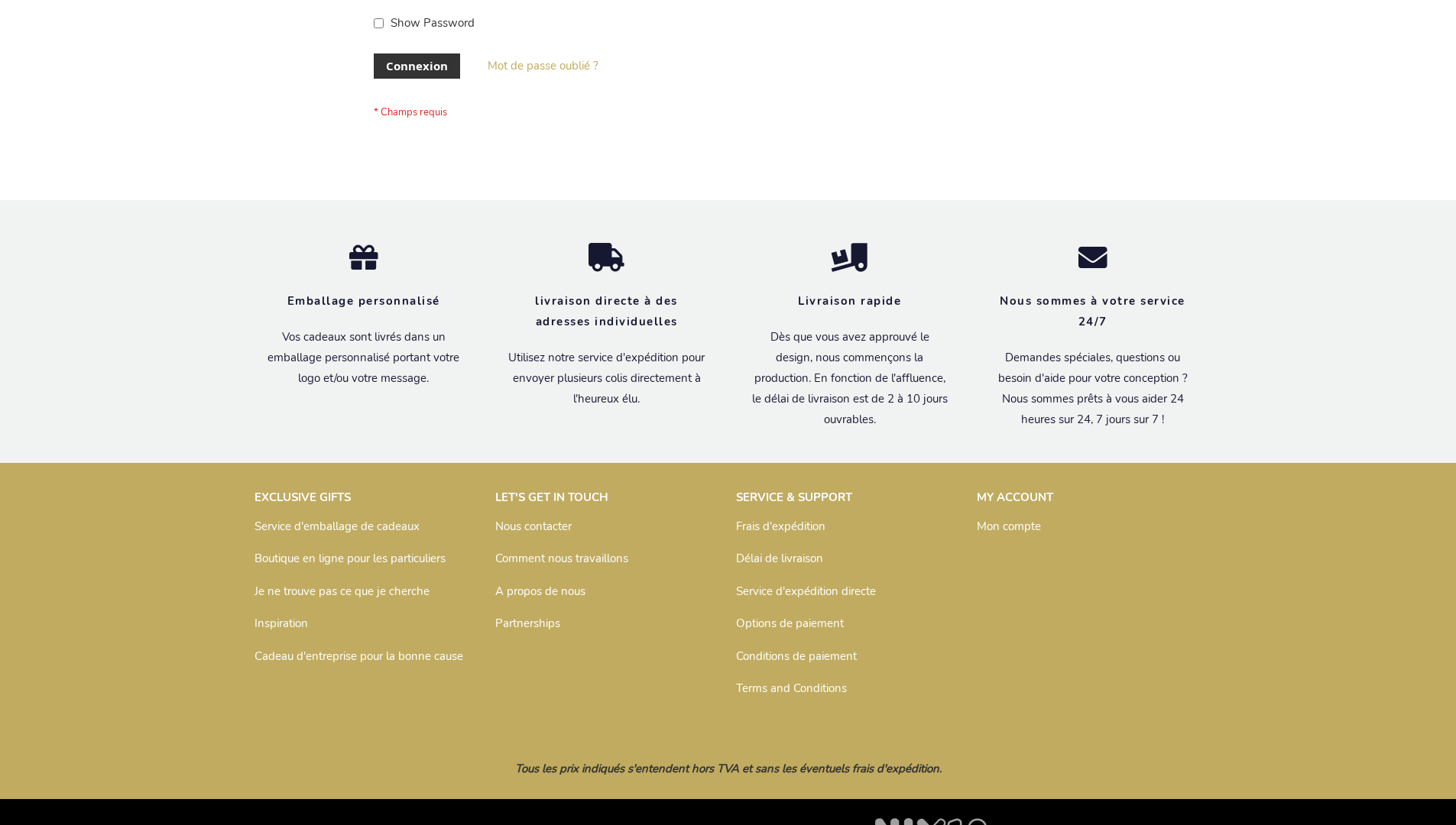
scroll to position [527, 0]
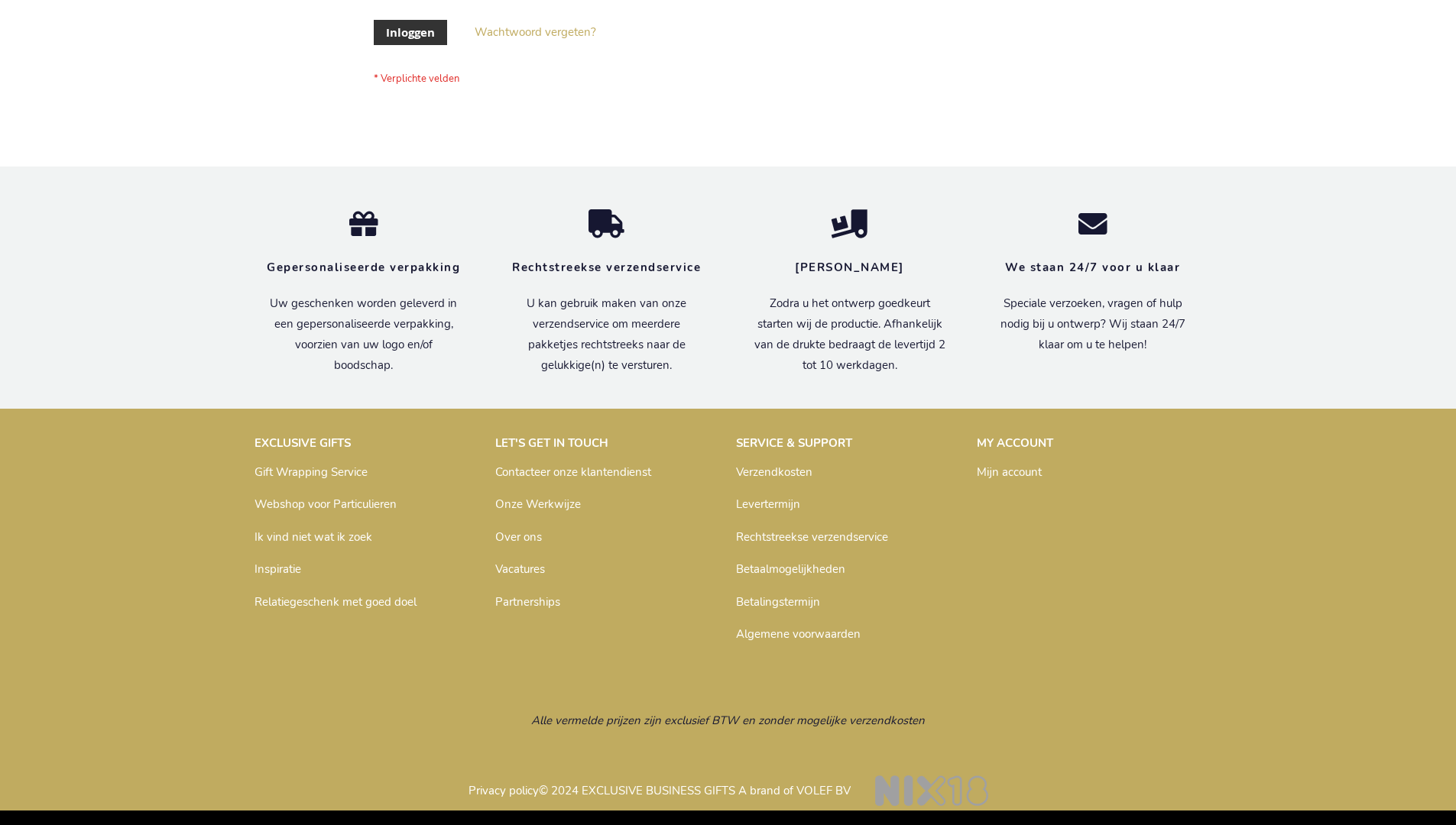
scroll to position [519, 0]
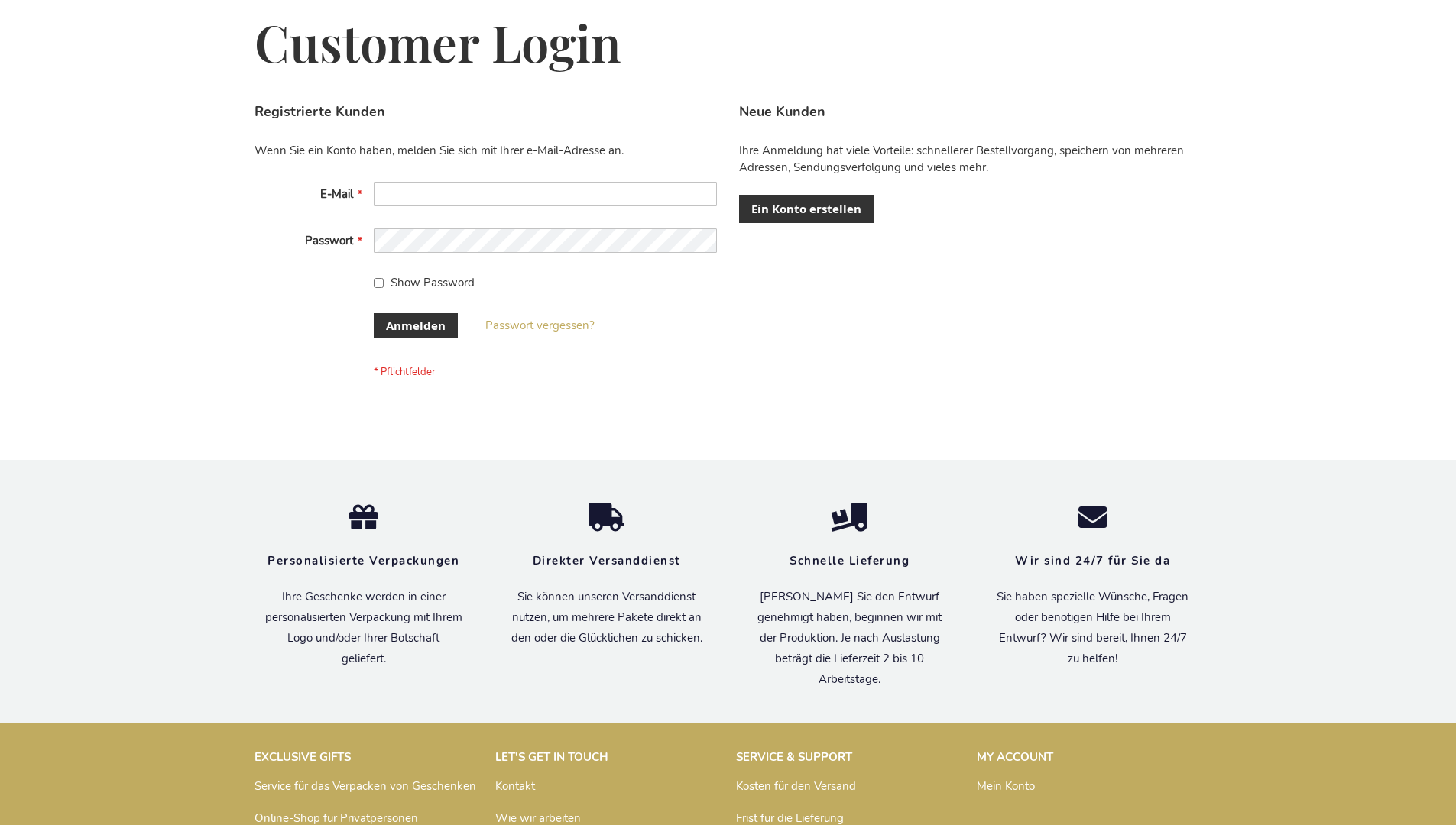
scroll to position [512, 0]
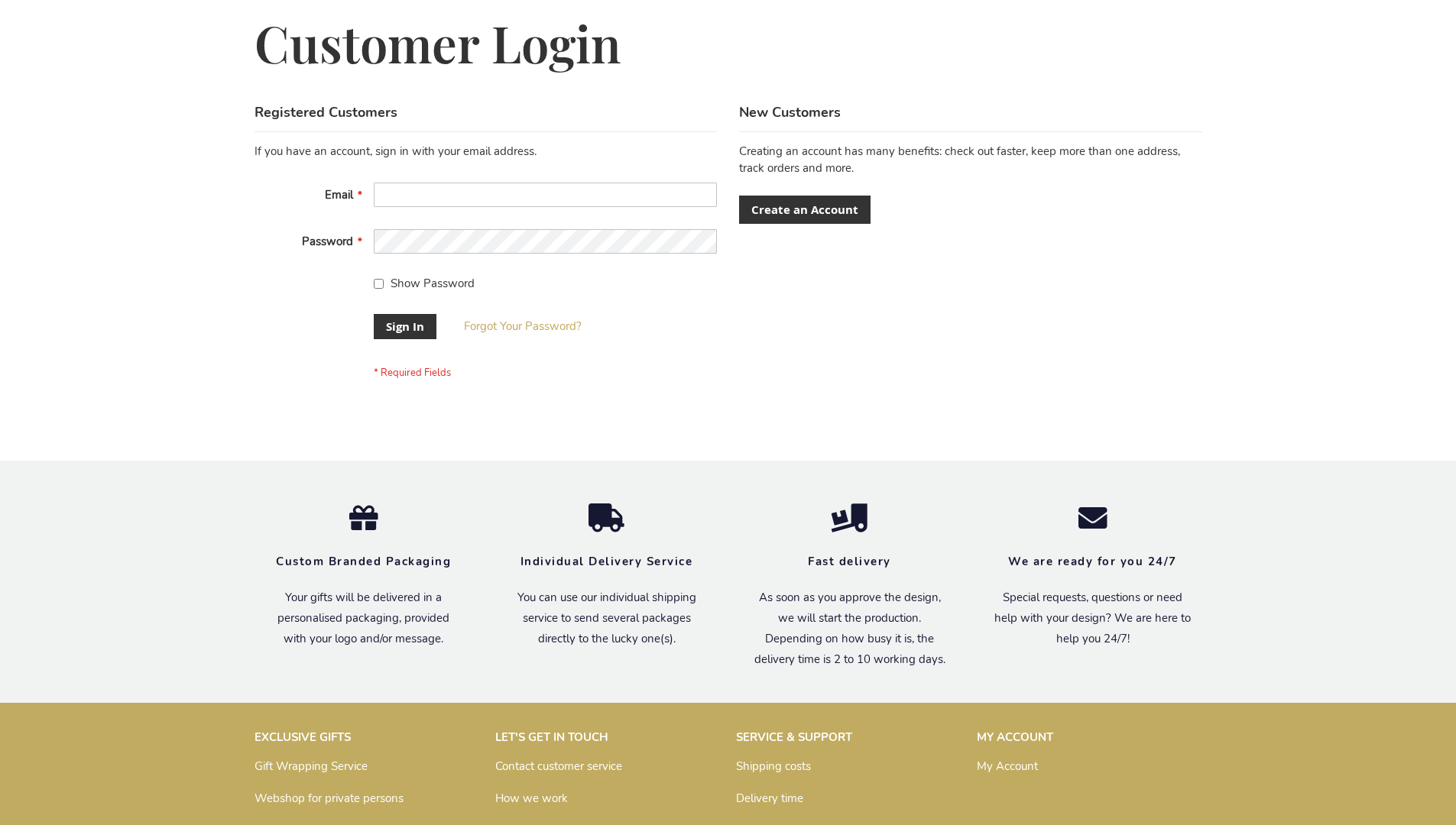
scroll to position [492, 0]
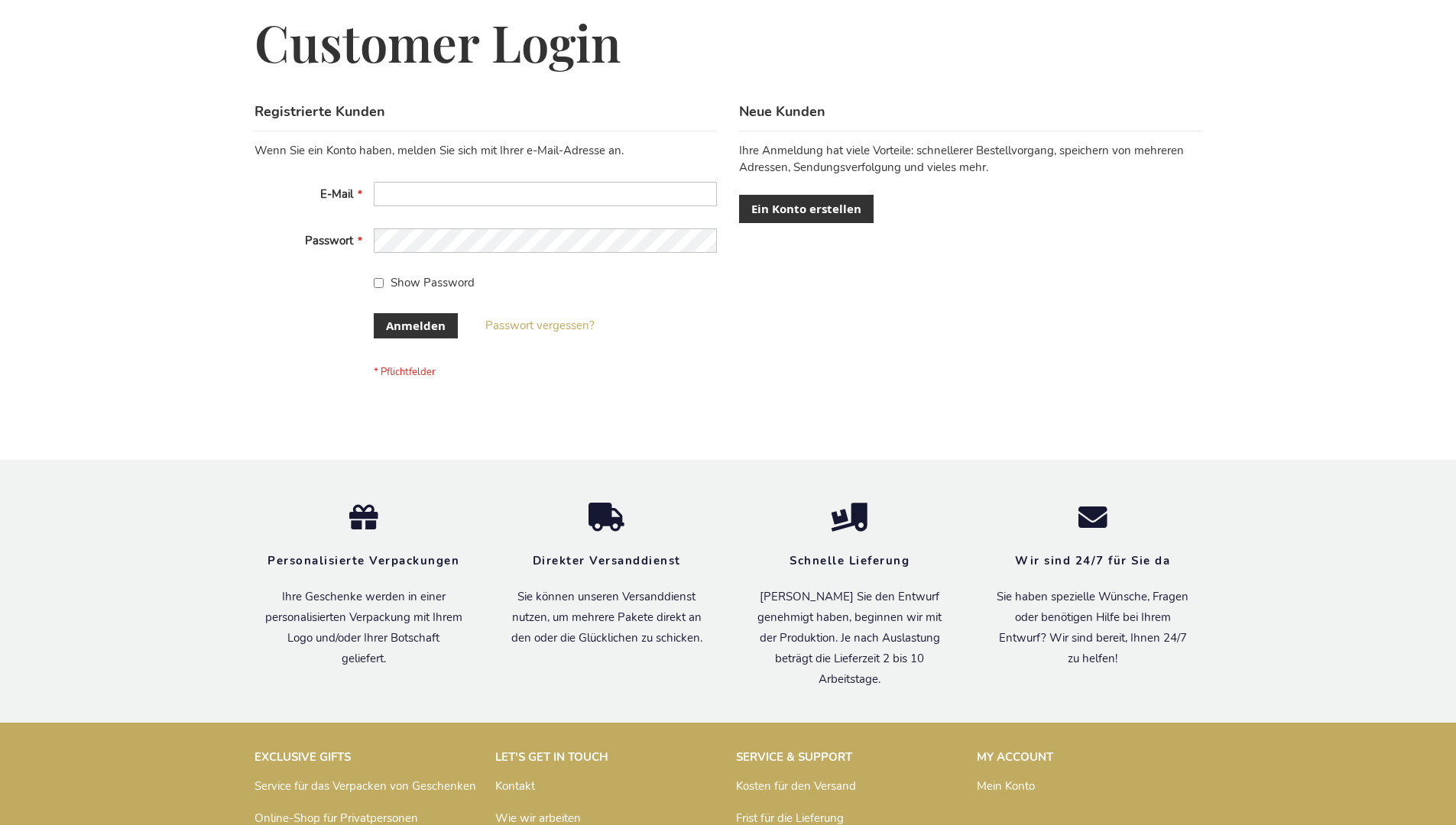
scroll to position [512, 0]
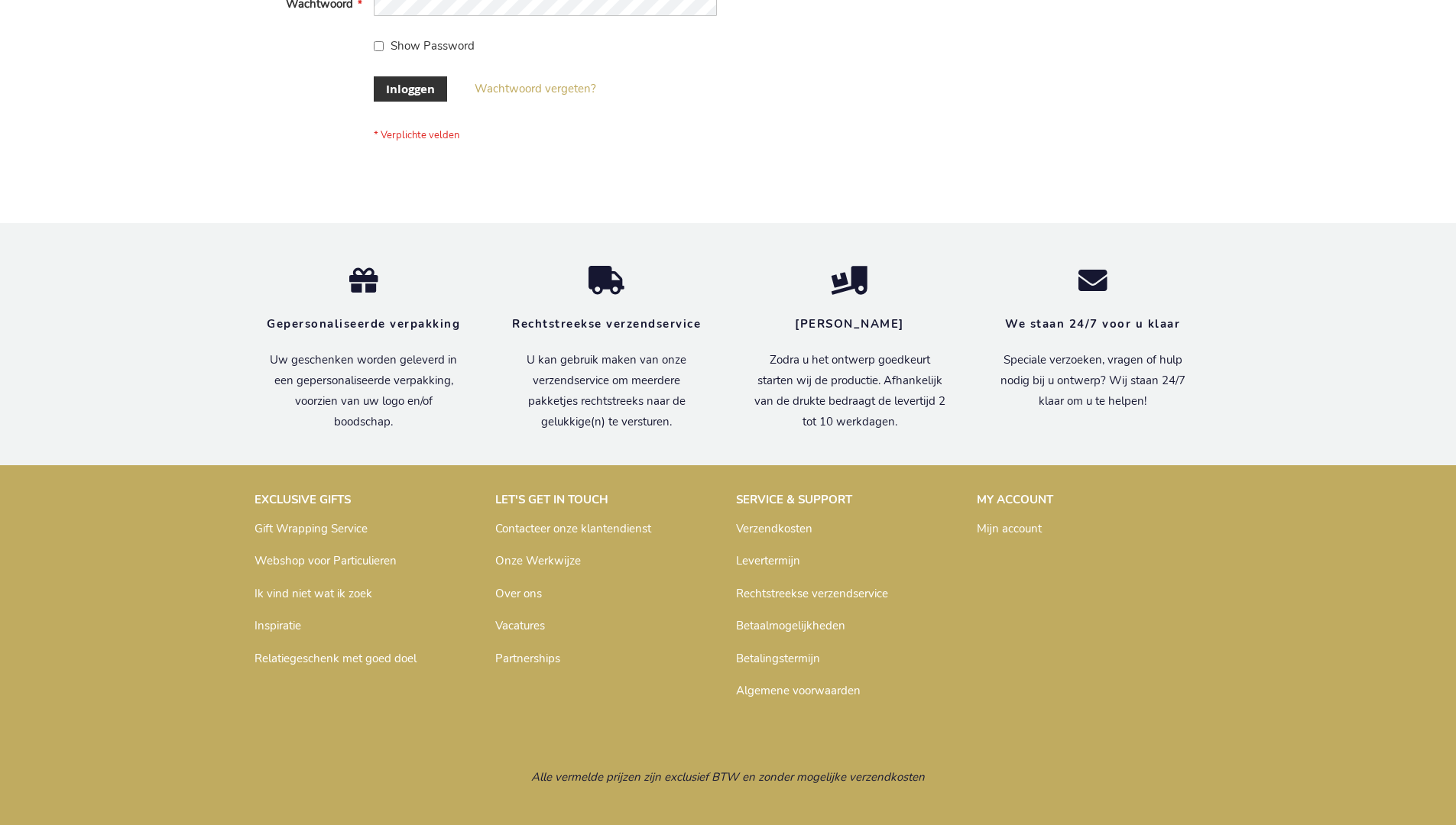
scroll to position [519, 0]
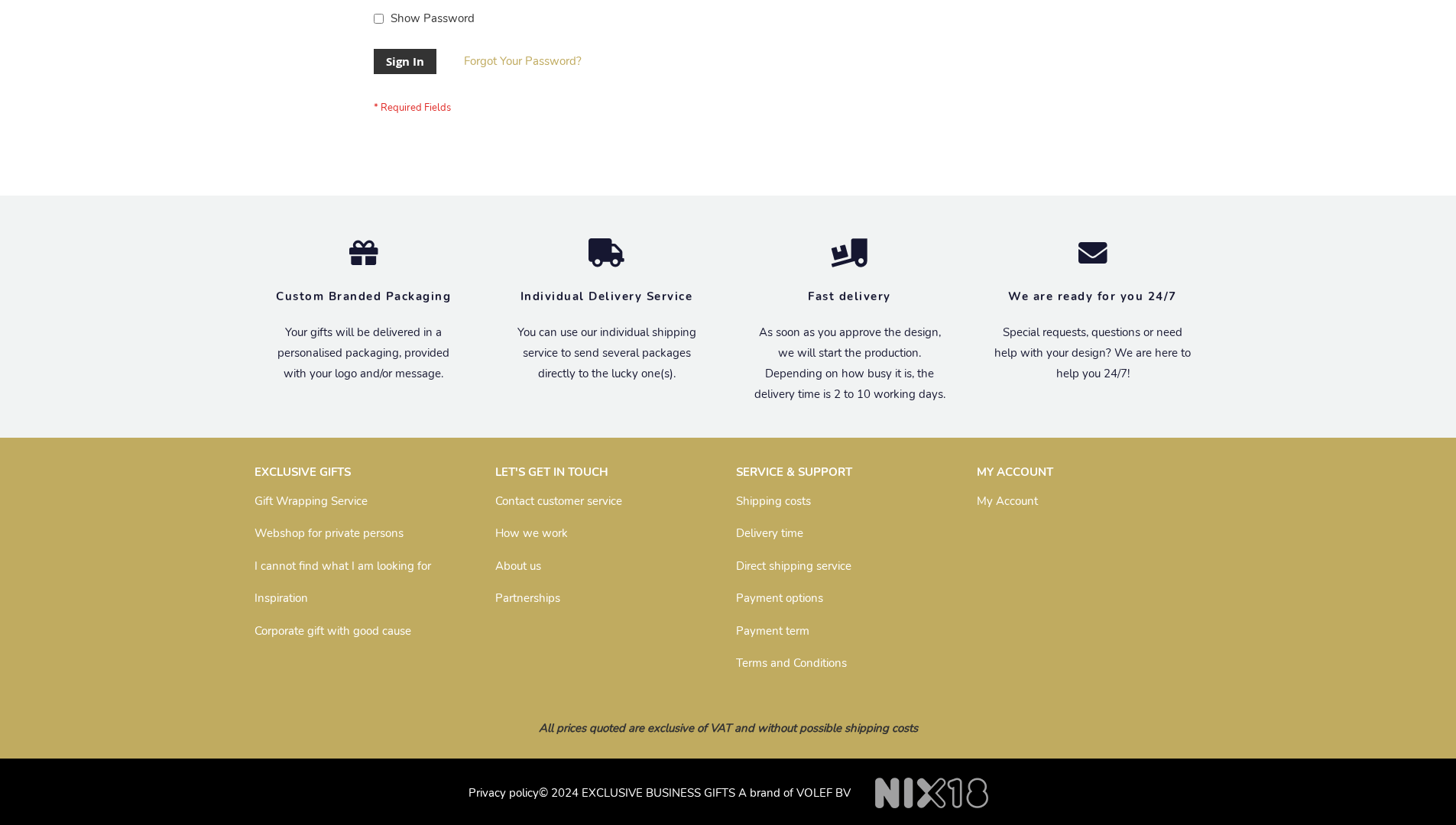
scroll to position [492, 0]
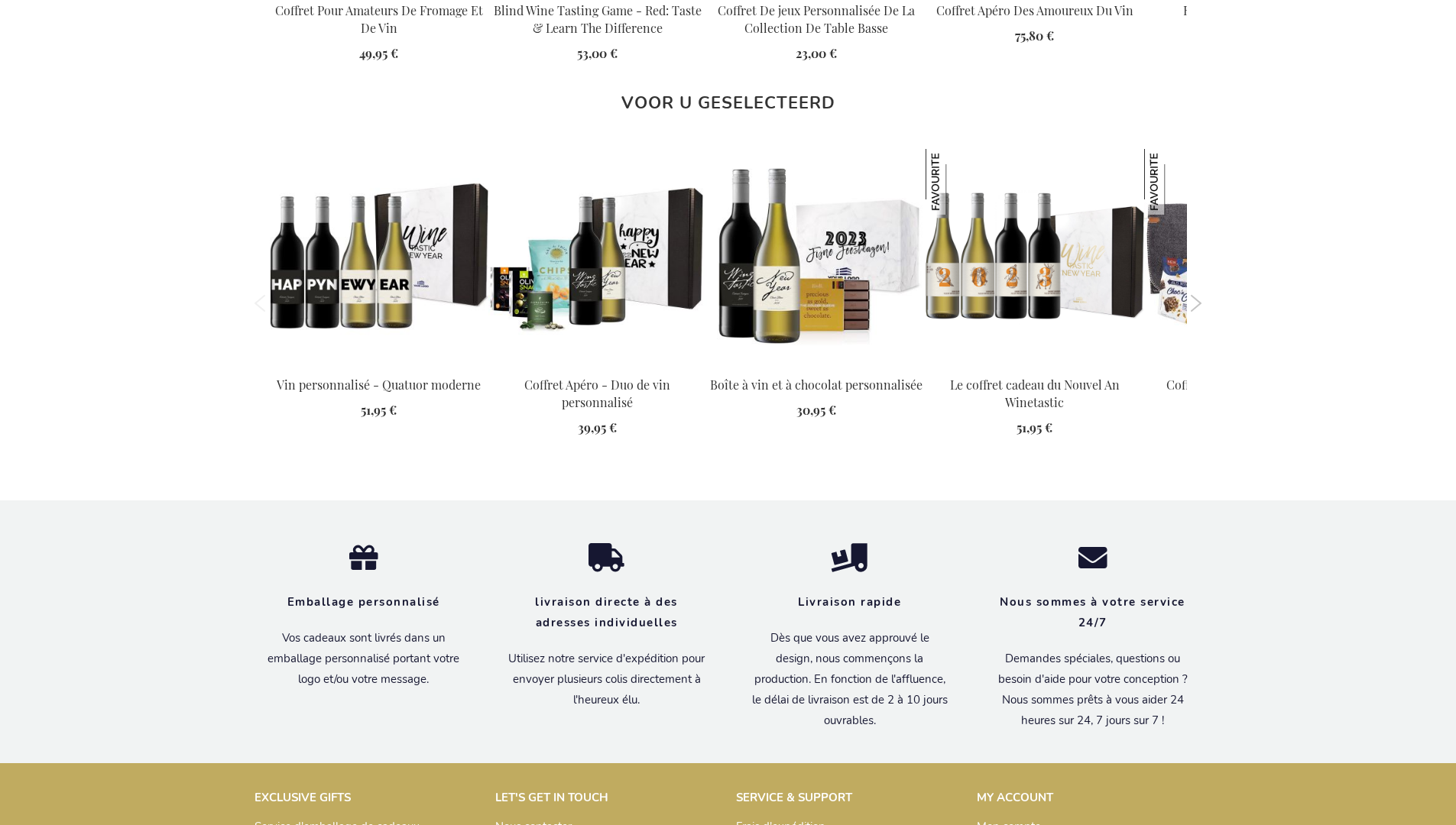
scroll to position [2025, 0]
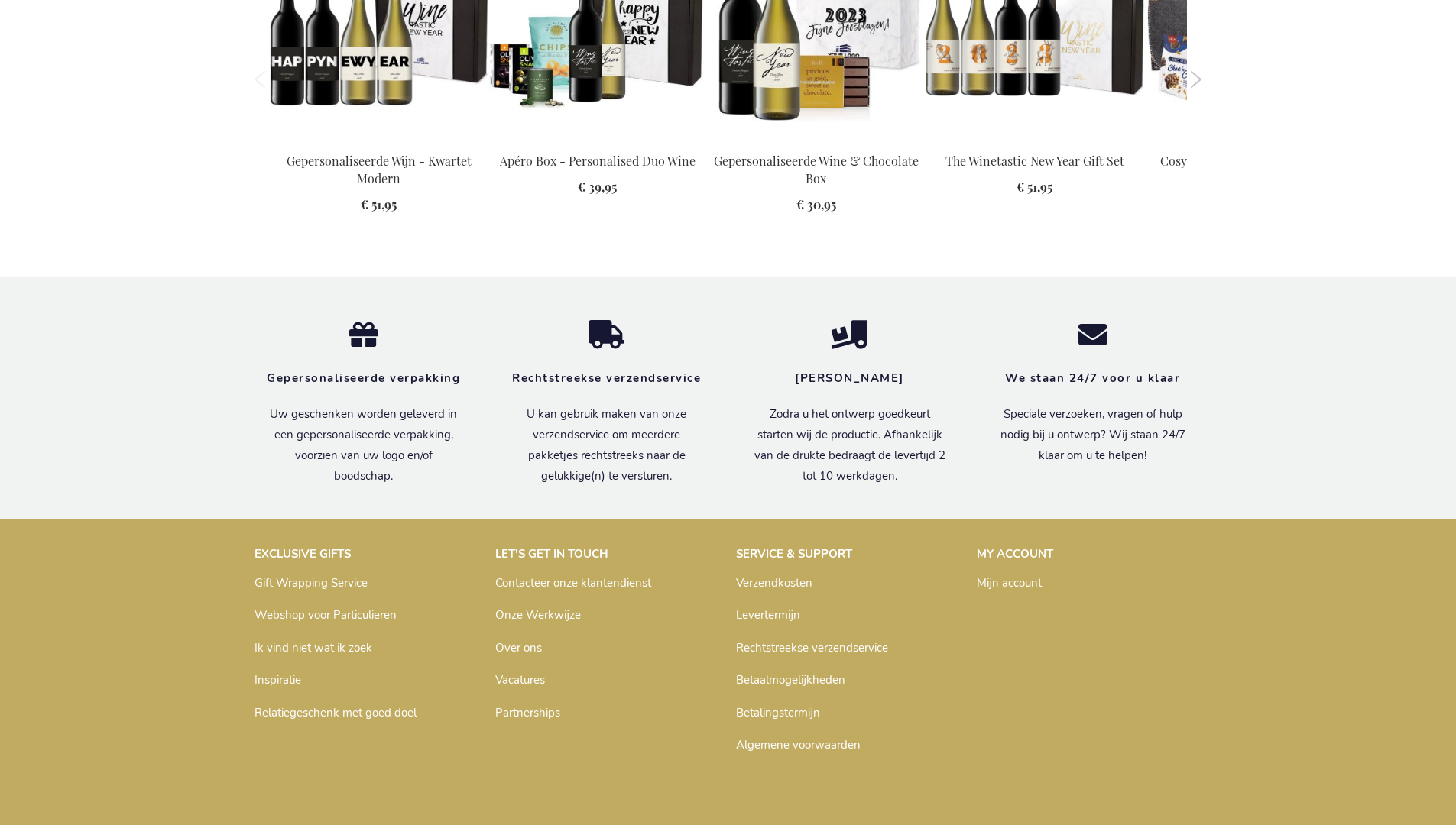
scroll to position [1999, 0]
